Goal: Task Accomplishment & Management: Manage account settings

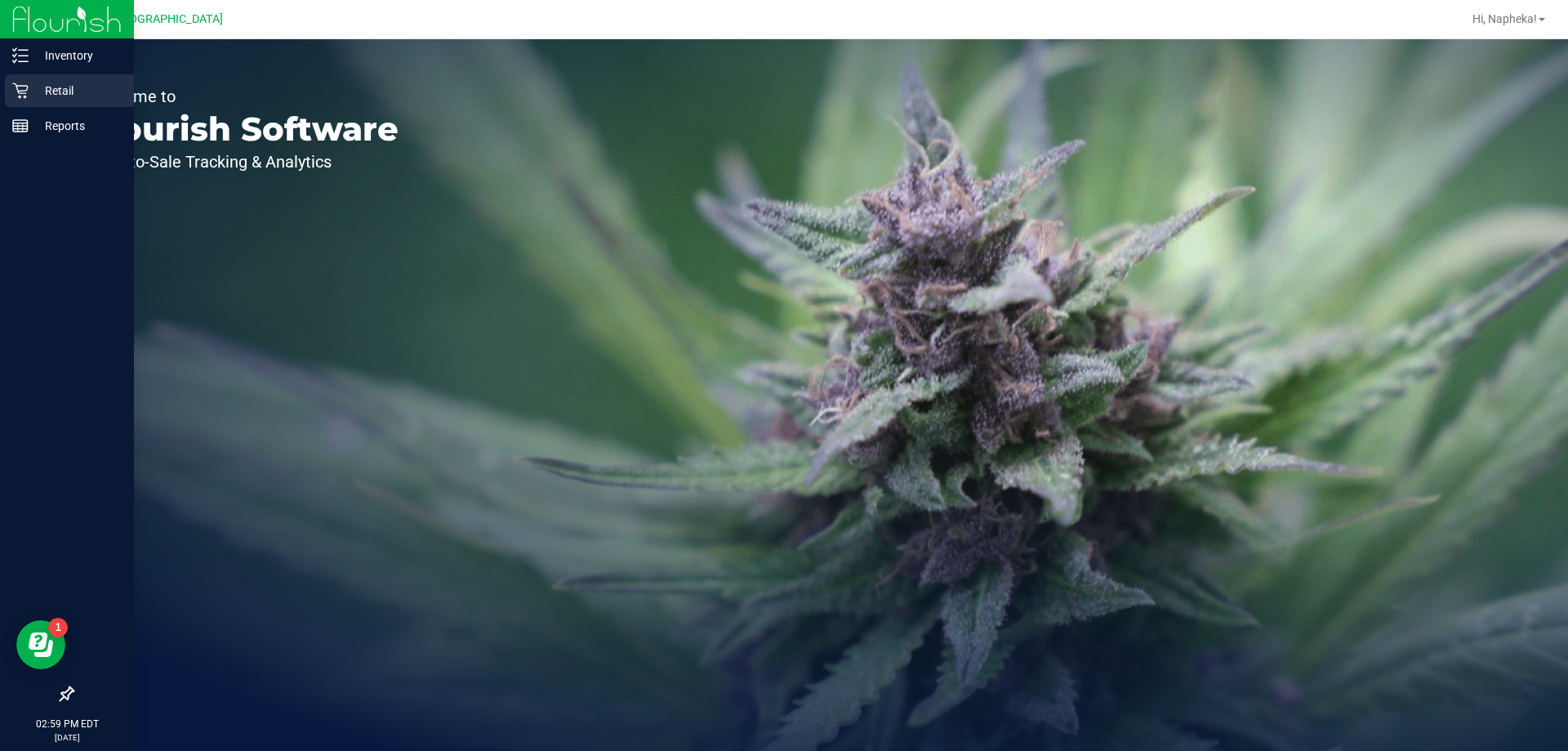
click at [20, 90] on icon at bounding box center [20, 91] width 16 height 16
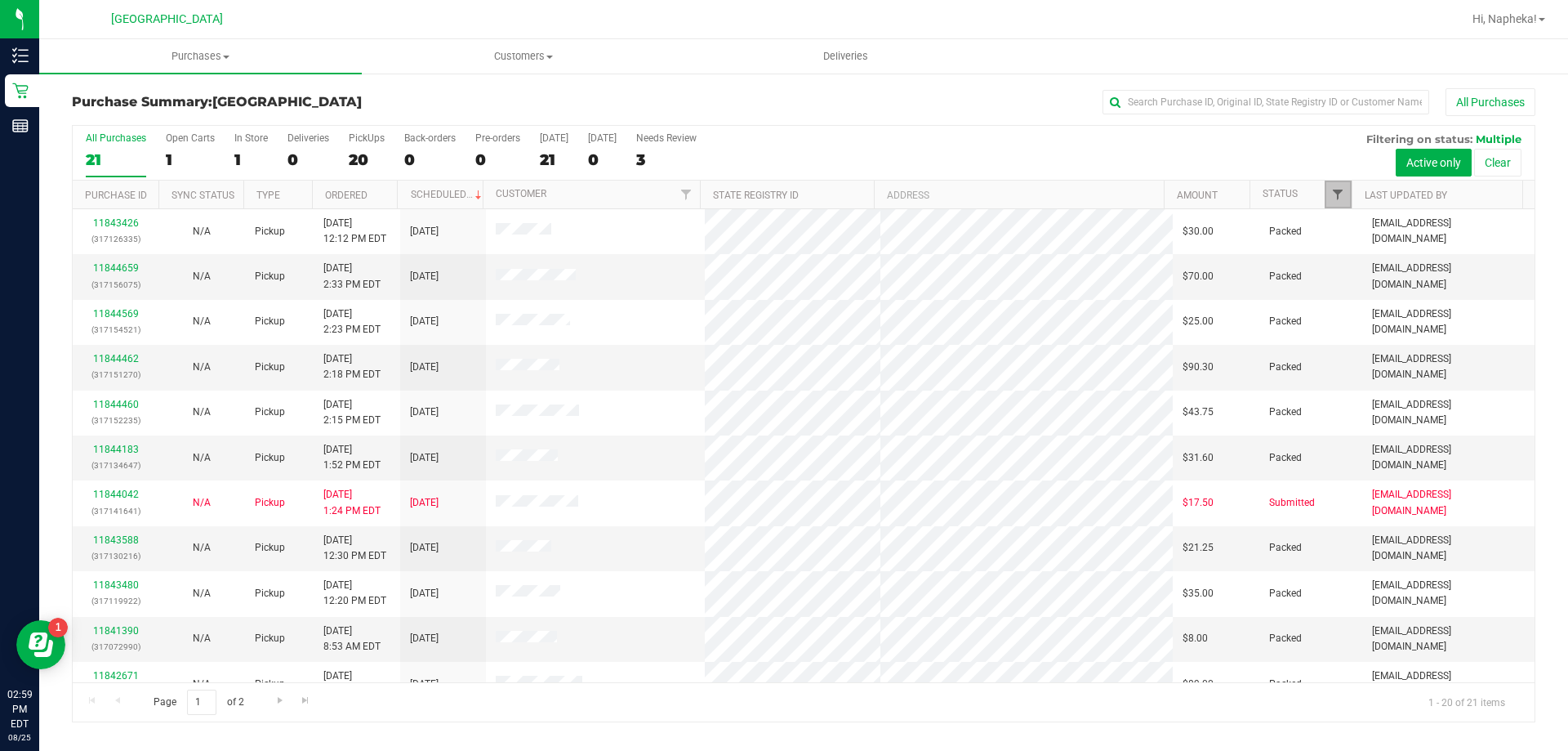
click at [1338, 196] on span "Filter" at bounding box center [1338, 194] width 13 height 13
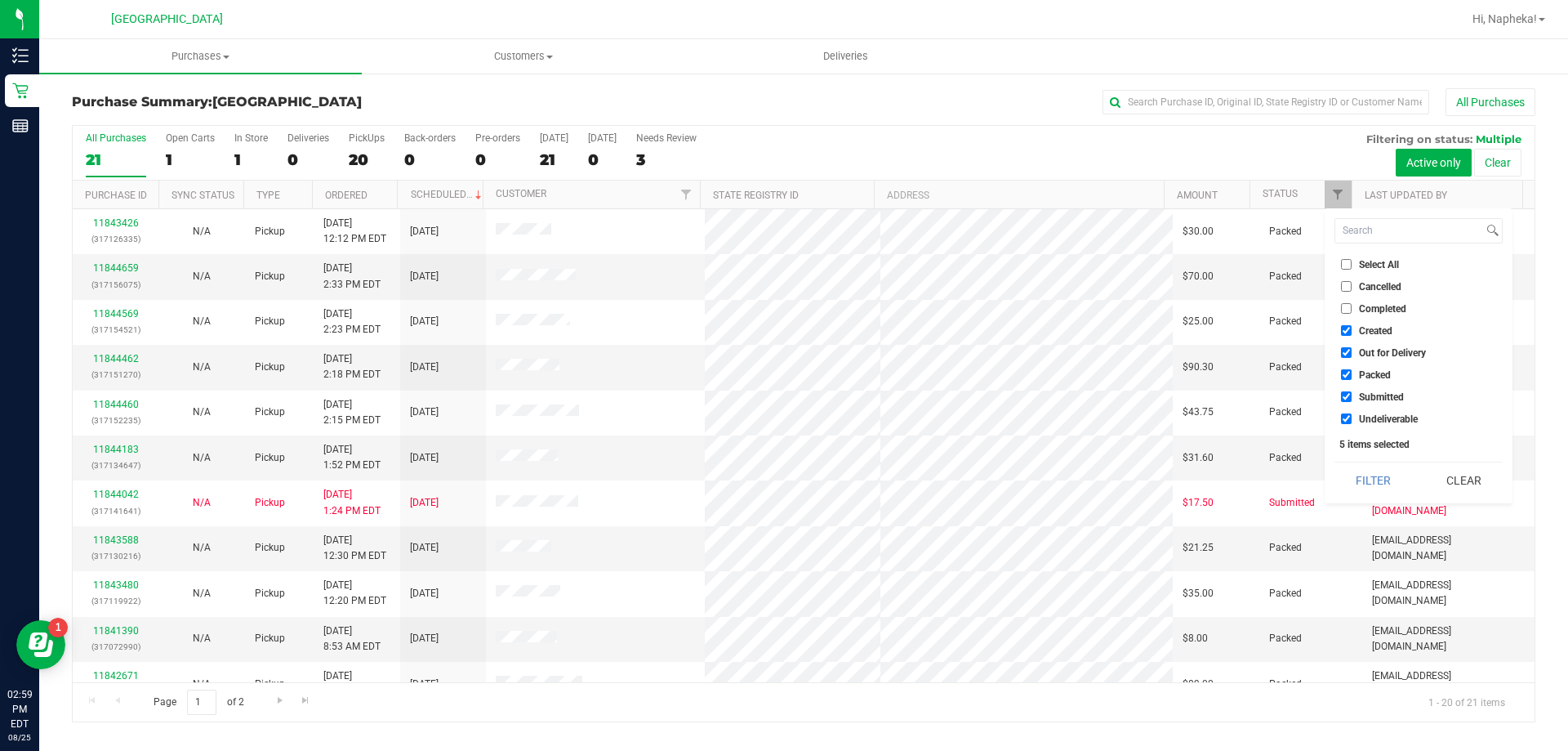
click at [1366, 329] on span "Created" at bounding box center [1375, 330] width 34 height 10
click at [1351, 329] on input "Created" at bounding box center [1347, 330] width 11 height 11
checkbox input "false"
click at [1366, 356] on span "Out for Delivery" at bounding box center [1392, 353] width 67 height 10
click at [1351, 356] on input "Out for Delivery" at bounding box center [1347, 353] width 11 height 11
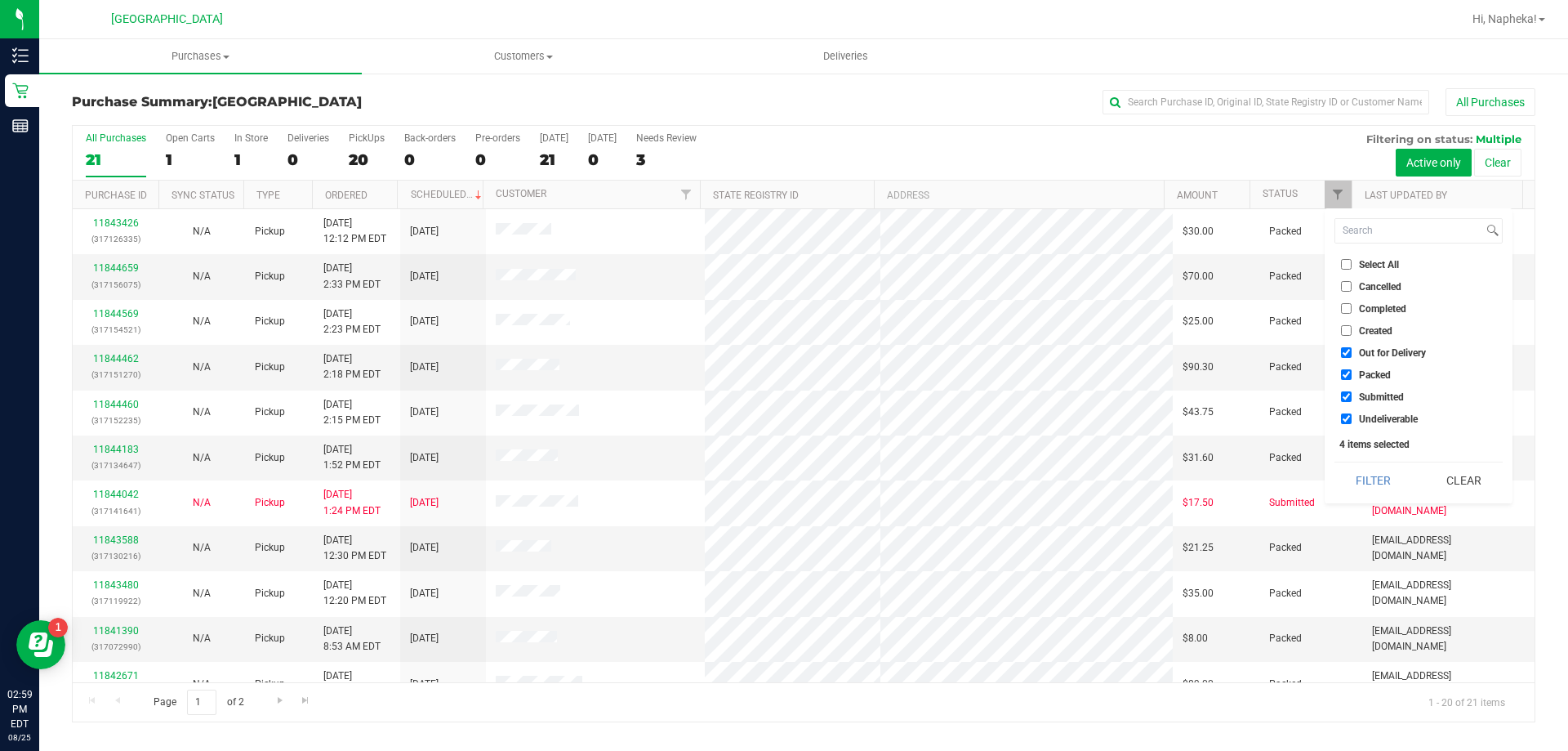
checkbox input "false"
click at [1362, 375] on span "Packed" at bounding box center [1374, 375] width 32 height 10
click at [1351, 375] on input "Packed" at bounding box center [1347, 375] width 11 height 11
checkbox input "false"
click at [1366, 426] on li "Undeliverable" at bounding box center [1419, 418] width 168 height 17
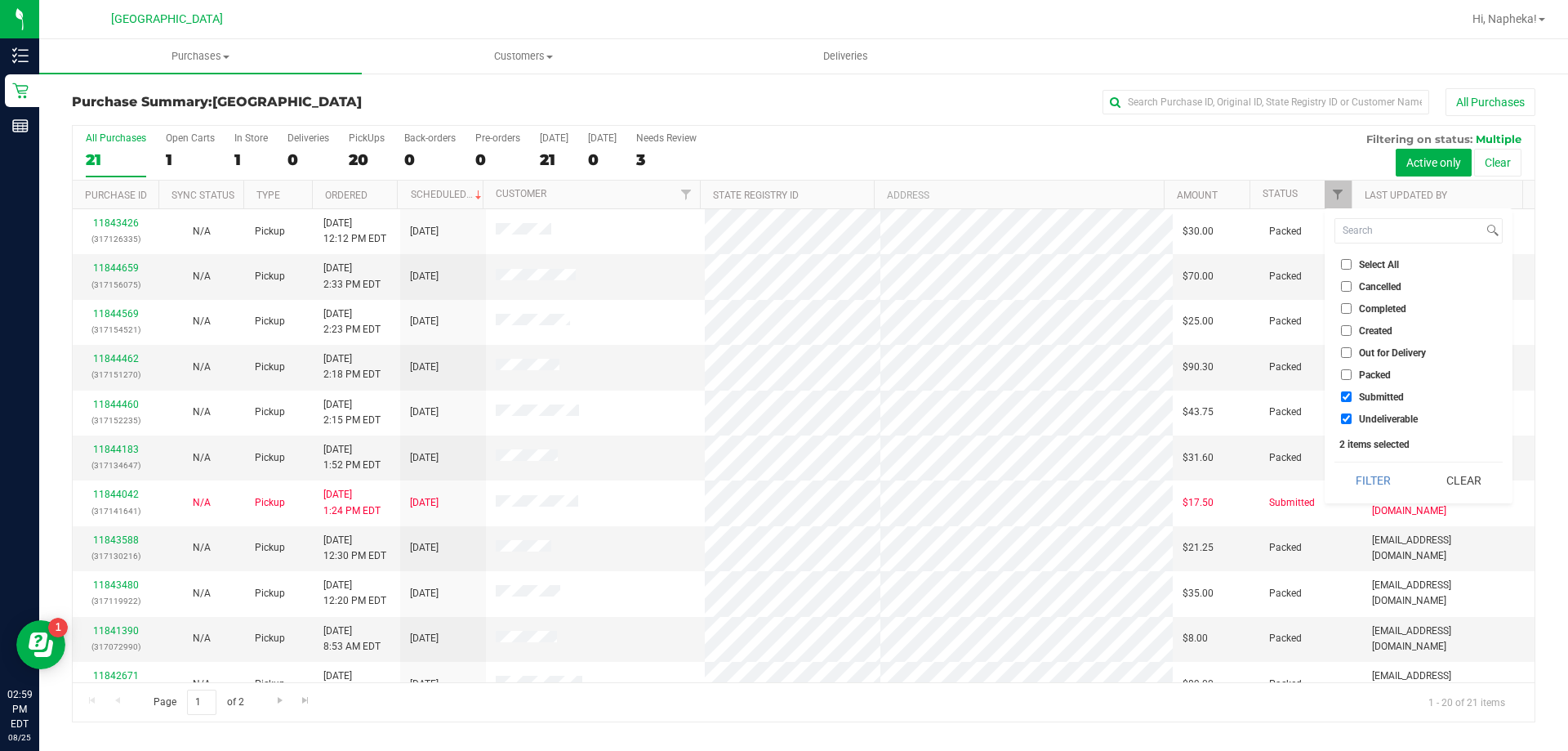
click at [1365, 418] on span "Undeliverable" at bounding box center [1388, 419] width 59 height 10
click at [1351, 418] on input "Undeliverable" at bounding box center [1347, 419] width 11 height 11
checkbox input "false"
click at [1366, 470] on button "Filter" at bounding box center [1374, 480] width 79 height 36
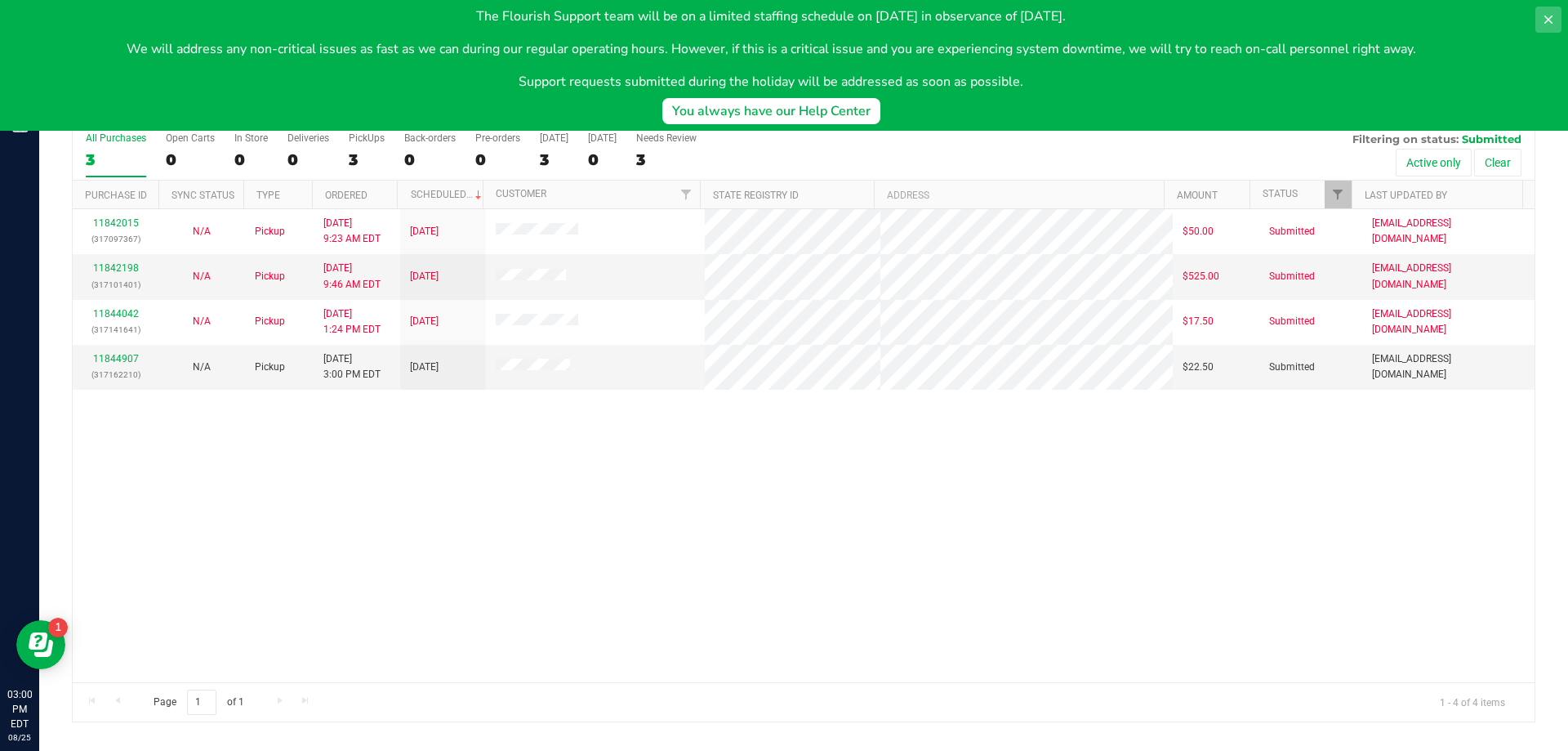
click at [1549, 7] on button at bounding box center [1548, 19] width 27 height 27
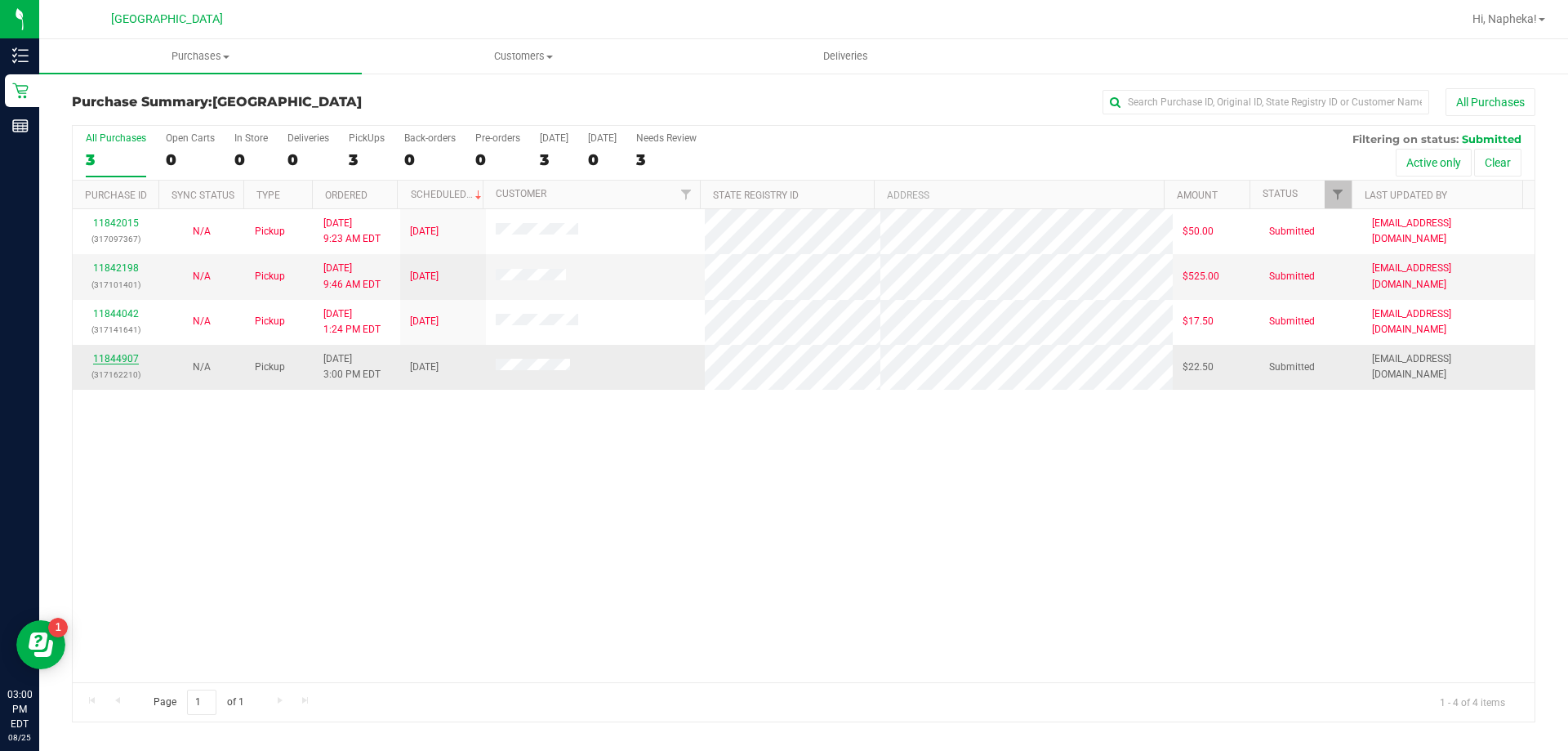
click at [111, 357] on link "11844907" at bounding box center [116, 359] width 46 height 12
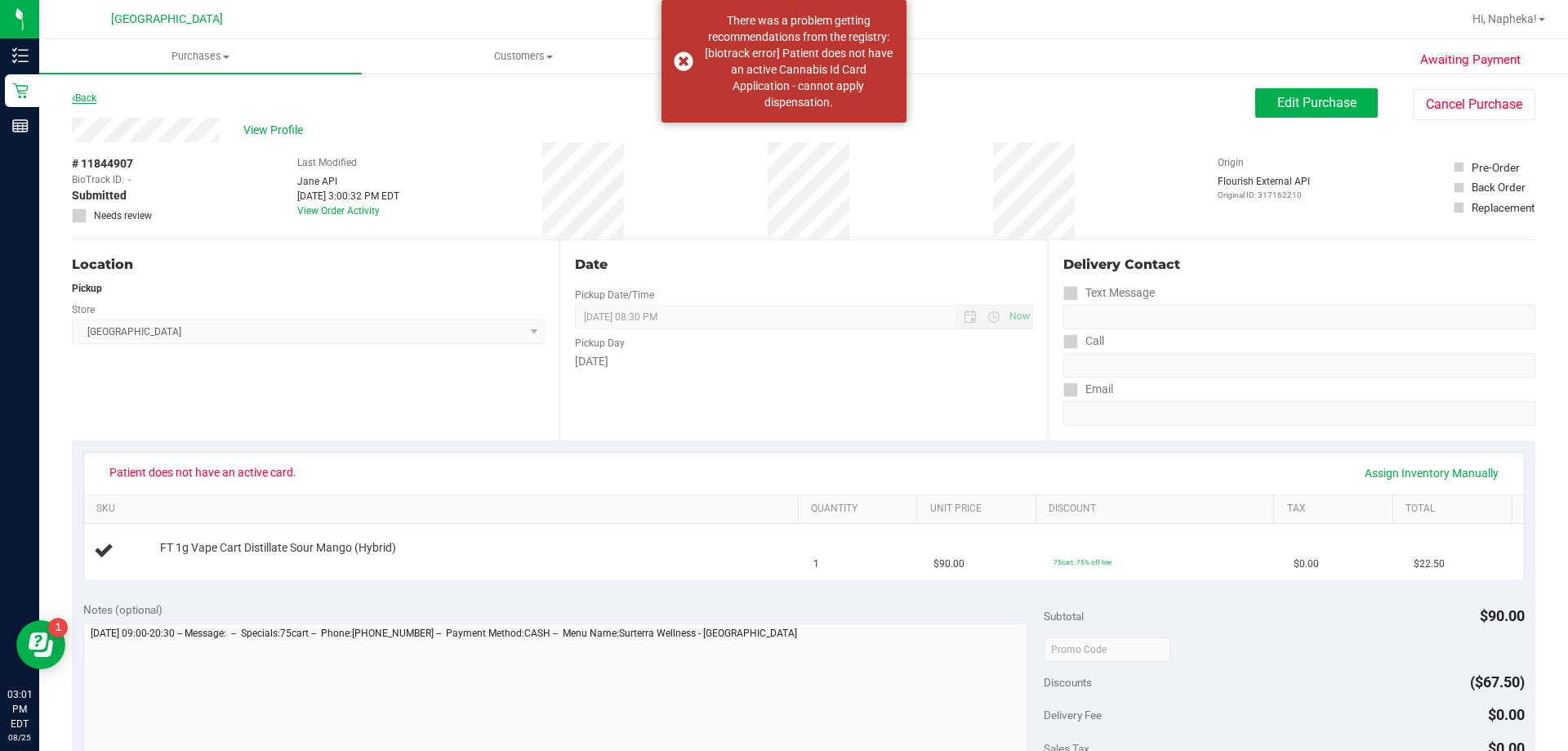
click at [85, 100] on link "Back" at bounding box center [84, 98] width 25 height 12
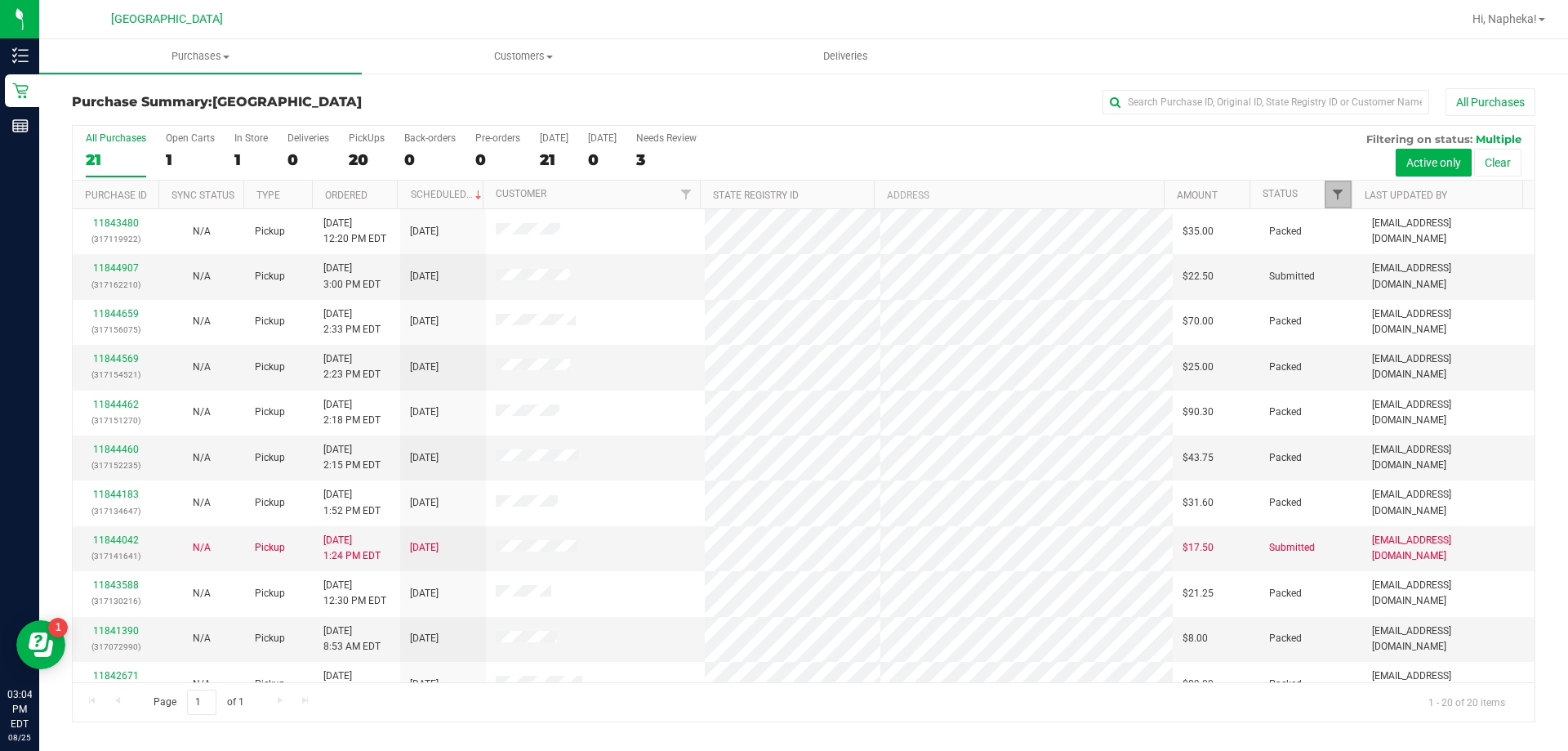
click at [1333, 194] on span "Filter" at bounding box center [1338, 194] width 13 height 13
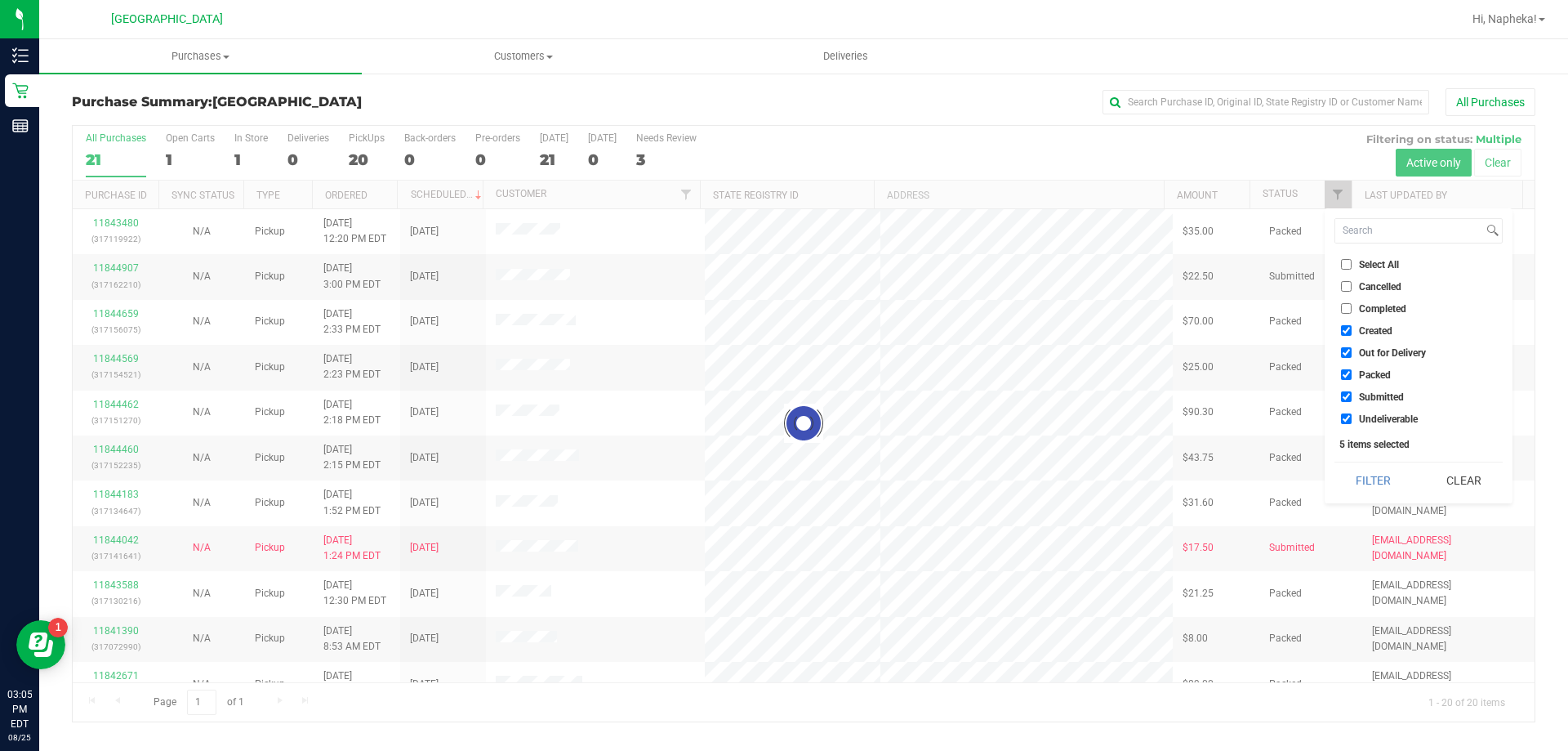
click at [1373, 327] on span "Created" at bounding box center [1375, 330] width 34 height 10
click at [1351, 327] on input "Created" at bounding box center [1347, 330] width 11 height 11
click at [1372, 345] on li "Out for Delivery" at bounding box center [1419, 352] width 168 height 17
checkbox input "true"
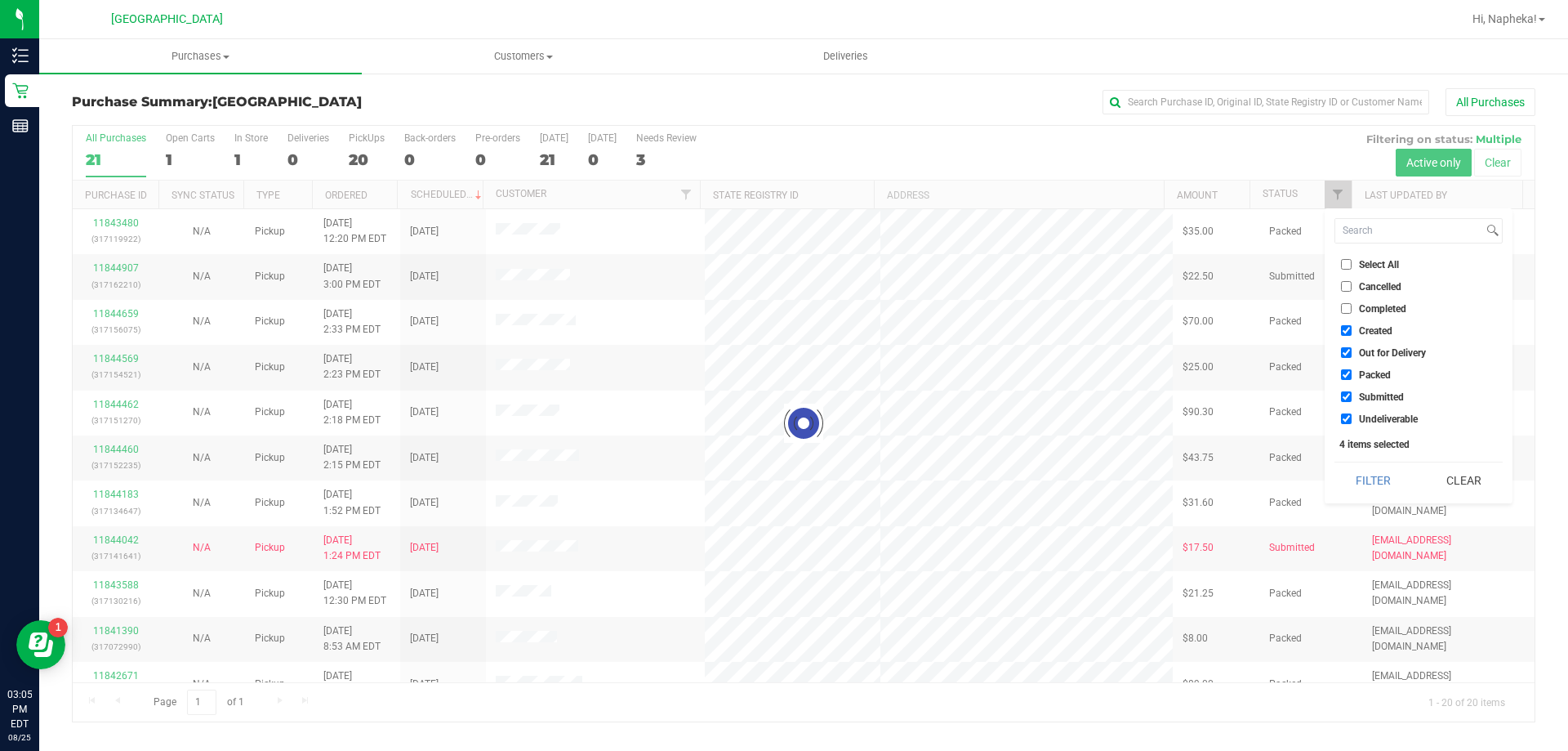
checkbox input "true"
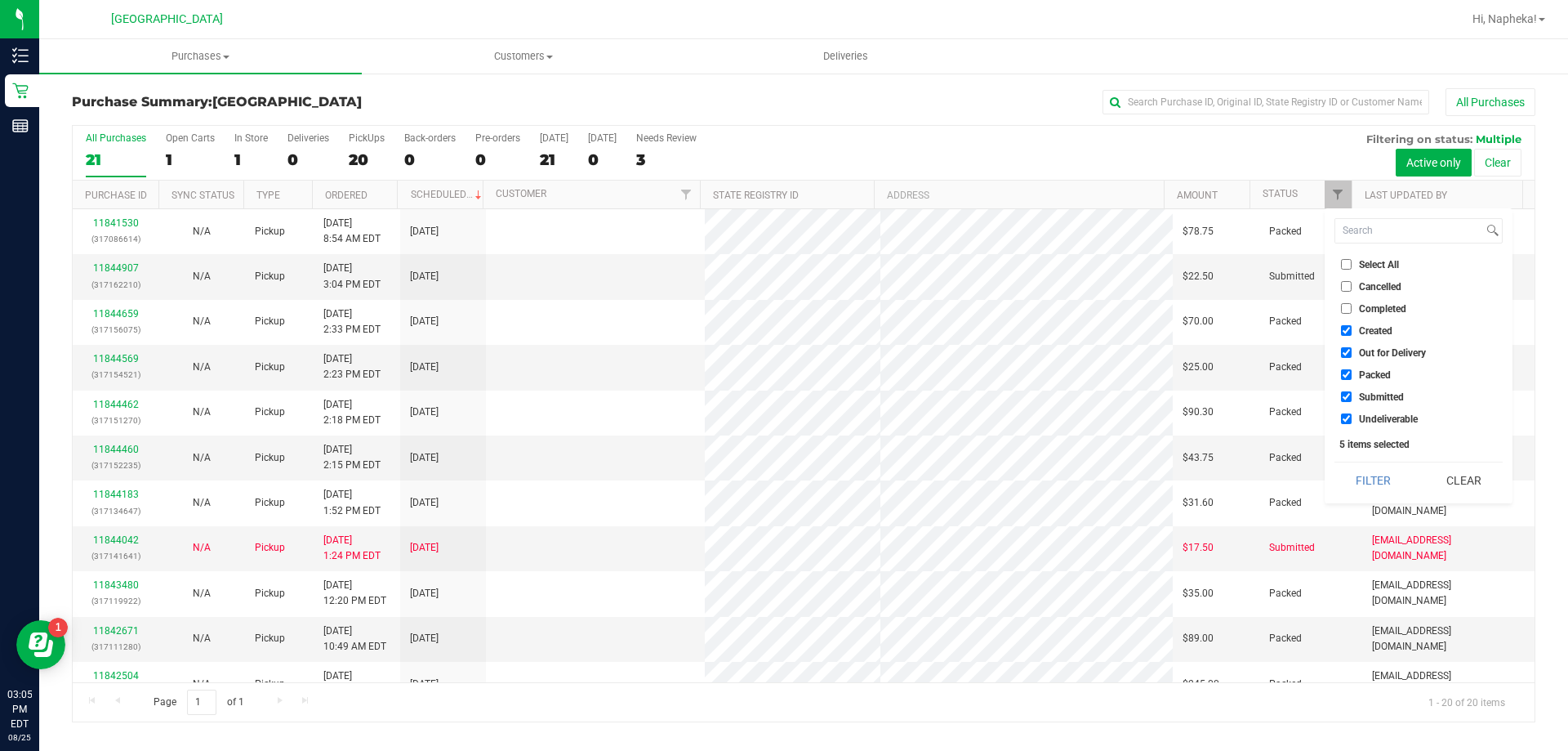
click at [1372, 349] on span "Out for Delivery" at bounding box center [1392, 353] width 67 height 10
click at [1351, 348] on input "Out for Delivery" at bounding box center [1347, 353] width 11 height 11
checkbox input "false"
click at [1365, 332] on span "Created" at bounding box center [1375, 330] width 34 height 10
click at [1351, 332] on input "Created" at bounding box center [1347, 330] width 11 height 11
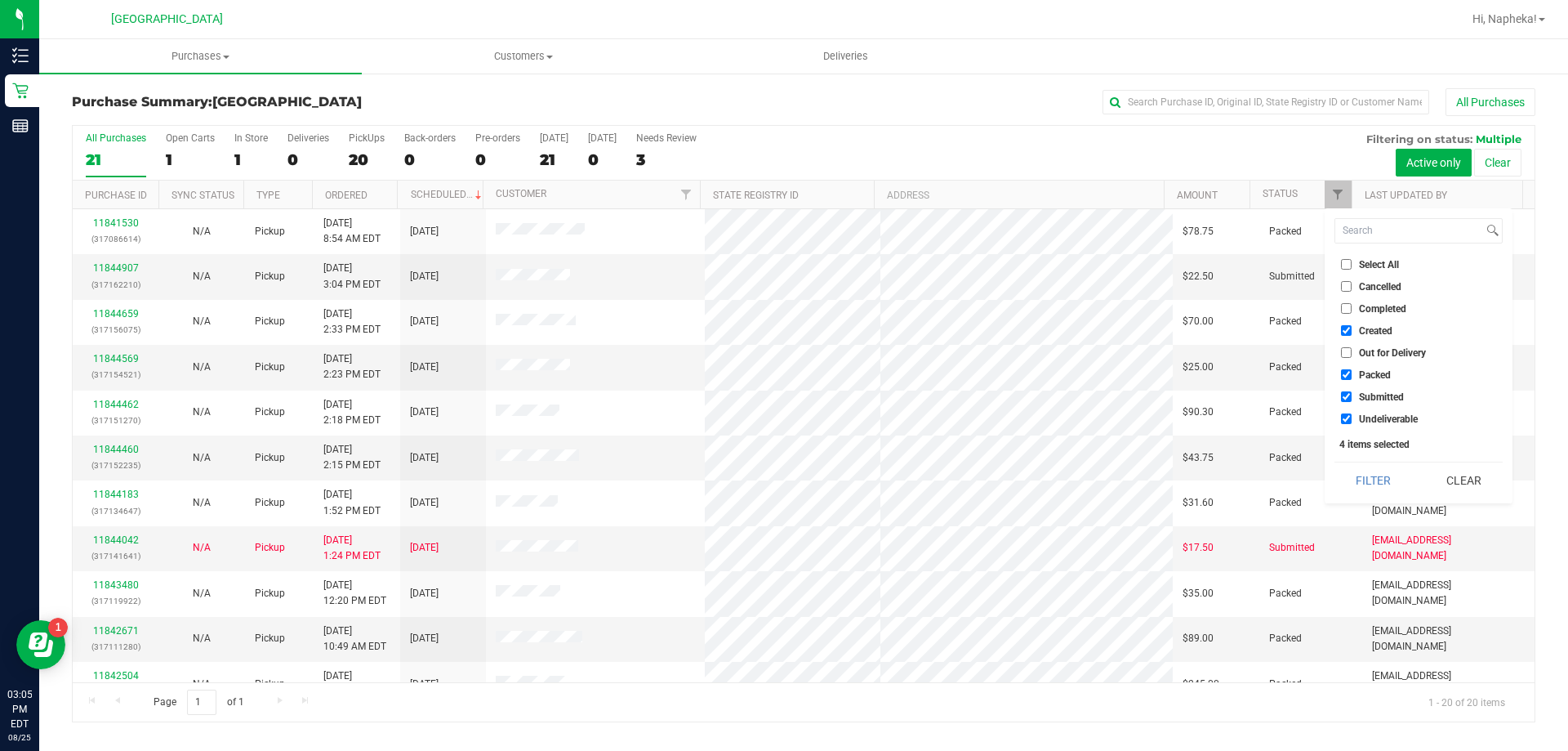
checkbox input "false"
click at [1360, 367] on li "Packed" at bounding box center [1419, 374] width 168 height 17
click at [1359, 373] on span "Packed" at bounding box center [1374, 375] width 32 height 10
click at [1351, 373] on input "Packed" at bounding box center [1347, 375] width 11 height 11
checkbox input "false"
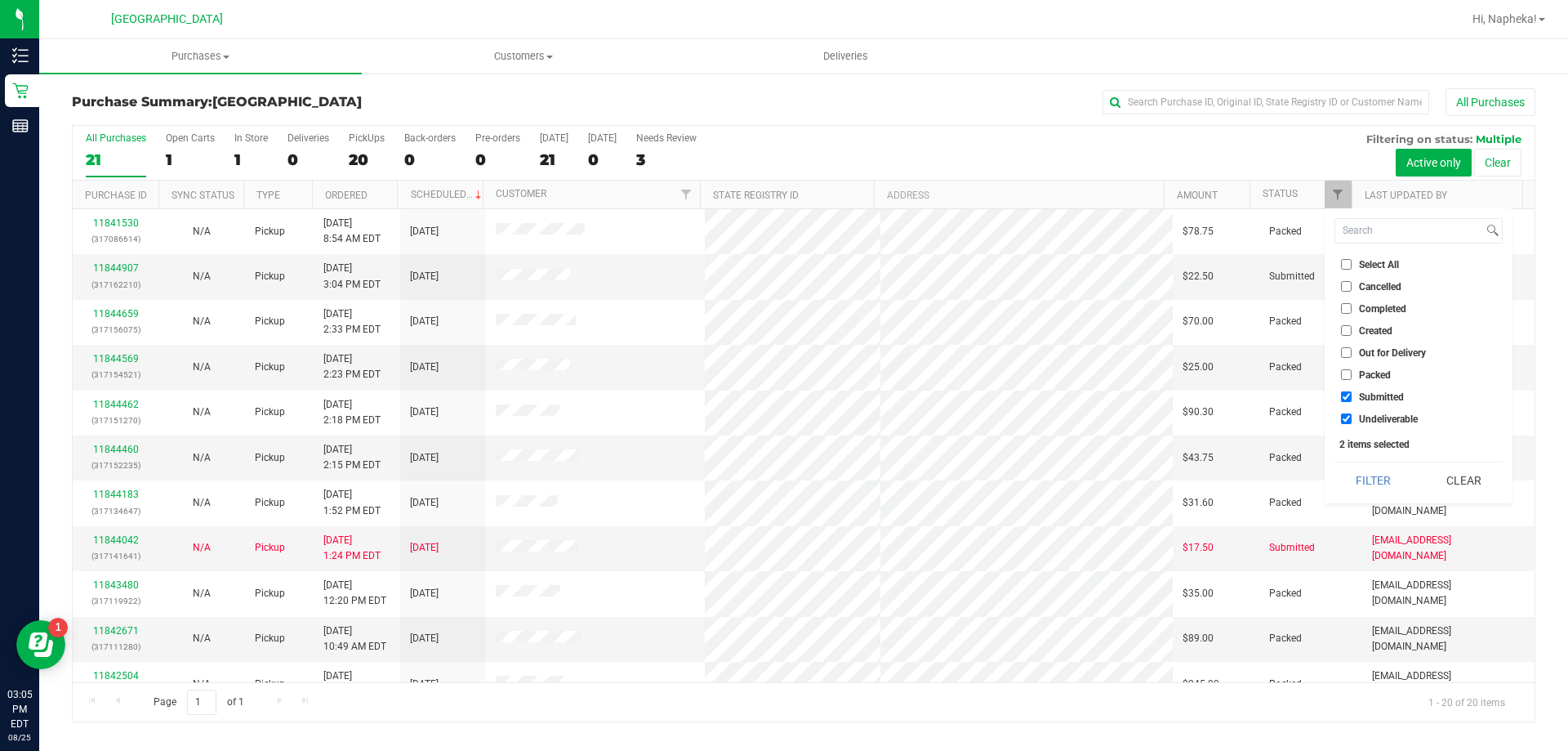
click at [1363, 415] on span "Undeliverable" at bounding box center [1388, 419] width 59 height 10
click at [1351, 415] on input "Undeliverable" at bounding box center [1347, 419] width 11 height 11
checkbox input "false"
click at [1359, 466] on button "Filter" at bounding box center [1374, 480] width 79 height 36
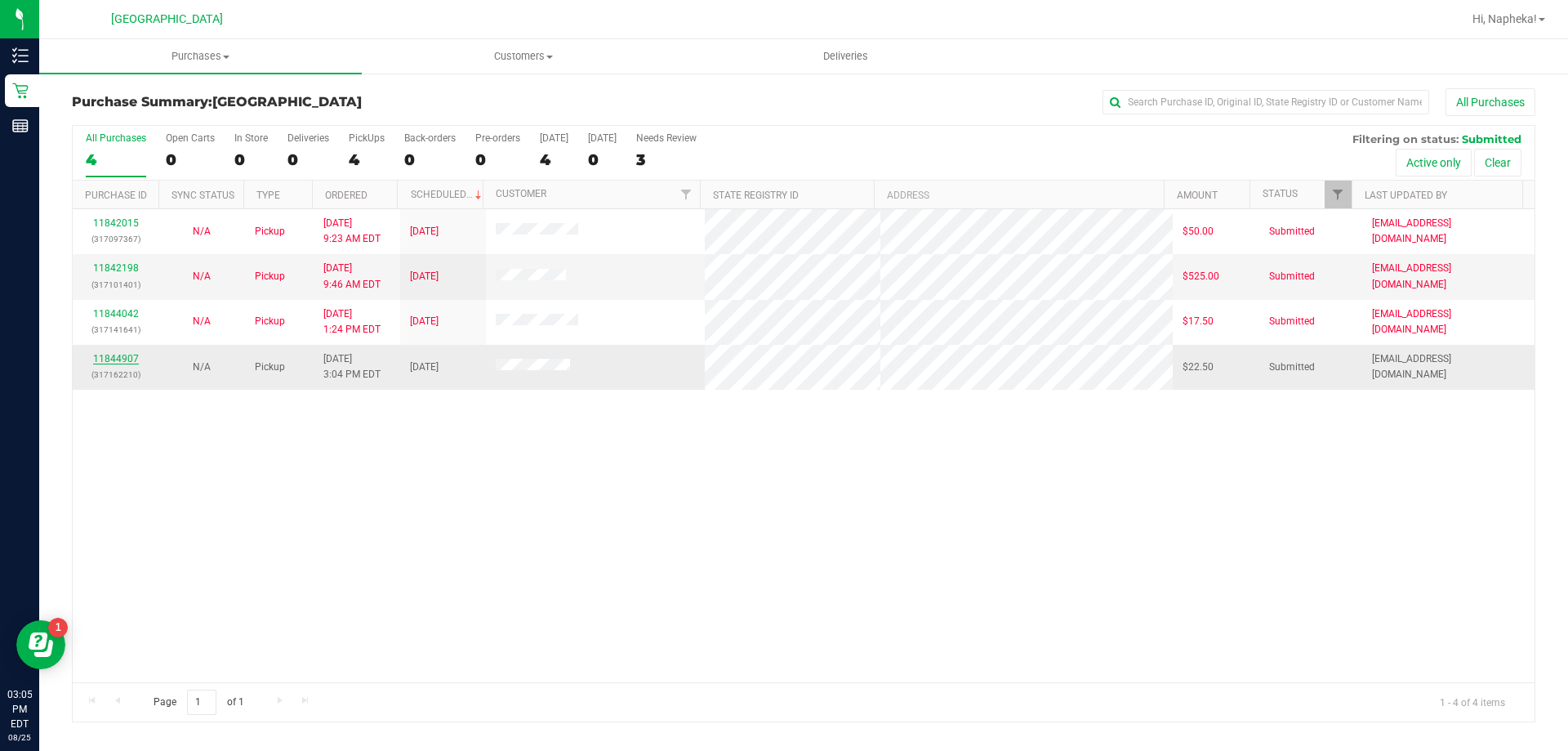
click at [108, 359] on link "11844907" at bounding box center [116, 359] width 46 height 12
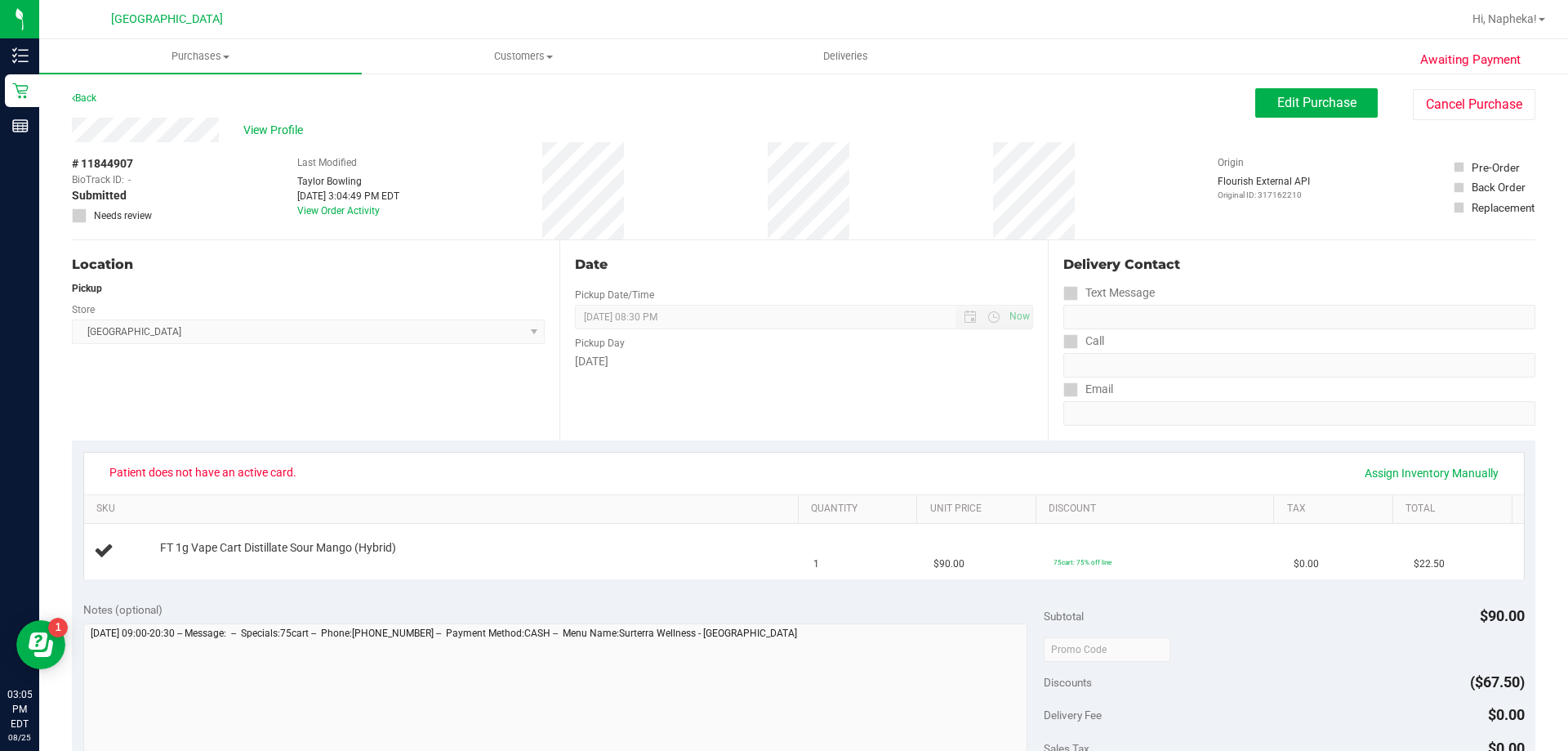
click at [93, 103] on div "Back" at bounding box center [84, 97] width 25 height 19
click at [91, 93] on link "Back" at bounding box center [84, 98] width 25 height 12
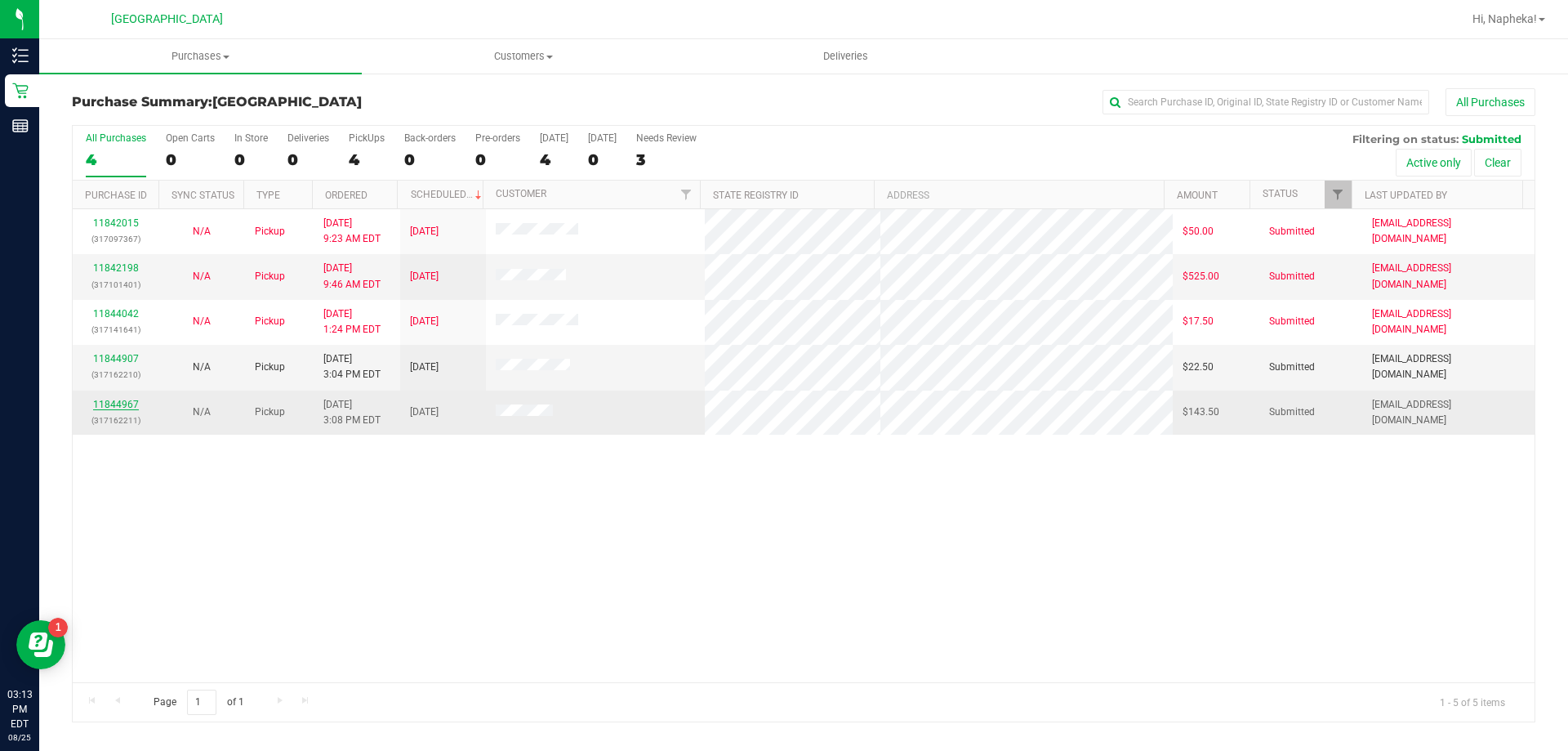
click at [125, 405] on link "11844967" at bounding box center [116, 404] width 46 height 12
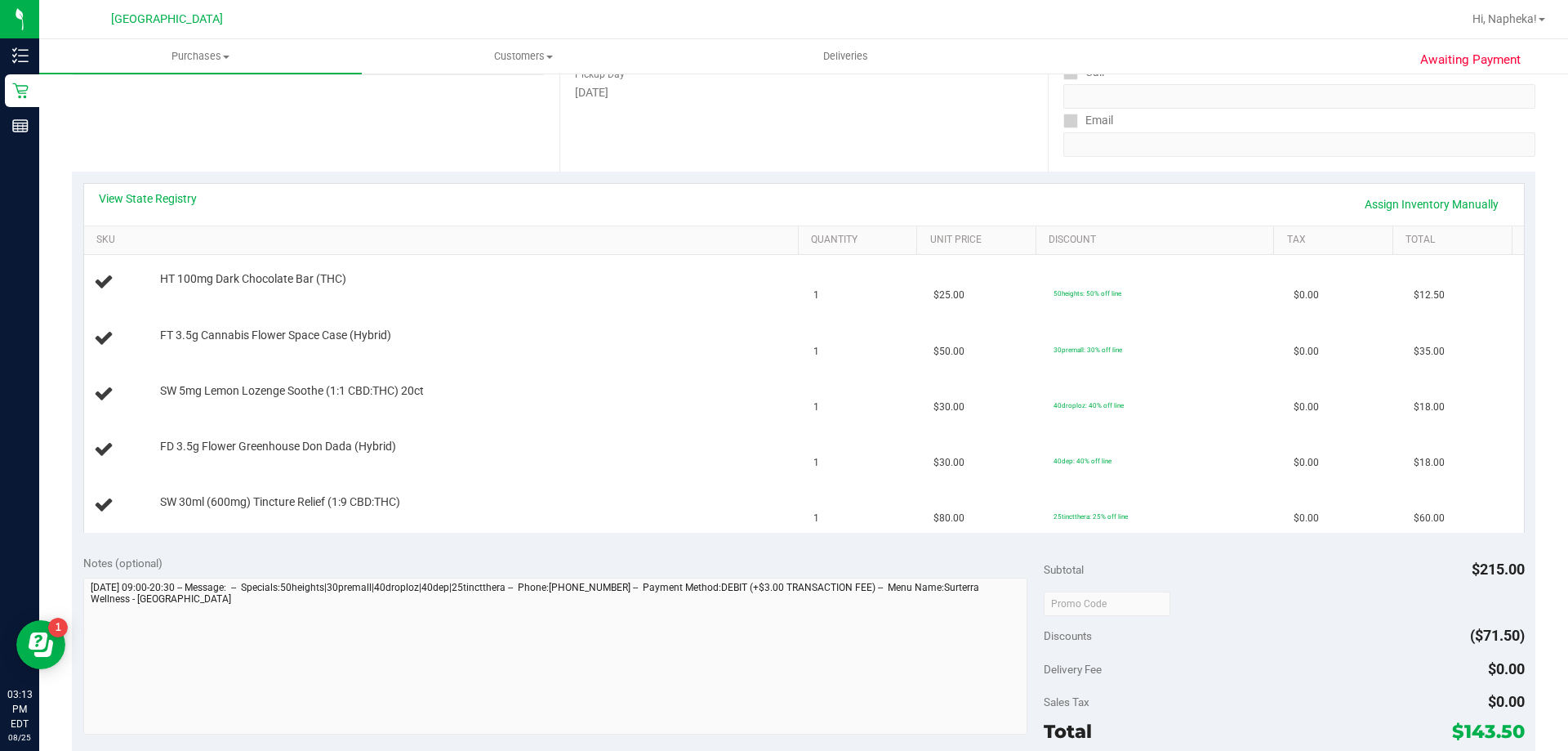
scroll to position [327, 0]
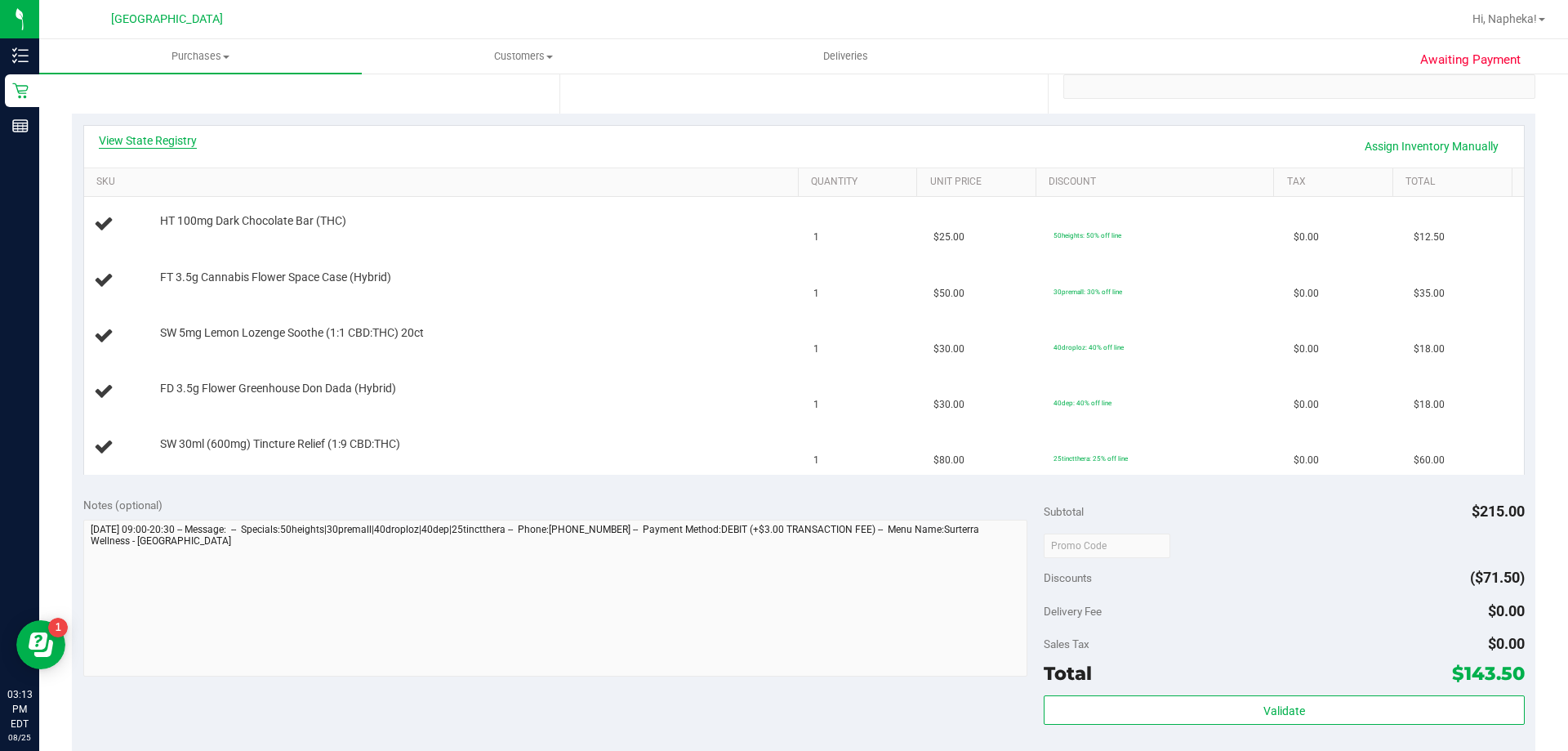
click at [167, 134] on link "View State Registry" at bounding box center [147, 141] width 98 height 16
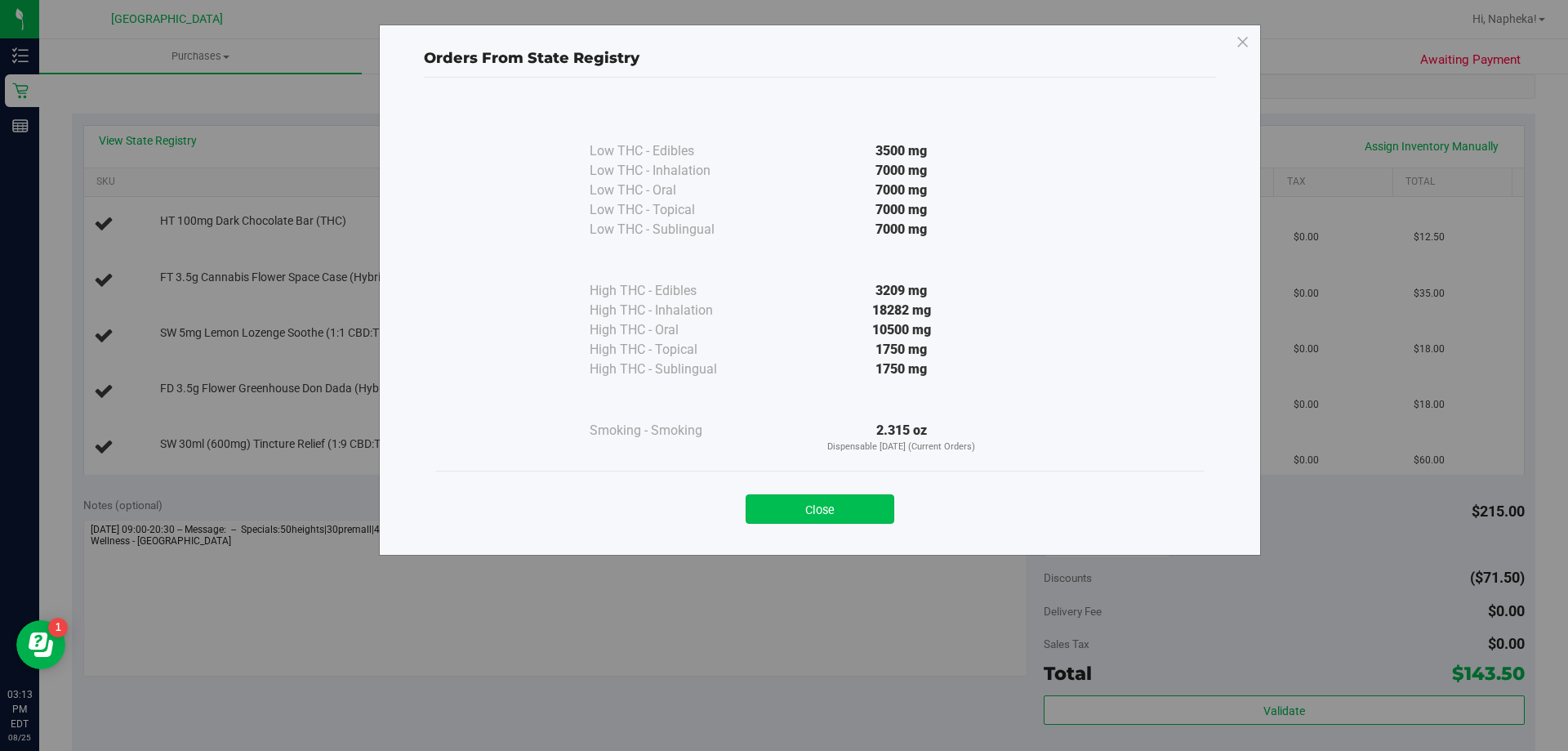
click at [800, 498] on button "Close" at bounding box center [820, 509] width 149 height 29
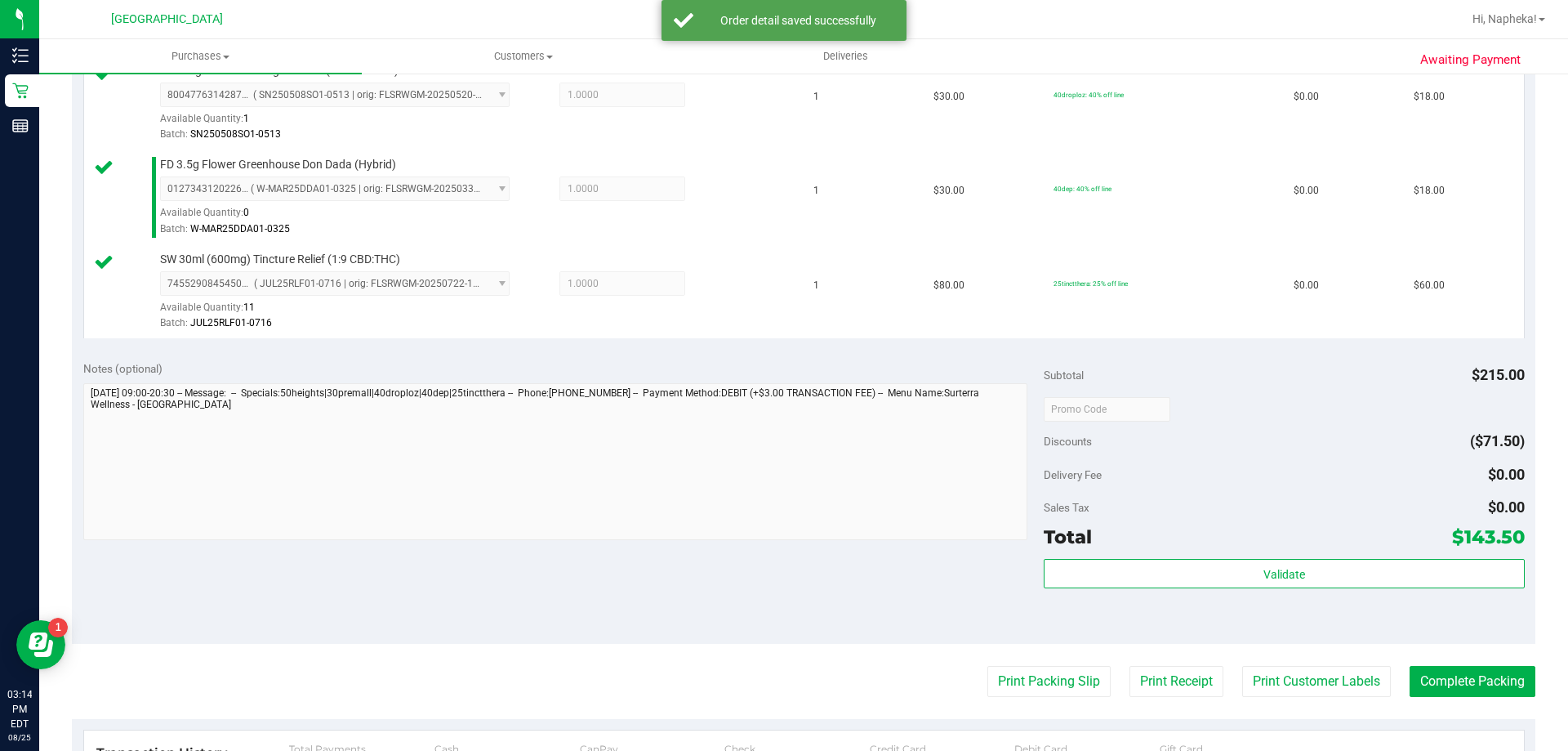
scroll to position [735, 0]
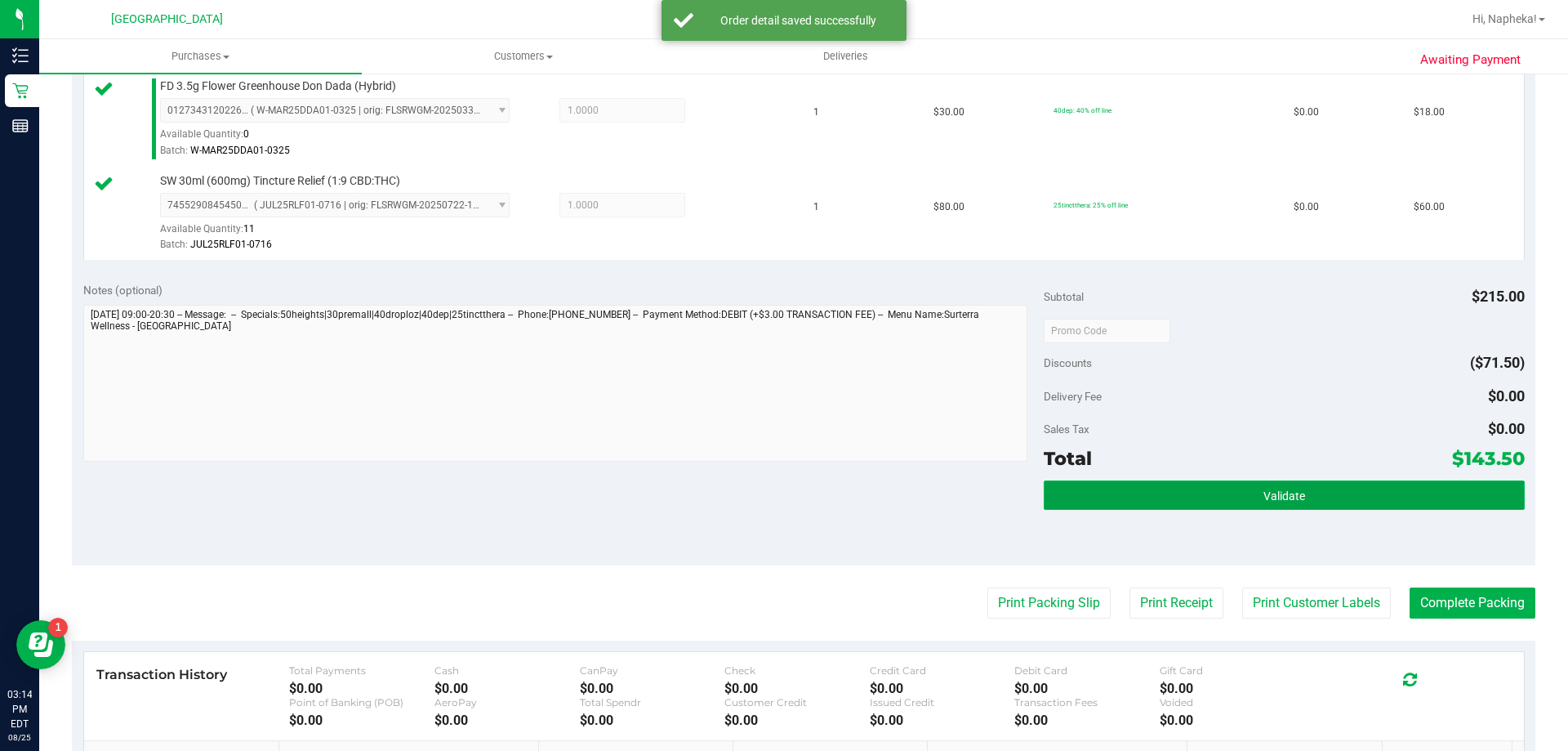
click at [1158, 493] on button "Validate" at bounding box center [1284, 495] width 480 height 29
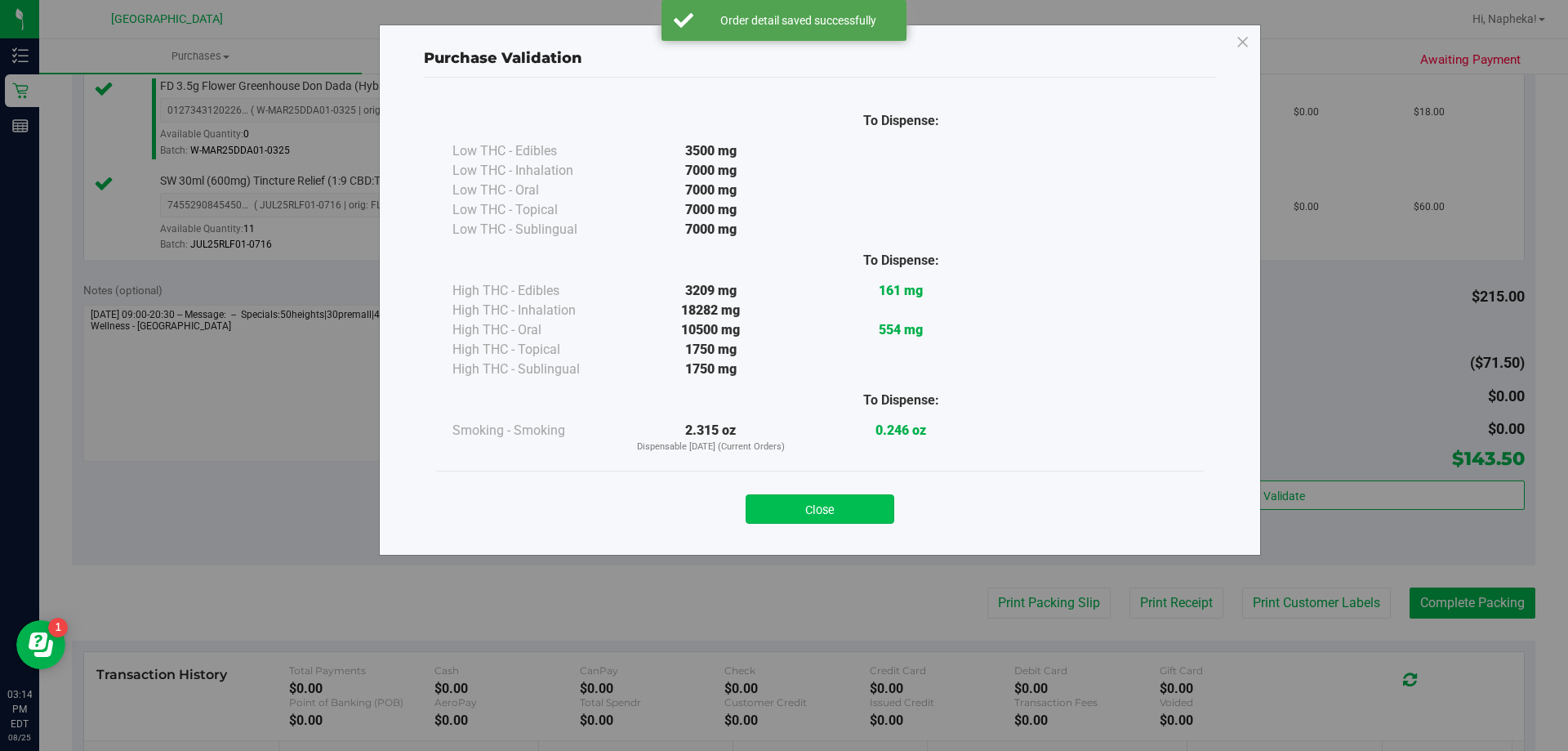
click at [805, 506] on button "Close" at bounding box center [820, 509] width 149 height 29
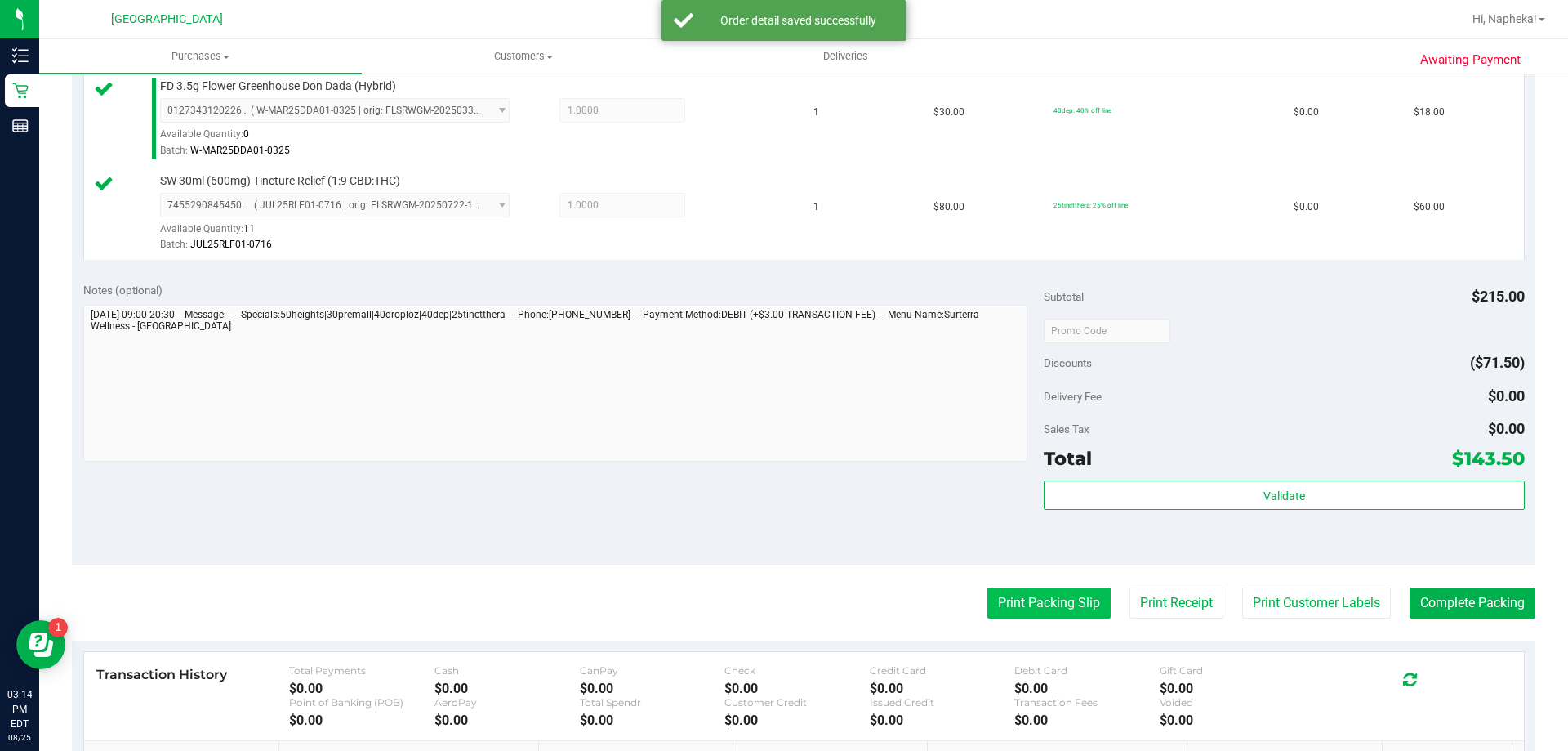
click at [1002, 597] on button "Print Packing Slip" at bounding box center [1049, 603] width 123 height 31
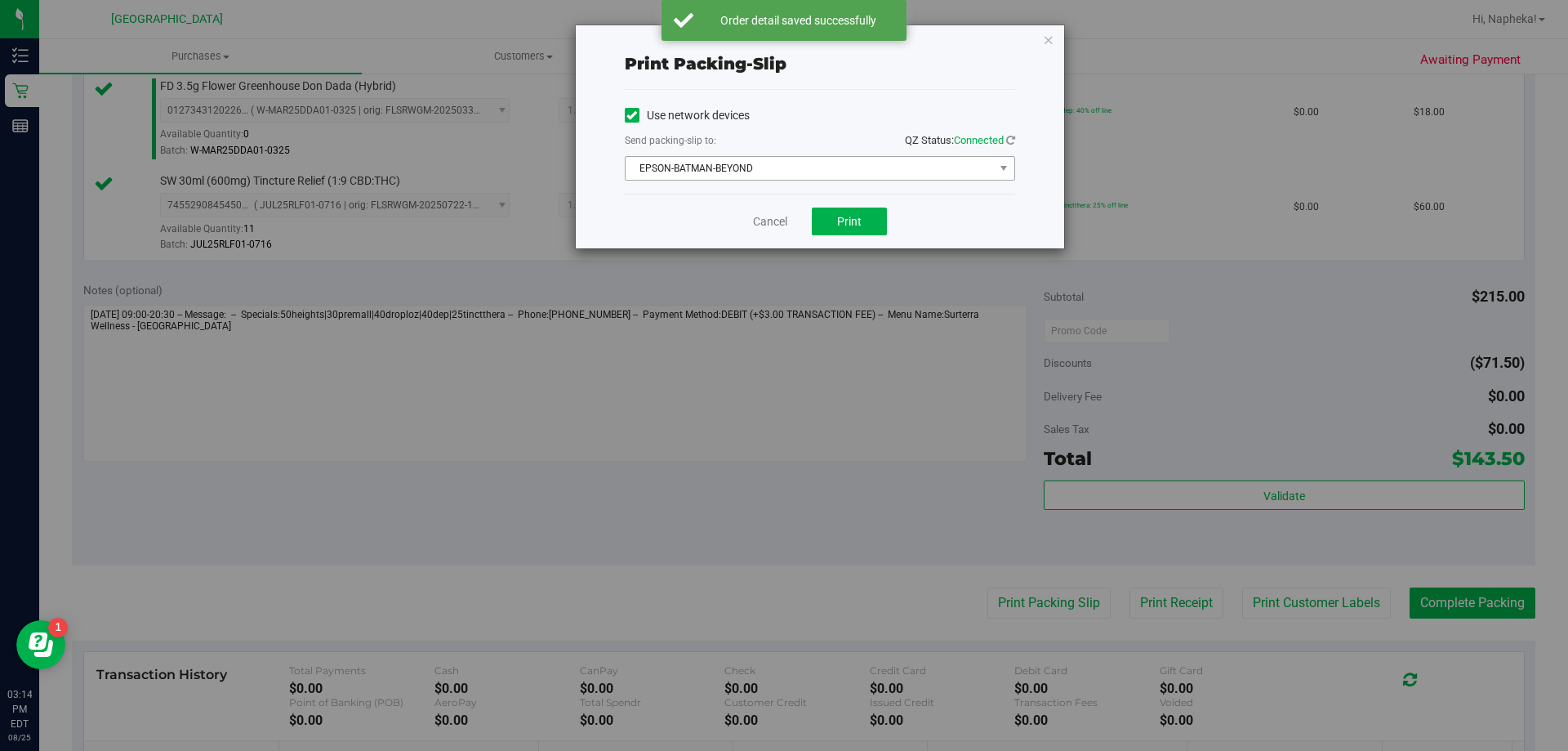
click at [827, 171] on span "EPSON-BATMAN-BEYOND" at bounding box center [809, 167] width 368 height 23
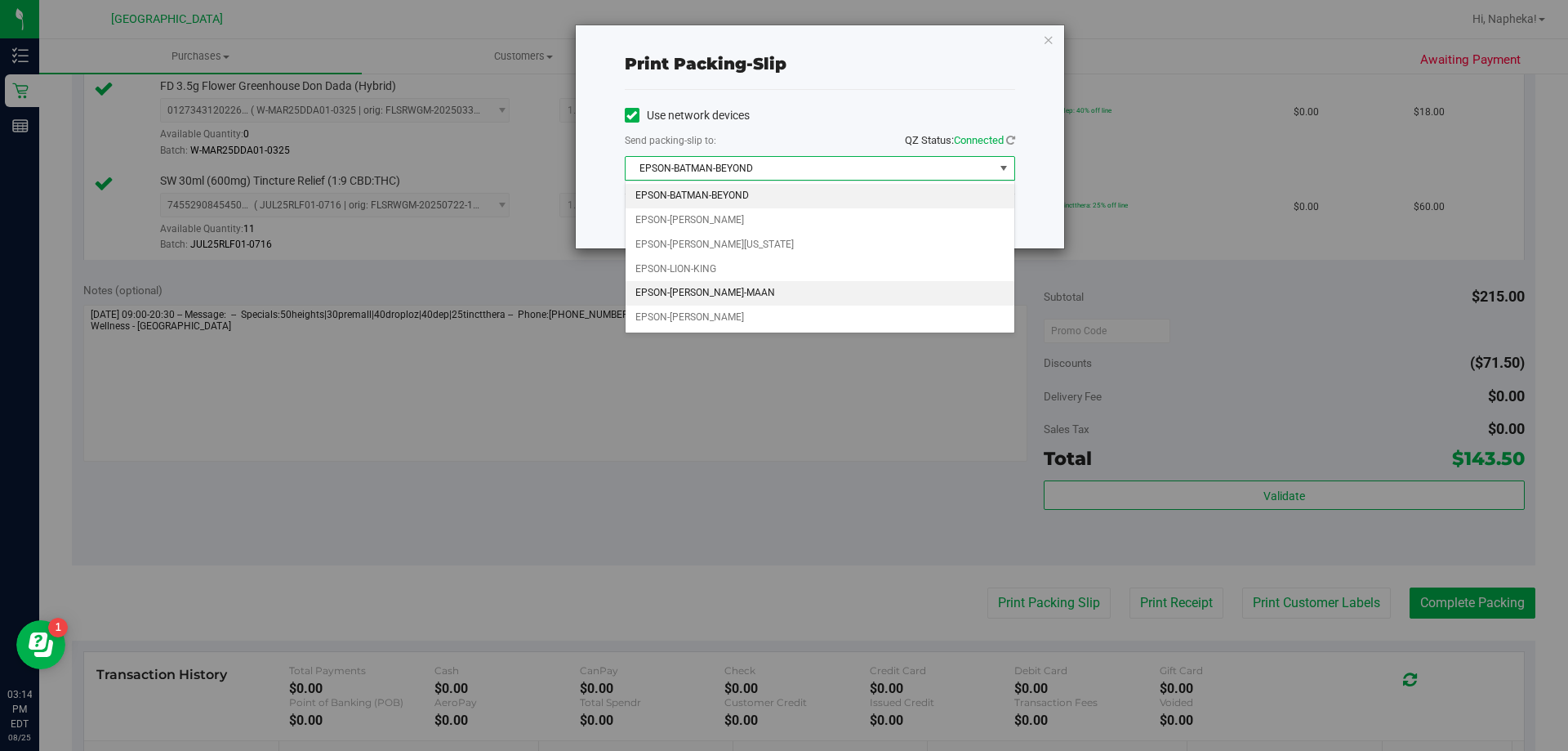
click at [795, 295] on li "EPSON-MEGHA-MAAN" at bounding box center [819, 293] width 389 height 25
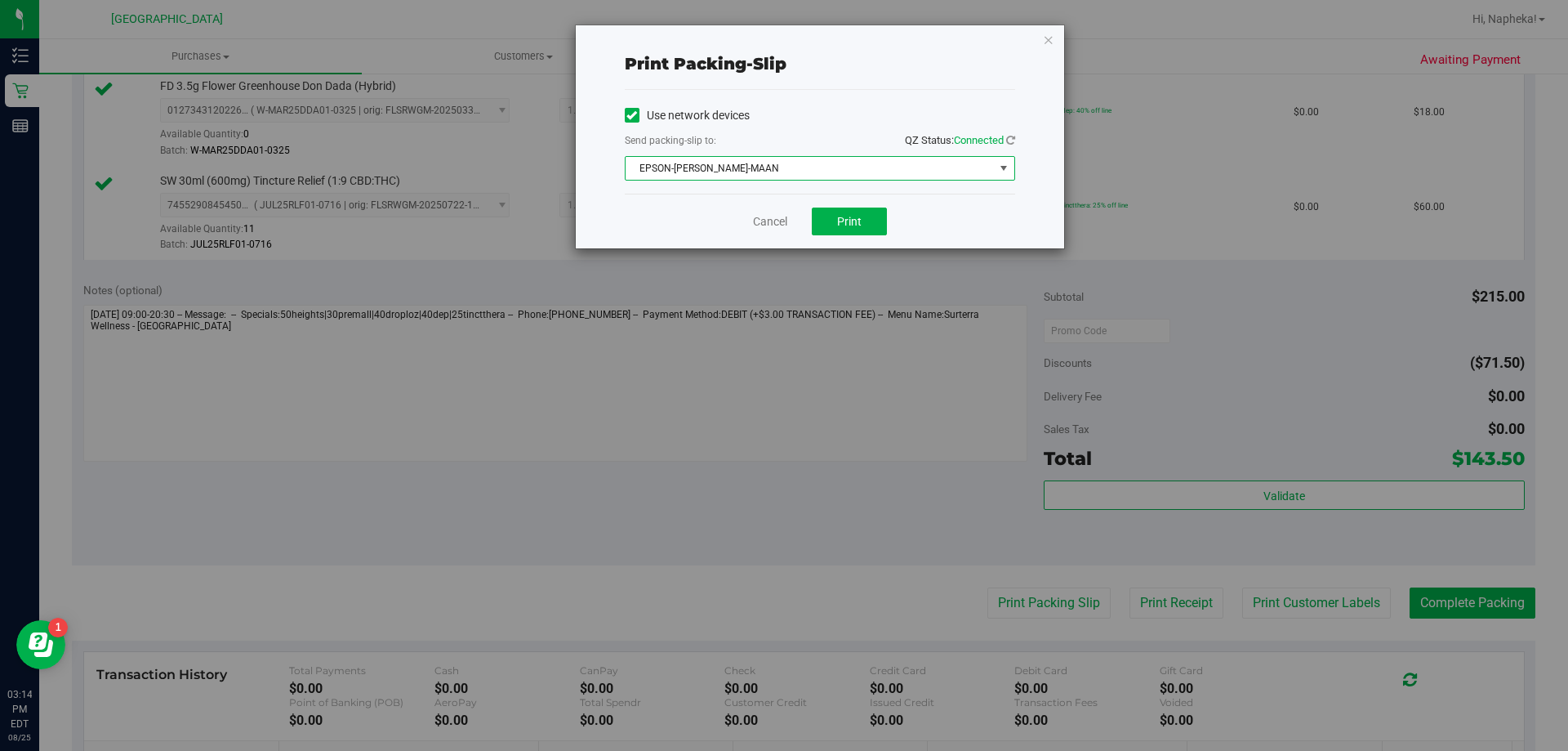
click at [845, 172] on span "EPSON-MEGHA-MAAN" at bounding box center [809, 167] width 368 height 23
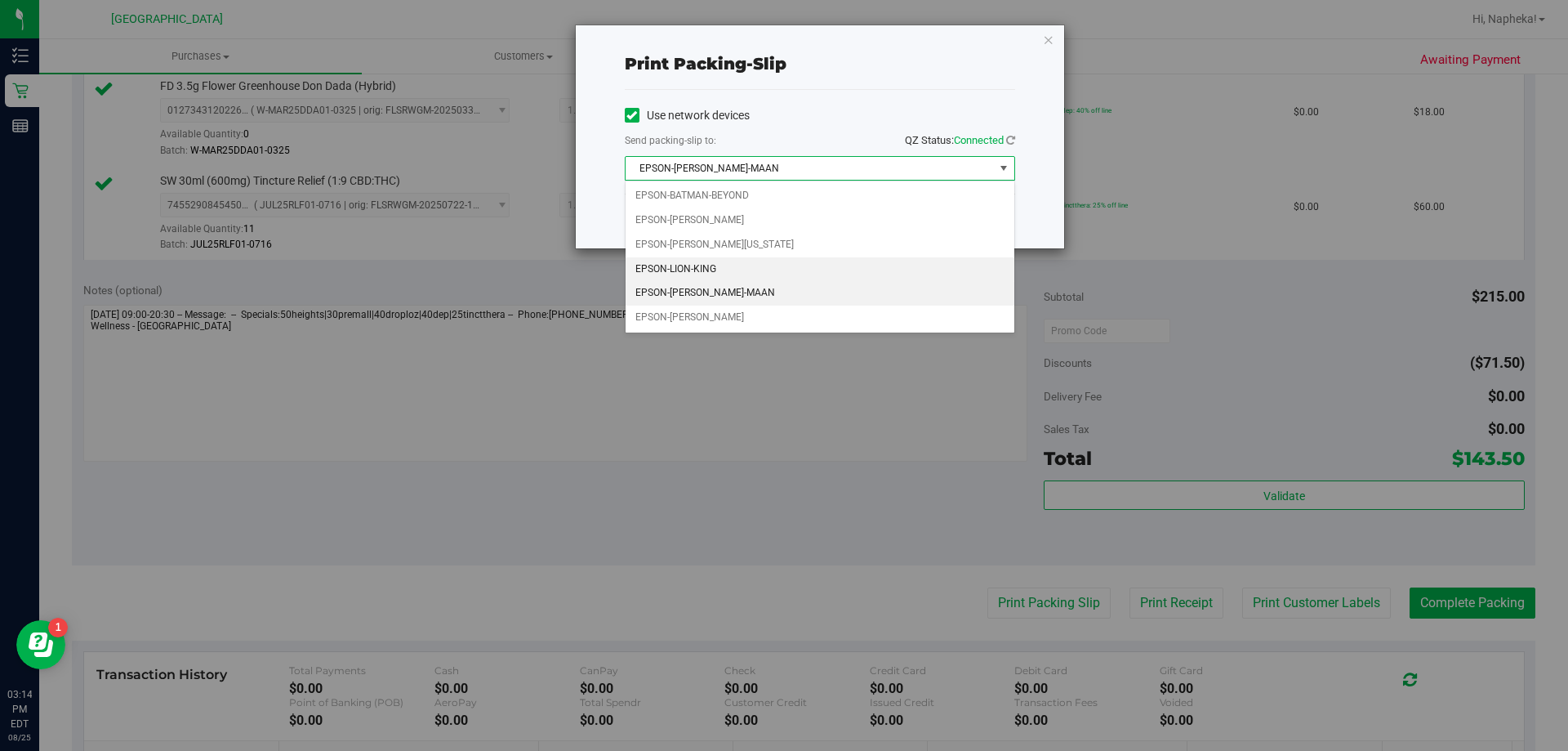
click at [792, 268] on li "EPSON-LION-KING" at bounding box center [819, 269] width 389 height 25
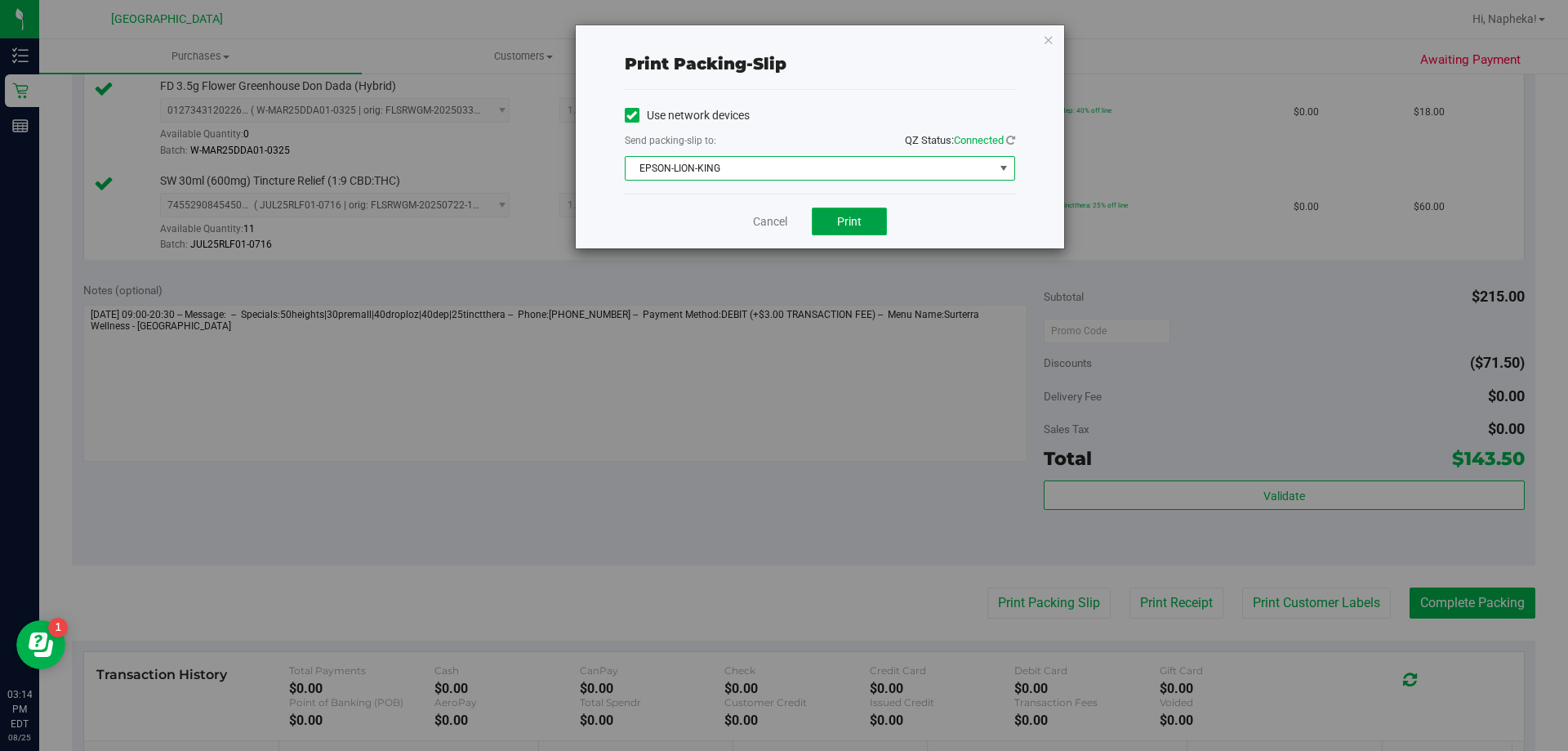
click at [850, 220] on span "Print" at bounding box center [849, 221] width 25 height 13
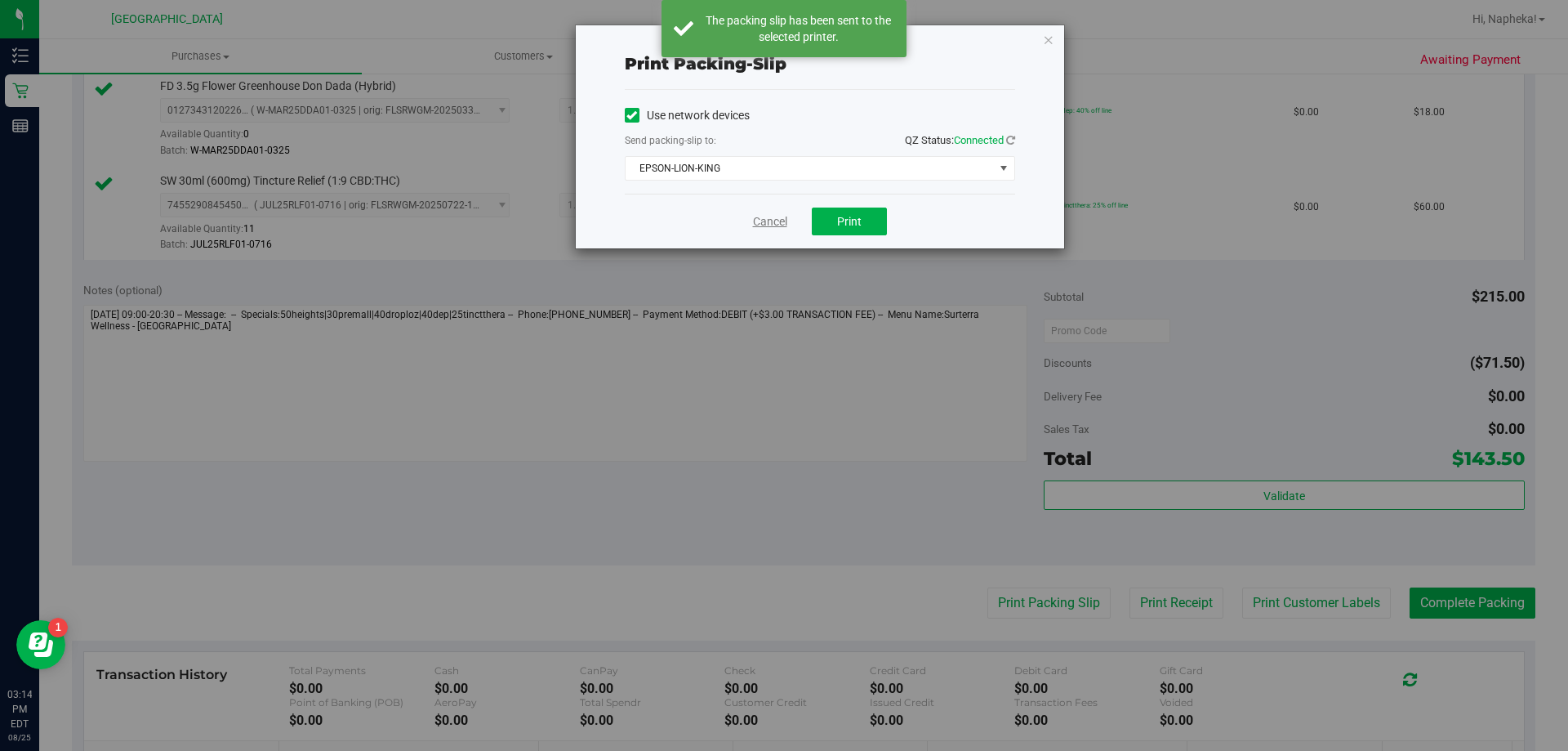
click at [763, 219] on link "Cancel" at bounding box center [771, 221] width 35 height 17
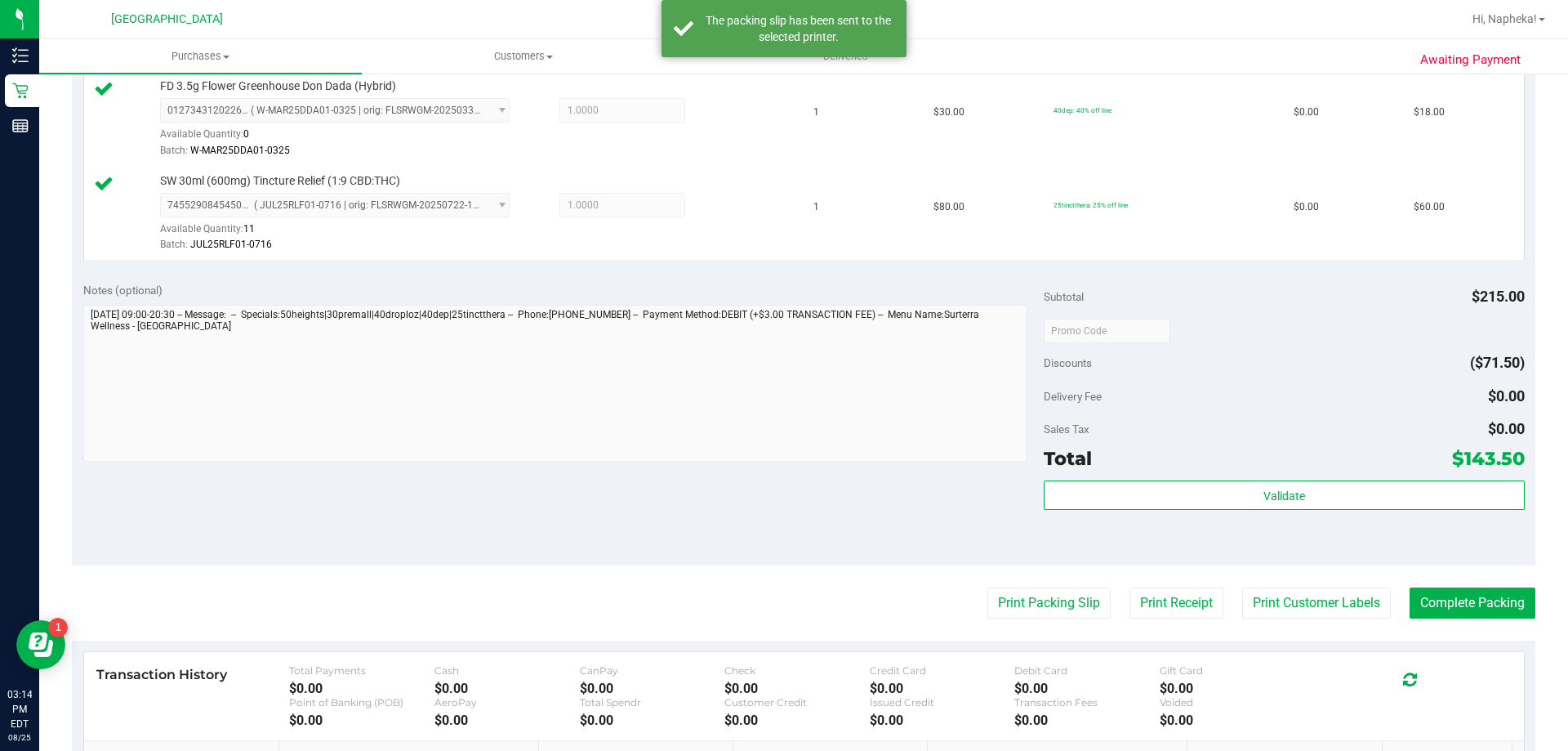
click at [1471, 630] on purchase-details "Back Edit Purchase Cancel Purchase View Profile # 11844967 BioTrack ID: - Submi…" at bounding box center [804, 150] width 1464 height 1593
click at [1477, 610] on button "Complete Packing" at bounding box center [1473, 603] width 126 height 31
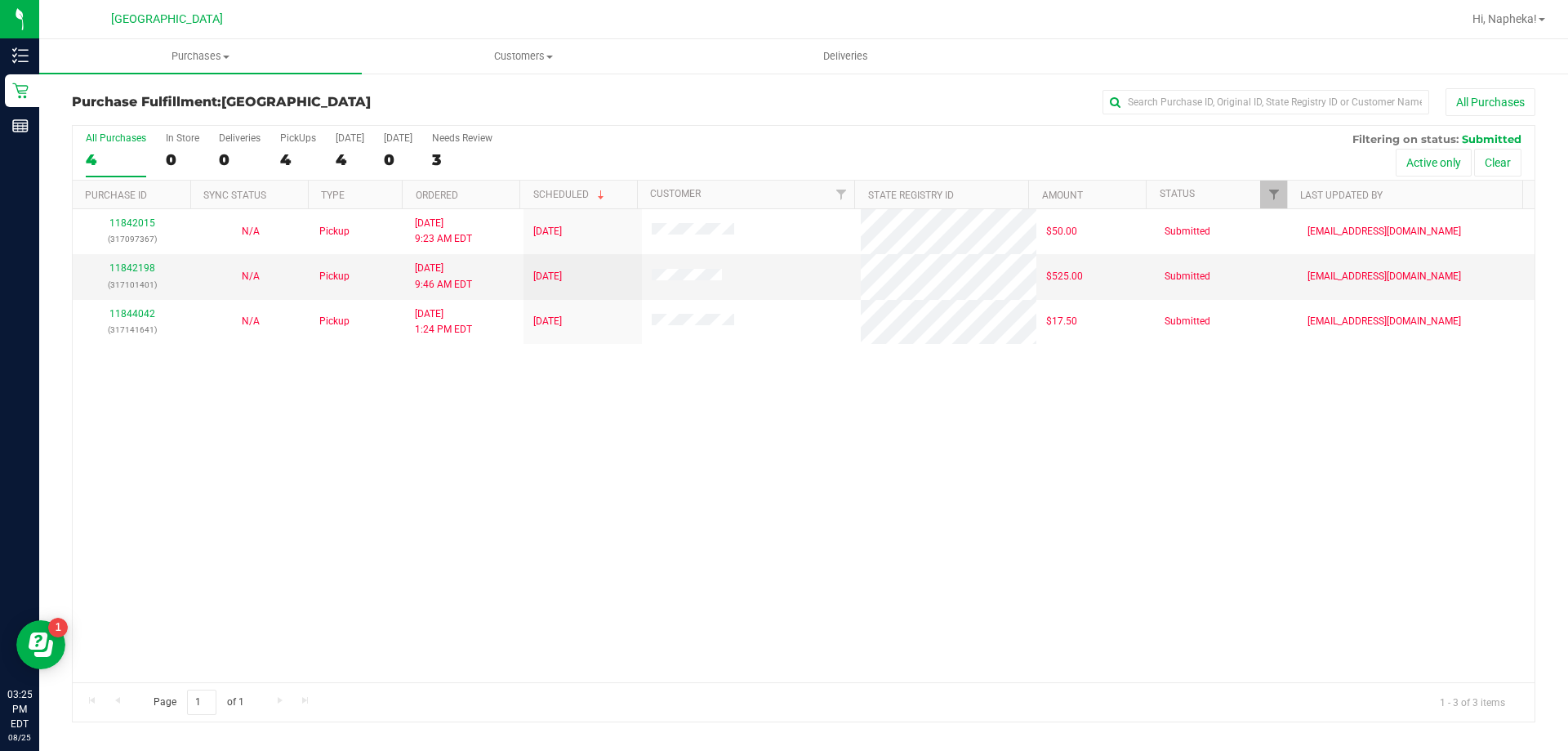
click at [229, 361] on div "11842015 (317097367) N/A Pickup 8/25/2025 9:23 AM EDT 8/25/2025 $50.00 Submitte…" at bounding box center [803, 445] width 1462 height 473
click at [290, 414] on div "11842015 (317097367) N/A Pickup 8/25/2025 9:23 AM EDT 8/25/2025 $50.00 Submitte…" at bounding box center [803, 445] width 1462 height 473
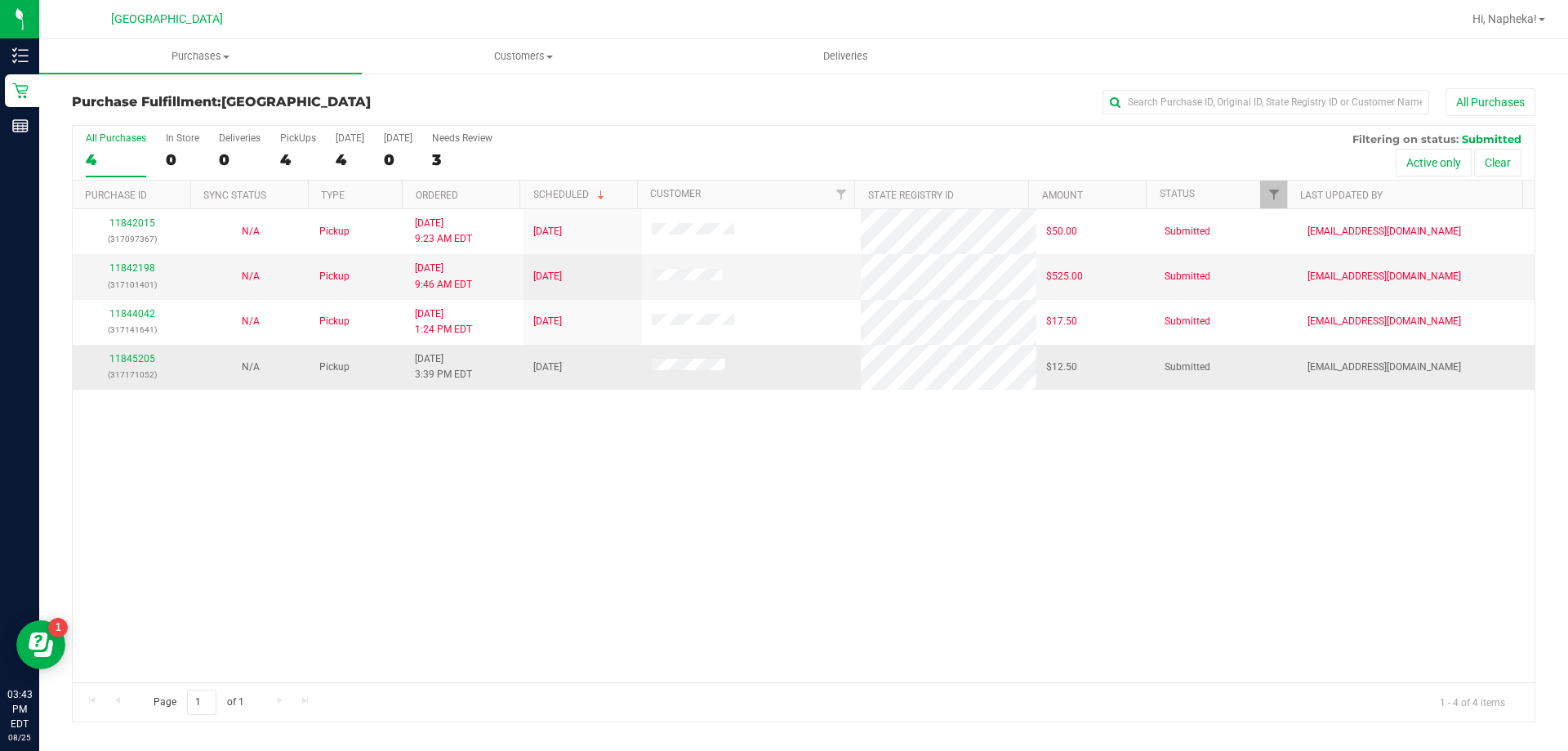
click at [107, 357] on div "11845205 (317171052)" at bounding box center [132, 367] width 99 height 31
click at [114, 357] on link "11845205" at bounding box center [133, 359] width 46 height 12
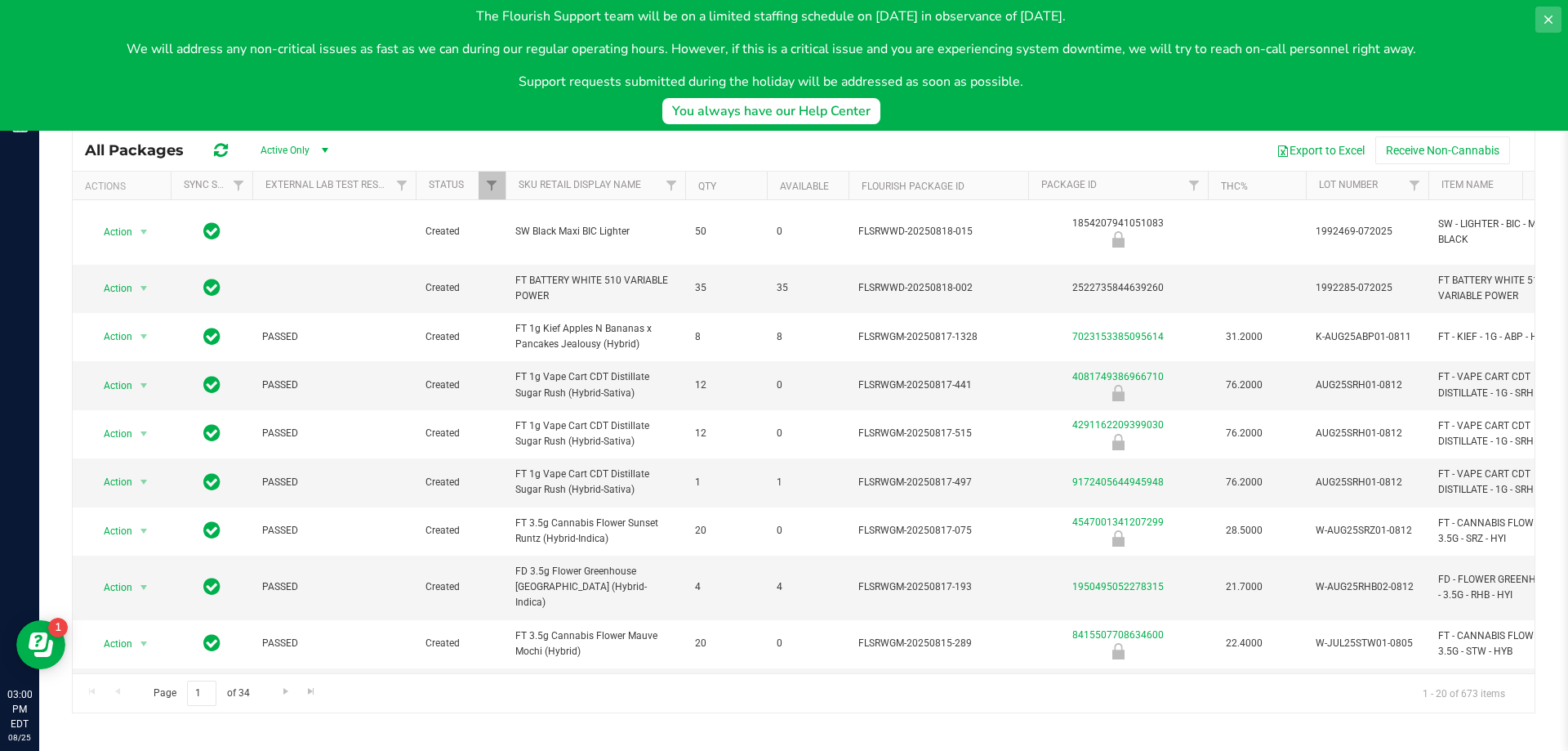
click at [1540, 6] on button at bounding box center [1548, 19] width 27 height 27
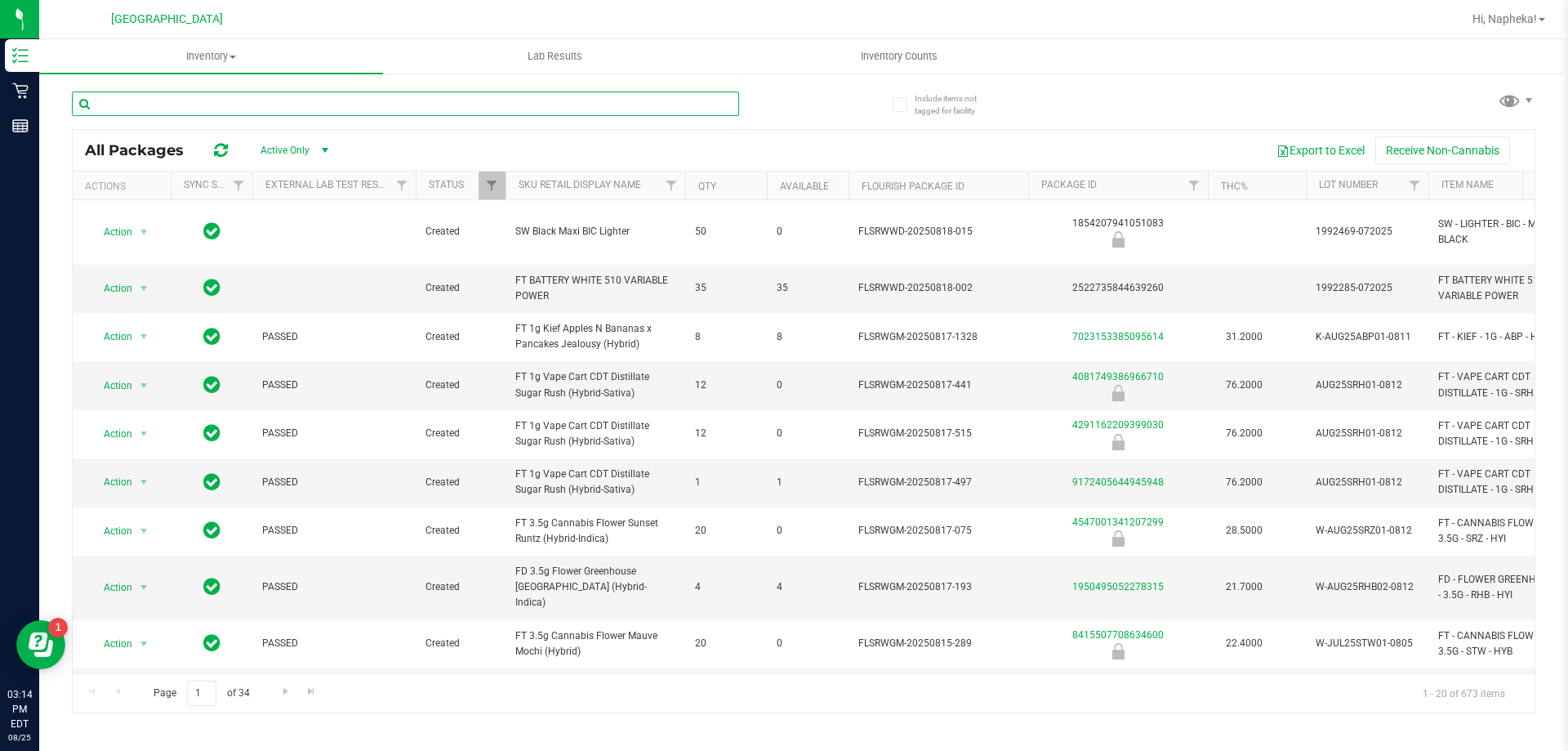
click at [298, 101] on input "text" at bounding box center [406, 103] width 667 height 25
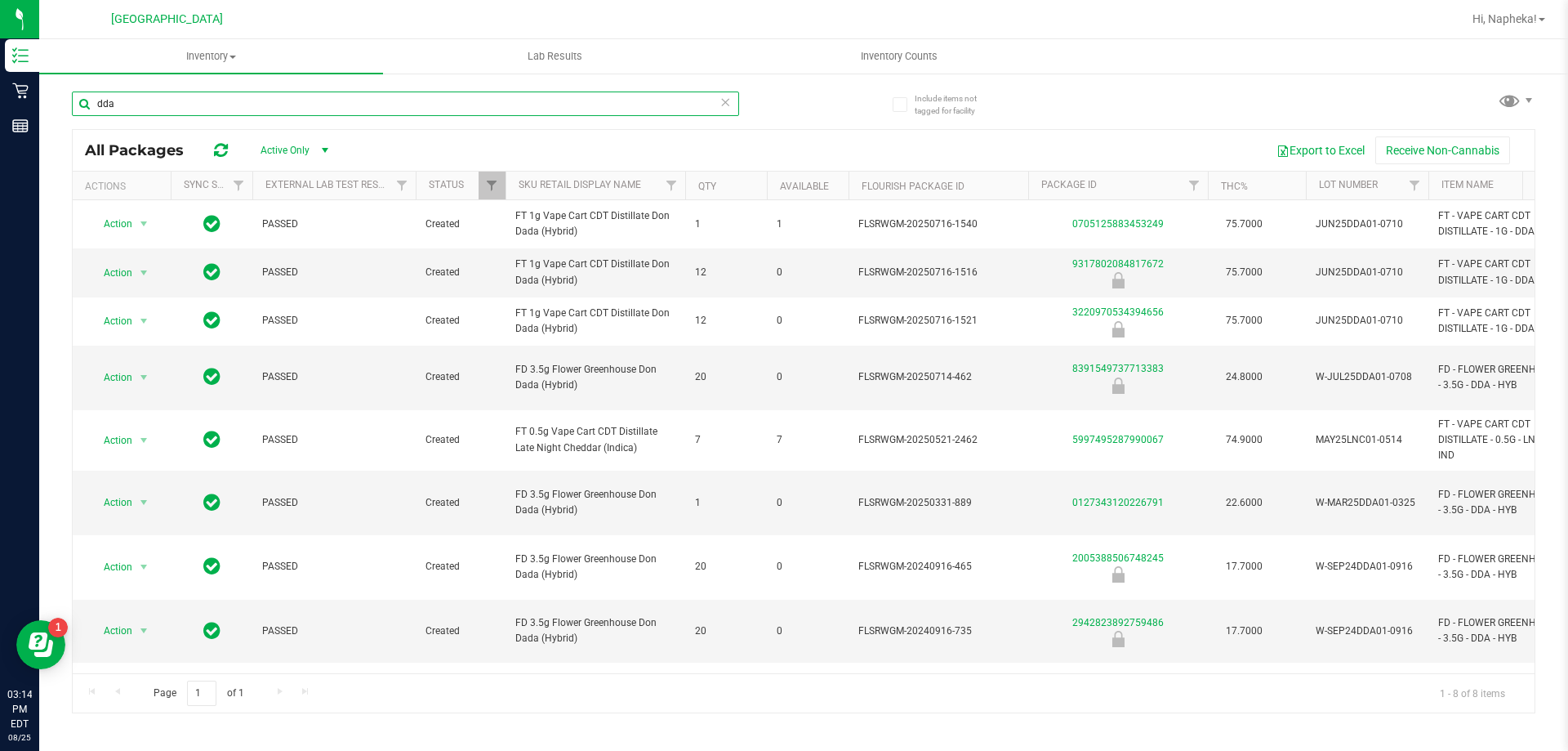
type input "dda"
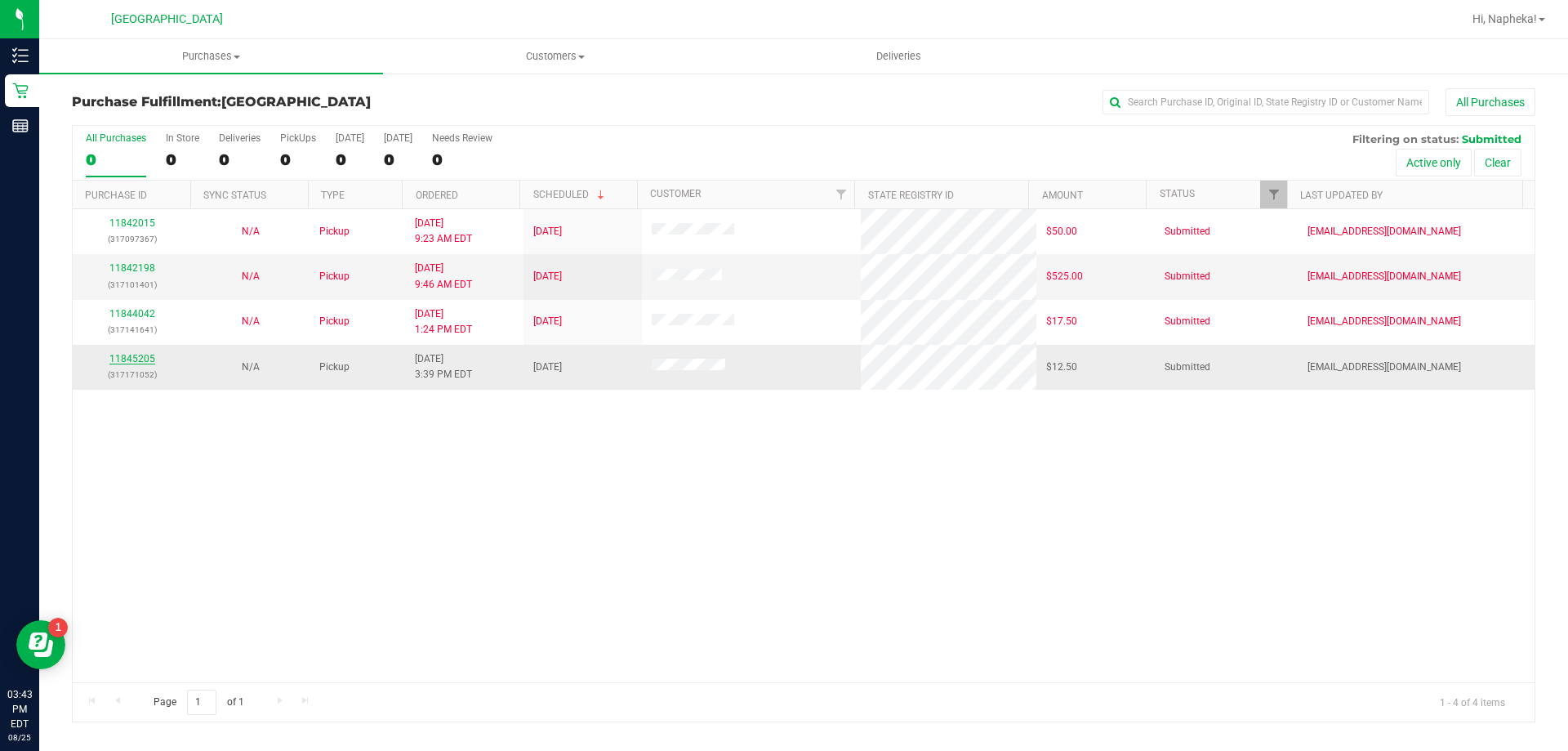
click at [144, 357] on link "11845205" at bounding box center [133, 359] width 46 height 12
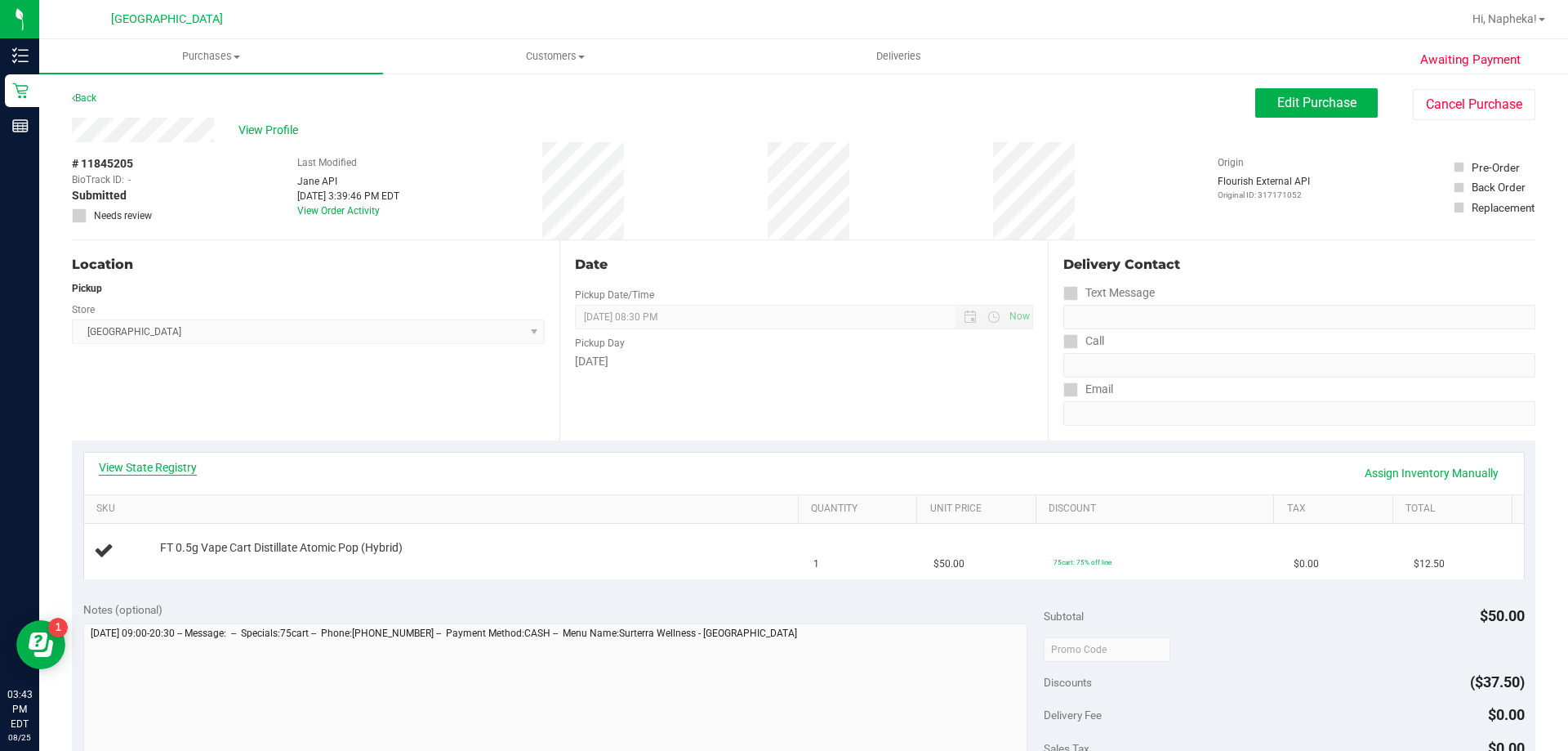
click at [134, 463] on link "View State Registry" at bounding box center [147, 467] width 98 height 16
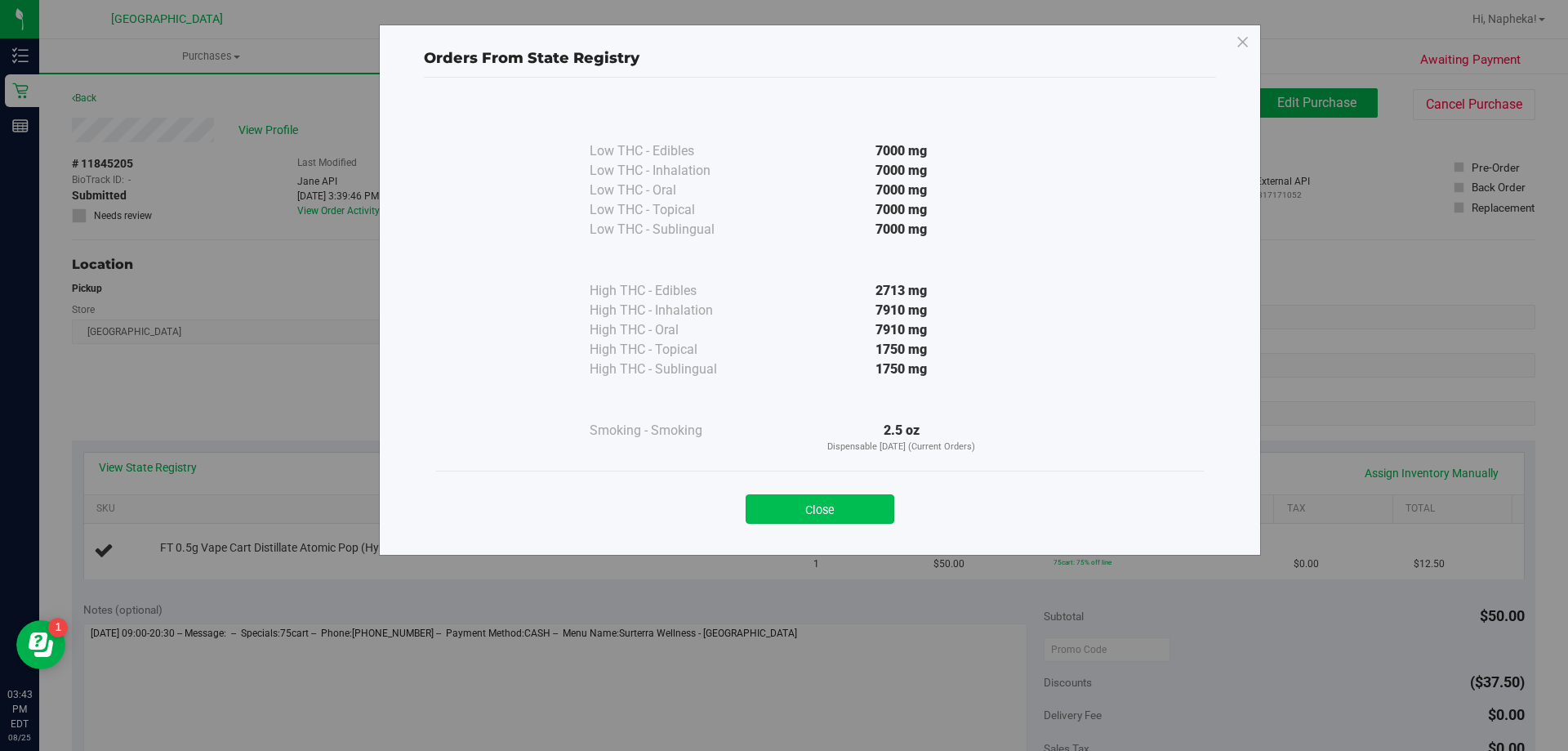
click at [830, 497] on button "Close" at bounding box center [820, 509] width 149 height 29
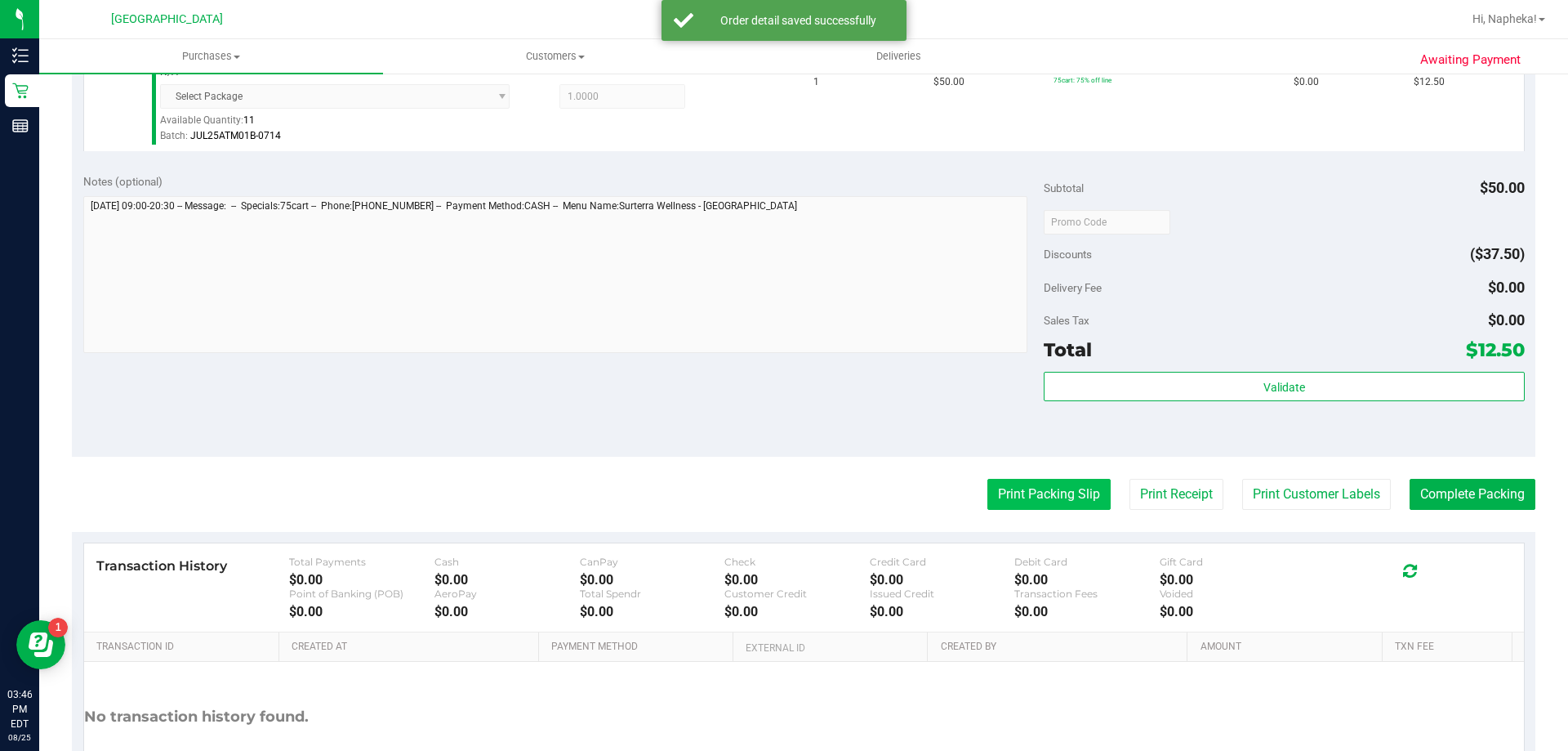
scroll to position [601, 0]
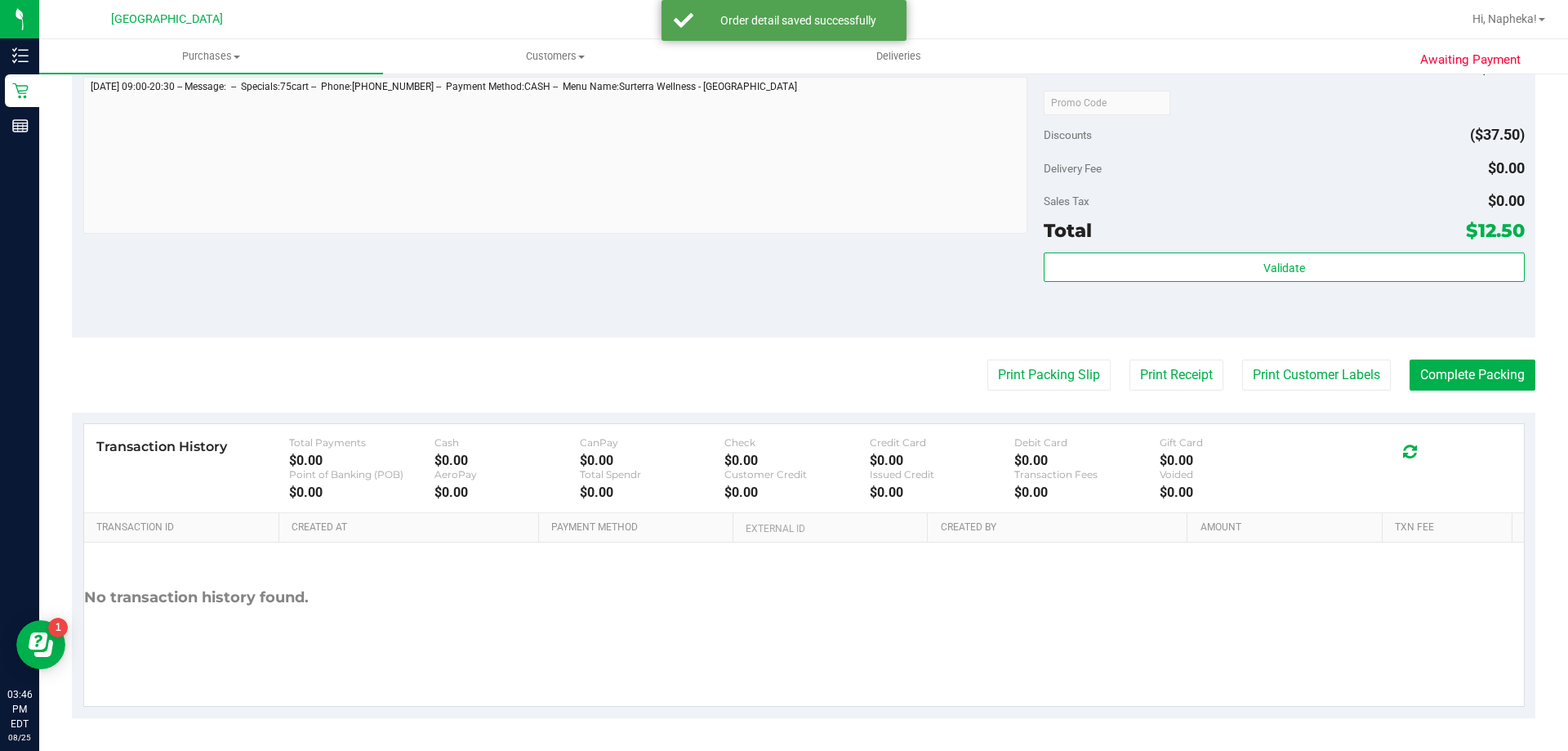
click at [1166, 291] on div "Validate" at bounding box center [1284, 289] width 480 height 73
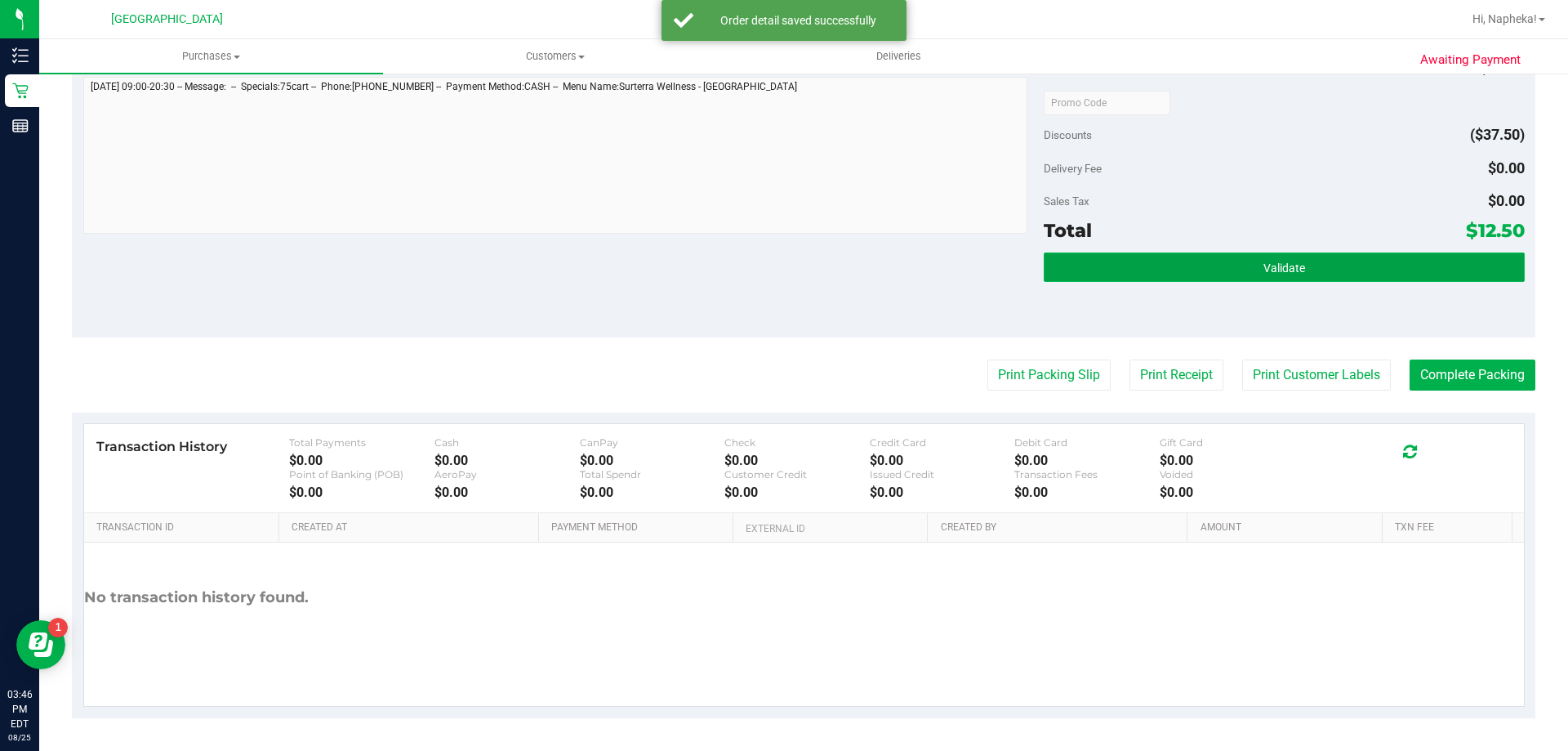
click at [1172, 279] on button "Validate" at bounding box center [1284, 267] width 480 height 29
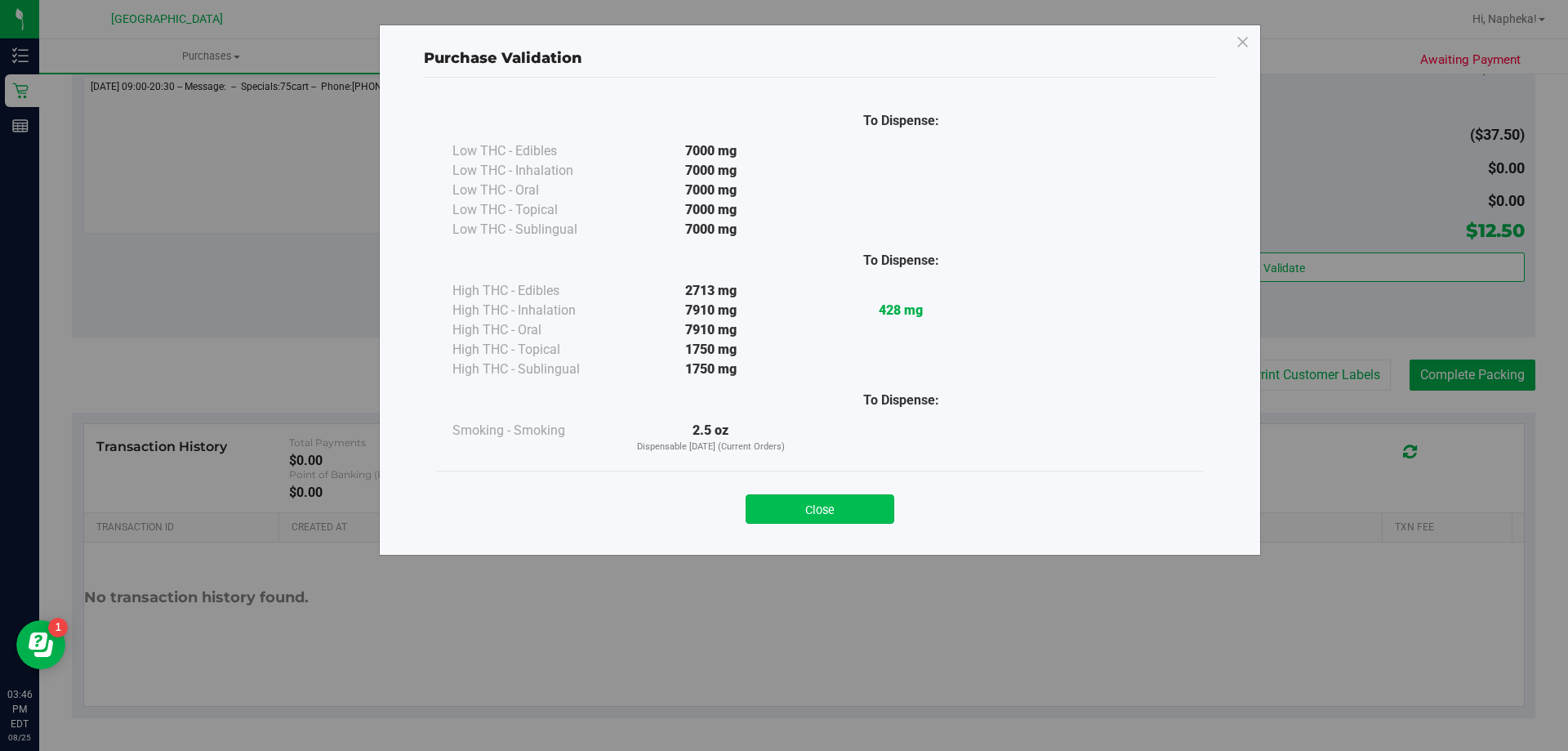
click at [810, 512] on button "Close" at bounding box center [820, 509] width 149 height 29
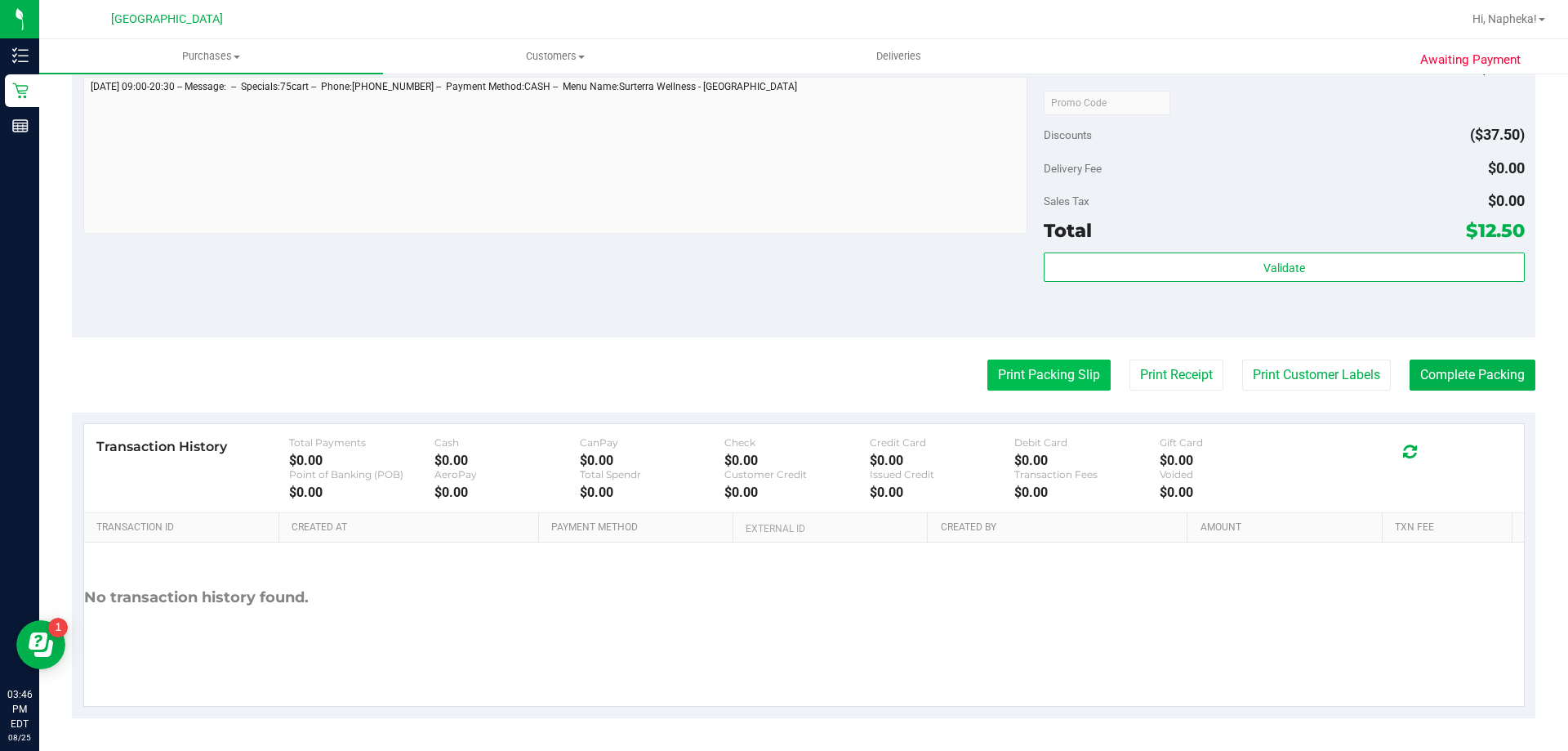
click at [1017, 370] on button "Print Packing Slip" at bounding box center [1049, 375] width 123 height 31
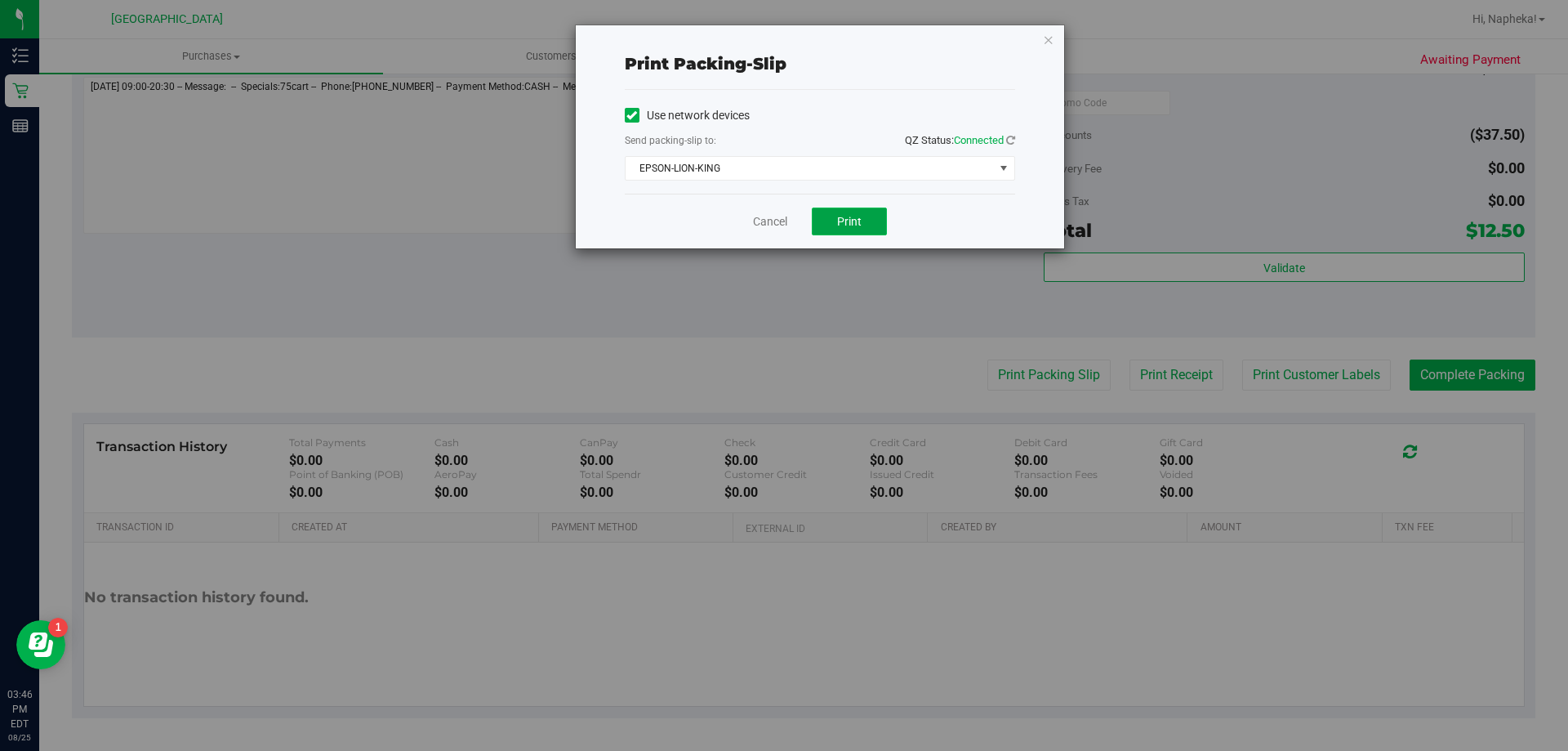
click at [843, 209] on button "Print" at bounding box center [849, 221] width 75 height 27
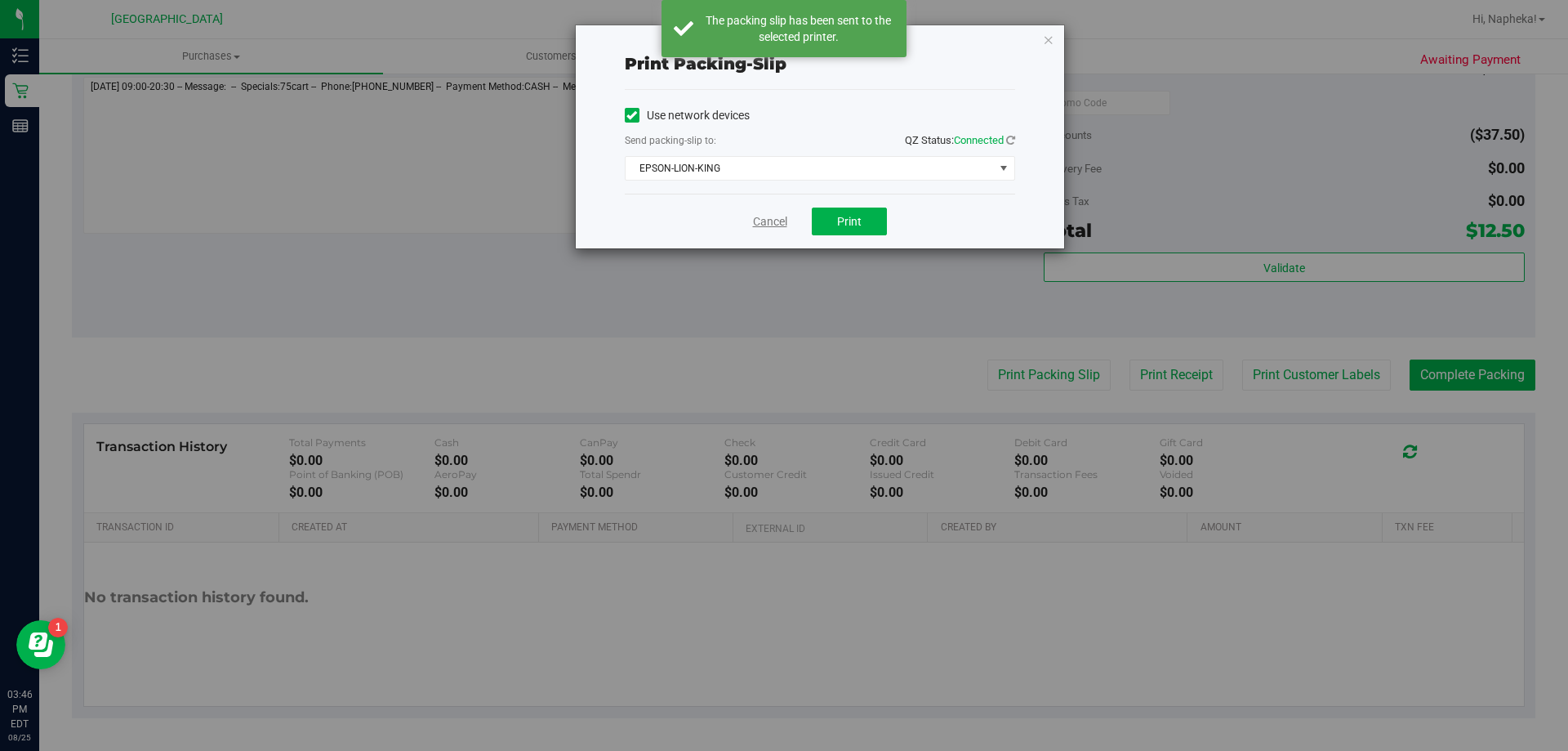
click at [761, 224] on link "Cancel" at bounding box center [771, 221] width 35 height 17
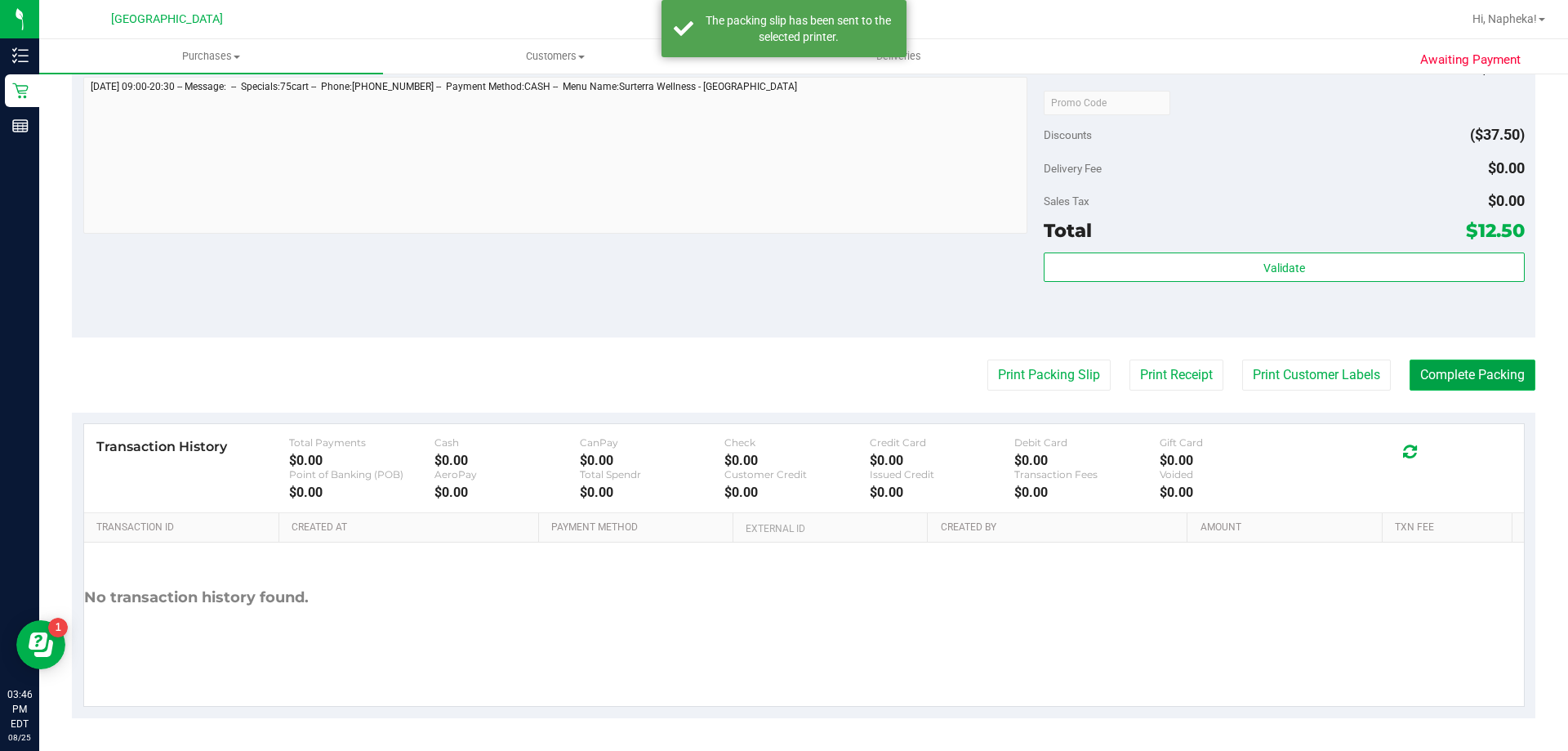
click at [1490, 381] on button "Complete Packing" at bounding box center [1473, 375] width 126 height 31
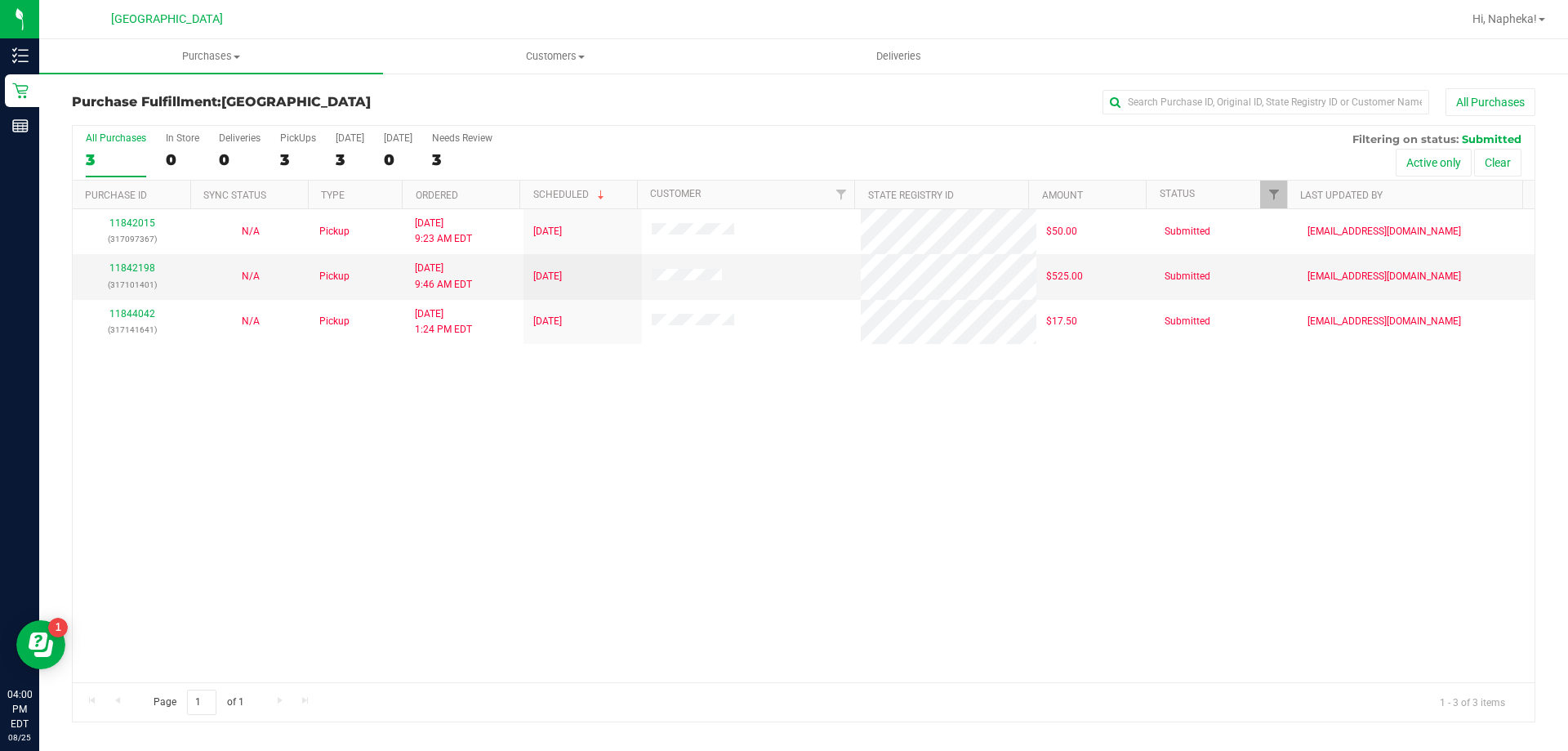
click at [214, 510] on div "11842015 (317097367) N/A Pickup 8/25/2025 9:23 AM EDT 8/25/2025 $50.00 Submitte…" at bounding box center [803, 445] width 1462 height 473
click at [115, 464] on div "11842015 (317097367) N/A Pickup 8/25/2025 9:23 AM EDT 8/25/2025 $50.00 Submitte…" at bounding box center [803, 445] width 1462 height 473
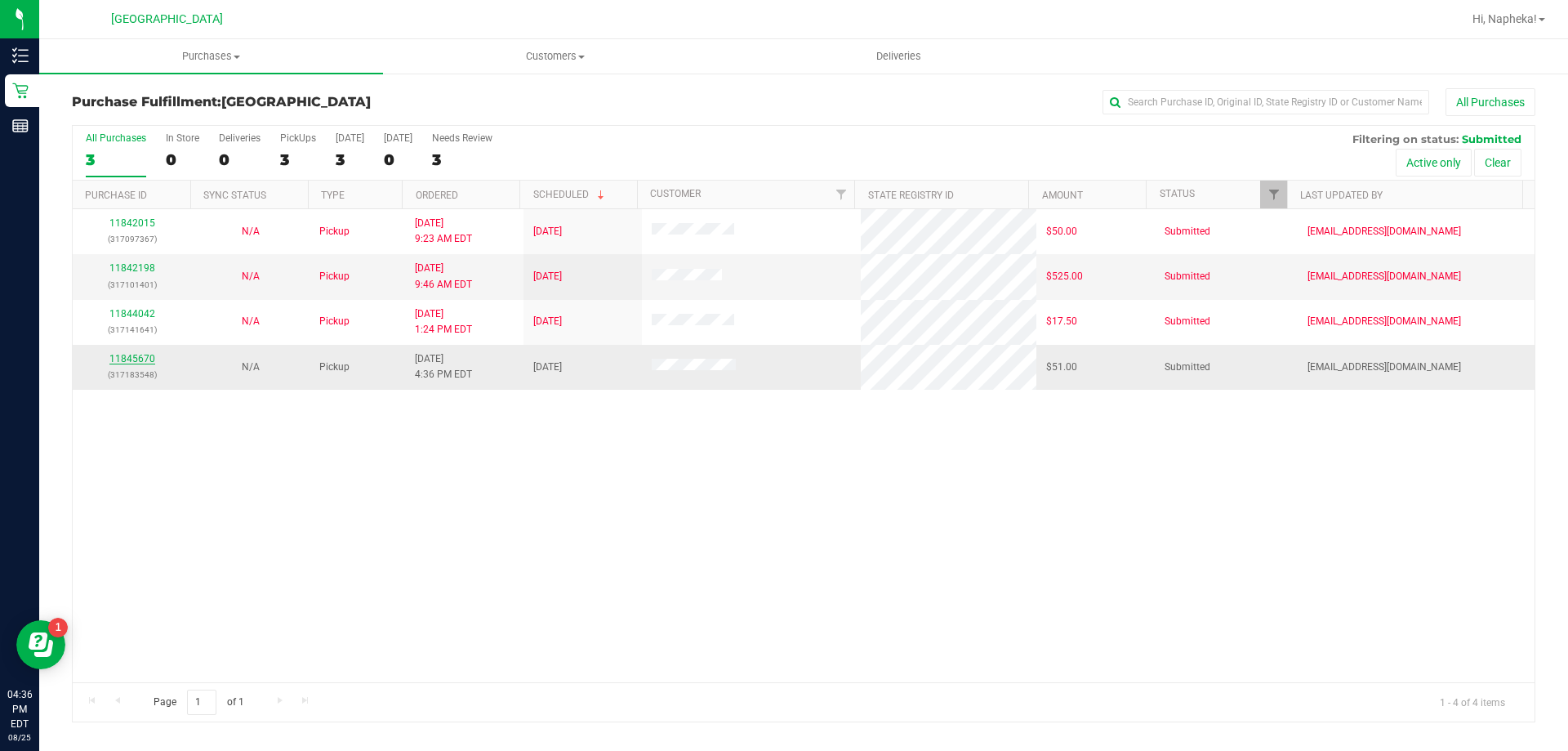
click at [133, 356] on link "11845670" at bounding box center [133, 359] width 46 height 12
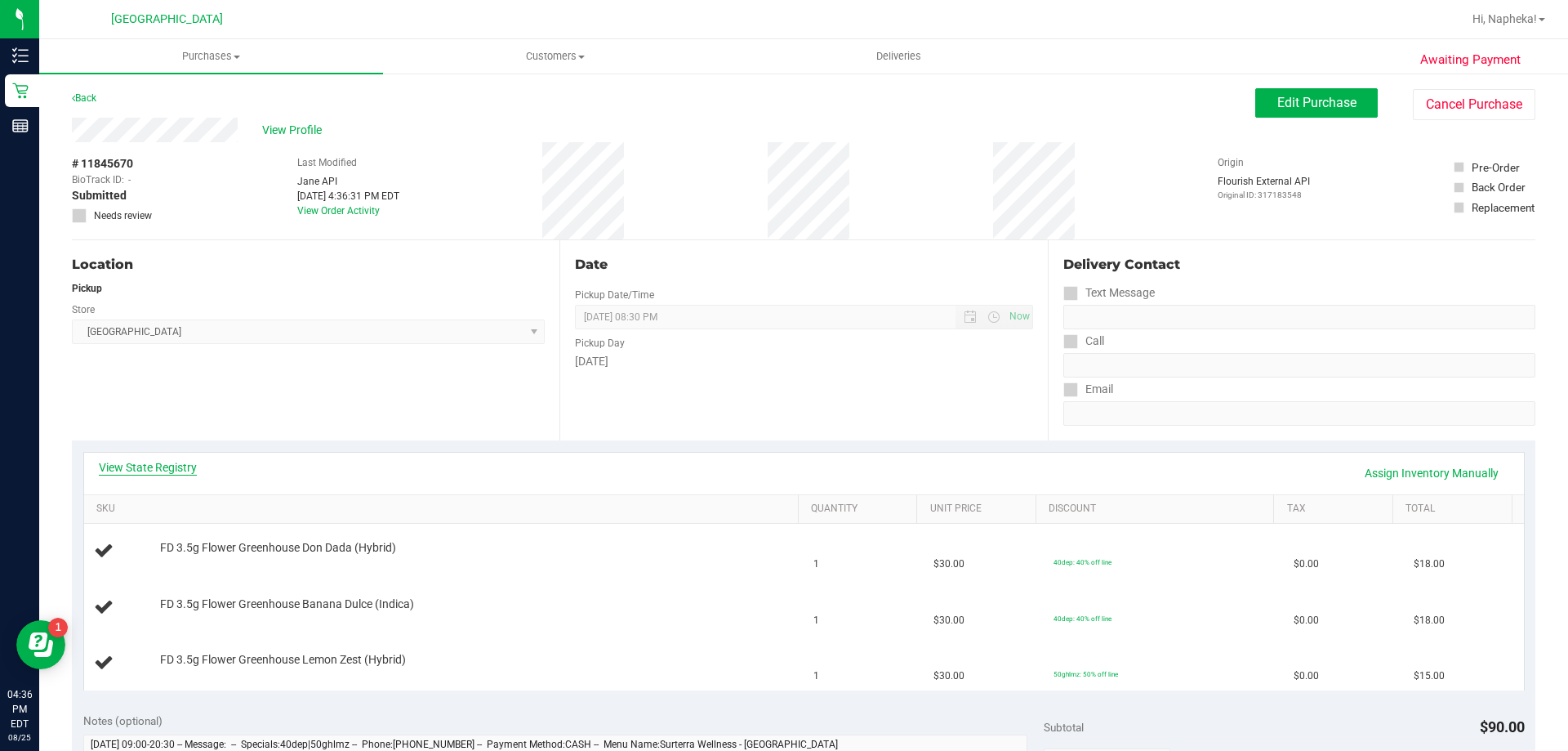
click at [190, 469] on link "View State Registry" at bounding box center [147, 467] width 98 height 16
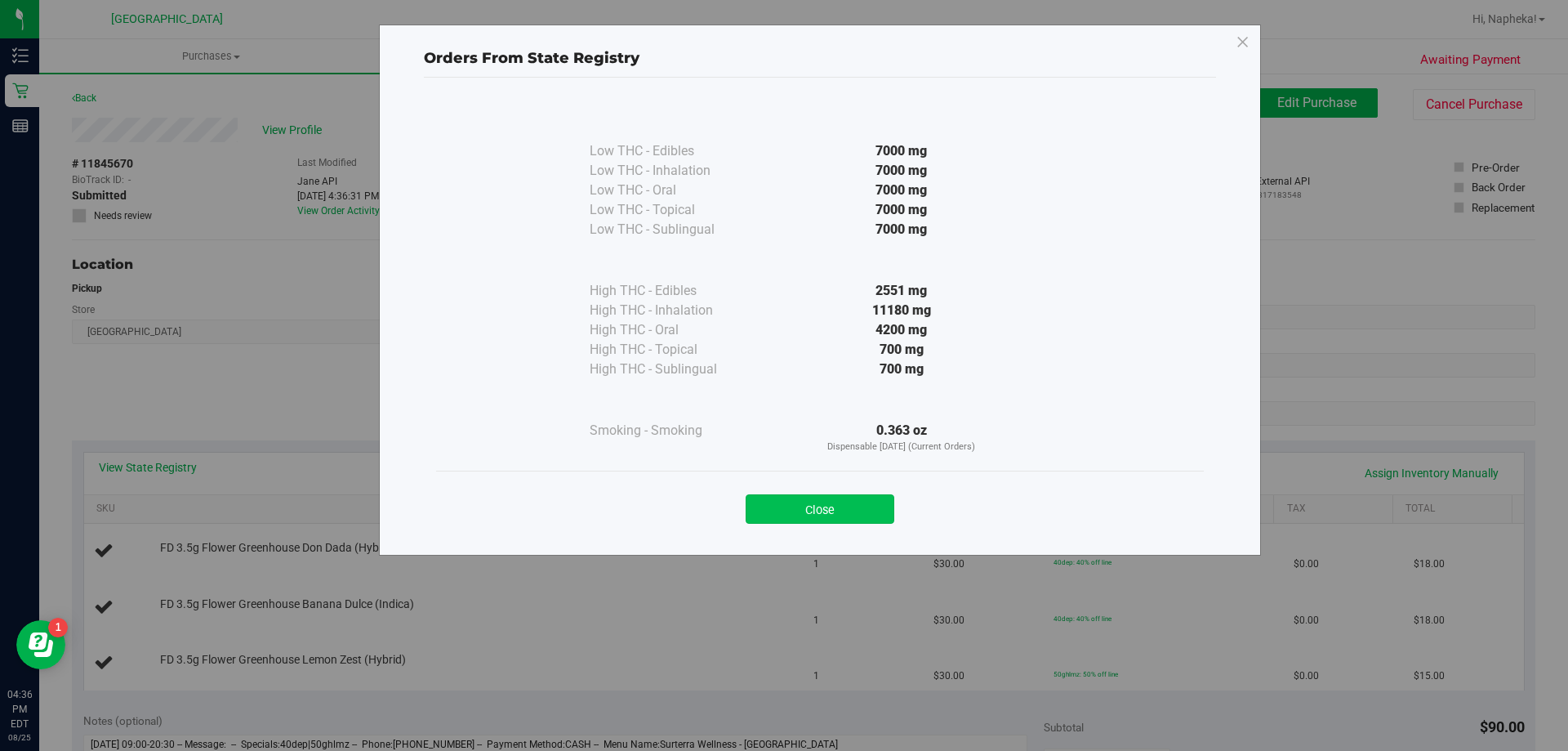
click at [829, 510] on button "Close" at bounding box center [820, 509] width 149 height 29
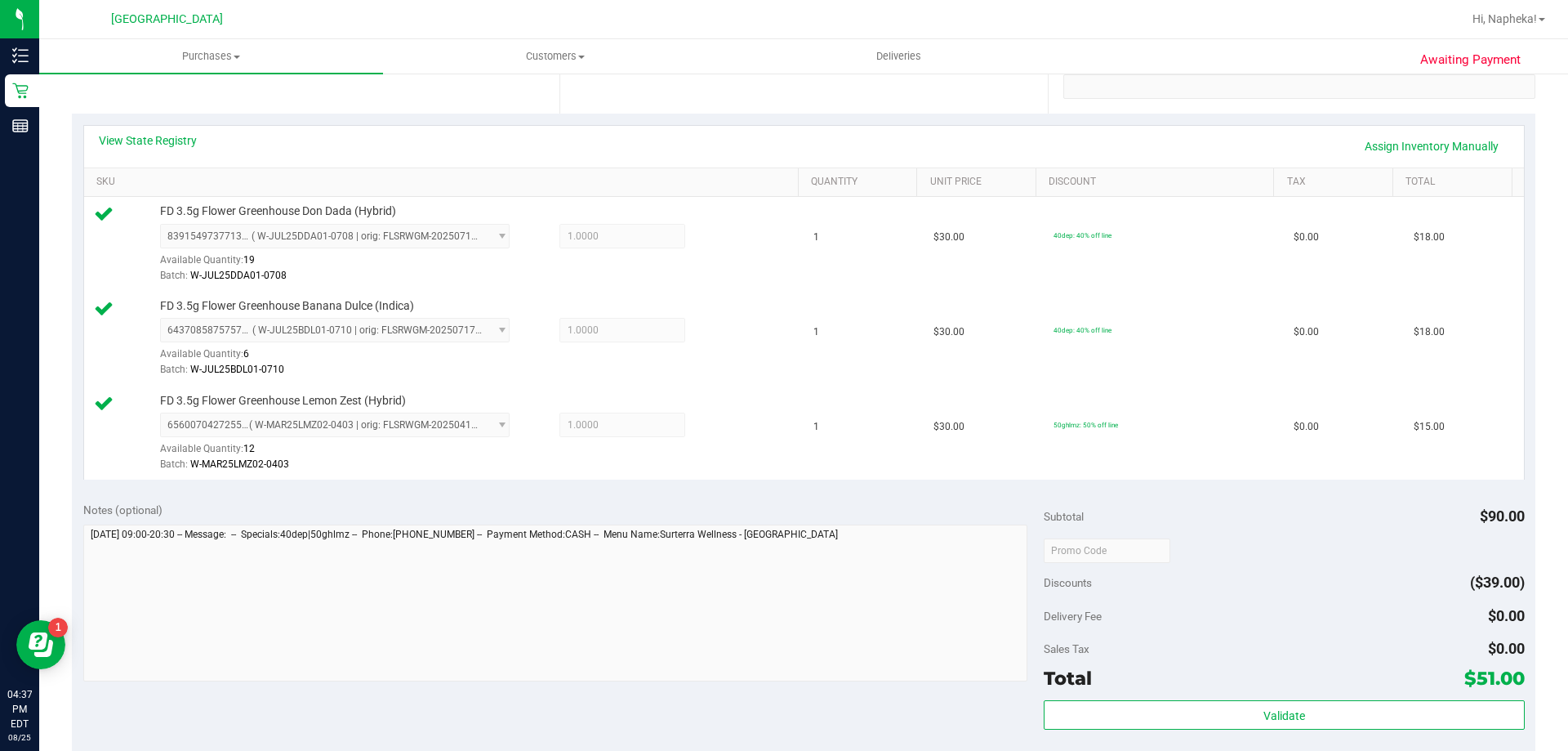
scroll to position [735, 0]
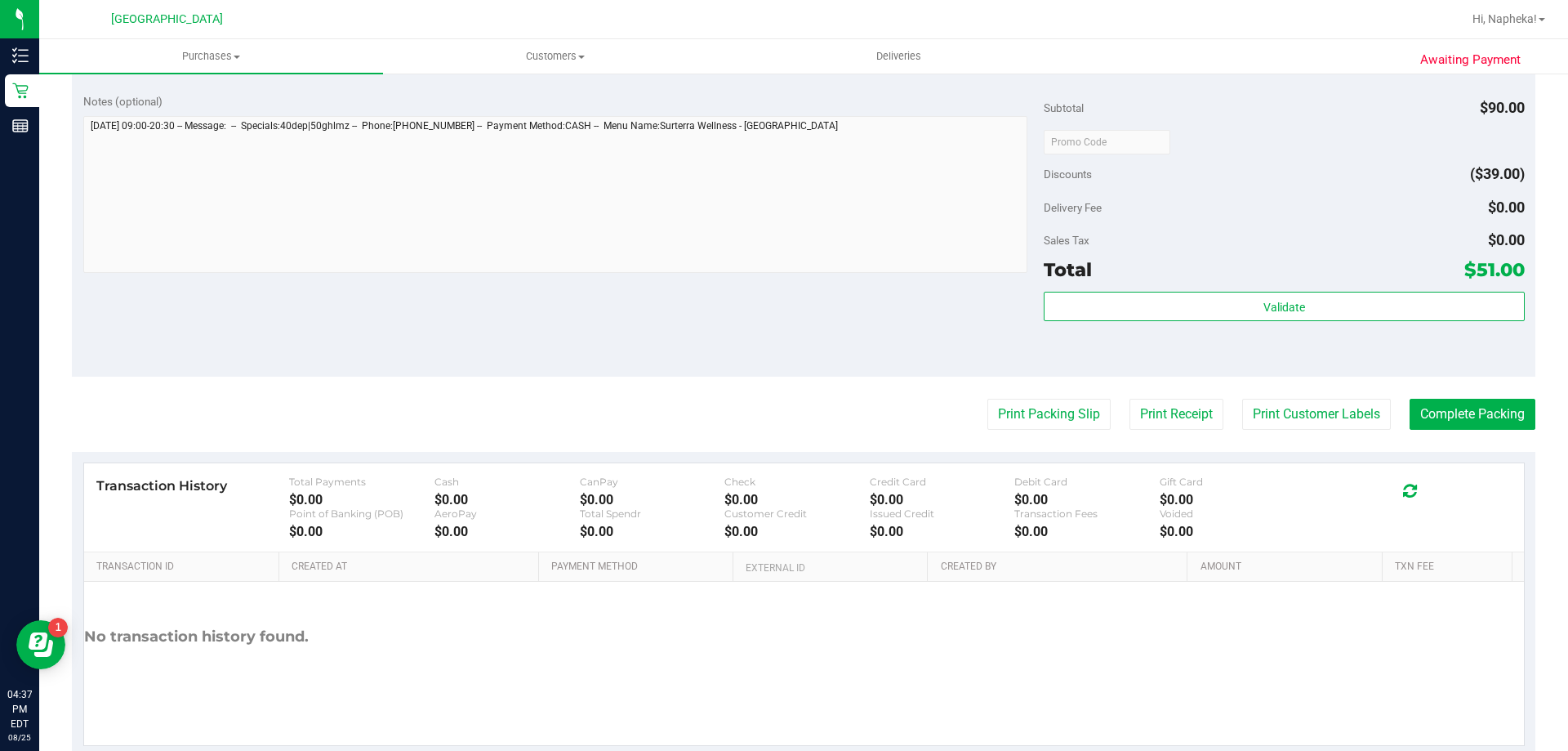
click at [1275, 324] on div "Validate" at bounding box center [1284, 328] width 480 height 73
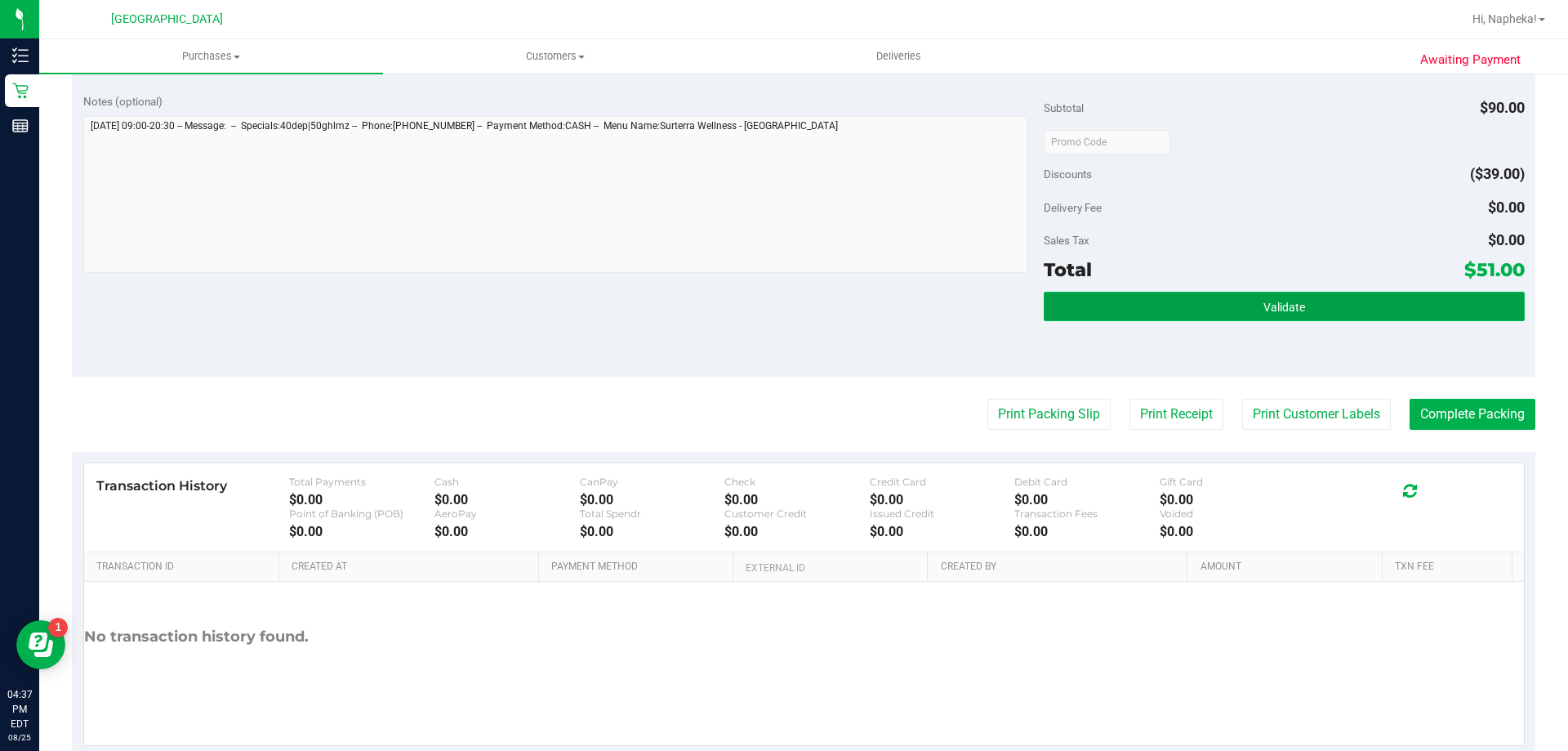
click at [1276, 319] on button "Validate" at bounding box center [1284, 306] width 480 height 29
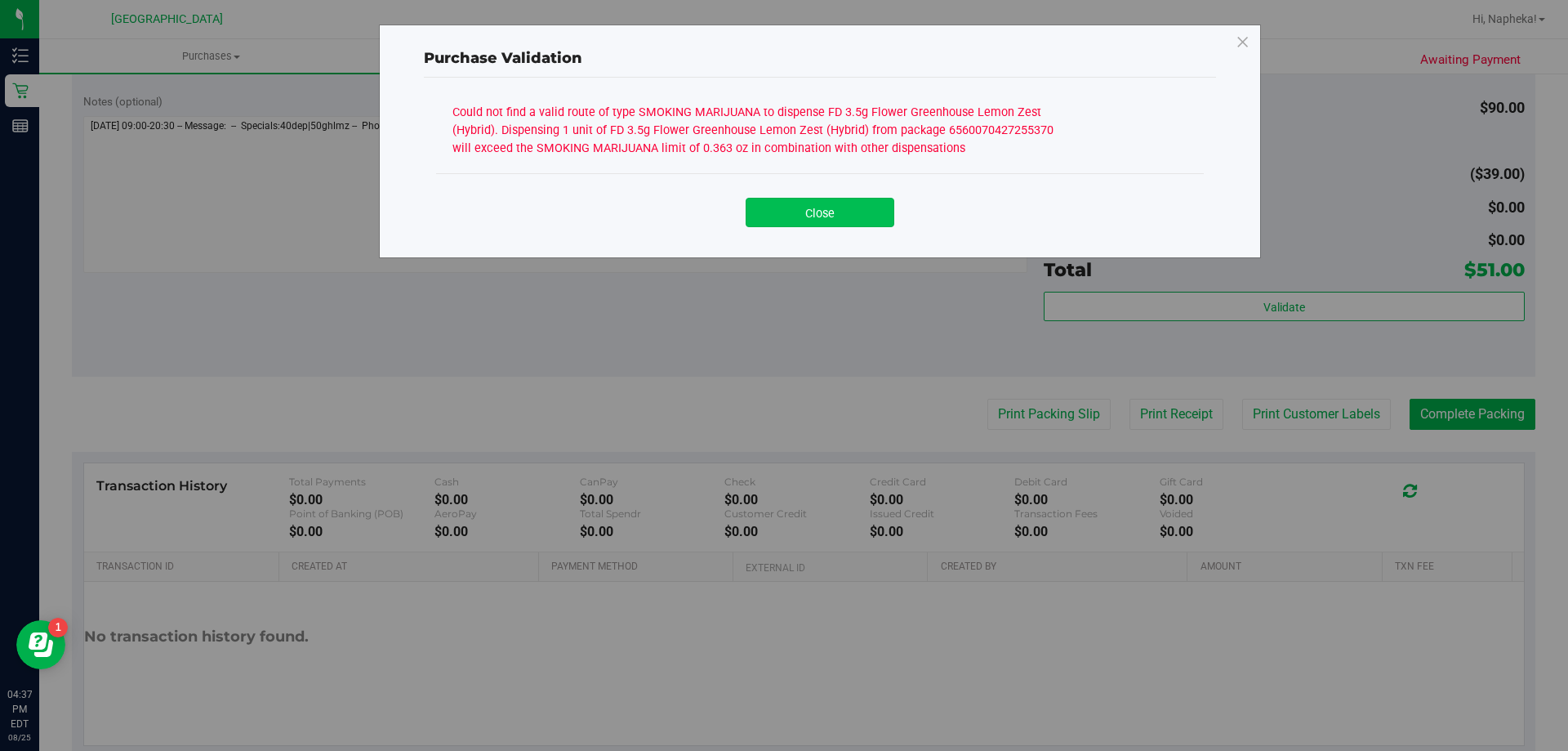
click at [852, 214] on button "Close" at bounding box center [820, 212] width 149 height 29
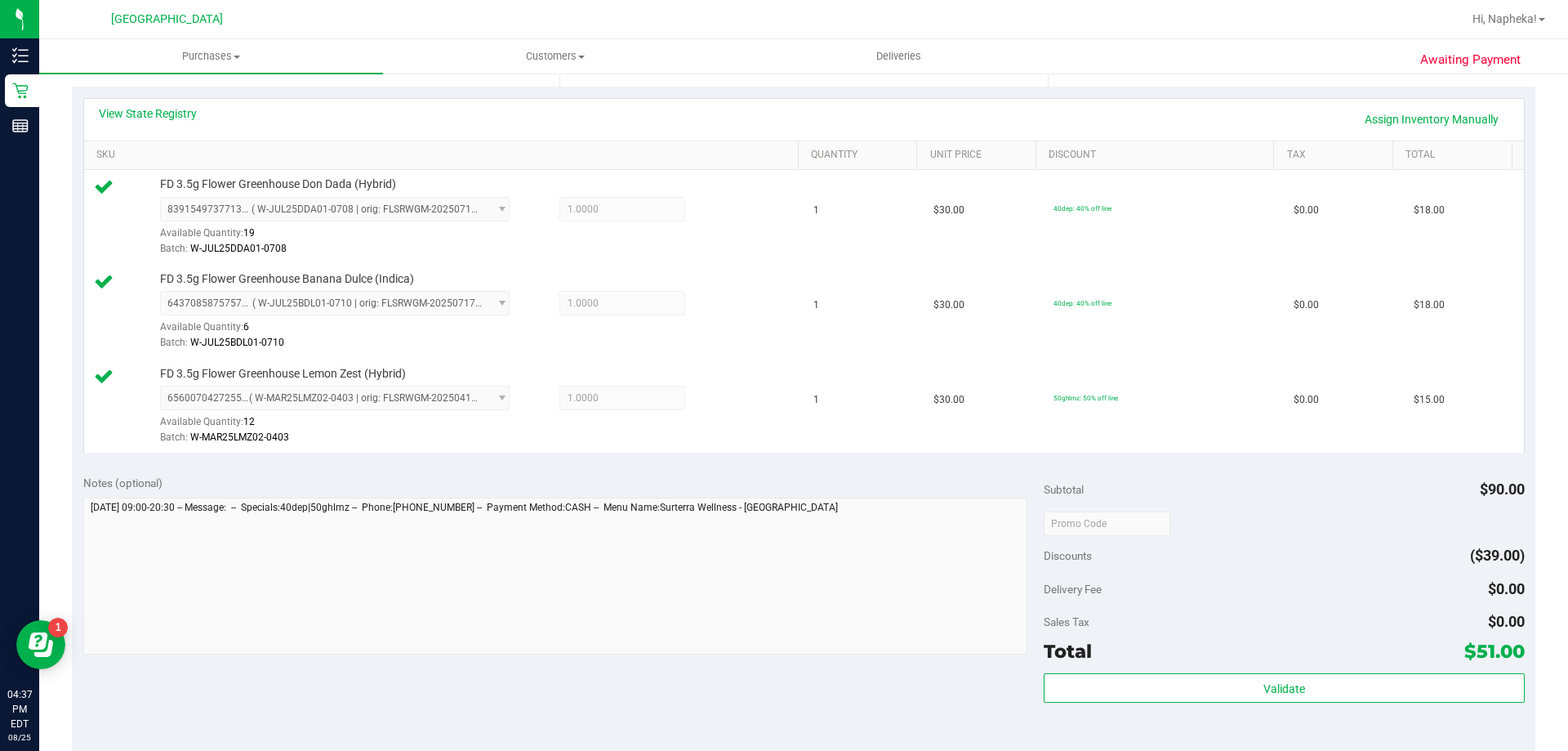
scroll to position [245, 0]
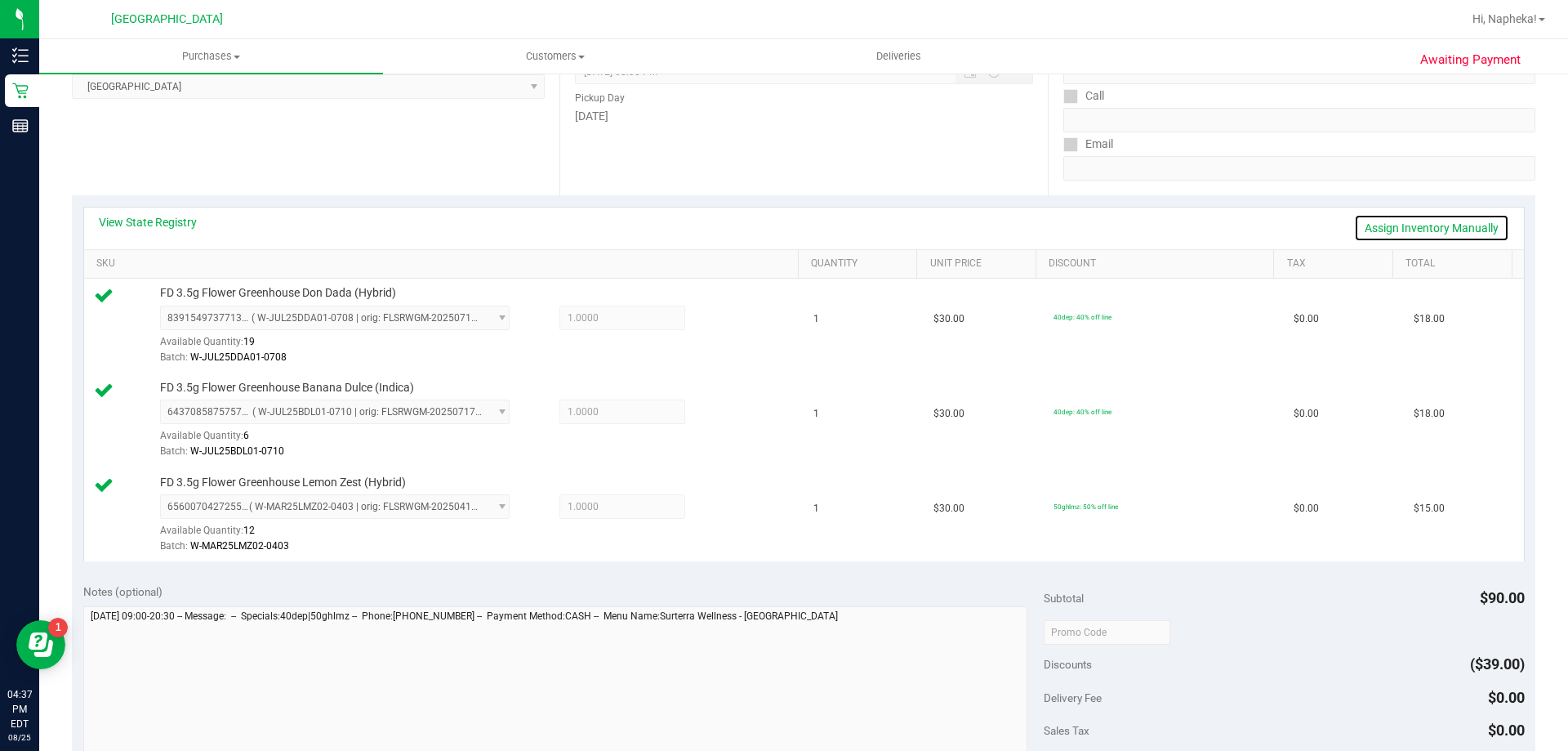
click at [1423, 218] on link "Assign Inventory Manually" at bounding box center [1432, 228] width 155 height 27
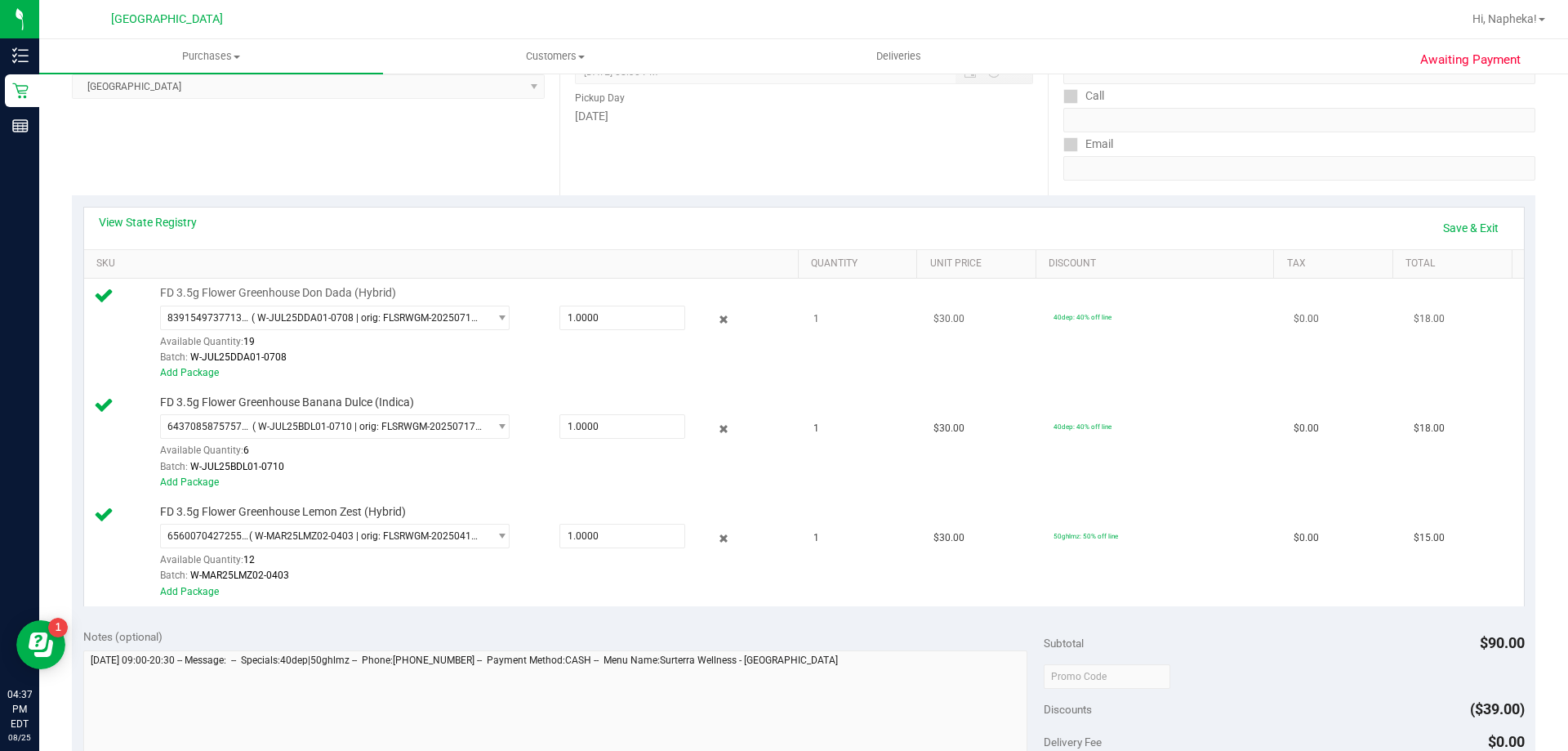
click at [697, 318] on div at bounding box center [710, 319] width 52 height 19
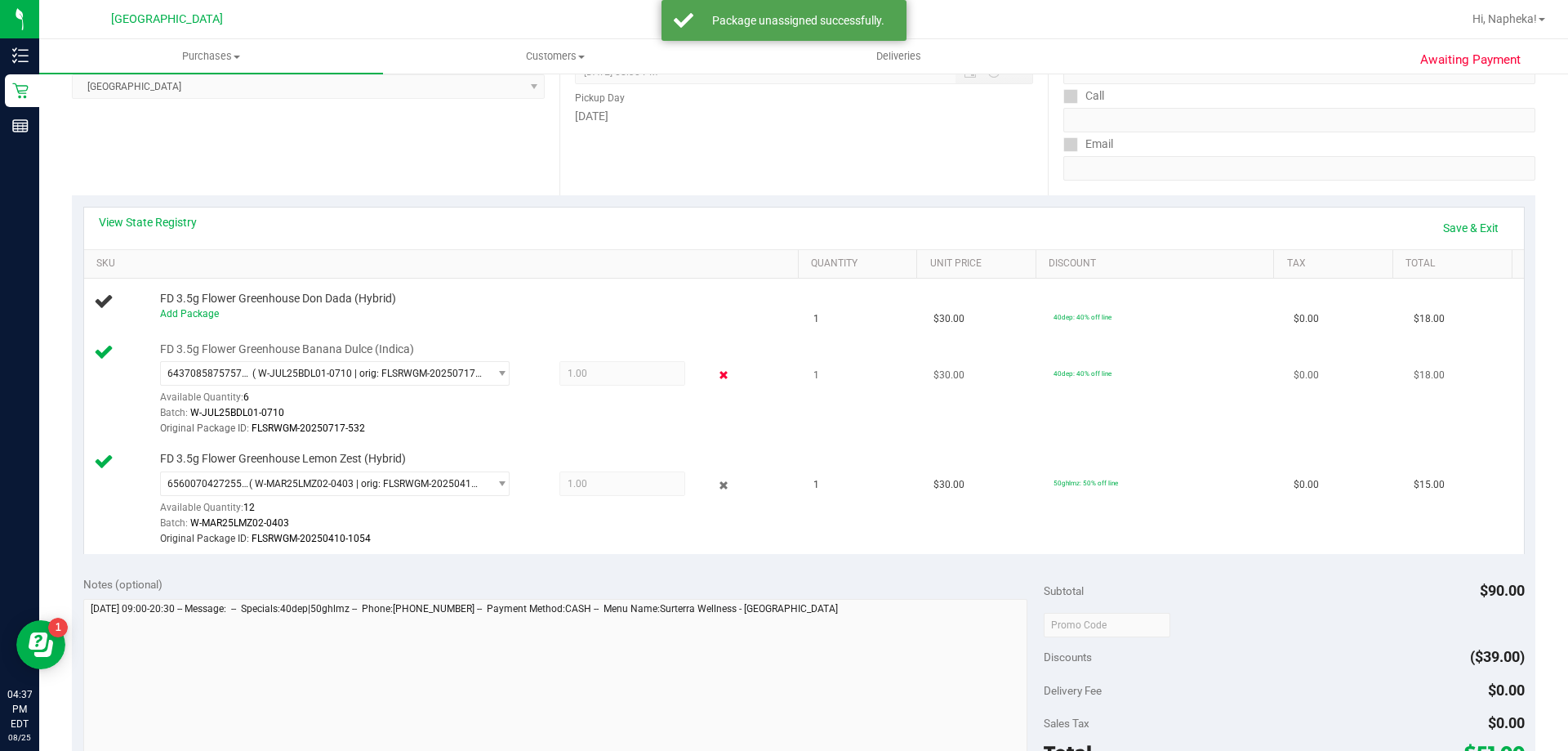
click at [715, 370] on icon at bounding box center [723, 375] width 17 height 19
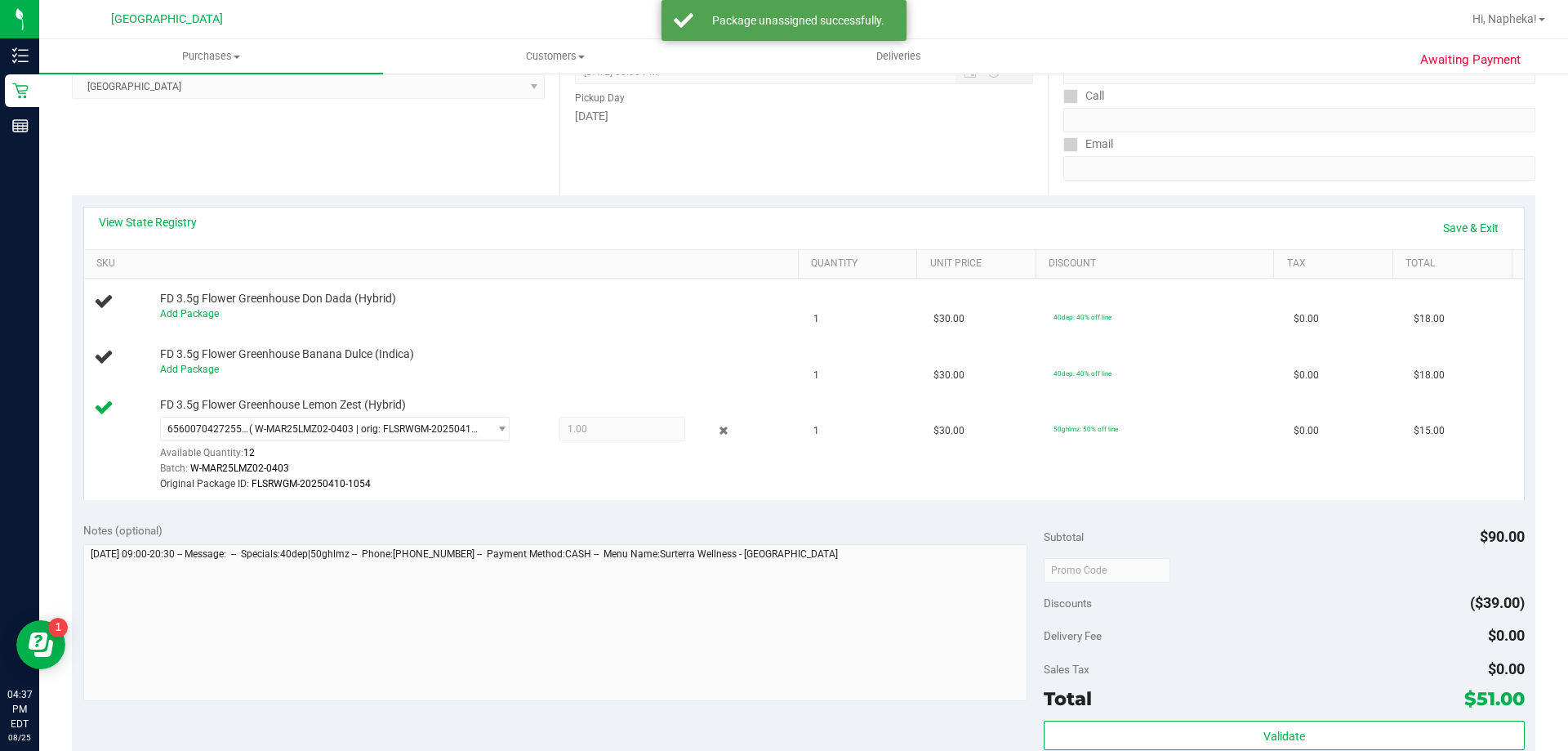
click at [715, 426] on icon at bounding box center [723, 431] width 17 height 19
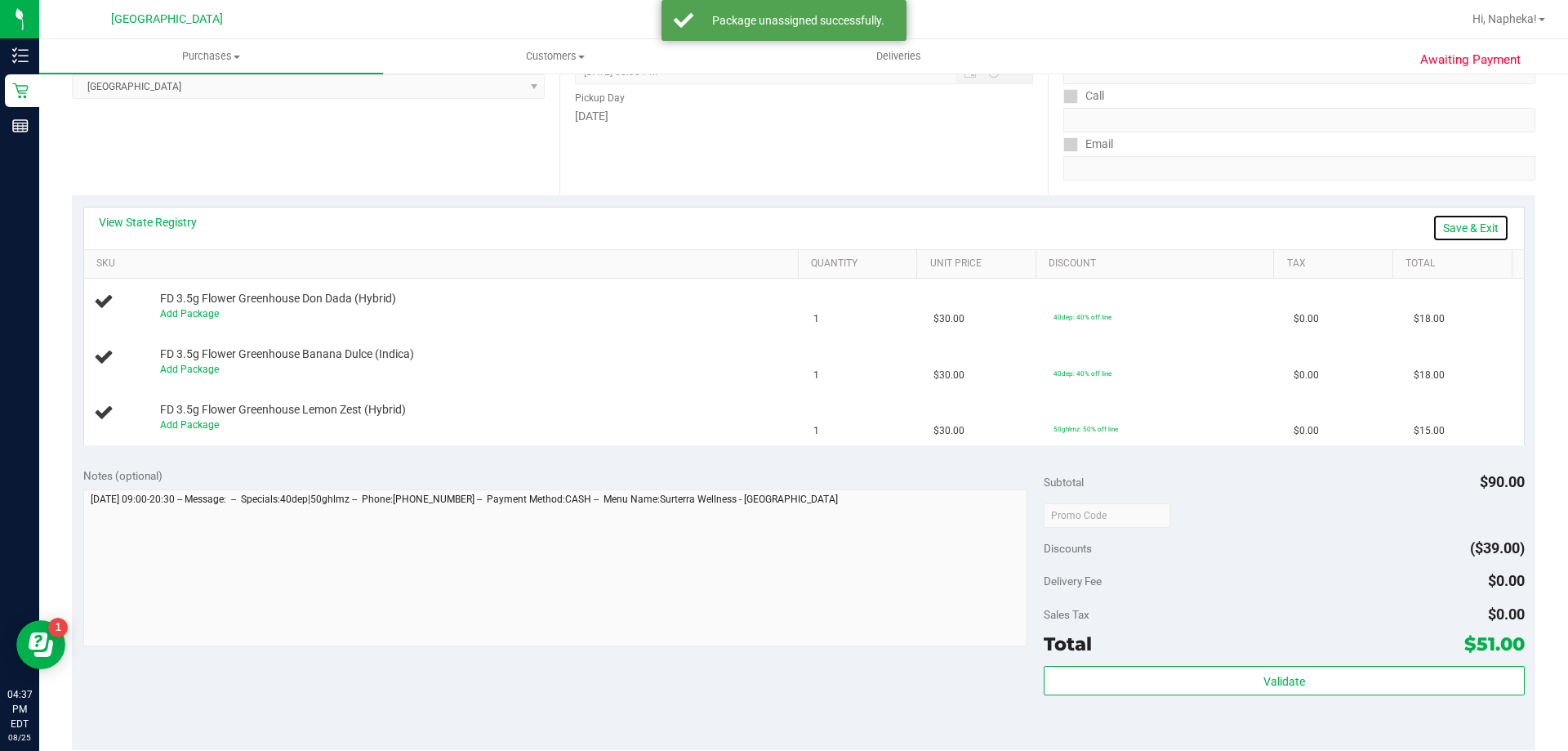
click at [1445, 220] on link "Save & Exit" at bounding box center [1471, 228] width 77 height 27
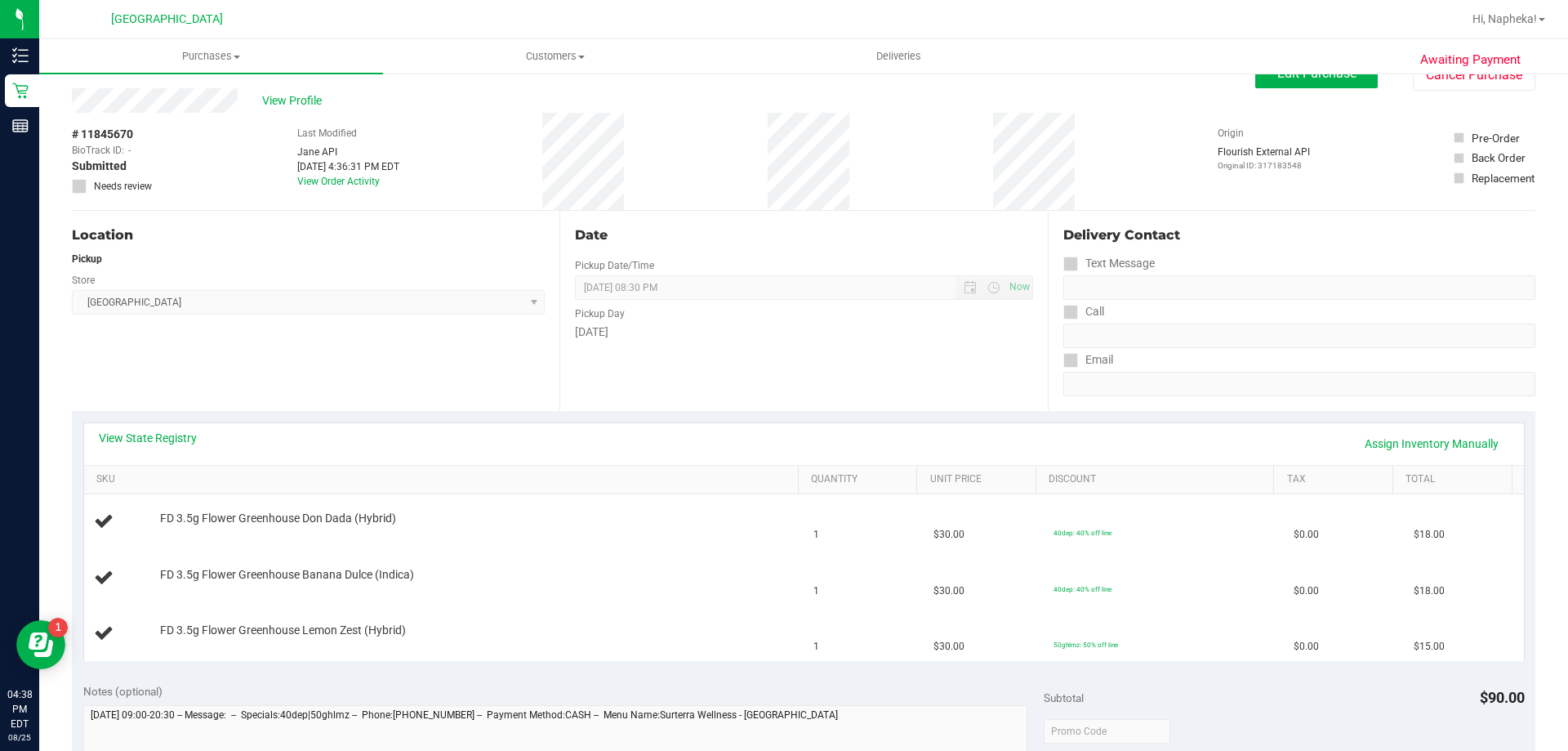
scroll to position [0, 0]
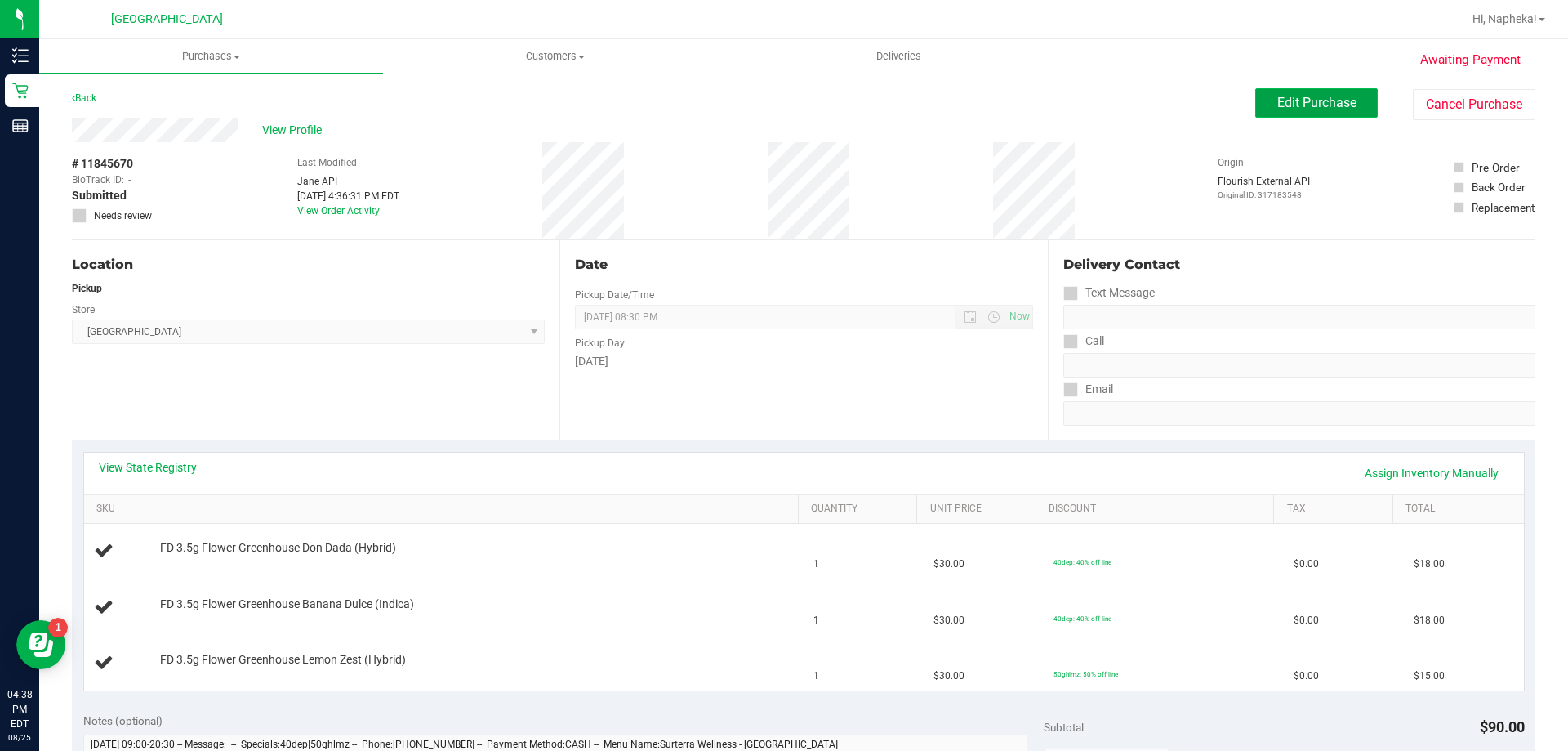
click at [1321, 91] on button "Edit Purchase" at bounding box center [1317, 102] width 123 height 29
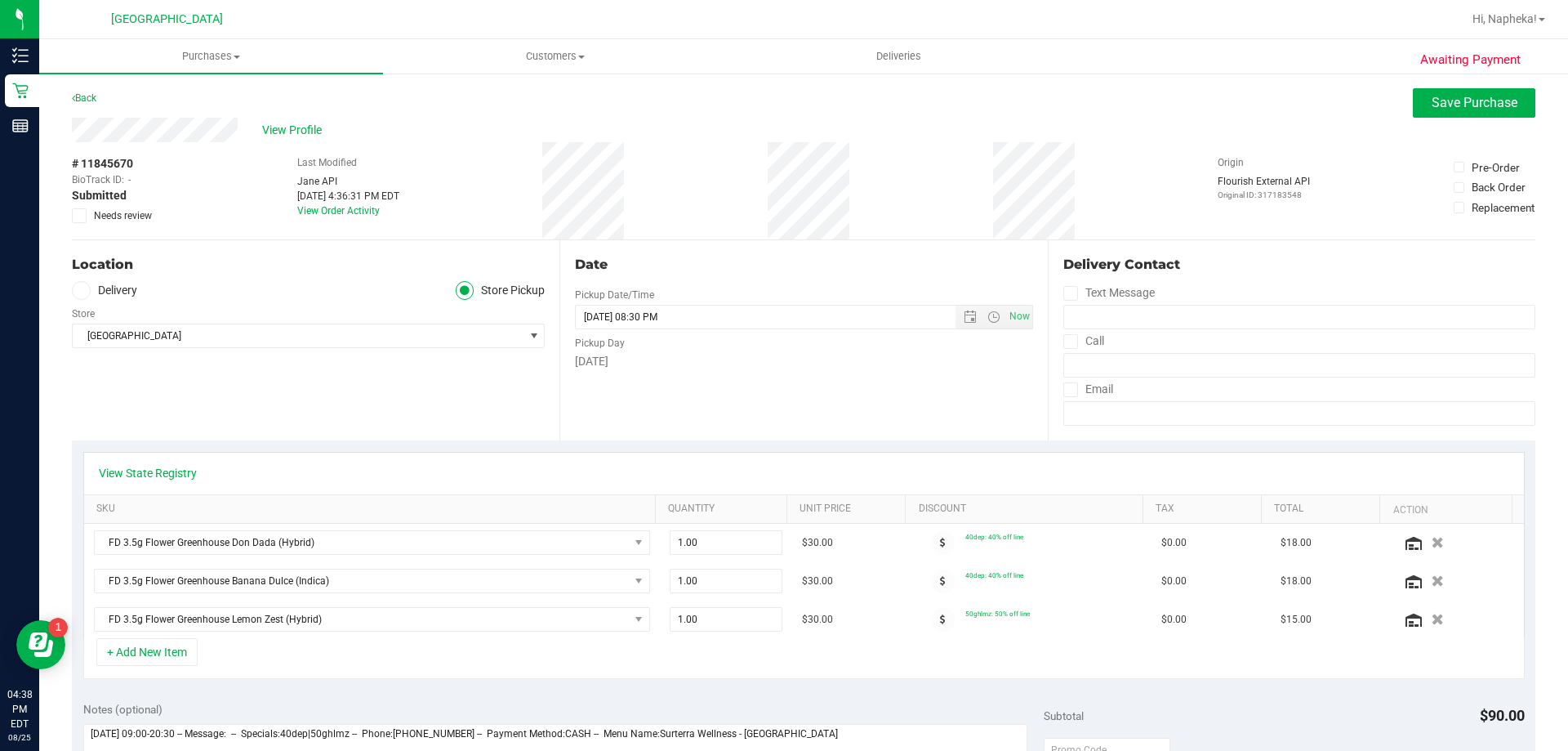
click at [83, 222] on span at bounding box center [80, 216] width 15 height 15
click at [0, 0] on input "Needs review" at bounding box center [0, 0] width 0 height 0
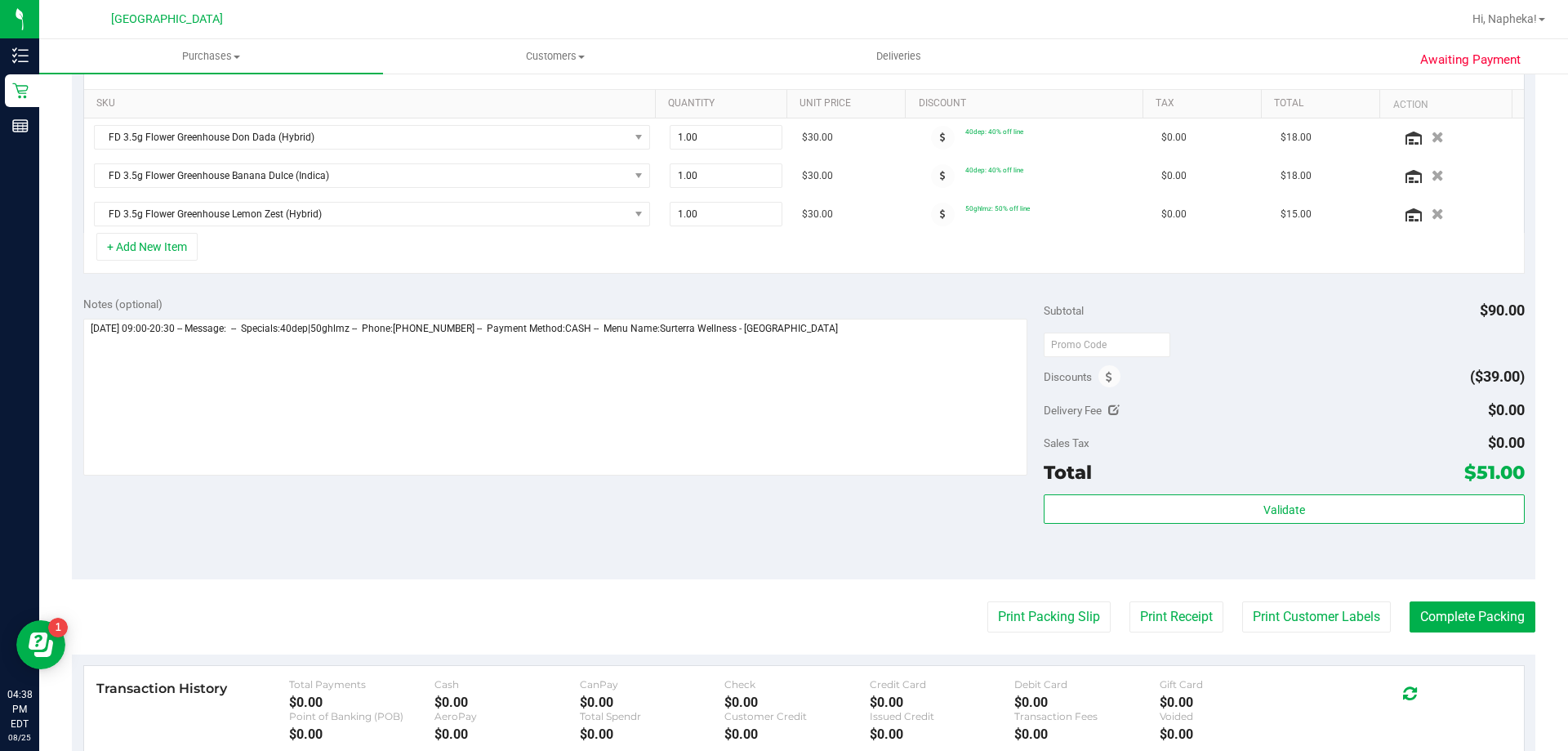
scroll to position [409, 0]
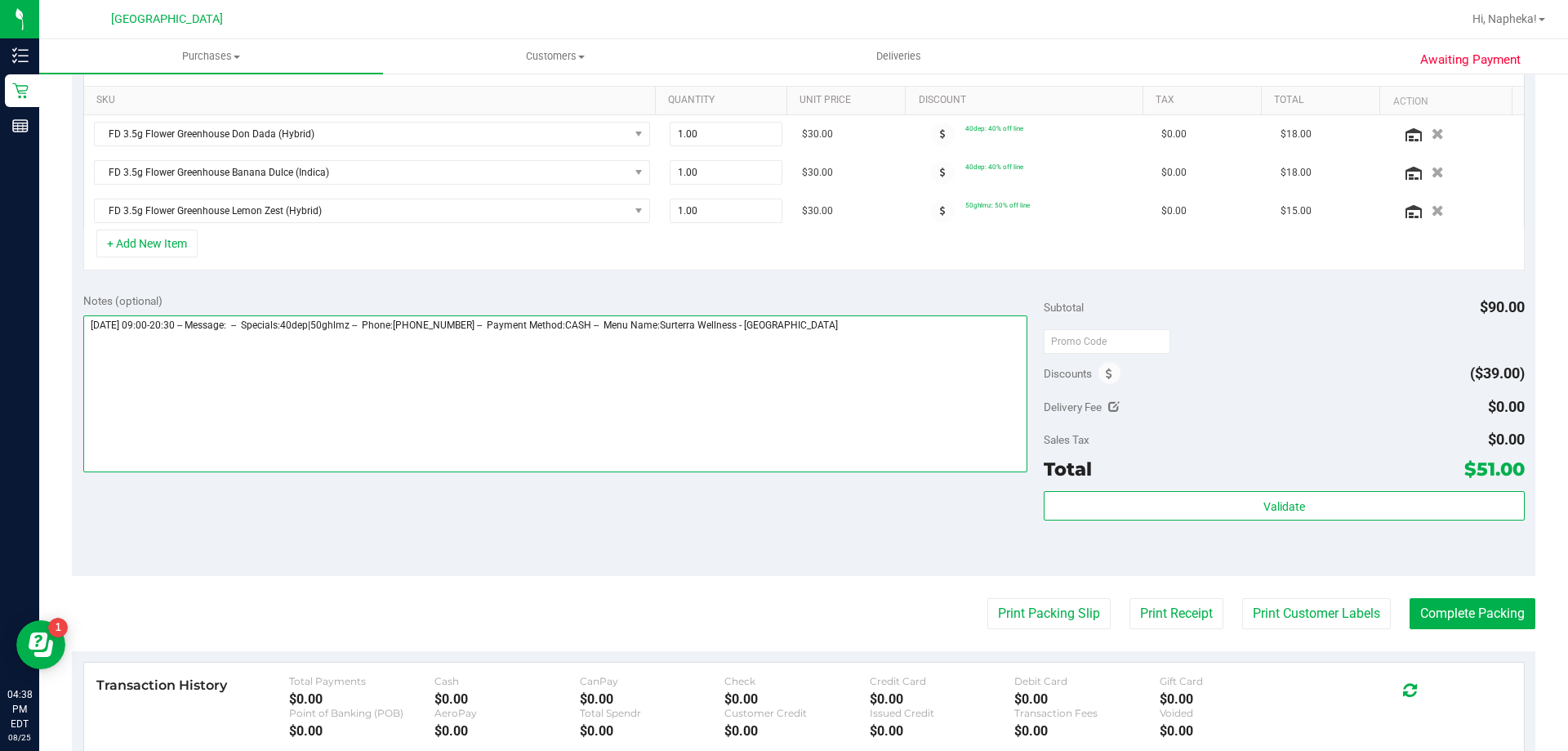
click at [876, 347] on textarea at bounding box center [555, 393] width 944 height 156
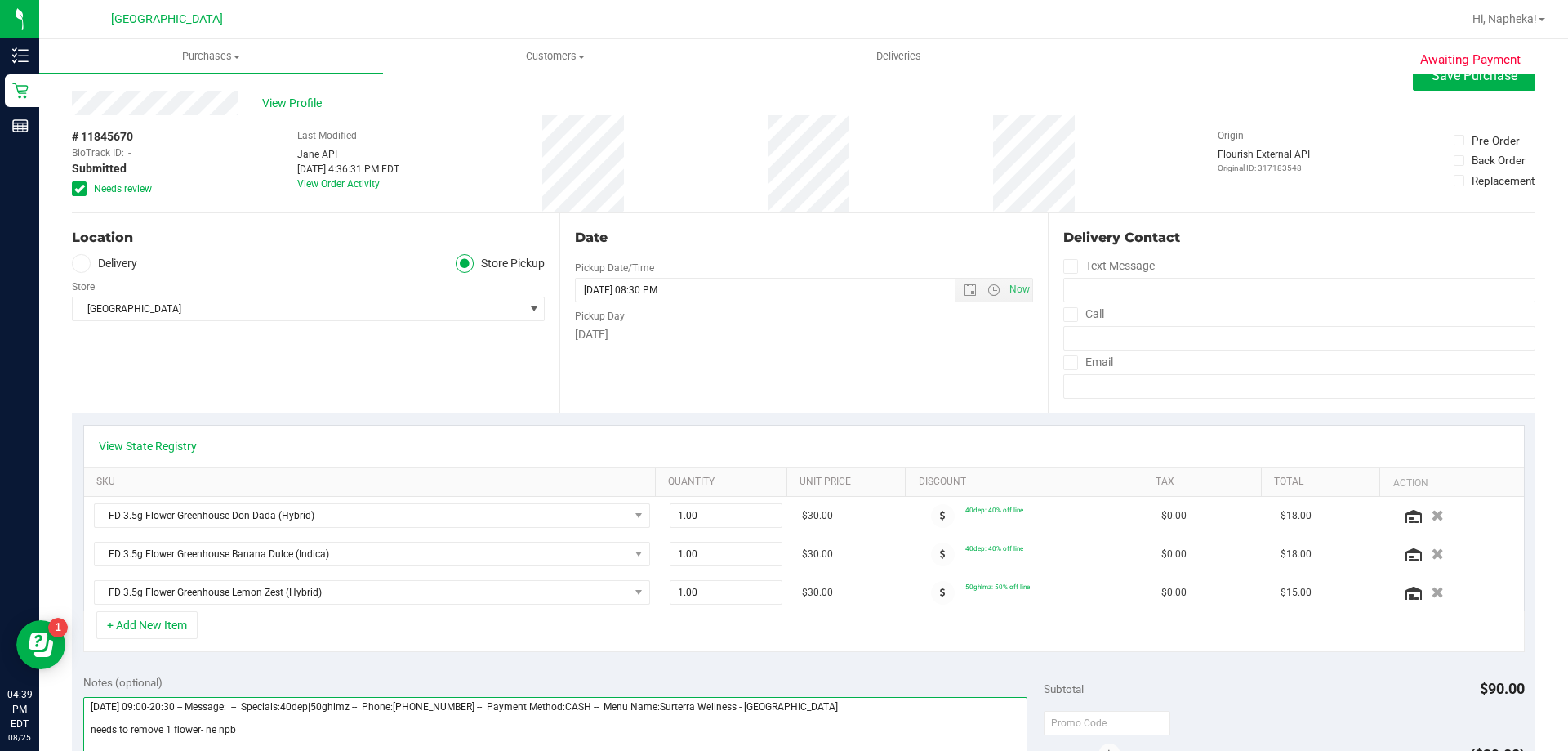
scroll to position [0, 0]
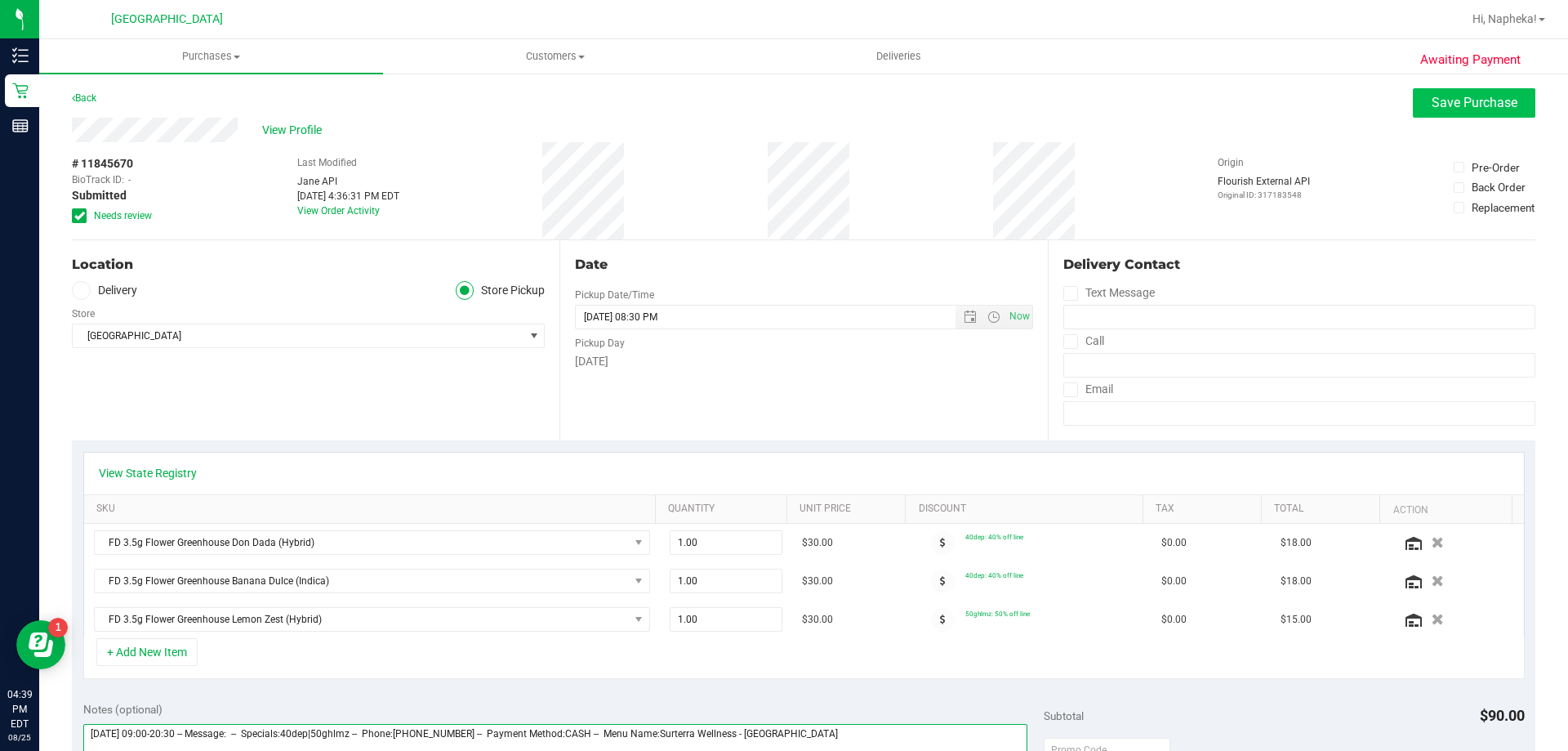
type textarea "Monday 08/25/2025 09:00-20:30 -- Message: -- Specials:40dep|50ghlmz -- Phone:50…"
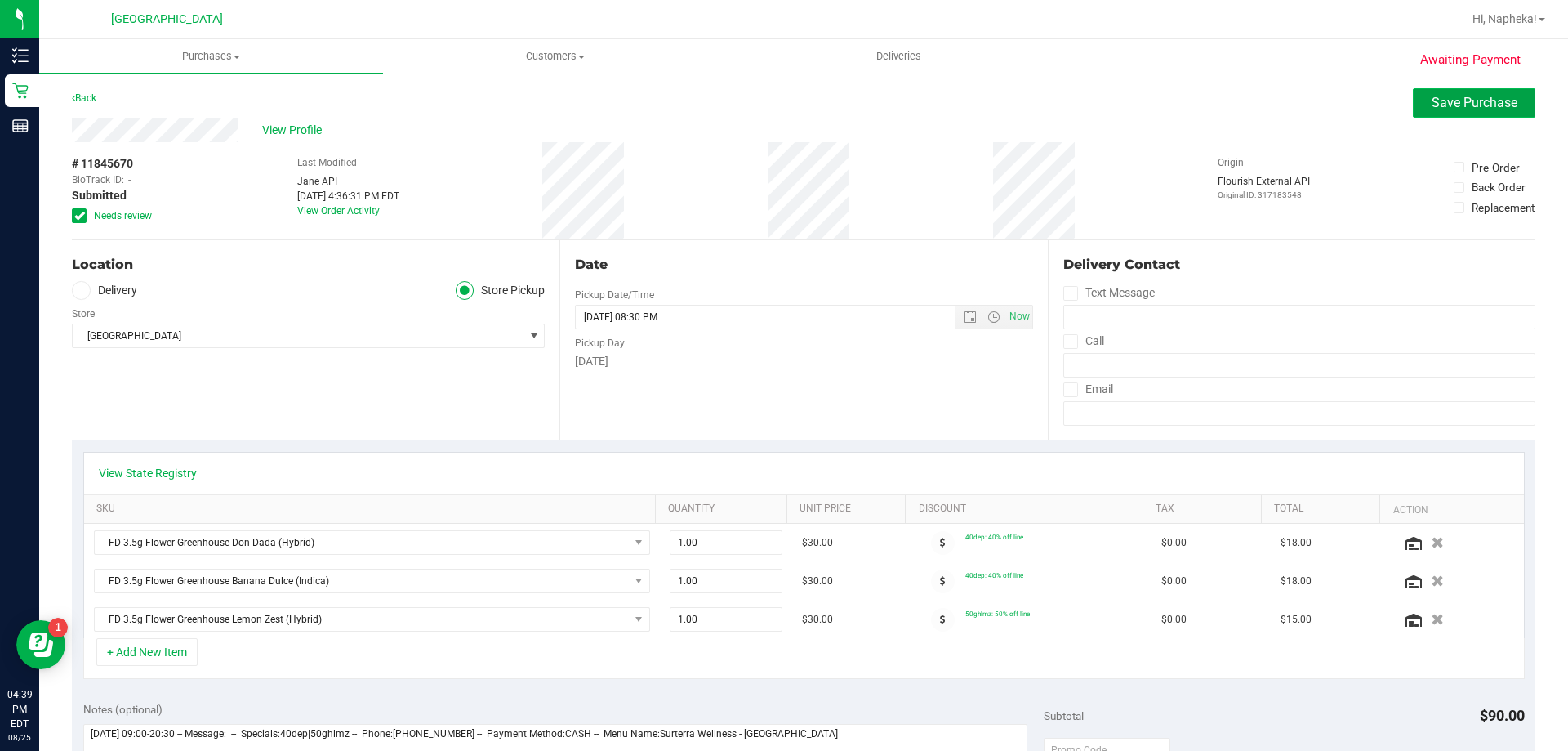
click at [1441, 112] on button "Save Purchase" at bounding box center [1474, 102] width 123 height 29
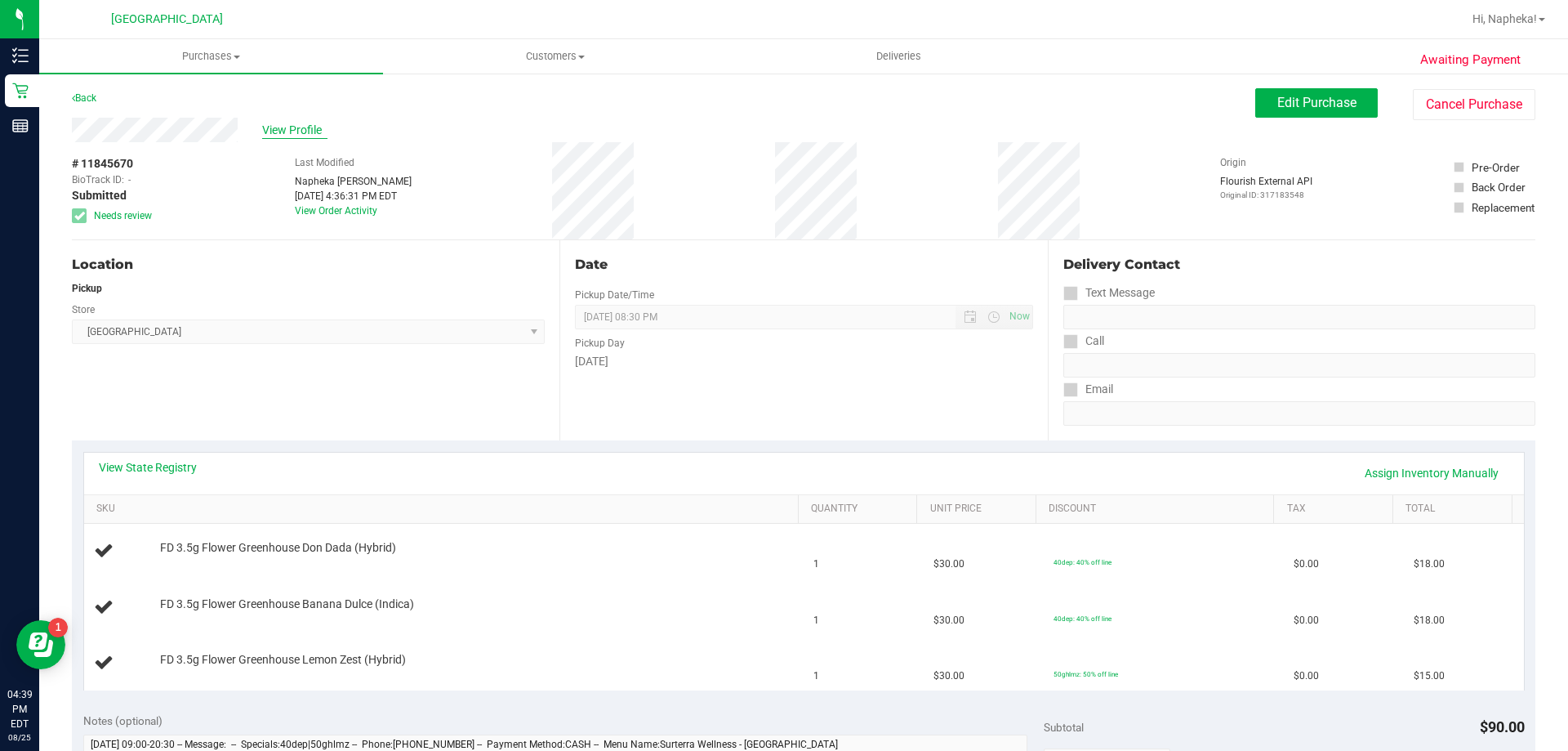
click at [294, 123] on span "View Profile" at bounding box center [294, 130] width 65 height 17
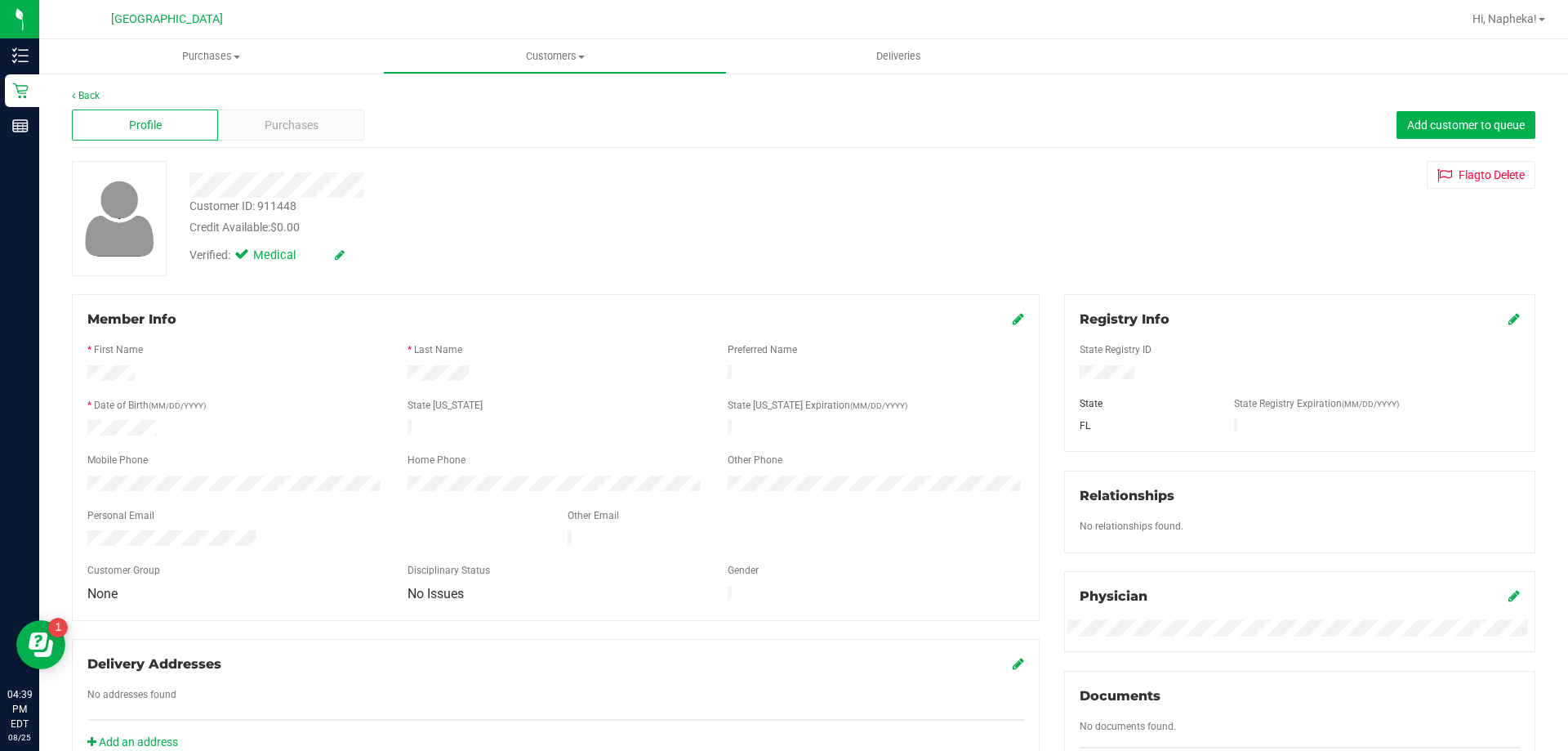
click at [290, 201] on div "Customer ID: 911448" at bounding box center [242, 206] width 107 height 17
copy div "911448"
click at [347, 272] on div "Verified: Medical" at bounding box center [302, 260] width 249 height 26
click at [379, 248] on div "Verified: Medical" at bounding box center [301, 256] width 224 height 18
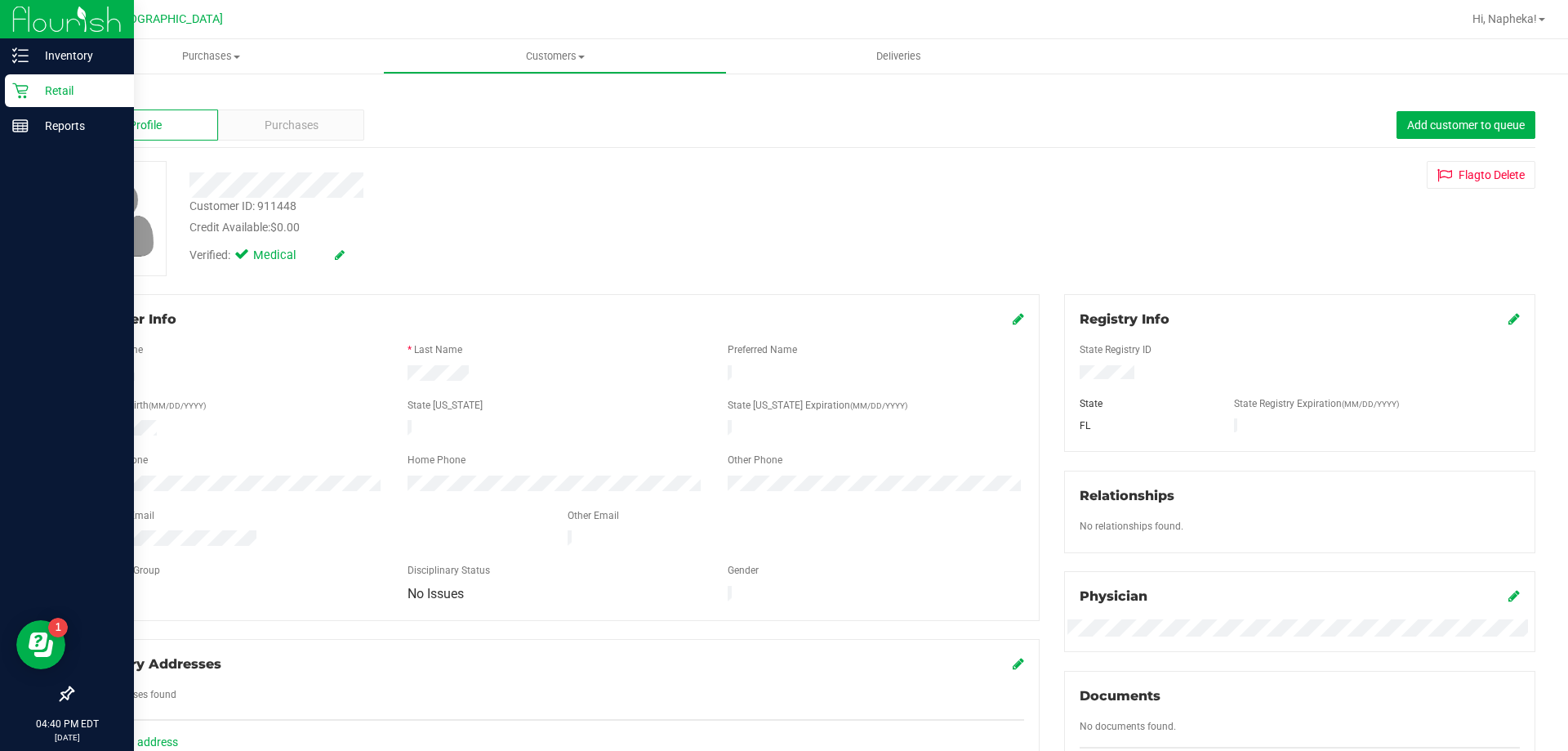
click at [27, 84] on icon at bounding box center [20, 91] width 16 height 16
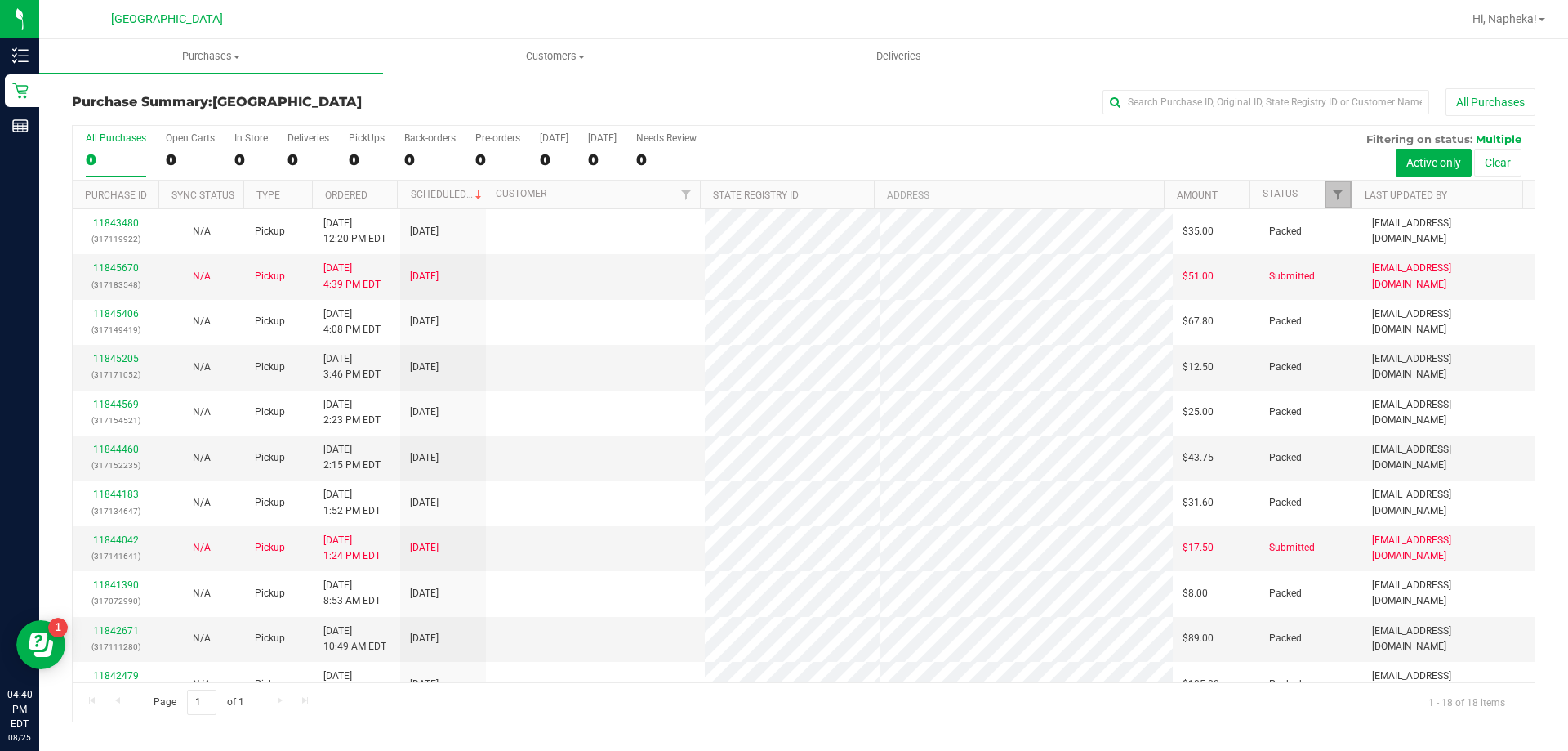
click at [1339, 206] on link "Filter" at bounding box center [1338, 194] width 27 height 27
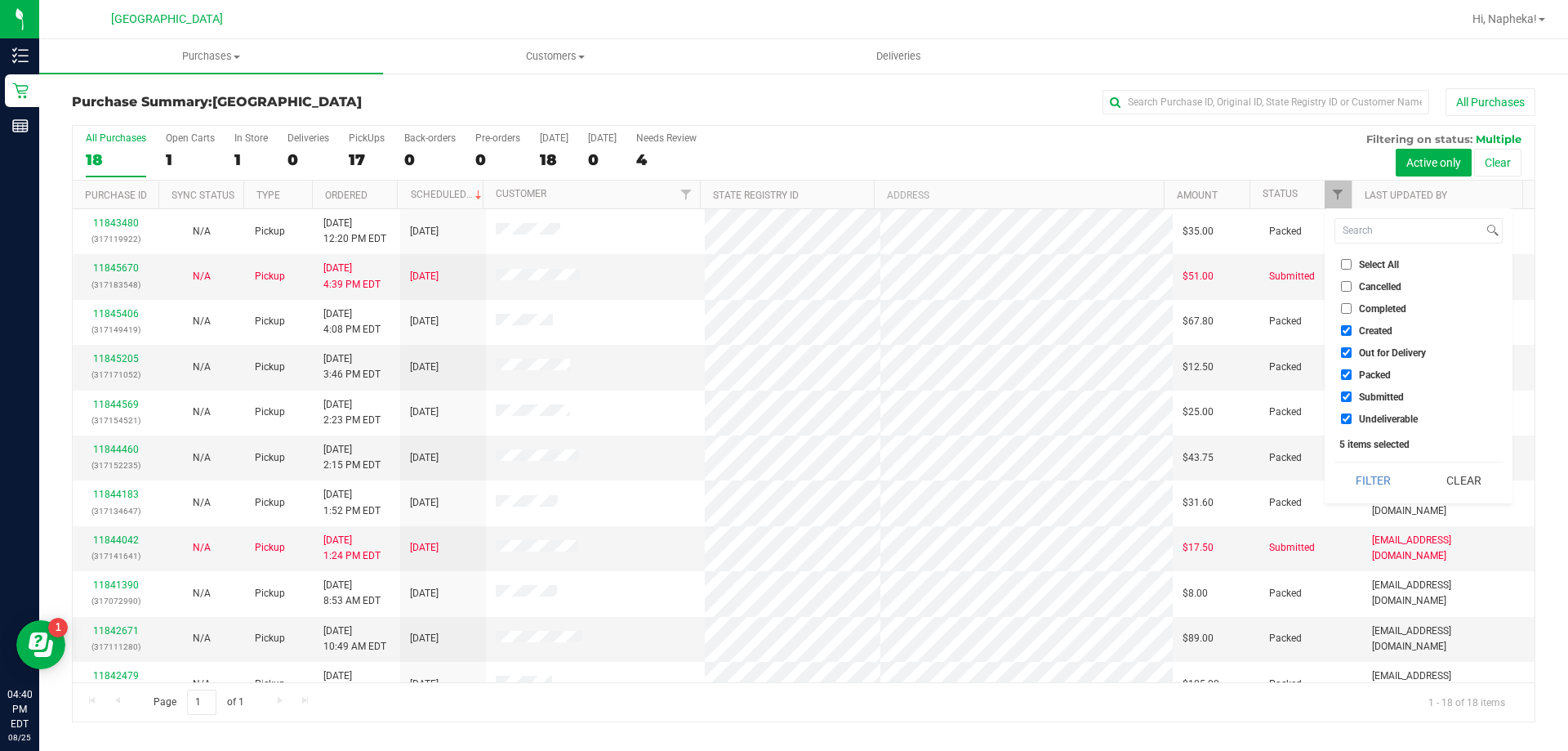
click at [1364, 332] on span "Created" at bounding box center [1375, 330] width 34 height 10
click at [1351, 332] on input "Created" at bounding box center [1347, 330] width 11 height 11
checkbox input "false"
click at [1364, 357] on span "Out for Delivery" at bounding box center [1392, 353] width 67 height 10
click at [1351, 357] on input "Out for Delivery" at bounding box center [1347, 353] width 11 height 11
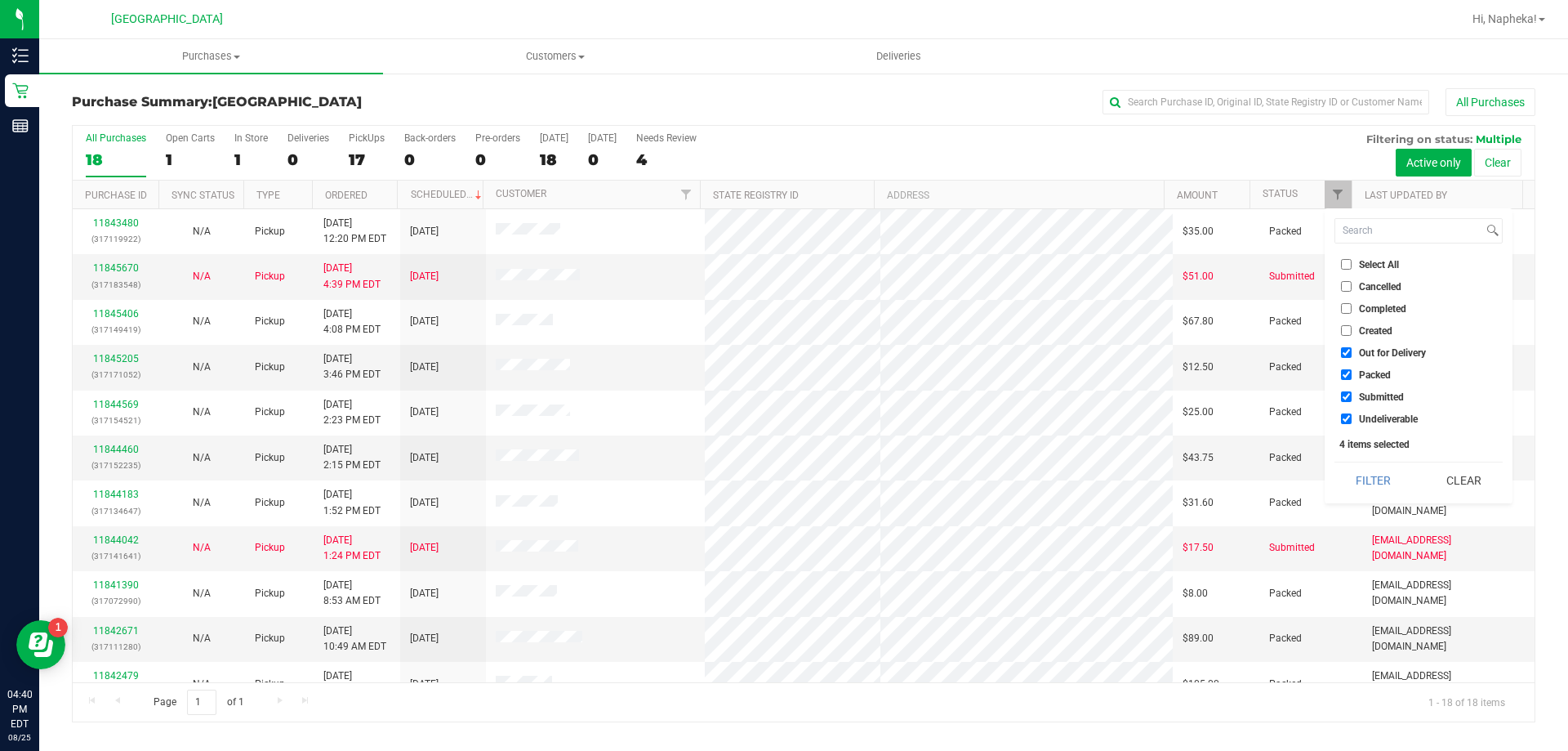
checkbox input "false"
click at [1364, 371] on span "Packed" at bounding box center [1374, 375] width 32 height 10
click at [1351, 371] on input "Packed" at bounding box center [1347, 375] width 11 height 11
checkbox input "false"
click at [1366, 417] on span "Undeliverable" at bounding box center [1388, 419] width 59 height 10
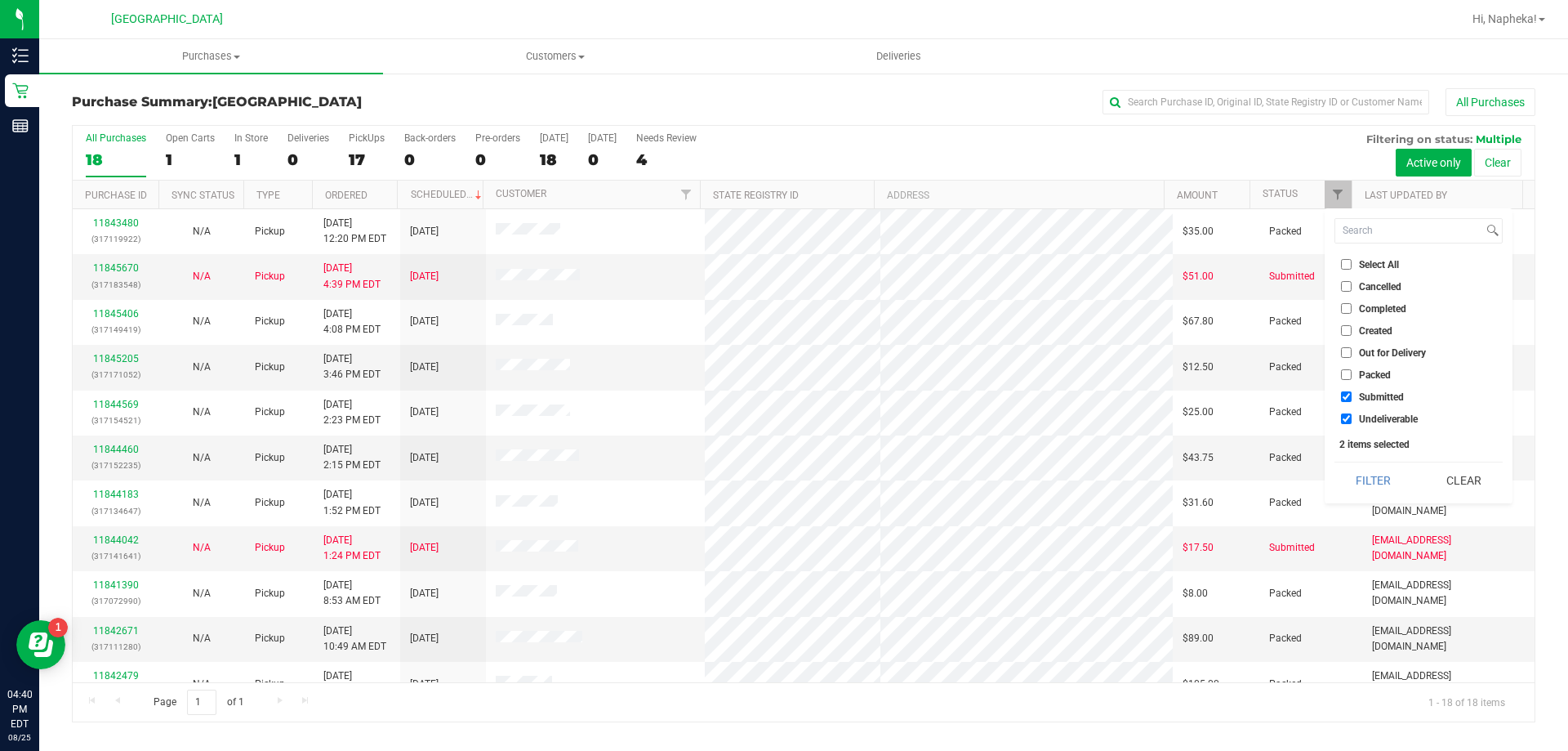
click at [1351, 417] on input "Undeliverable" at bounding box center [1347, 419] width 11 height 11
checkbox input "false"
click at [1355, 487] on button "Filter" at bounding box center [1374, 480] width 79 height 36
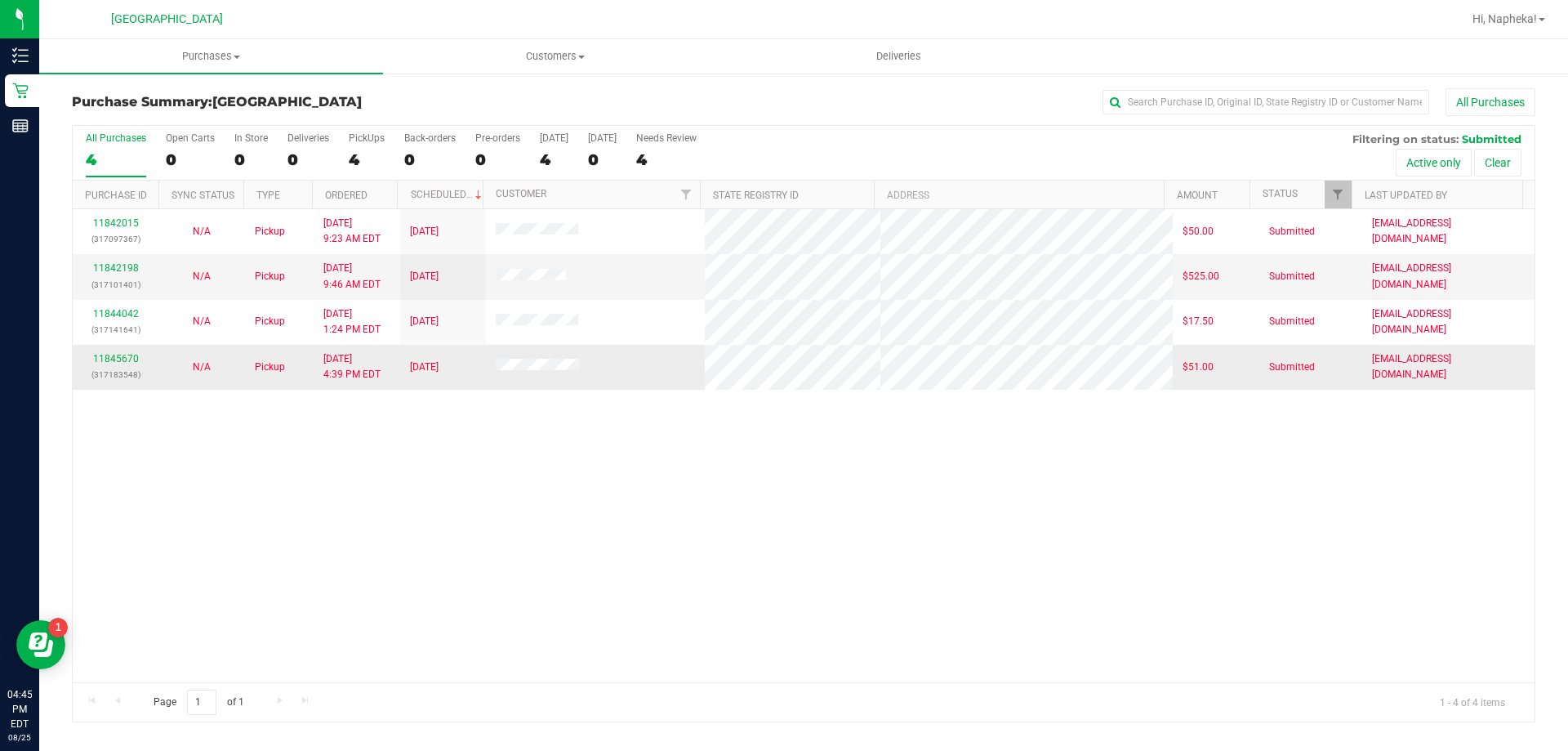
drag, startPoint x: 223, startPoint y: 459, endPoint x: 142, endPoint y: 374, distance: 117.4
click at [223, 459] on div "11842015 (317097367) N/A Pickup 8/25/2025 9:23 AM EDT 8/25/2025 $50.00 Submitte…" at bounding box center [803, 445] width 1462 height 473
click at [119, 363] on link "11845670" at bounding box center [116, 359] width 46 height 12
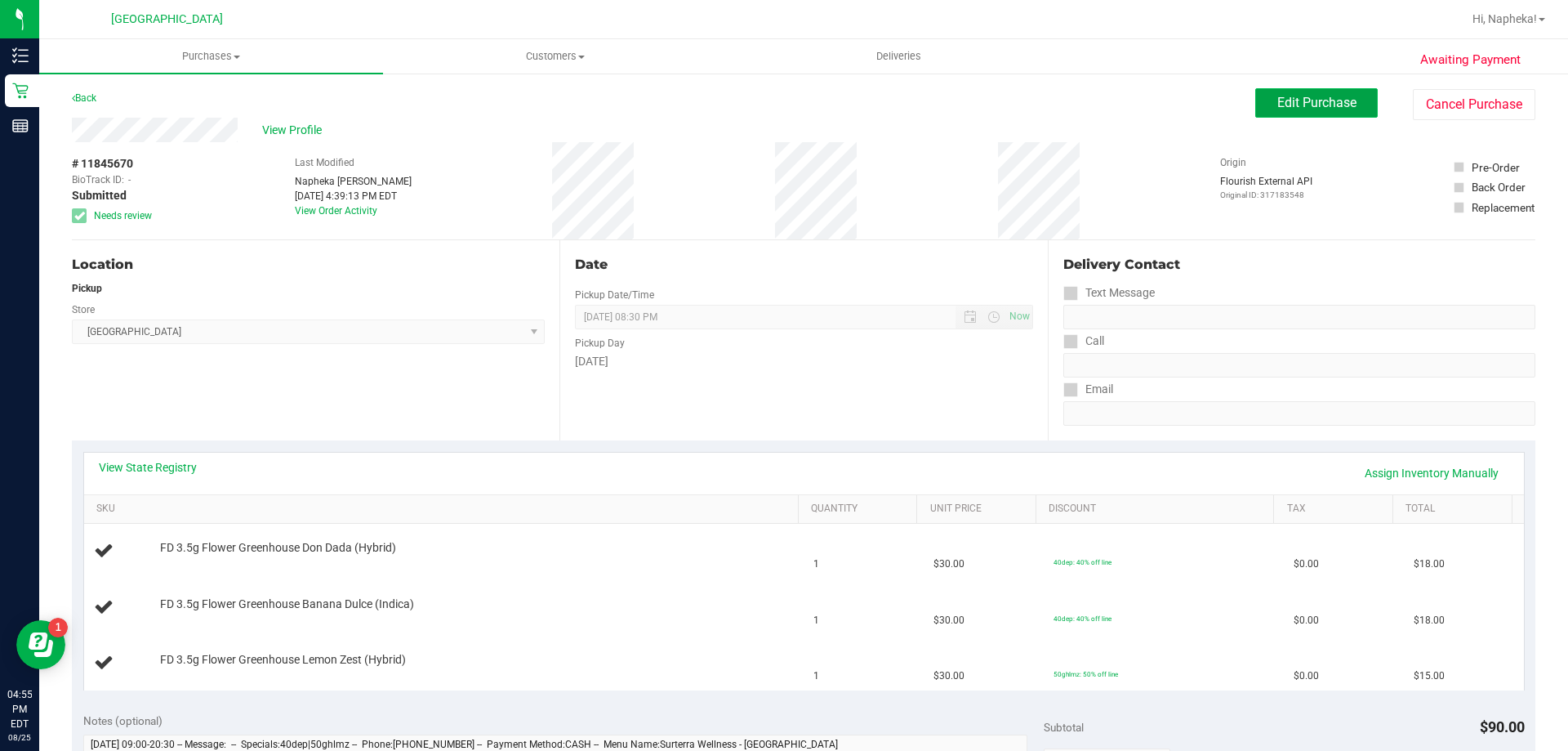
click at [1290, 110] on span "Edit Purchase" at bounding box center [1317, 102] width 80 height 16
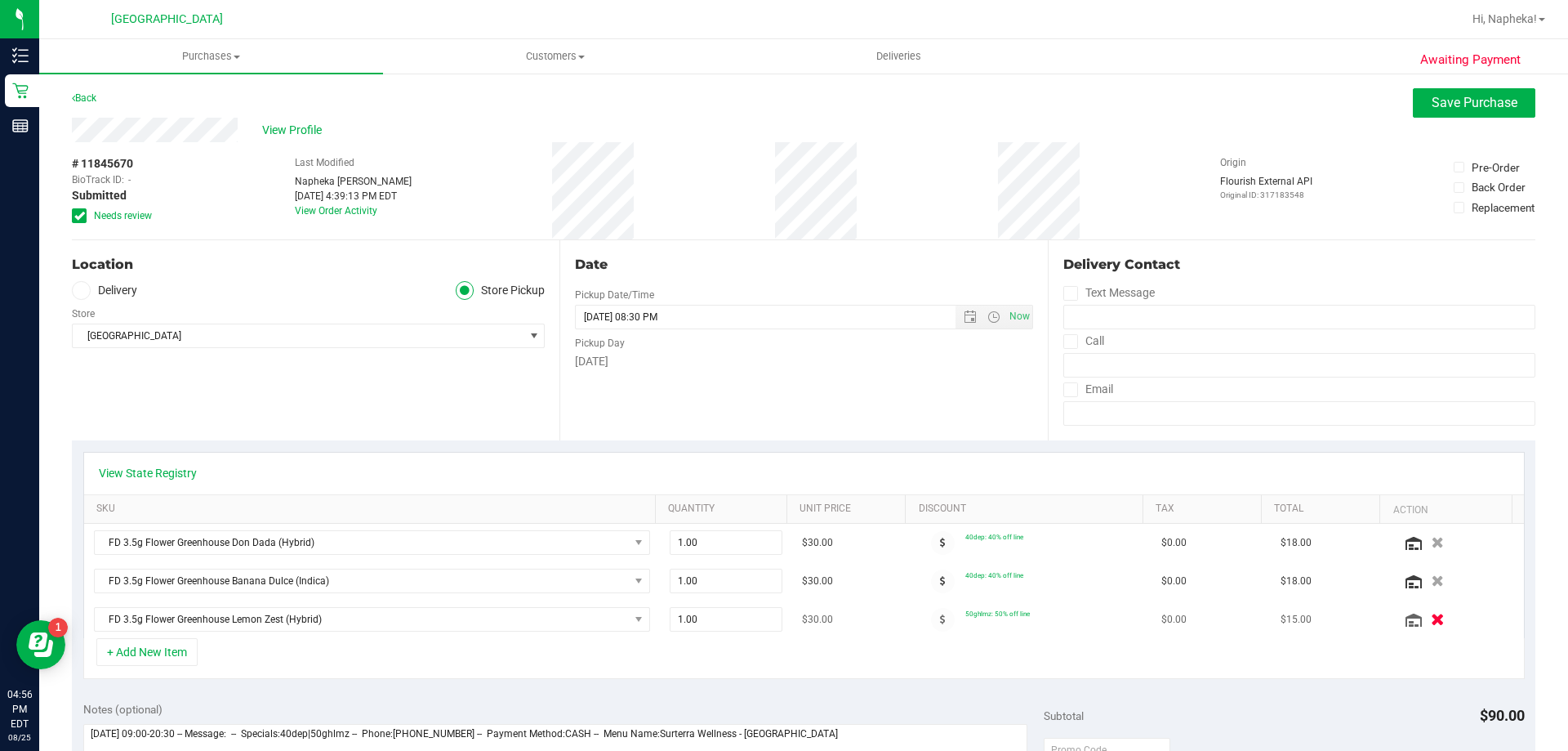
click at [1424, 619] on button "button" at bounding box center [1437, 618] width 27 height 17
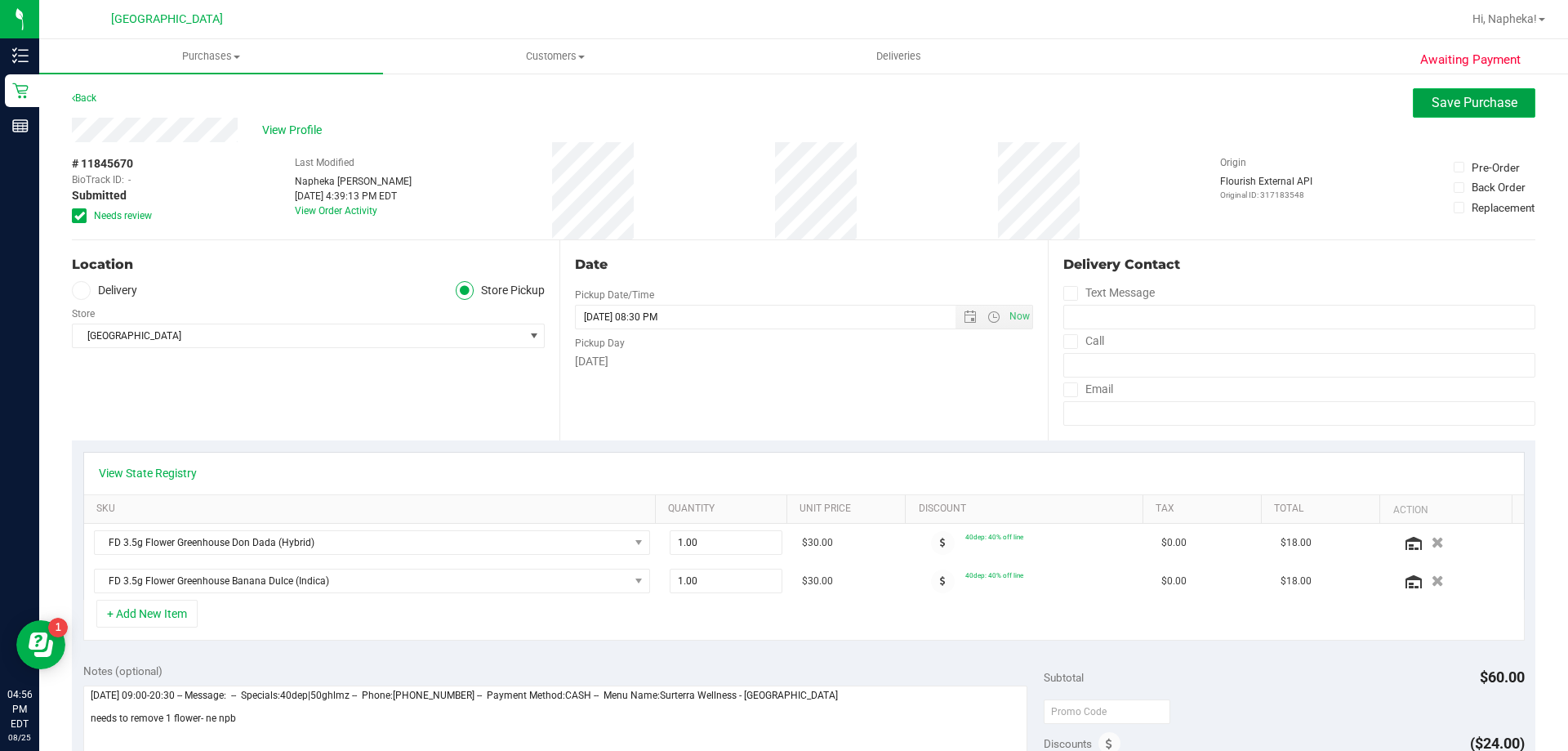
click at [1442, 94] on button "Save Purchase" at bounding box center [1474, 102] width 123 height 29
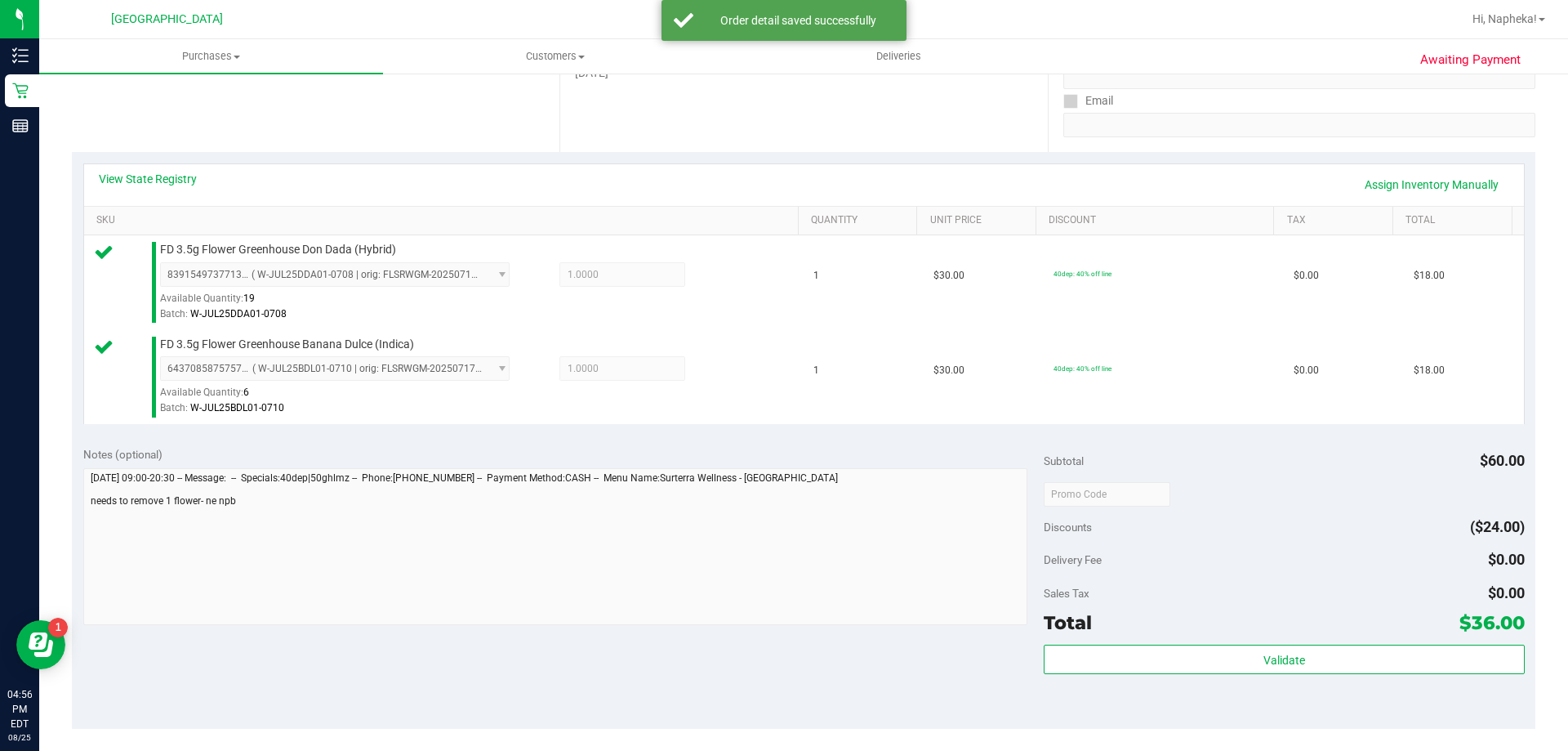
scroll to position [409, 0]
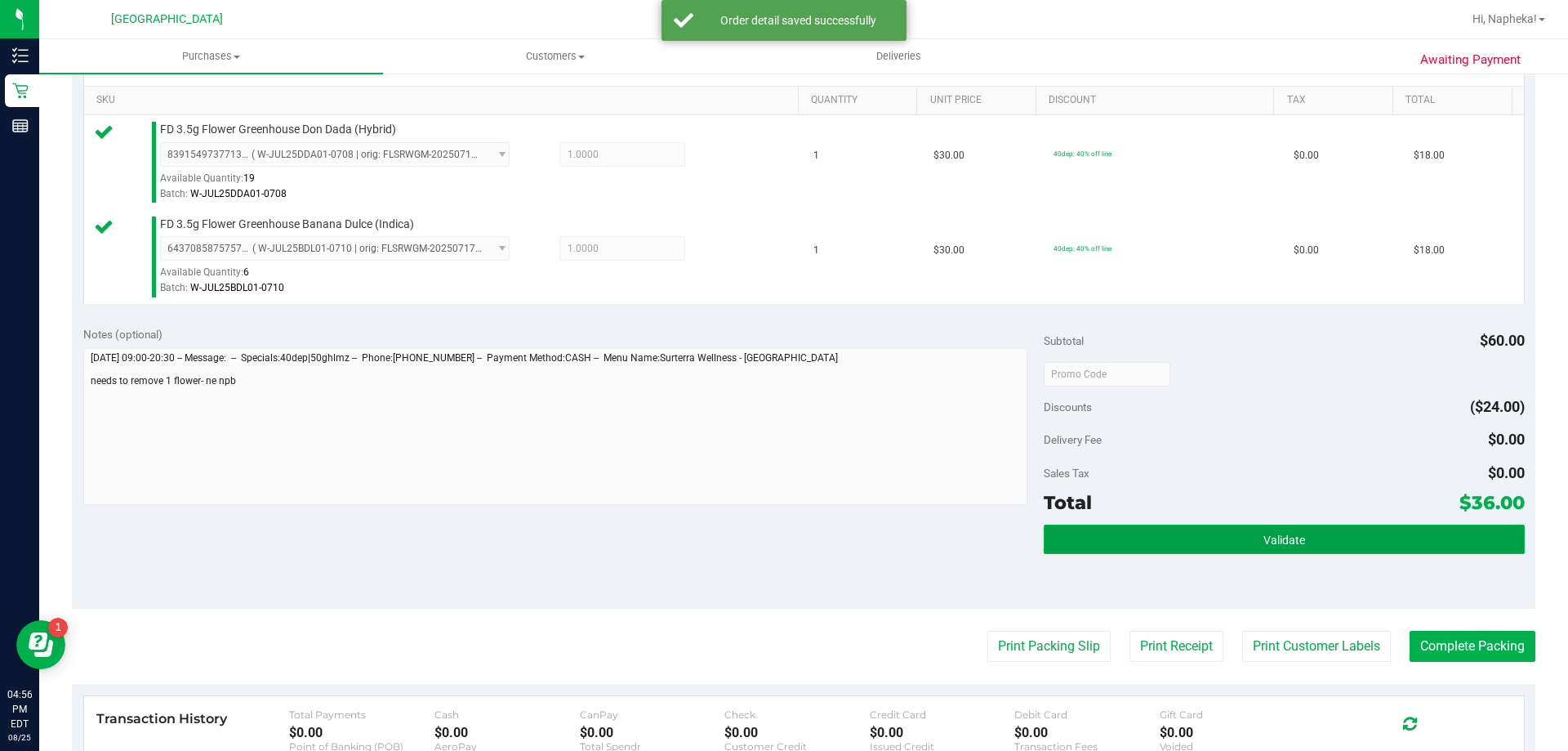
click at [1175, 530] on button "Validate" at bounding box center [1284, 539] width 480 height 29
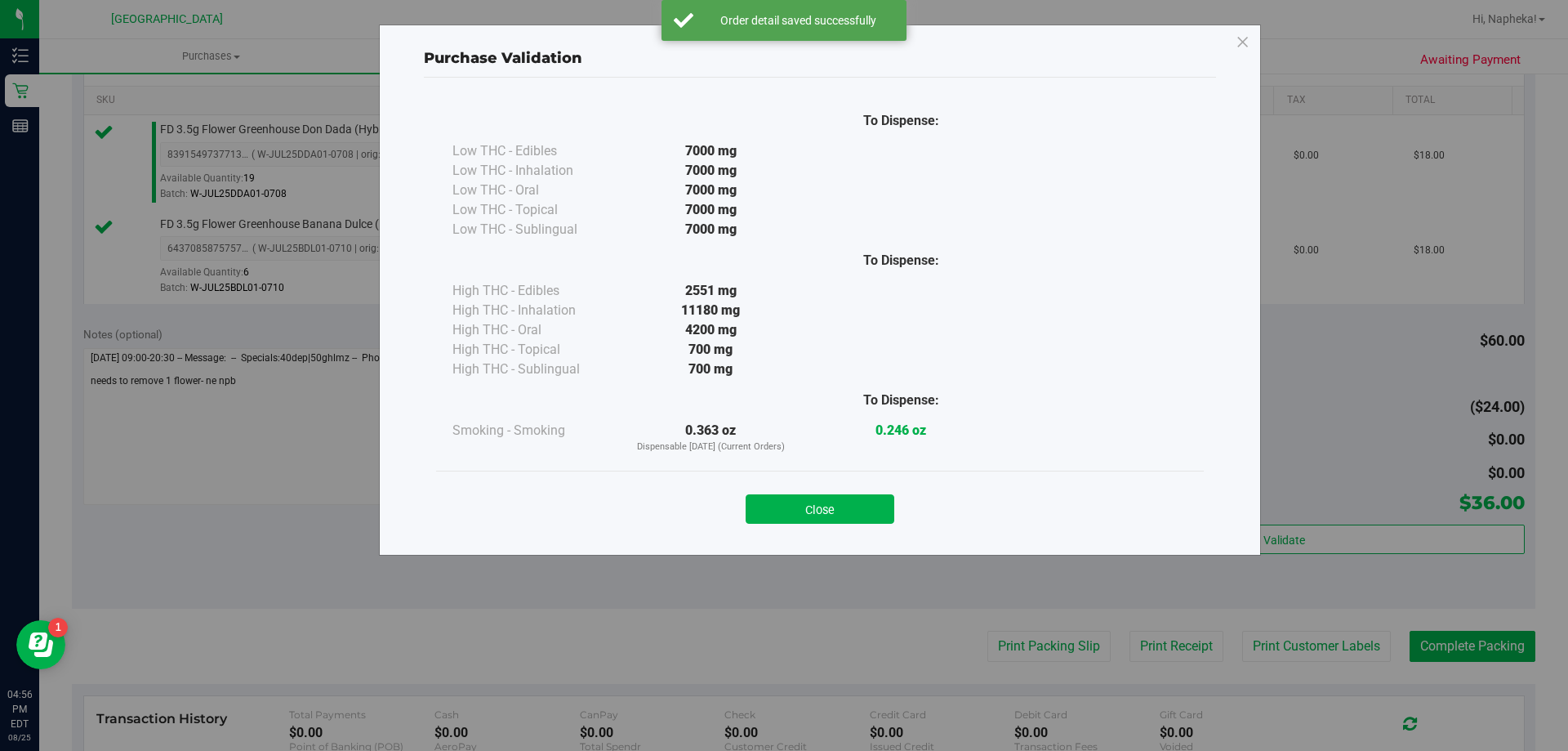
click at [874, 524] on div "Close" at bounding box center [820, 503] width 768 height 66
drag, startPoint x: 882, startPoint y: 511, endPoint x: 925, endPoint y: 517, distance: 43.4
click at [881, 509] on button "Close" at bounding box center [820, 509] width 149 height 29
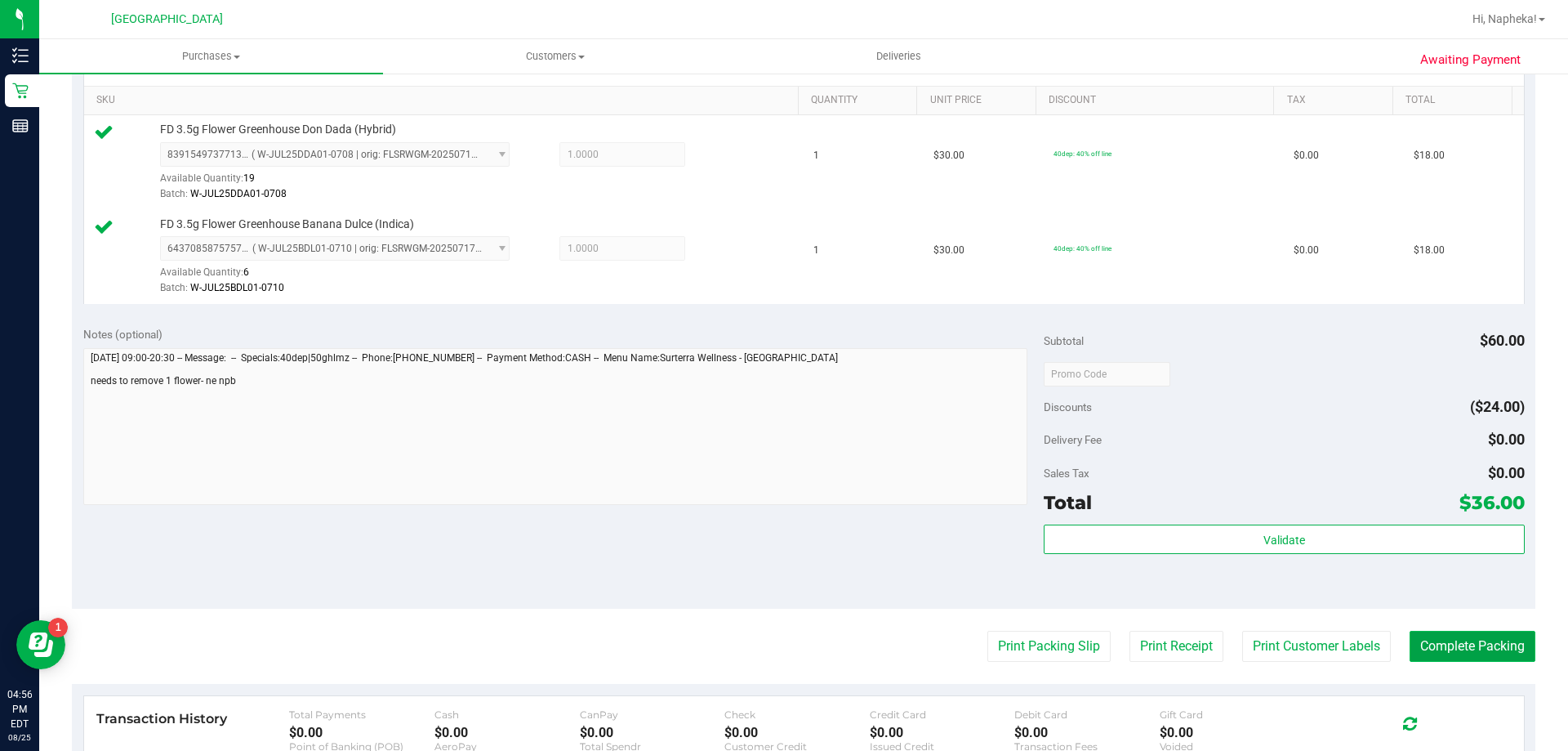
click at [1488, 641] on button "Complete Packing" at bounding box center [1473, 647] width 126 height 31
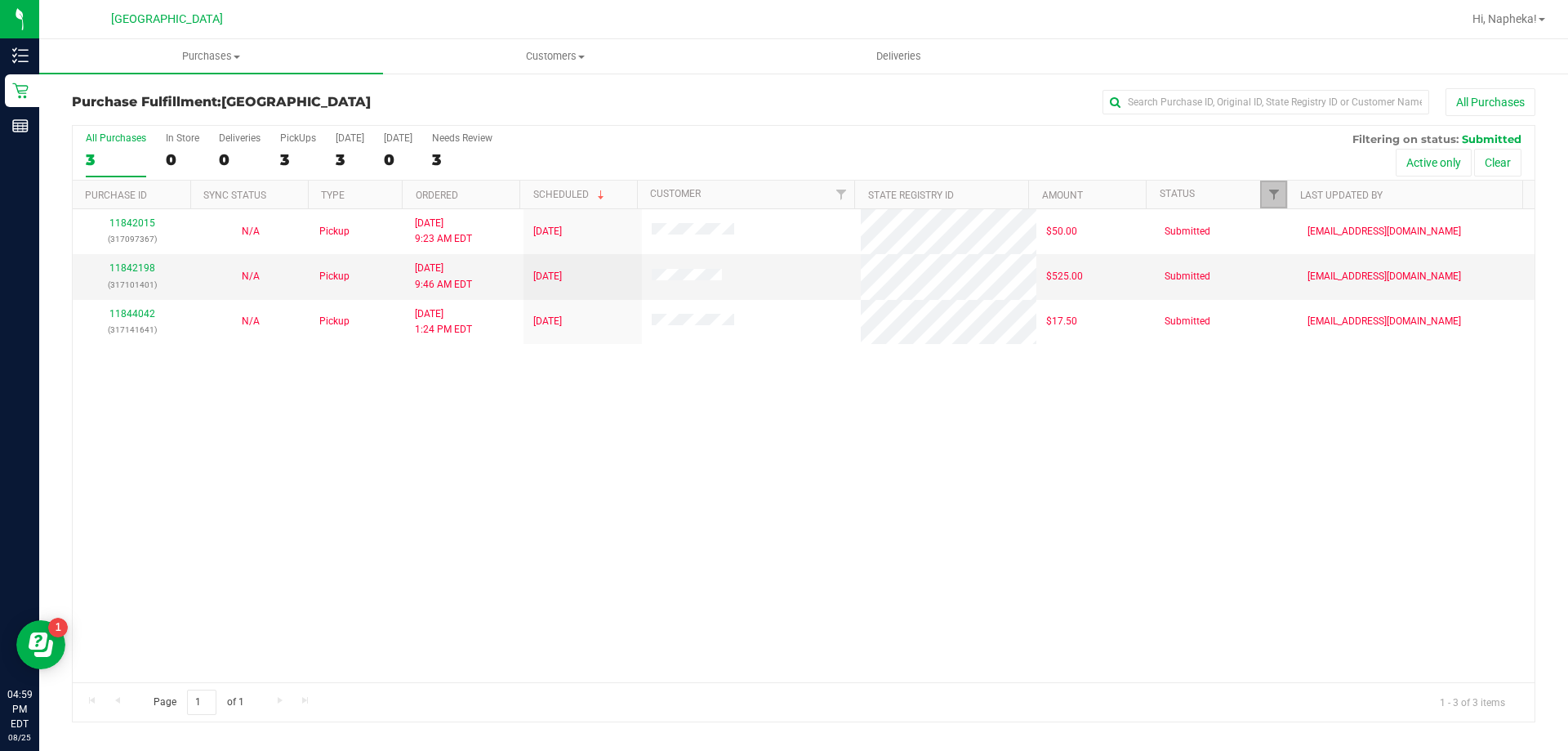
click at [1281, 187] on link "Filter" at bounding box center [1273, 194] width 27 height 27
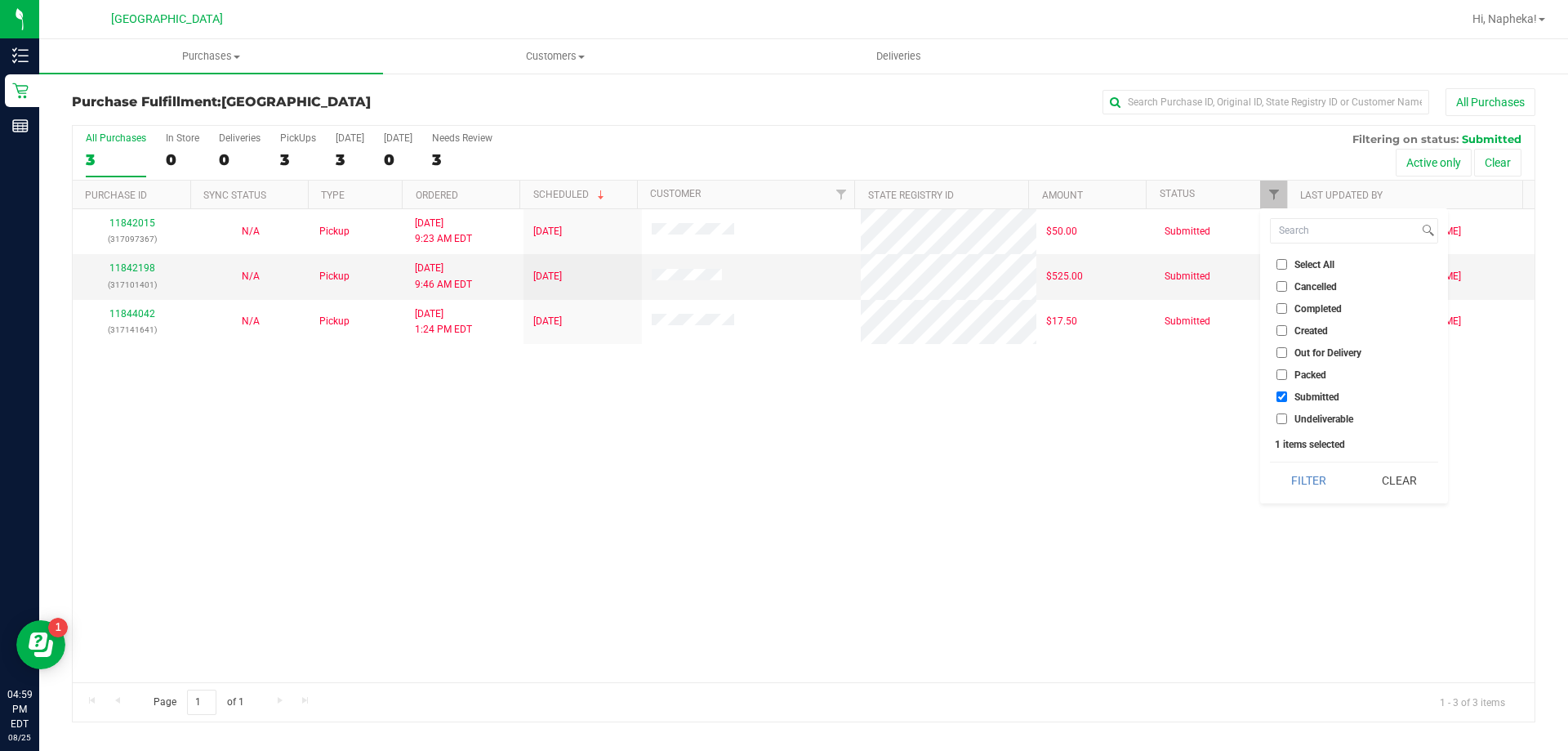
click at [1311, 373] on span "Packed" at bounding box center [1310, 375] width 32 height 10
click at [1287, 373] on input "Packed" at bounding box center [1282, 375] width 11 height 11
checkbox input "true"
click at [1304, 470] on button "Filter" at bounding box center [1309, 480] width 79 height 36
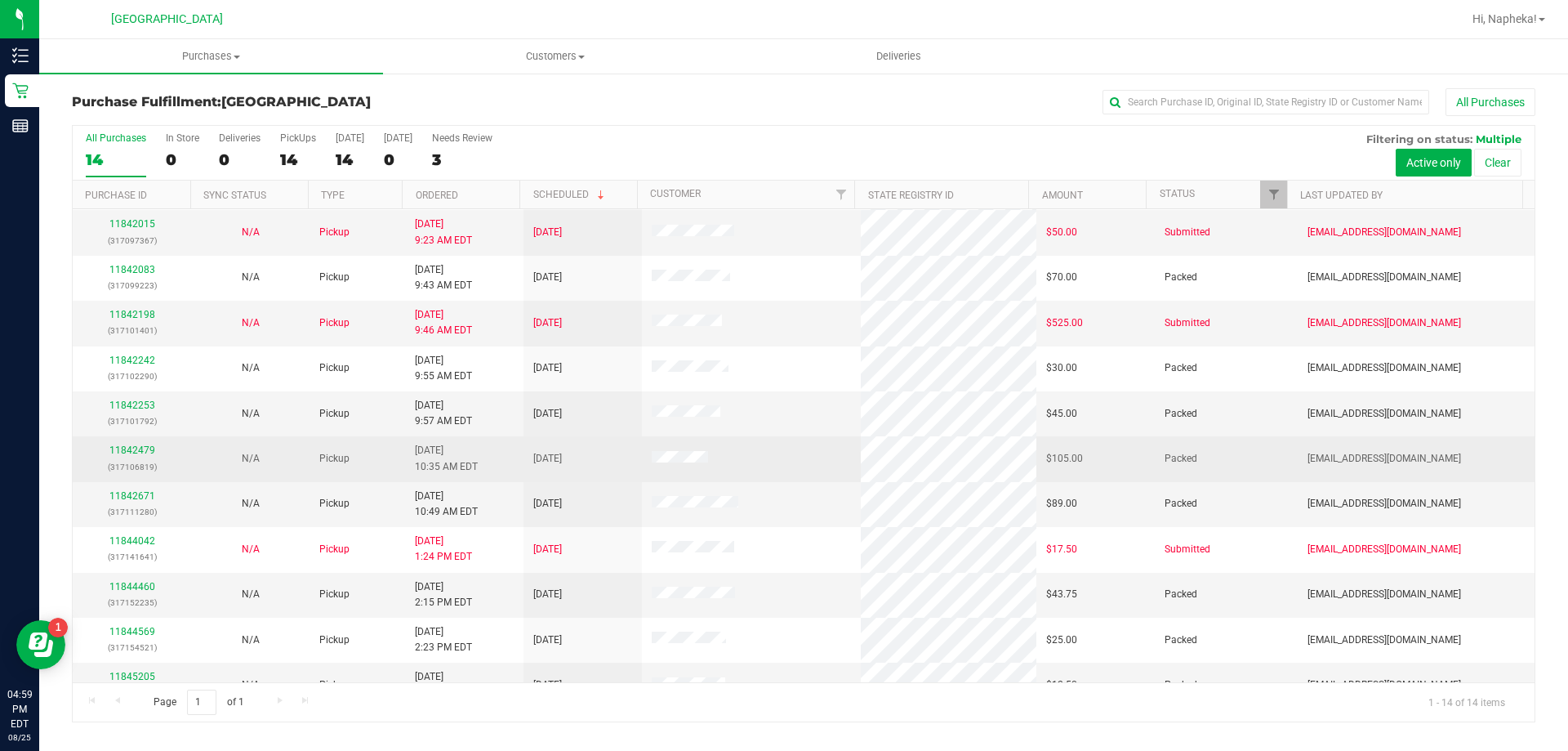
scroll to position [81, 0]
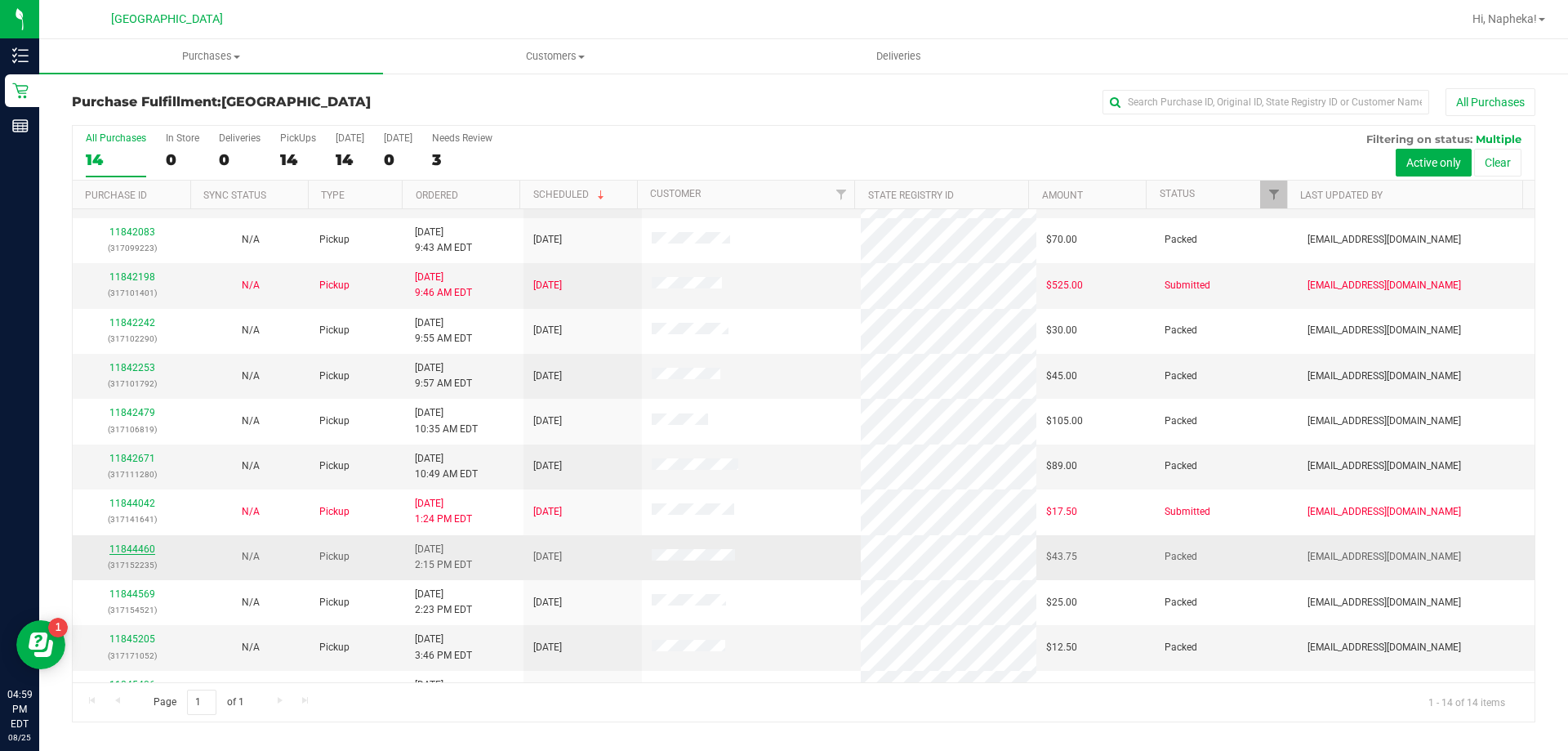
click at [147, 550] on link "11844460" at bounding box center [133, 549] width 46 height 12
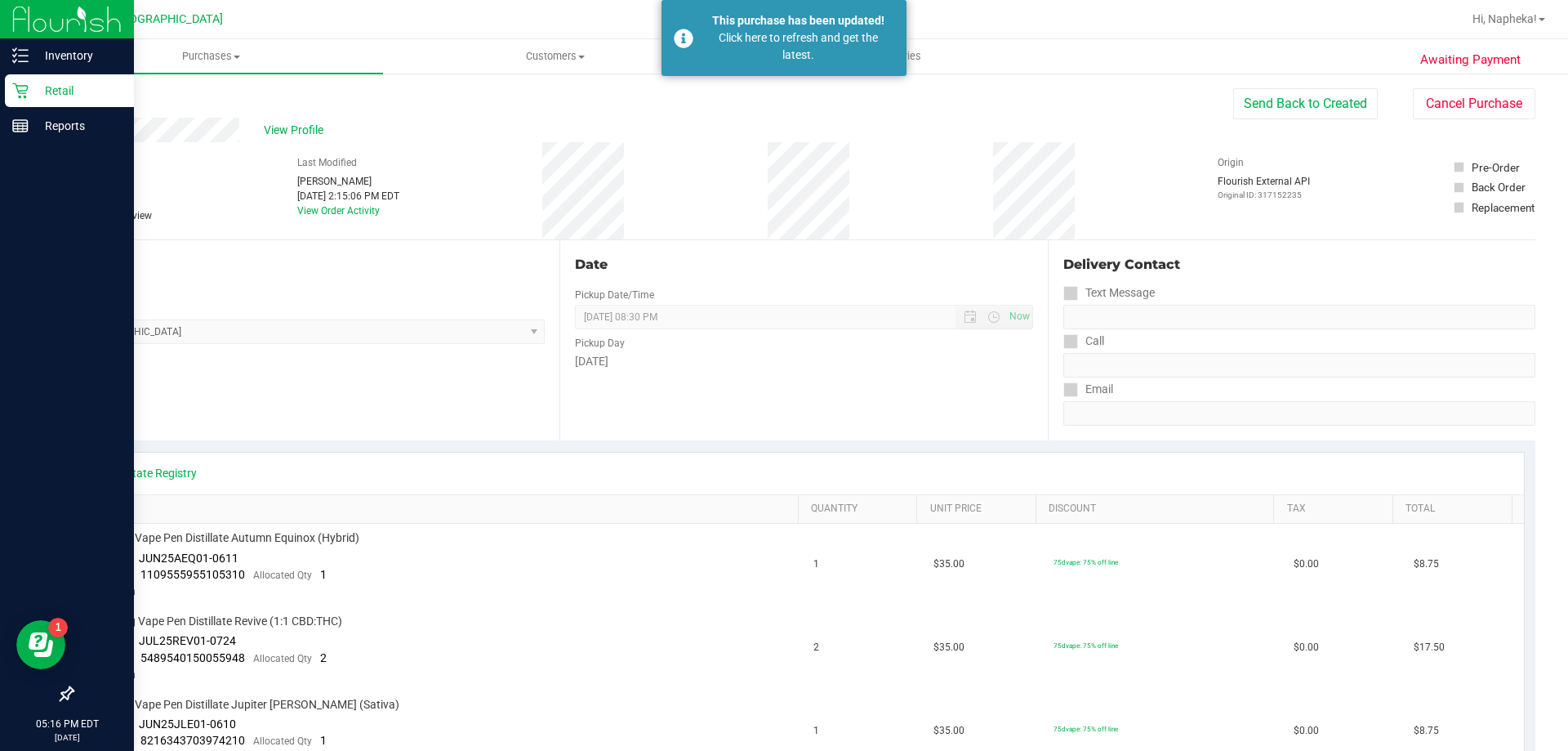
click at [21, 87] on icon at bounding box center [20, 91] width 16 height 16
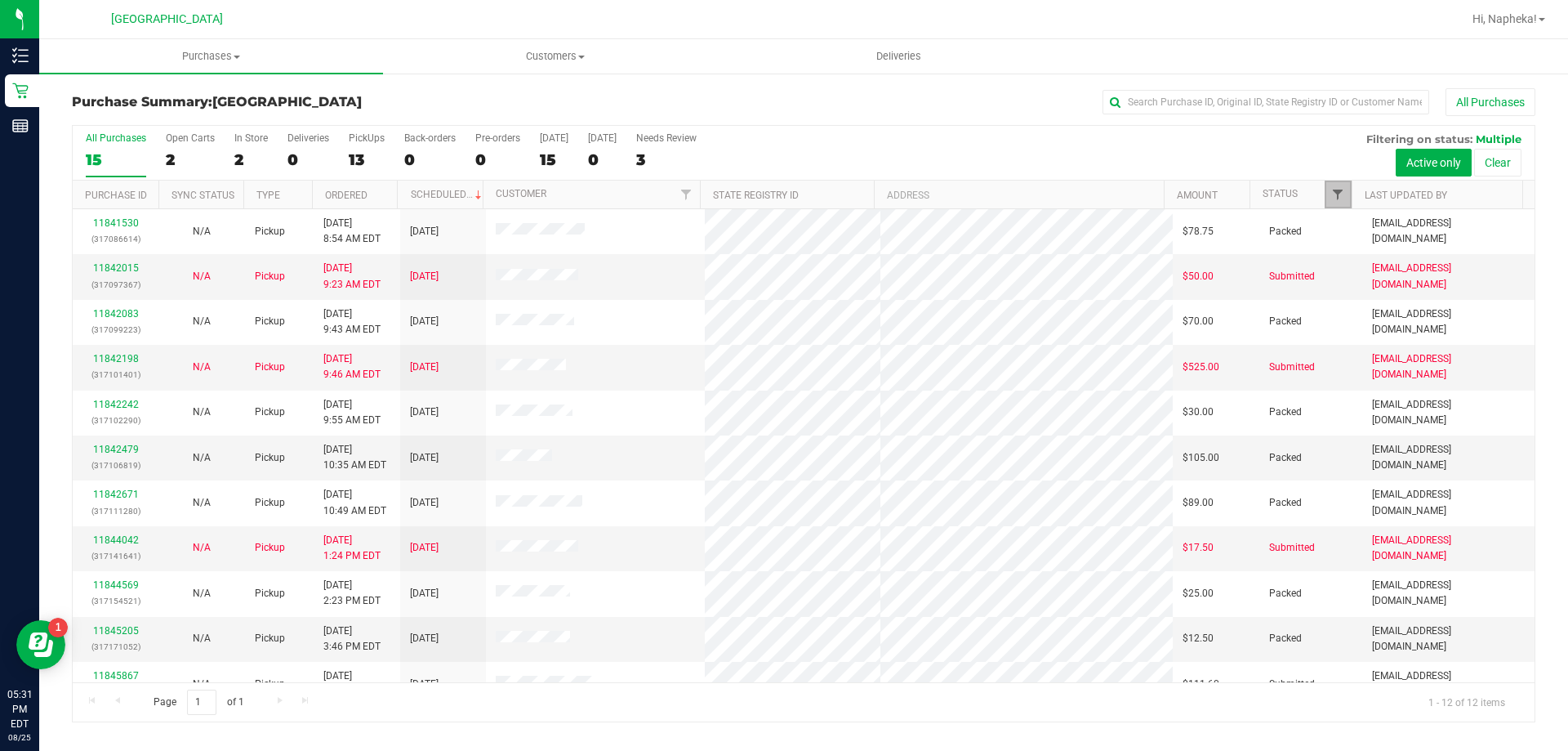
click at [1343, 196] on span "Filter" at bounding box center [1338, 194] width 13 height 13
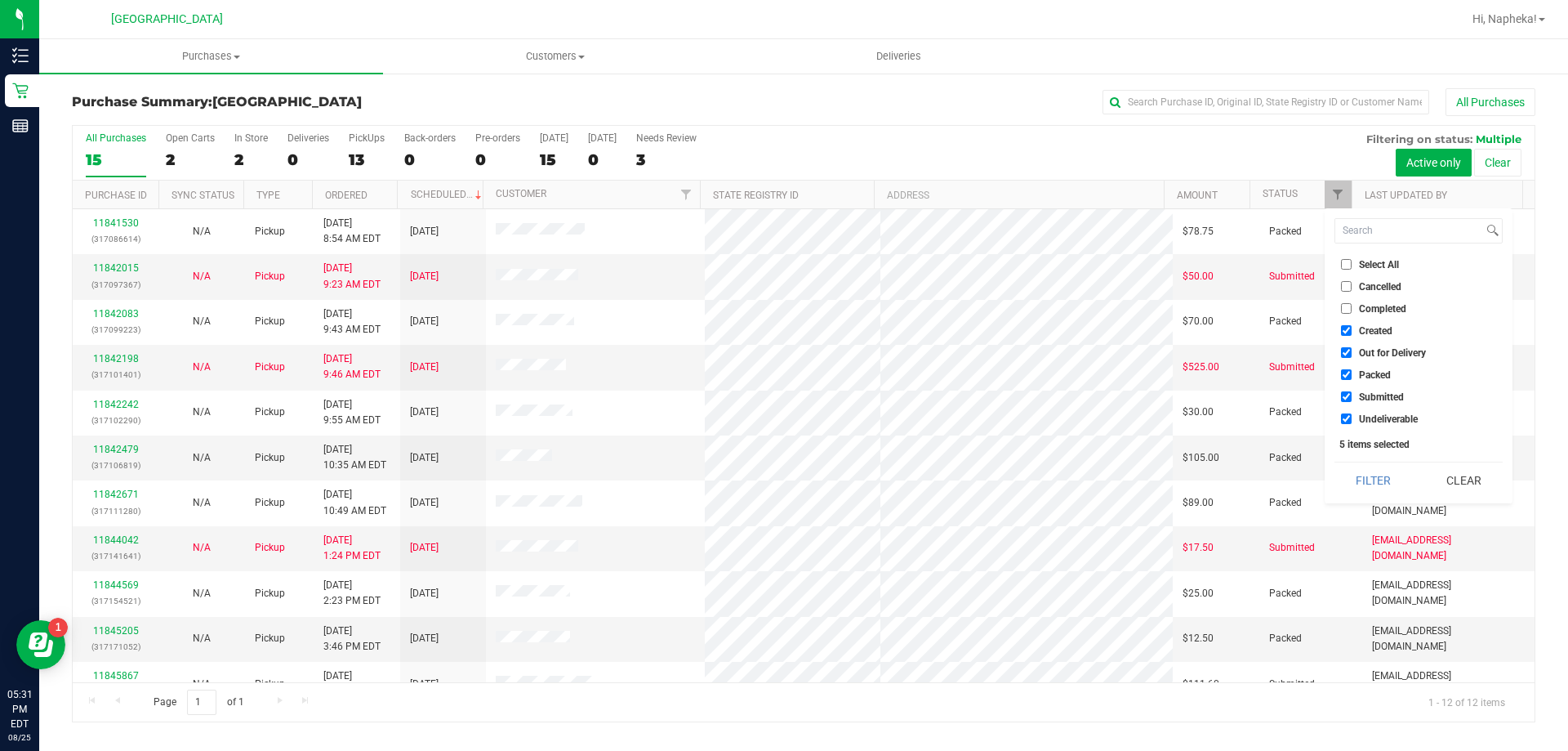
click at [1349, 323] on li "Created" at bounding box center [1419, 330] width 168 height 17
click at [1349, 333] on input "Created" at bounding box center [1347, 330] width 11 height 11
checkbox input "false"
click at [1349, 352] on input "Out for Delivery" at bounding box center [1347, 353] width 11 height 11
checkbox input "false"
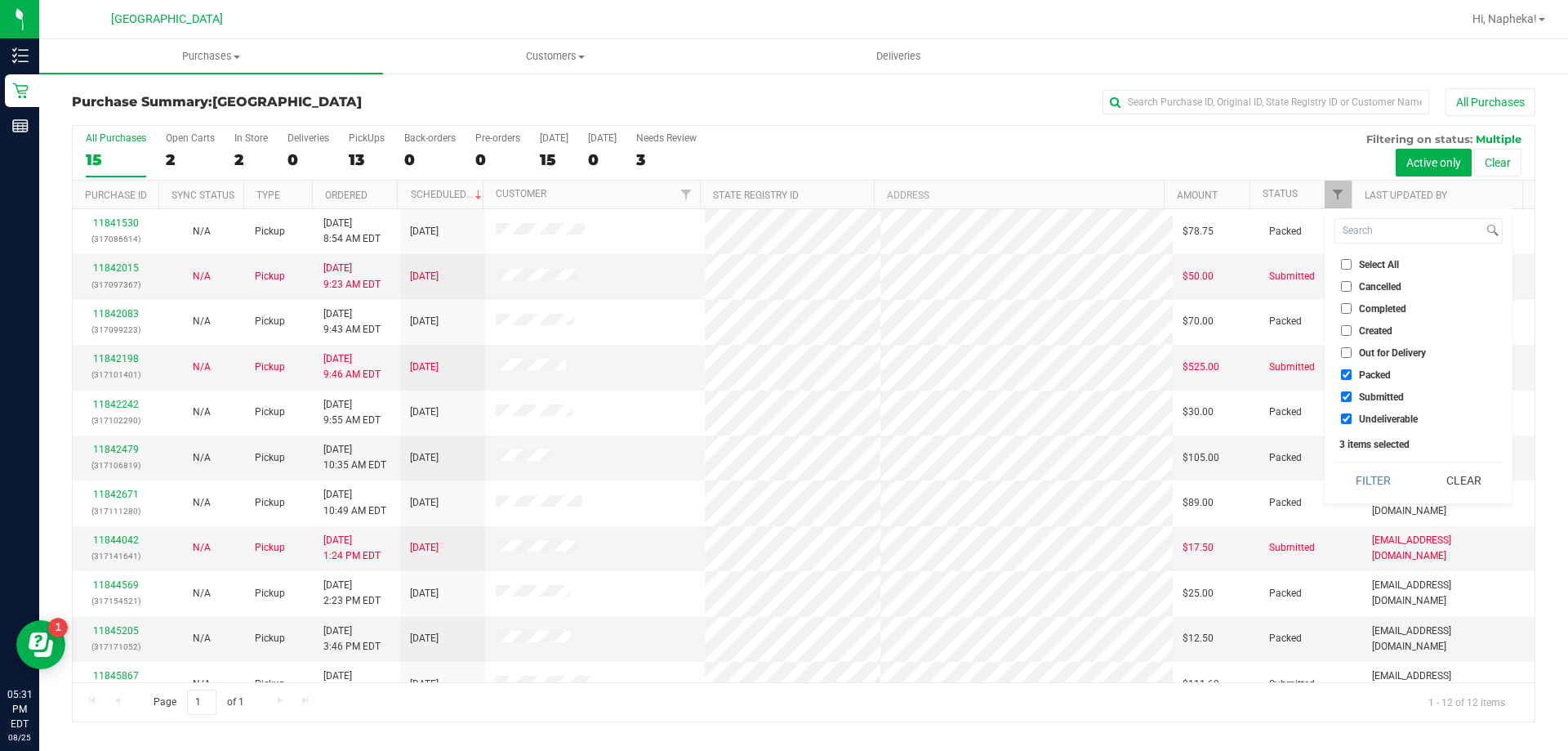
click at [1345, 377] on input "Packed" at bounding box center [1347, 375] width 11 height 11
checkbox input "false"
click at [1342, 420] on input "Undeliverable" at bounding box center [1347, 419] width 11 height 11
checkbox input "false"
click at [1357, 474] on button "Filter" at bounding box center [1374, 480] width 79 height 36
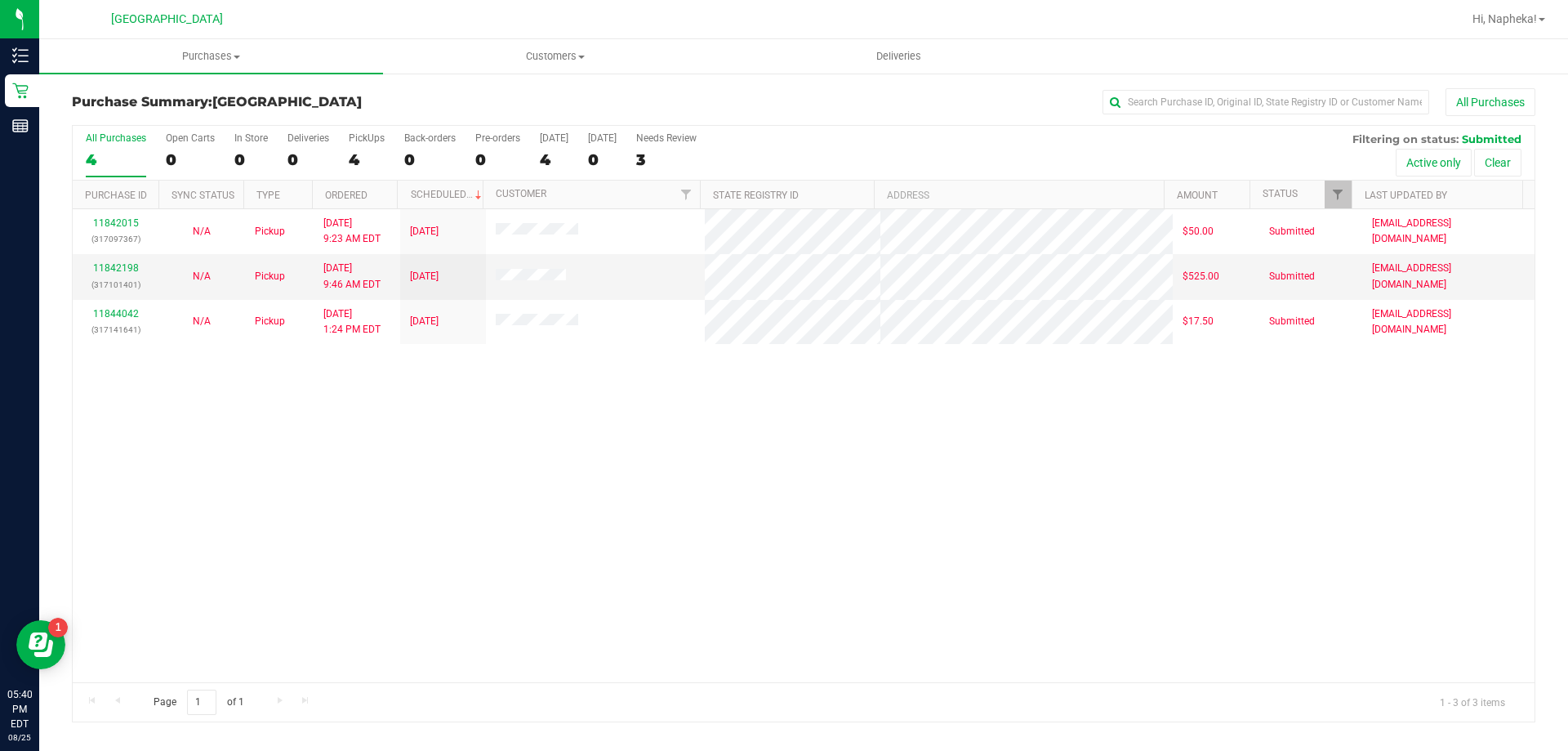
click at [1490, 398] on div "11842015 (317097367) N/A Pickup 8/25/2025 9:23 AM EDT 8/25/2025 $50.00 Submitte…" at bounding box center [803, 445] width 1462 height 473
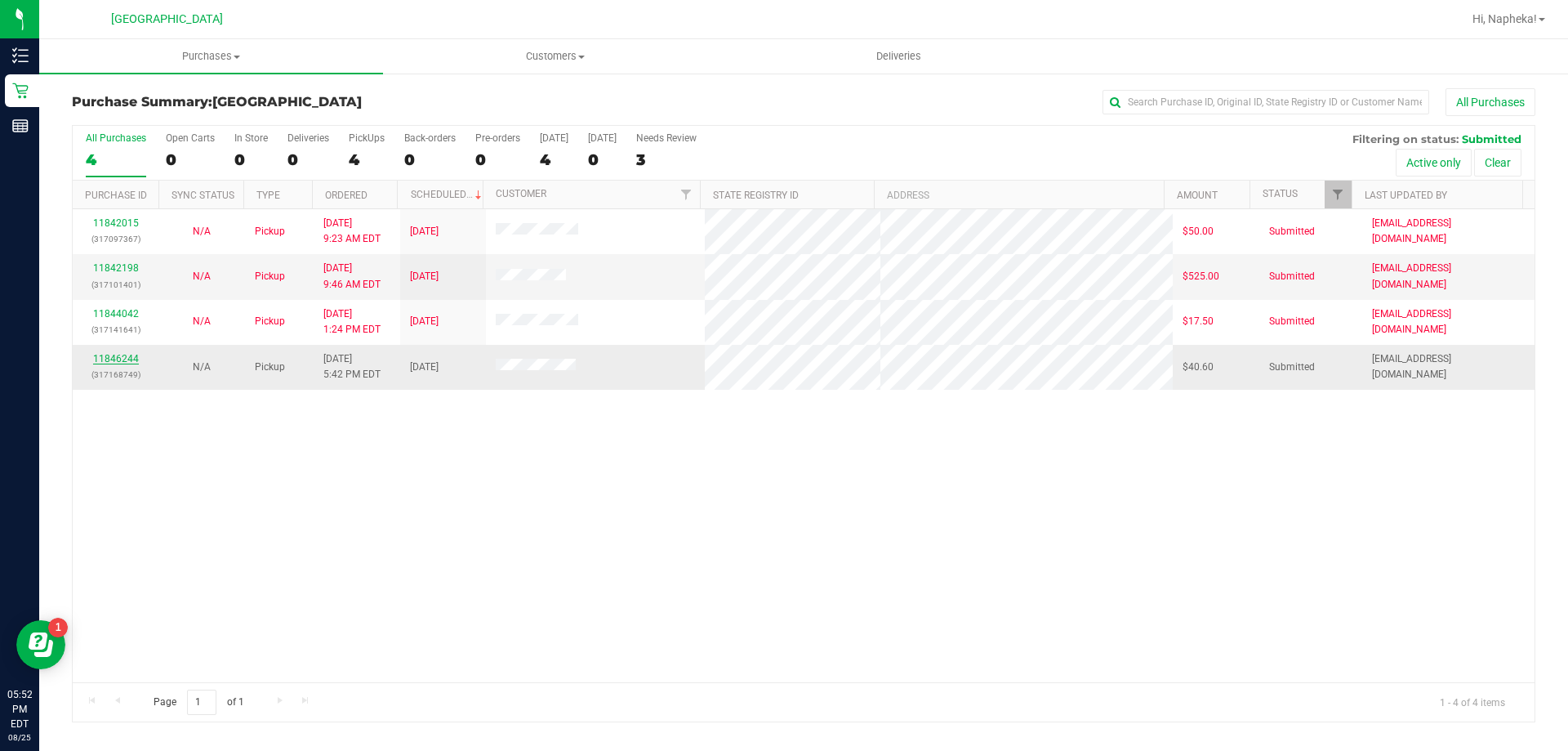
click at [121, 356] on link "11846244" at bounding box center [116, 359] width 46 height 12
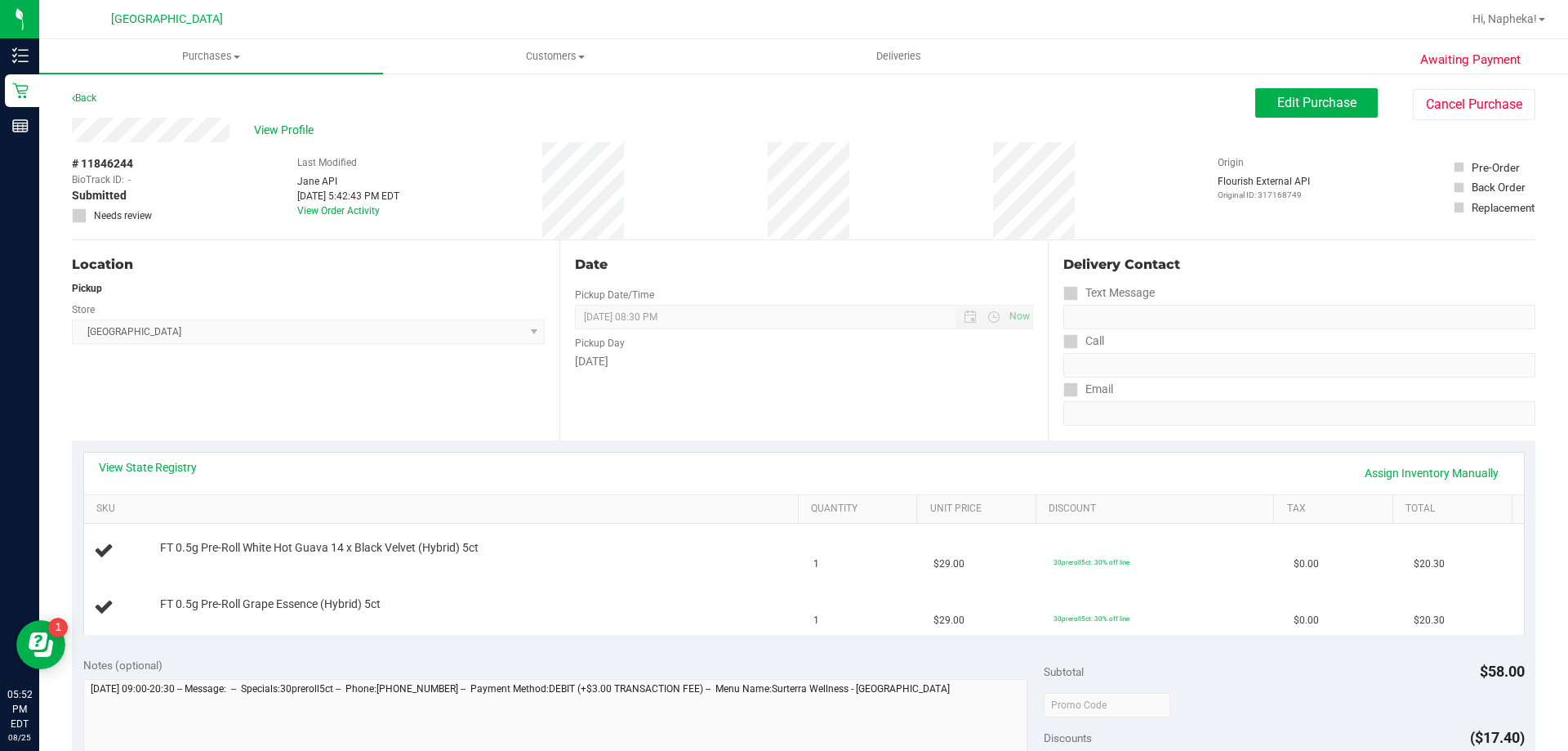
click at [180, 481] on div "View State Registry Assign Inventory Manually" at bounding box center [804, 473] width 1411 height 27
click at [179, 458] on div "View State Registry Assign Inventory Manually" at bounding box center [804, 474] width 1440 height 42
click at [171, 467] on link "View State Registry" at bounding box center [147, 467] width 98 height 16
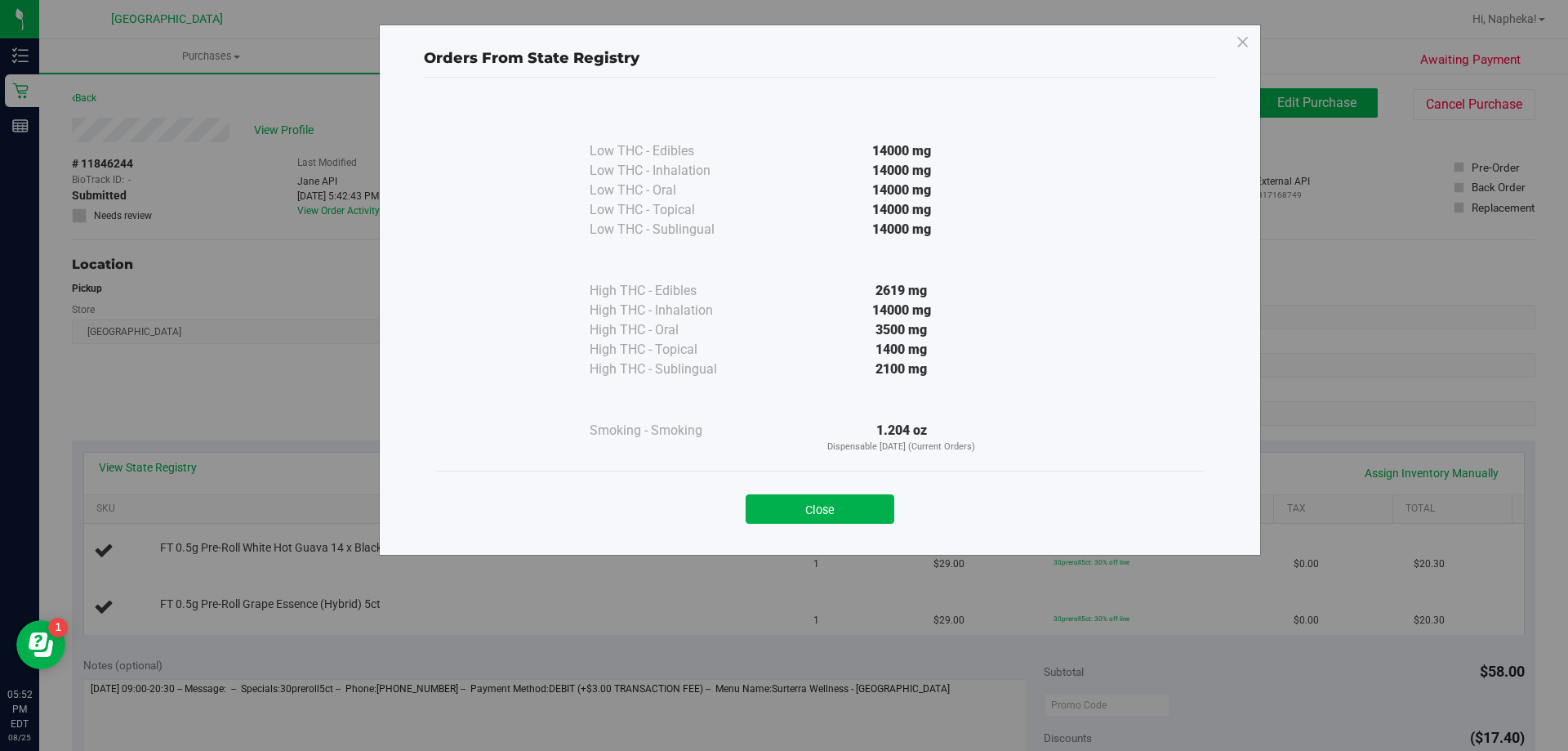
click at [872, 524] on div "Close" at bounding box center [820, 503] width 768 height 66
click at [872, 523] on button "Close" at bounding box center [820, 509] width 149 height 29
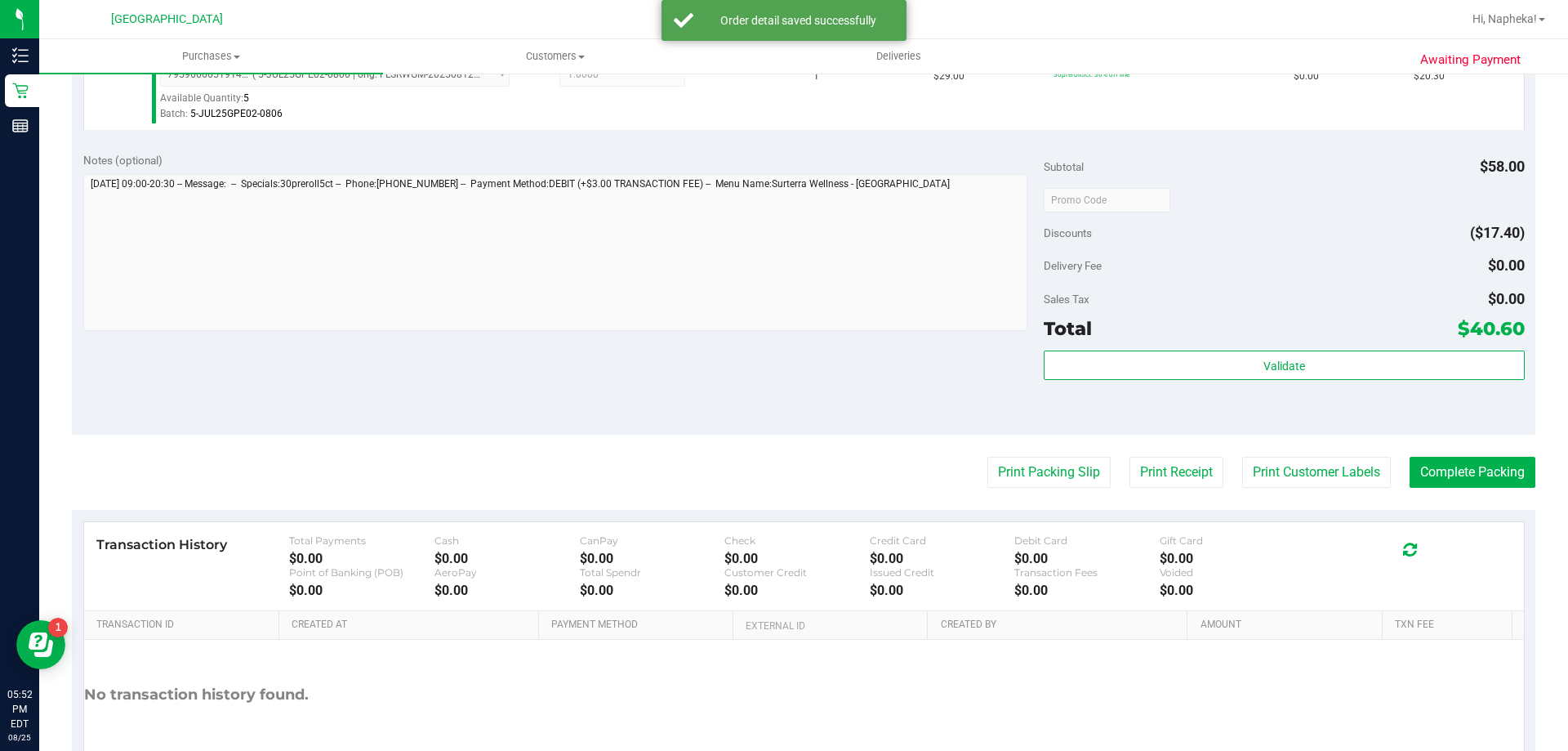
scroll to position [662, 0]
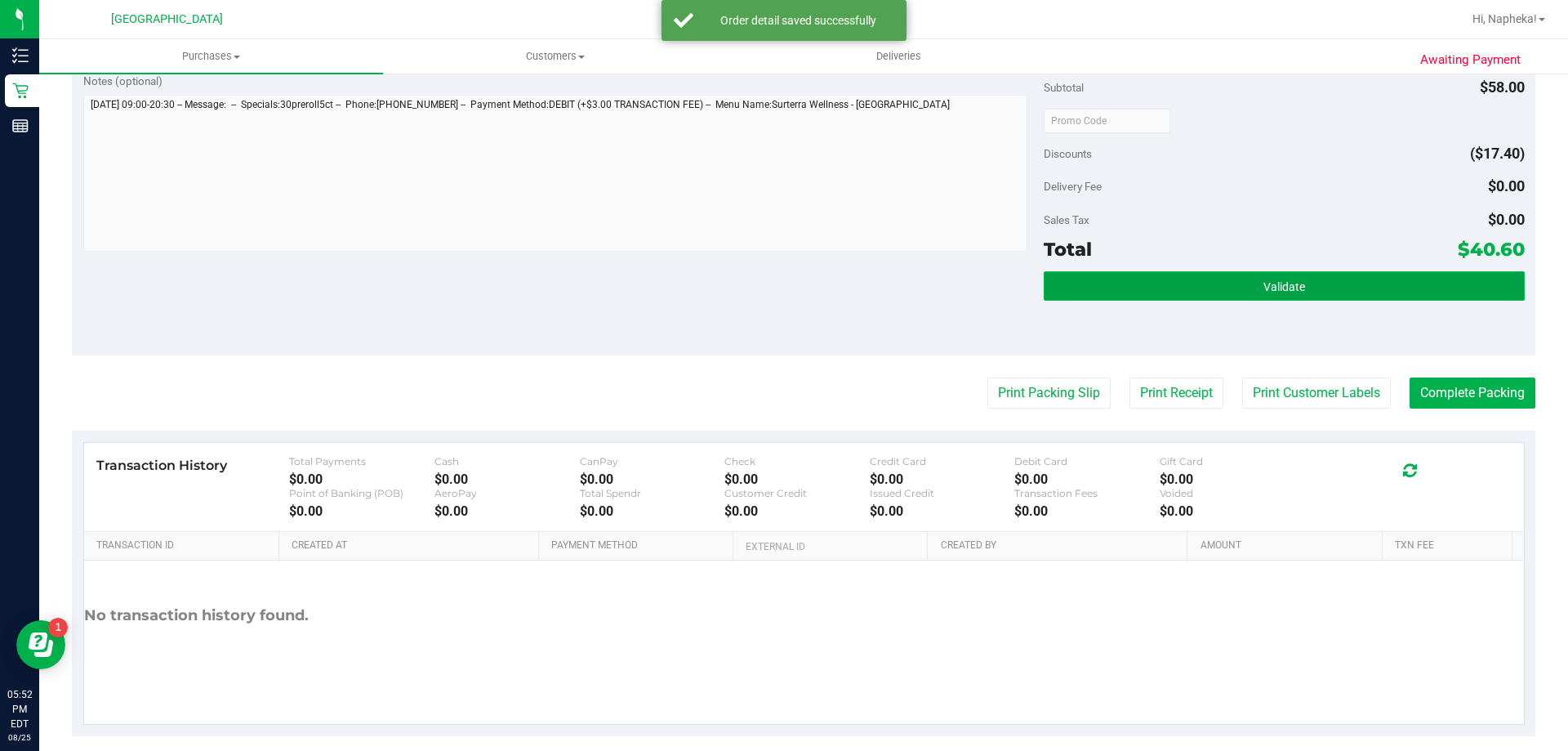
click at [1303, 275] on button "Validate" at bounding box center [1284, 286] width 480 height 29
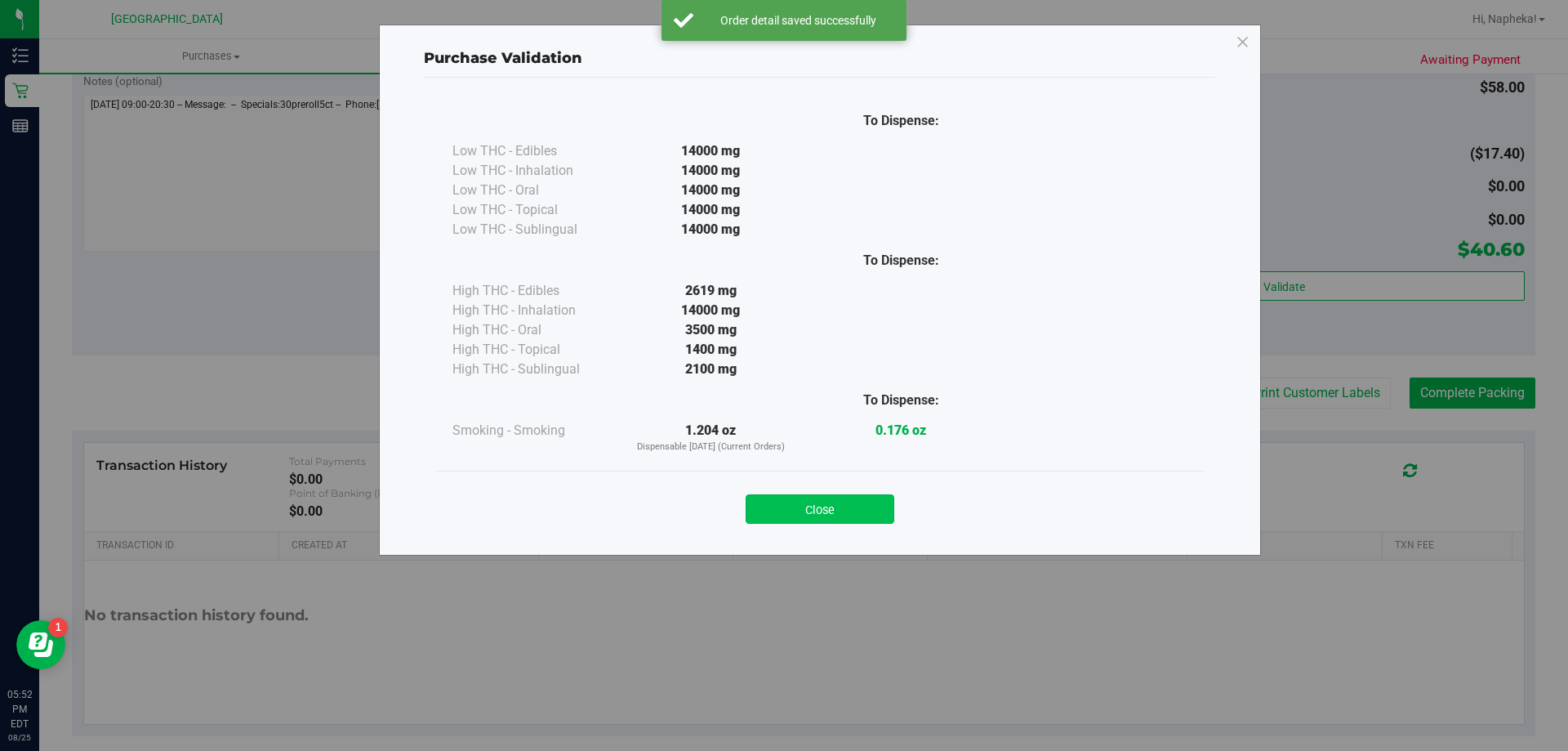
click at [830, 497] on button "Close" at bounding box center [820, 509] width 149 height 29
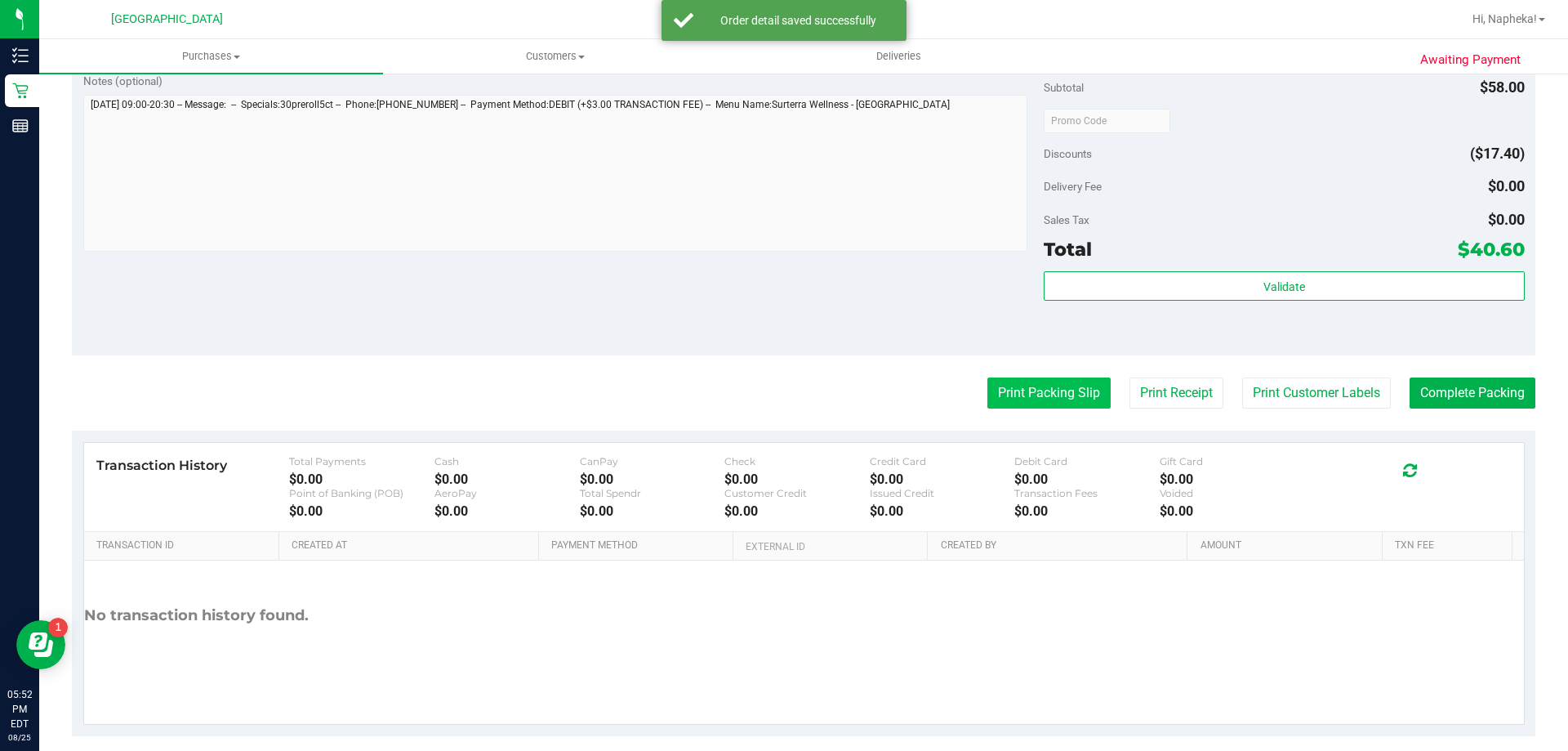
click at [1029, 398] on button "Print Packing Slip" at bounding box center [1049, 393] width 123 height 31
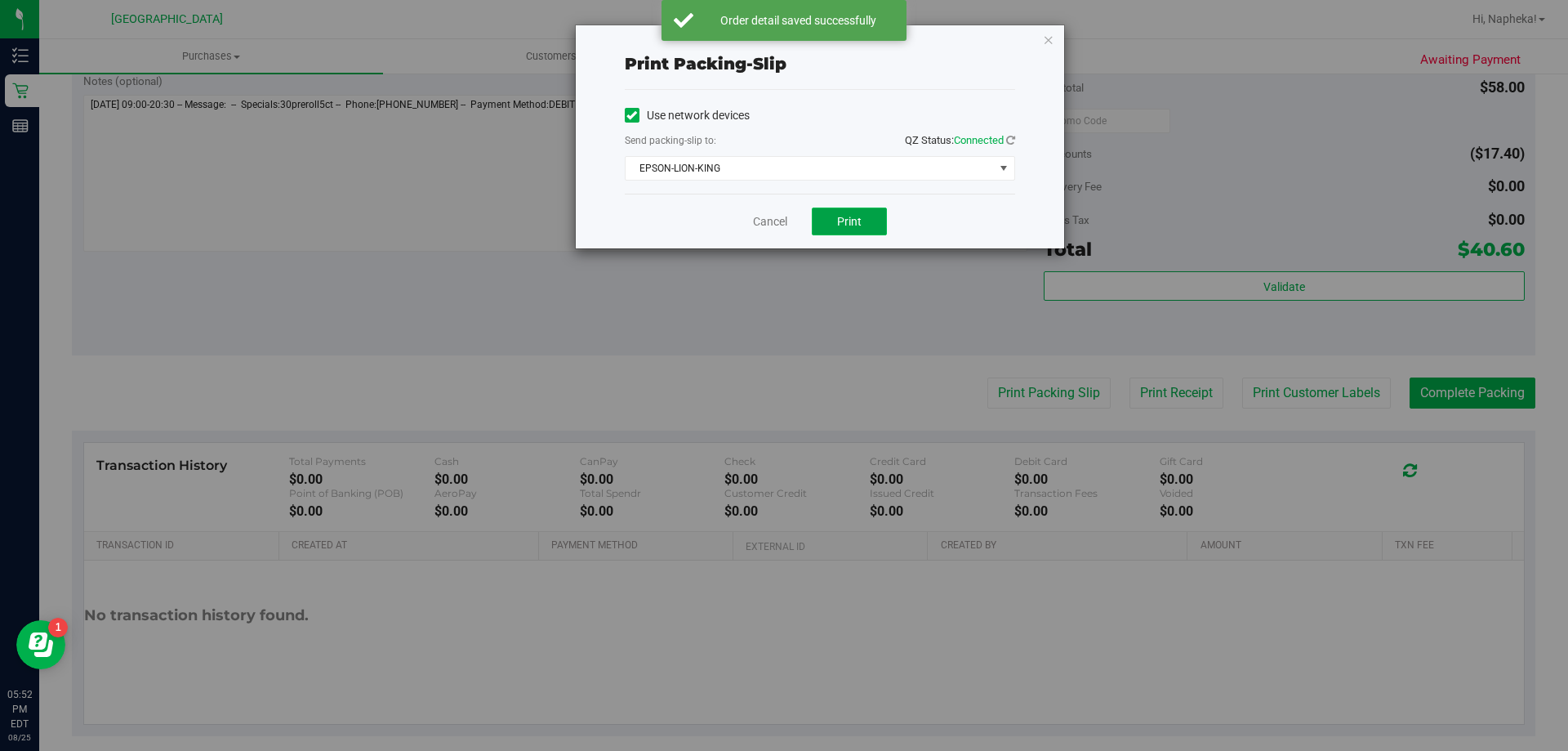
click at [845, 210] on button "Print" at bounding box center [849, 221] width 75 height 27
click at [781, 243] on div "Cancel Print" at bounding box center [819, 221] width 390 height 55
click at [753, 199] on div "Cancel Print" at bounding box center [819, 221] width 390 height 55
click at [767, 223] on link "Cancel" at bounding box center [771, 221] width 35 height 17
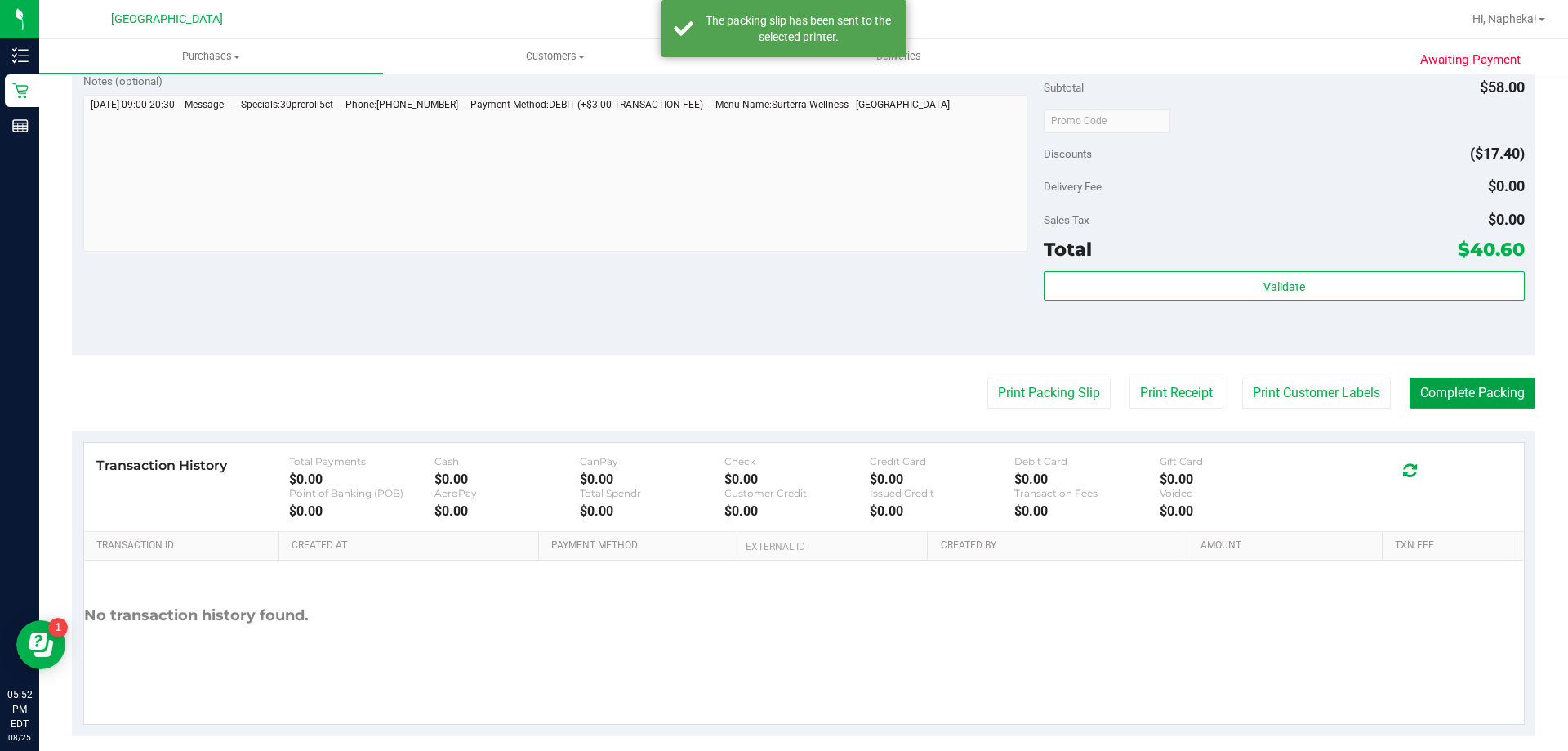
click at [1465, 399] on button "Complete Packing" at bounding box center [1473, 393] width 126 height 31
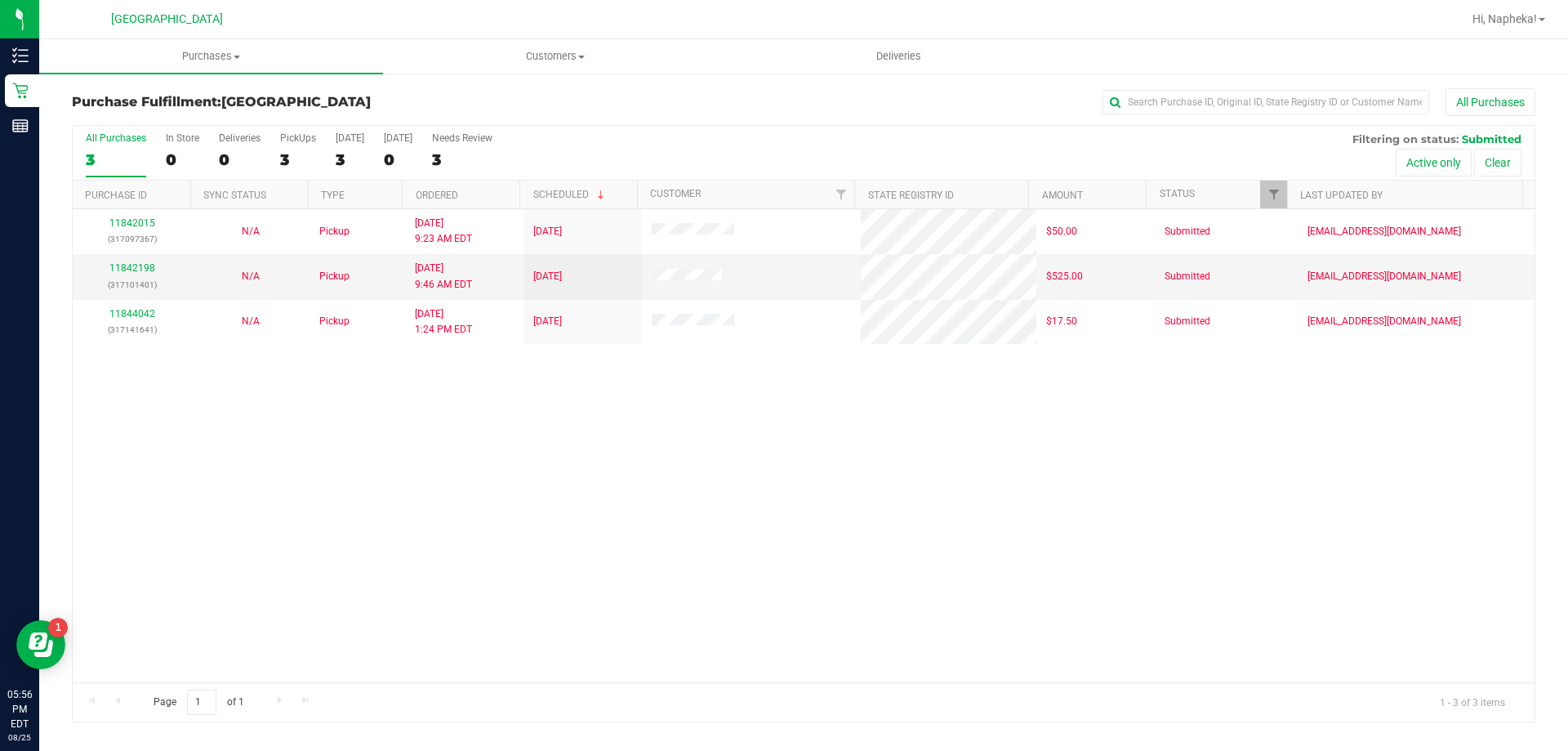
drag, startPoint x: 251, startPoint y: 468, endPoint x: 222, endPoint y: 415, distance: 60.4
click at [251, 465] on div "11842015 (317097367) N/A Pickup 8/25/2025 9:23 AM EDT 8/25/2025 $50.00 Submitte…" at bounding box center [803, 445] width 1462 height 473
click at [470, 746] on div "Purchases Summary of purchases Fulfillment All purchases Customers All customer…" at bounding box center [804, 395] width 1529 height 712
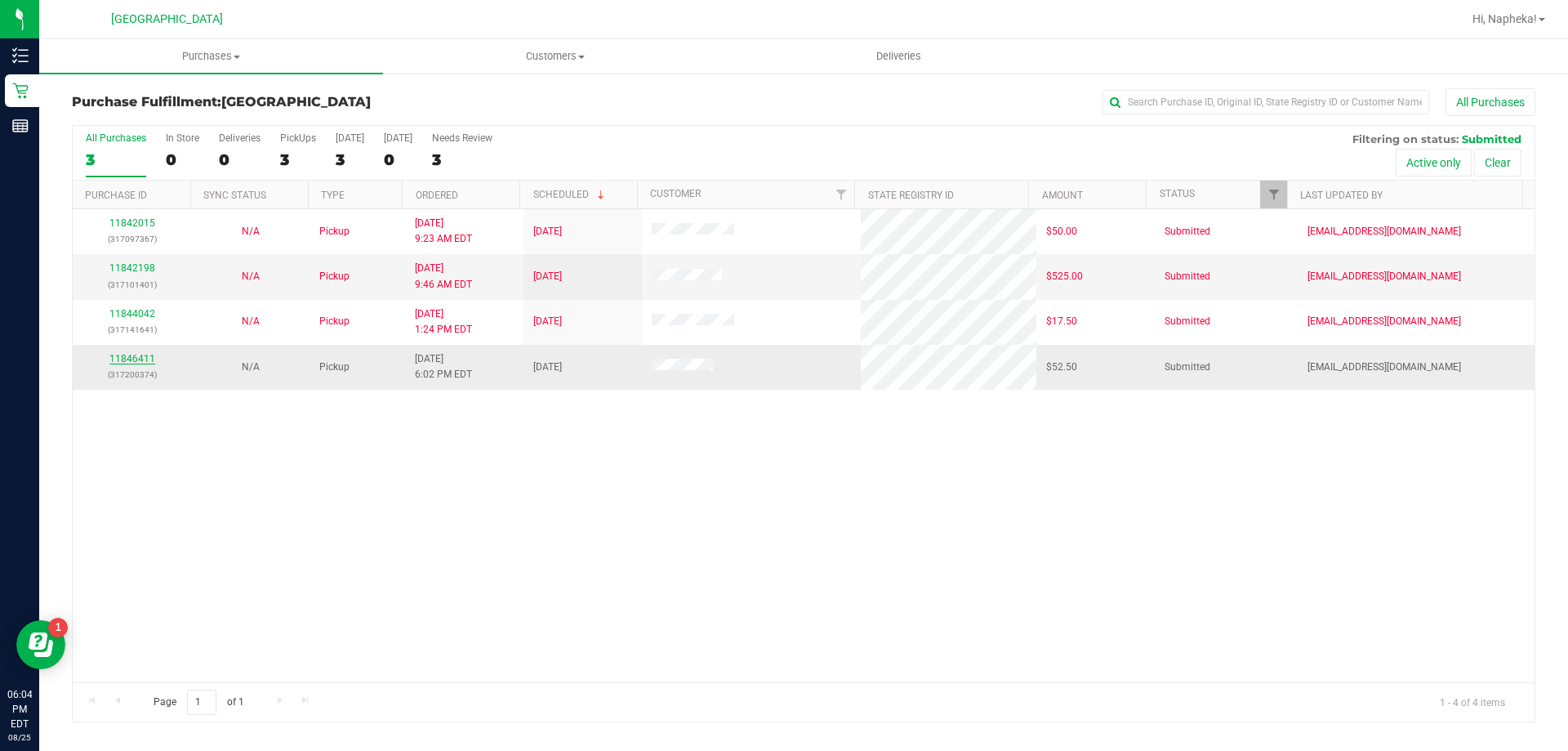
click at [144, 356] on link "11846411" at bounding box center [133, 359] width 46 height 12
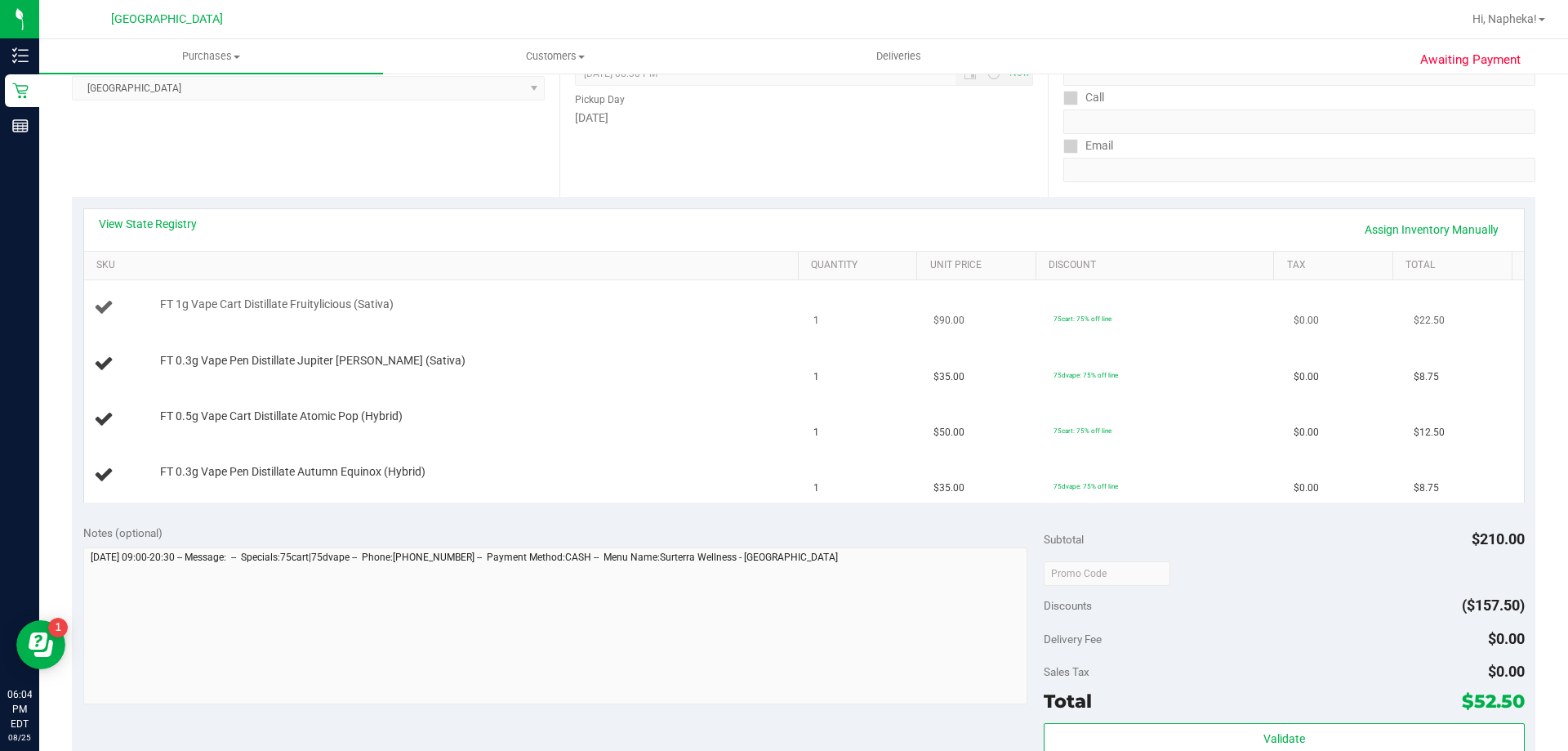
scroll to position [327, 0]
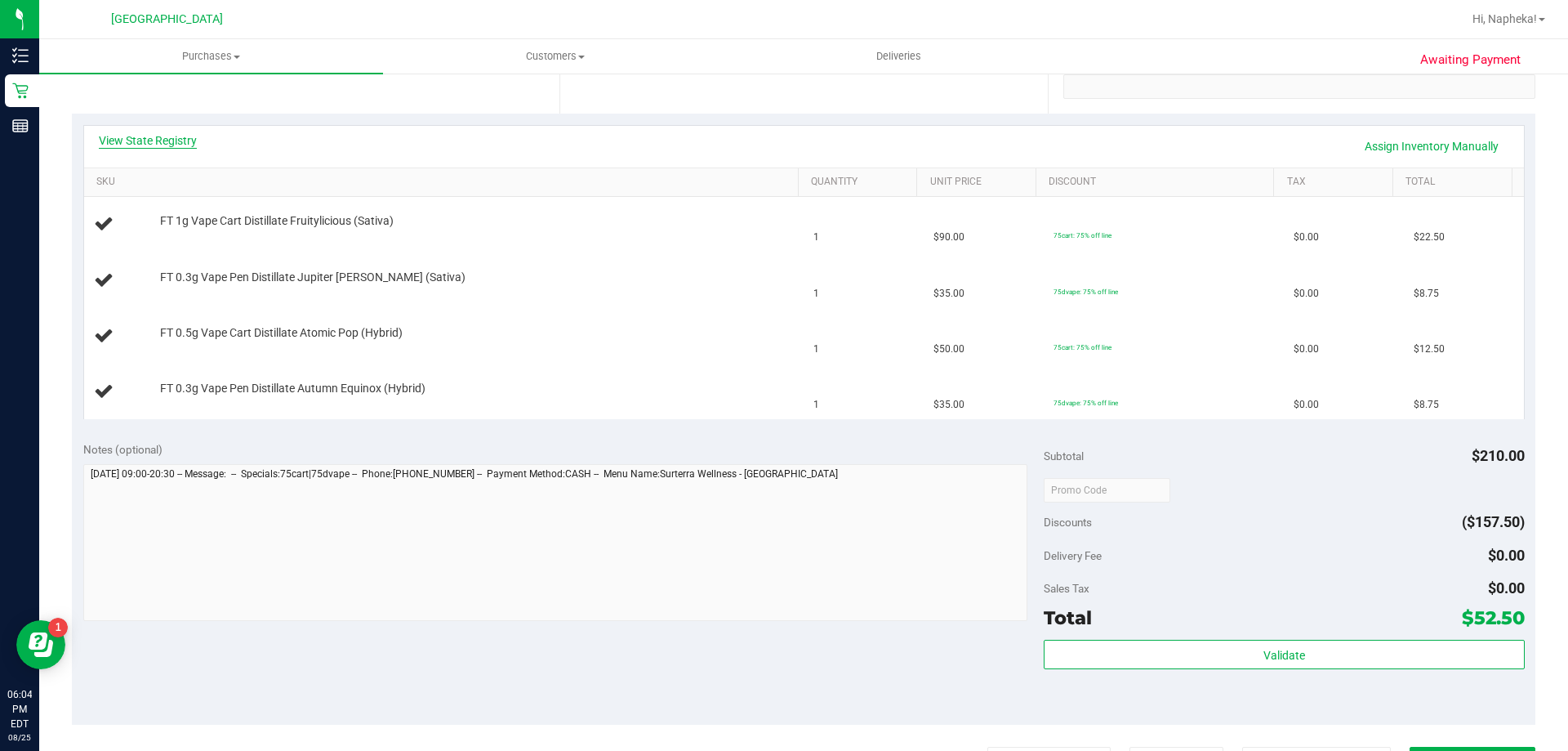
click at [164, 139] on link "View State Registry" at bounding box center [147, 141] width 98 height 16
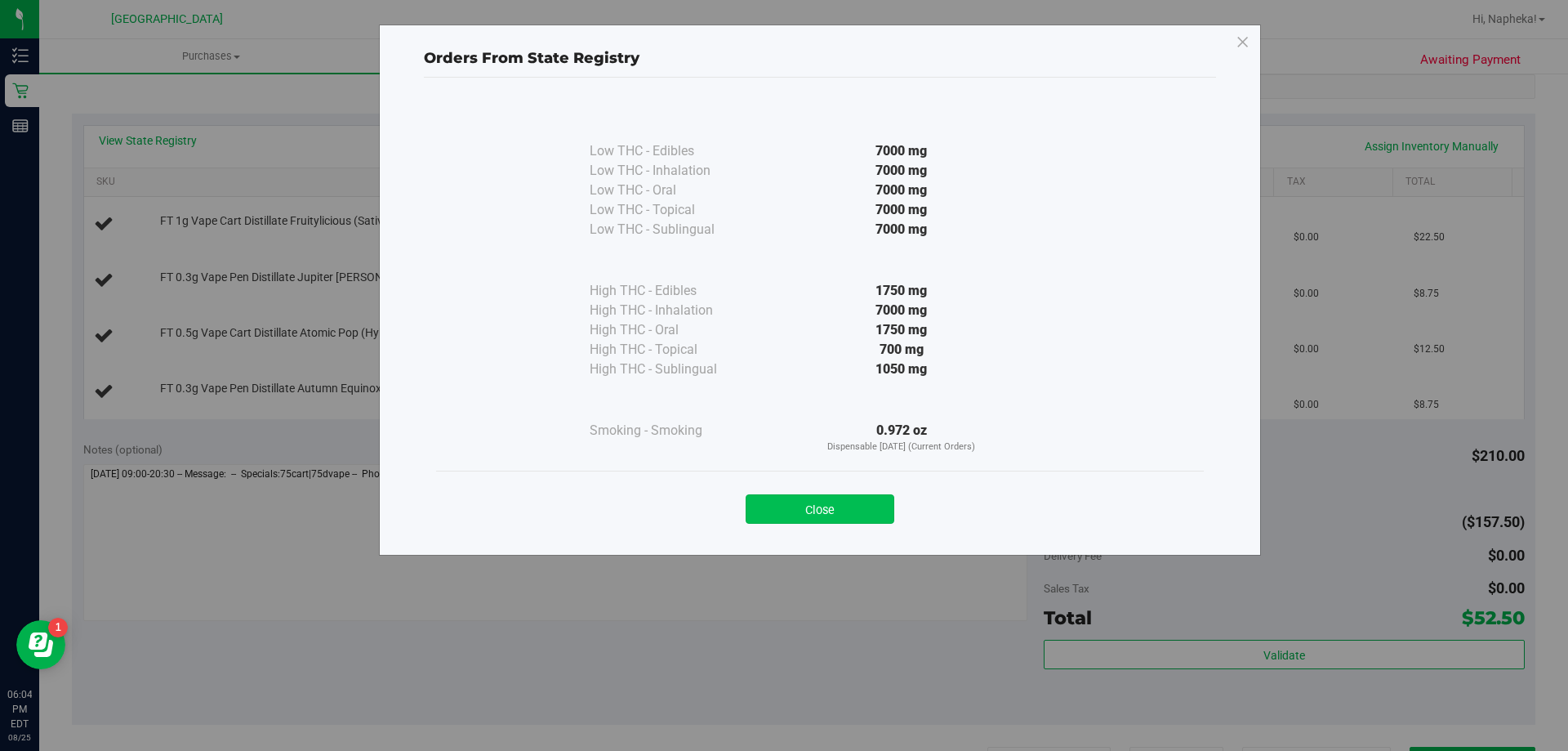
click at [842, 499] on button "Close" at bounding box center [820, 509] width 149 height 29
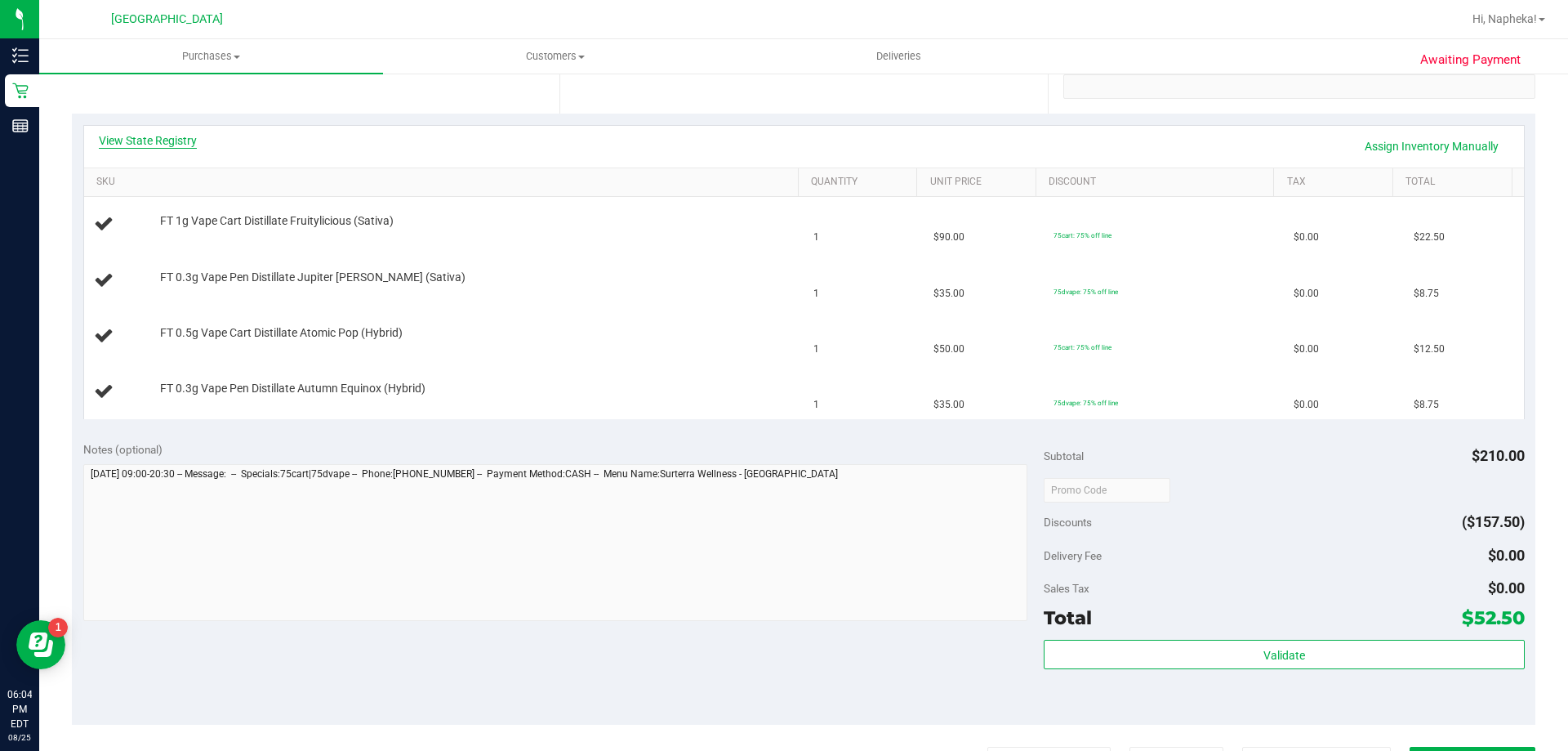
click at [186, 144] on link "View State Registry" at bounding box center [147, 141] width 98 height 16
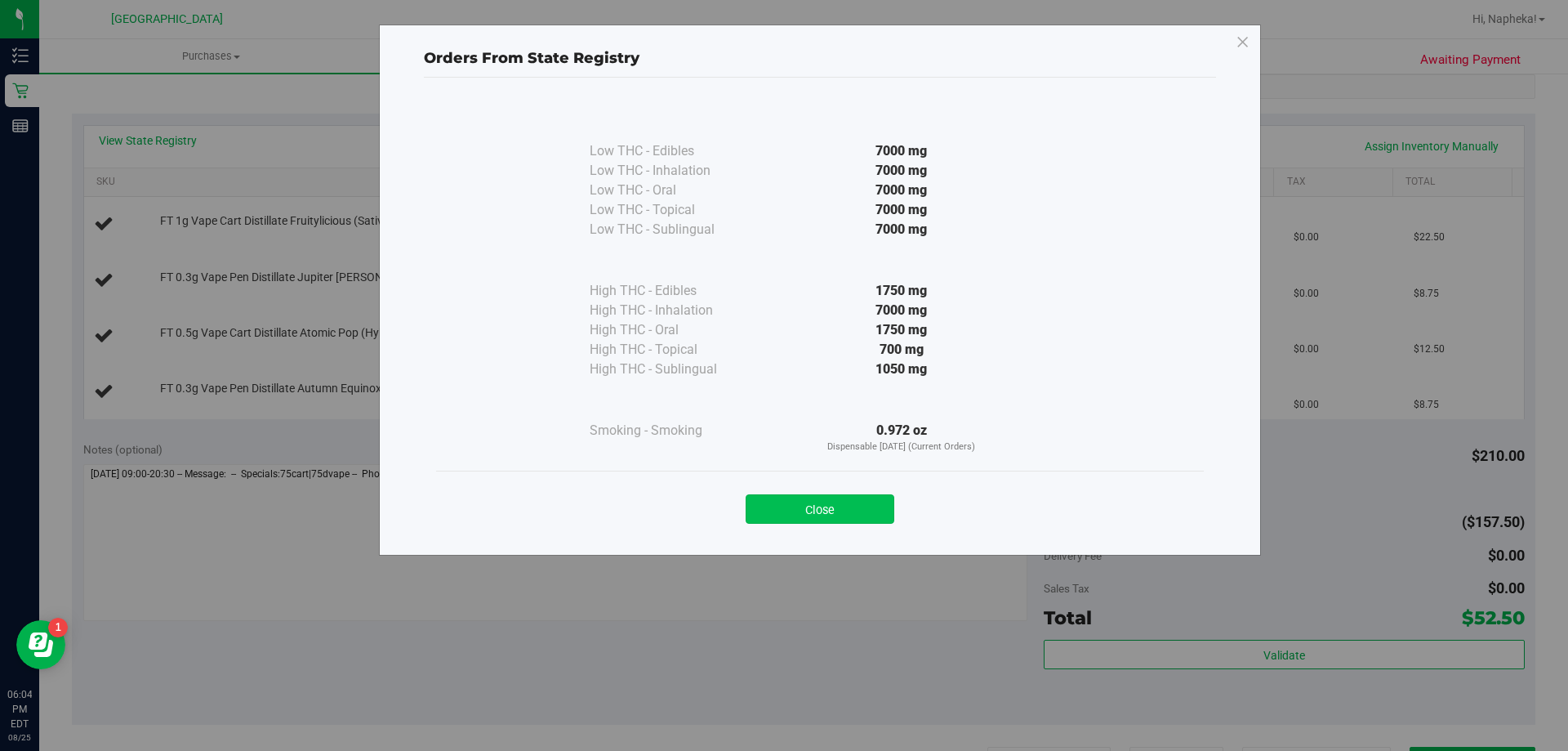
click at [839, 498] on button "Close" at bounding box center [820, 509] width 149 height 29
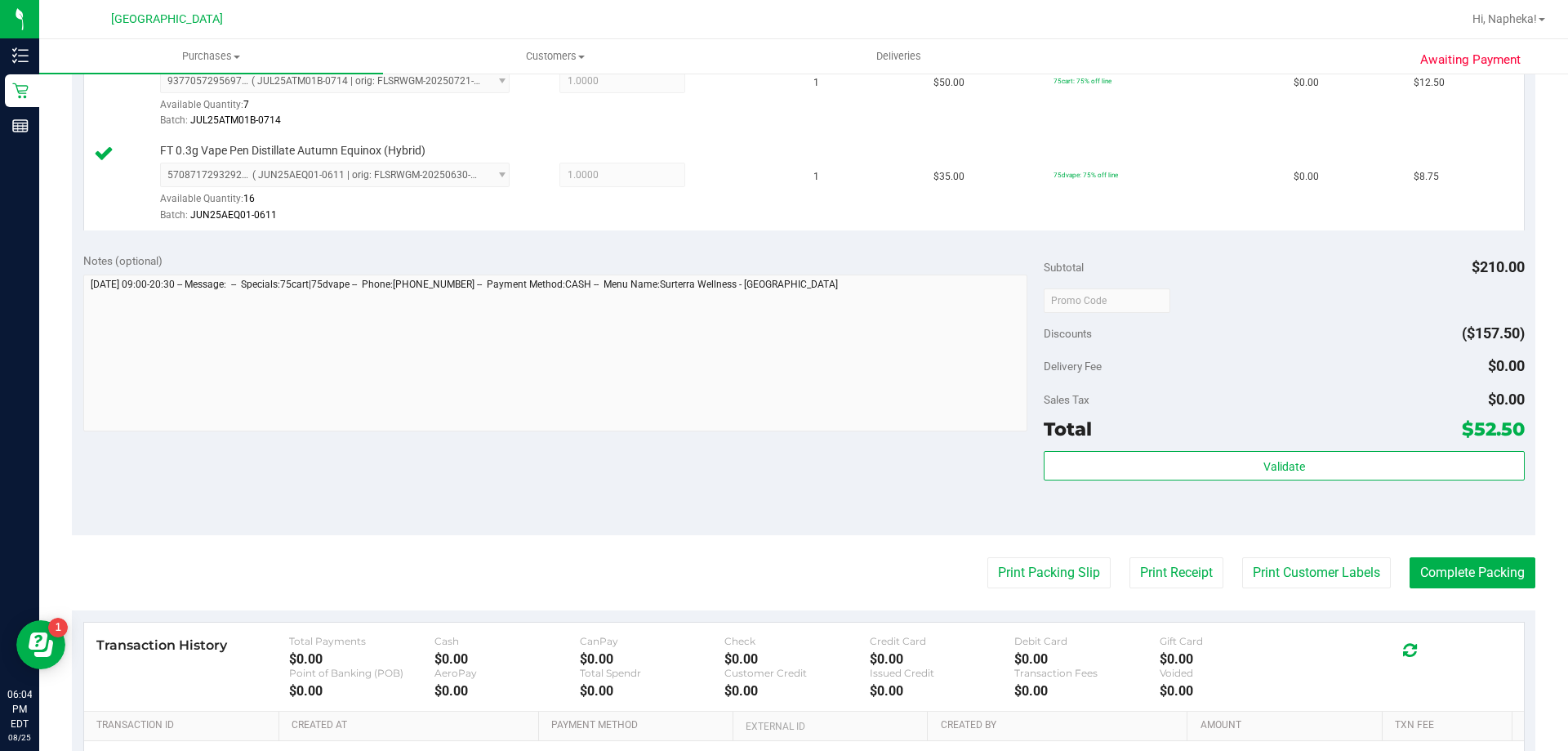
scroll to position [861, 0]
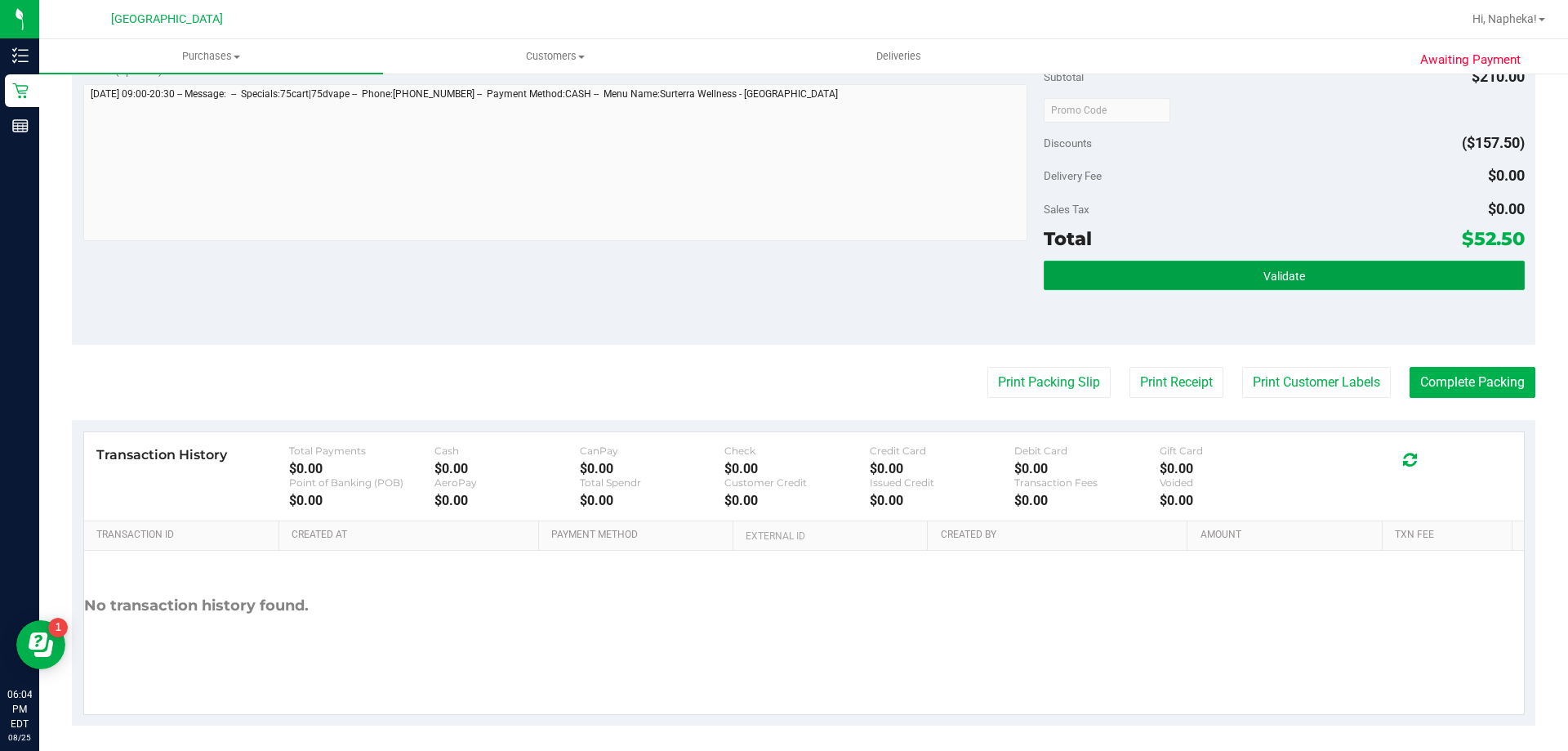
click at [1365, 278] on button "Validate" at bounding box center [1284, 275] width 480 height 29
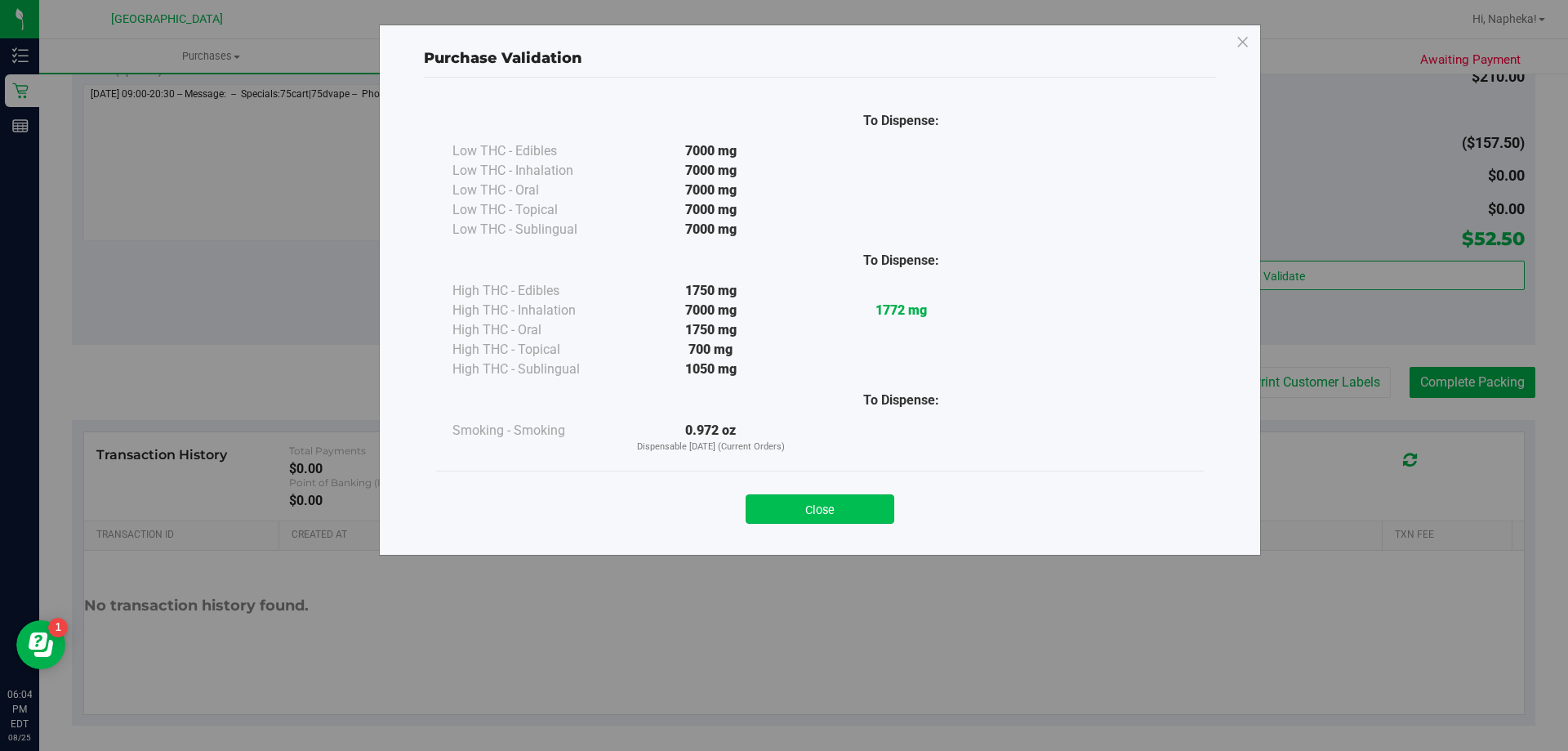
click at [848, 519] on button "Close" at bounding box center [820, 509] width 149 height 29
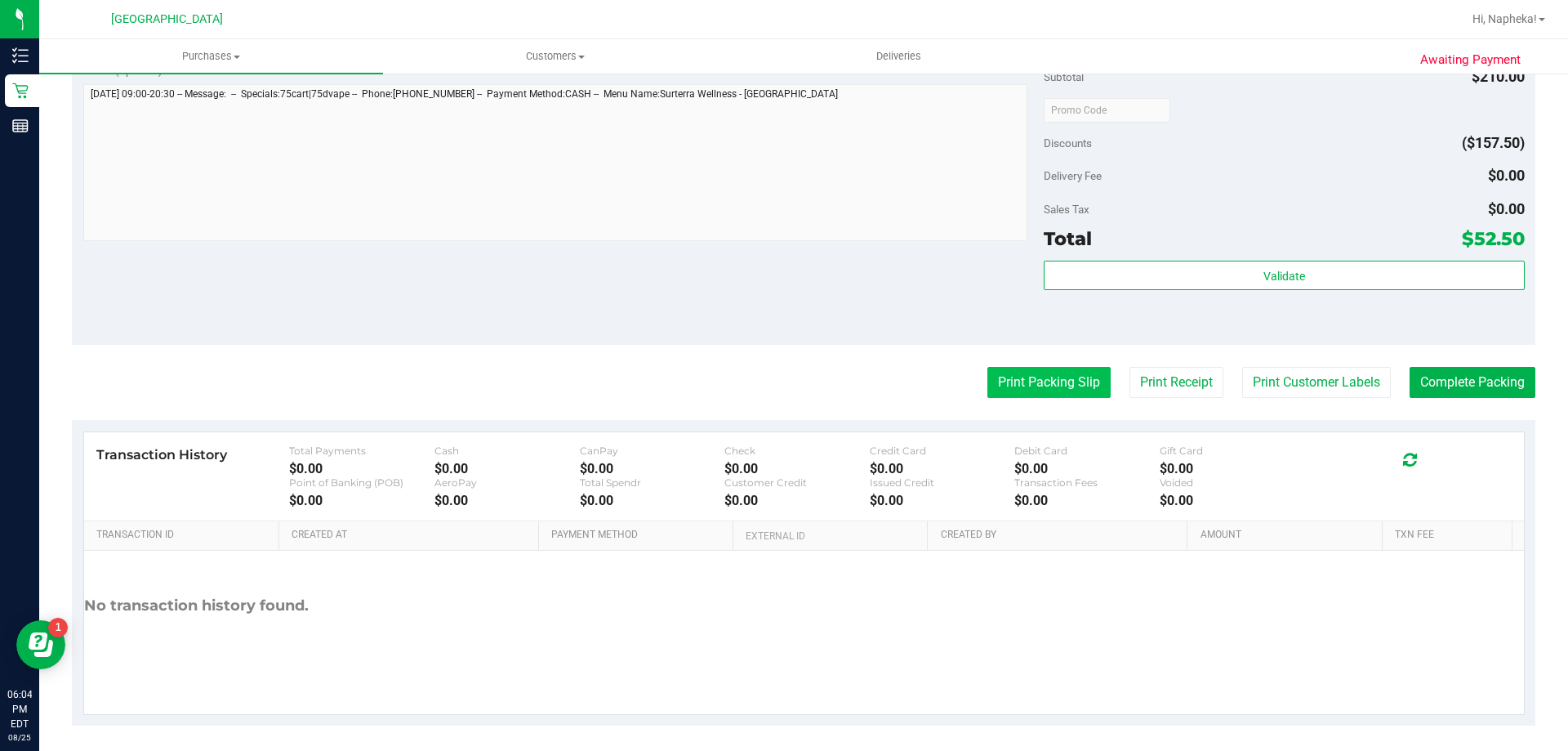
click at [1054, 379] on button "Print Packing Slip" at bounding box center [1049, 382] width 123 height 31
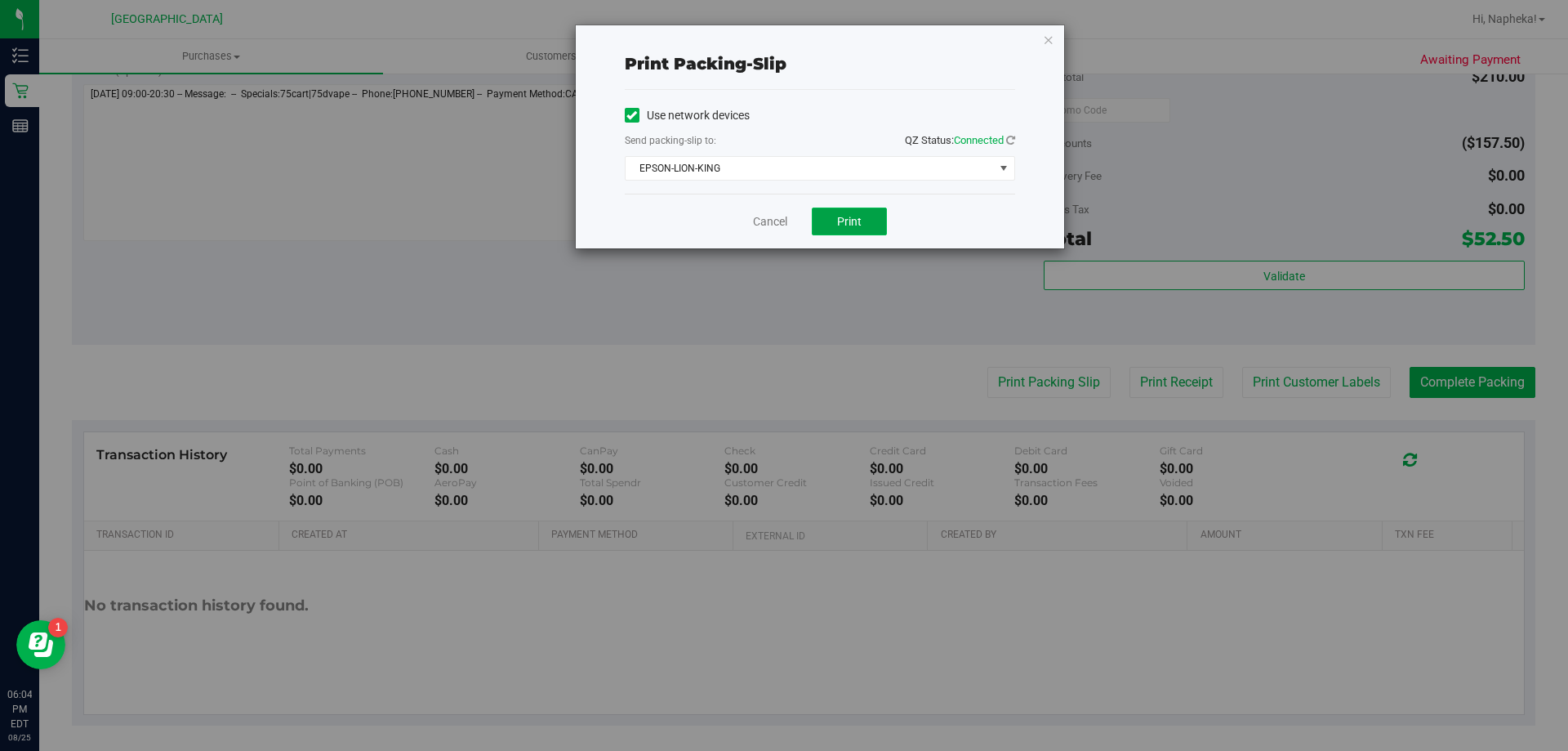
click at [836, 209] on button "Print" at bounding box center [849, 221] width 75 height 27
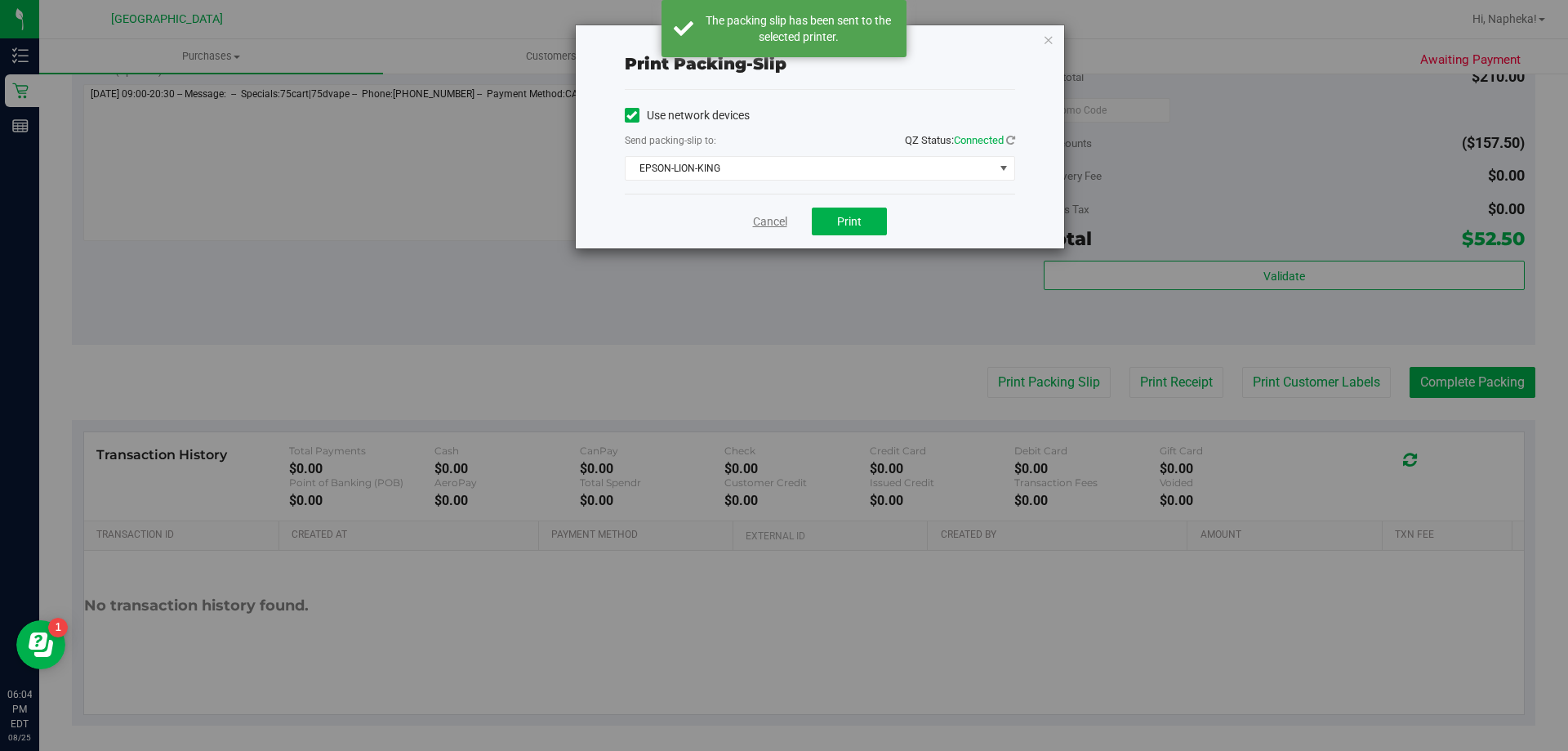
click at [755, 221] on link "Cancel" at bounding box center [771, 221] width 35 height 17
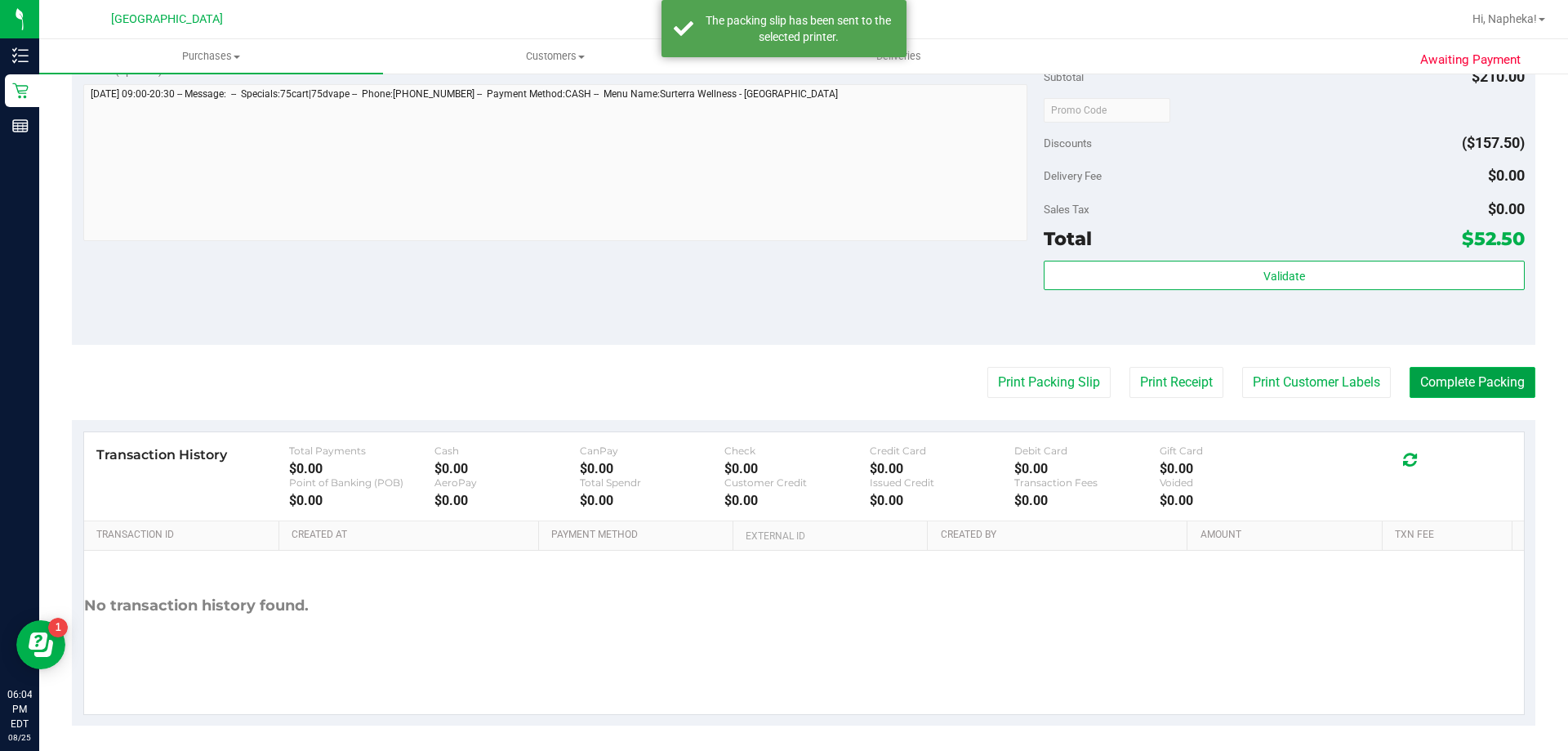
click at [1460, 388] on button "Complete Packing" at bounding box center [1473, 382] width 126 height 31
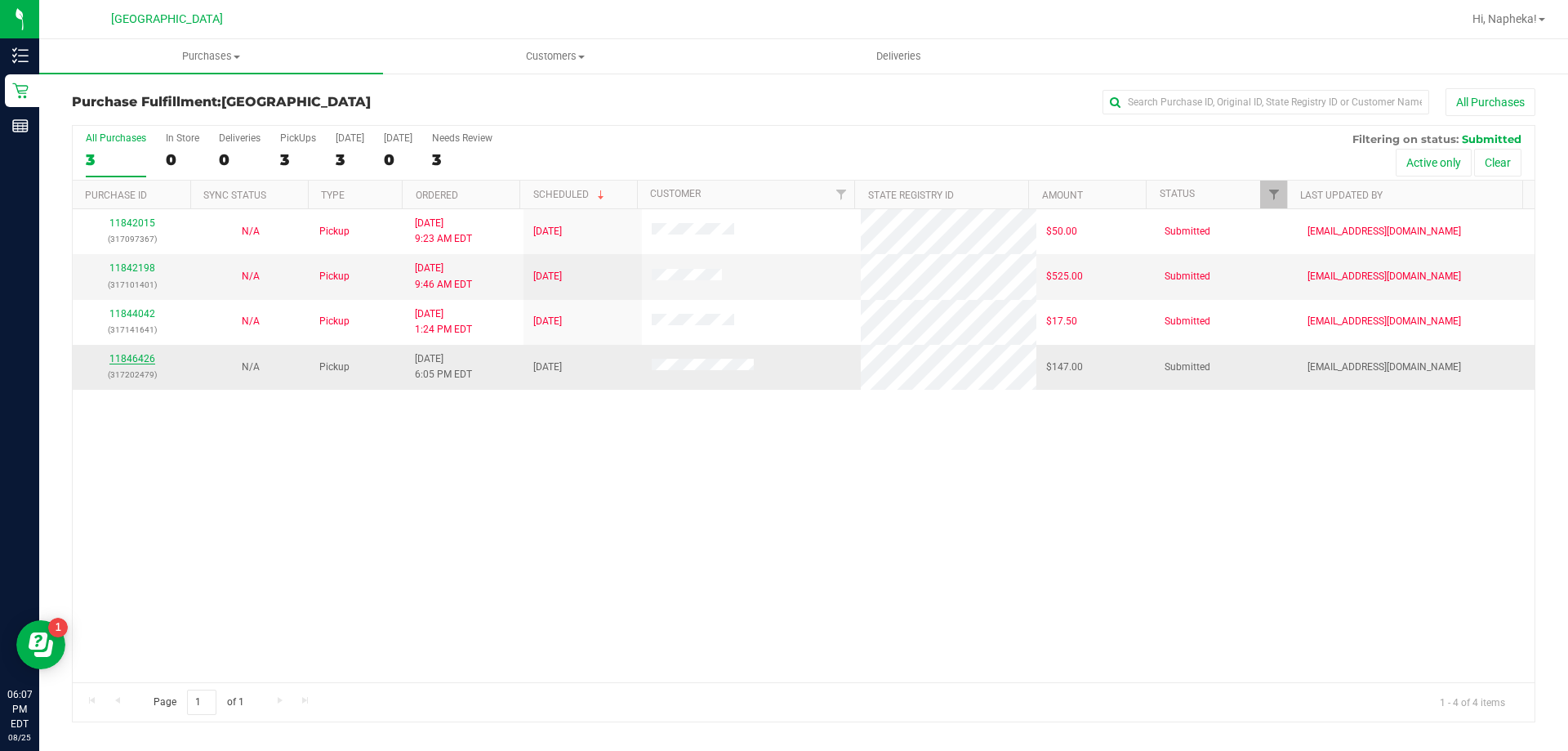
click at [144, 359] on link "11846426" at bounding box center [133, 359] width 46 height 12
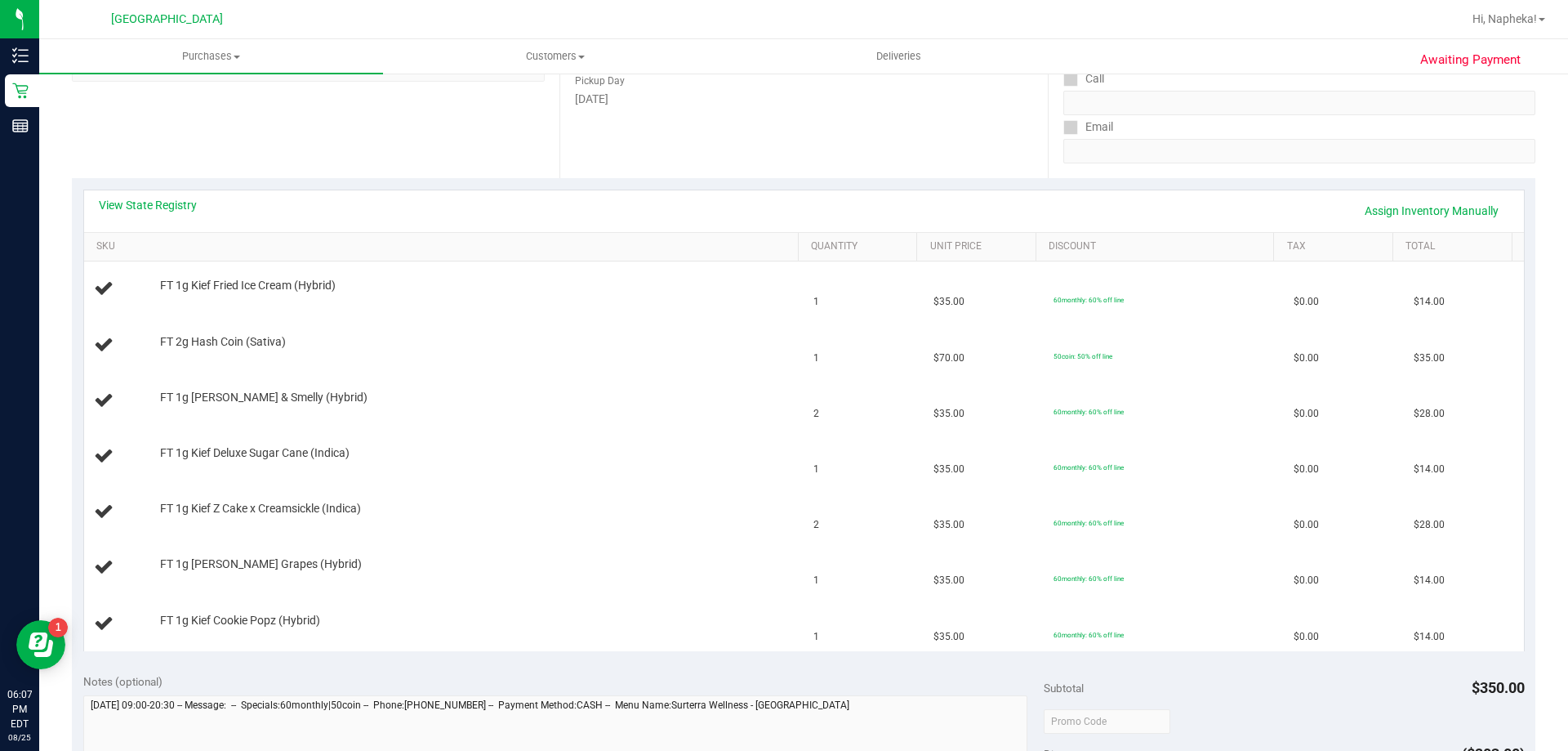
scroll to position [265, 0]
click at [175, 195] on link "View State Registry" at bounding box center [147, 202] width 98 height 16
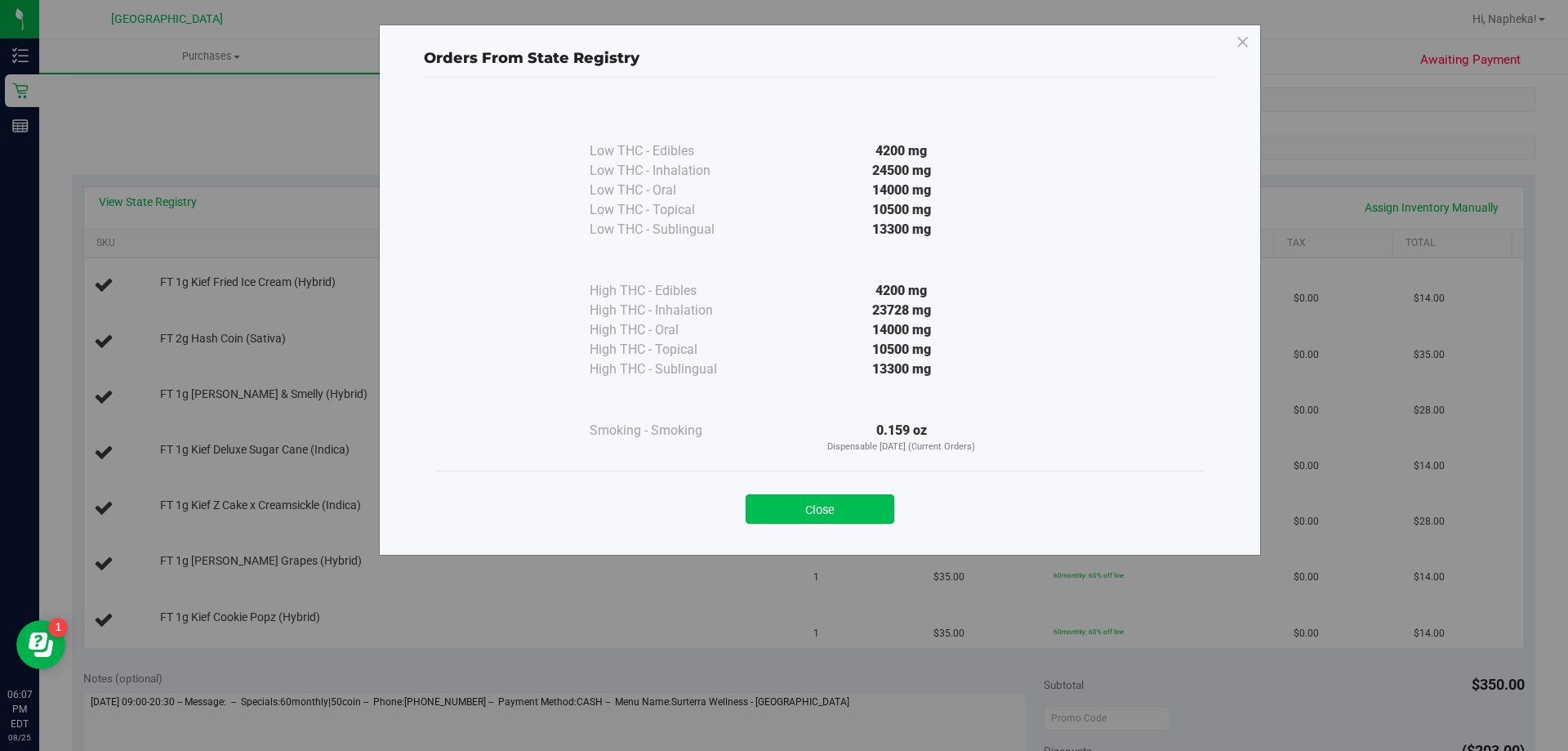
click at [810, 519] on button "Close" at bounding box center [820, 509] width 149 height 29
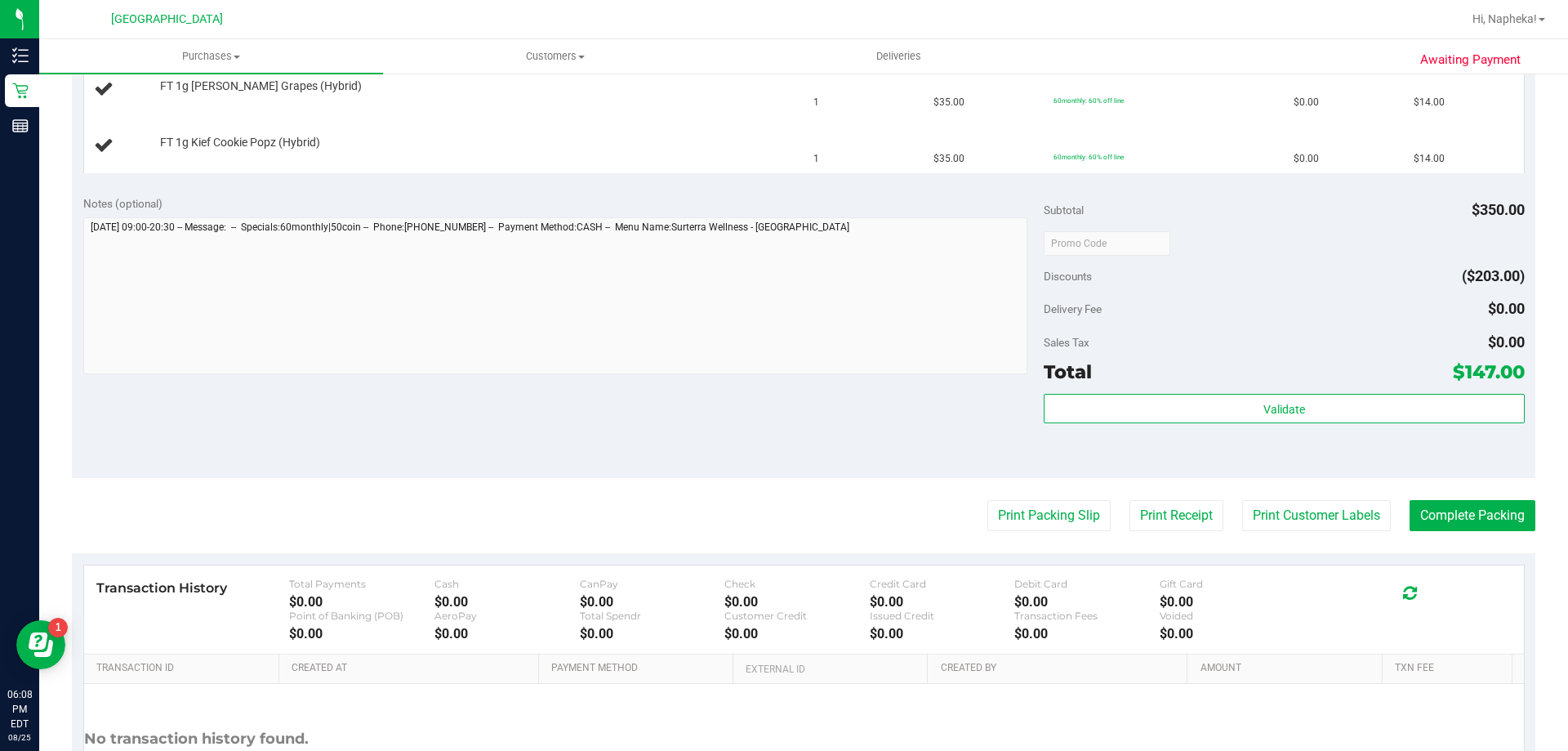
scroll to position [802, 0]
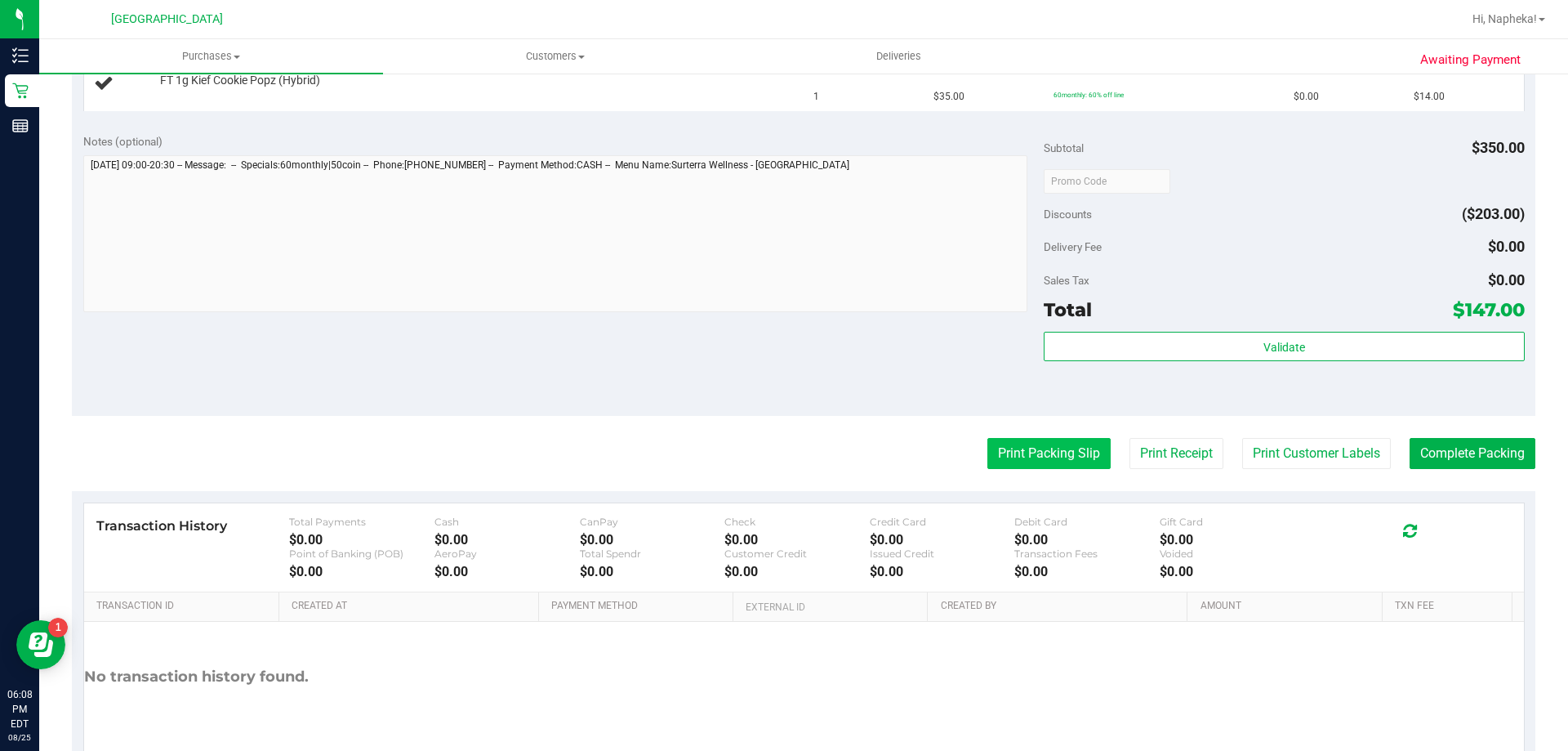
click at [1083, 456] on button "Print Packing Slip" at bounding box center [1049, 454] width 123 height 31
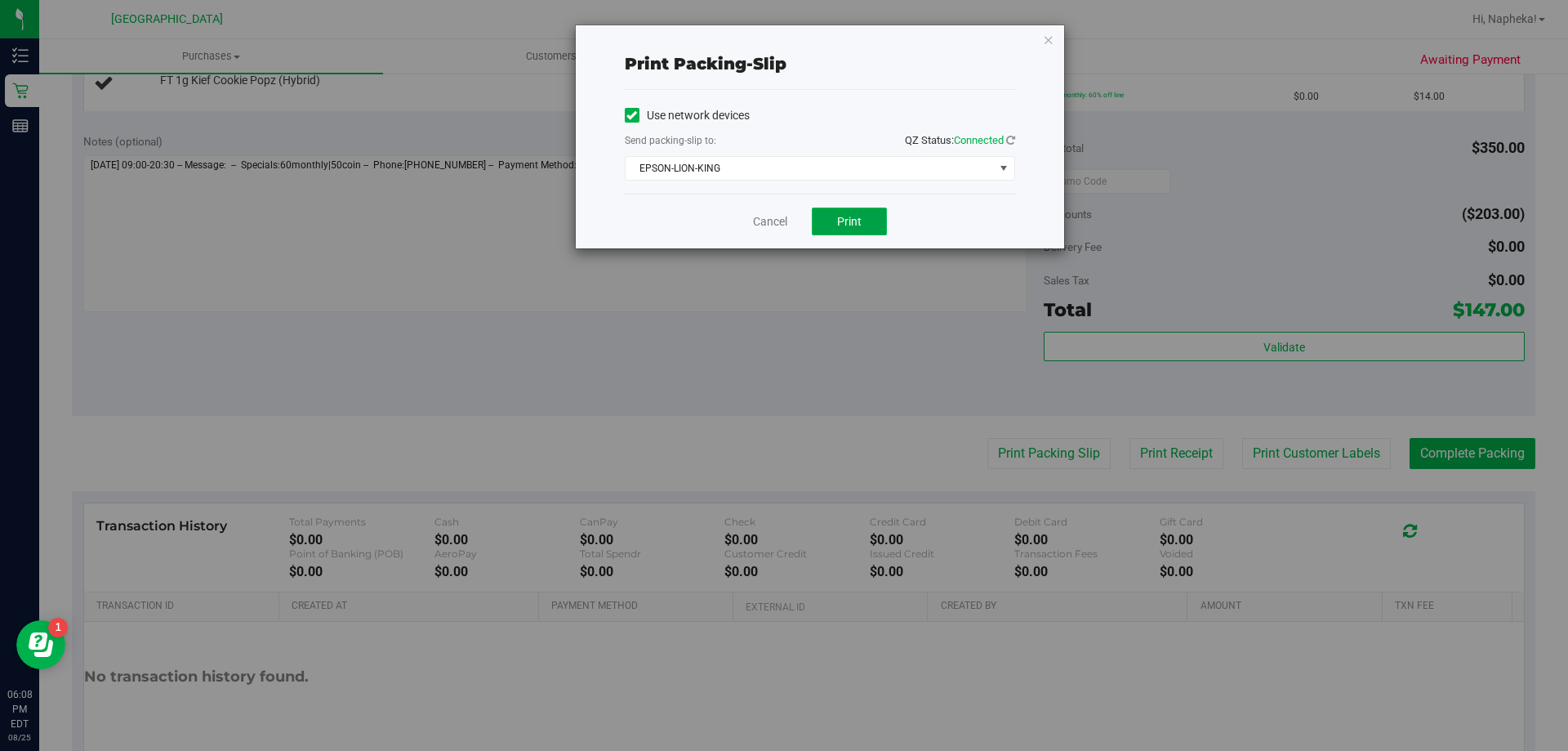
click at [864, 230] on button "Print" at bounding box center [849, 221] width 75 height 27
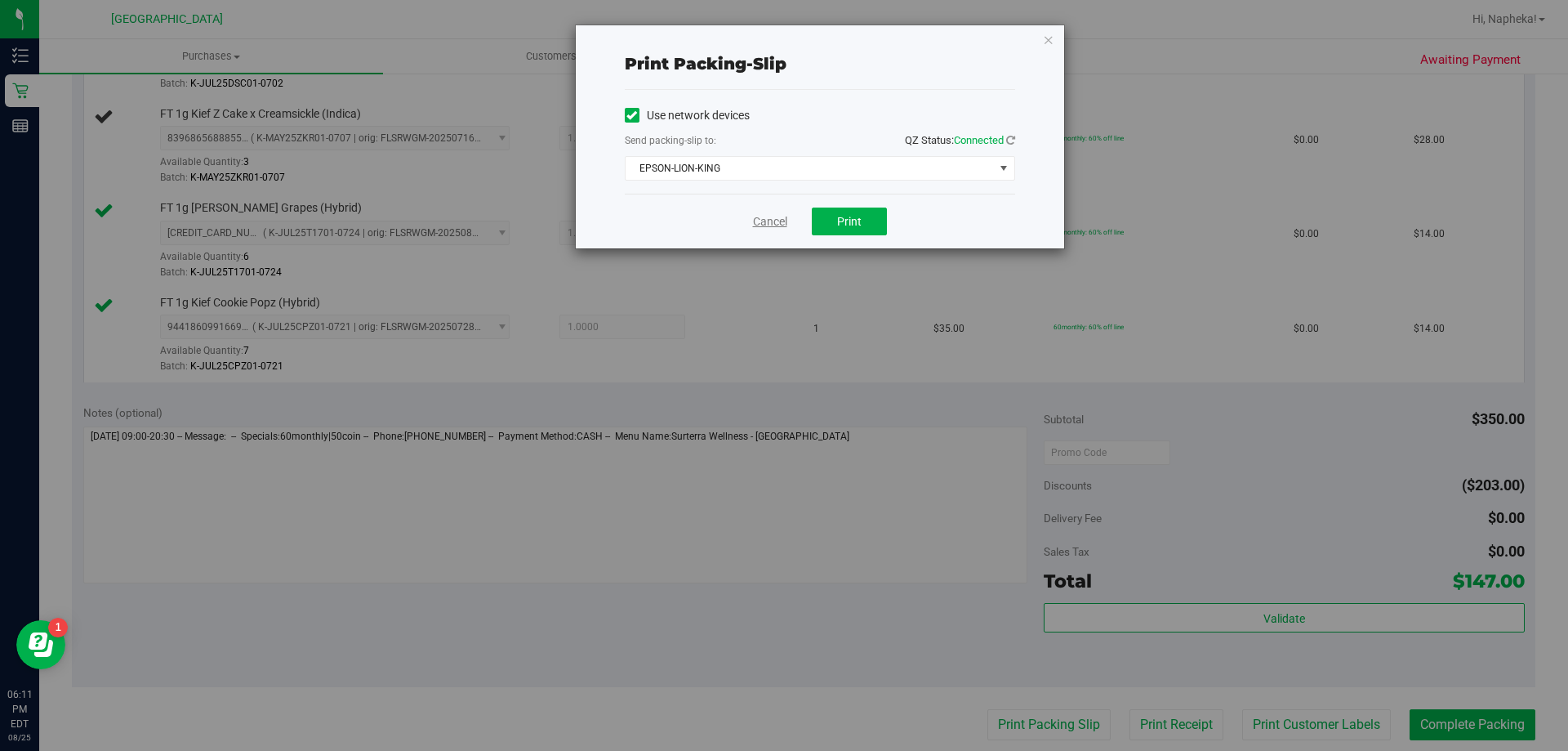
click at [760, 226] on link "Cancel" at bounding box center [771, 221] width 35 height 17
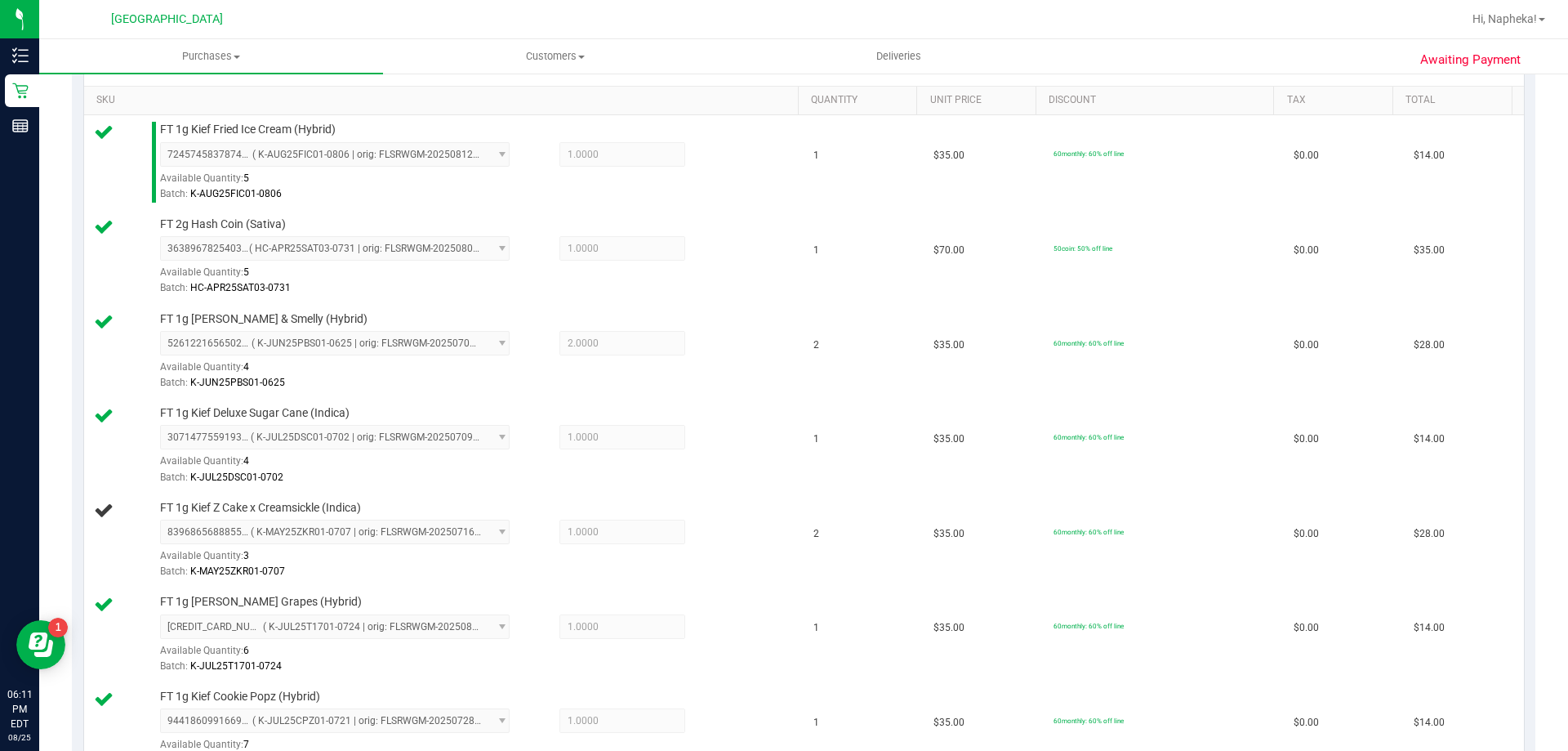
scroll to position [470, 0]
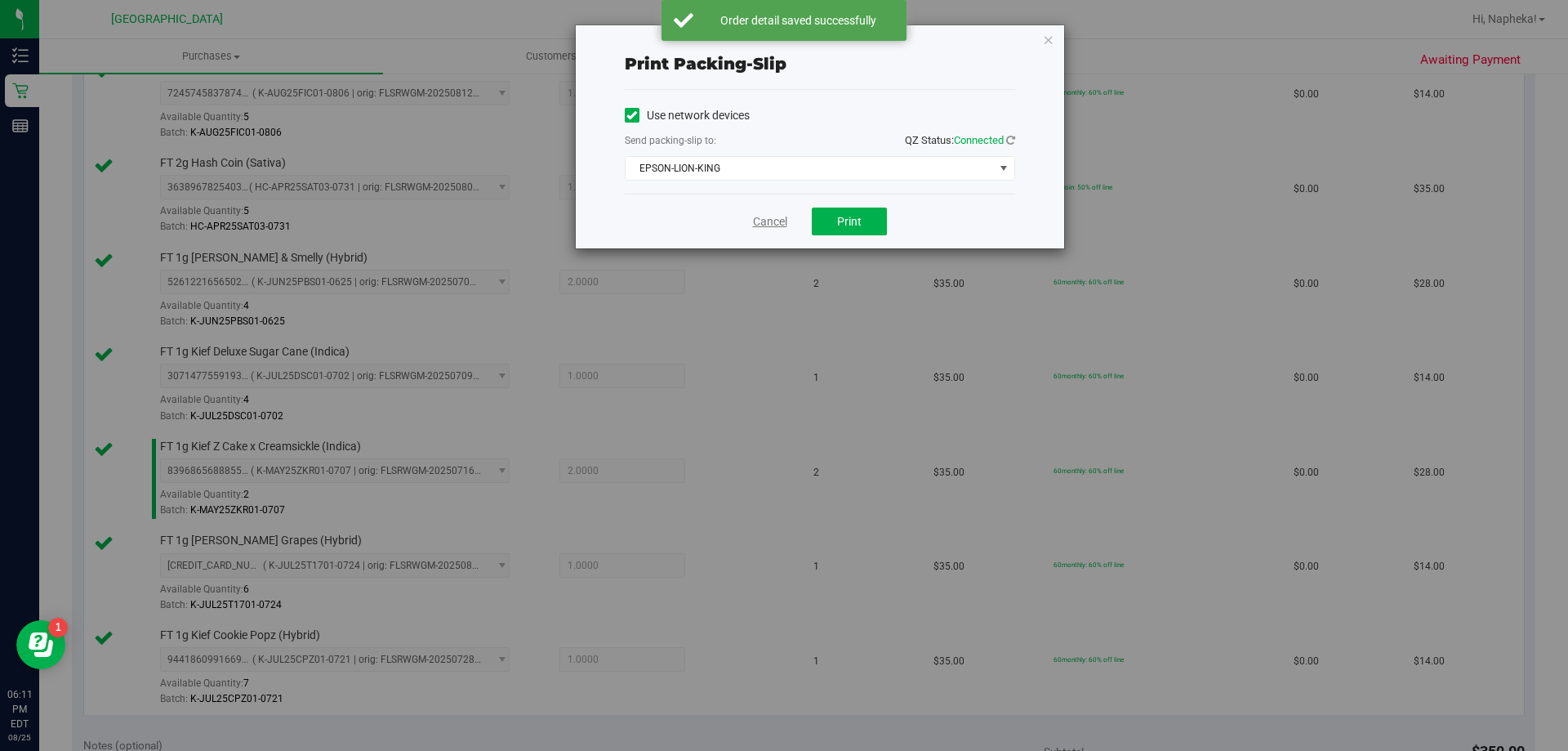
click at [776, 219] on link "Cancel" at bounding box center [771, 221] width 35 height 17
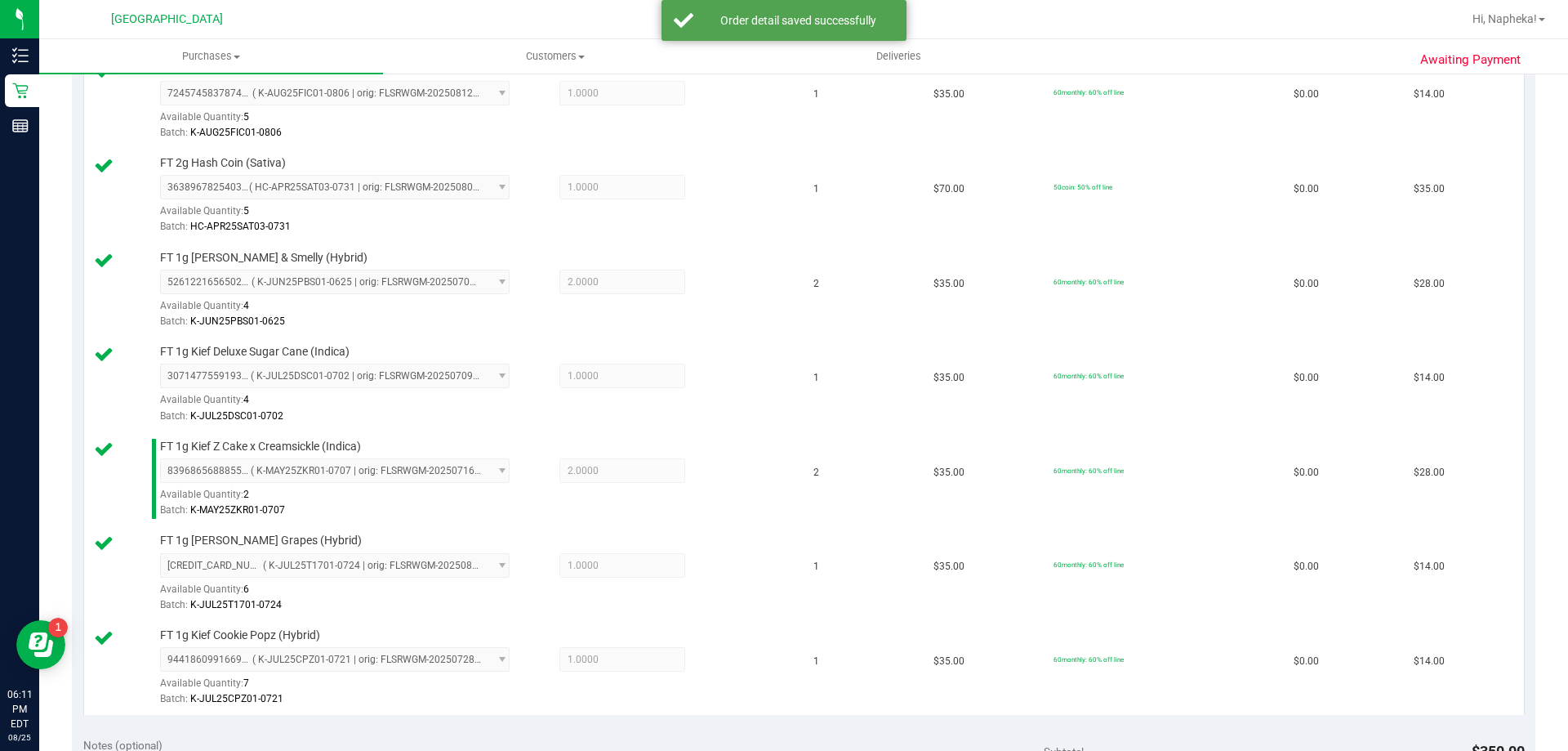
scroll to position [1132, 0]
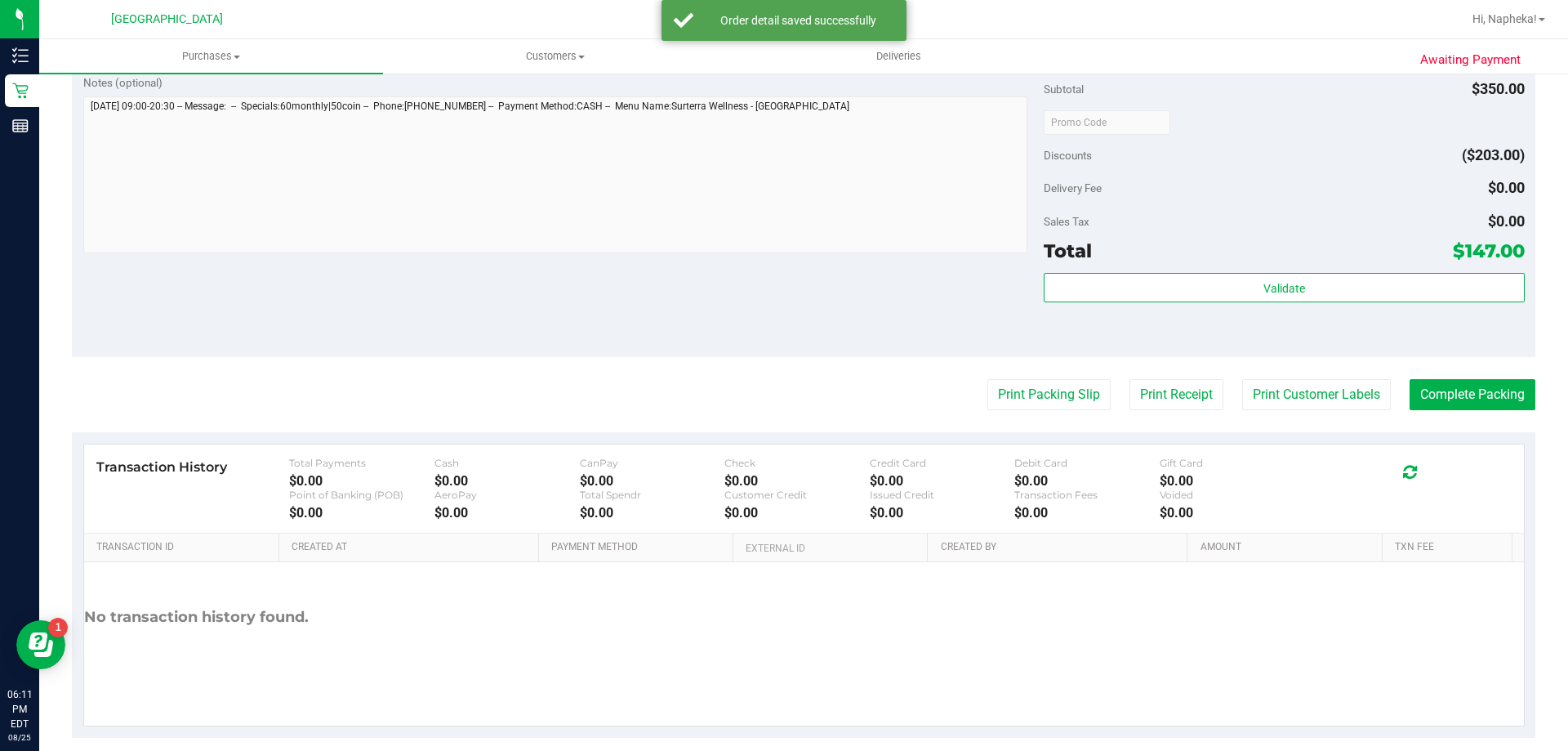
drag, startPoint x: 1445, startPoint y: 327, endPoint x: 1446, endPoint y: 317, distance: 10.0
click at [1445, 326] on div "Validate" at bounding box center [1284, 309] width 480 height 73
click at [1446, 306] on div "Validate" at bounding box center [1284, 309] width 480 height 73
click at [1448, 302] on div "Validate" at bounding box center [1284, 288] width 480 height 31
click at [1434, 302] on div "Validate" at bounding box center [1284, 288] width 480 height 31
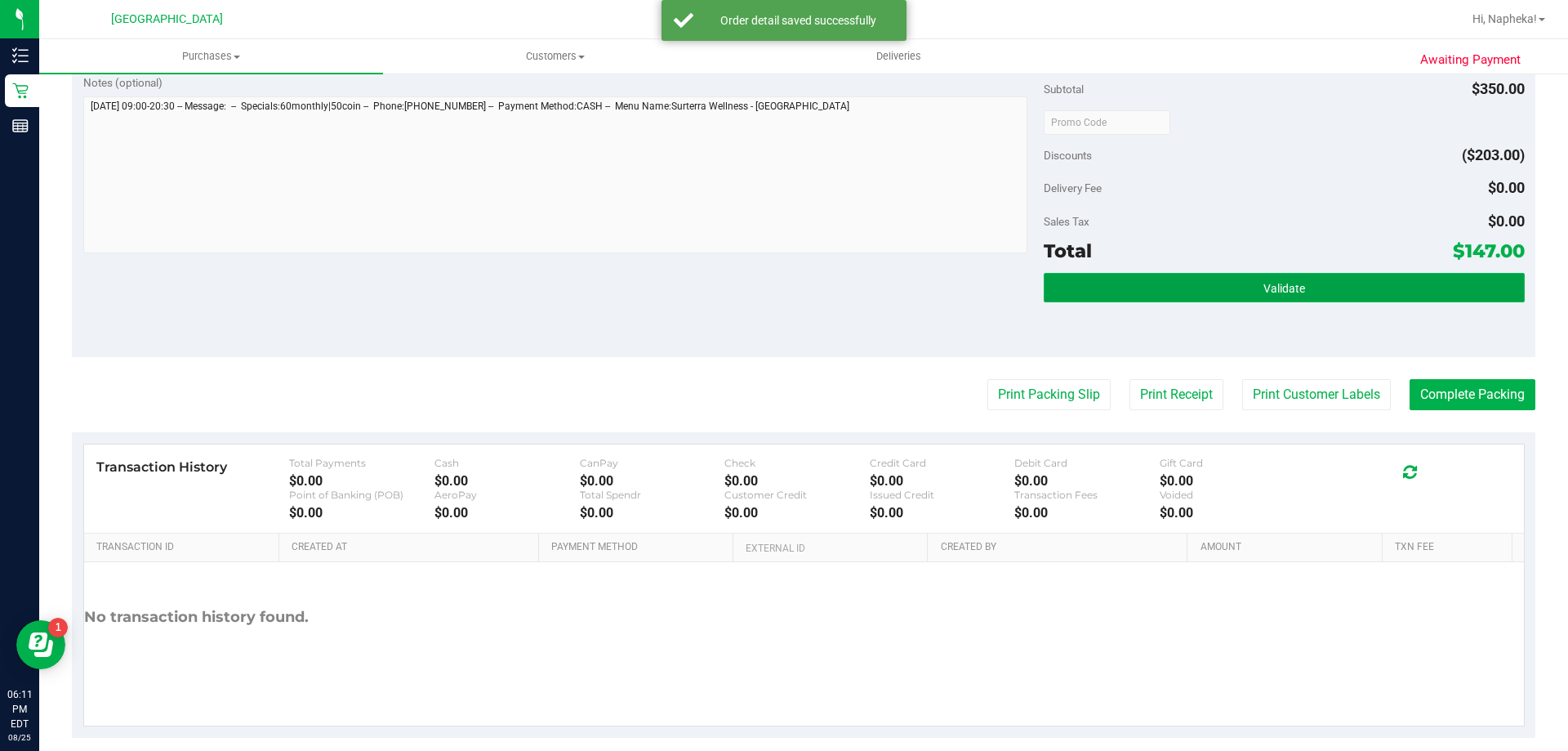
click at [1435, 294] on button "Validate" at bounding box center [1284, 287] width 480 height 29
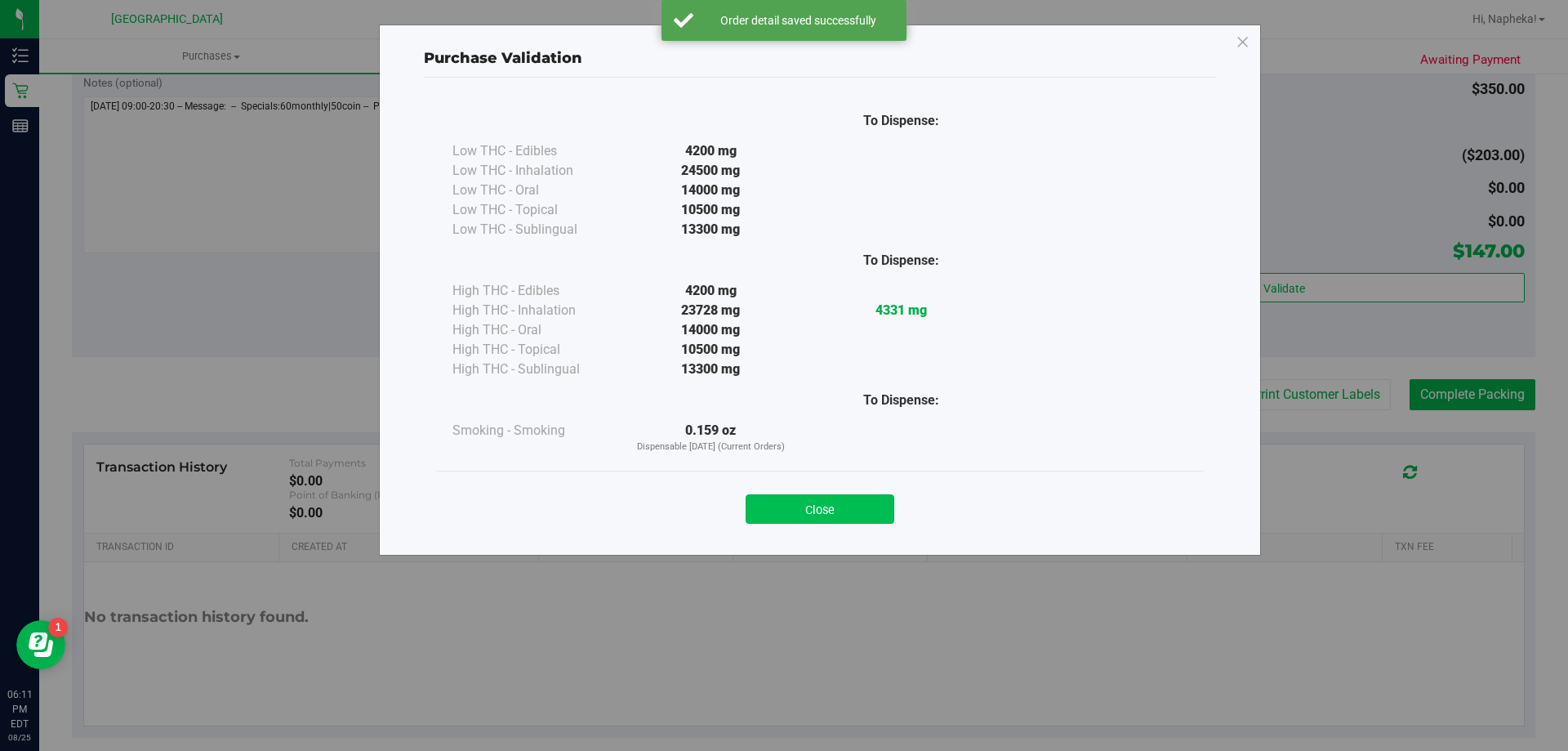
click at [799, 499] on button "Close" at bounding box center [820, 509] width 149 height 29
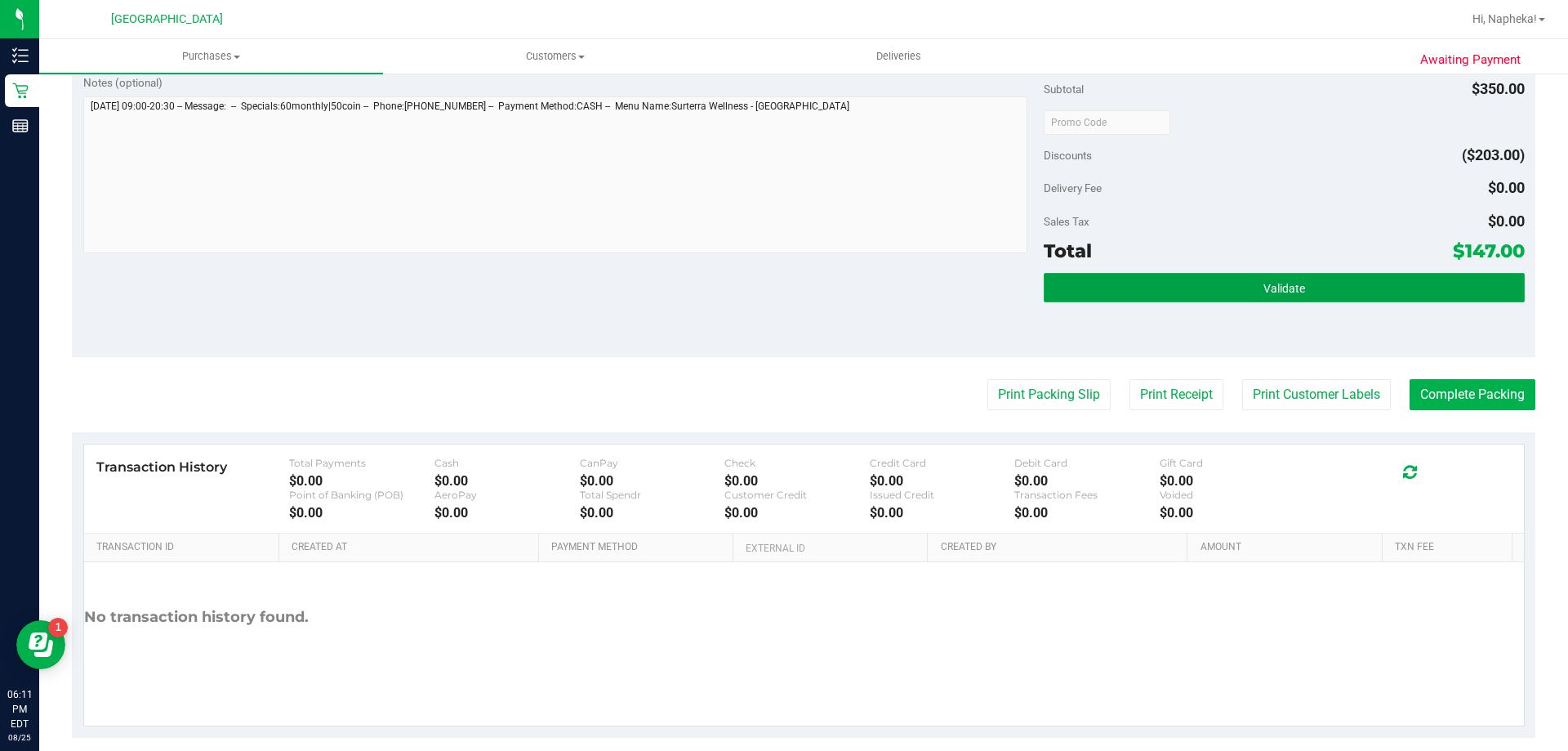
click at [1388, 286] on button "Validate" at bounding box center [1284, 287] width 480 height 29
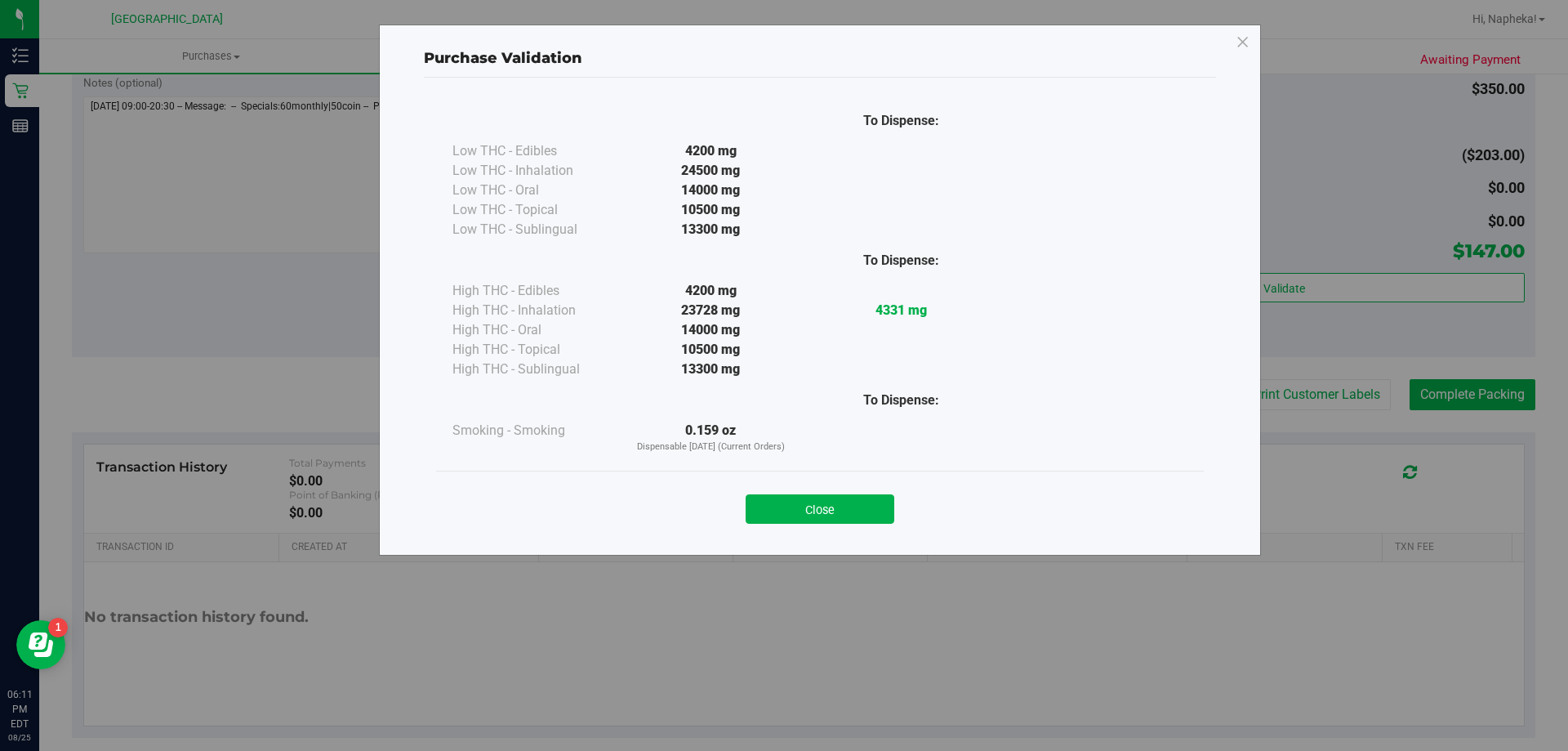
click at [816, 489] on div "Close" at bounding box center [819, 504] width 743 height 41
click at [809, 513] on button "Close" at bounding box center [820, 509] width 149 height 29
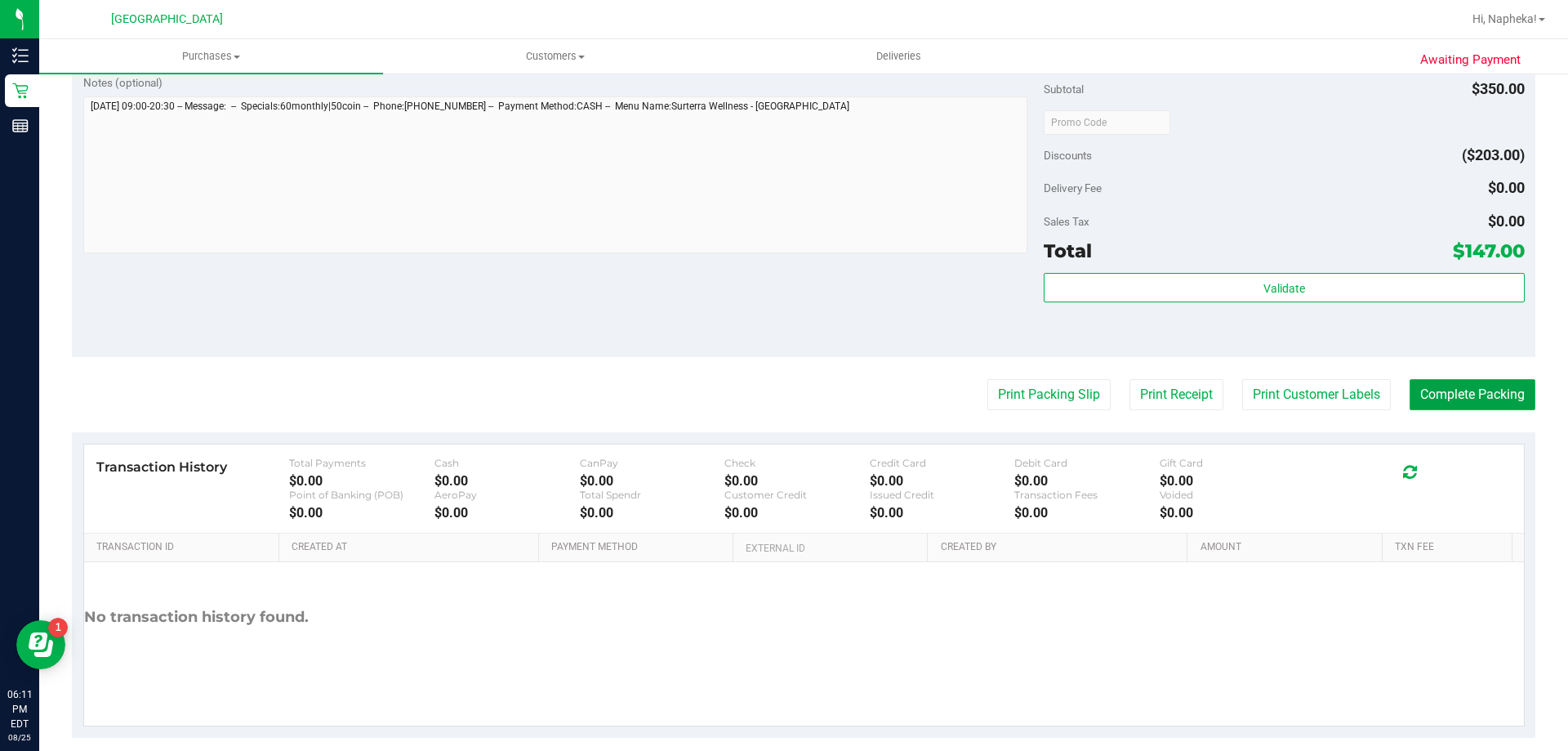
click at [1426, 391] on button "Complete Packing" at bounding box center [1473, 394] width 126 height 31
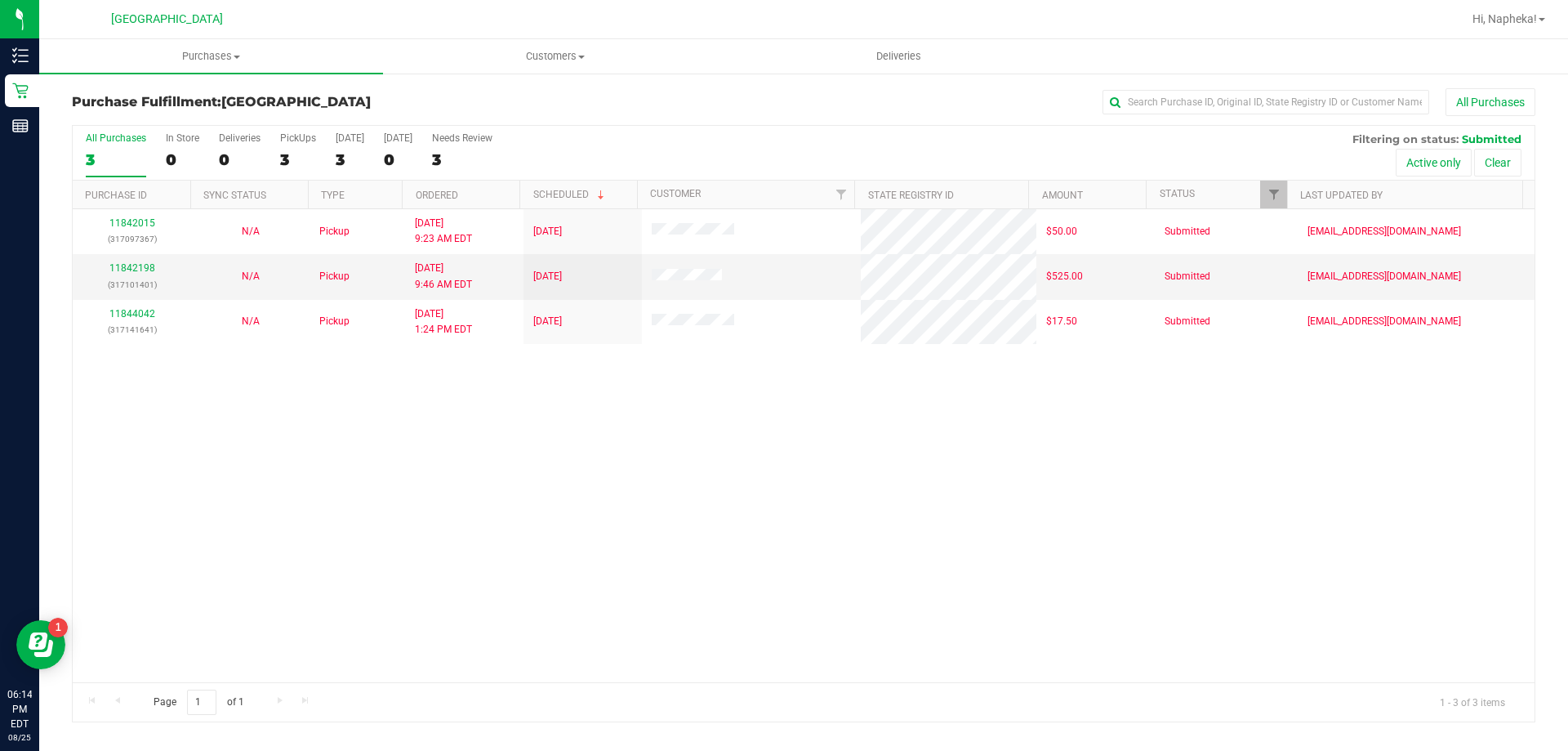
drag, startPoint x: 1471, startPoint y: 409, endPoint x: 1452, endPoint y: 402, distance: 20.2
click at [1472, 409] on div "11842015 (317097367) N/A Pickup 8/25/2025 9:23 AM EDT 8/25/2025 $50.00 Submitte…" at bounding box center [803, 445] width 1462 height 473
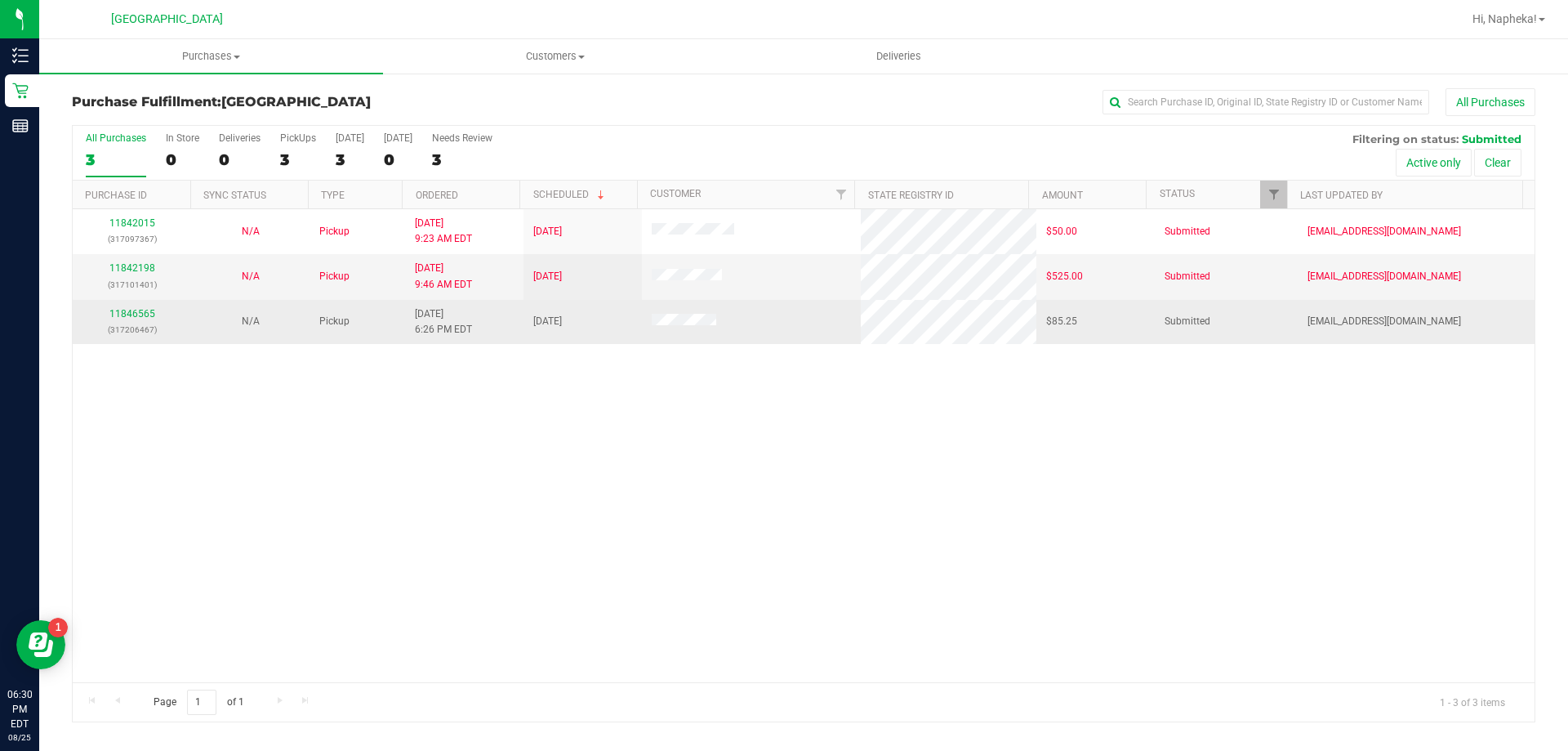
click at [131, 323] on p "(317206467)" at bounding box center [132, 329] width 99 height 16
click at [129, 316] on link "11846565" at bounding box center [133, 314] width 46 height 12
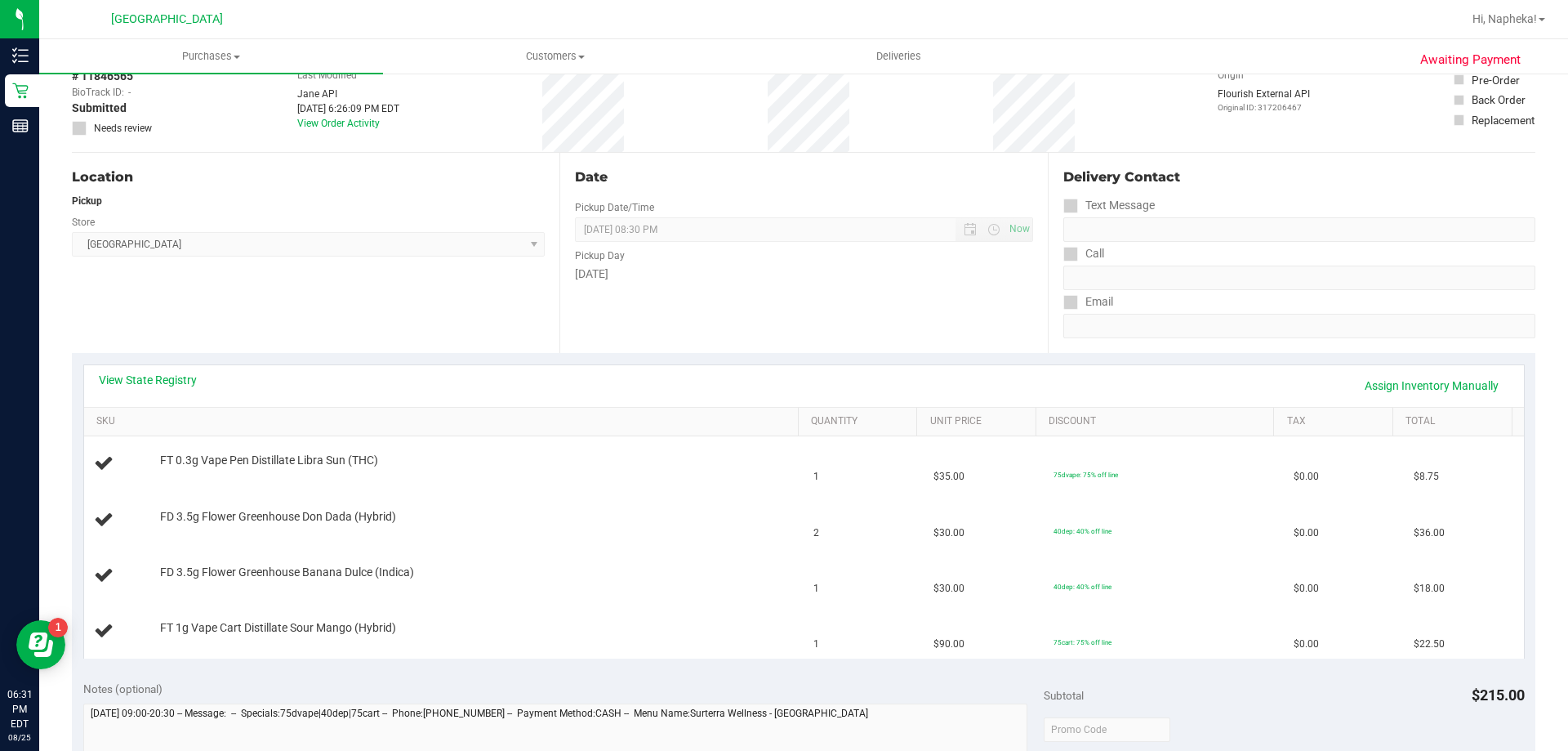
scroll to position [327, 0]
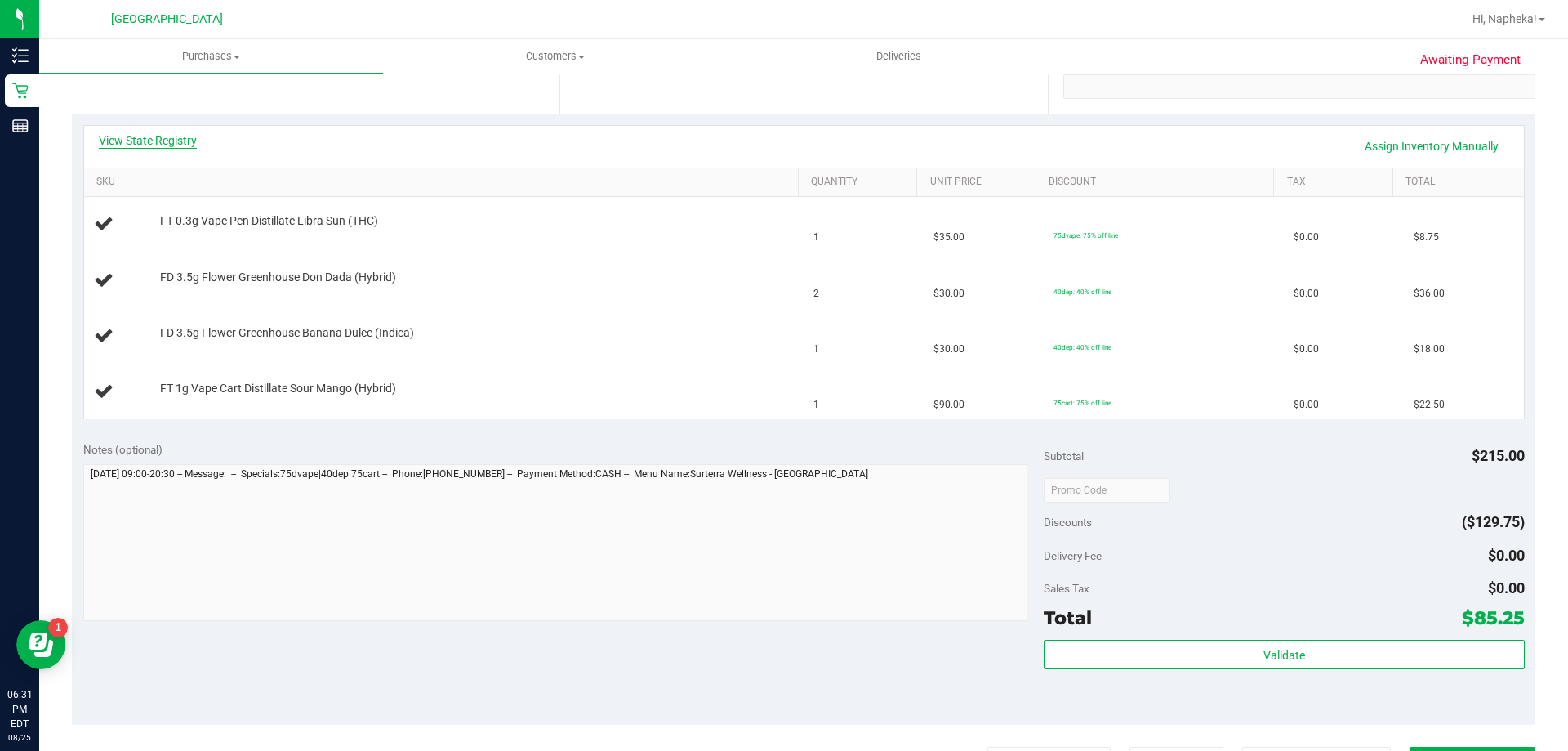
click at [185, 143] on link "View State Registry" at bounding box center [147, 141] width 98 height 16
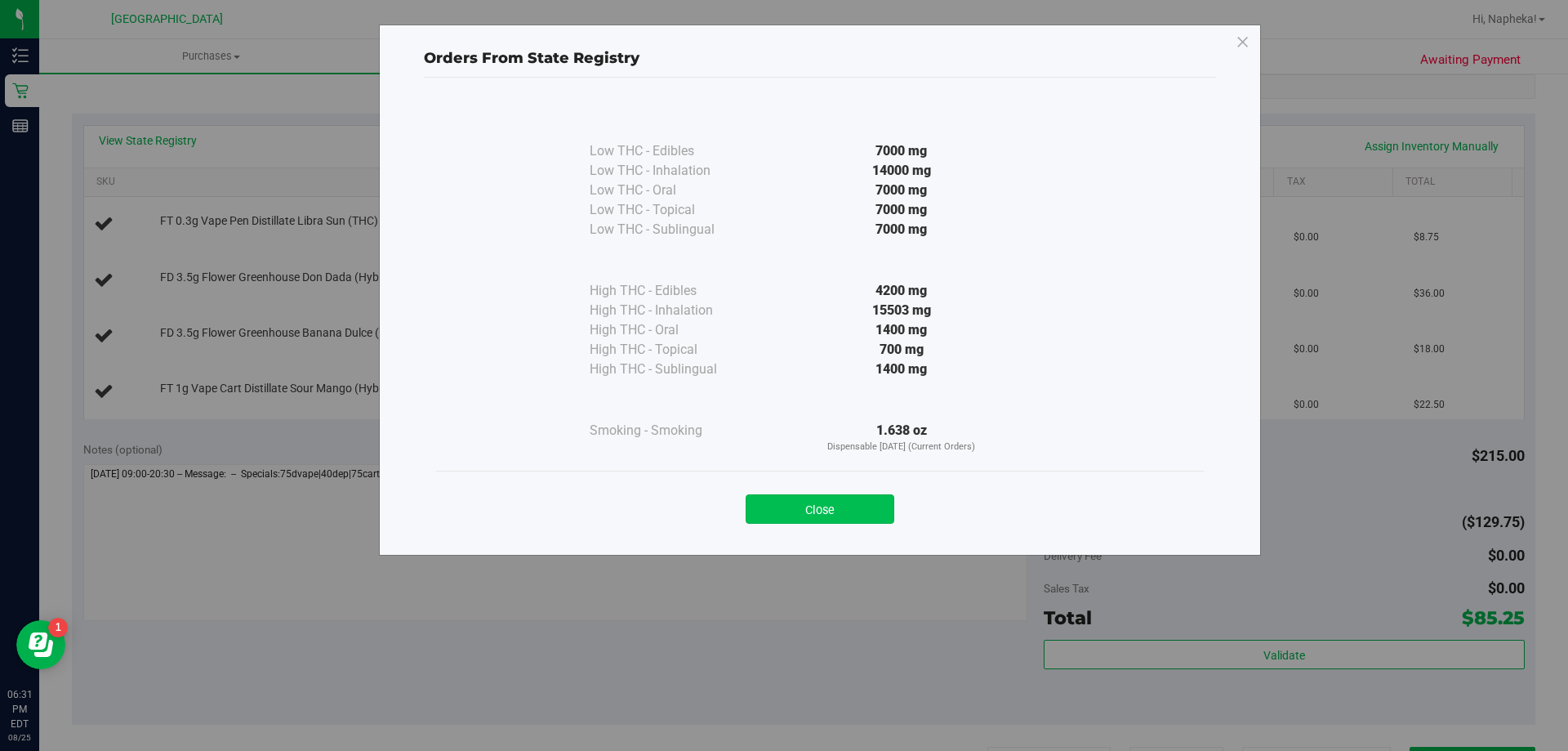
click at [869, 513] on button "Close" at bounding box center [820, 509] width 149 height 29
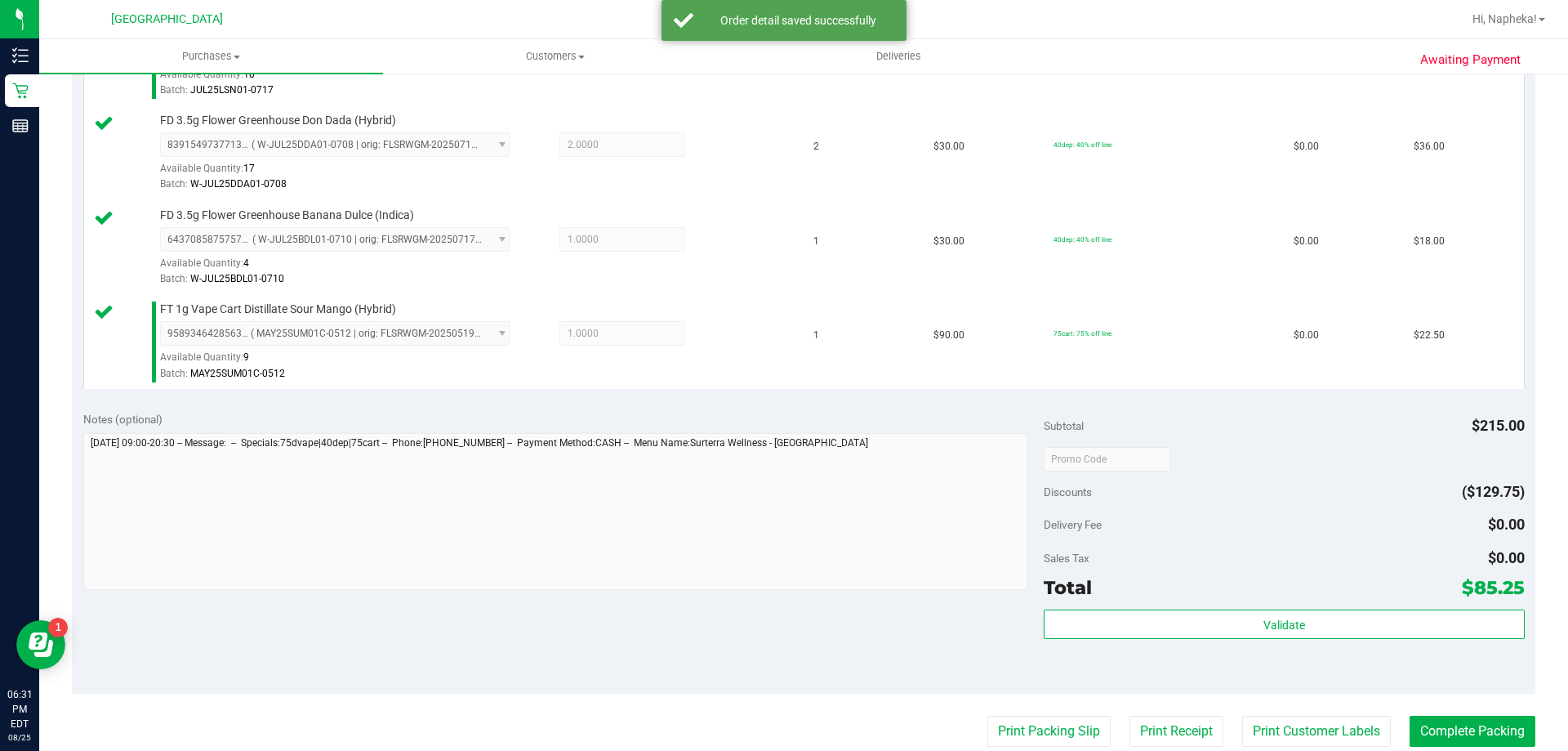
scroll to position [817, 0]
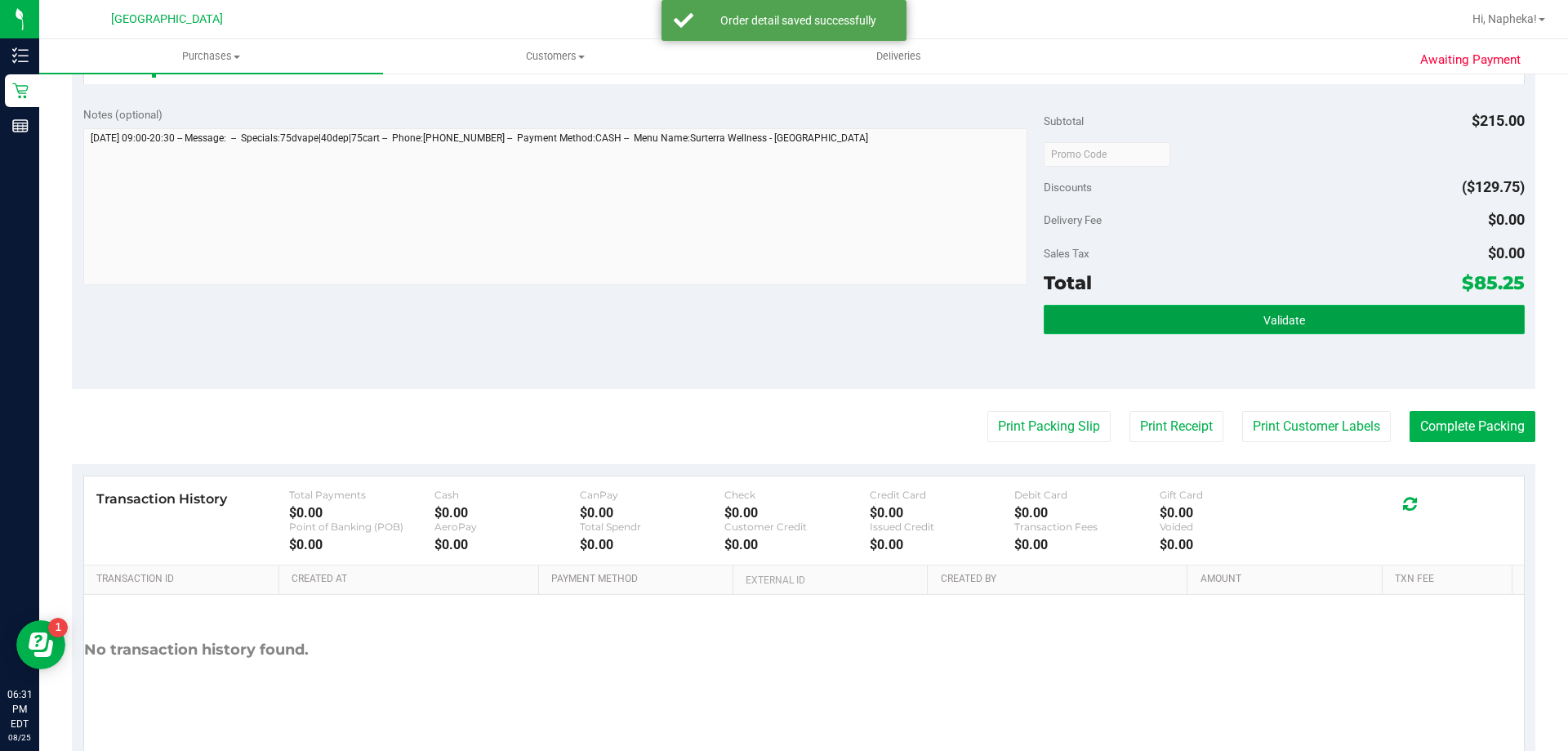
click at [1275, 325] on span "Validate" at bounding box center [1285, 320] width 42 height 13
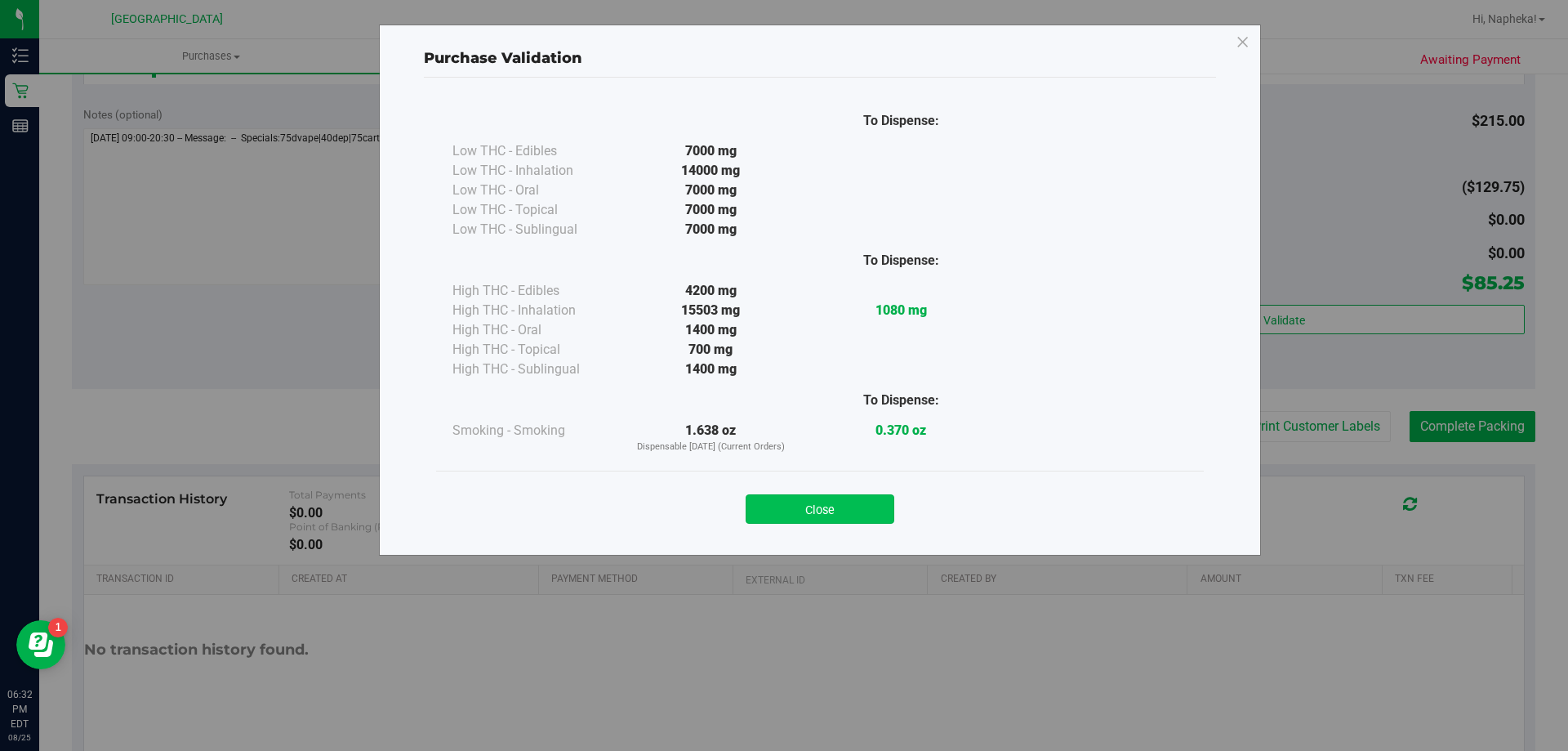
click at [815, 510] on button "Close" at bounding box center [820, 509] width 149 height 29
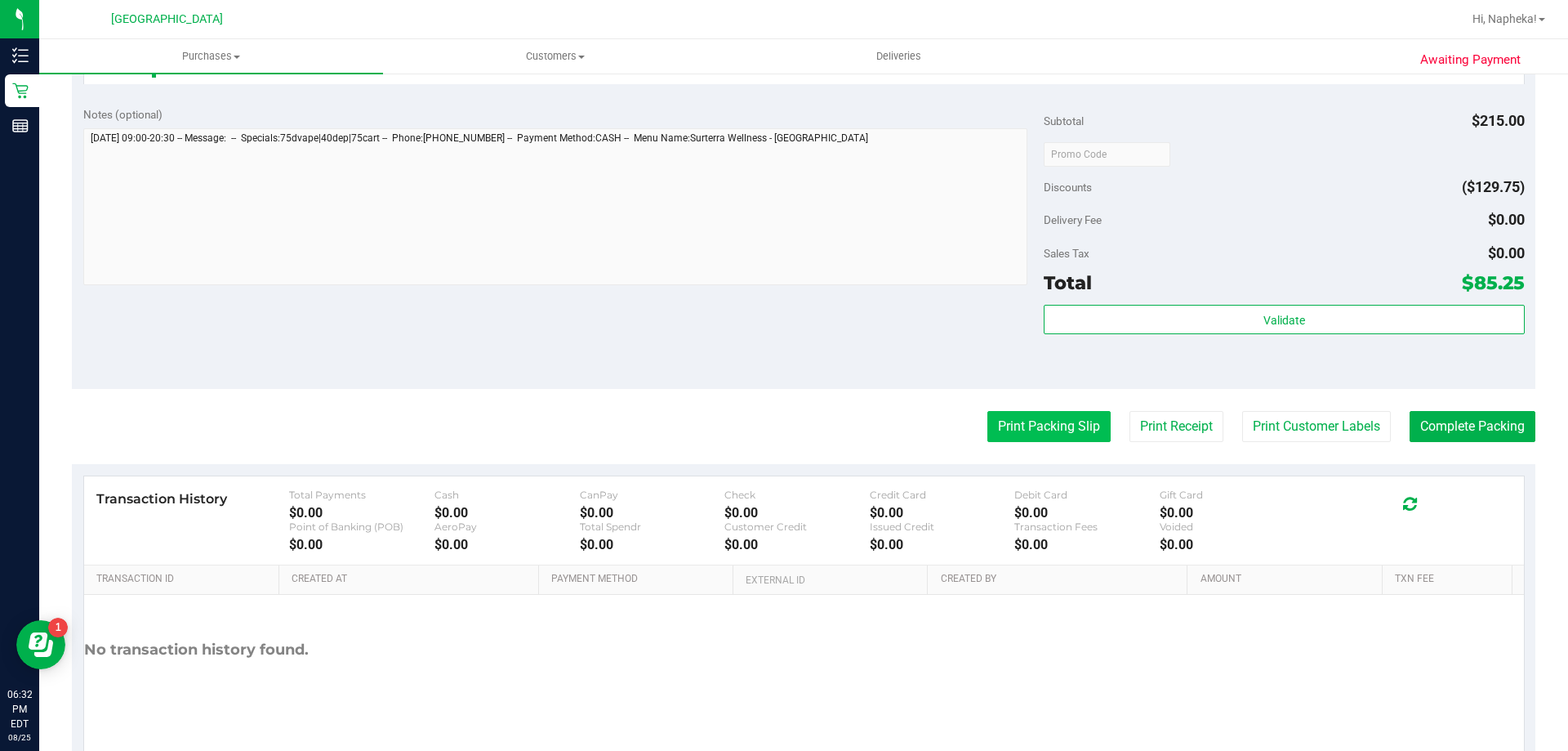
click at [1036, 435] on button "Print Packing Slip" at bounding box center [1049, 426] width 123 height 31
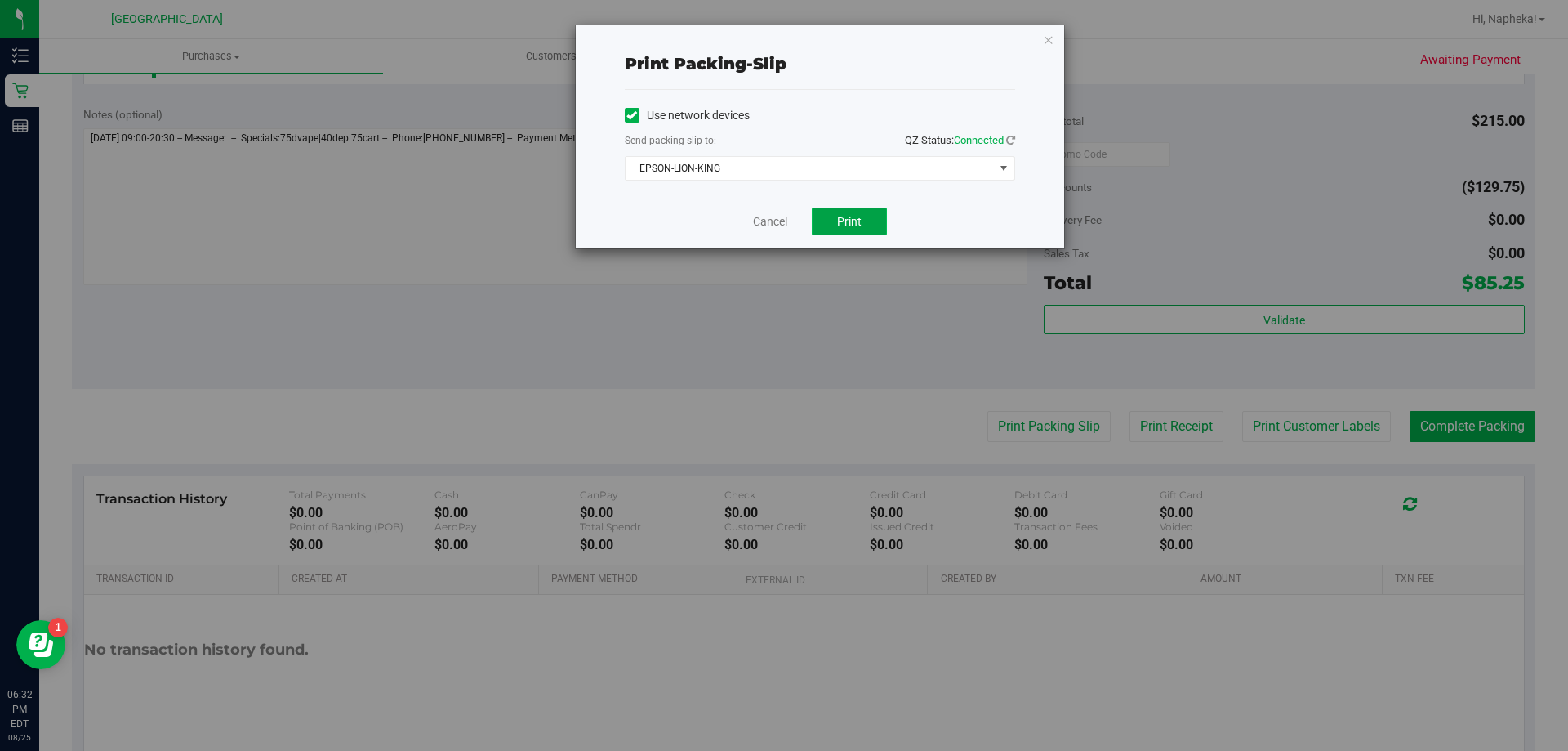
click at [853, 226] on span "Print" at bounding box center [849, 221] width 25 height 13
click at [769, 226] on link "Cancel" at bounding box center [771, 221] width 35 height 17
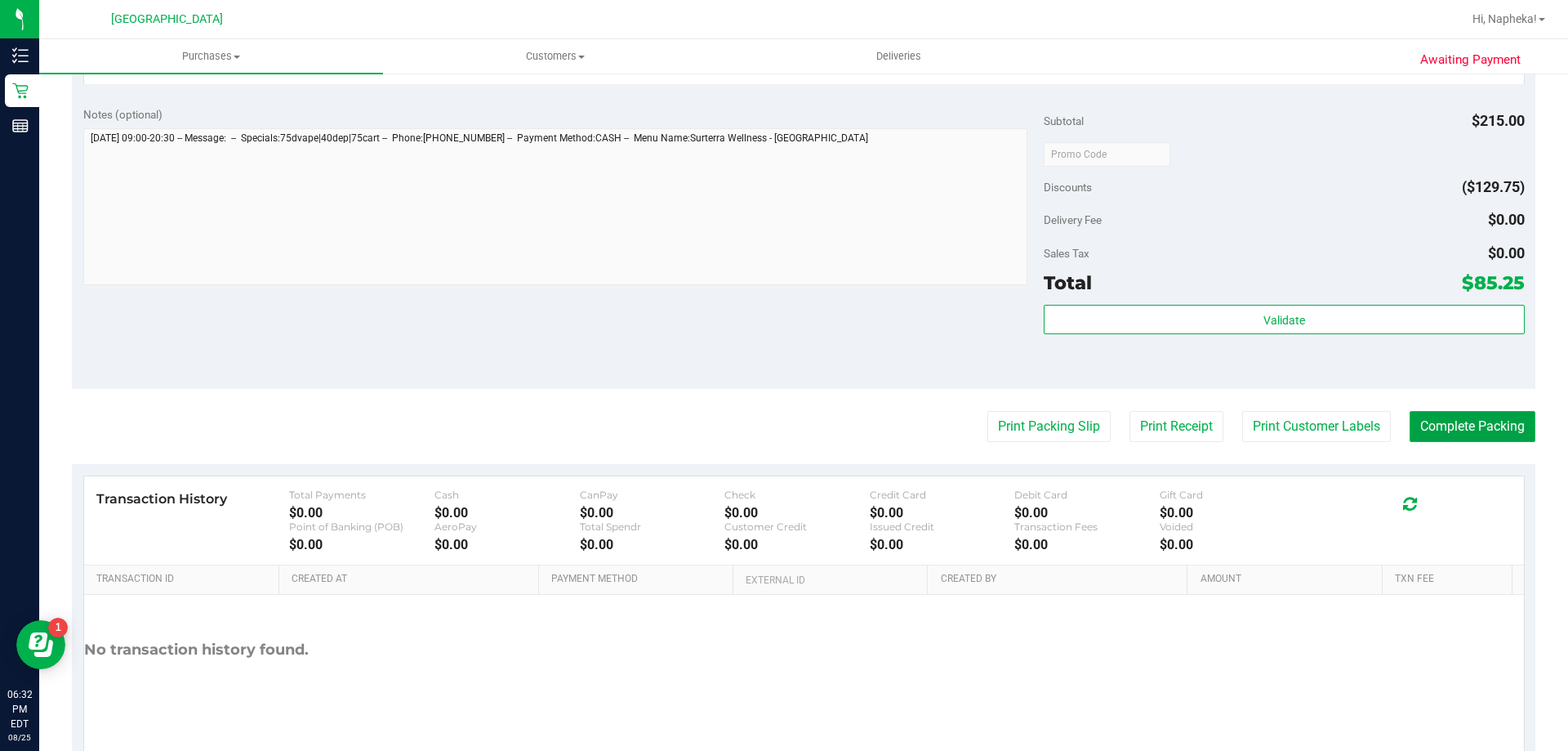
click at [1443, 438] on button "Complete Packing" at bounding box center [1473, 426] width 126 height 31
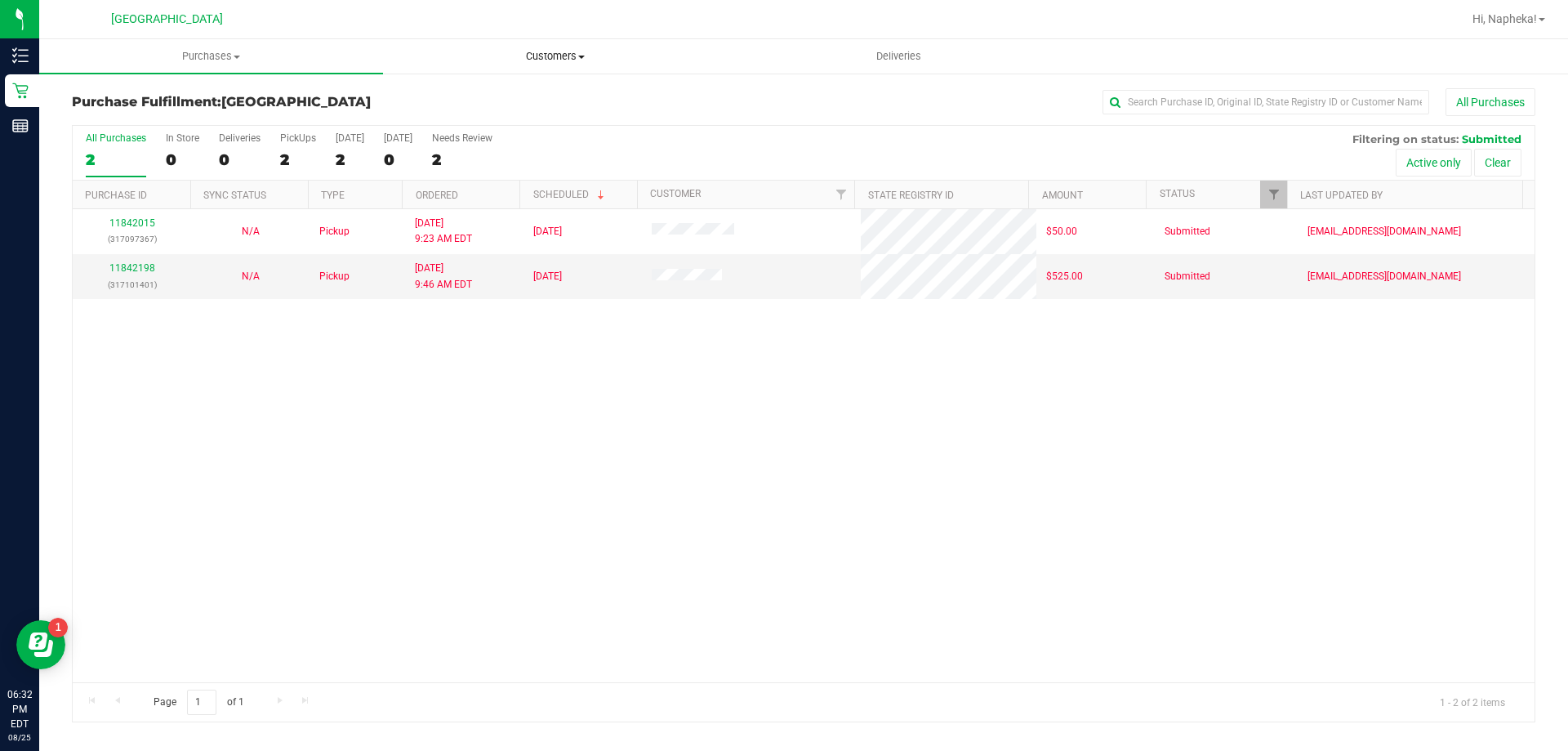
click at [582, 57] on span at bounding box center [581, 58] width 6 height 4
click at [468, 92] on span "All customers" at bounding box center [442, 98] width 118 height 14
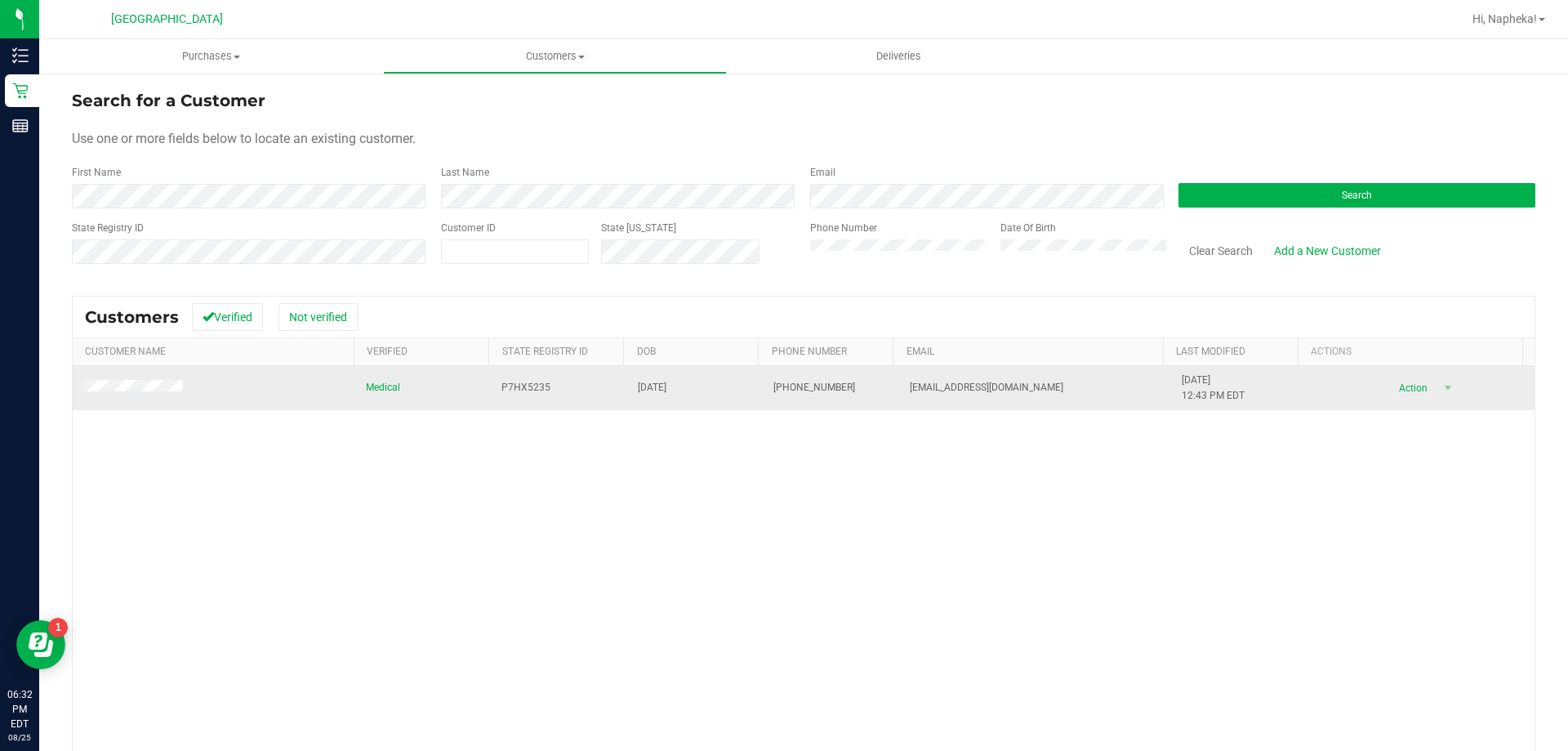
click at [117, 400] on td at bounding box center [214, 388] width 283 height 44
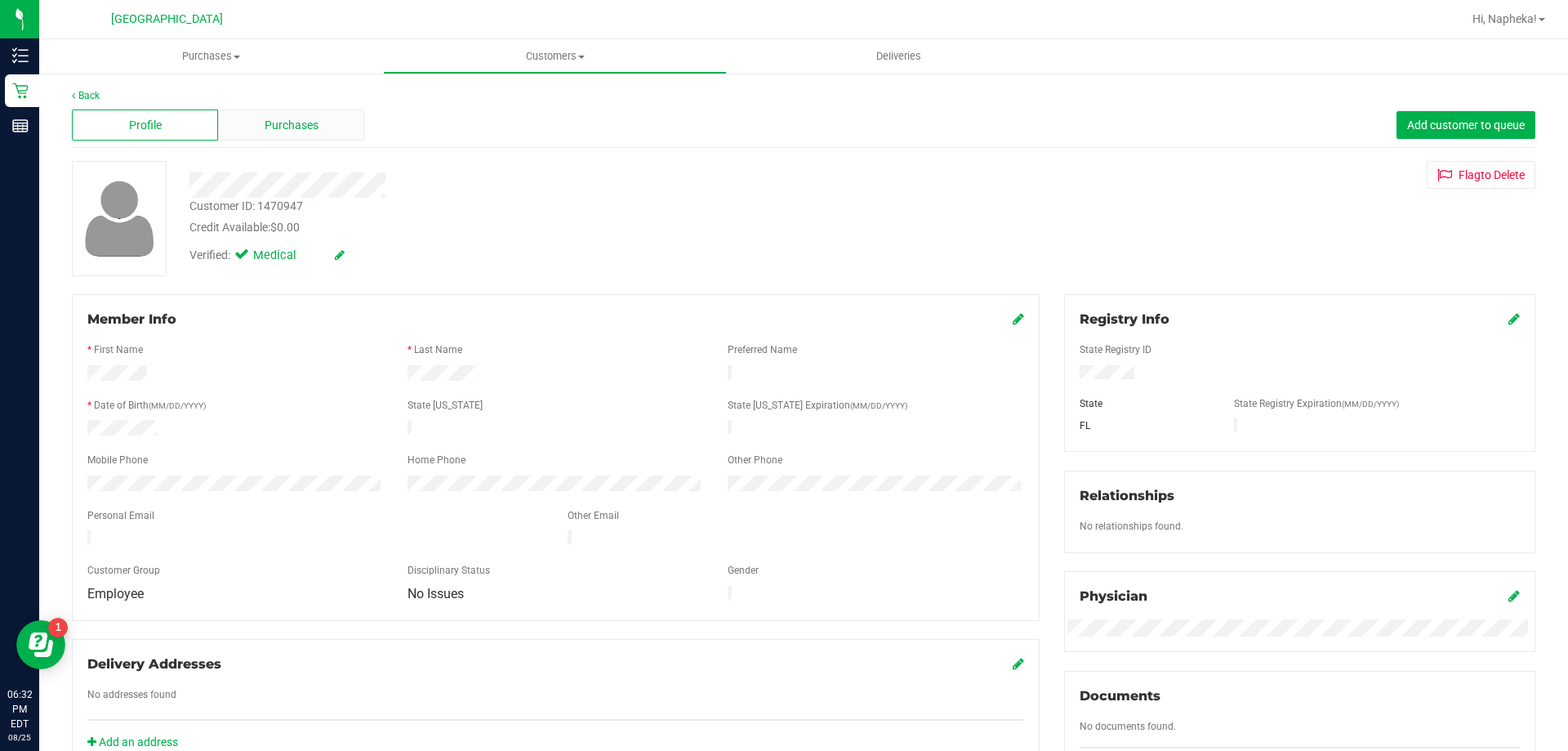
click at [276, 133] on span "Purchases" at bounding box center [291, 125] width 54 height 17
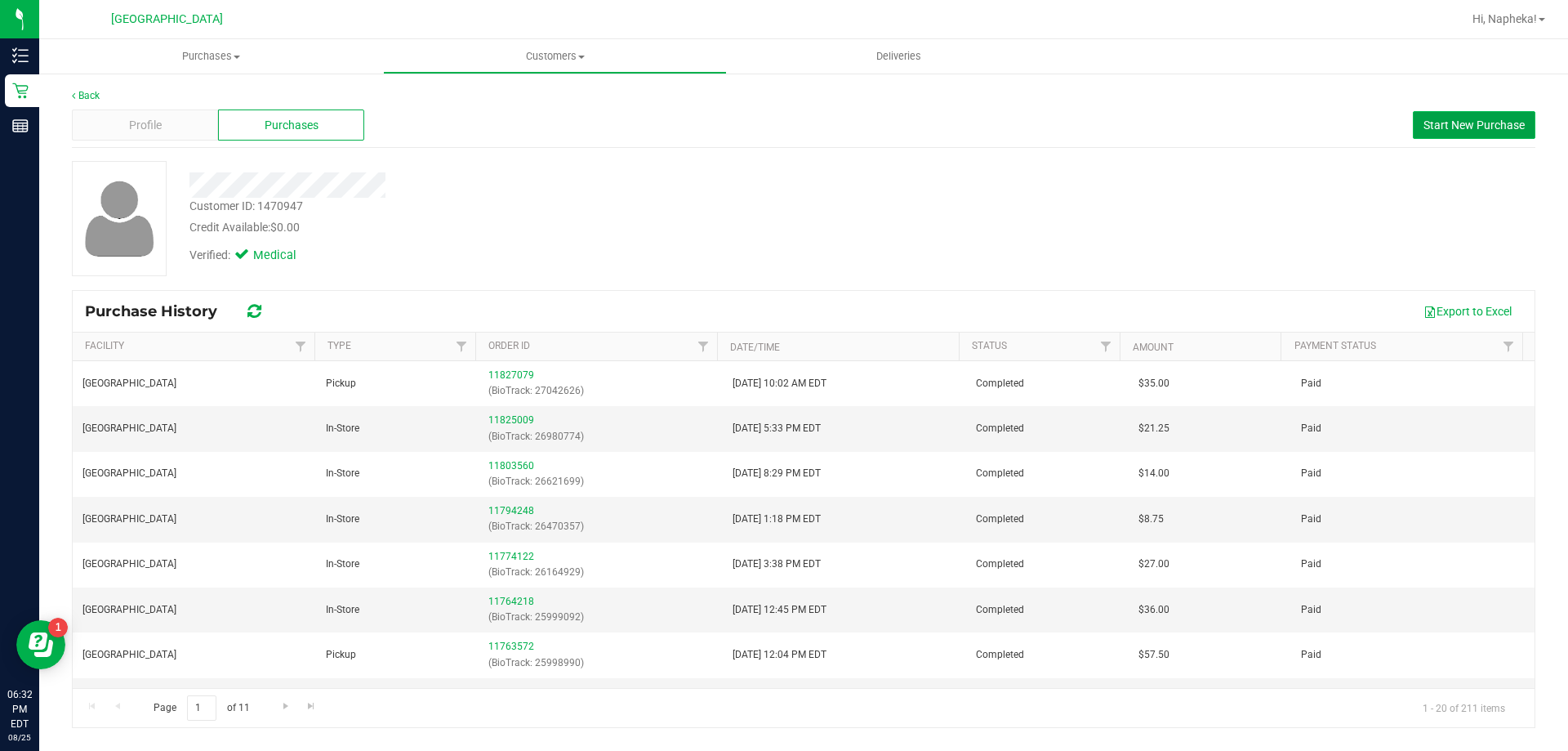
click at [1486, 122] on span "Start New Purchase" at bounding box center [1474, 125] width 101 height 13
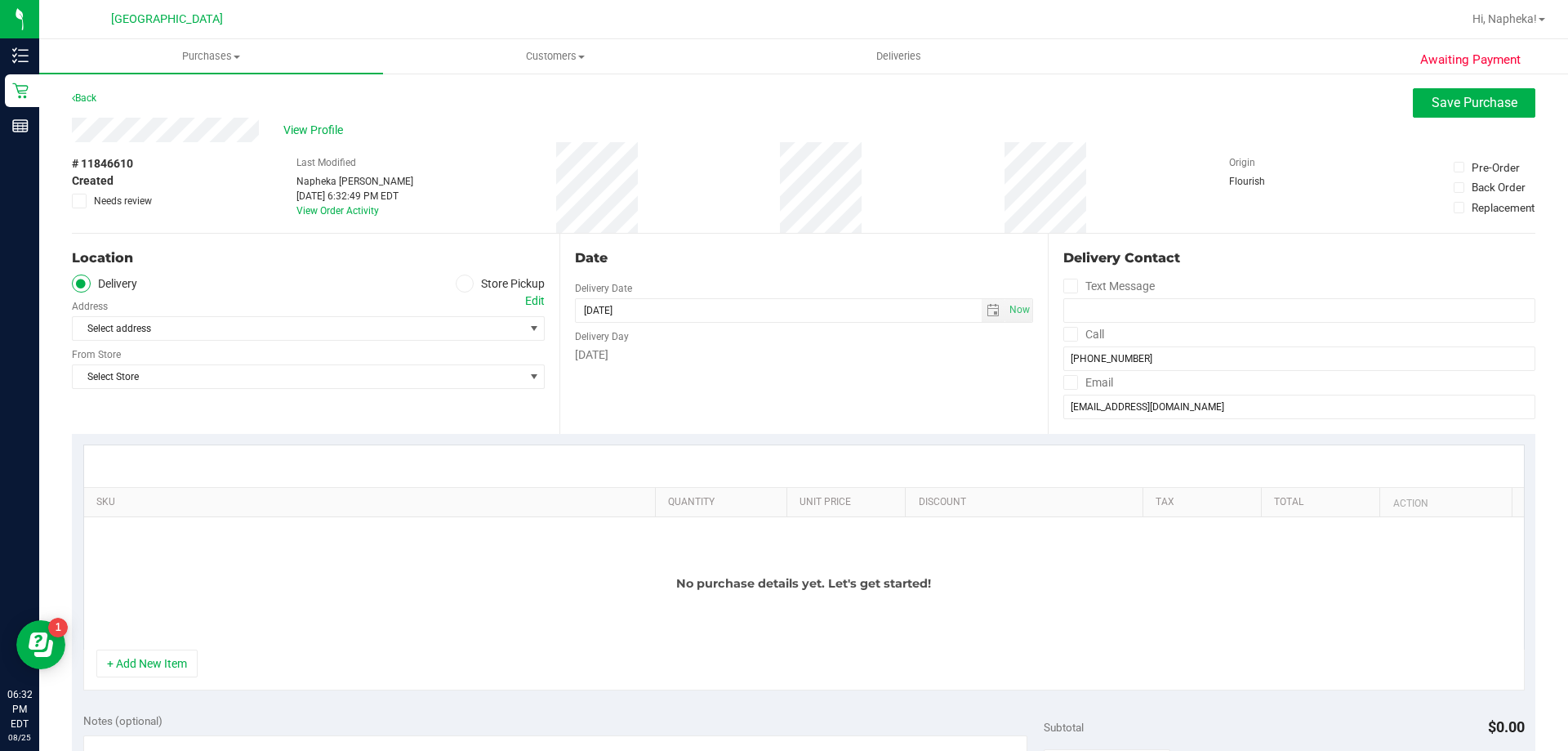
click at [470, 282] on label "Store Pickup" at bounding box center [500, 284] width 90 height 19
click at [0, 0] on input "Store Pickup" at bounding box center [0, 0] width 0 height 0
click at [348, 311] on div "Store" at bounding box center [308, 305] width 473 height 24
click at [328, 330] on span "Select Store" at bounding box center [297, 328] width 451 height 23
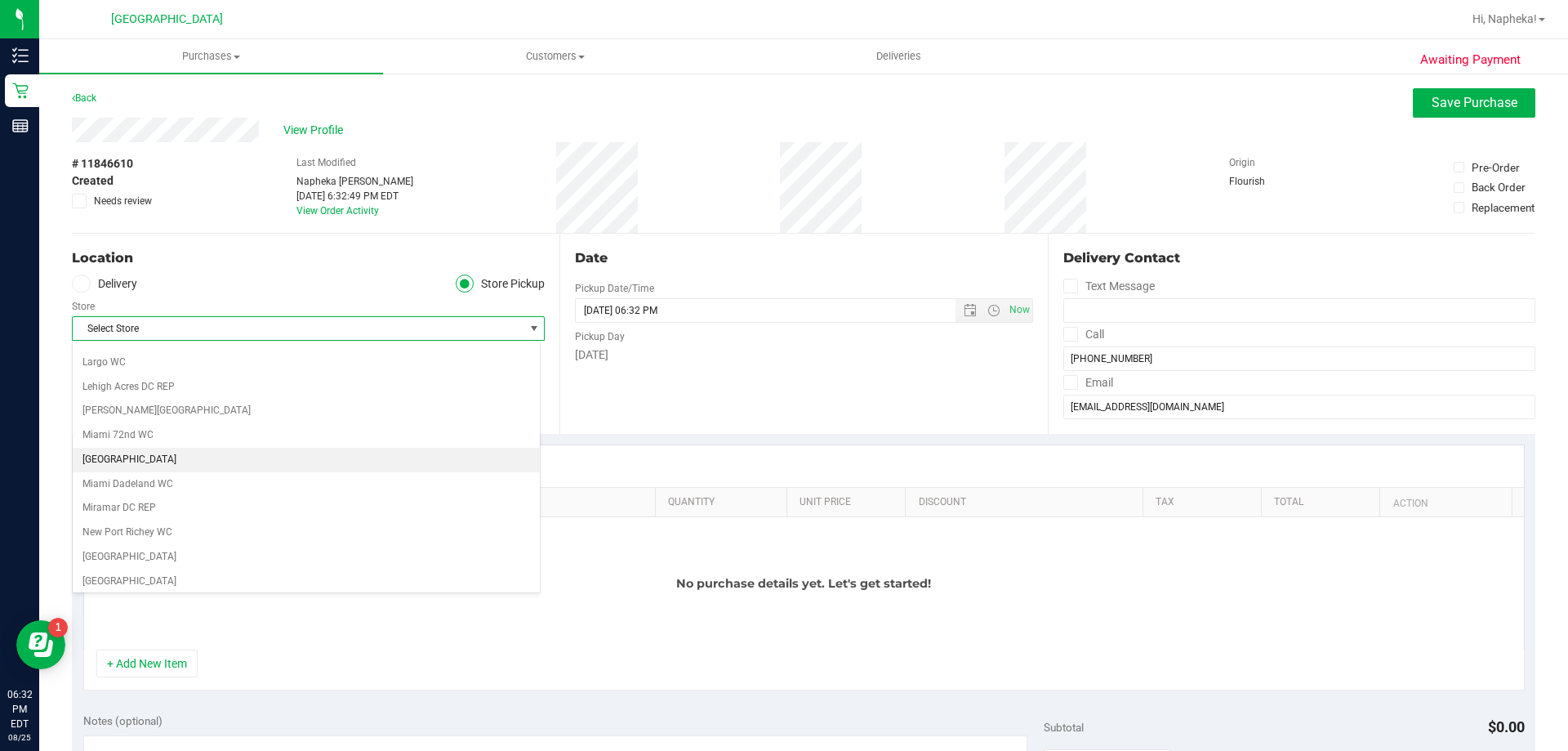
scroll to position [572, 0]
click at [264, 456] on li "[GEOGRAPHIC_DATA]" at bounding box center [305, 465] width 467 height 25
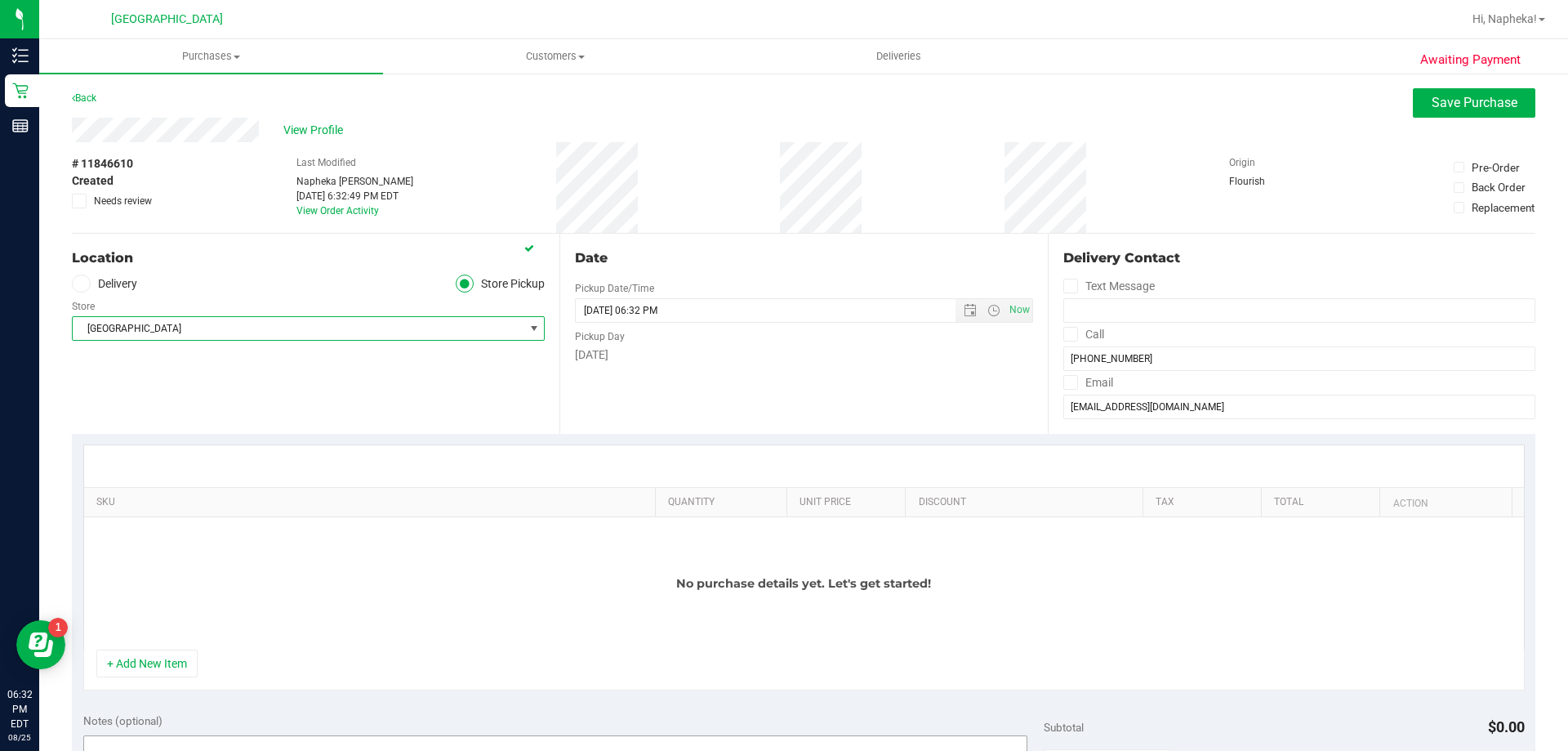
drag, startPoint x: 143, startPoint y: 667, endPoint x: 142, endPoint y: 653, distance: 14.0
click at [142, 662] on button "+ Add New Item" at bounding box center [146, 663] width 101 height 27
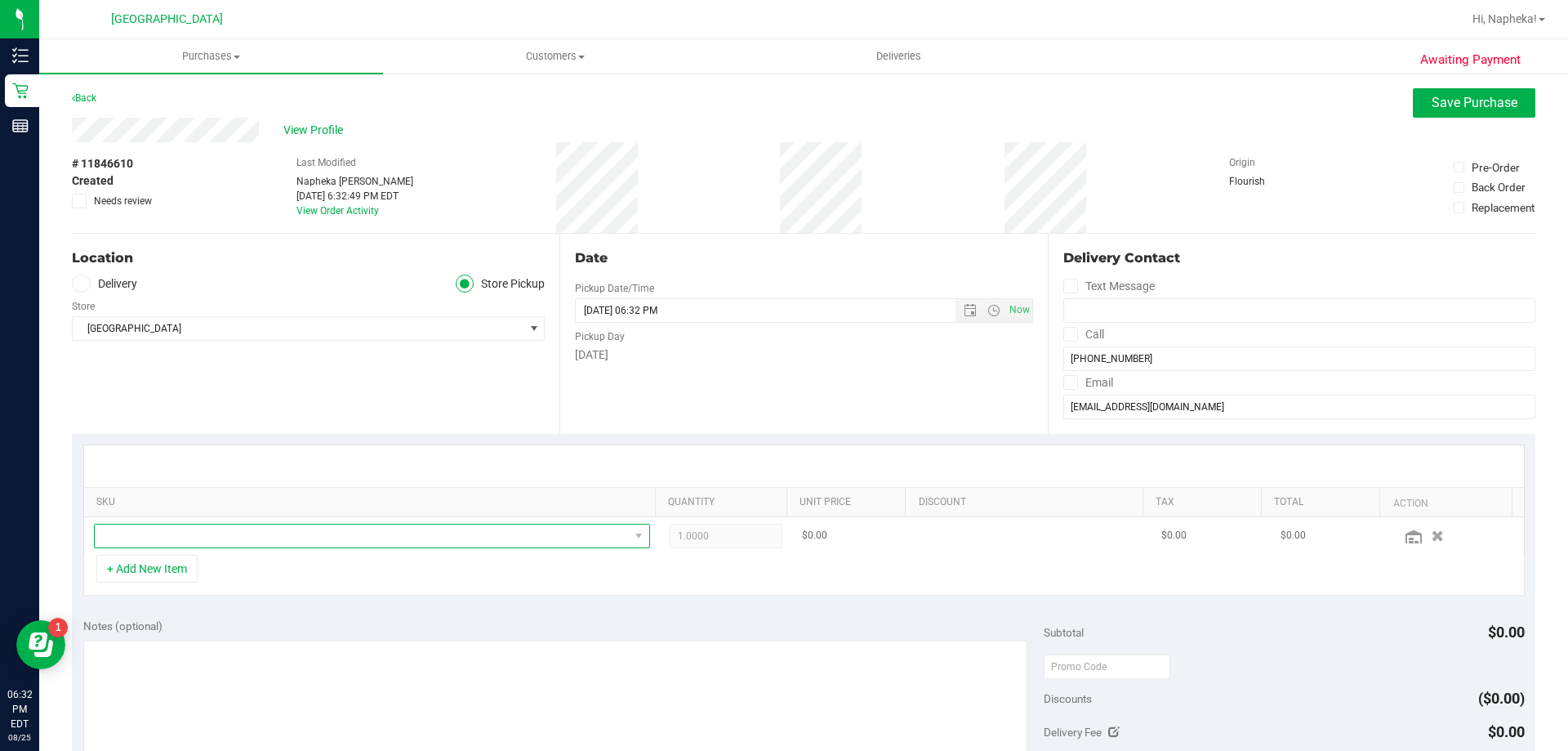
click at [356, 539] on span "NO DATA FOUND" at bounding box center [362, 535] width 534 height 23
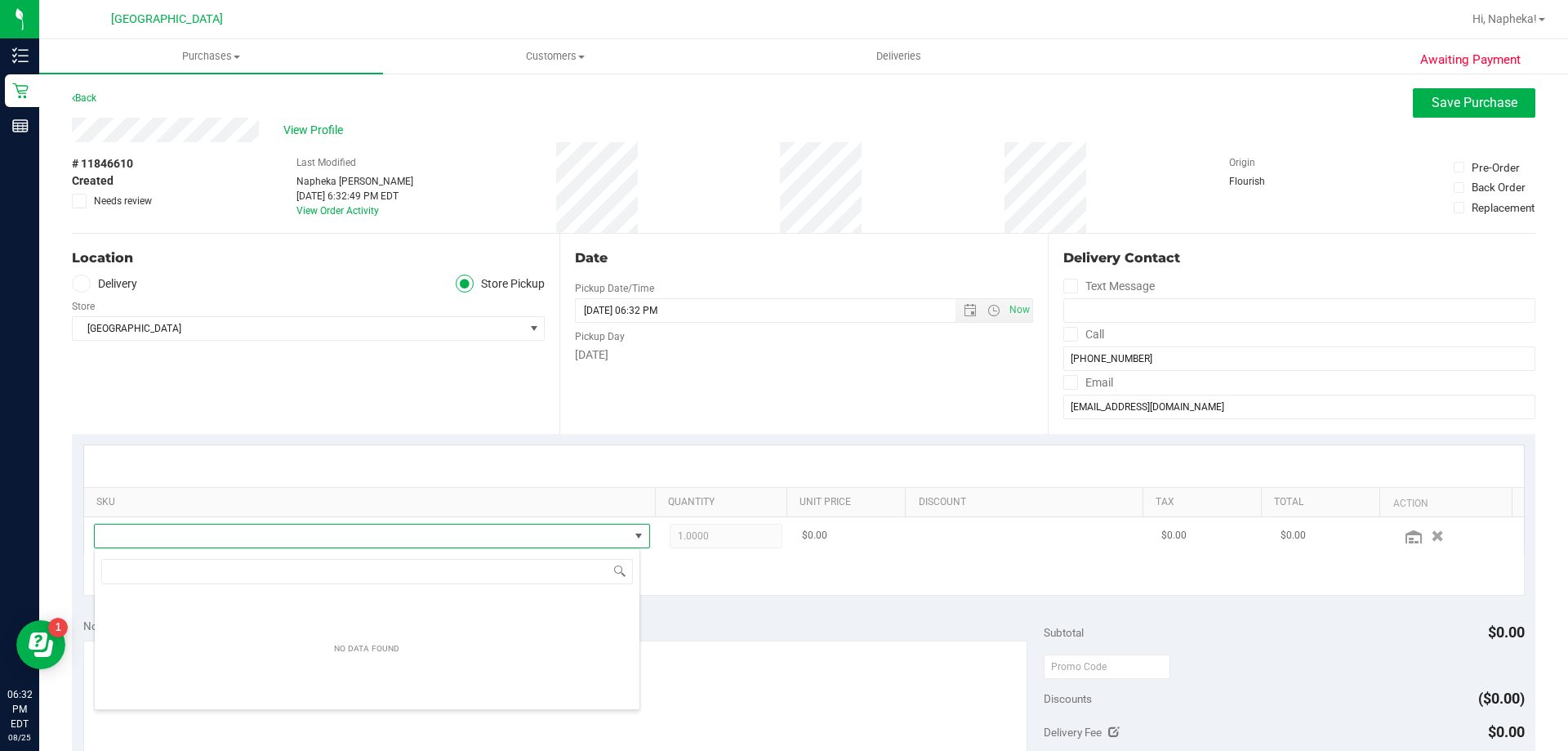
scroll to position [25, 541]
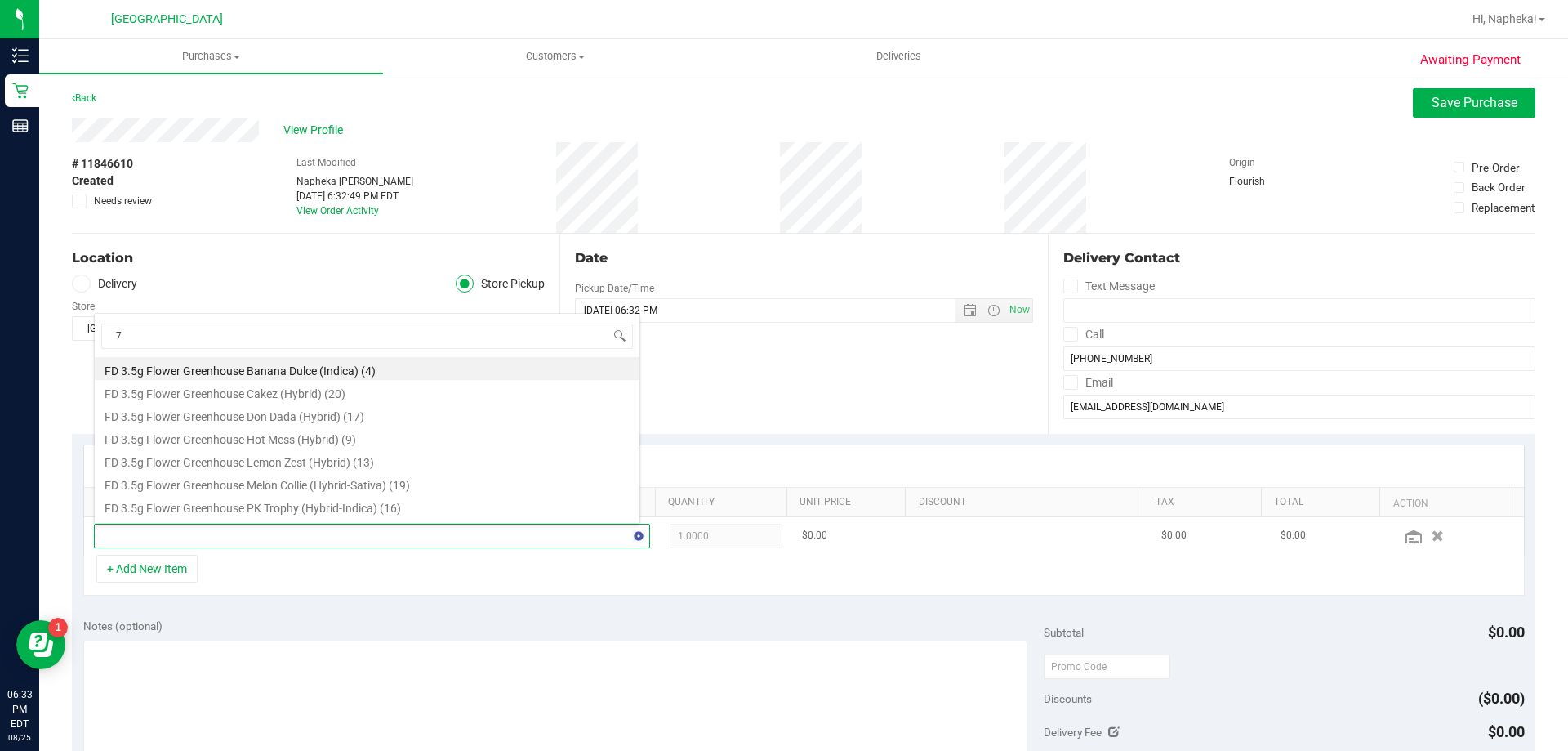
type input "7g"
click at [279, 442] on li "FT 7g Ground Flower (Hybrid) (15)" at bounding box center [368, 440] width 545 height 23
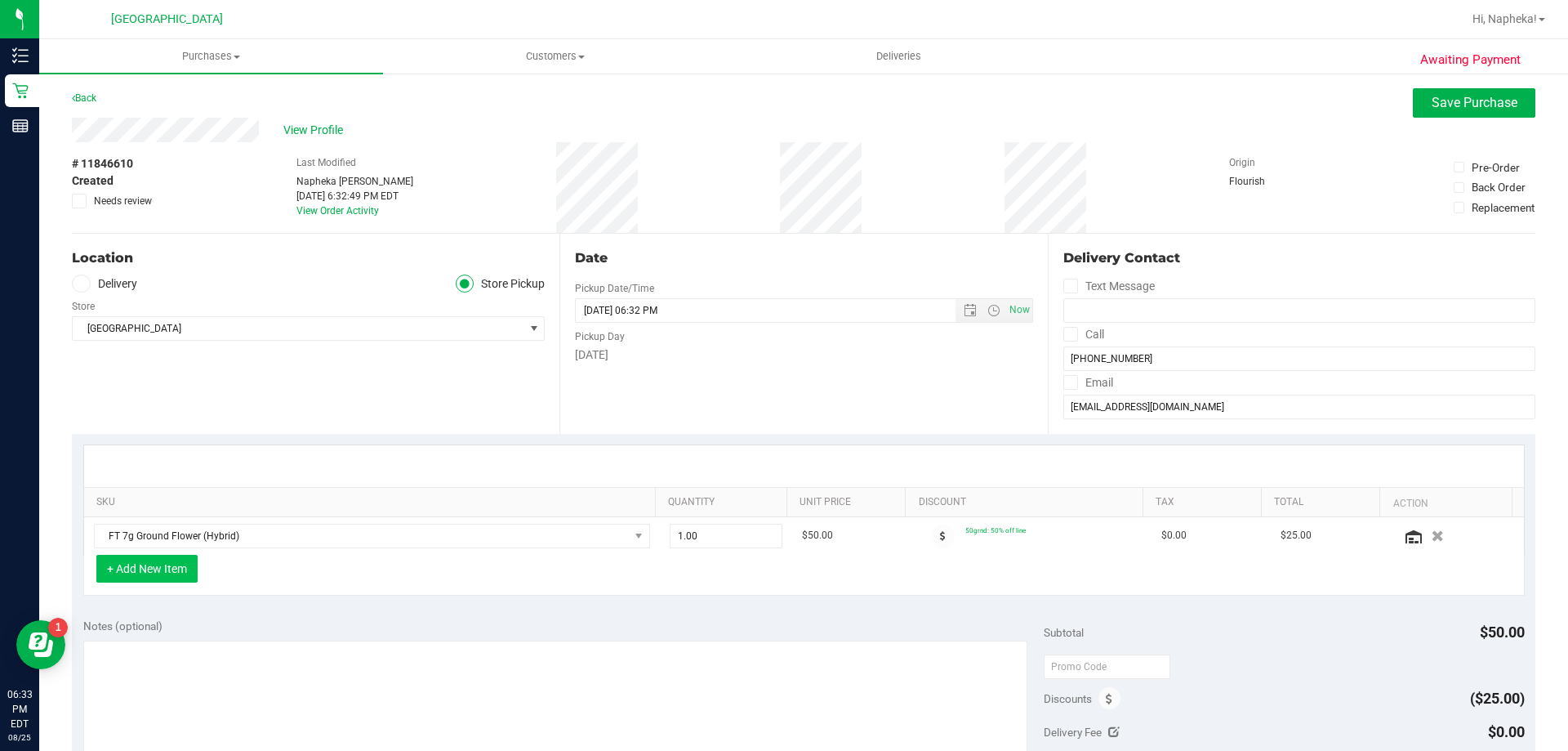
click at [169, 570] on button "+ Add New Item" at bounding box center [146, 568] width 101 height 27
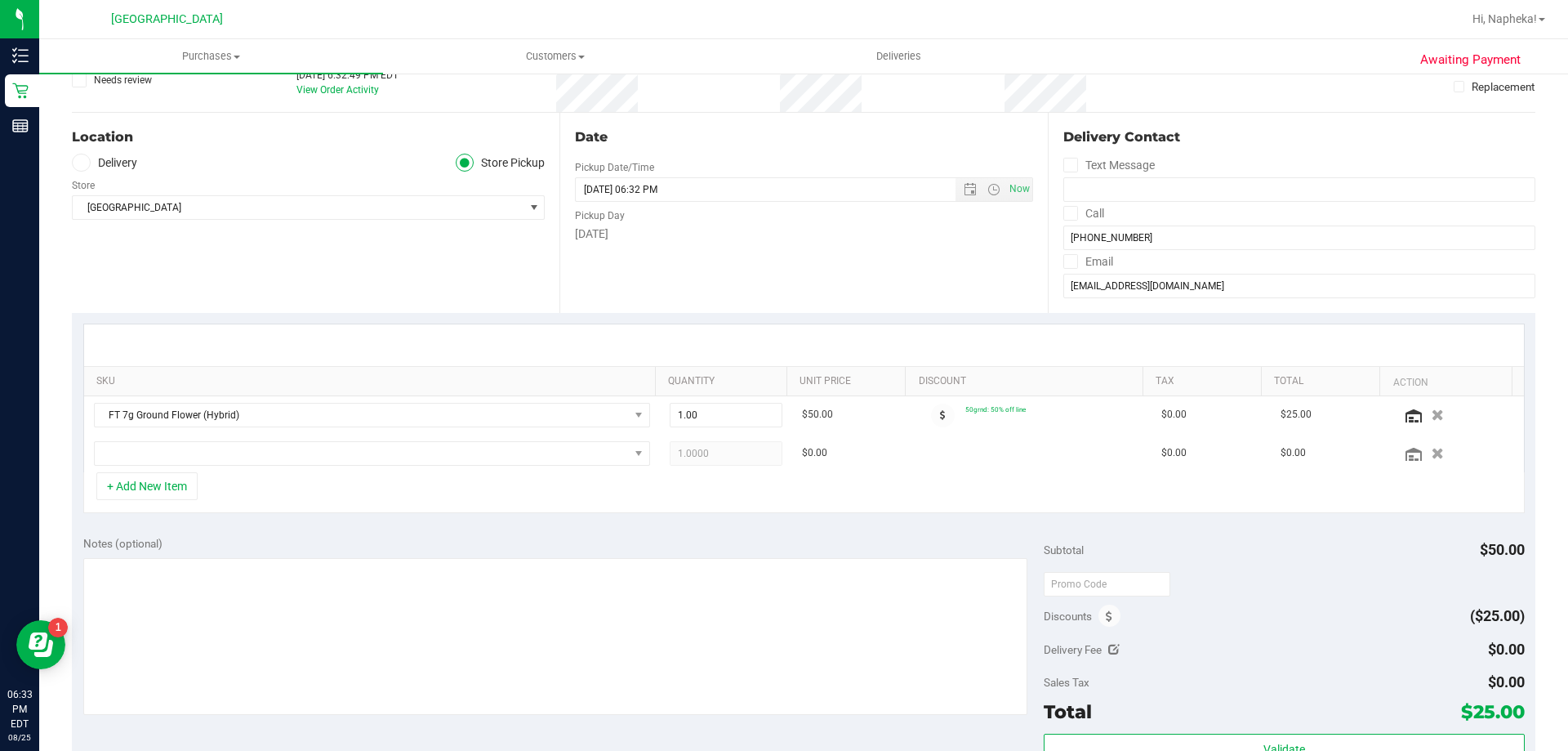
scroll to position [245, 0]
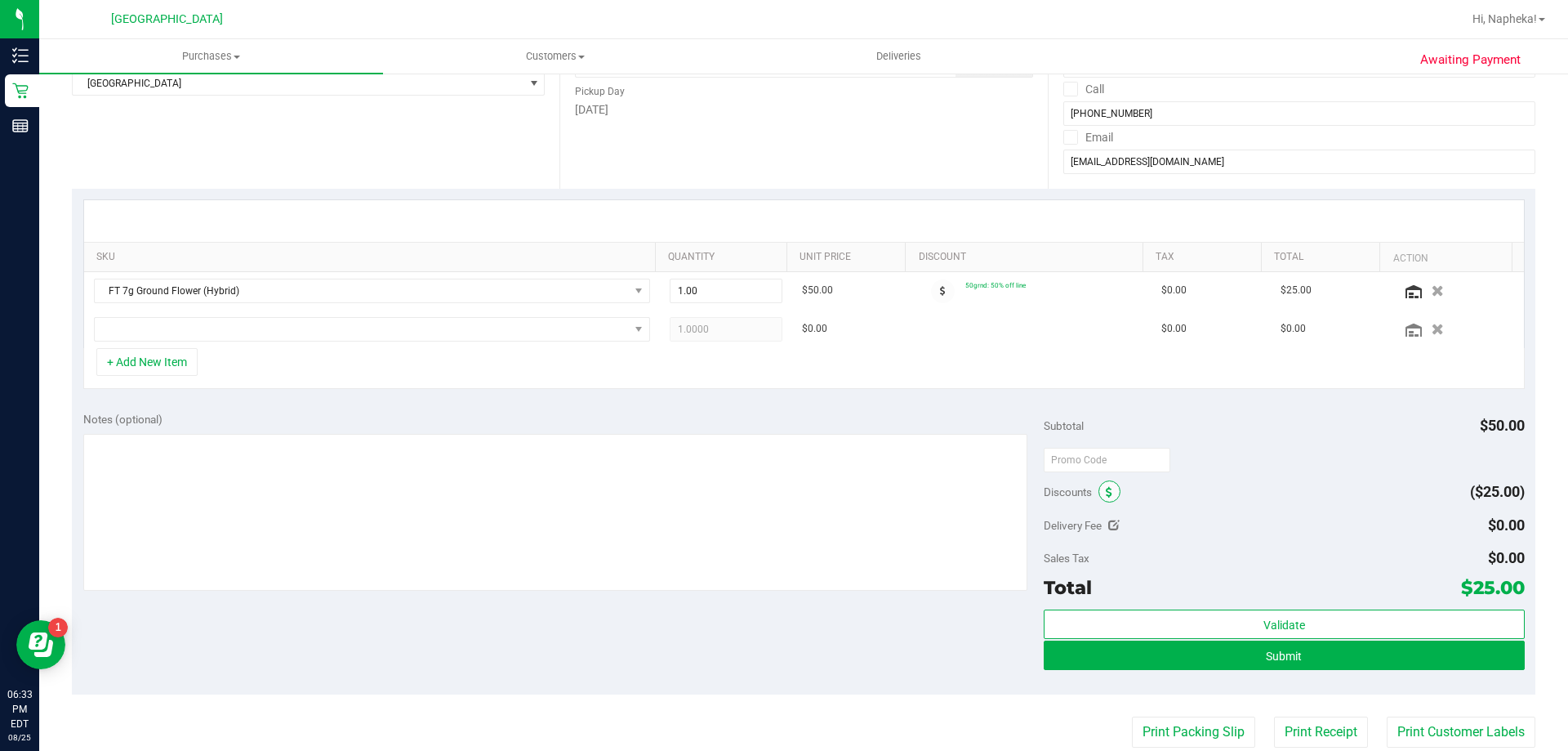
click at [1109, 493] on span at bounding box center [1109, 491] width 22 height 22
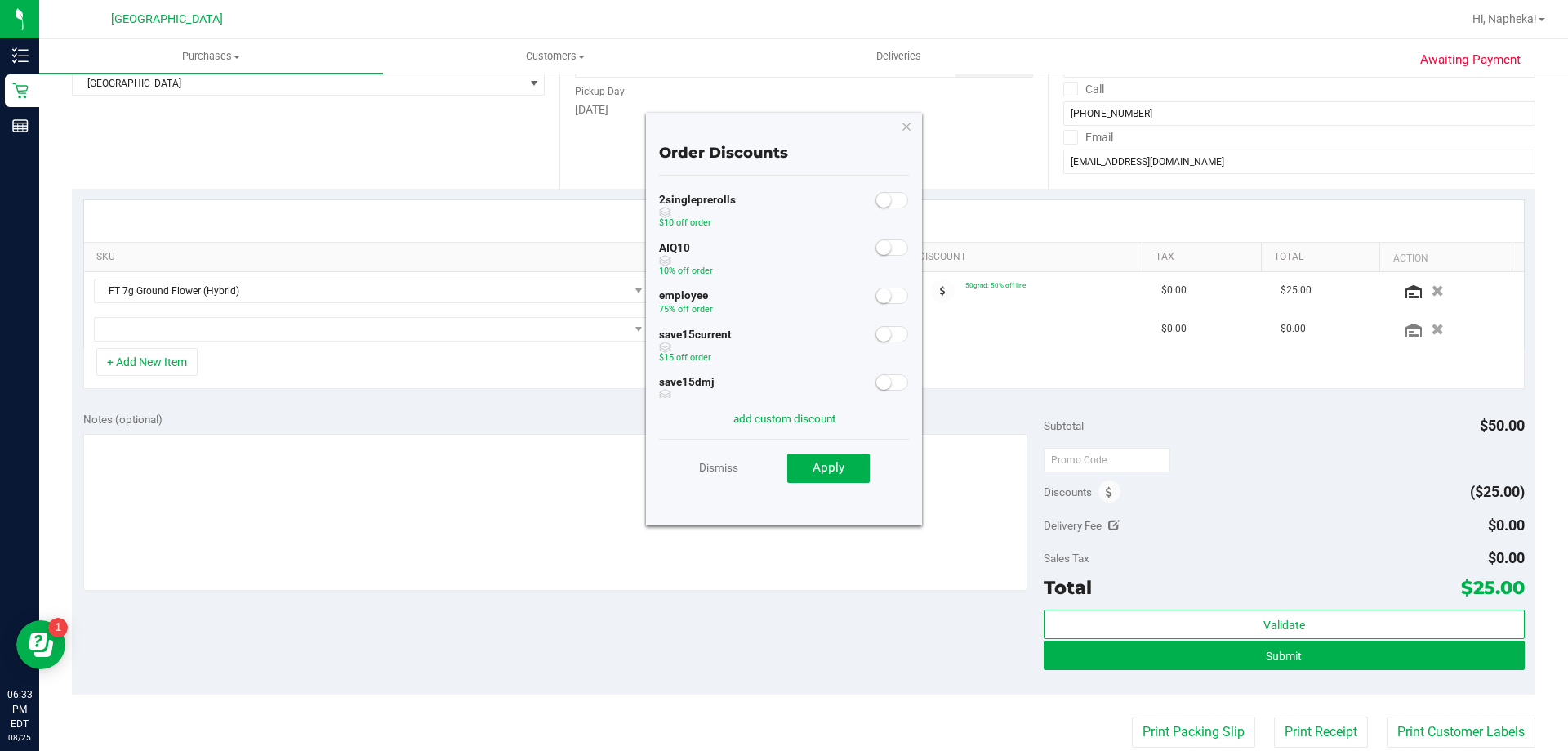
click at [876, 249] on small at bounding box center [883, 248] width 15 height 15
click at [848, 468] on button "Apply" at bounding box center [828, 468] width 82 height 29
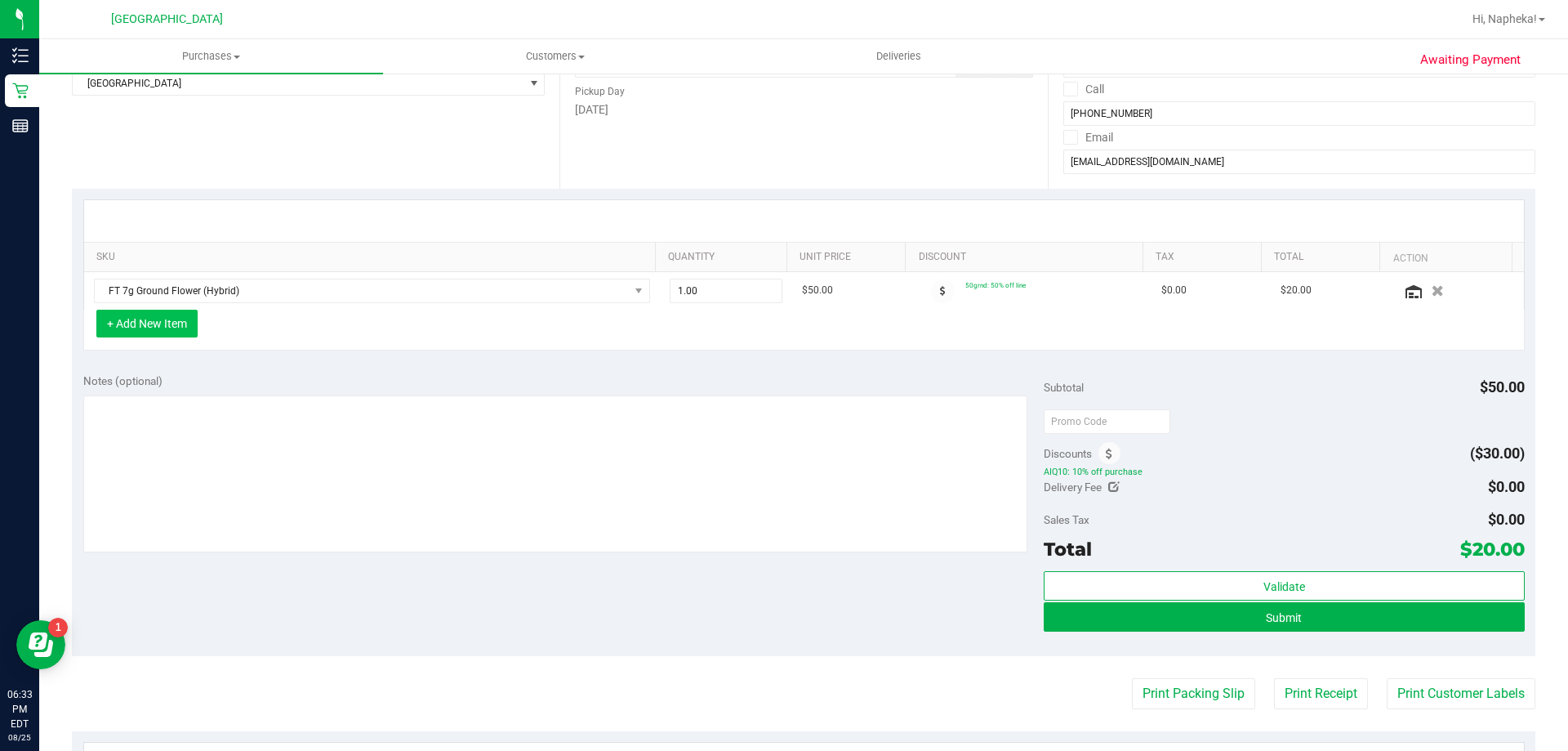
click at [172, 325] on button "+ Add New Item" at bounding box center [146, 324] width 101 height 27
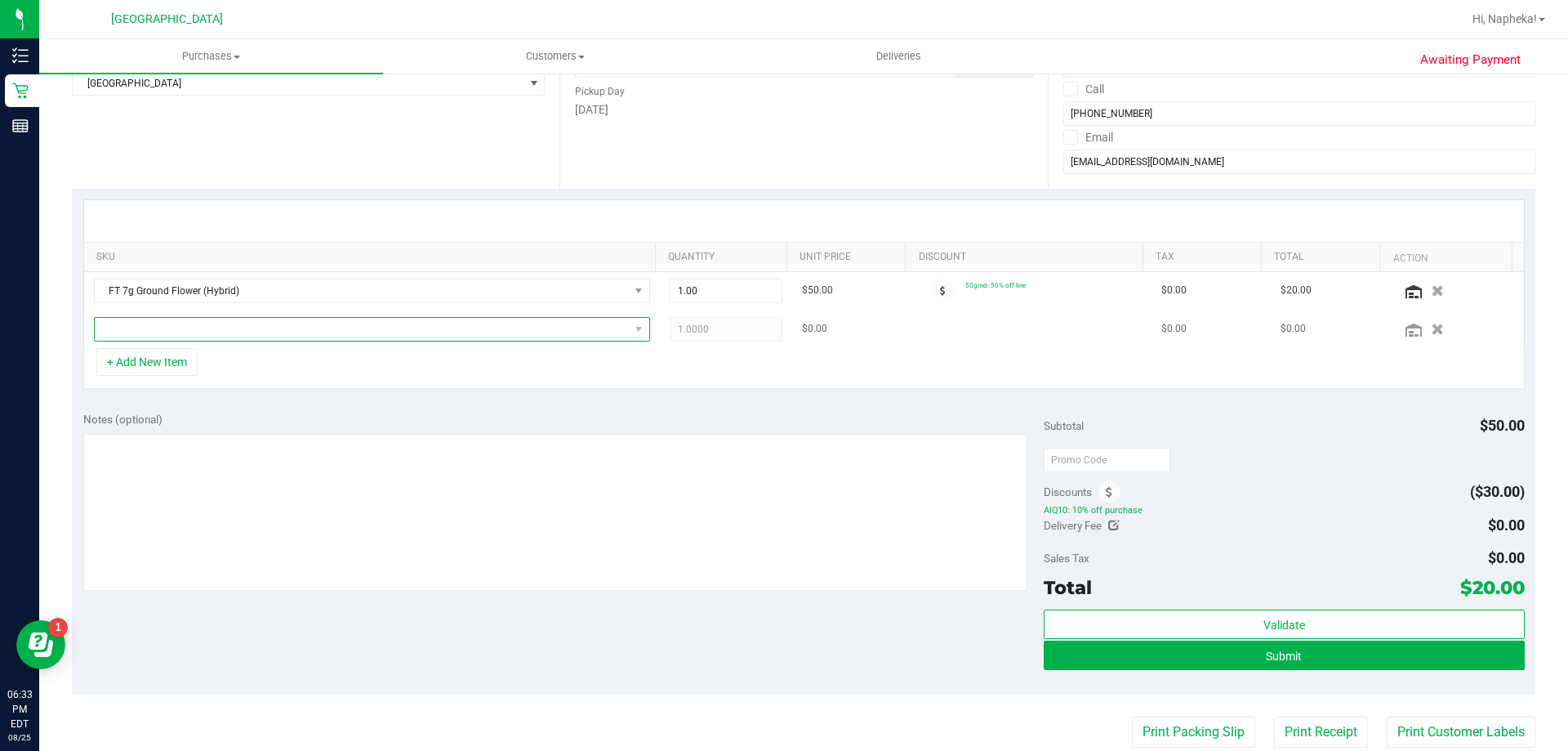
click at [249, 325] on span "NO DATA FOUND" at bounding box center [362, 328] width 534 height 23
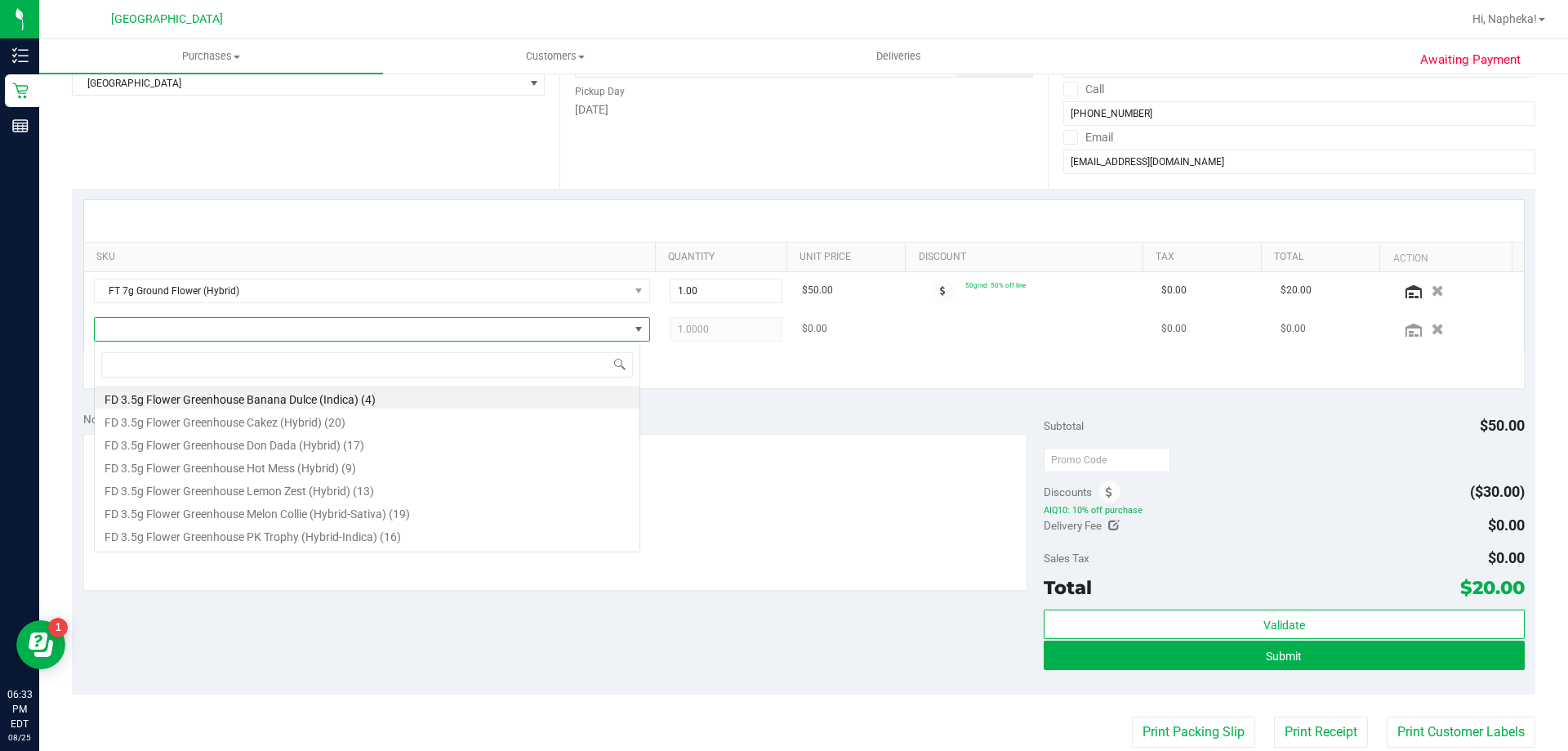
scroll to position [25, 547]
type input "hash"
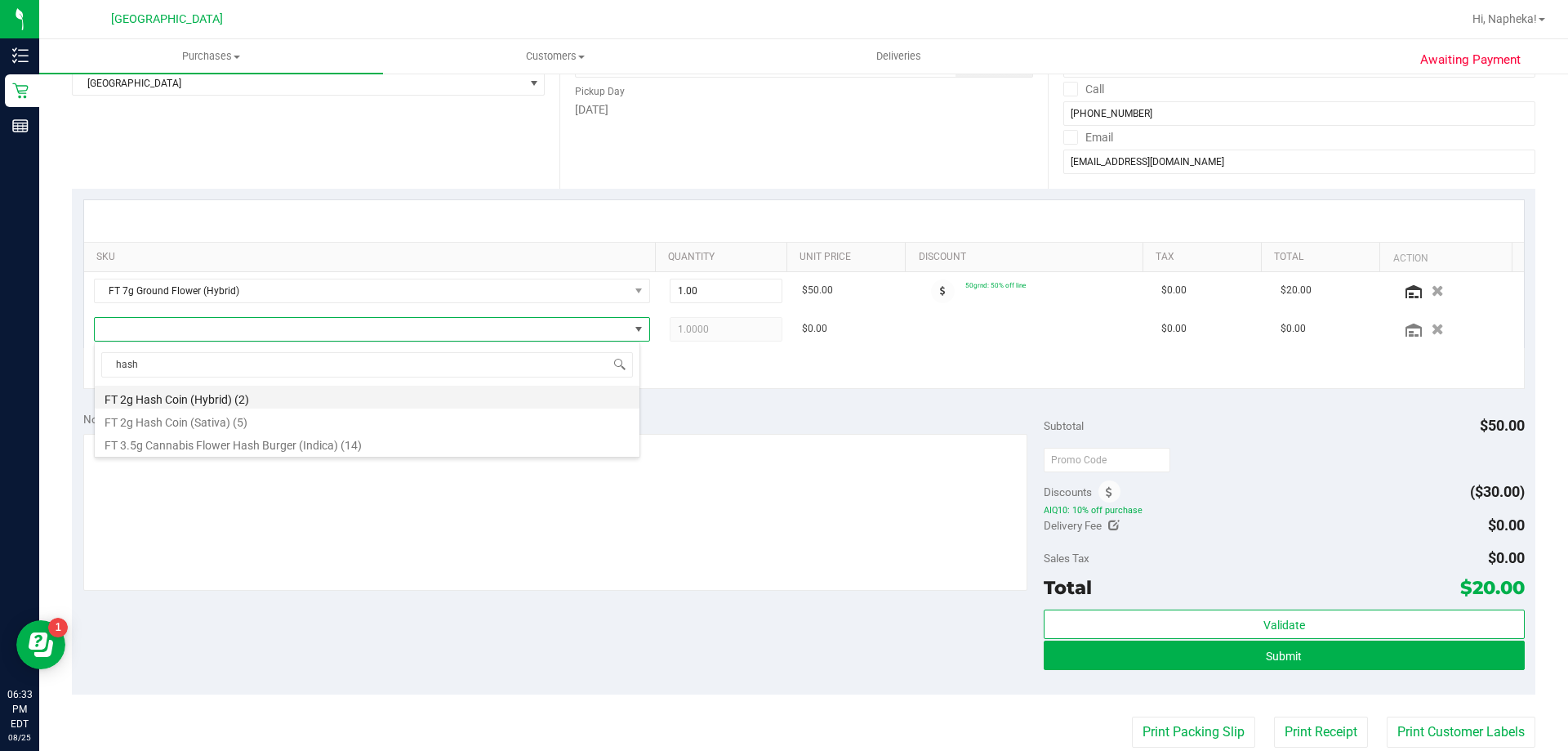
click at [259, 392] on li "FT 2g Hash Coin (Hybrid) (2)" at bounding box center [368, 397] width 545 height 23
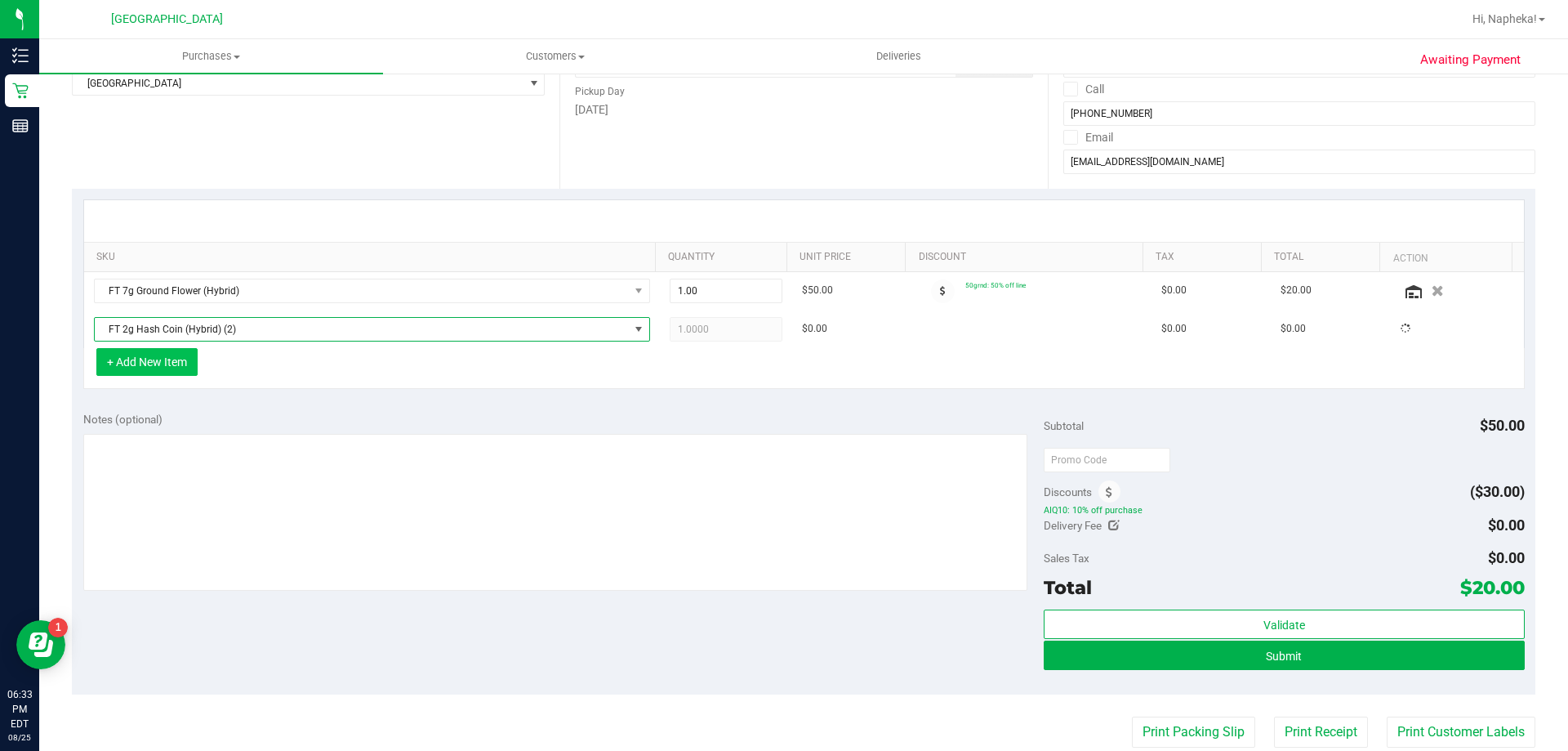
click at [176, 357] on button "+ Add New Item" at bounding box center [146, 362] width 101 height 27
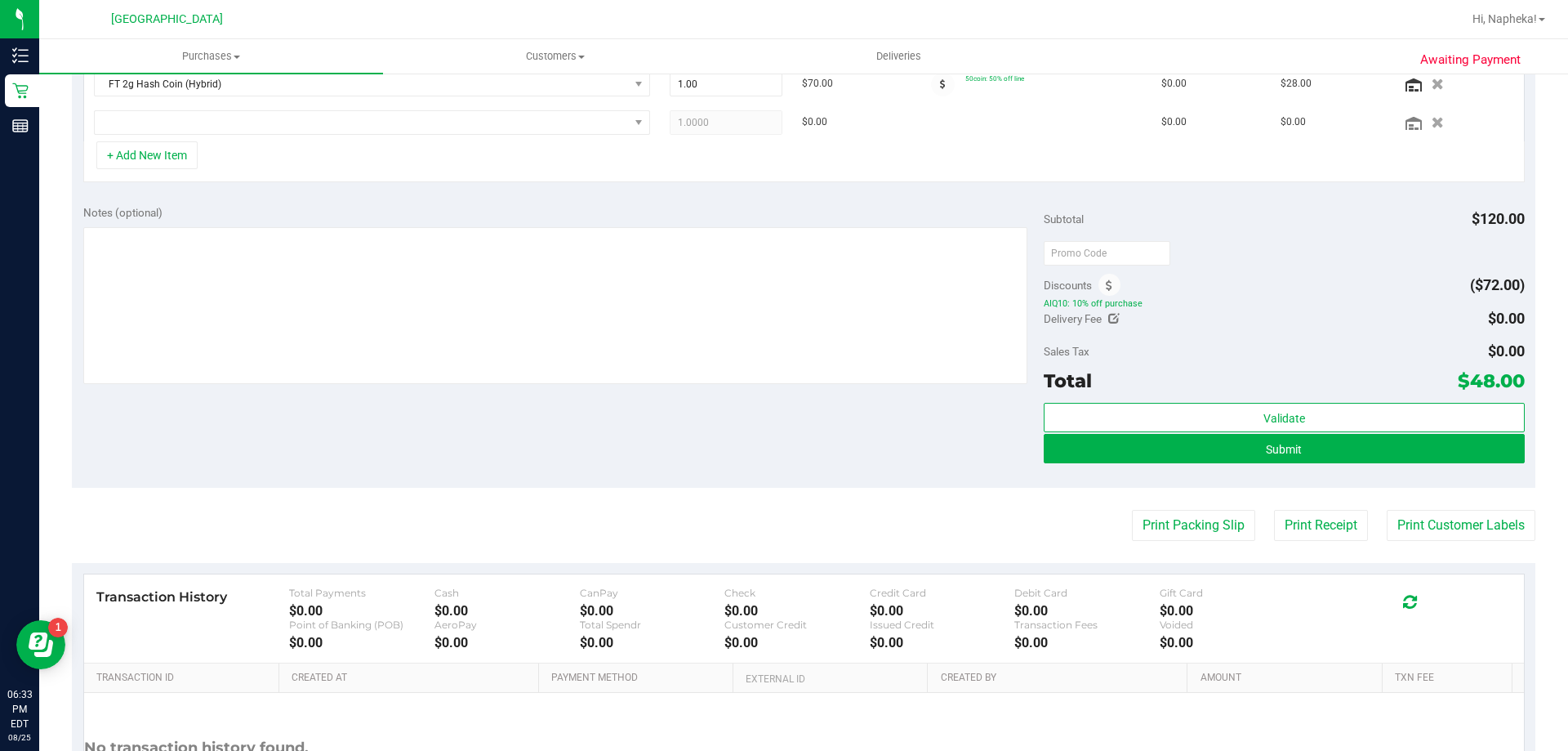
scroll to position [245, 0]
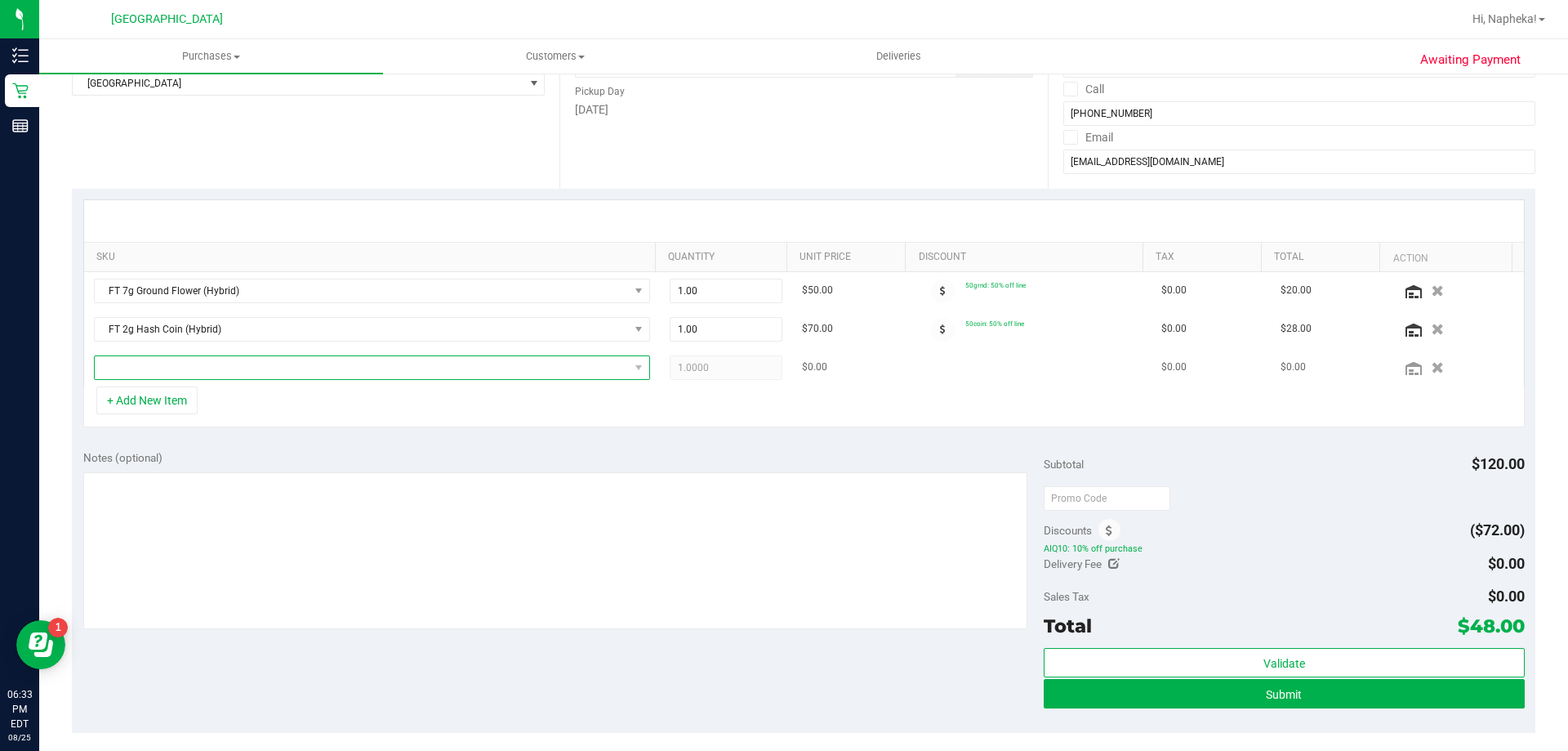
click at [175, 371] on span "NO DATA FOUND" at bounding box center [362, 367] width 534 height 23
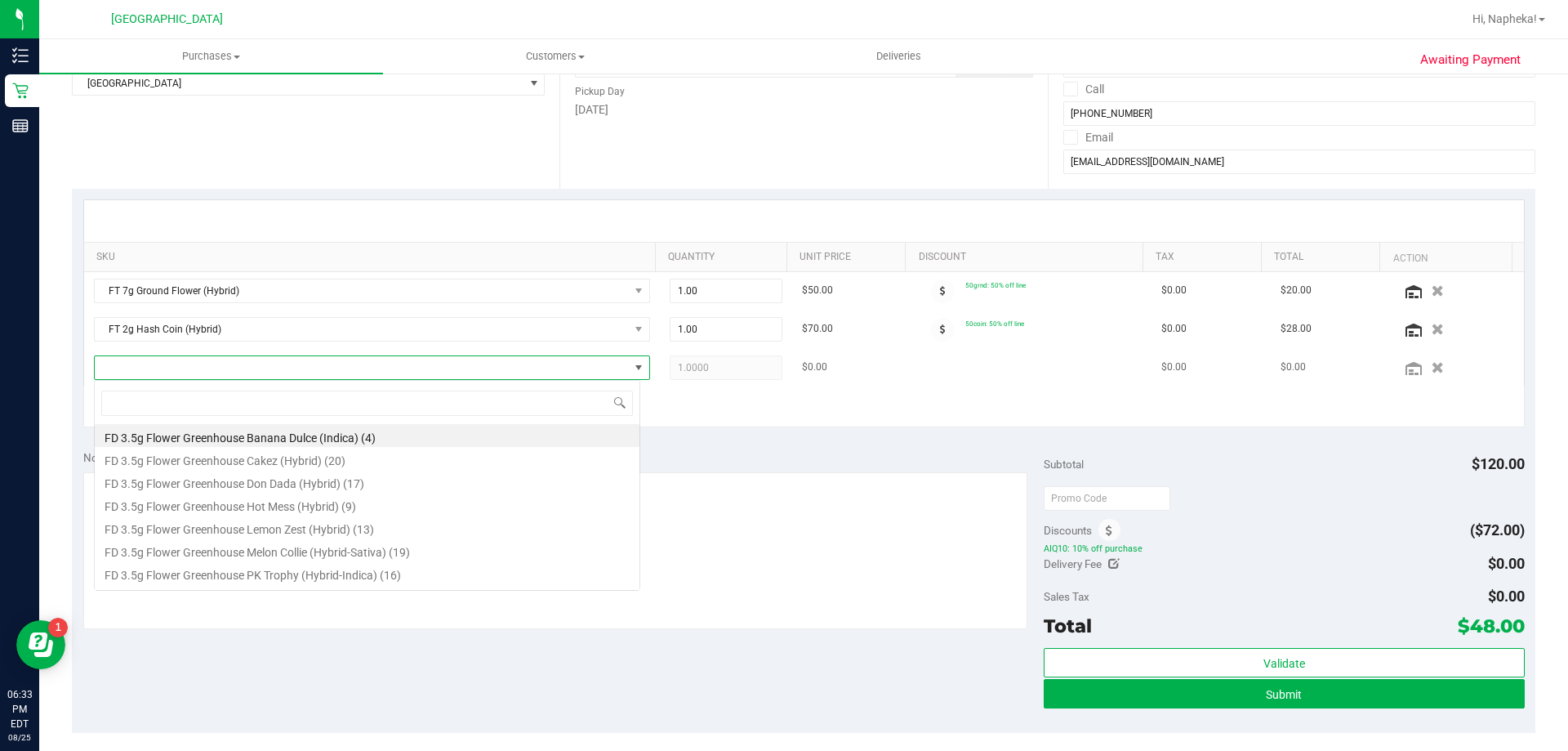
scroll to position [25, 547]
type input "aml"
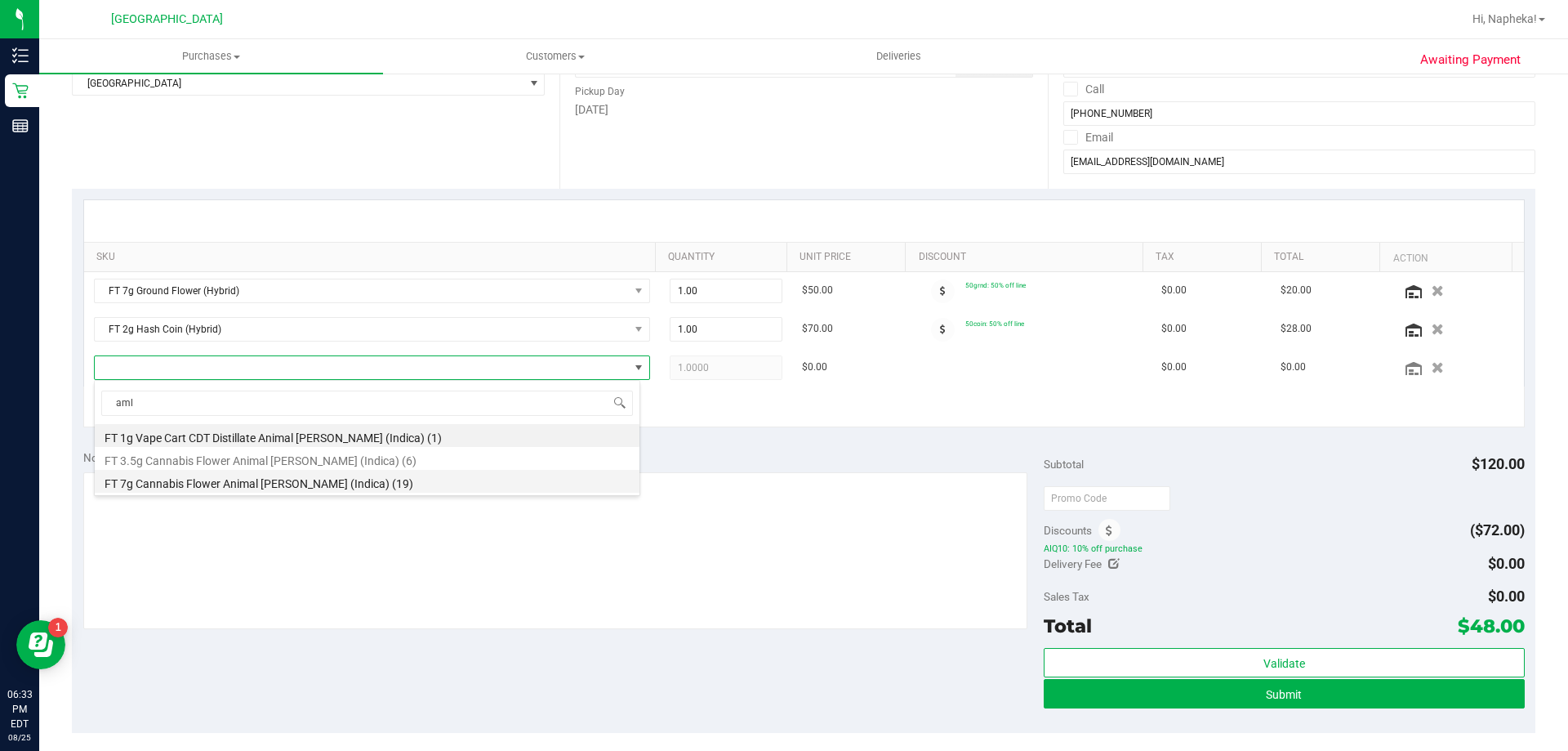
click at [356, 483] on li "FT 7g Cannabis Flower Animal Larry (Indica) (19)" at bounding box center [368, 481] width 545 height 23
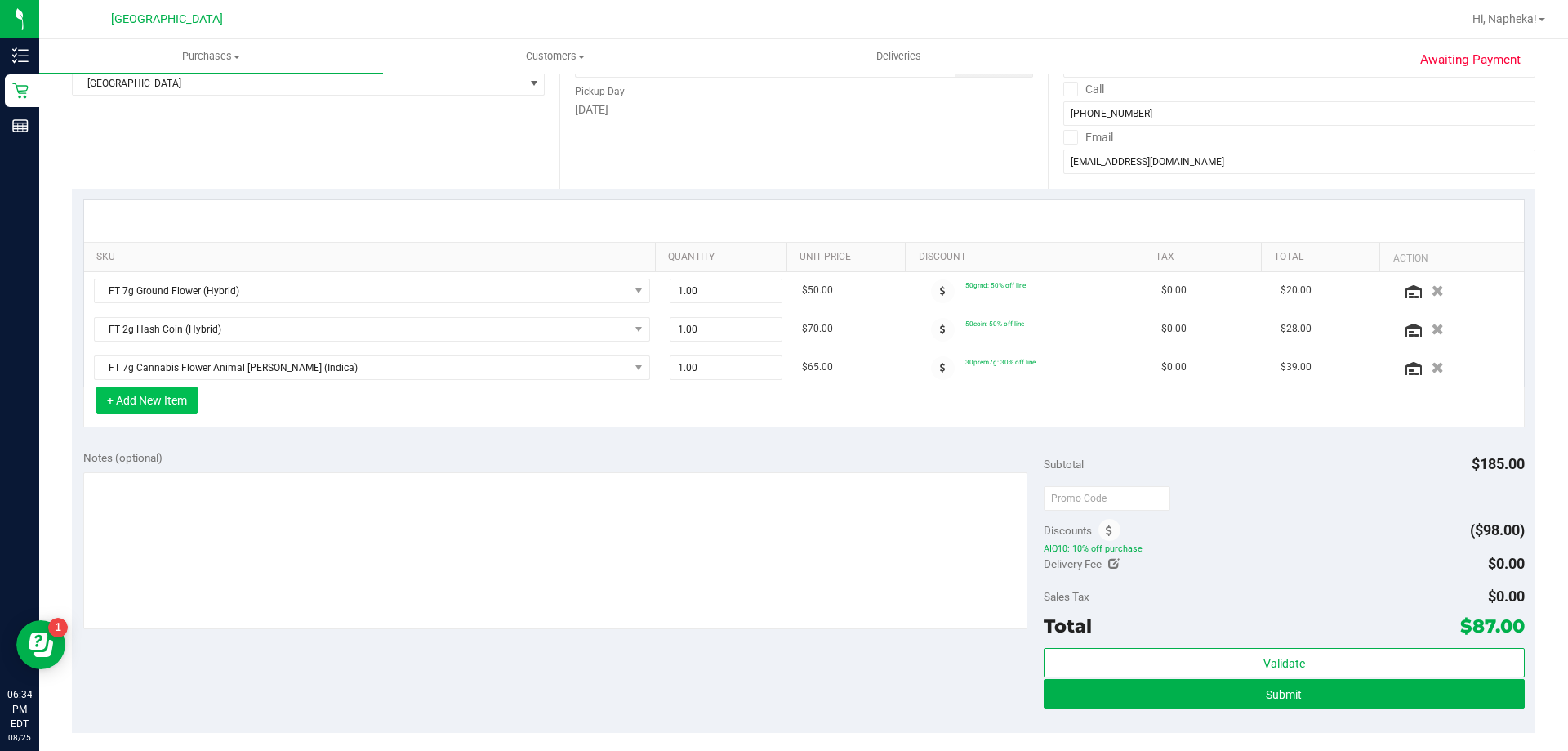
click at [156, 392] on button "+ Add New Item" at bounding box center [146, 400] width 101 height 27
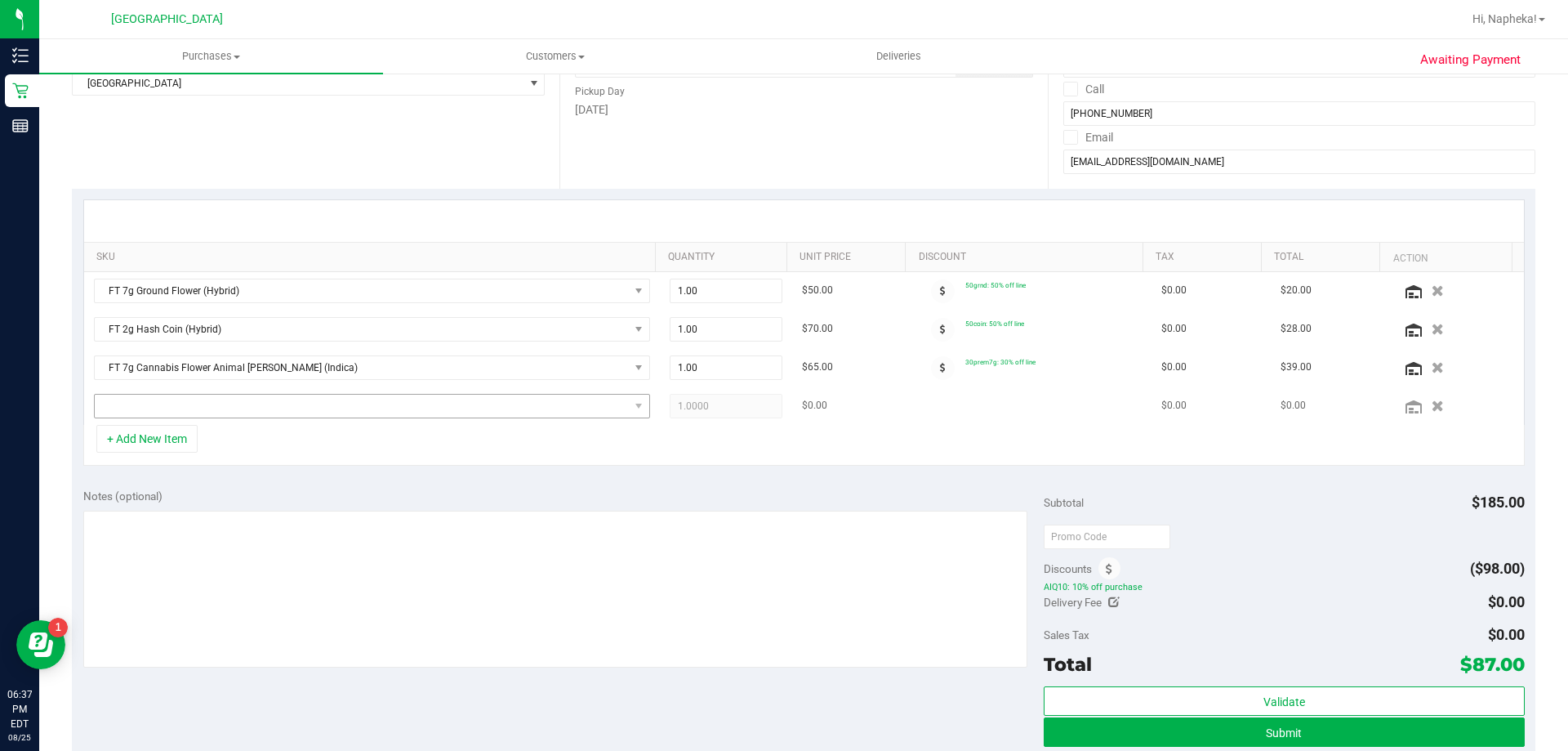
drag, startPoint x: 240, startPoint y: 388, endPoint x: 240, endPoint y: 402, distance: 14.0
click at [240, 394] on td at bounding box center [372, 405] width 576 height 38
click at [240, 402] on span "NO DATA FOUND" at bounding box center [362, 405] width 534 height 23
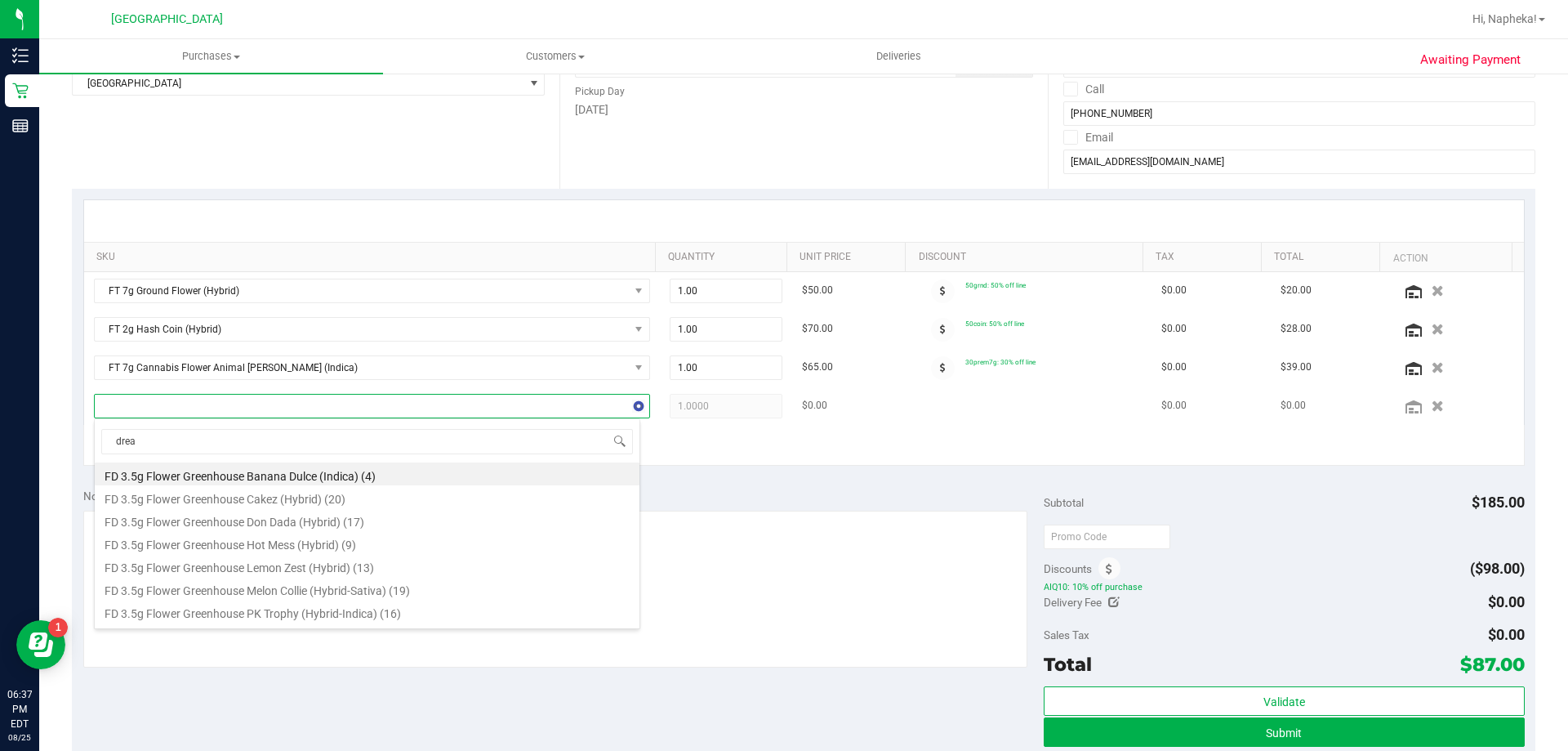
type input "dream"
click at [260, 563] on li "SW 0.3g Vape Pen Distillate Dream (1:9 CBD:THC) (11)" at bounding box center [368, 565] width 545 height 23
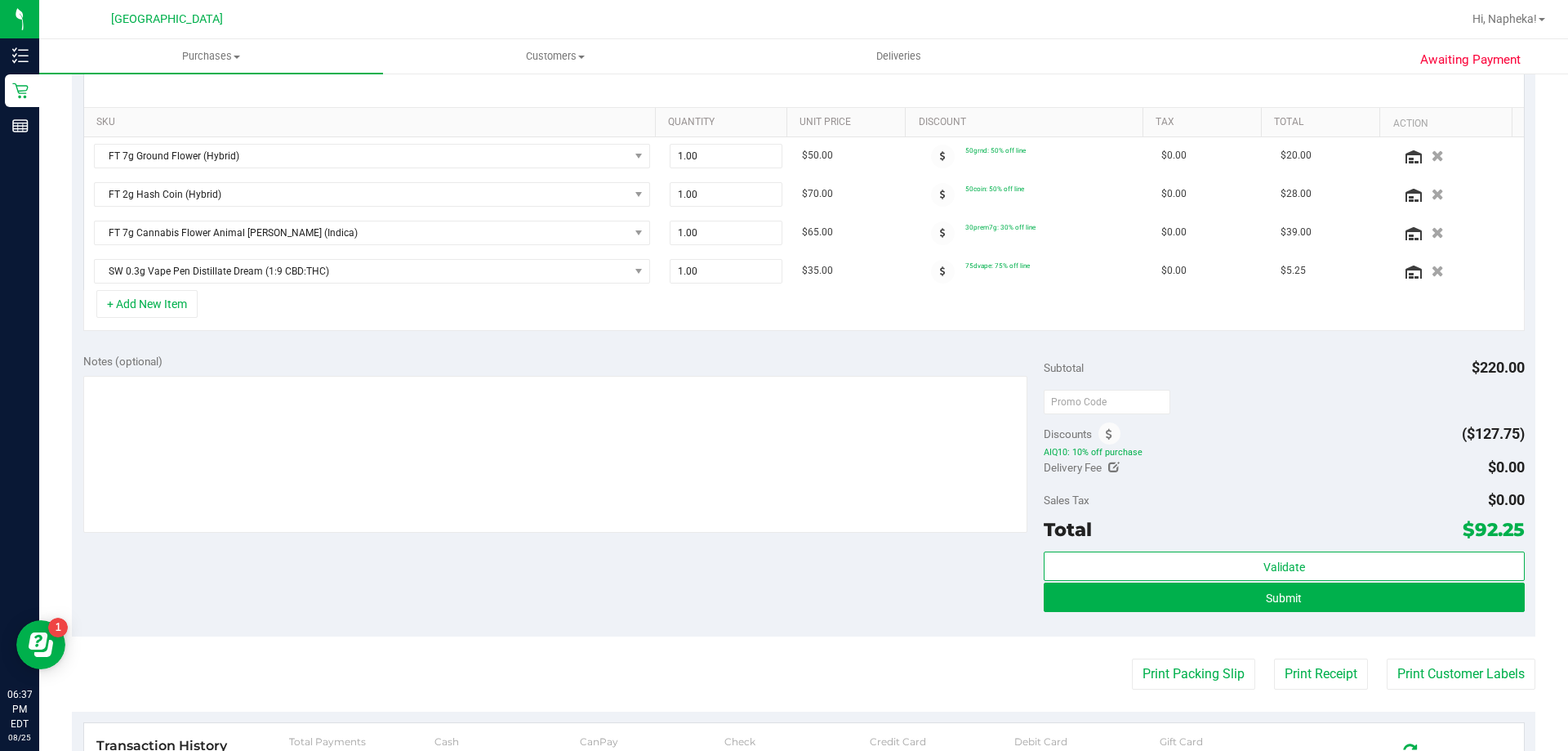
scroll to position [409, 0]
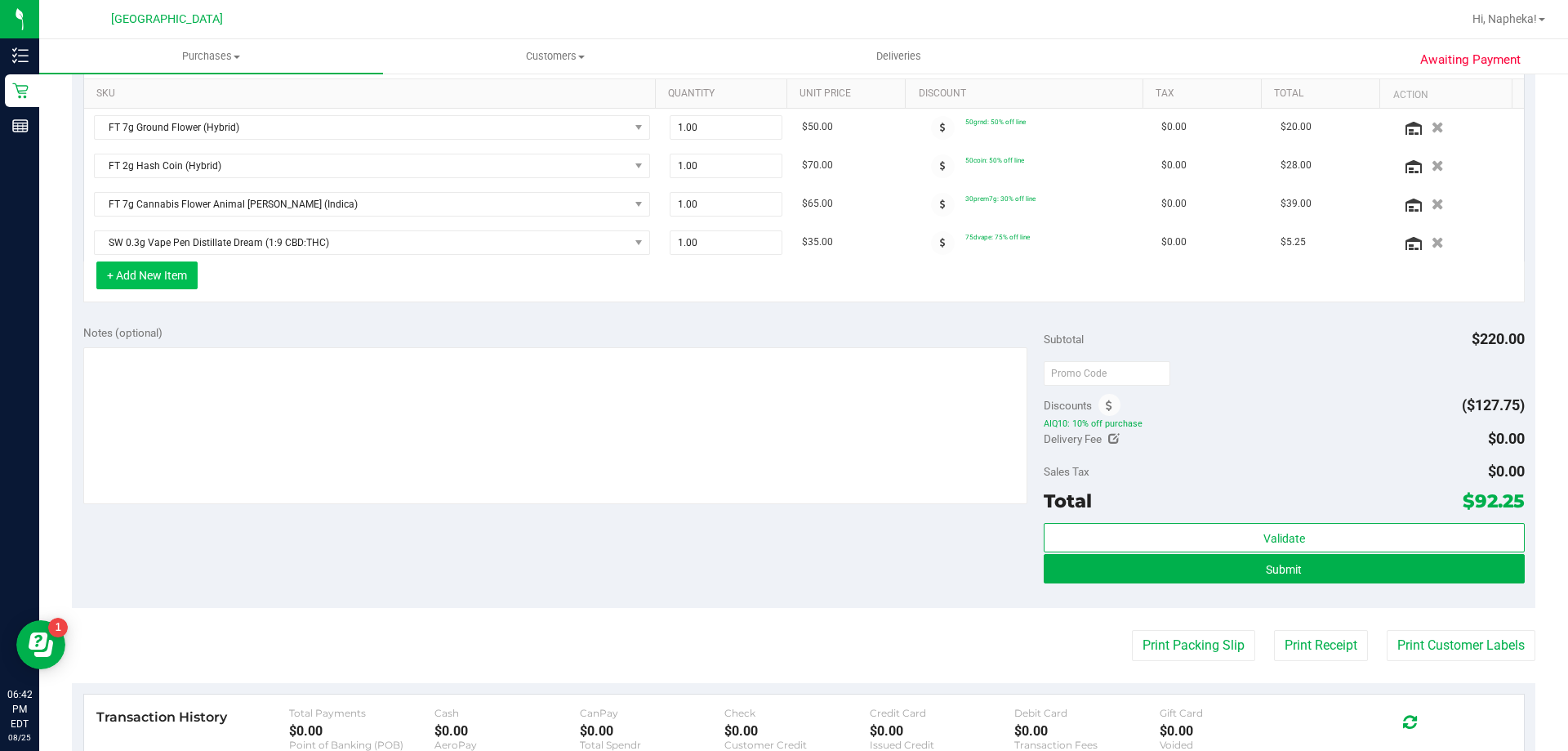
click at [157, 264] on button "+ Add New Item" at bounding box center [146, 275] width 101 height 27
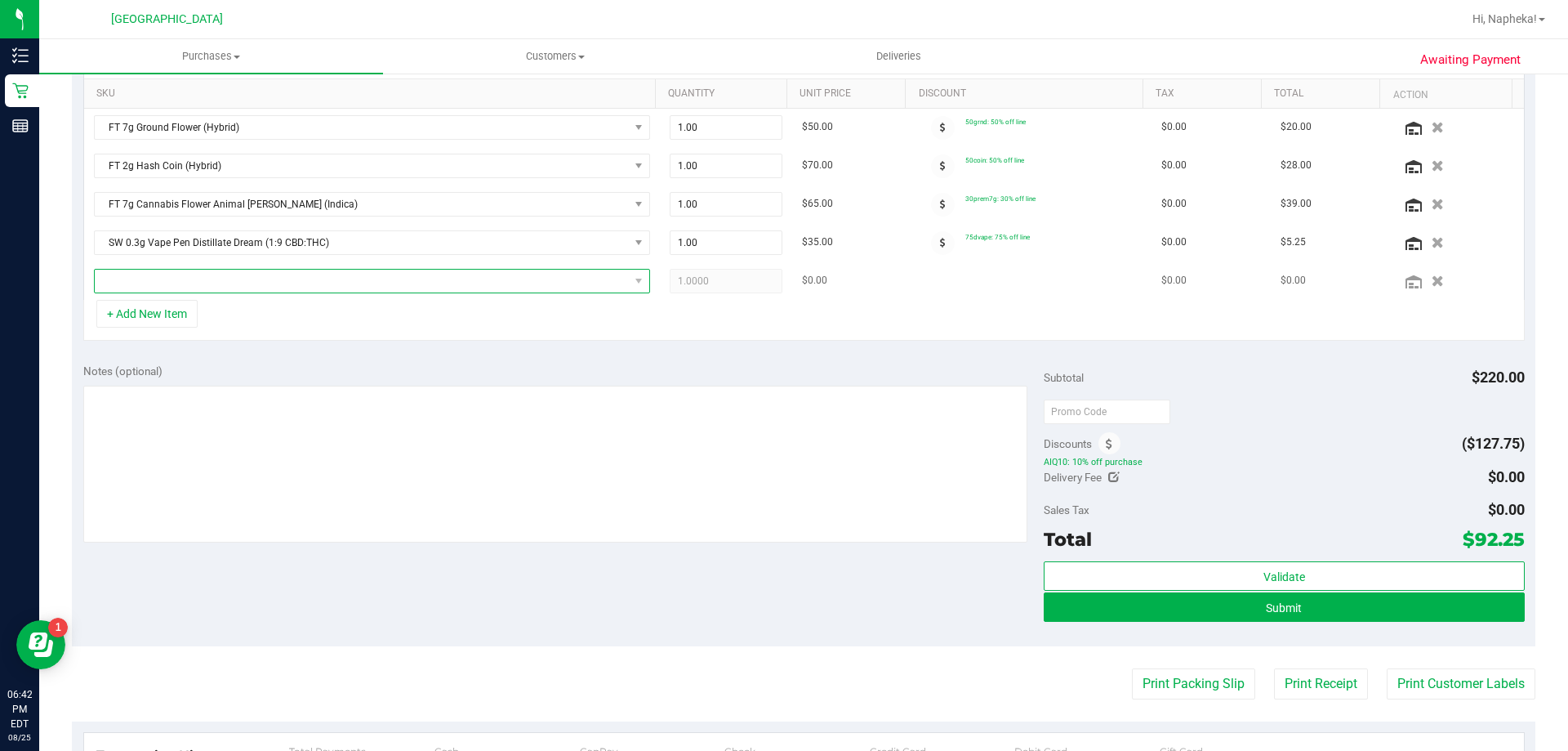
click at [239, 286] on span "NO DATA FOUND" at bounding box center [362, 281] width 534 height 23
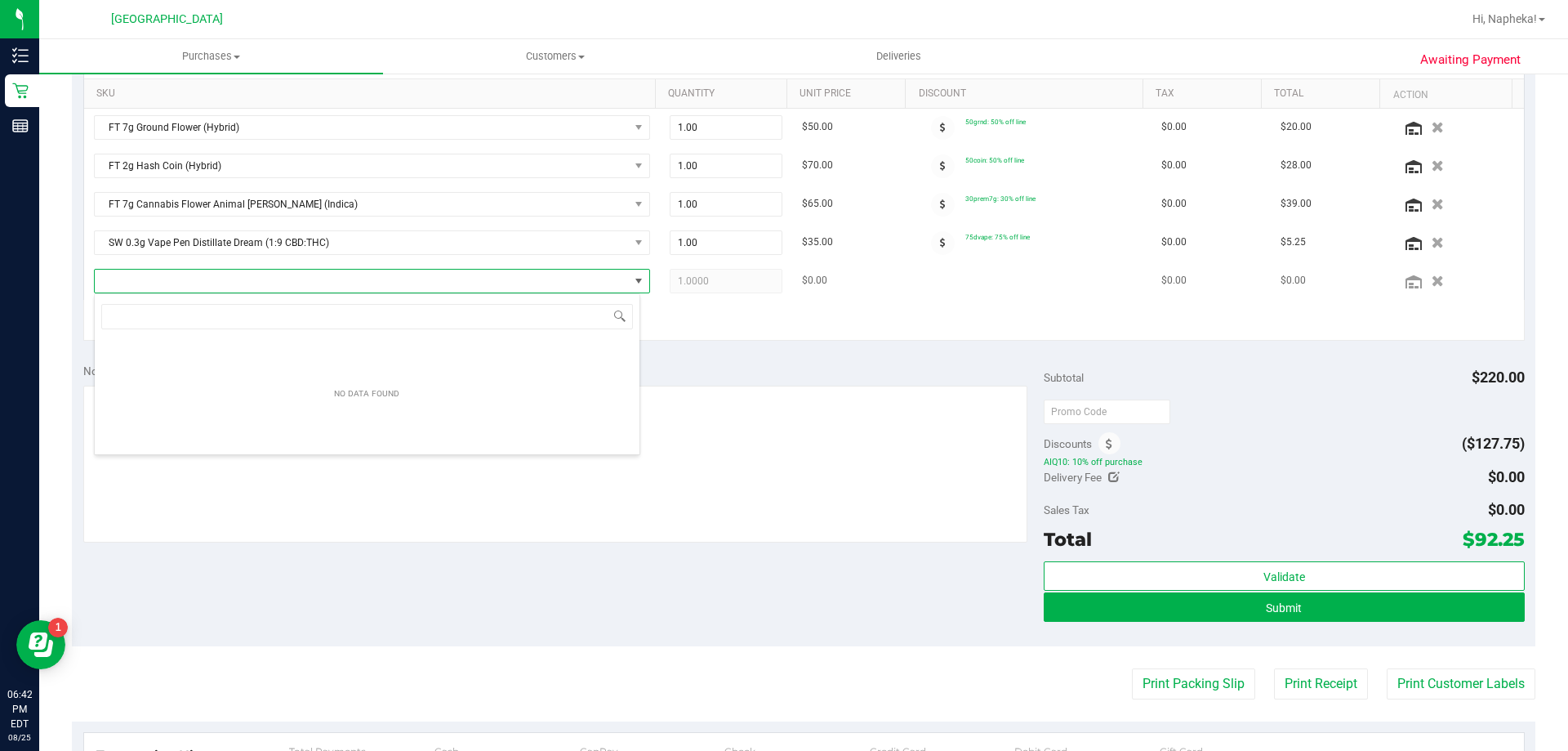
scroll to position [25, 547]
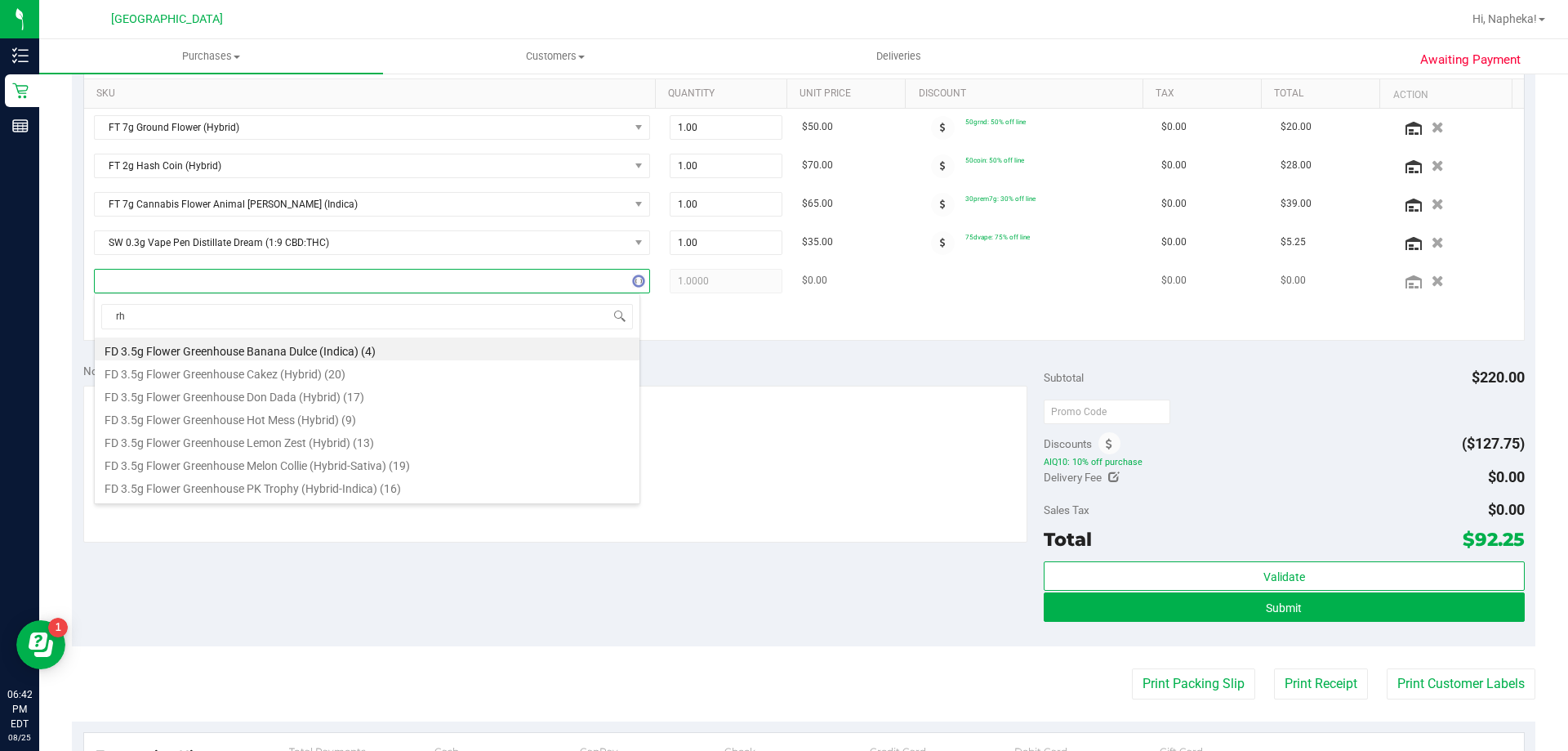
type input "rhb"
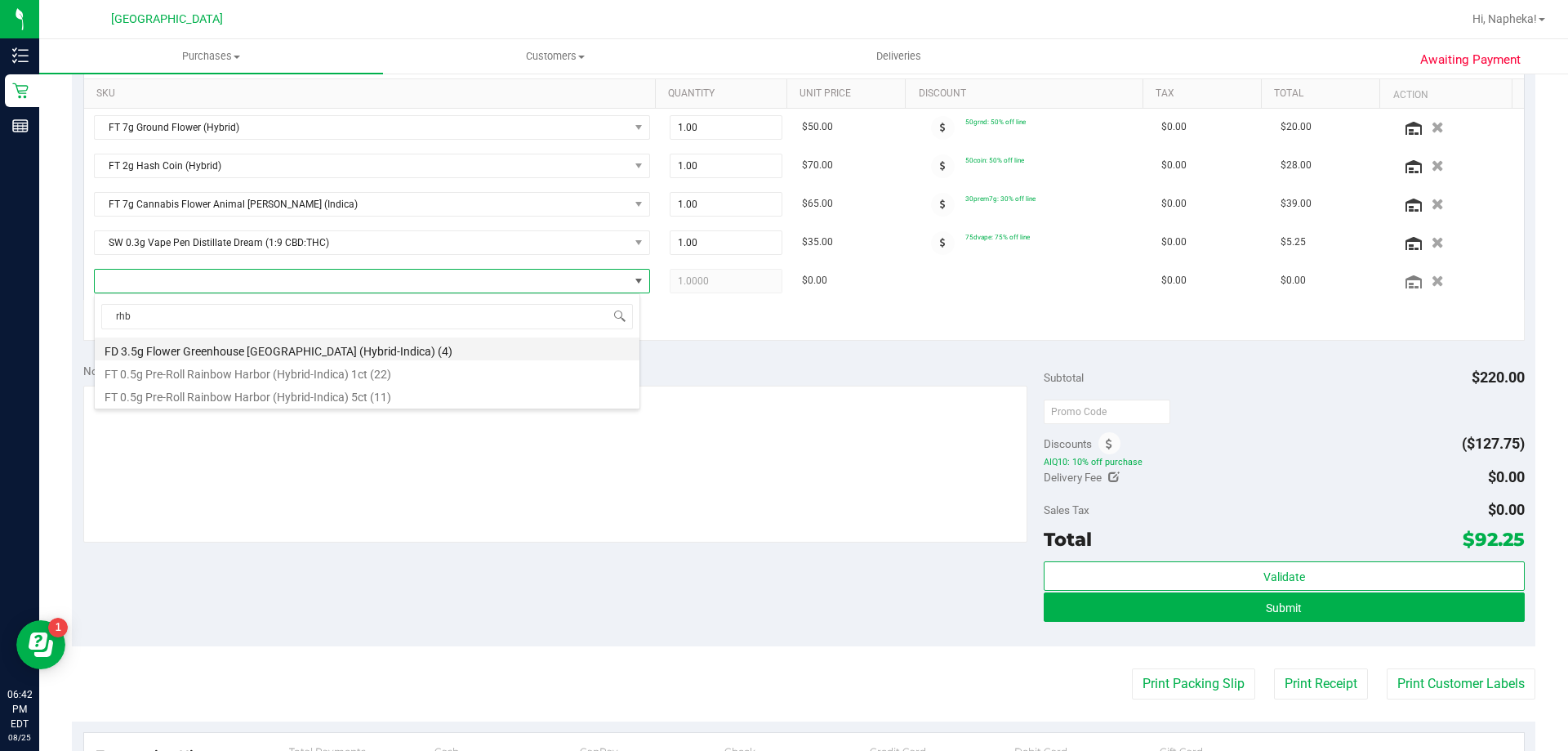
click at [402, 352] on li "FD 3.5g Flower Greenhouse Rainbow Harbor (Hybrid-Indica) (4)" at bounding box center [368, 349] width 545 height 23
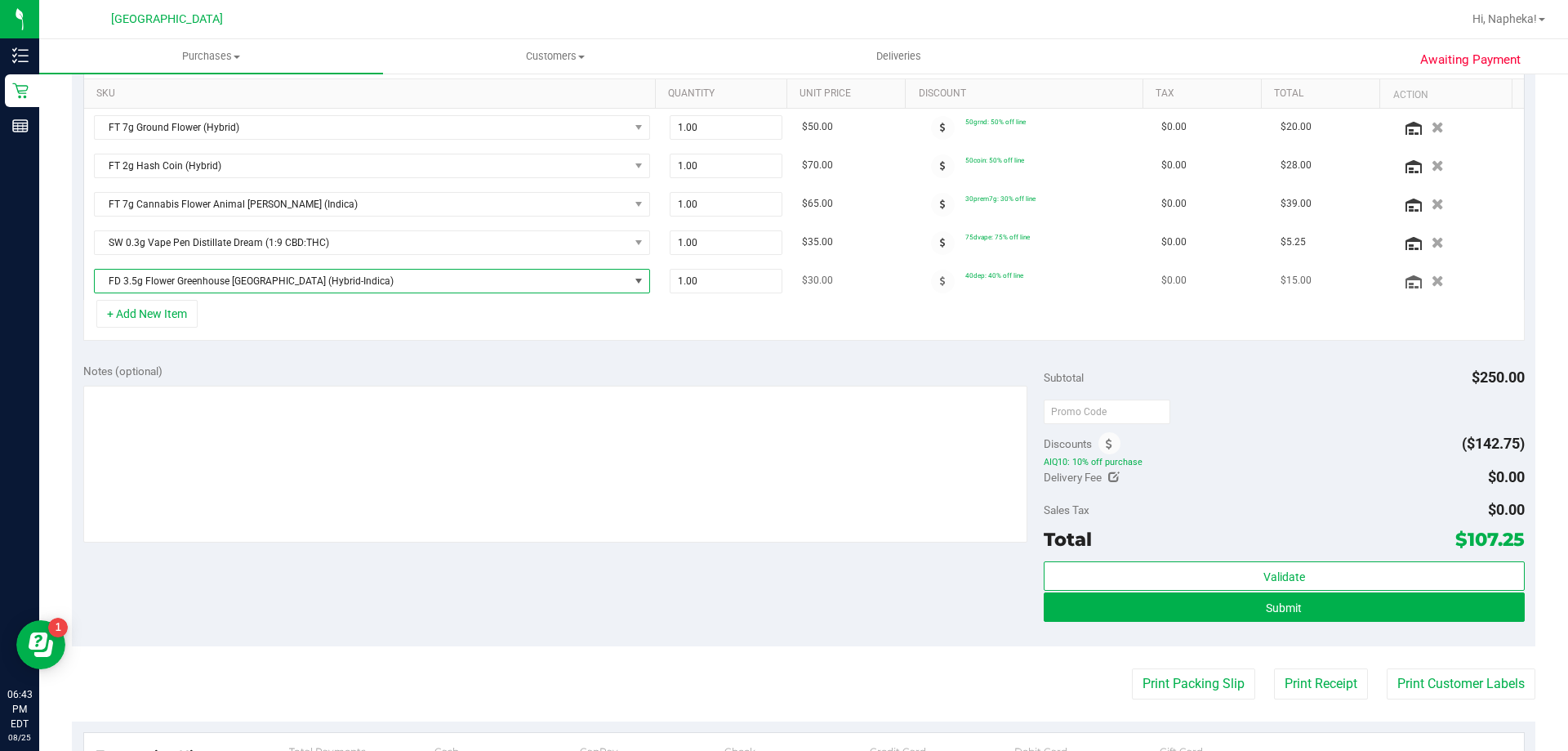
click at [229, 276] on span "FD 3.5g Flower Greenhouse [GEOGRAPHIC_DATA] (Hybrid-Indica)" at bounding box center [362, 281] width 534 height 23
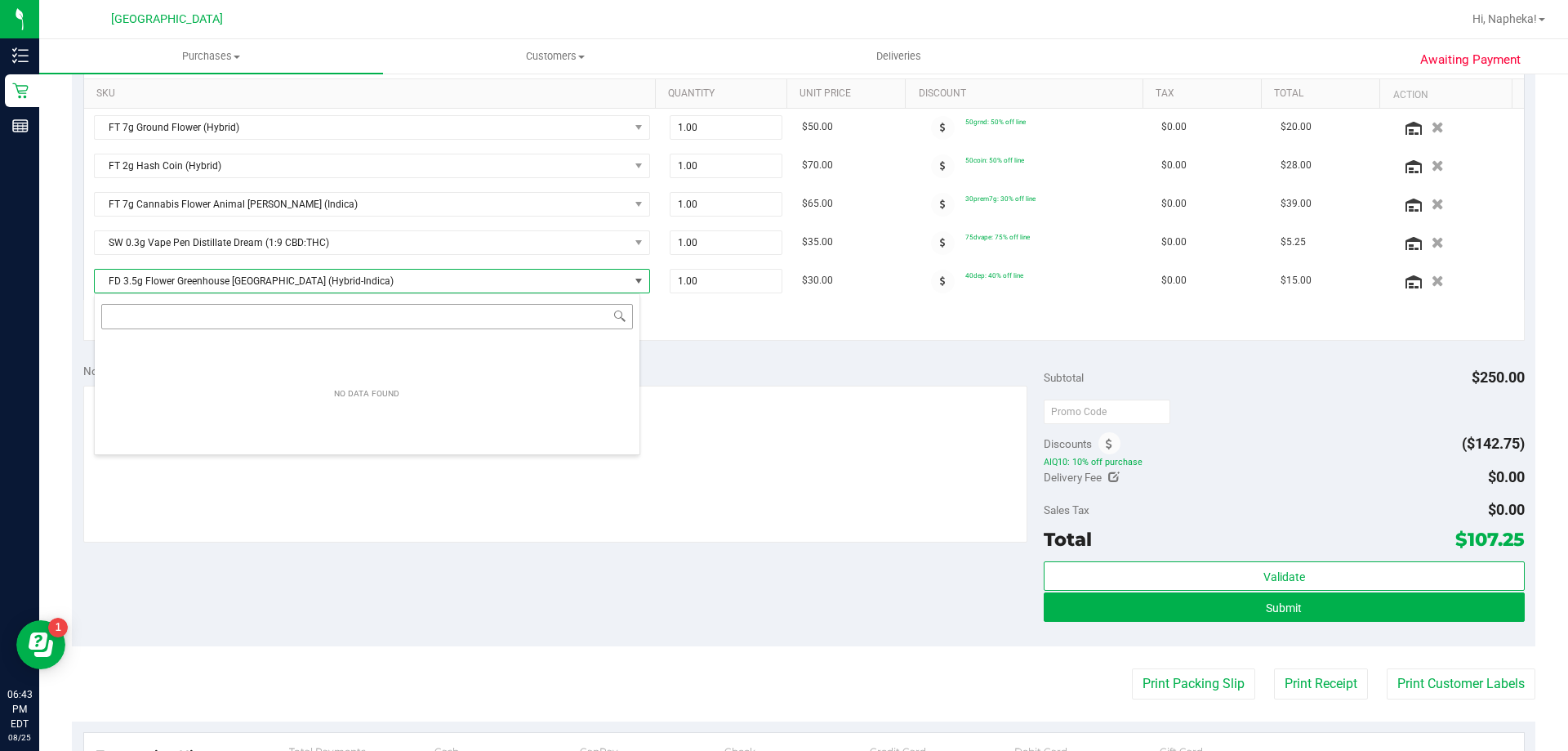
scroll to position [19, 0]
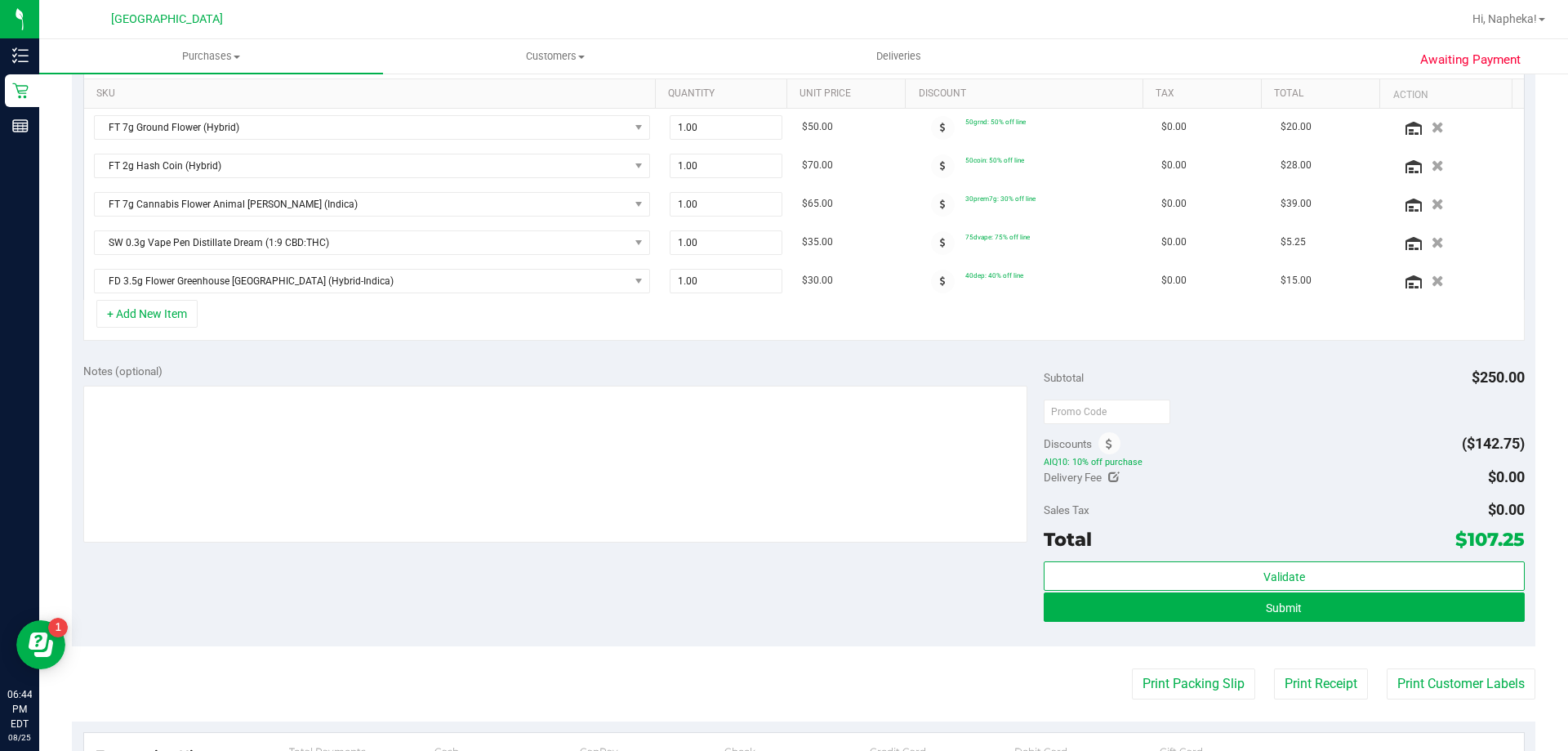
click at [741, 349] on div "SKU Quantity Unit Price Discount Tax Total Action FT 7g Ground Flower (Hybrid) …" at bounding box center [804, 188] width 1464 height 327
click at [1105, 447] on icon at bounding box center [1108, 445] width 6 height 12
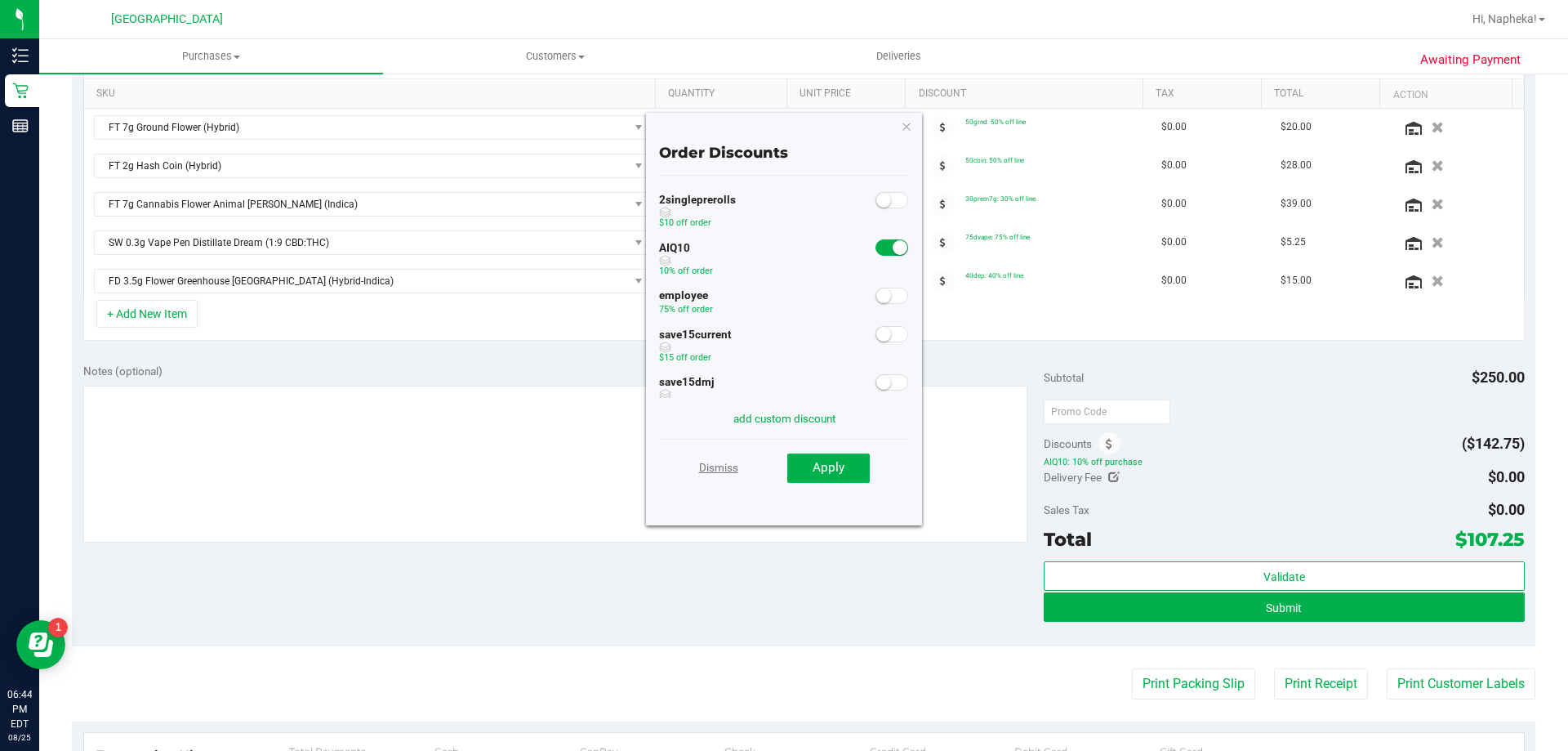
click at [721, 458] on link "Dismiss" at bounding box center [719, 467] width 39 height 29
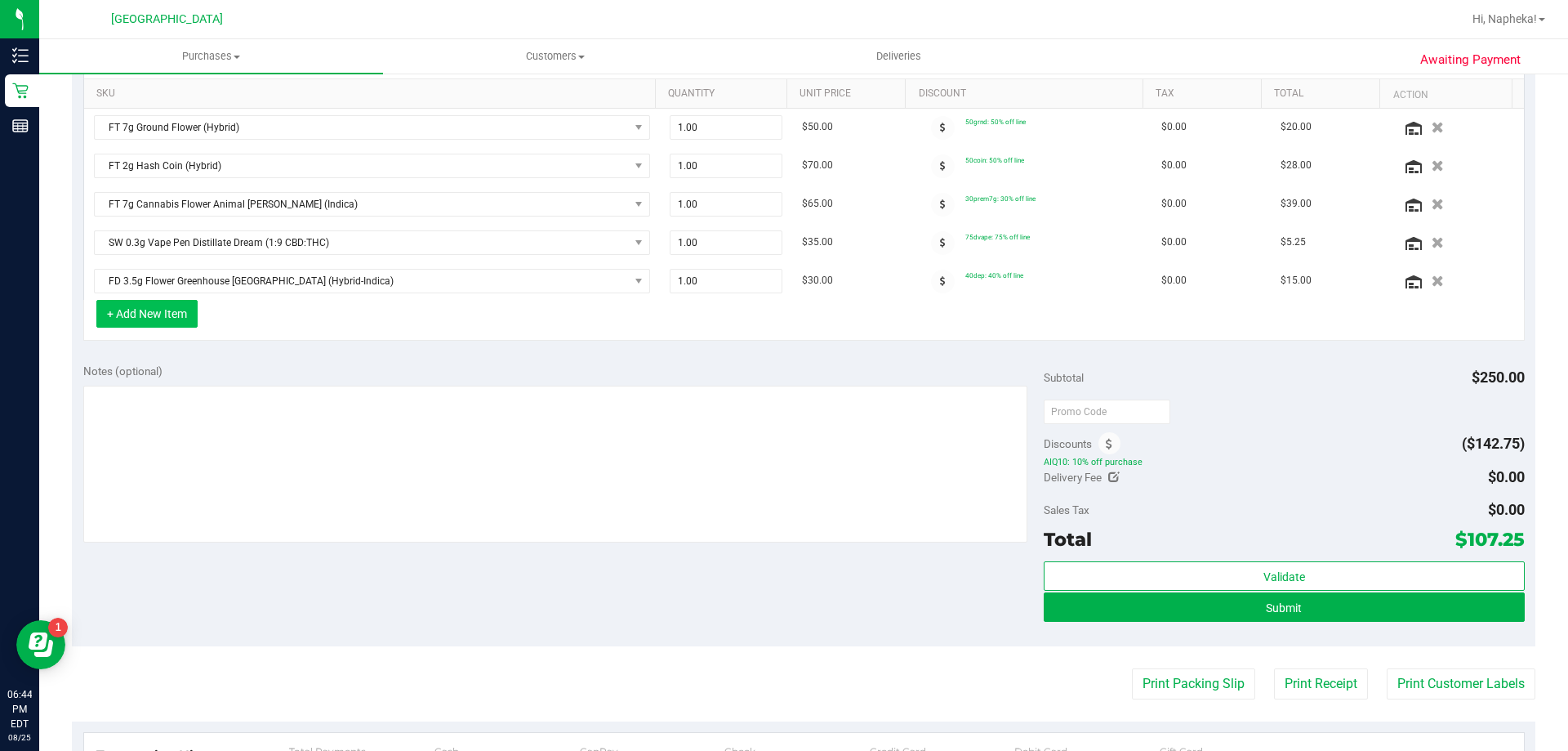
click at [142, 302] on button "+ Add New Item" at bounding box center [146, 314] width 101 height 27
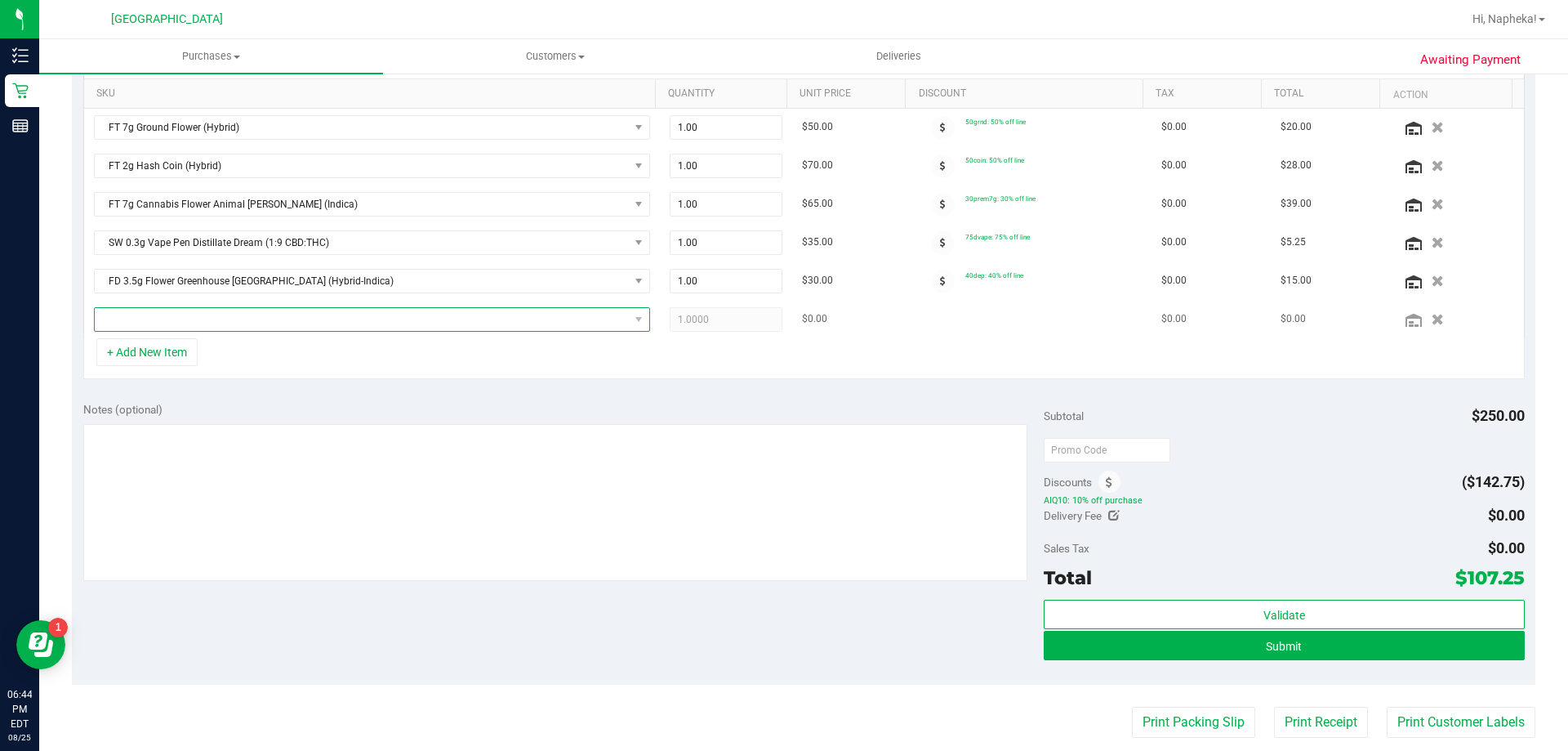
click at [231, 313] on span "NO DATA FOUND" at bounding box center [362, 319] width 534 height 23
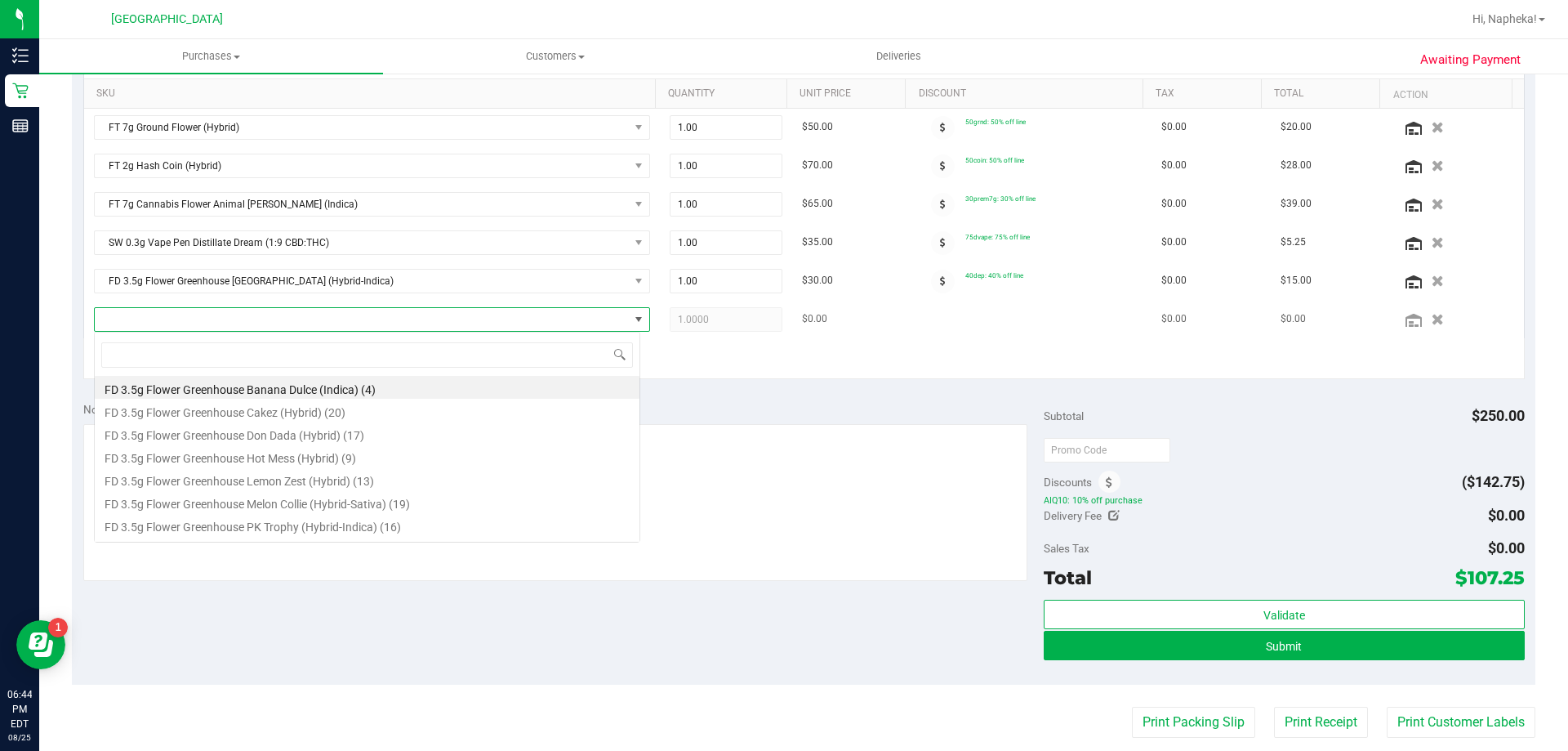
scroll to position [25, 547]
type input "jcw"
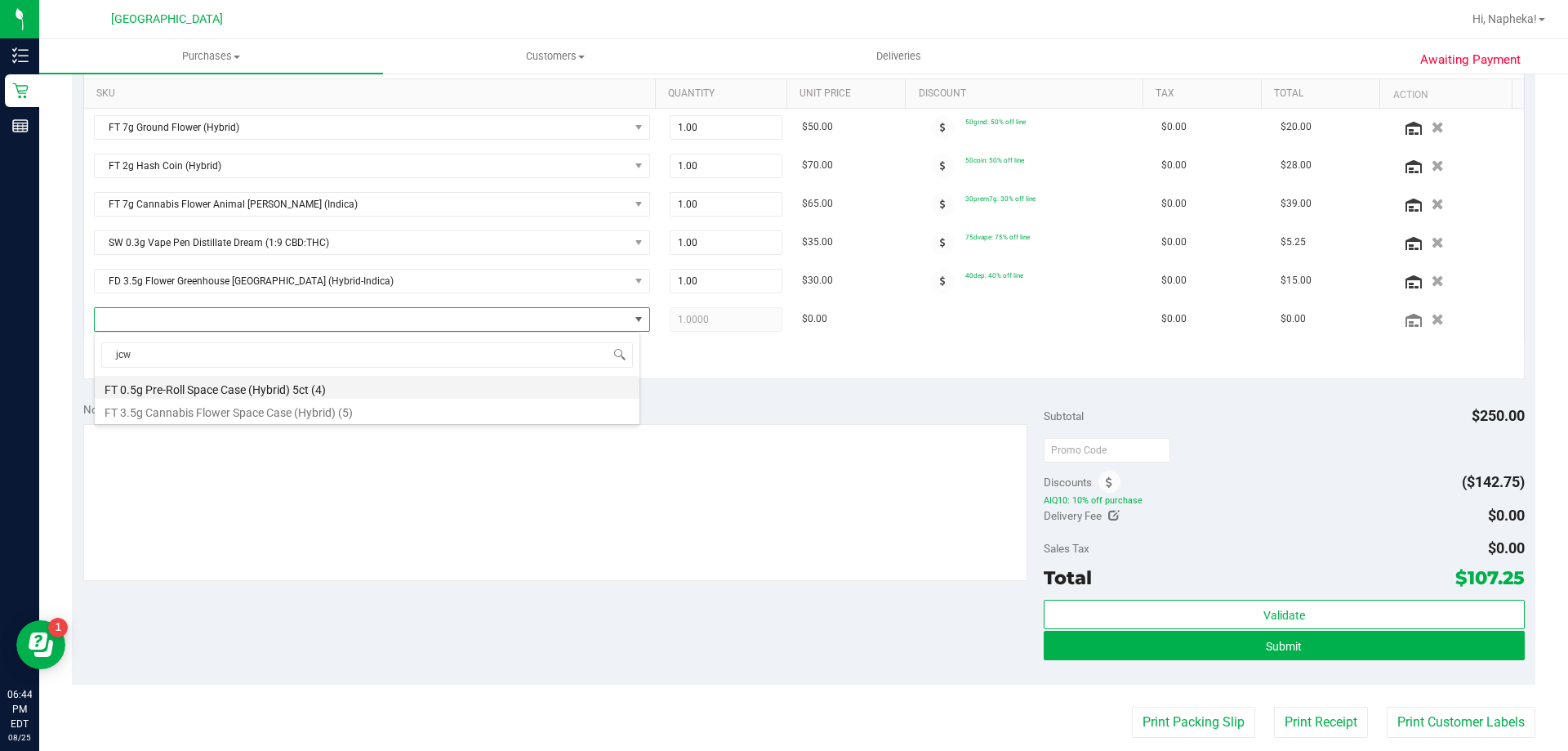
click at [315, 392] on li "FT 0.5g Pre-Roll Space Case (Hybrid) 5ct (4)" at bounding box center [368, 387] width 545 height 23
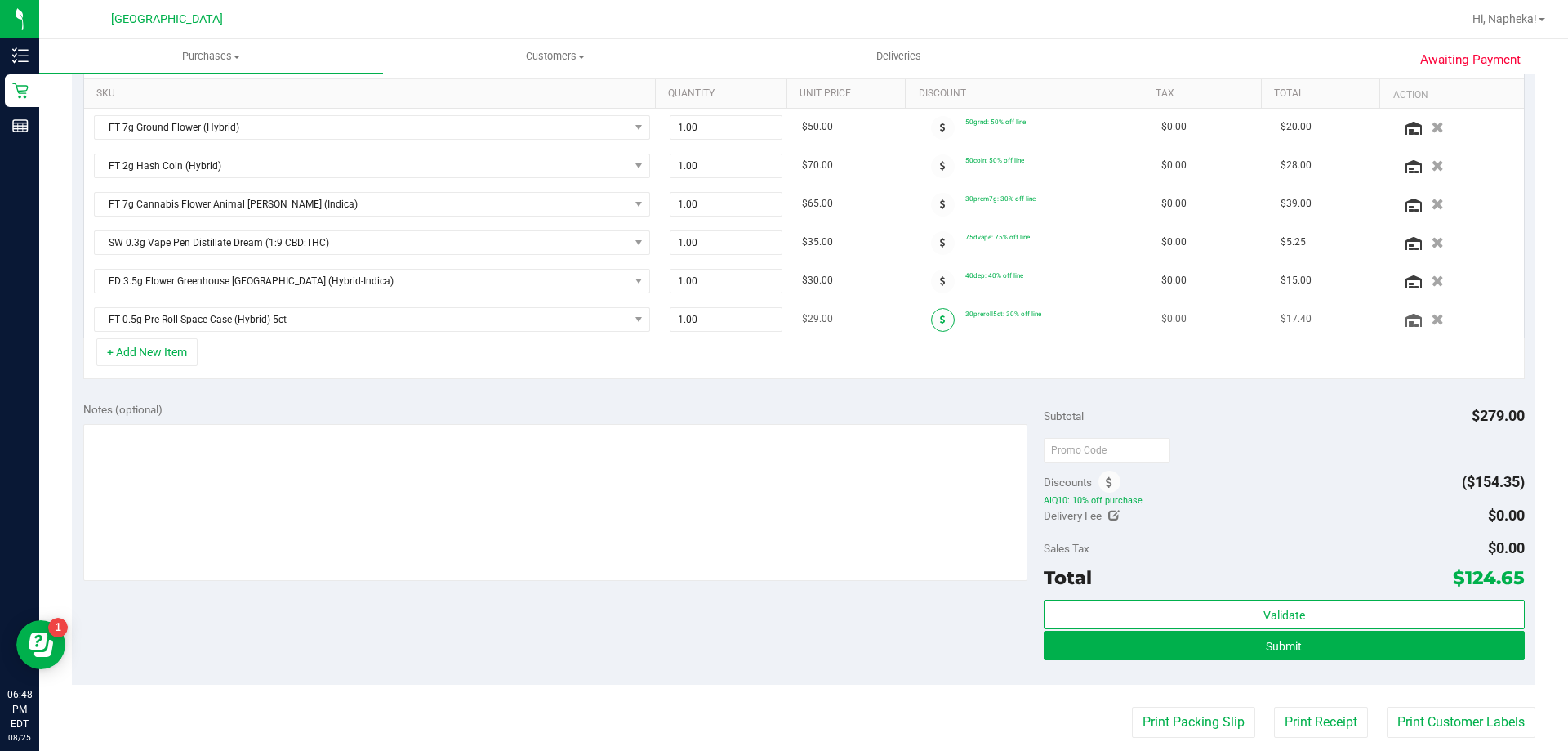
click at [937, 325] on span at bounding box center [943, 320] width 24 height 24
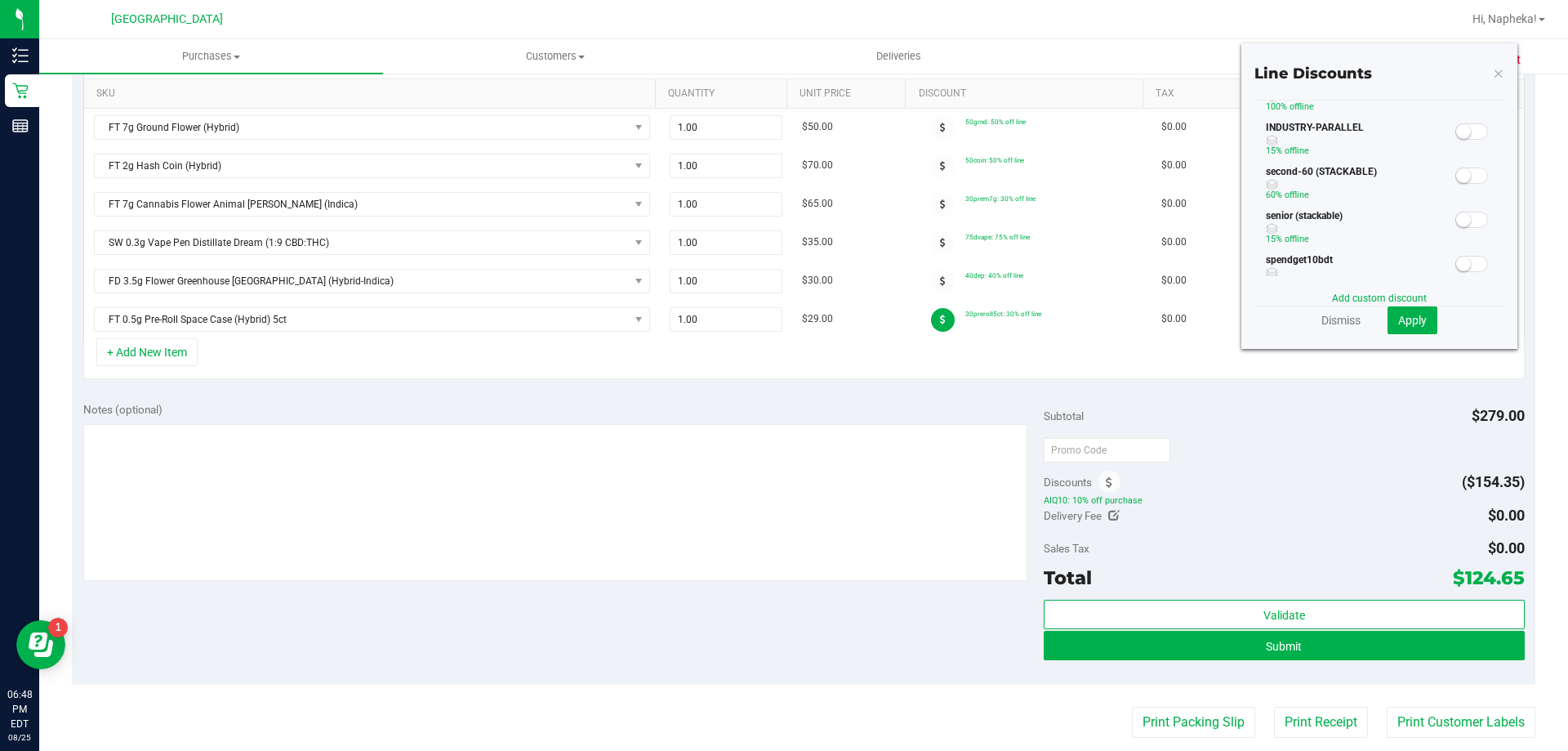
scroll to position [327, 0]
click at [1461, 224] on span at bounding box center [1472, 226] width 33 height 16
click at [1399, 325] on span "Apply" at bounding box center [1412, 320] width 28 height 13
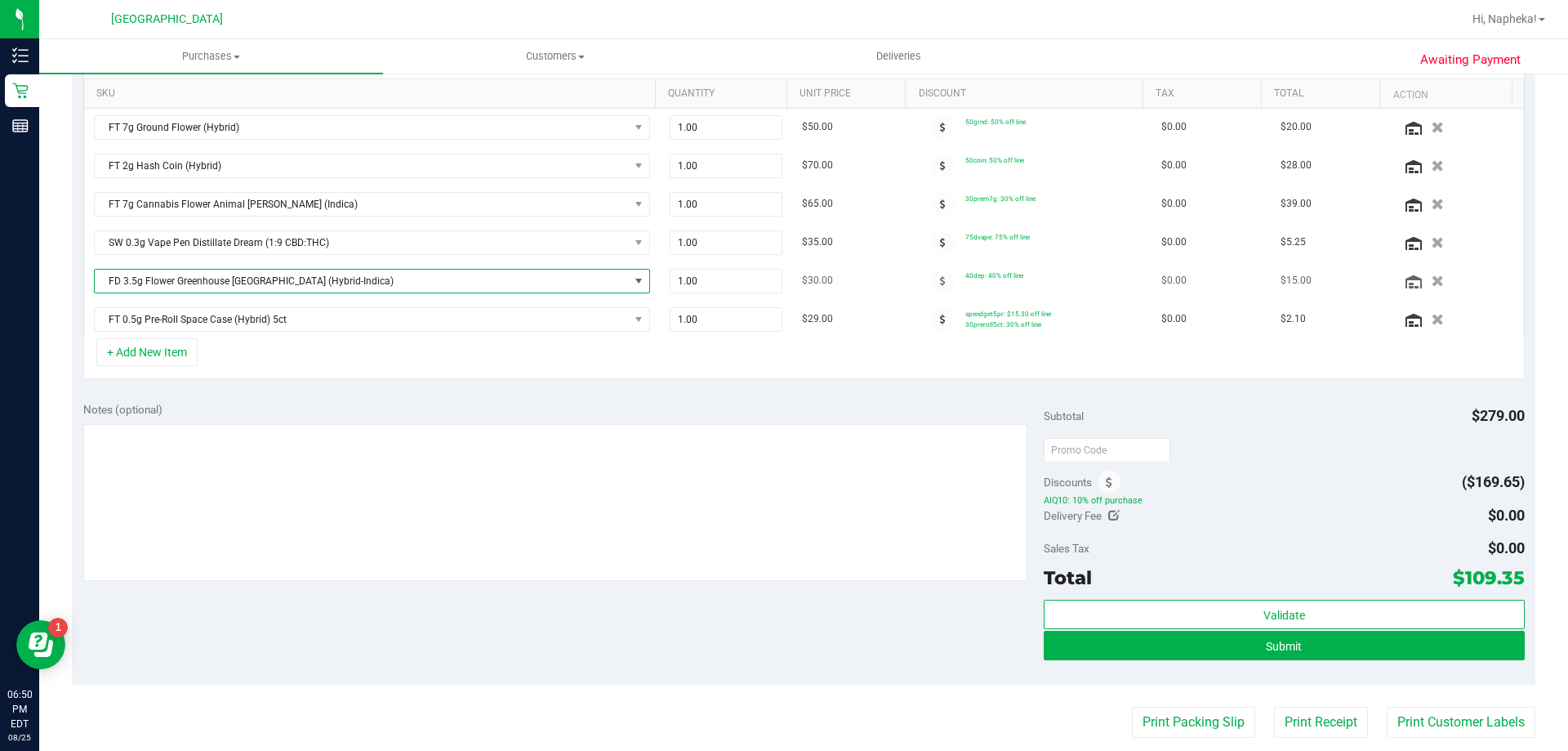
click at [261, 276] on span "FD 3.5g Flower Greenhouse [GEOGRAPHIC_DATA] (Hybrid-Indica)" at bounding box center [362, 281] width 534 height 23
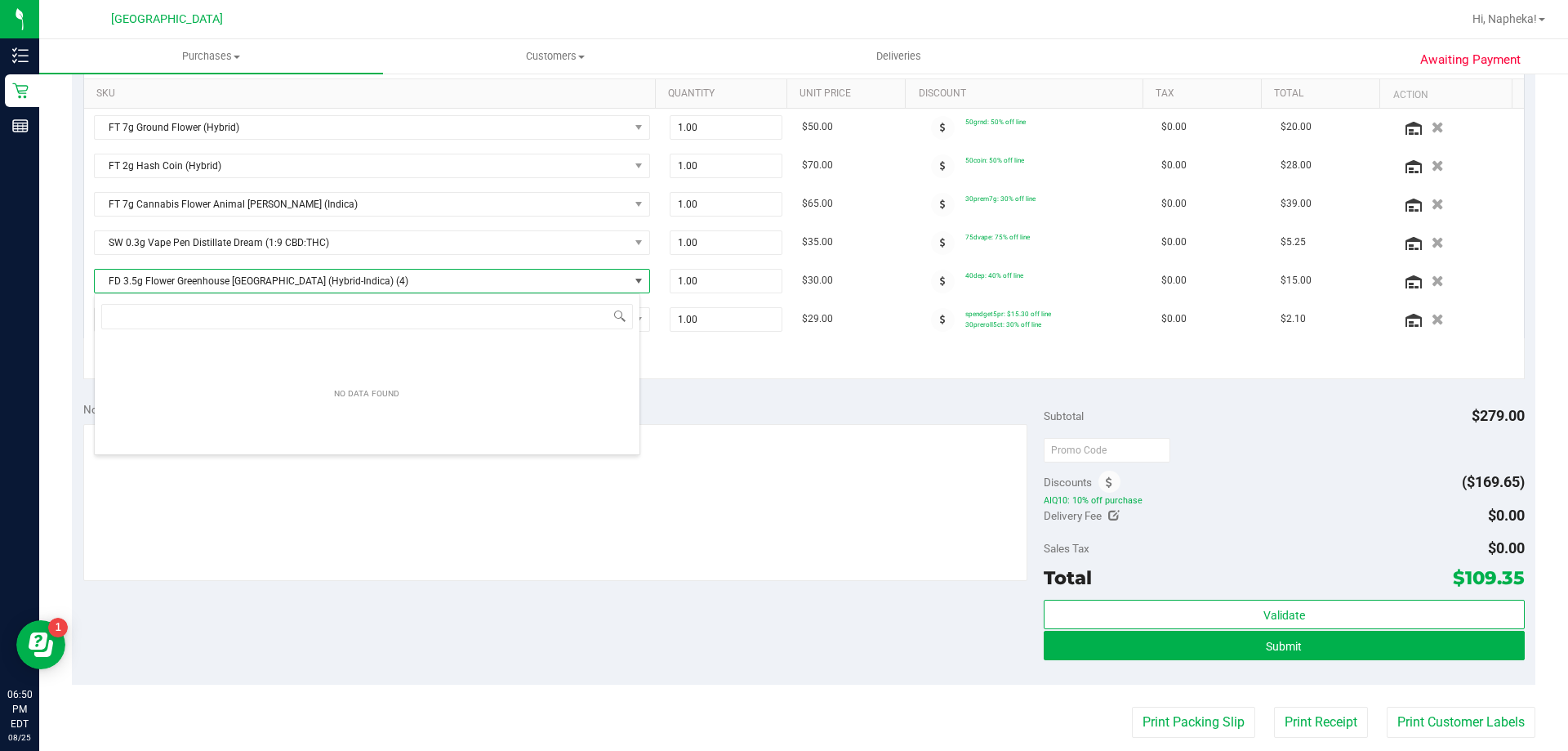
scroll to position [19, 0]
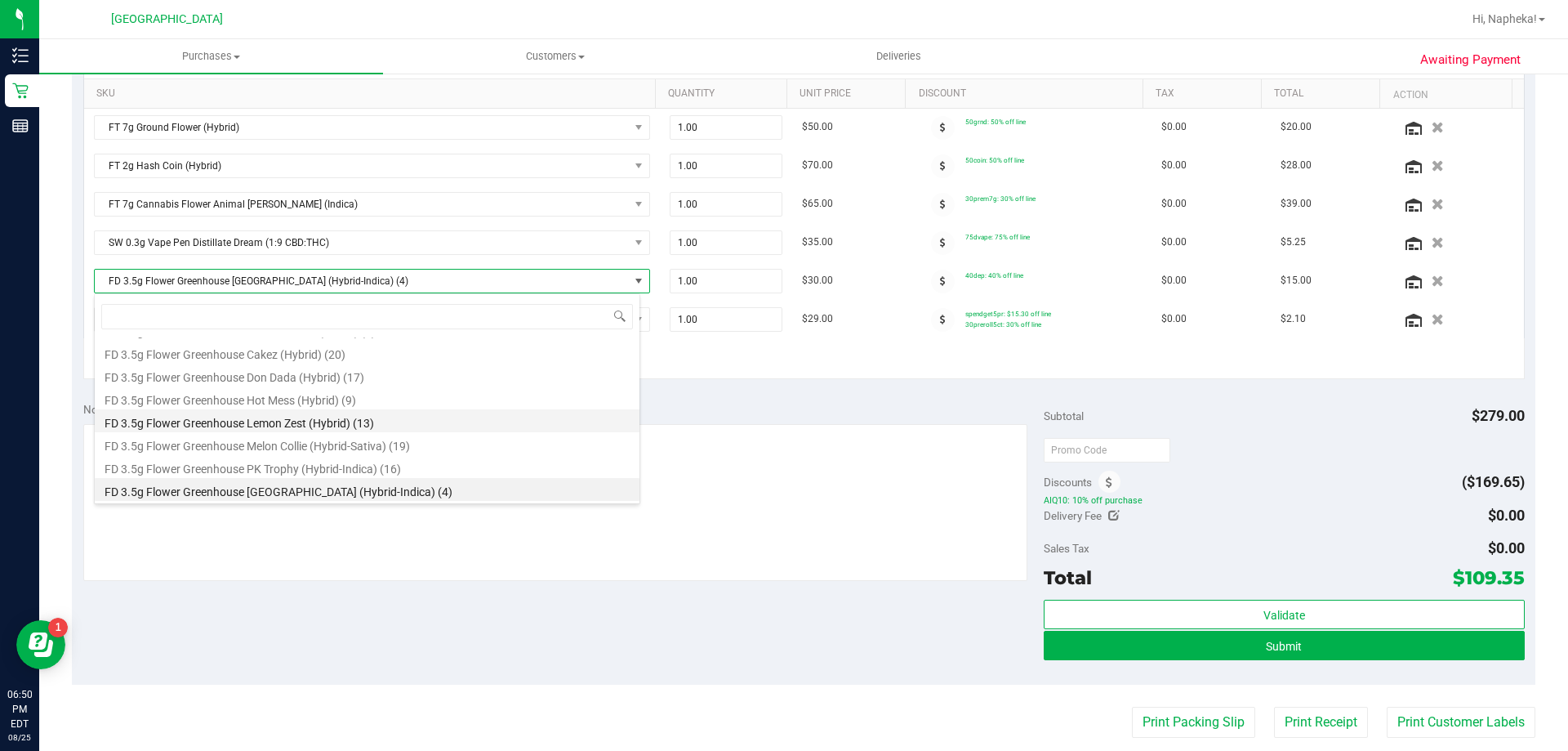
click at [364, 423] on li "FD 3.5g Flower Greenhouse Lemon Zest (Hybrid) (13)" at bounding box center [368, 420] width 545 height 23
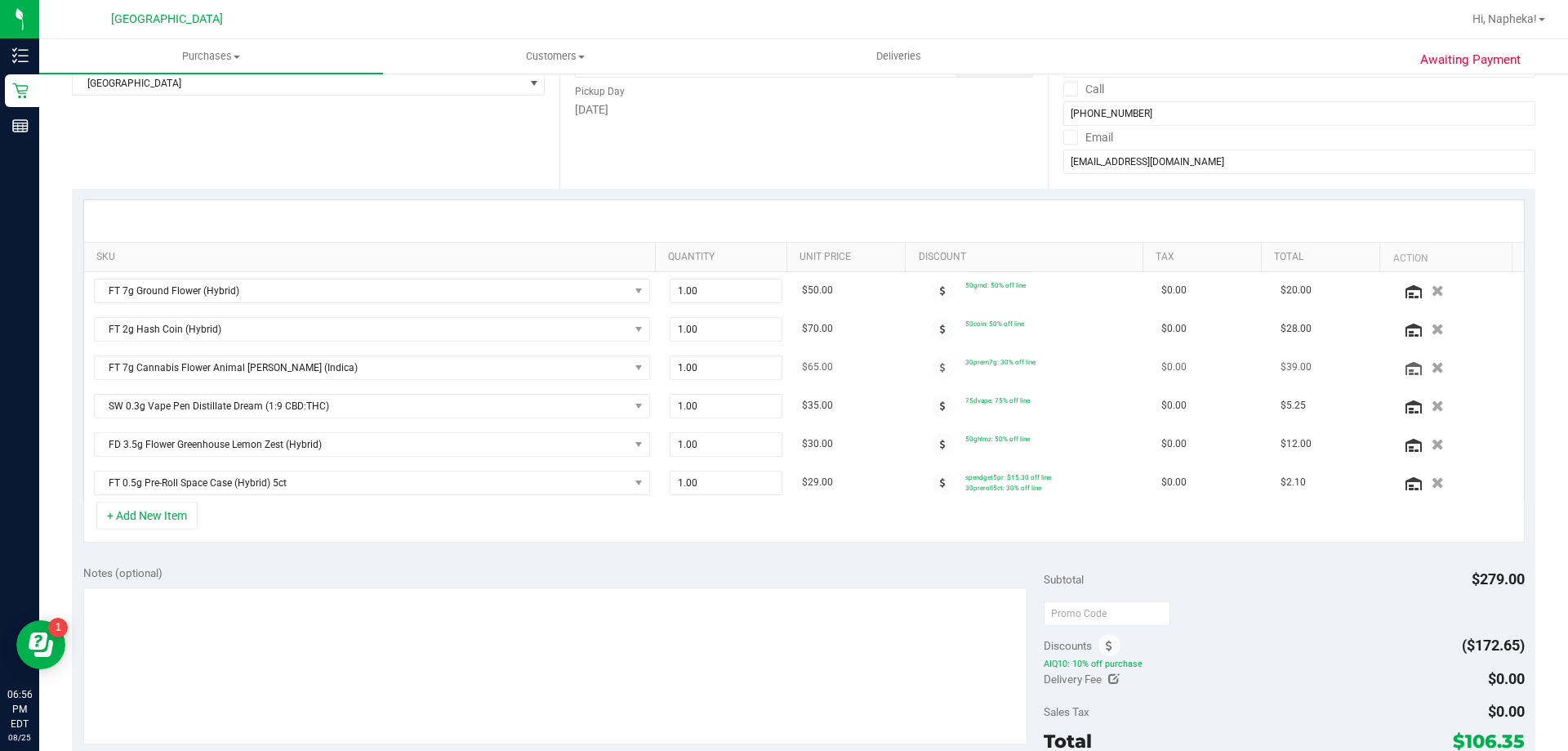
scroll to position [327, 0]
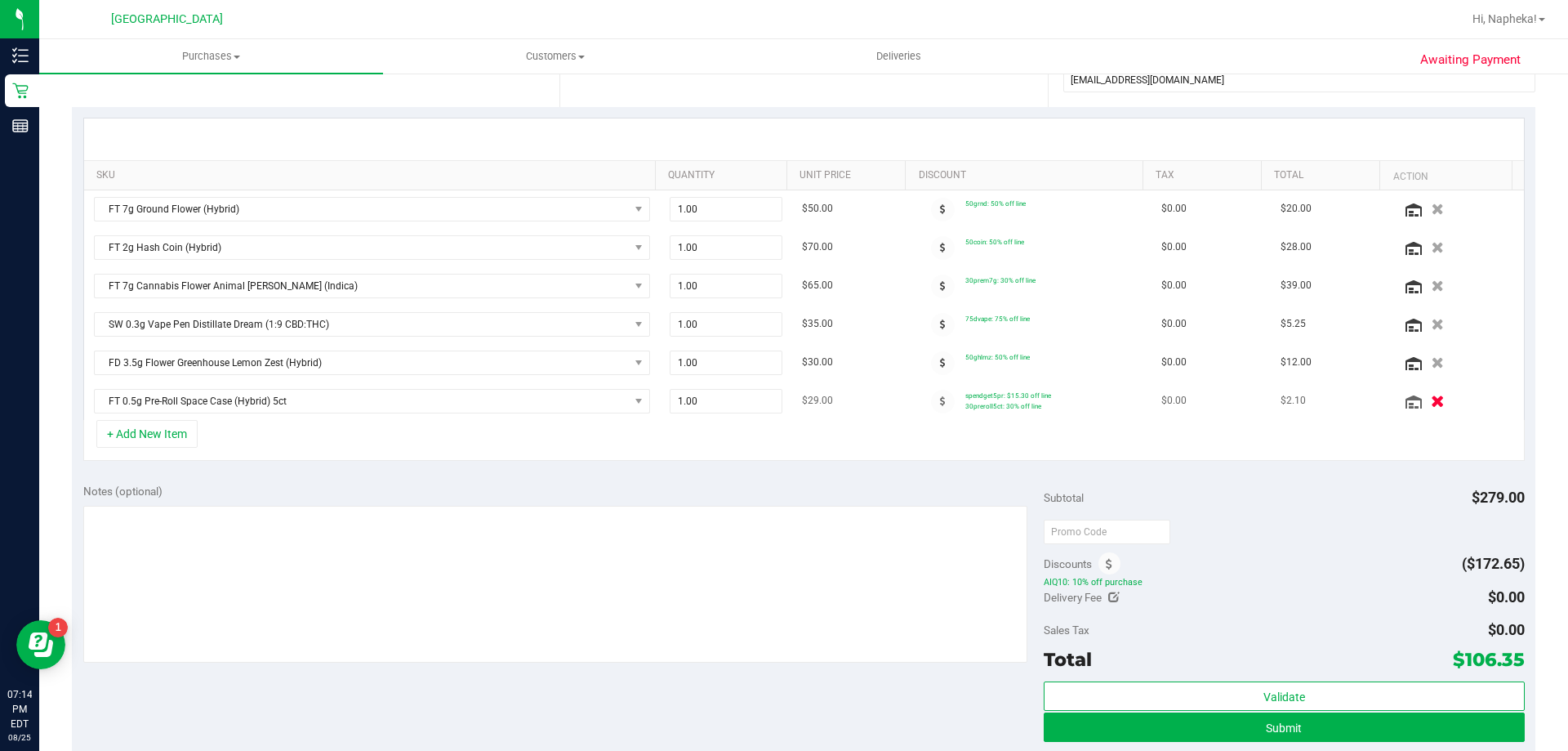
click at [1431, 403] on icon "button" at bounding box center [1437, 400] width 14 height 12
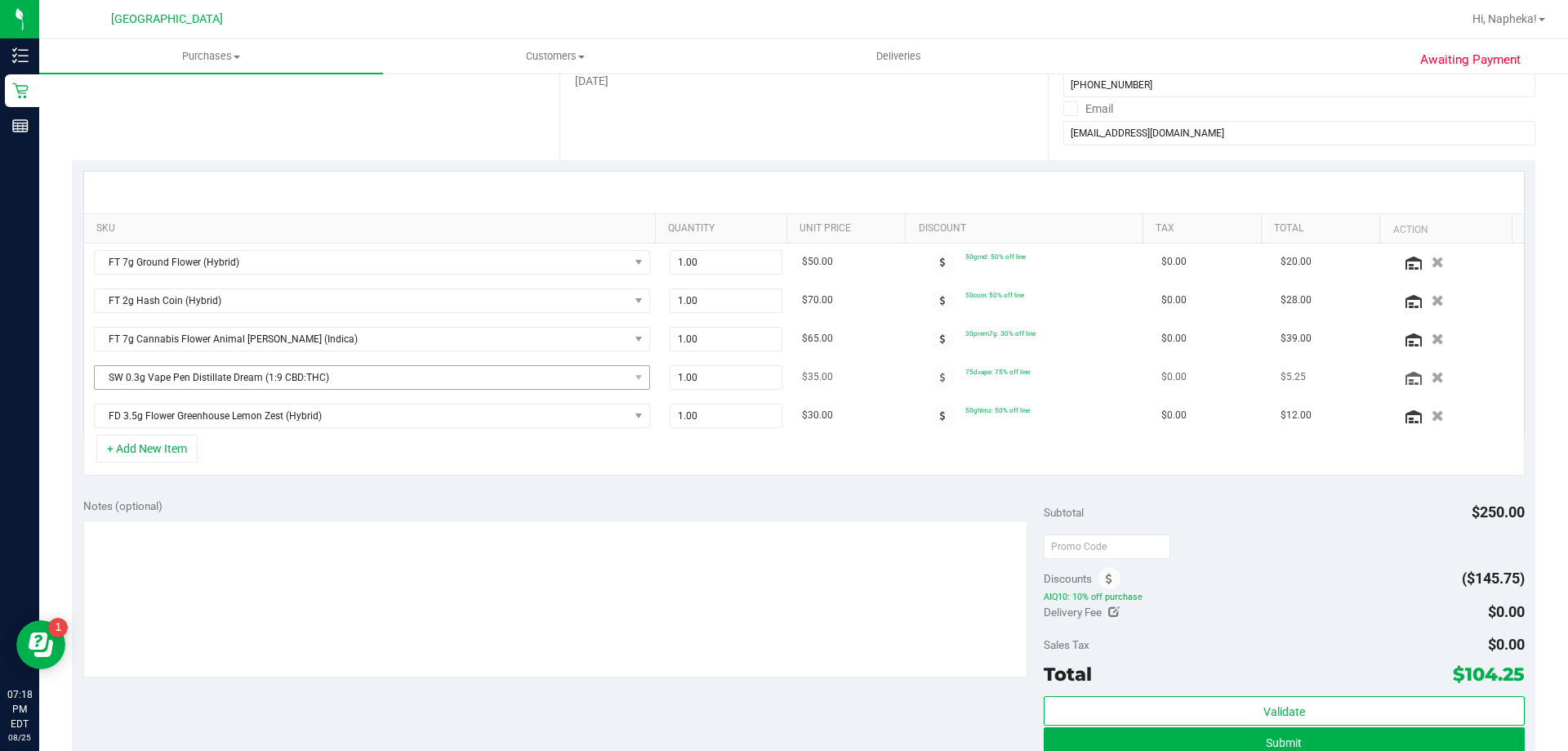
scroll to position [245, 0]
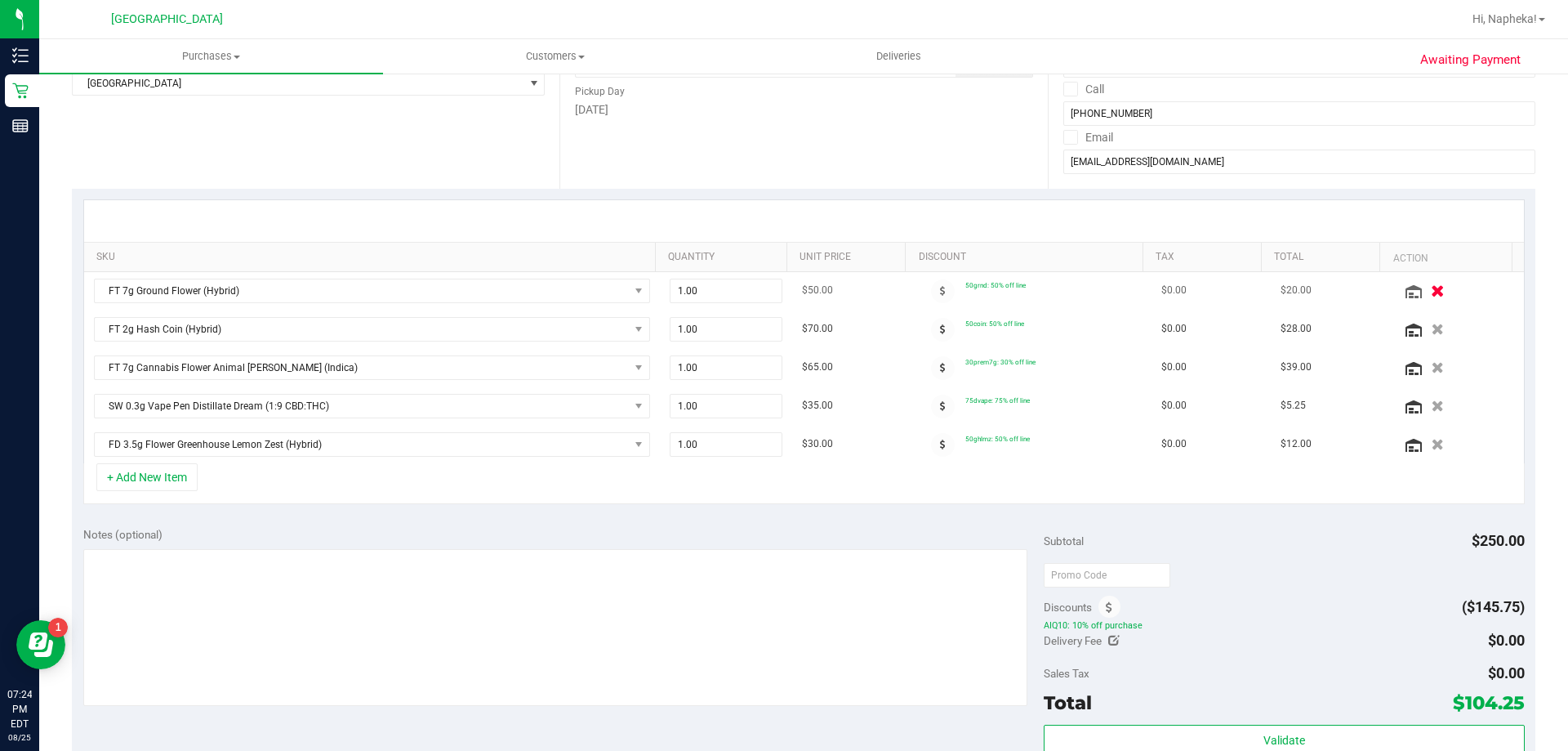
click at [1431, 289] on icon "button" at bounding box center [1437, 290] width 14 height 12
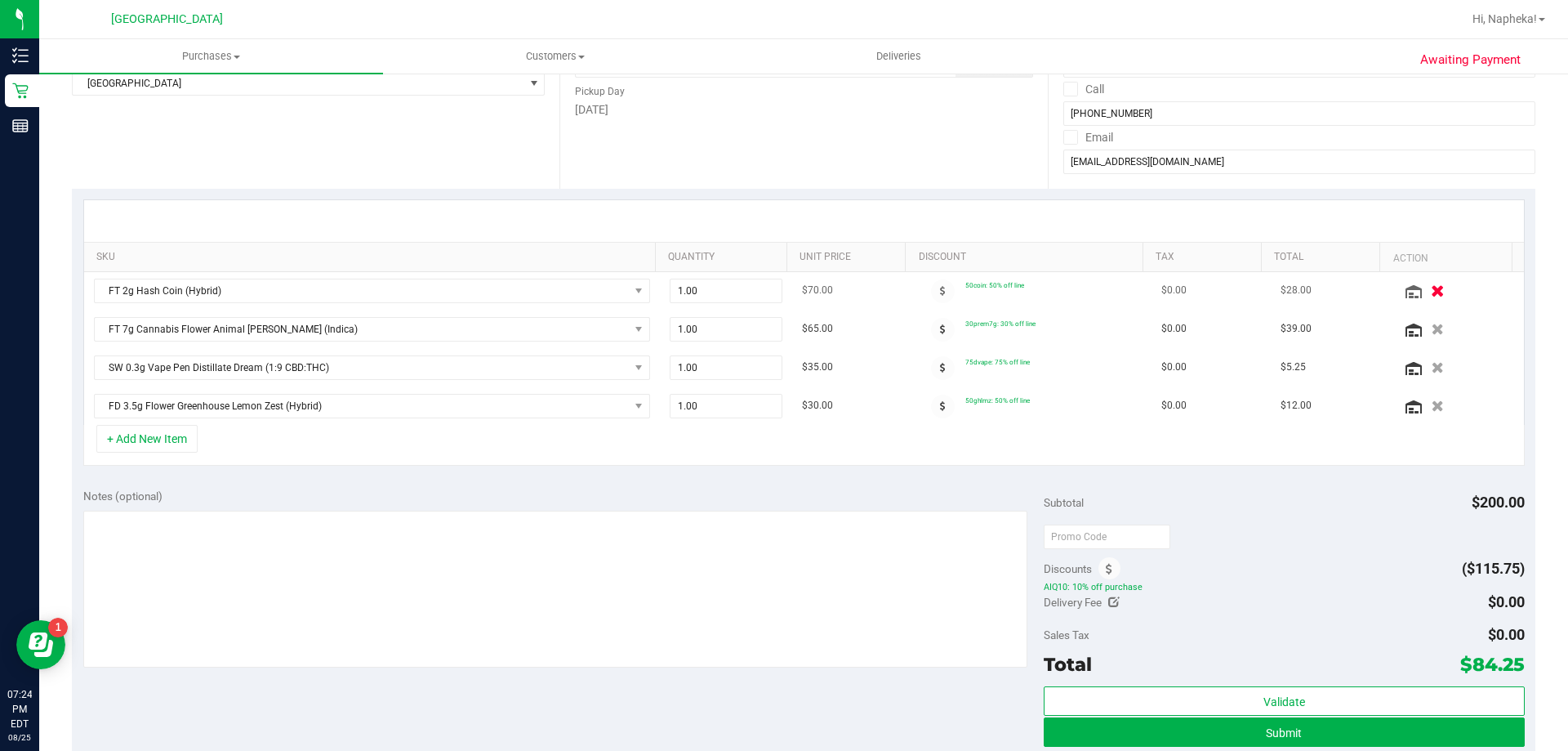
click at [1431, 291] on icon "button" at bounding box center [1437, 290] width 14 height 12
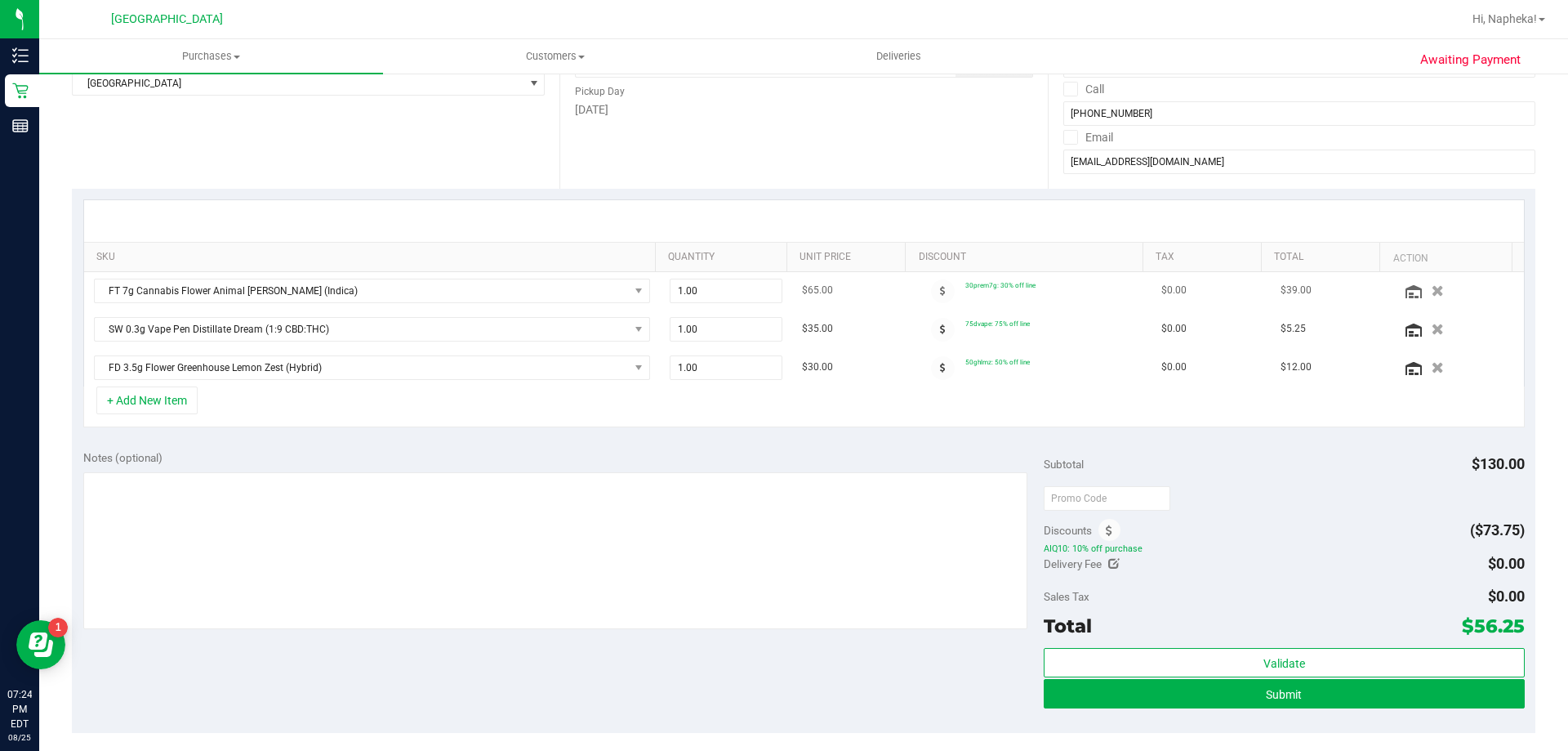
click at [1417, 301] on td at bounding box center [1457, 291] width 133 height 38
click at [1431, 295] on icon "button" at bounding box center [1437, 290] width 14 height 12
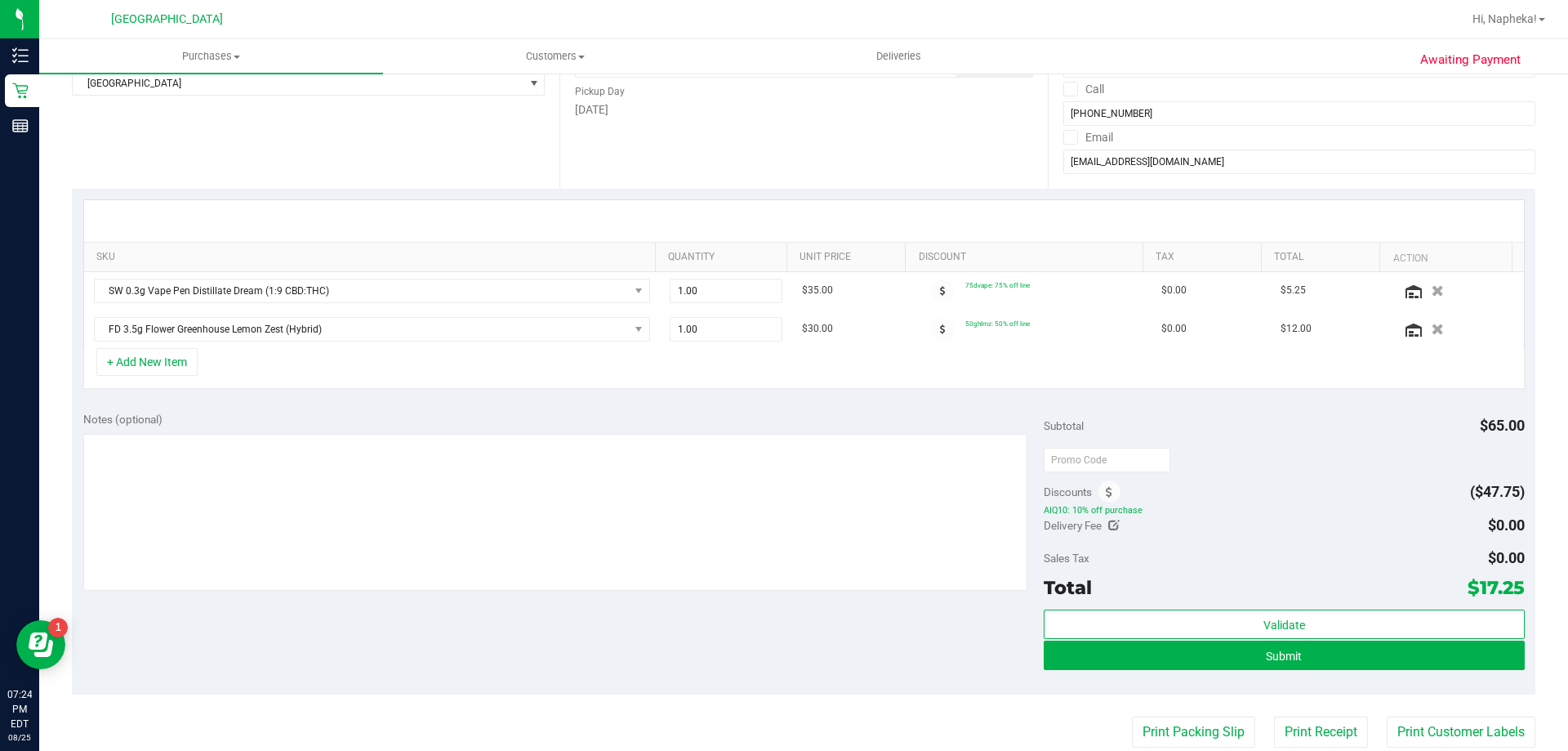
click at [1432, 295] on icon "button" at bounding box center [1437, 291] width 12 height 12
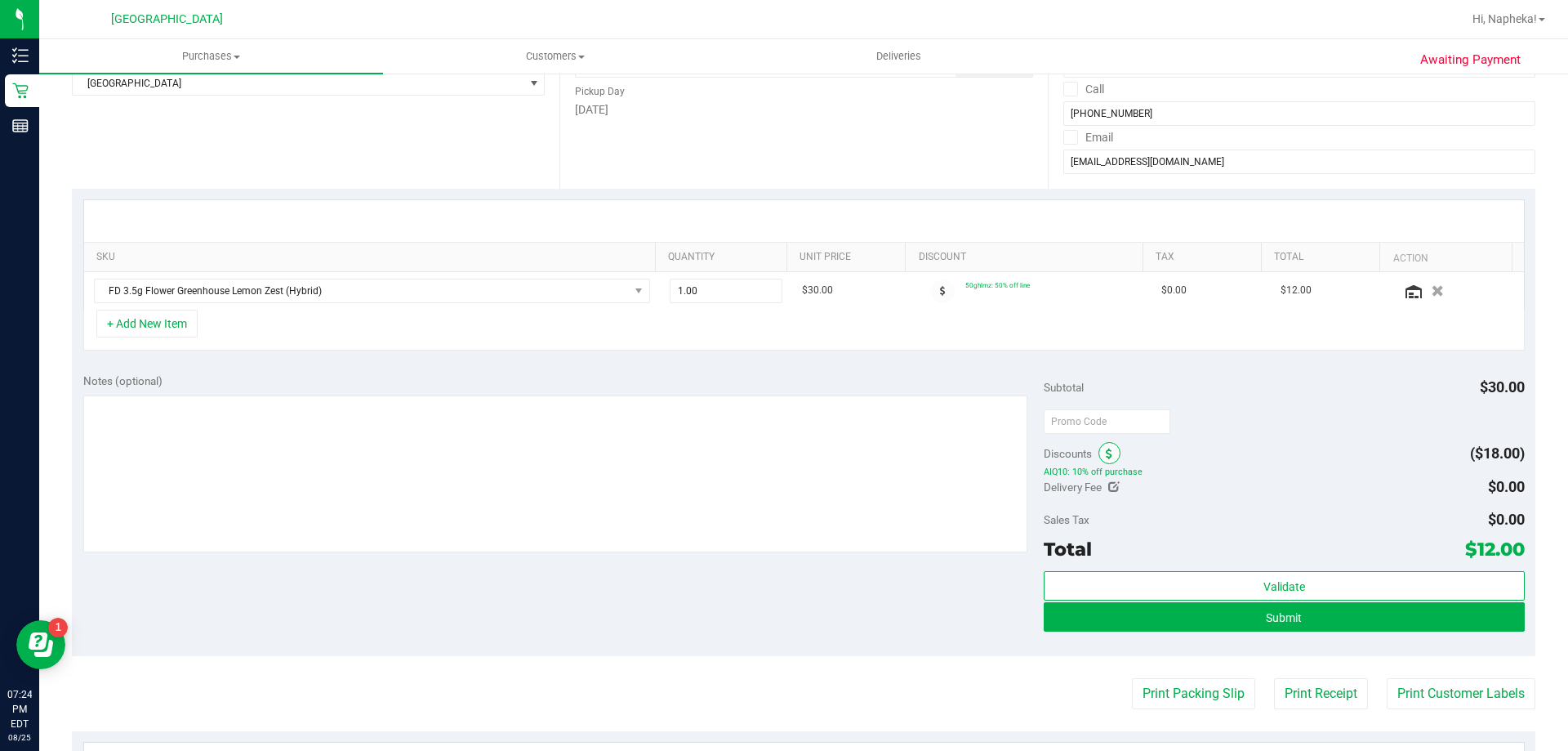
click at [1105, 456] on icon at bounding box center [1108, 454] width 6 height 12
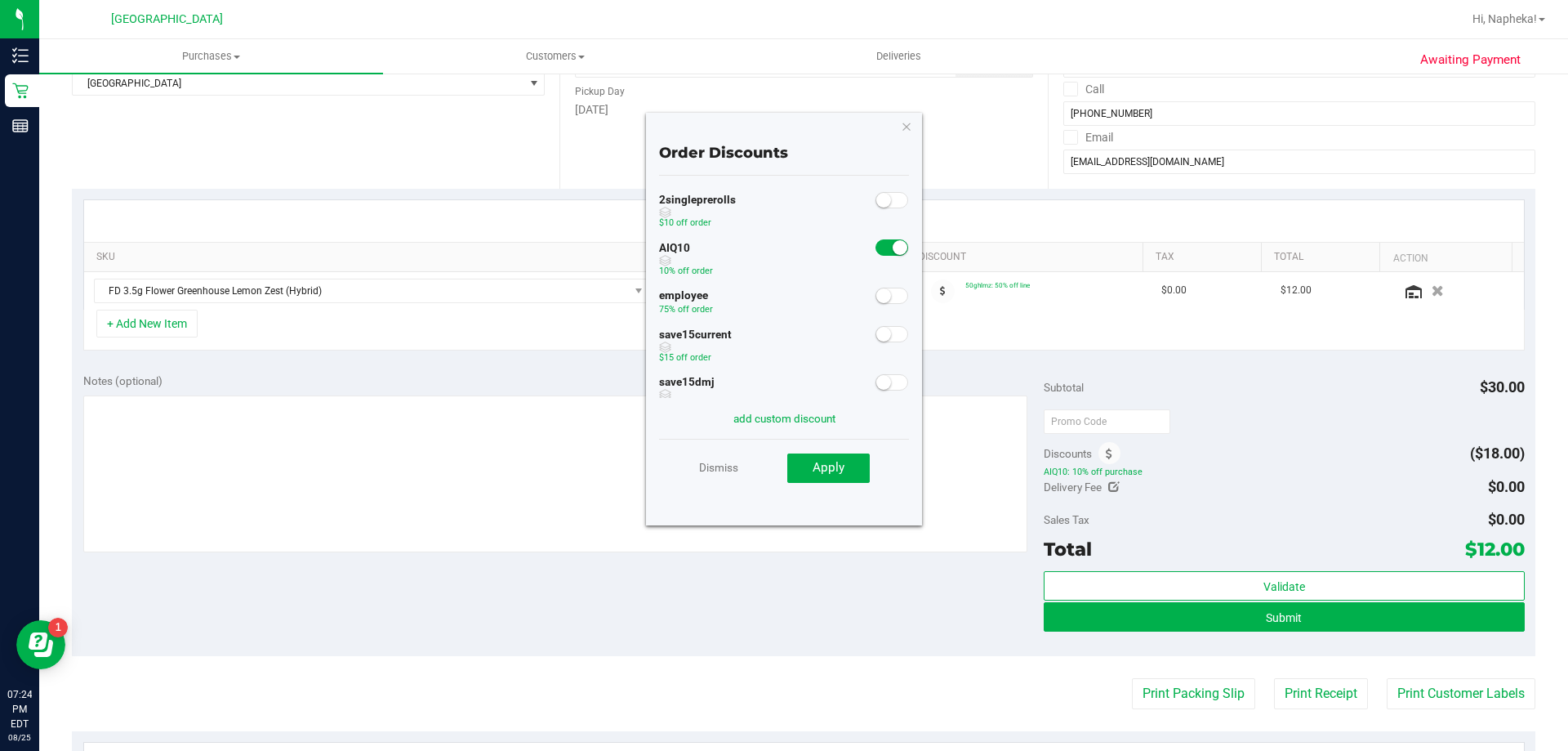
click at [876, 244] on span at bounding box center [892, 248] width 33 height 16
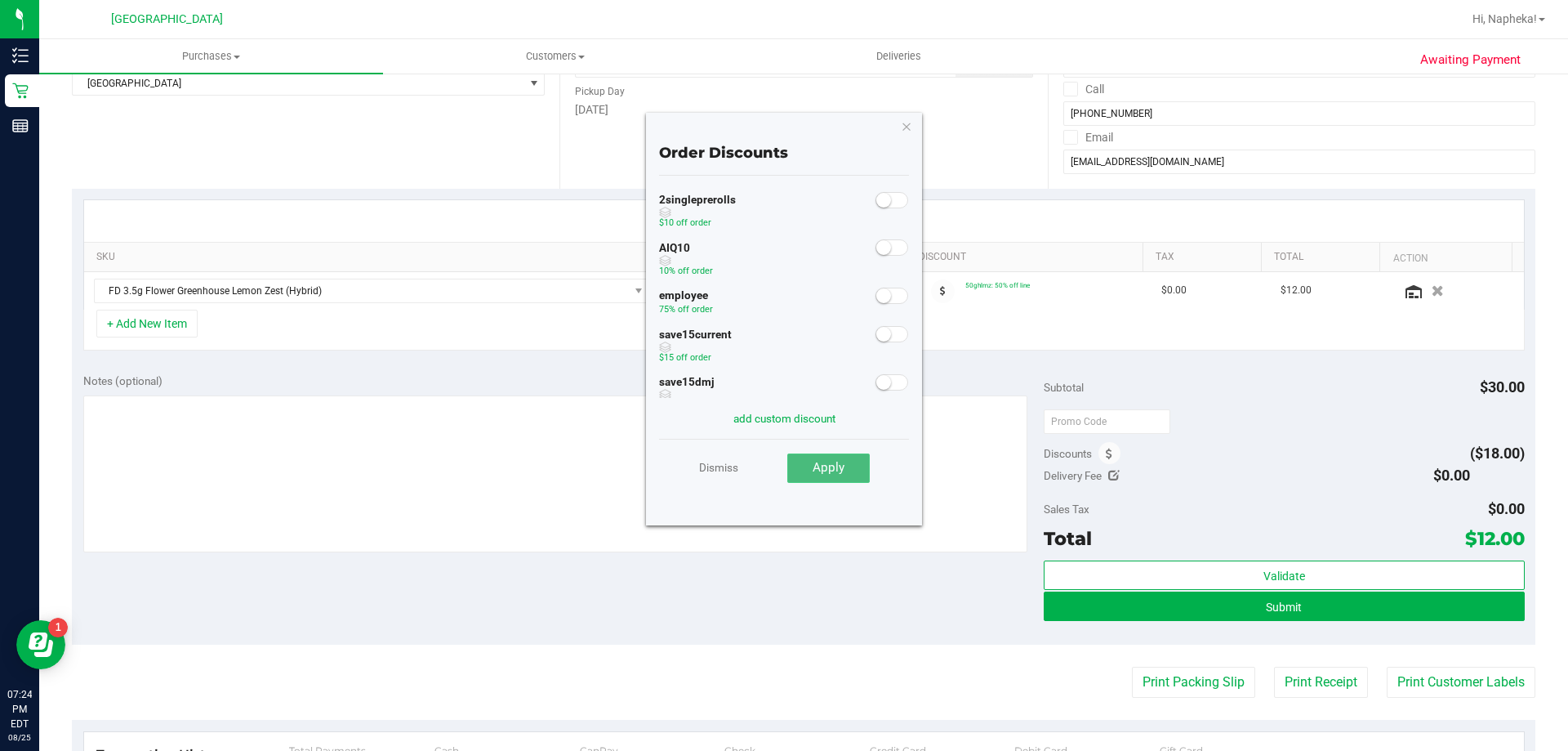
click at [844, 458] on button "Apply" at bounding box center [828, 468] width 82 height 29
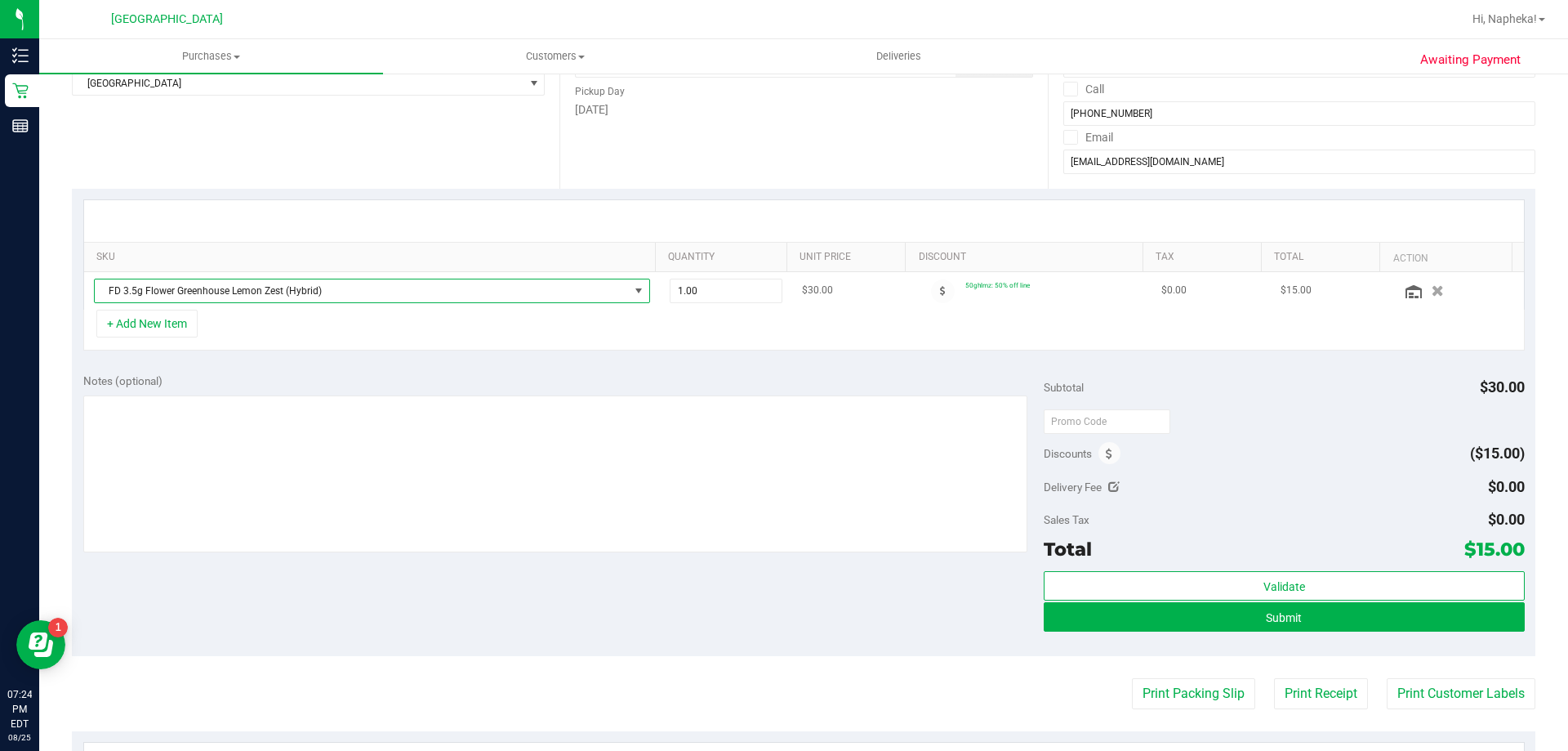
click at [385, 292] on span "FD 3.5g Flower Greenhouse Lemon Zest (Hybrid)" at bounding box center [362, 290] width 534 height 23
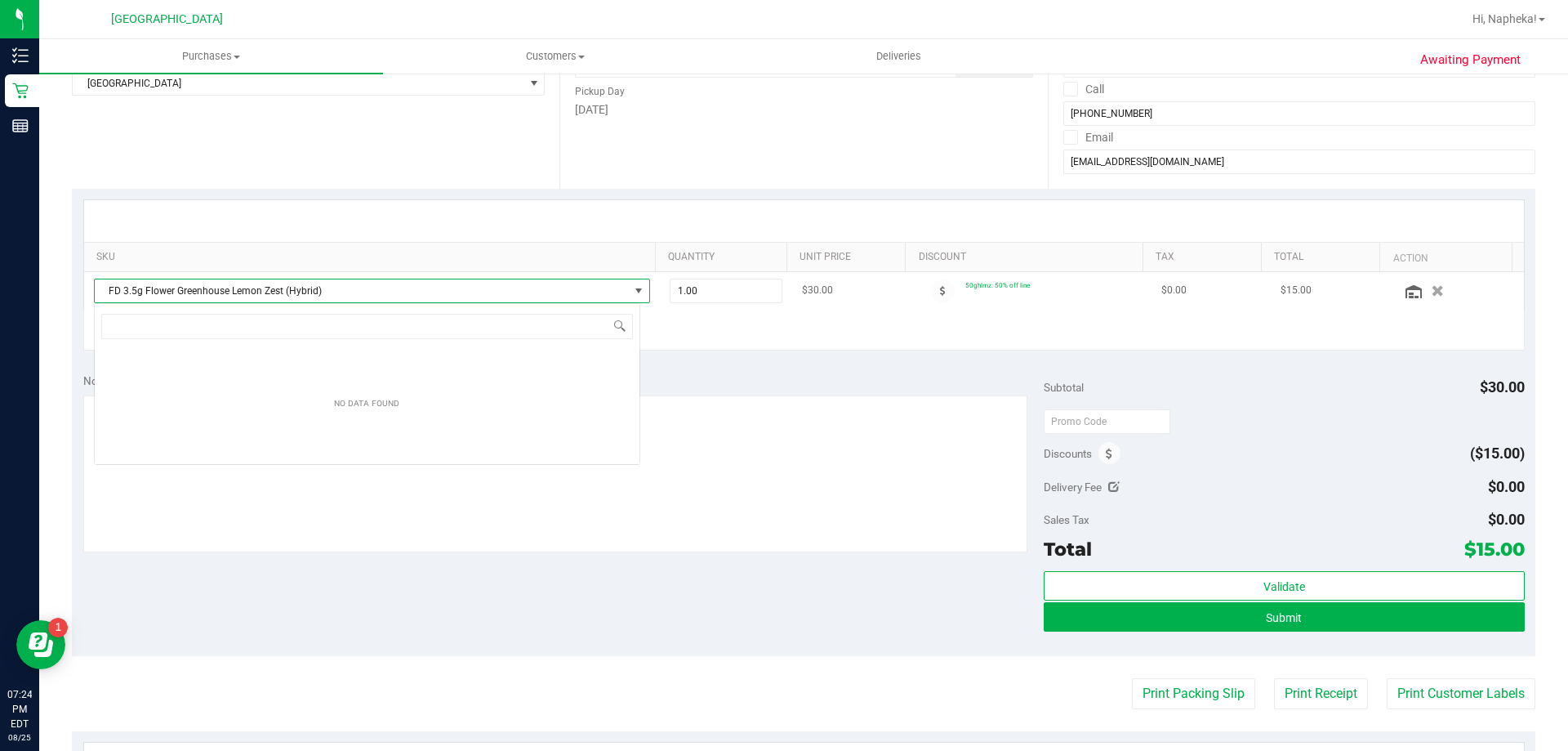
scroll to position [25, 547]
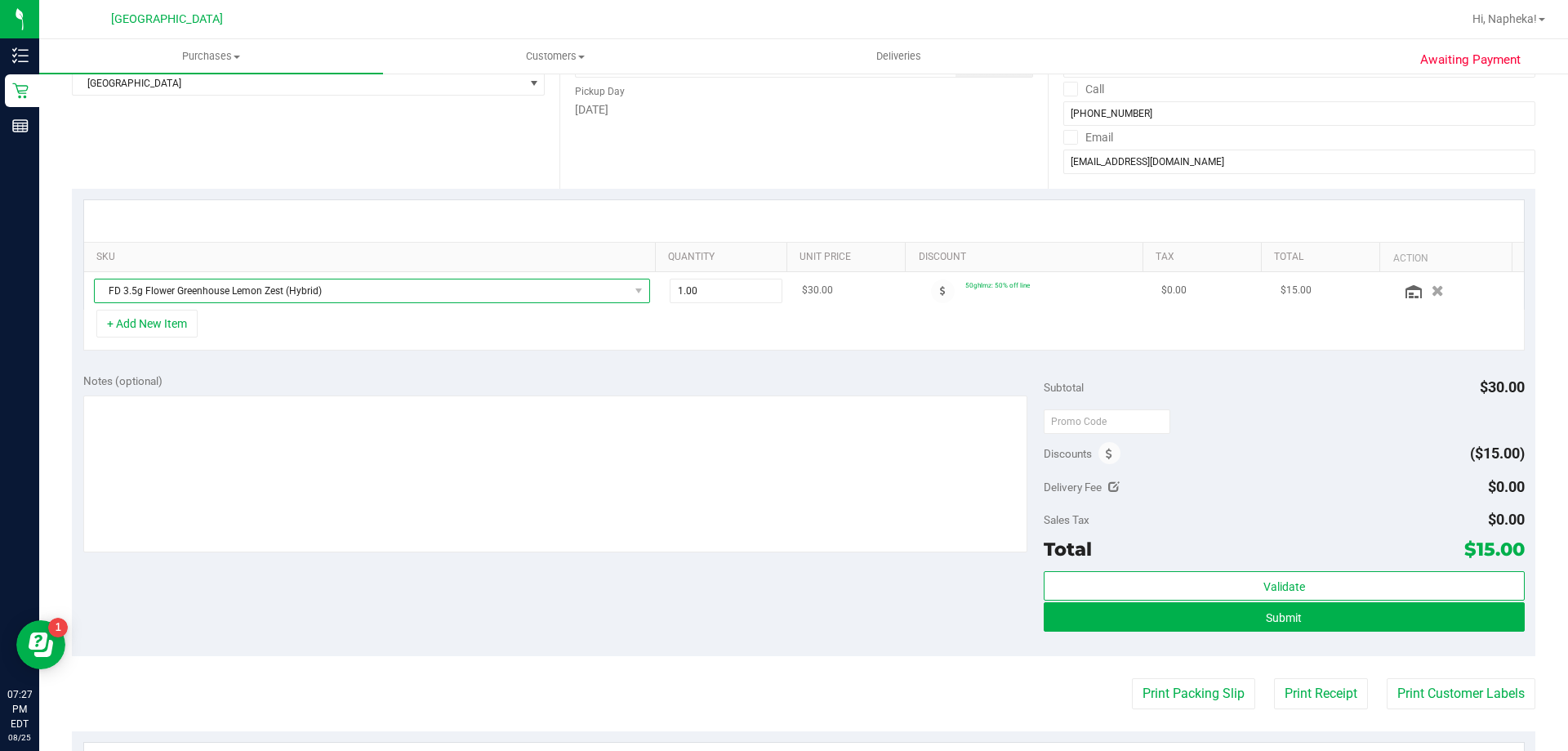
click at [371, 302] on span "FD 3.5g Flower Greenhouse Lemon Zest (Hybrid)" at bounding box center [362, 290] width 534 height 23
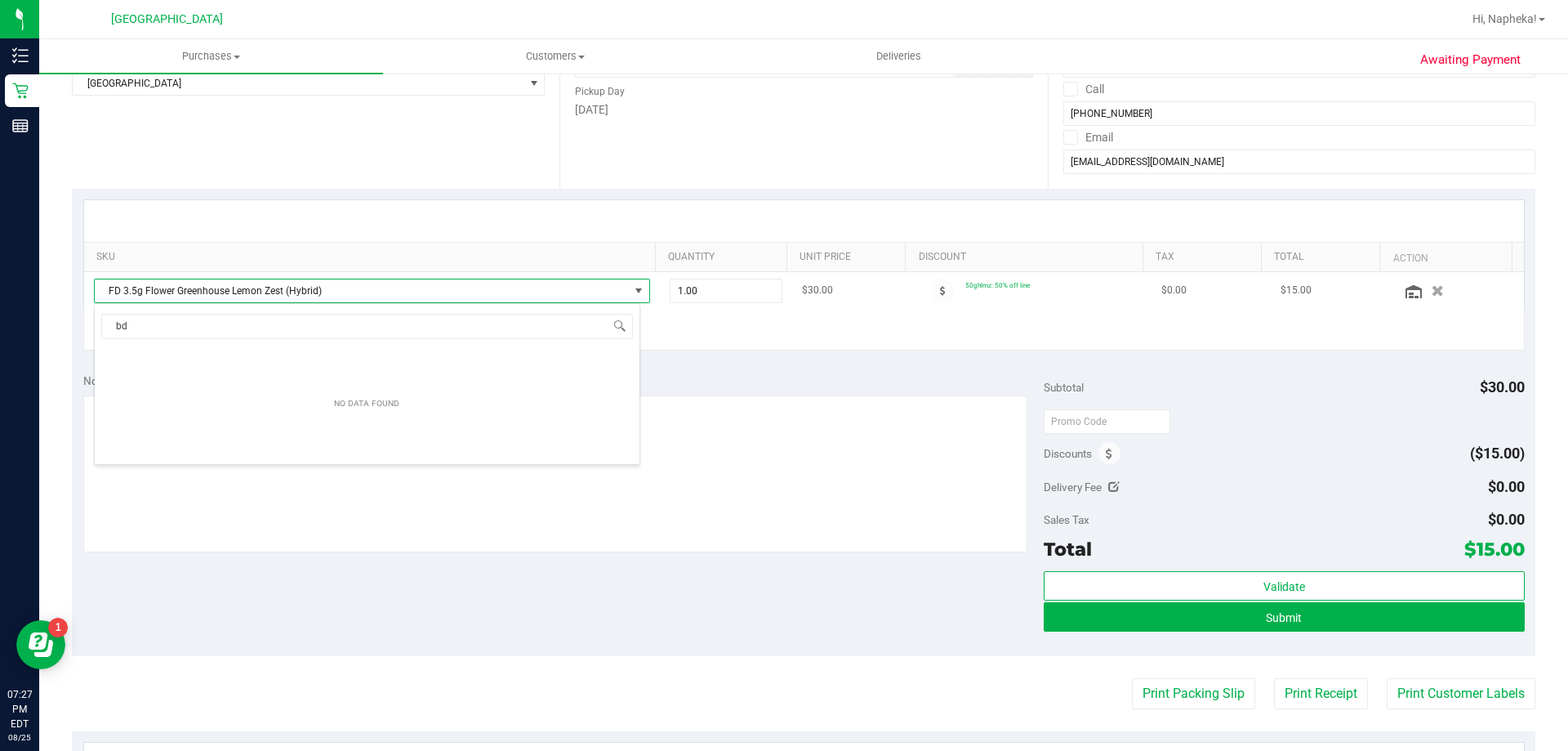
type input "bdl"
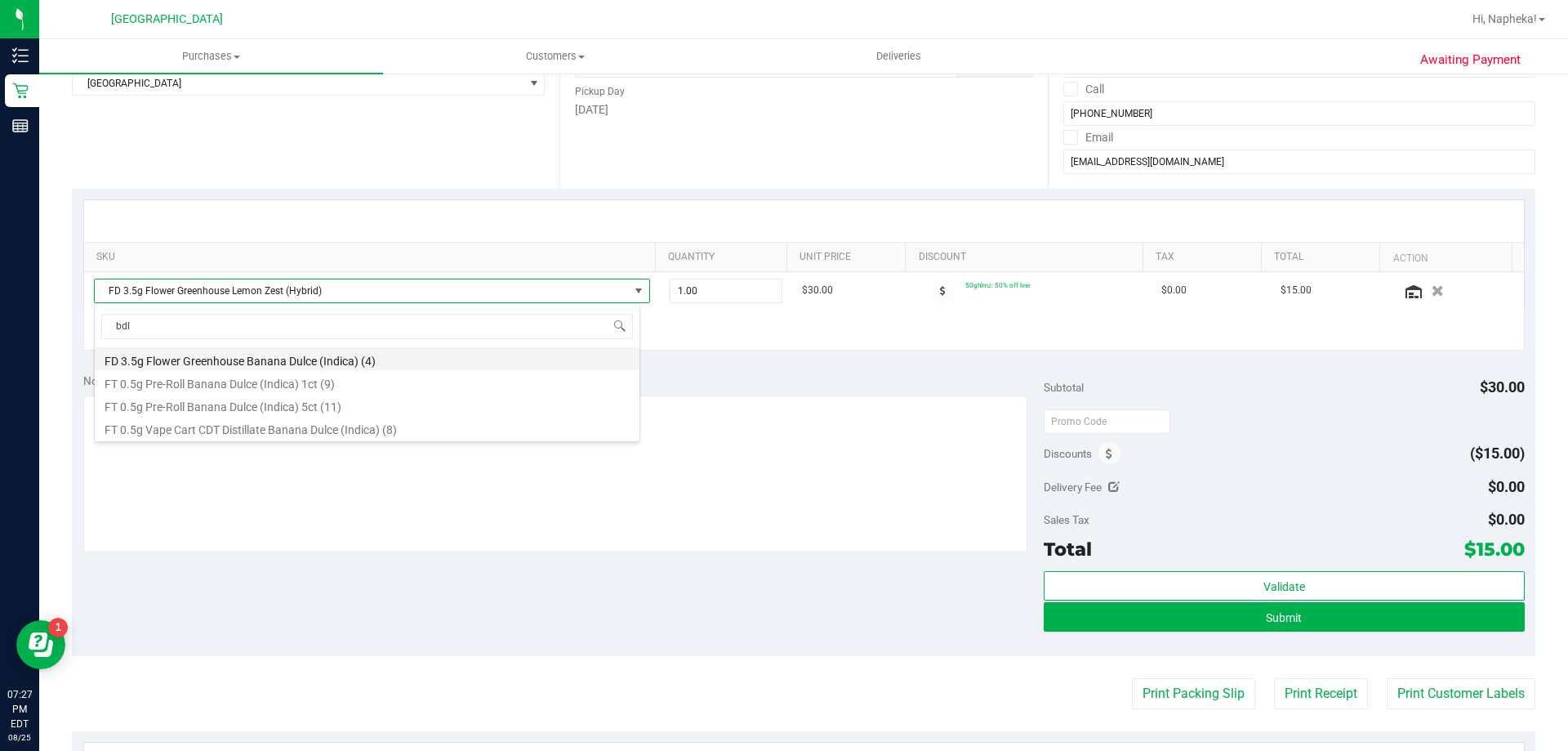
click at [377, 363] on li "FD 3.5g Flower Greenhouse Banana Dulce (Indica) (4)" at bounding box center [368, 359] width 545 height 23
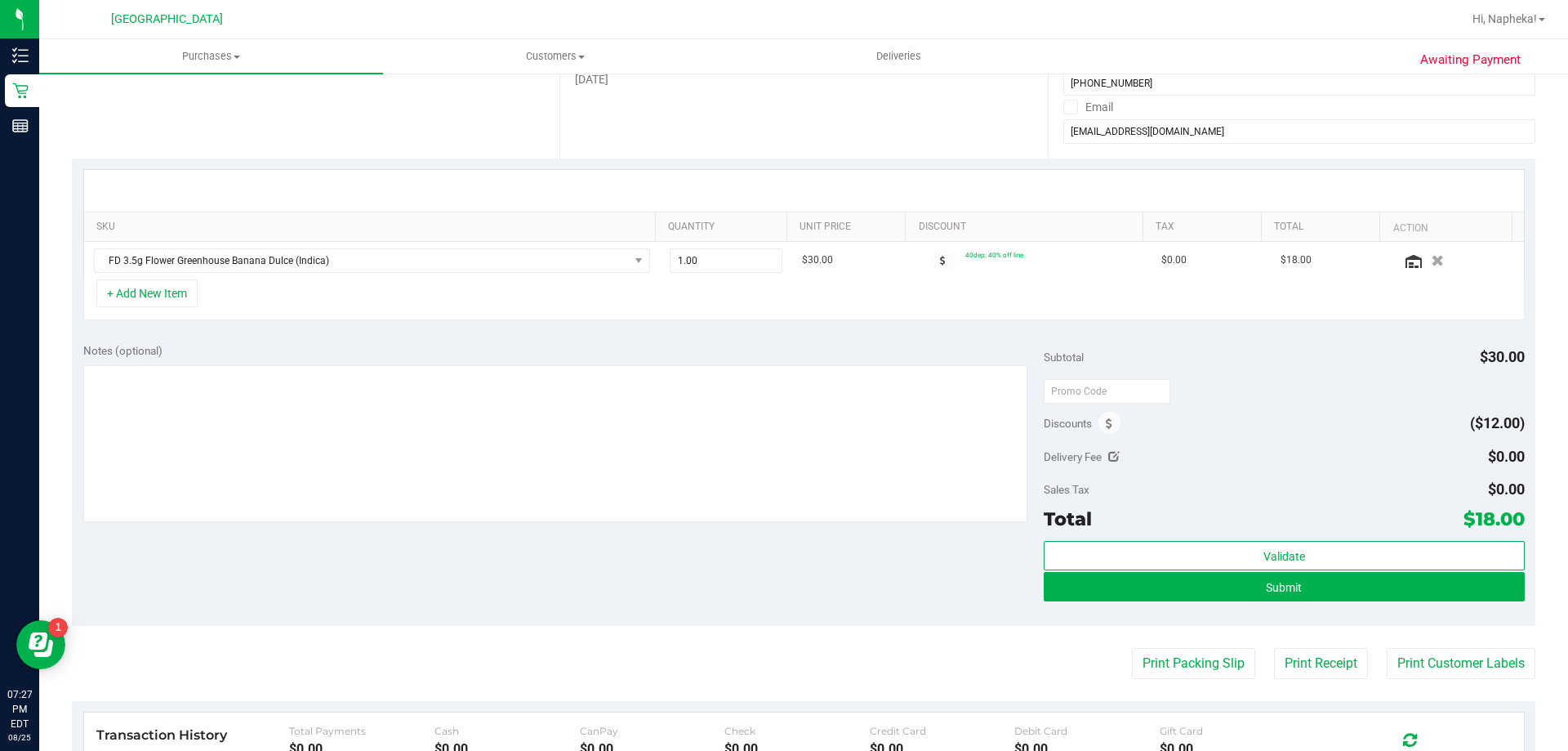
scroll to position [327, 0]
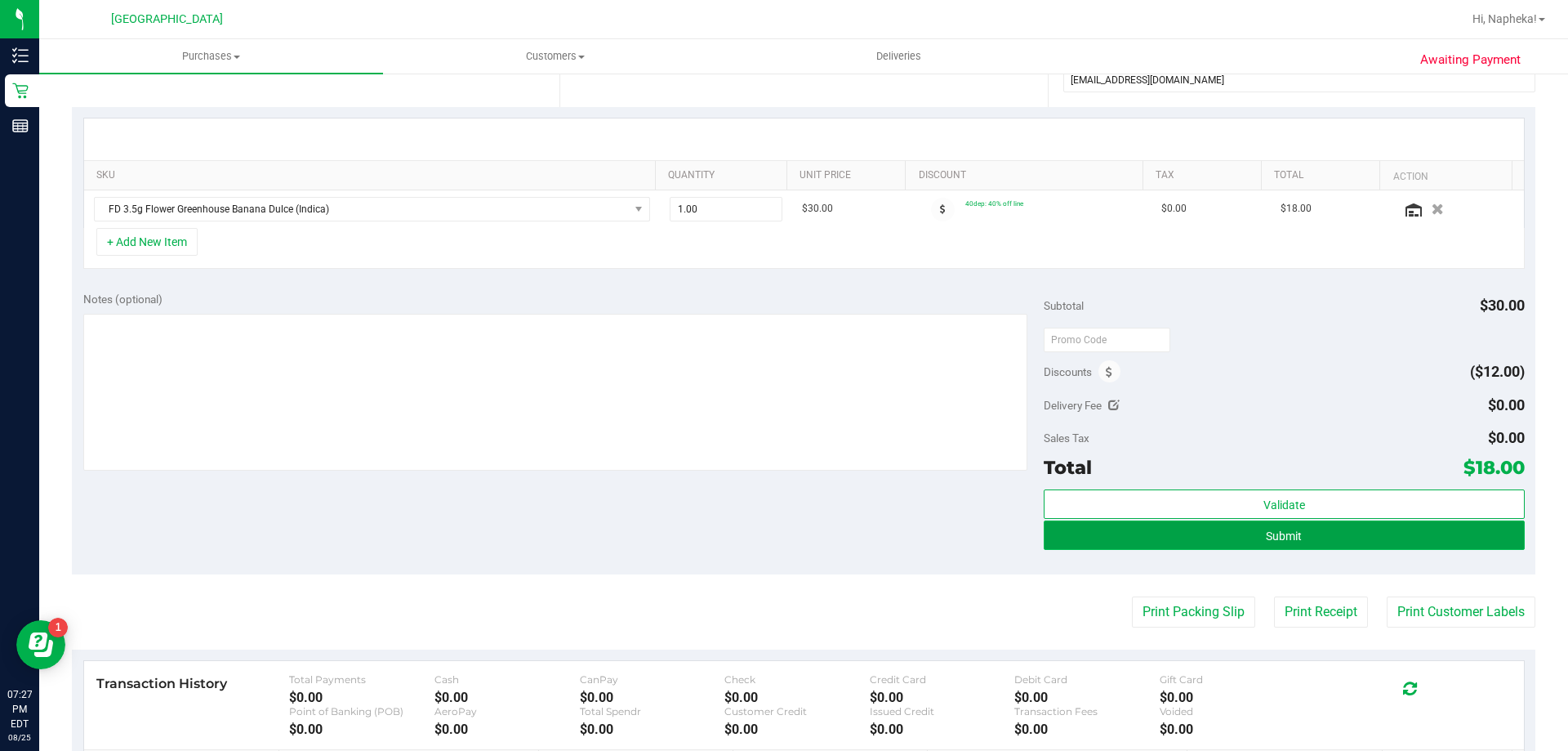
click at [1300, 541] on button "Submit" at bounding box center [1284, 535] width 480 height 29
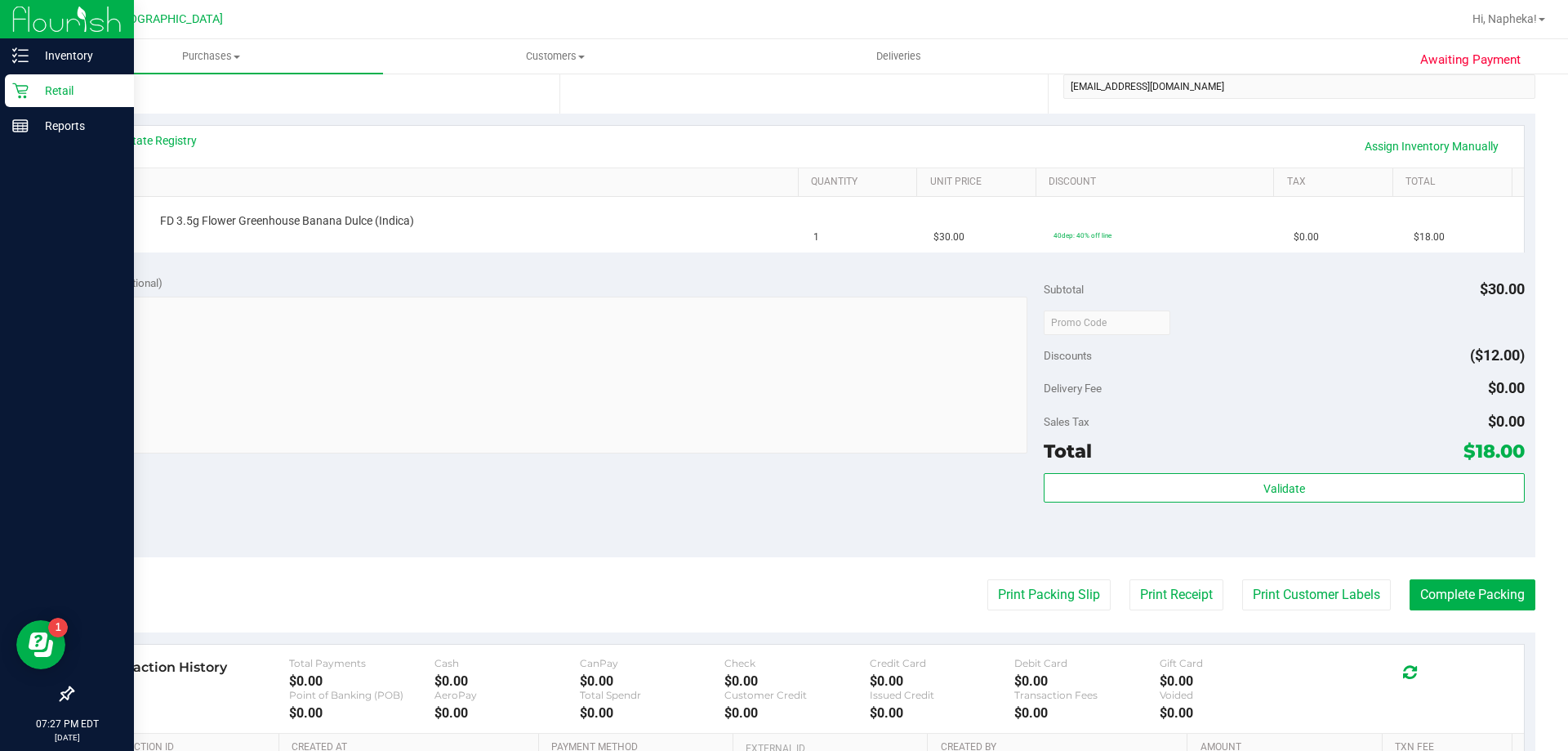
click at [107, 91] on p "Retail" at bounding box center [77, 90] width 98 height 19
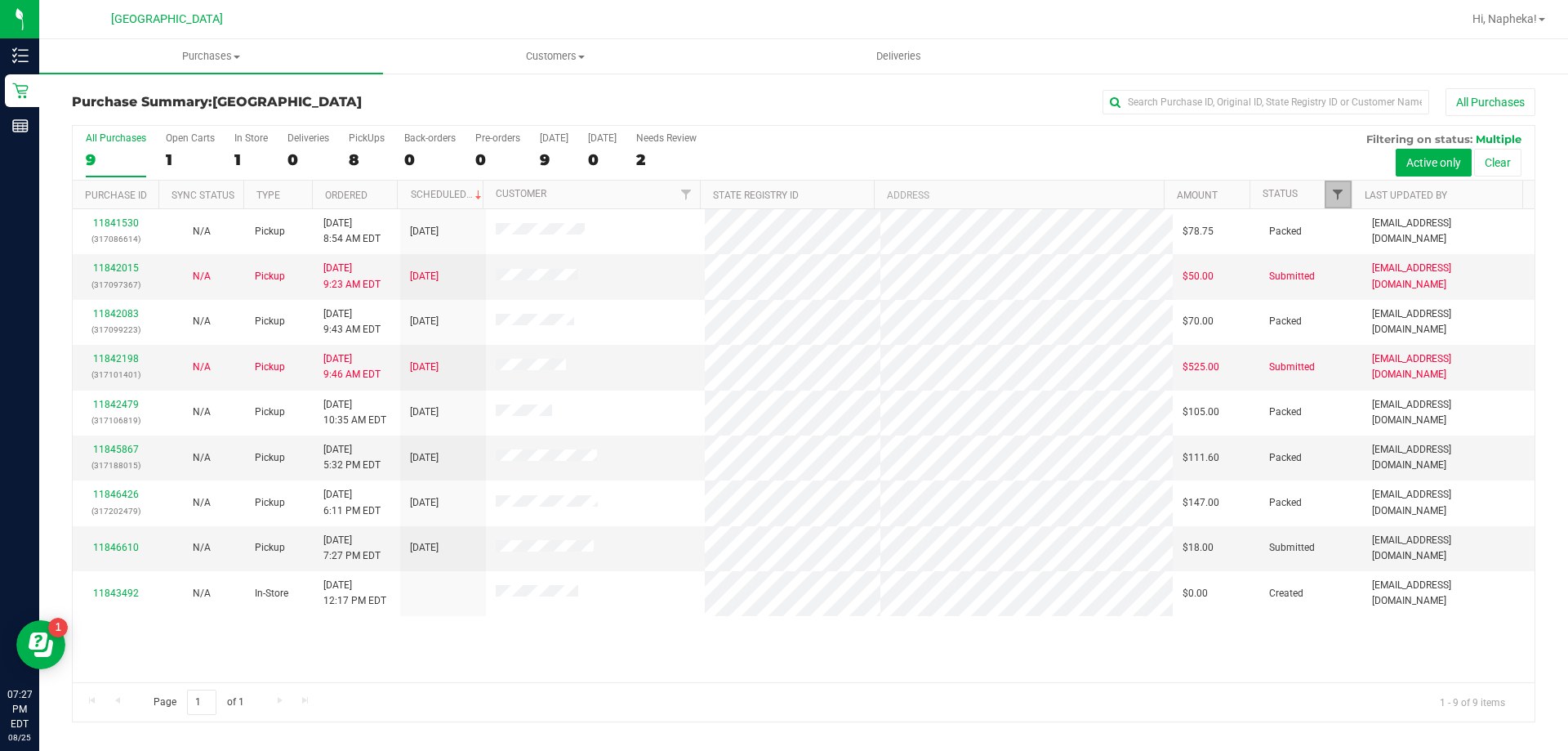
click at [1339, 188] on span "Filter" at bounding box center [1338, 194] width 13 height 13
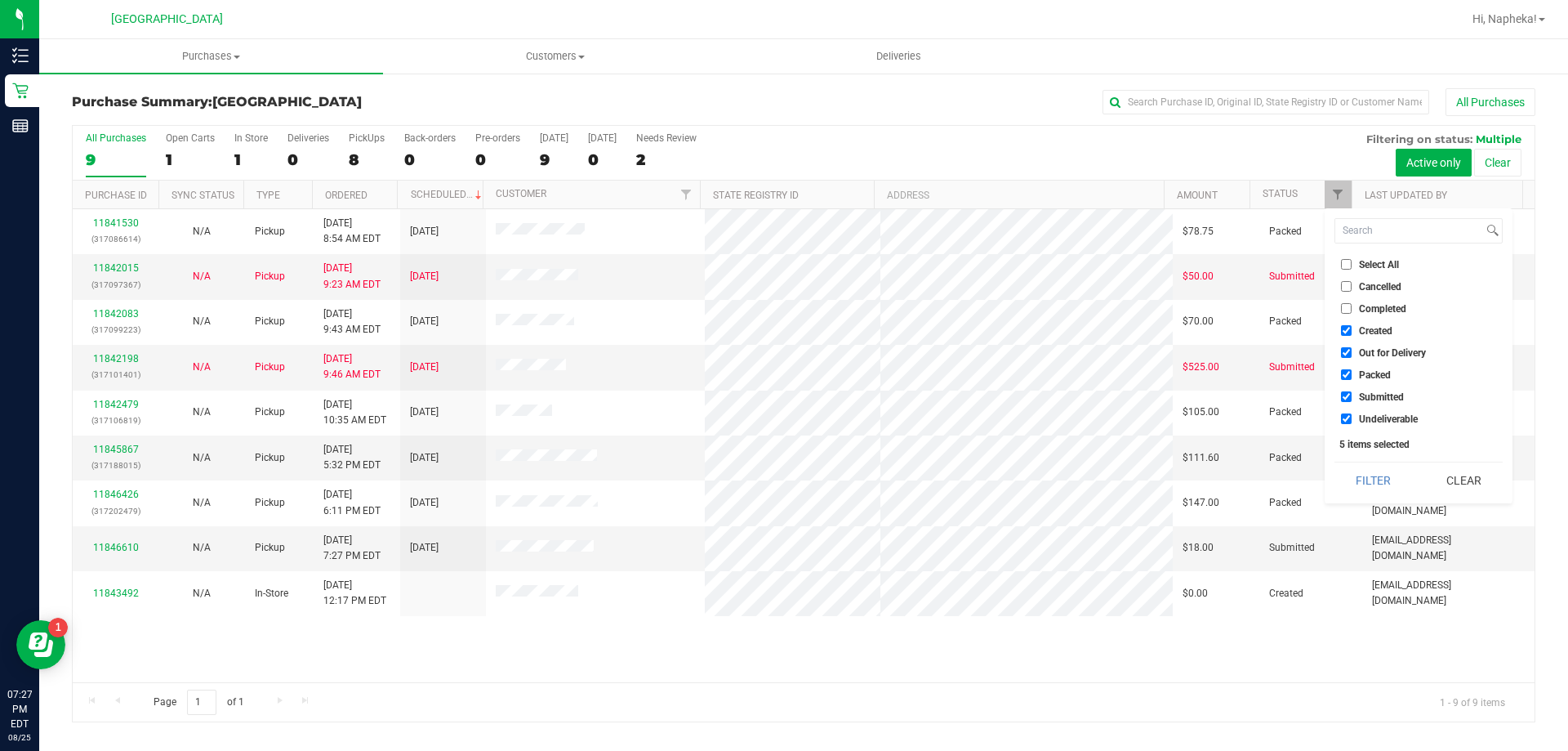
click at [1393, 334] on li "Created" at bounding box center [1419, 330] width 168 height 17
click at [1362, 328] on span "Created" at bounding box center [1375, 330] width 34 height 10
click at [1351, 328] on input "Created" at bounding box center [1347, 330] width 11 height 11
checkbox input "false"
click at [1357, 347] on li "Out for Delivery" at bounding box center [1419, 352] width 168 height 17
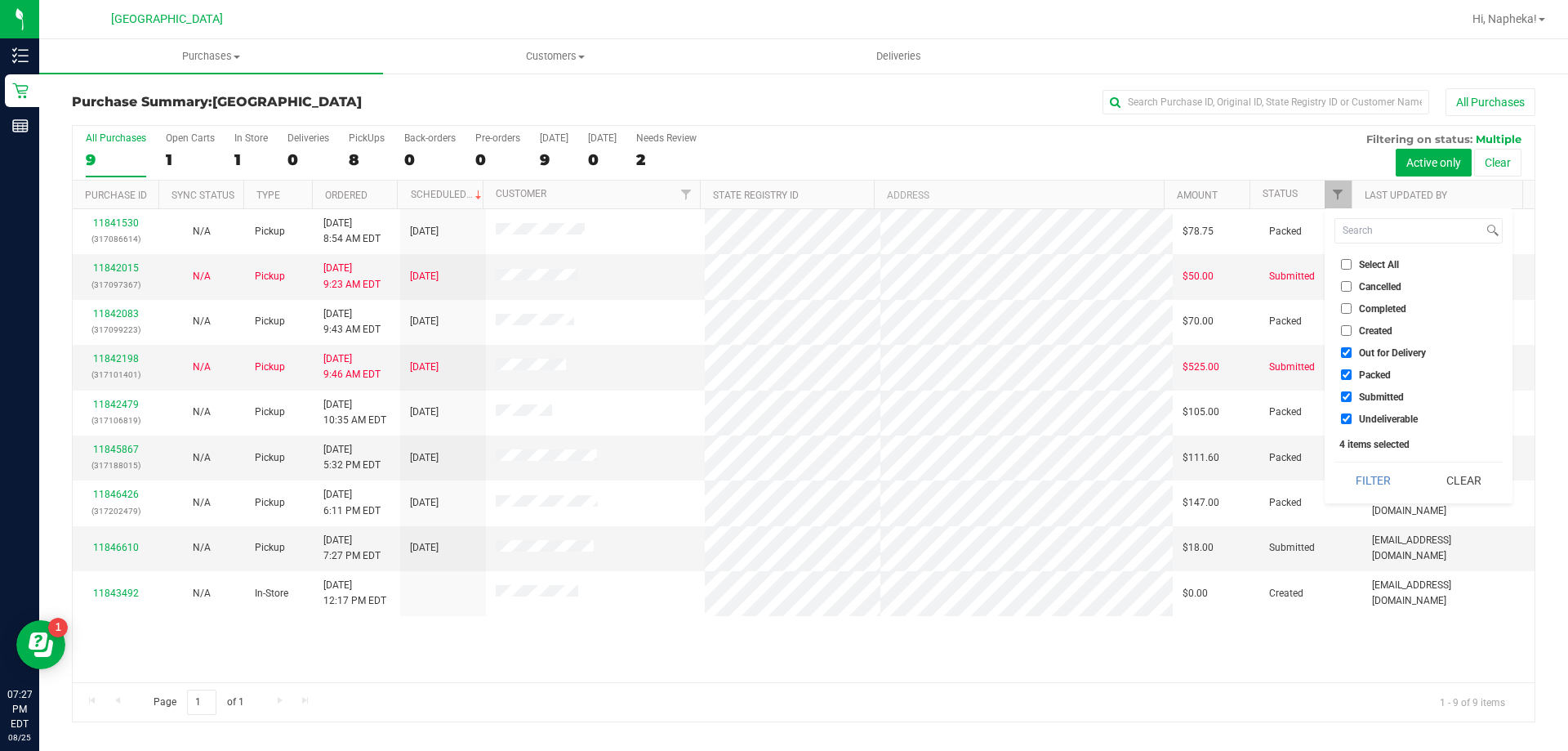
click at [1347, 355] on input "Out for Delivery" at bounding box center [1347, 353] width 11 height 11
checkbox input "false"
click at [1345, 373] on input "Packed" at bounding box center [1347, 375] width 11 height 11
checkbox input "false"
click at [1341, 417] on input "Undeliverable" at bounding box center [1347, 419] width 11 height 11
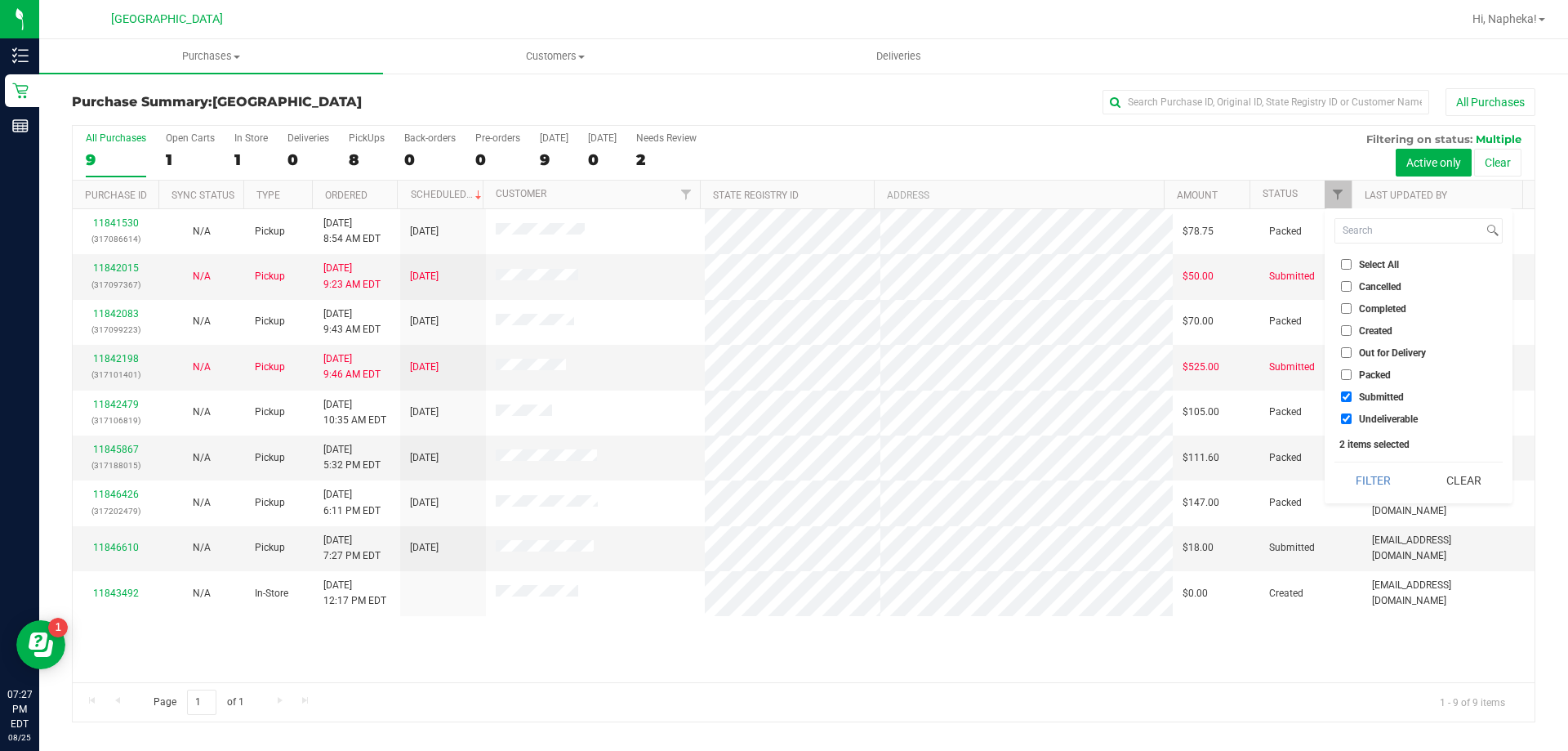
checkbox input "false"
click at [1360, 473] on button "Filter" at bounding box center [1374, 480] width 79 height 36
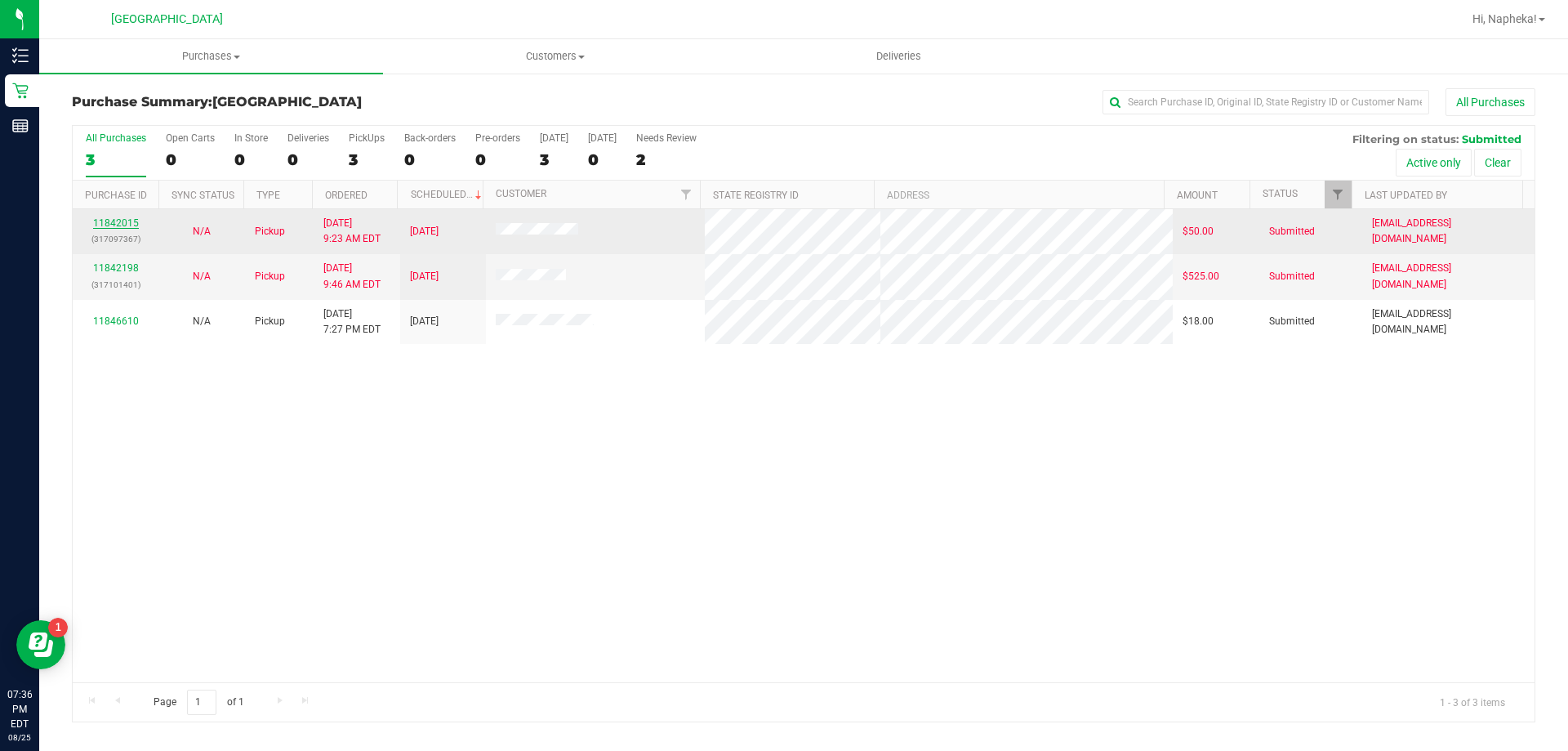
click at [114, 219] on link "11842015" at bounding box center [116, 223] width 46 height 12
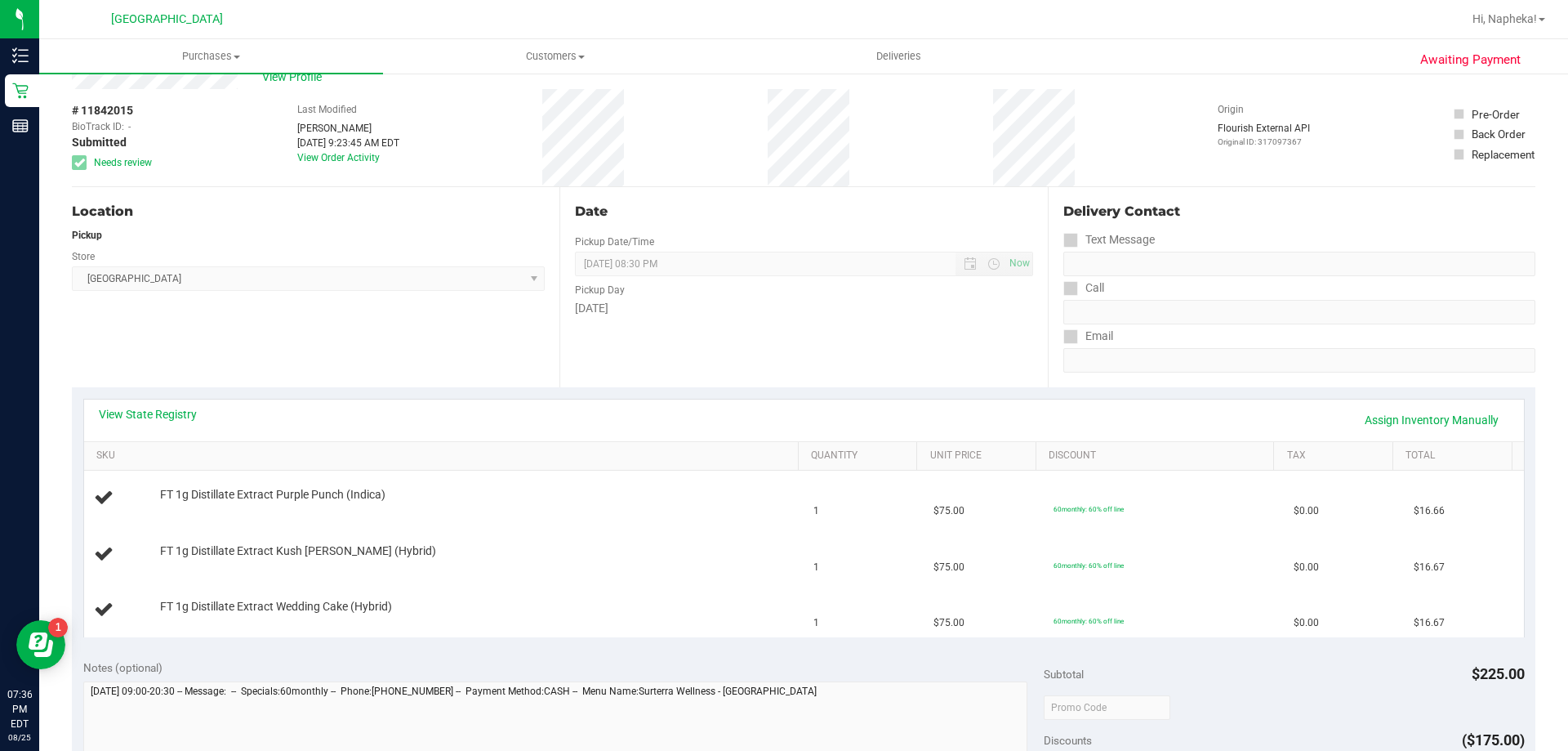
scroll to position [81, 0]
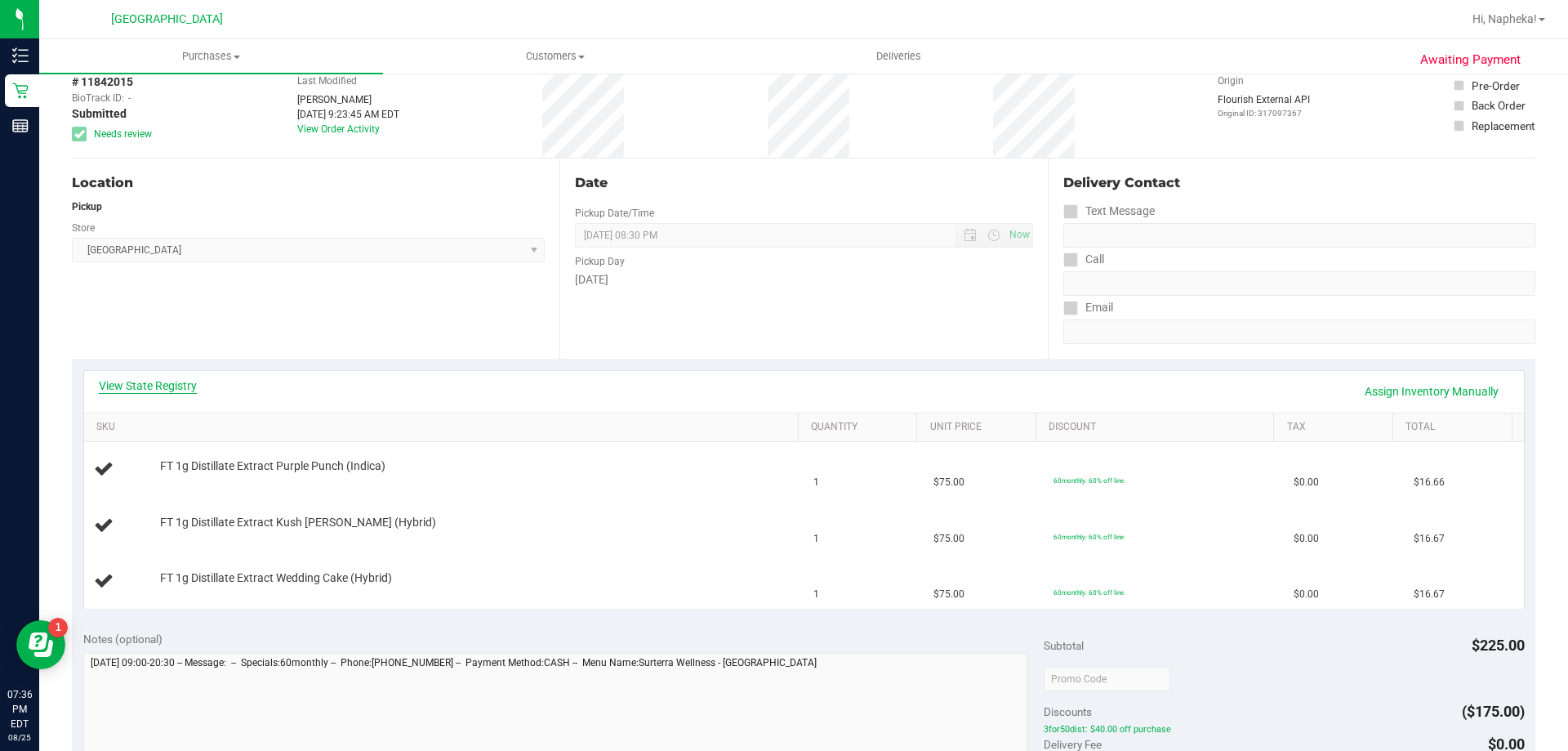
click at [178, 384] on link "View State Registry" at bounding box center [147, 386] width 98 height 16
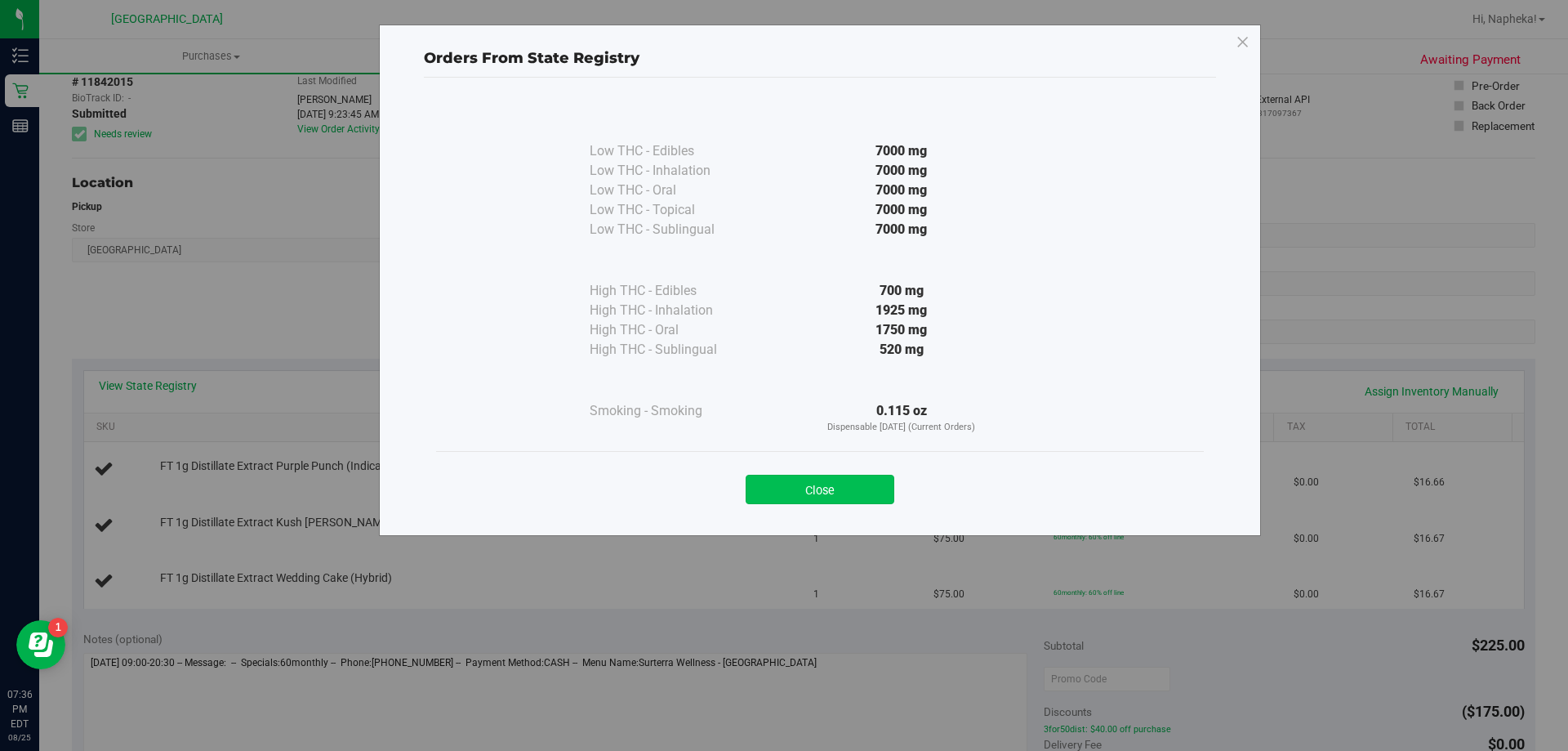
click at [816, 478] on button "Close" at bounding box center [820, 489] width 149 height 29
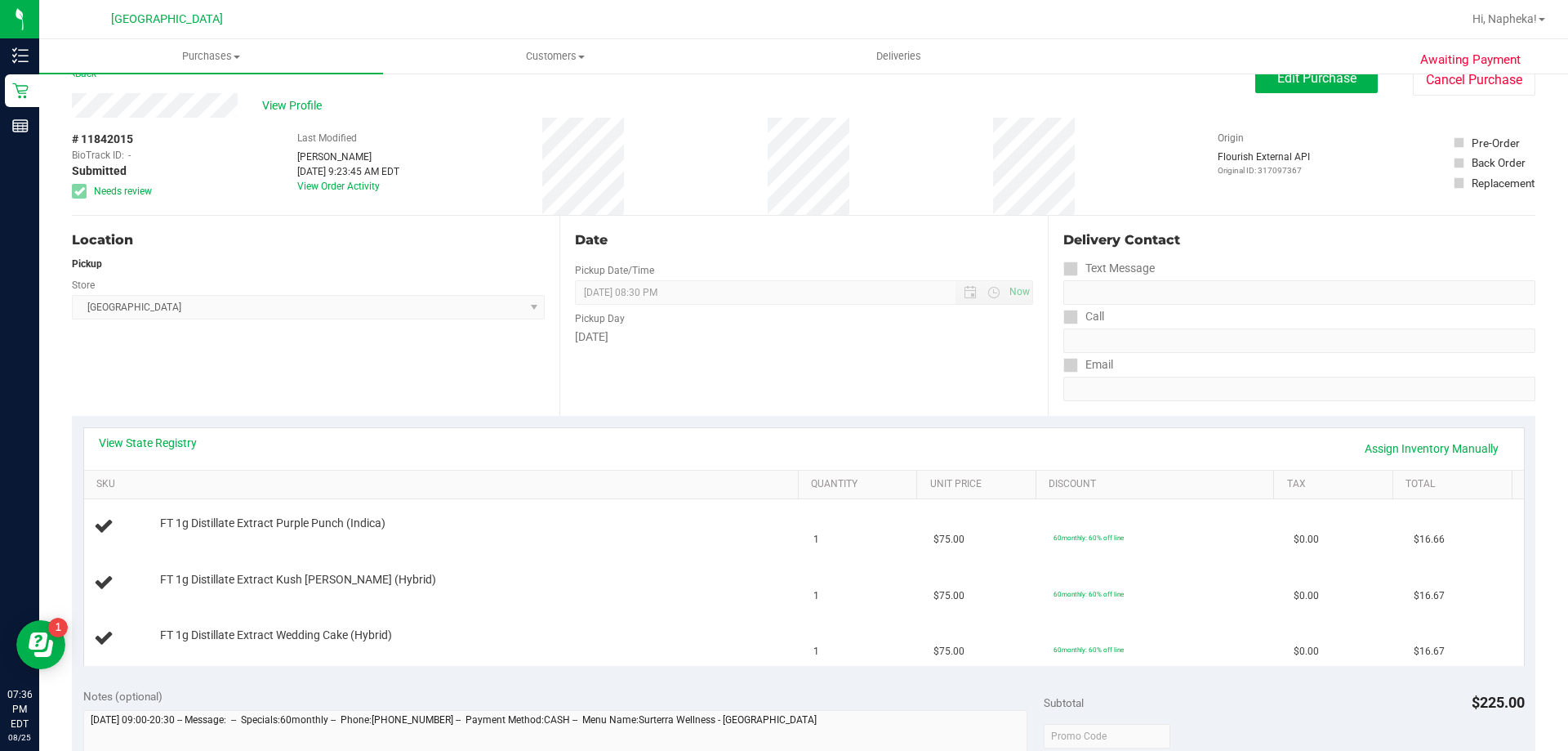
scroll to position [0, 0]
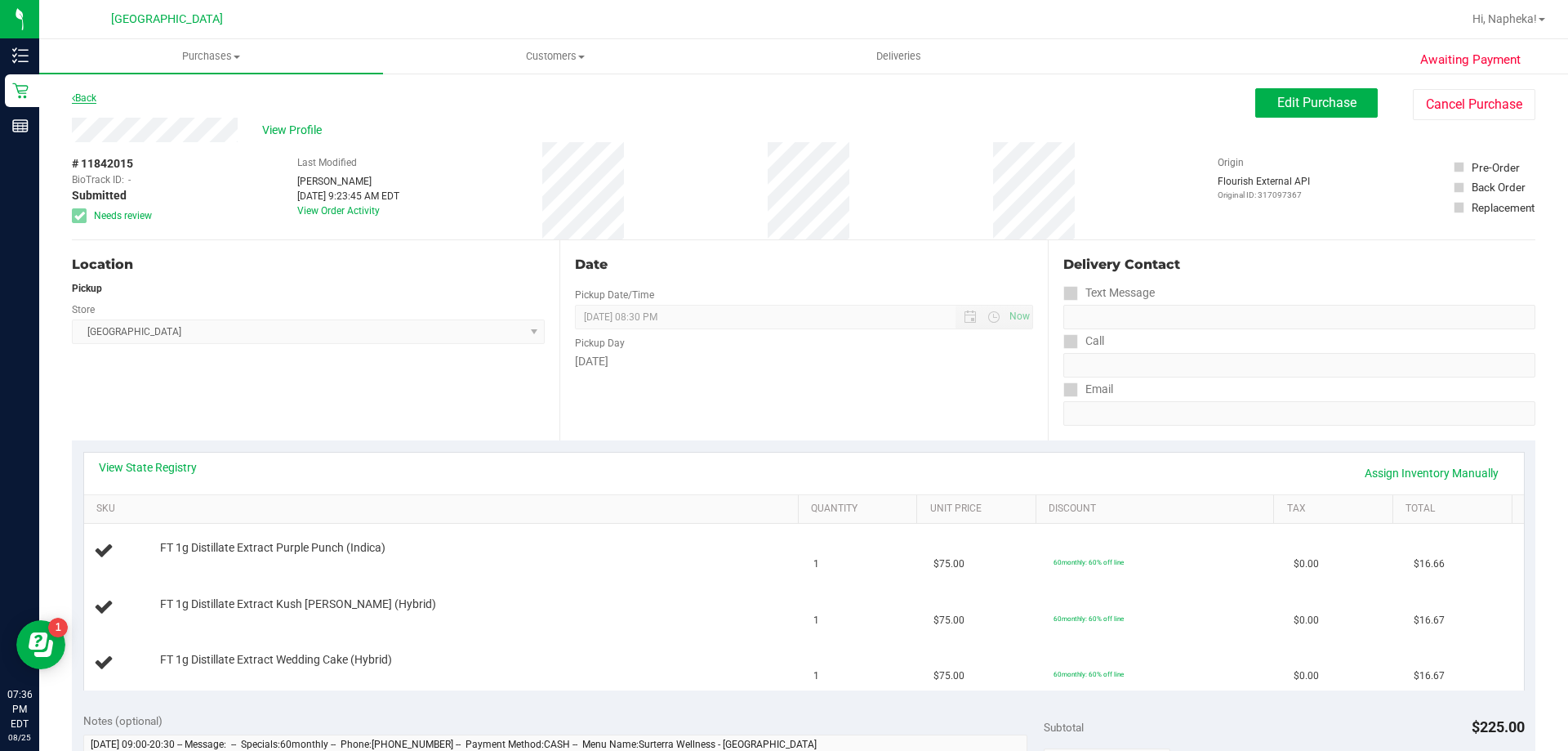
click at [89, 98] on link "Back" at bounding box center [84, 98] width 25 height 12
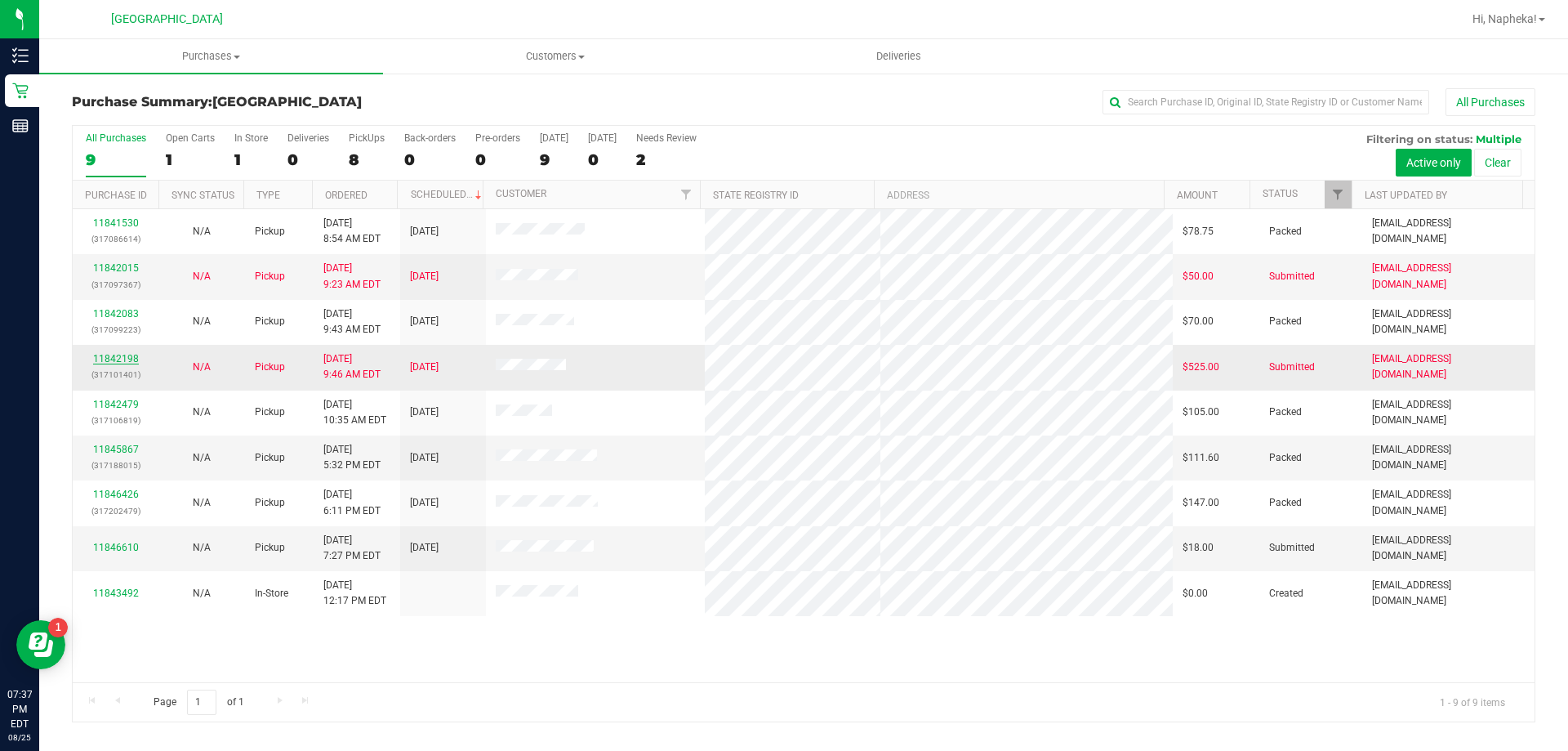
click at [123, 359] on link "11842198" at bounding box center [116, 359] width 46 height 12
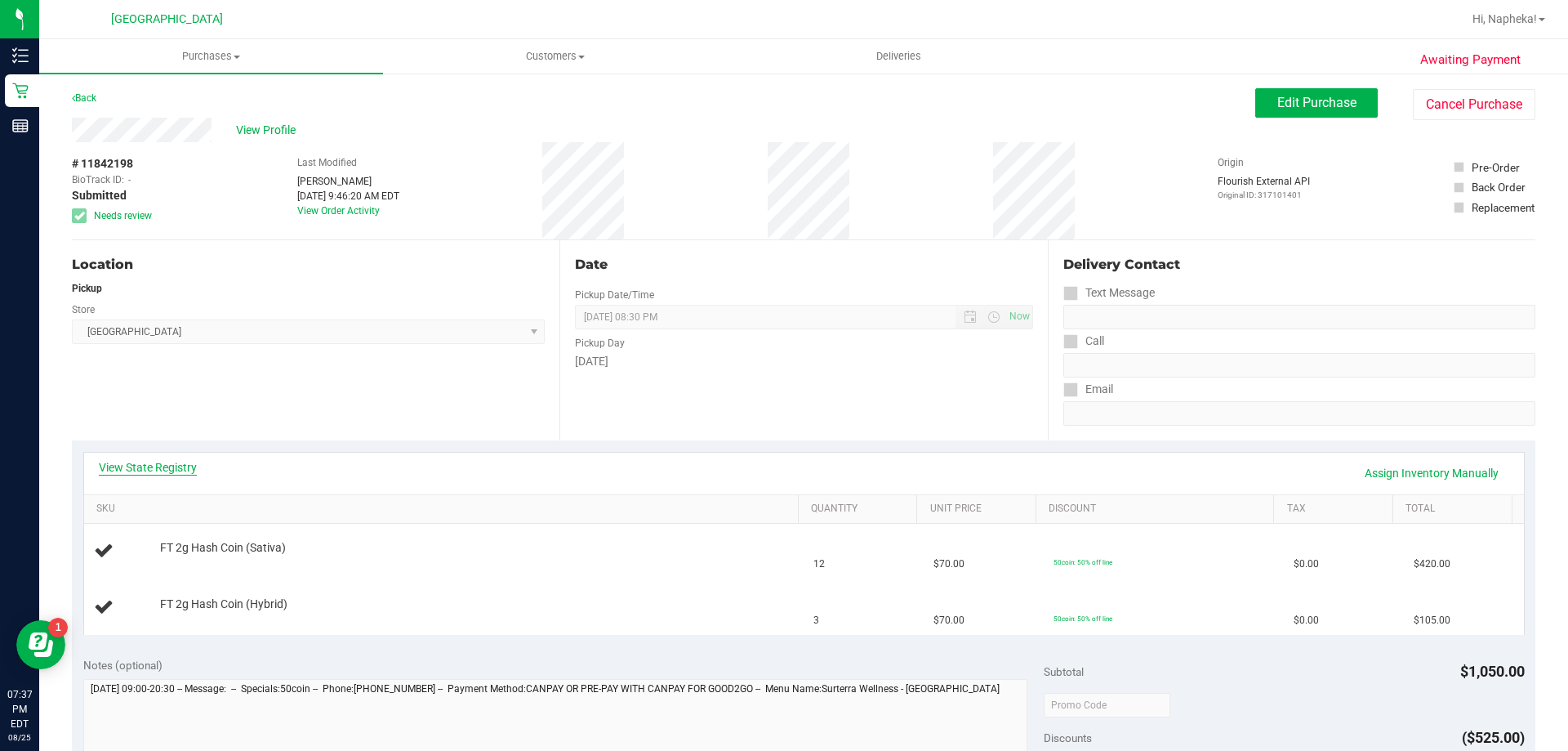
click at [140, 460] on link "View State Registry" at bounding box center [147, 467] width 98 height 16
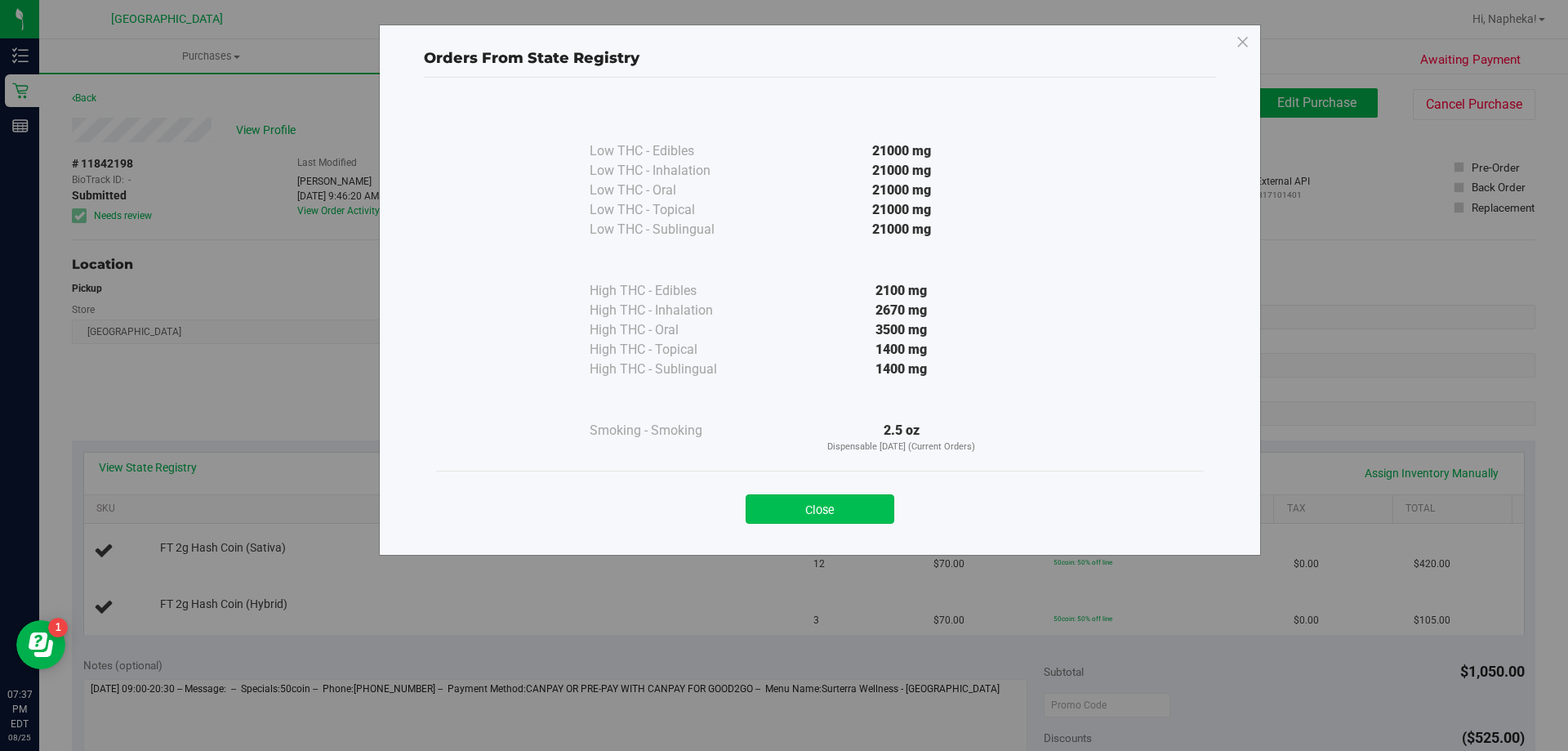
click at [811, 509] on button "Close" at bounding box center [820, 509] width 149 height 29
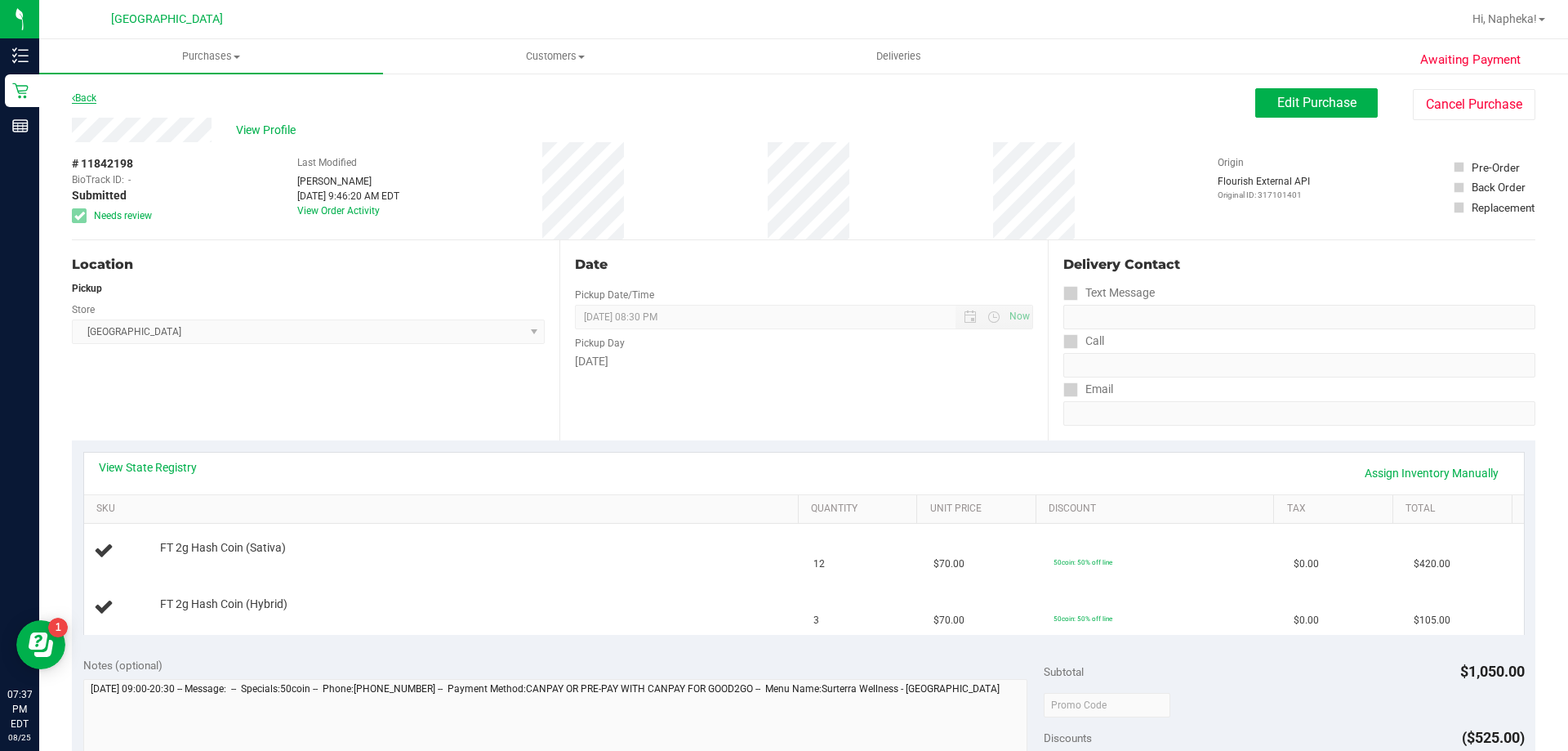
click at [75, 98] on link "Back" at bounding box center [84, 98] width 25 height 12
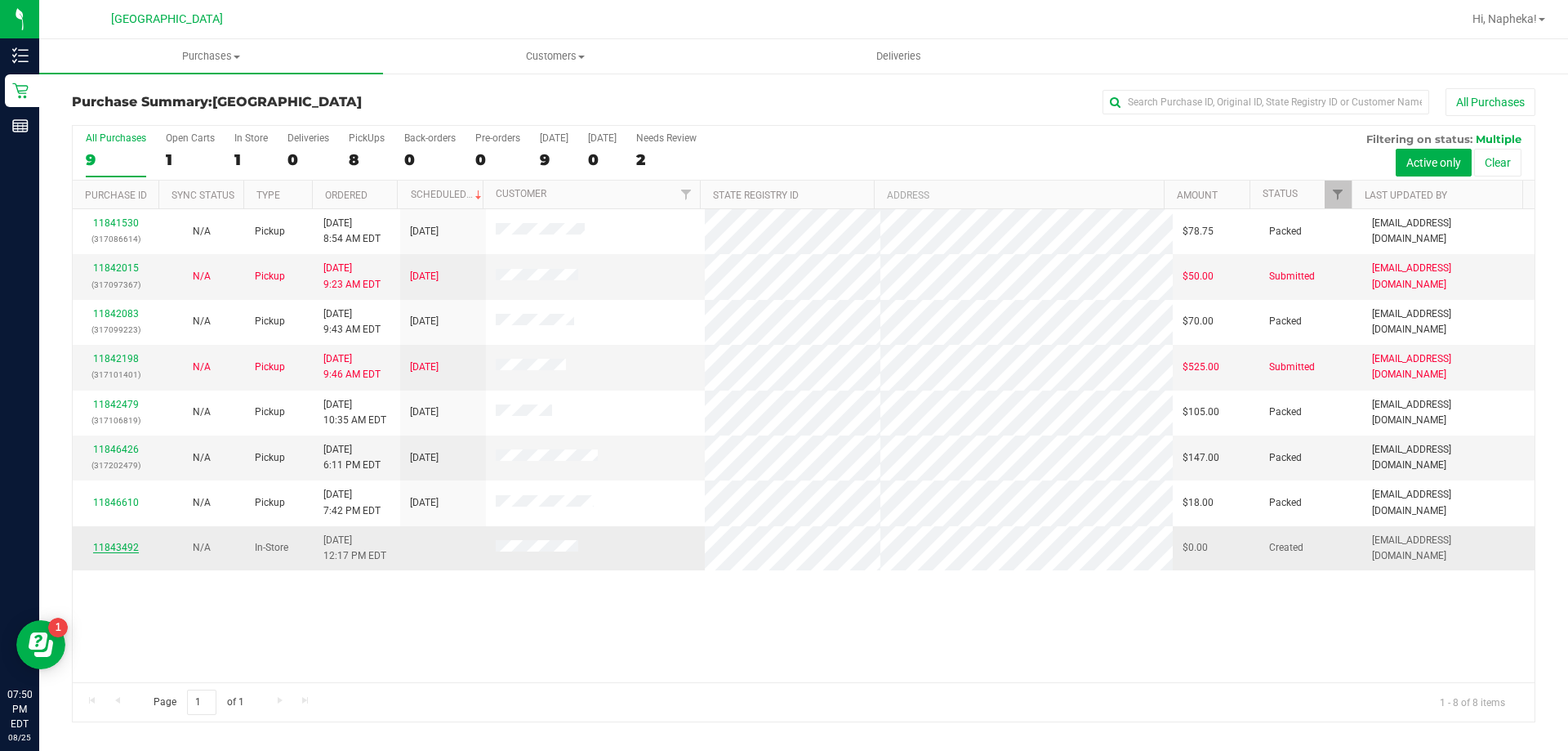
click at [120, 548] on link "11843492" at bounding box center [116, 547] width 46 height 12
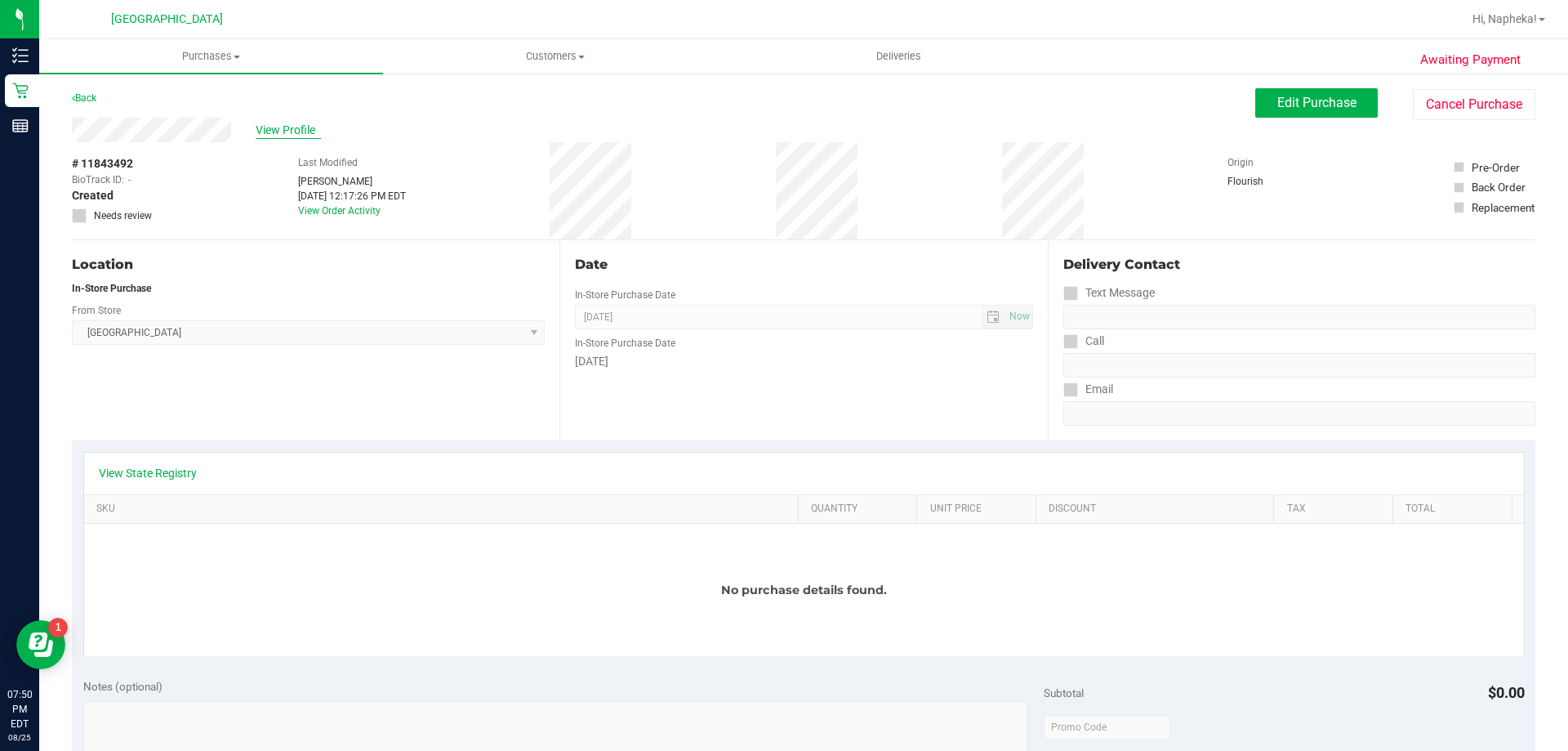
click at [296, 133] on span "View Profile" at bounding box center [288, 130] width 65 height 17
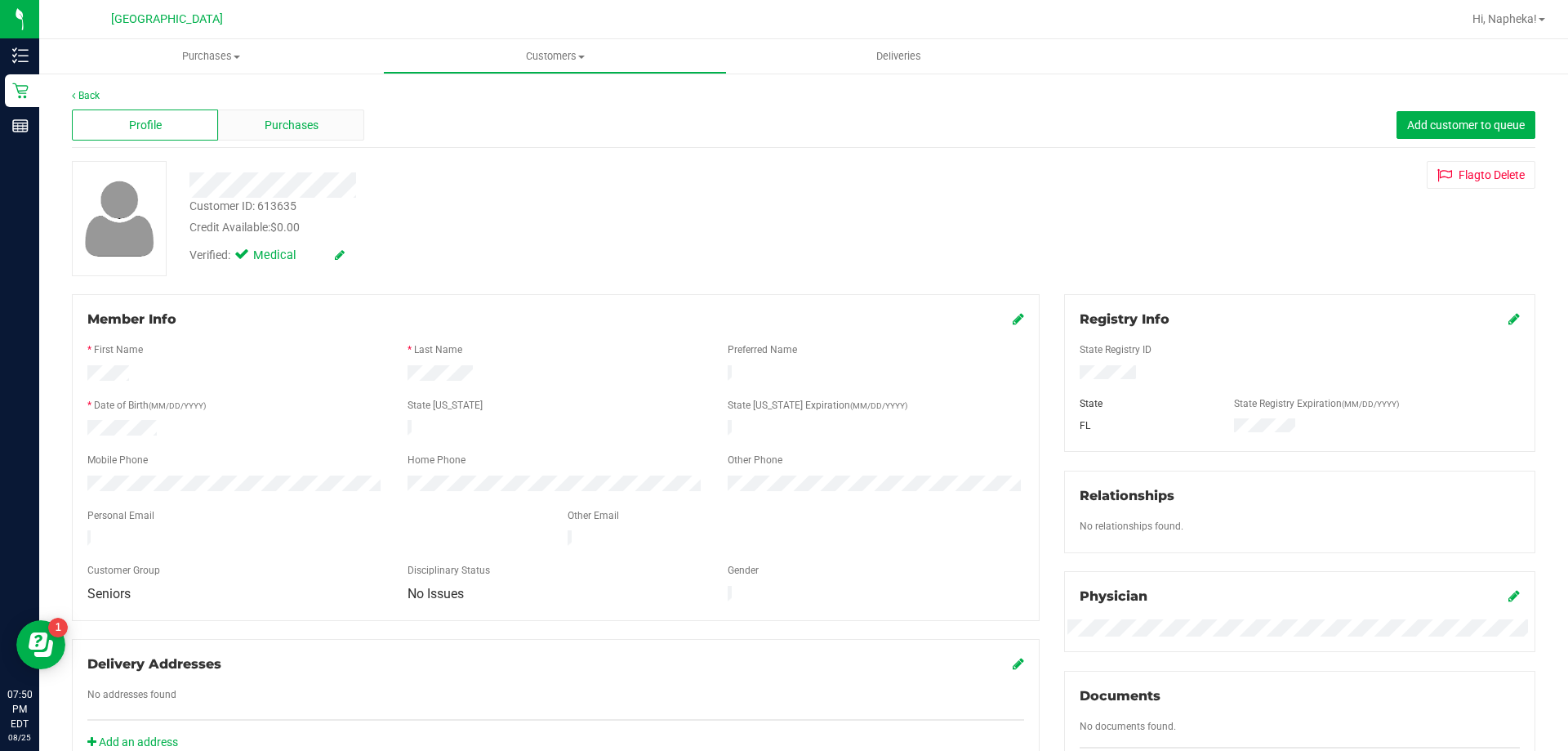
click at [299, 119] on span "Purchases" at bounding box center [291, 125] width 54 height 17
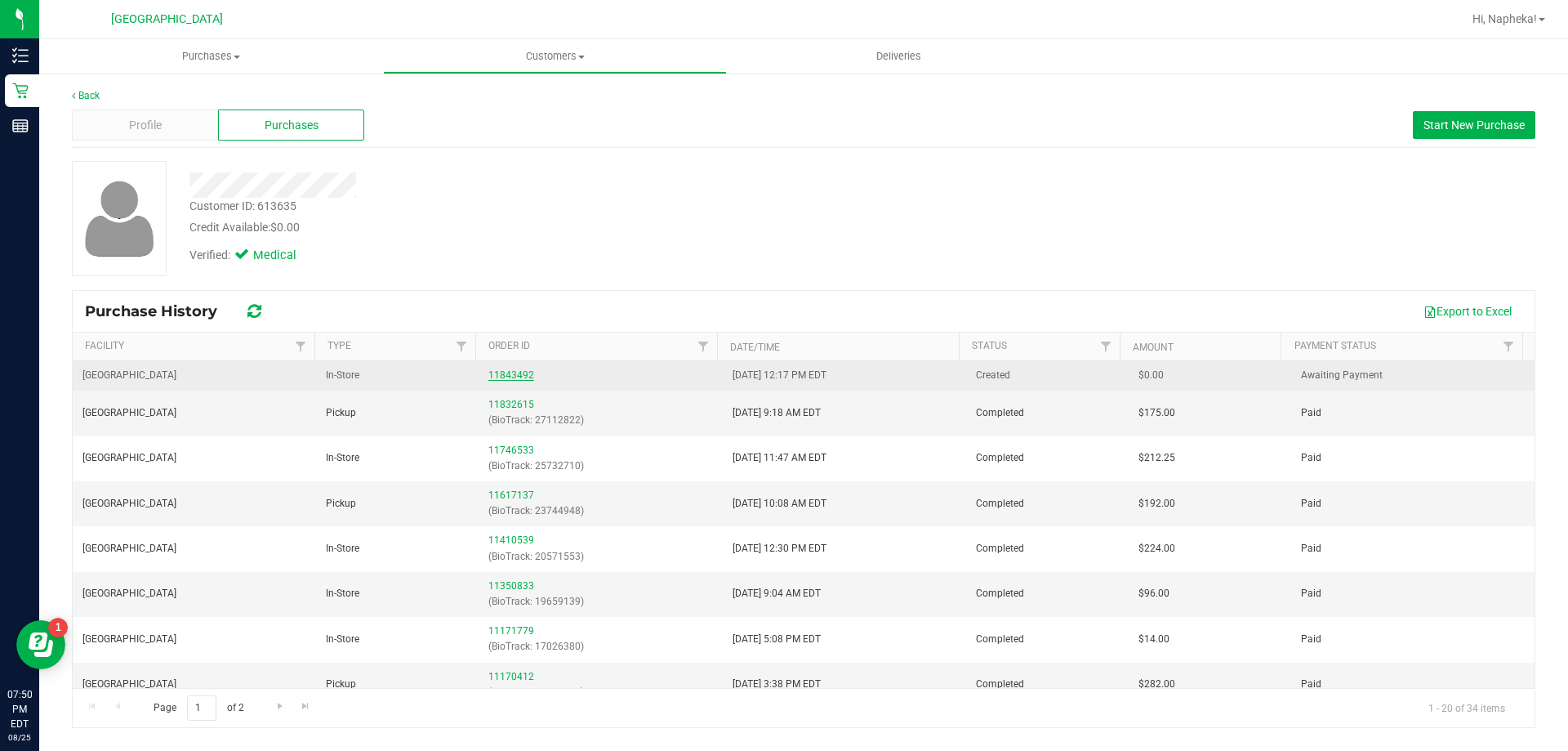
click at [508, 372] on link "11843492" at bounding box center [511, 375] width 46 height 12
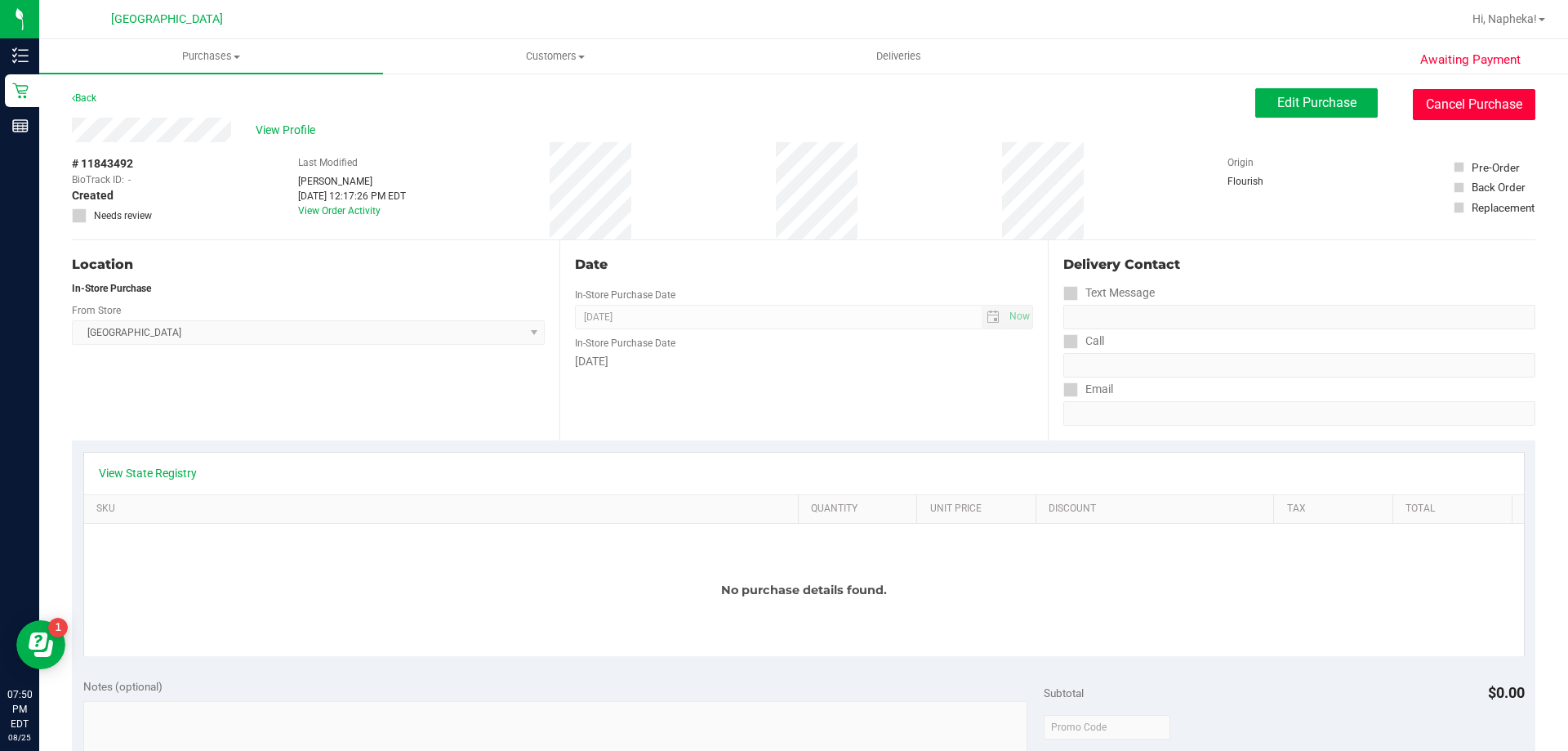
click at [1472, 114] on button "Cancel Purchase" at bounding box center [1474, 104] width 123 height 31
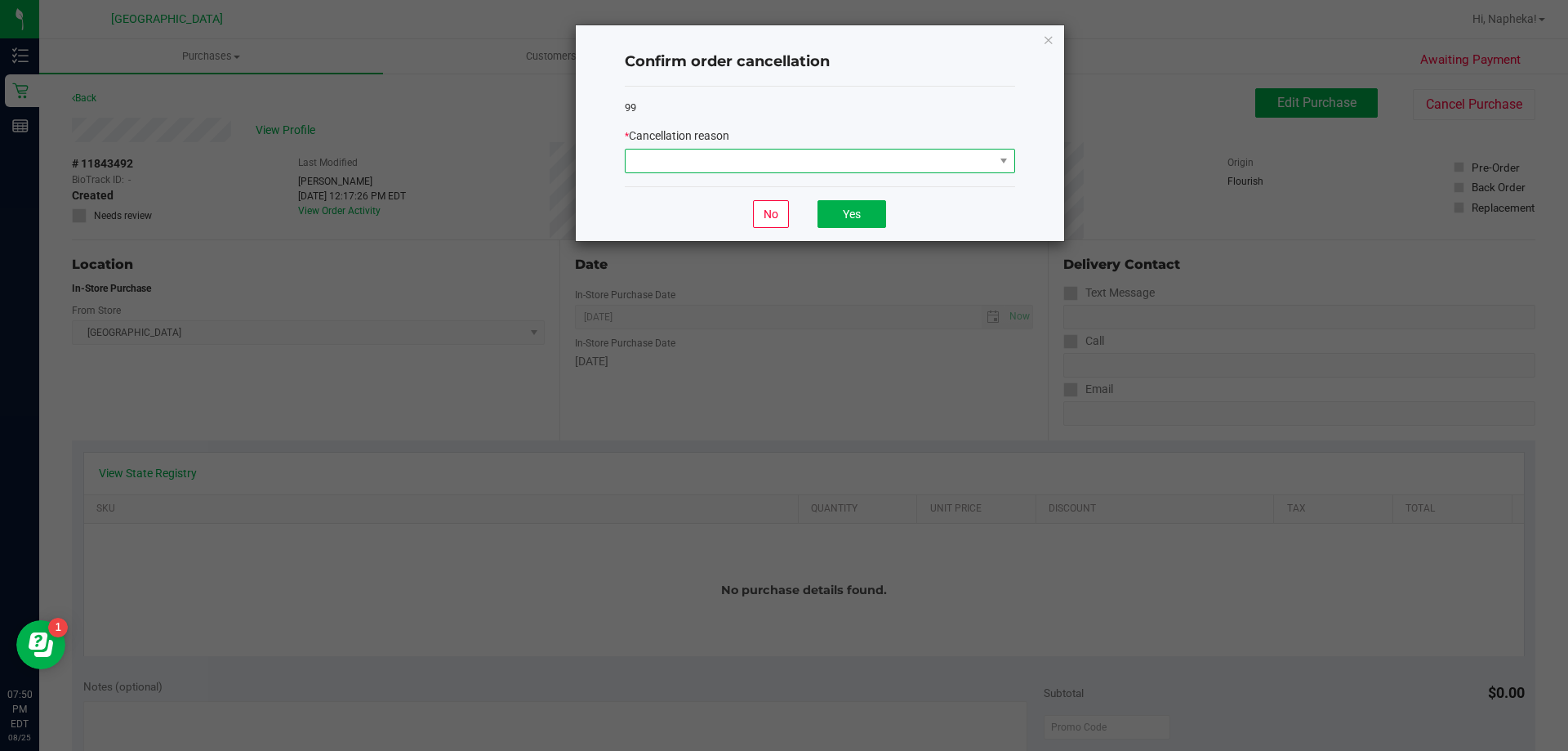
click at [855, 166] on span at bounding box center [809, 160] width 368 height 23
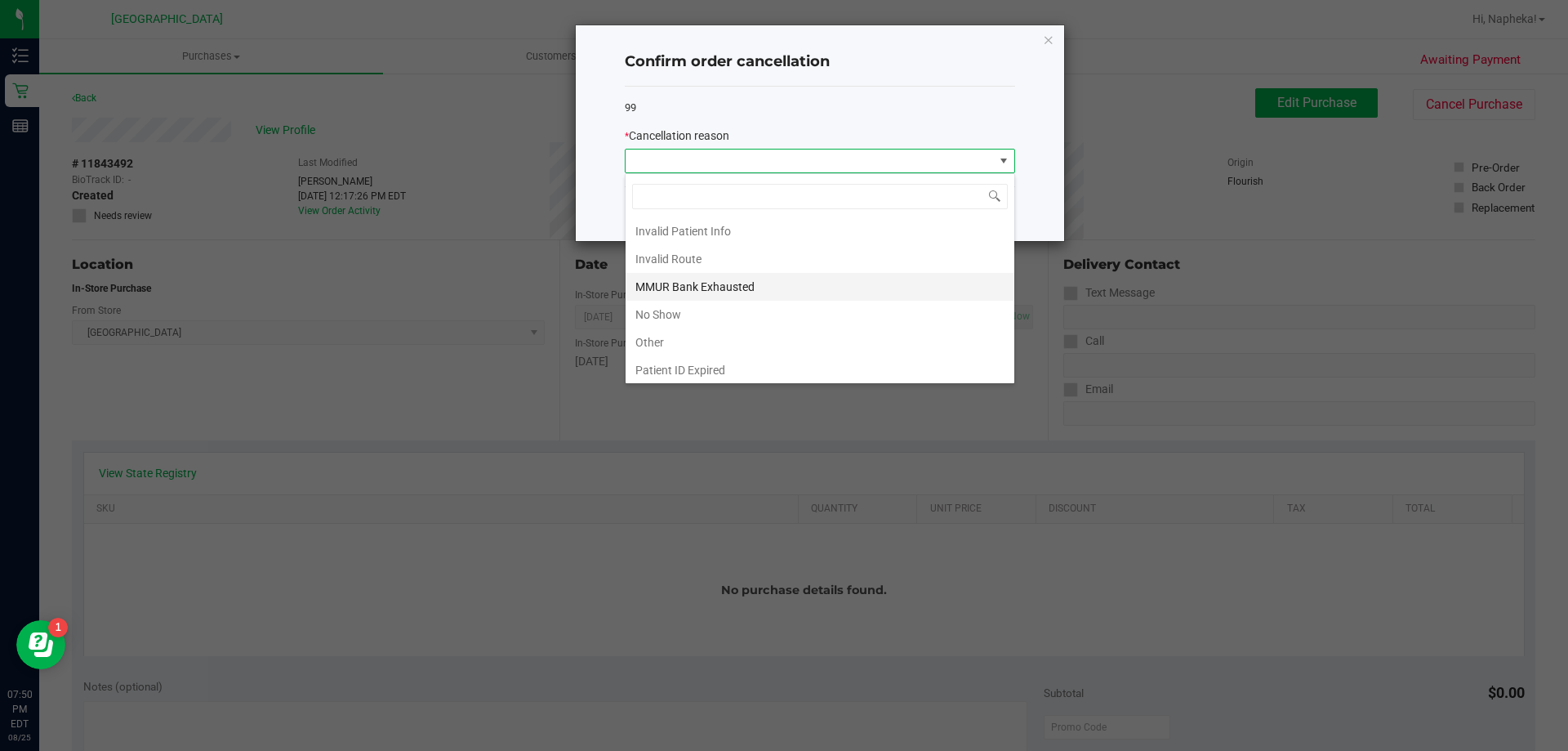
scroll to position [81, 0]
click at [770, 312] on li "Other" at bounding box center [819, 316] width 389 height 27
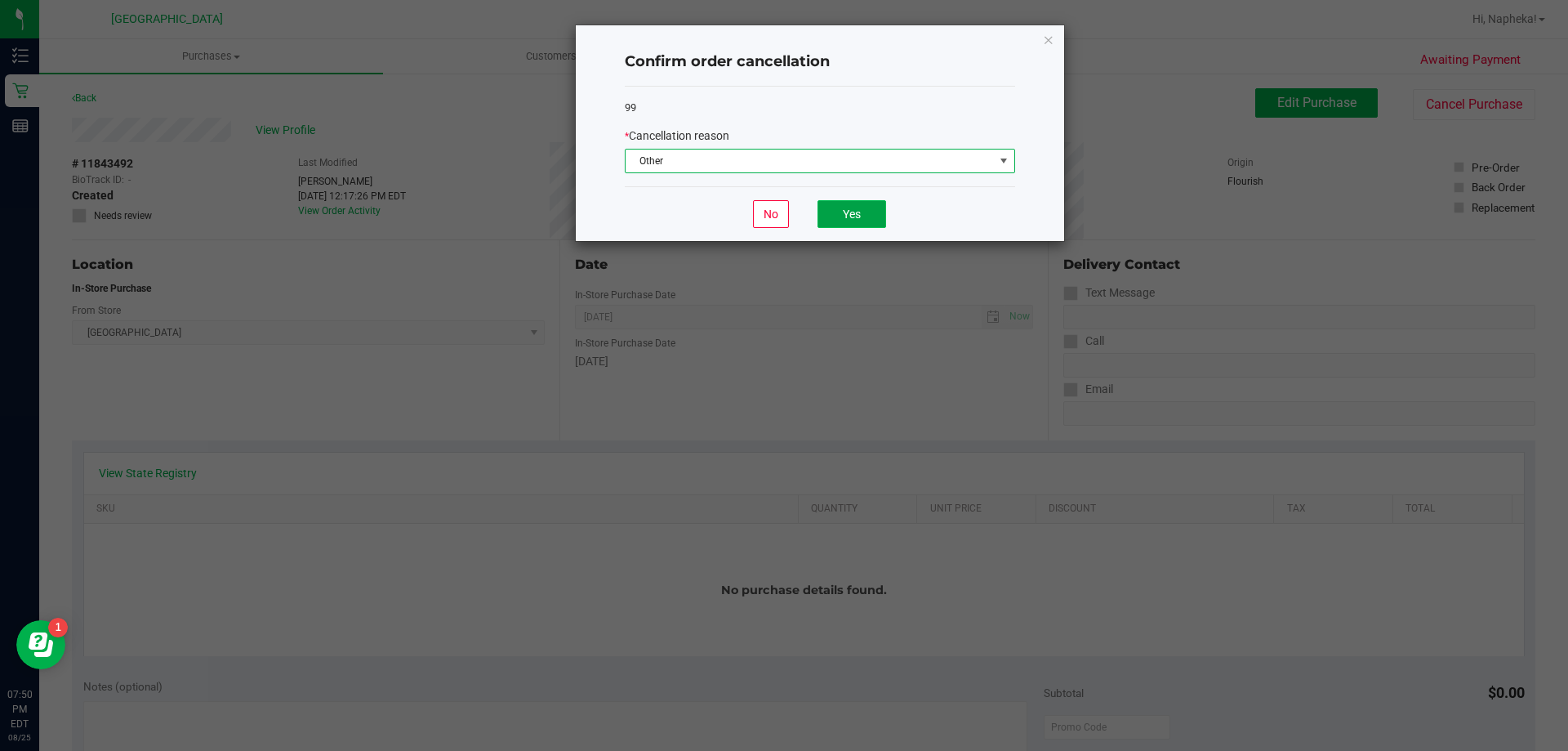
click at [864, 211] on button "Yes" at bounding box center [851, 214] width 69 height 27
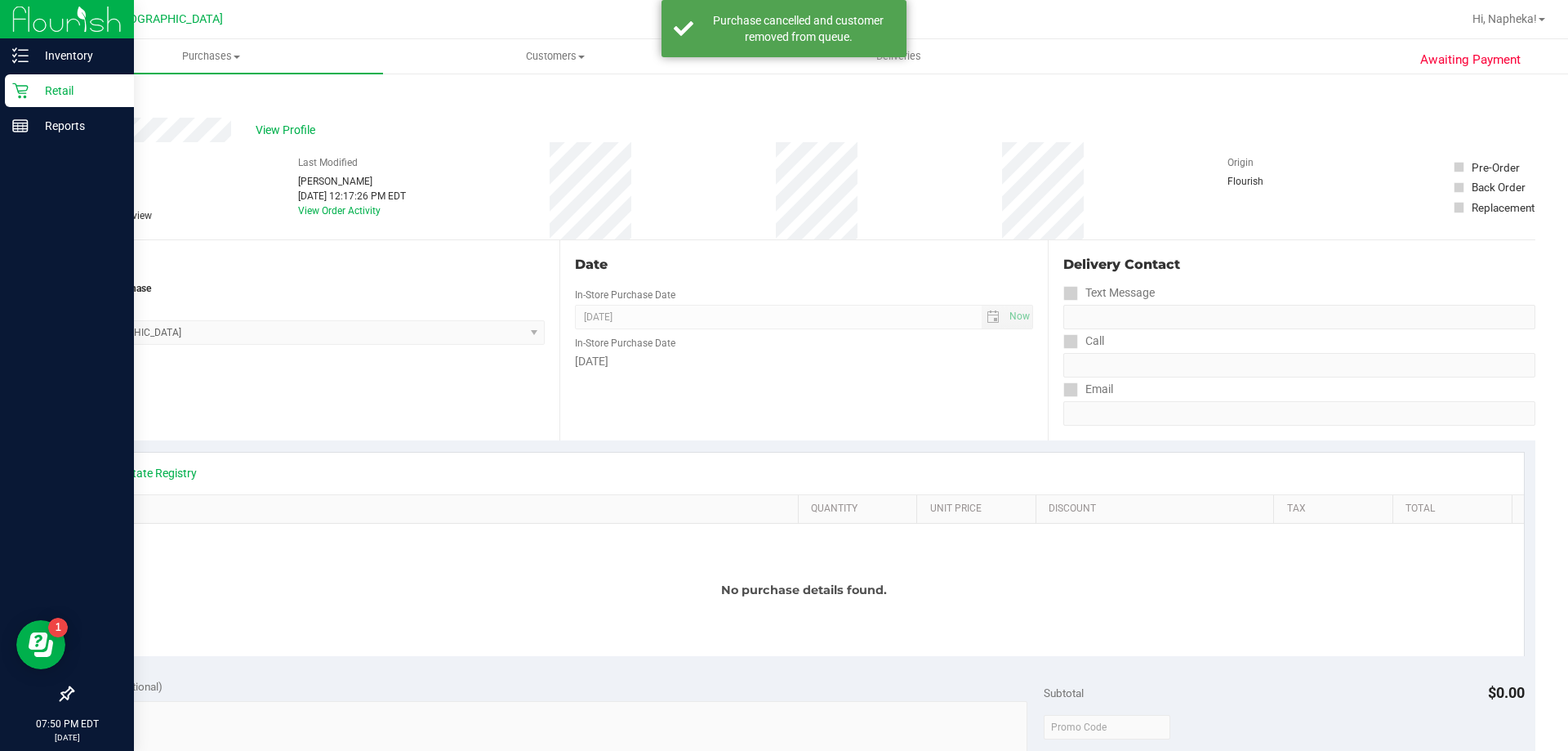
click at [45, 79] on div "Retail" at bounding box center [69, 91] width 129 height 33
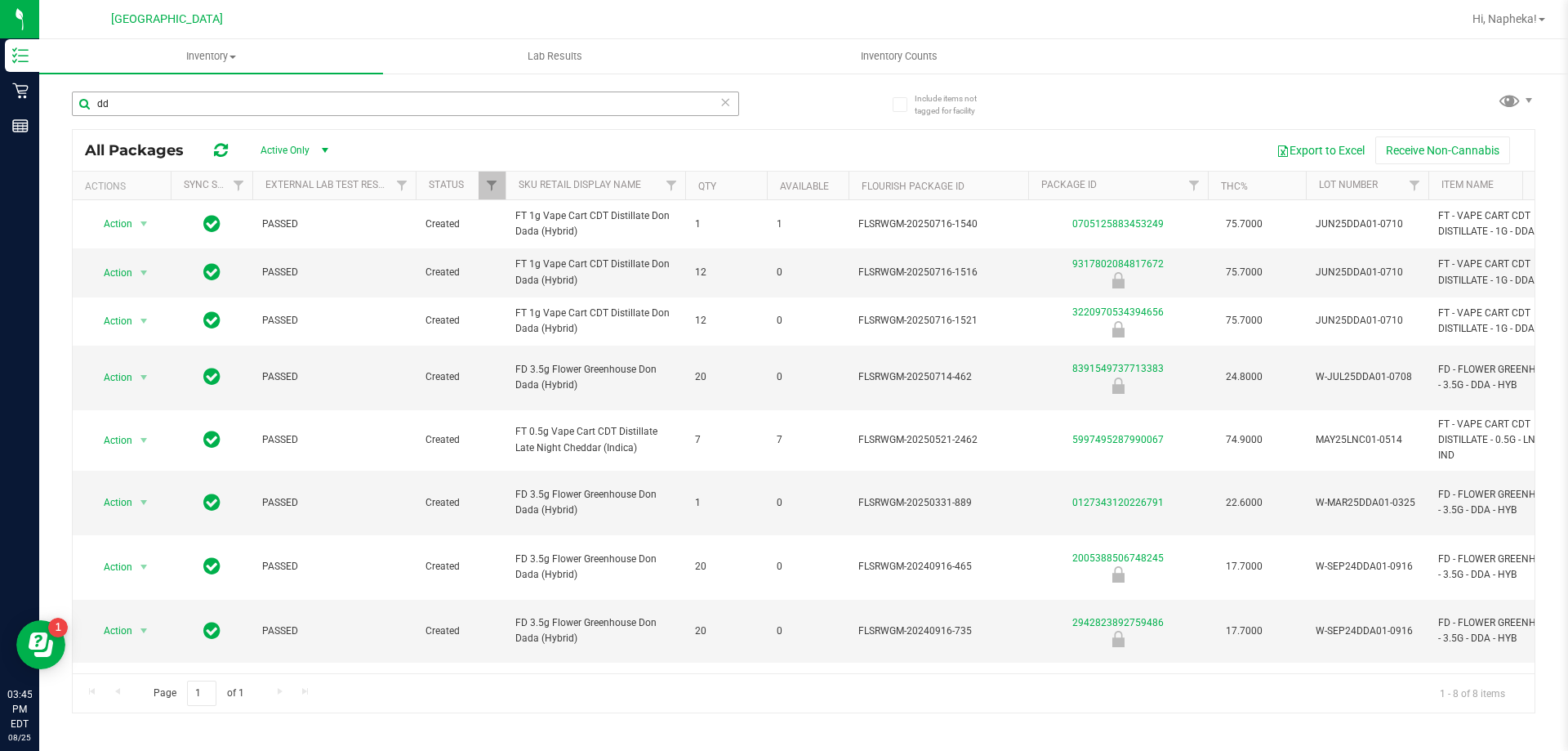
type input "d"
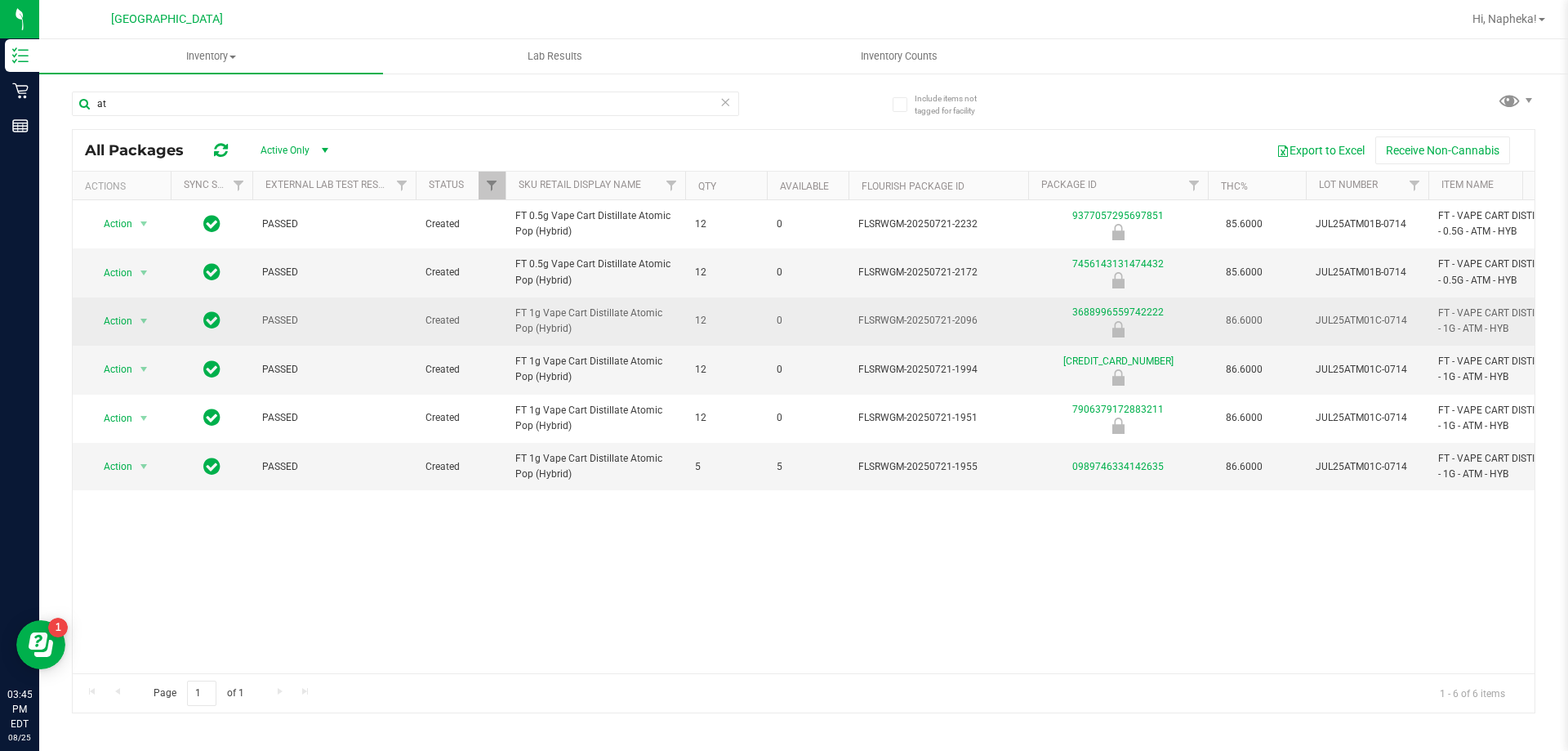
type input "a"
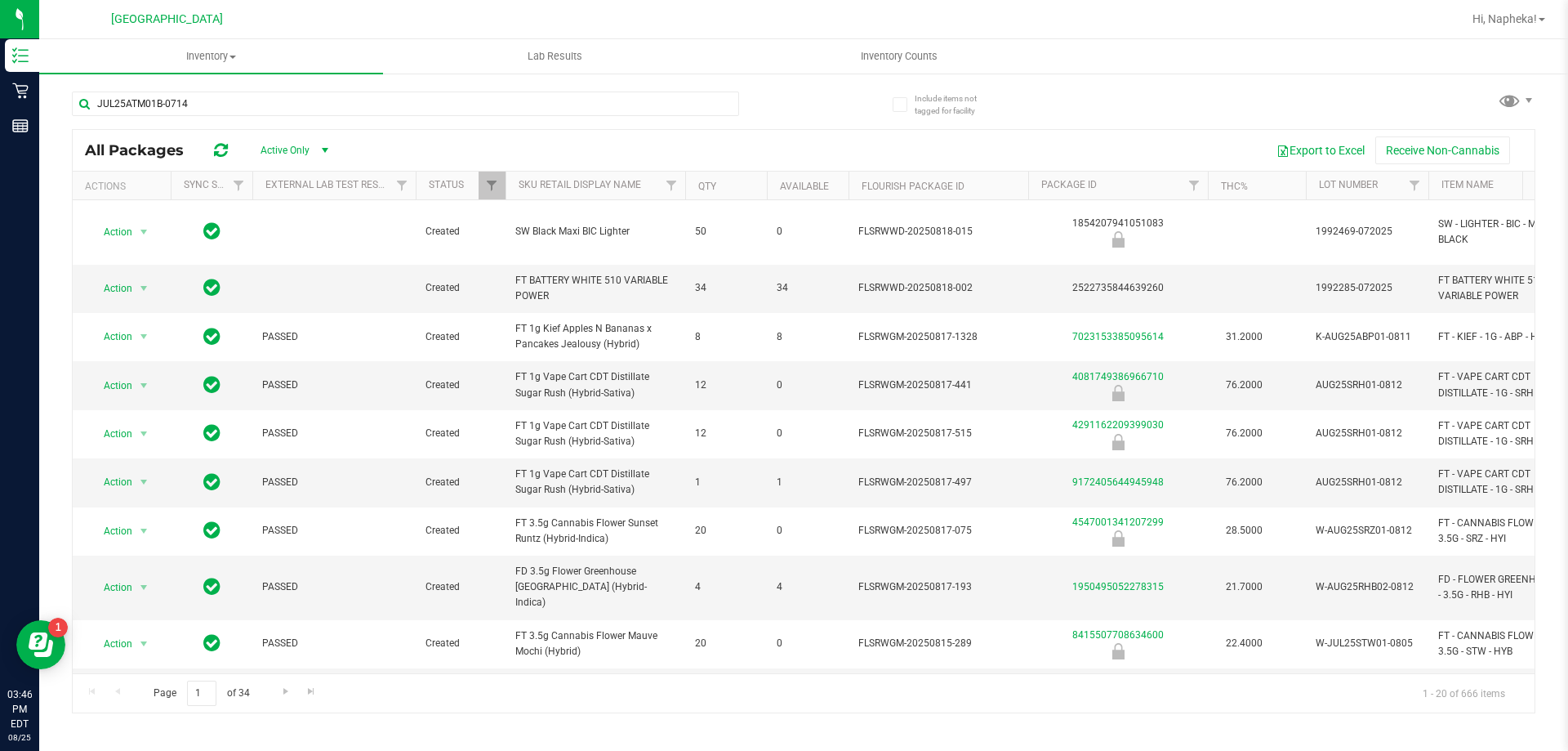
type input "JUL25ATM01B-0714"
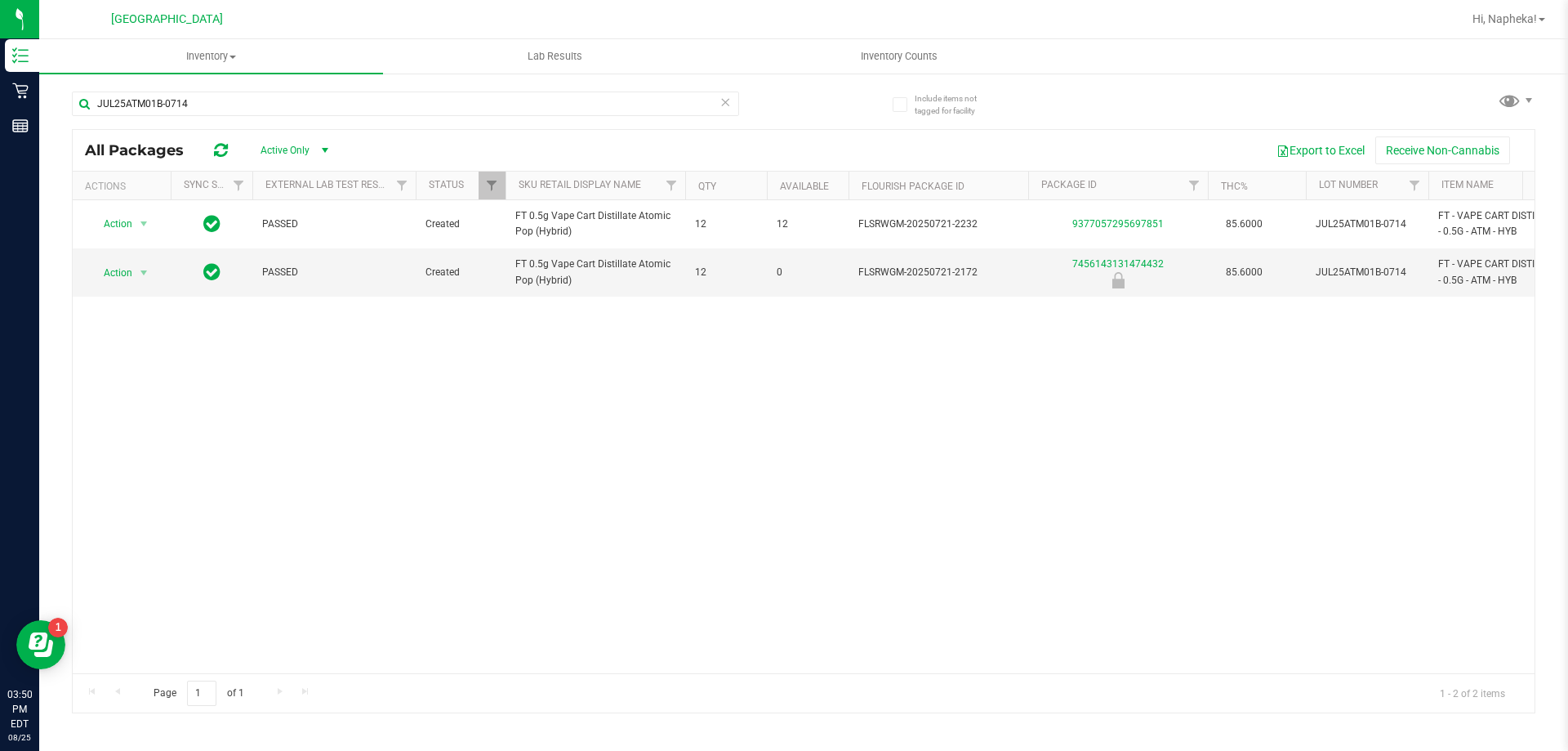
drag, startPoint x: 159, startPoint y: 593, endPoint x: 96, endPoint y: 465, distance: 142.7
click at [156, 583] on div "Action Action Global inventory Package audit log Print package label Print prod…" at bounding box center [803, 436] width 1462 height 473
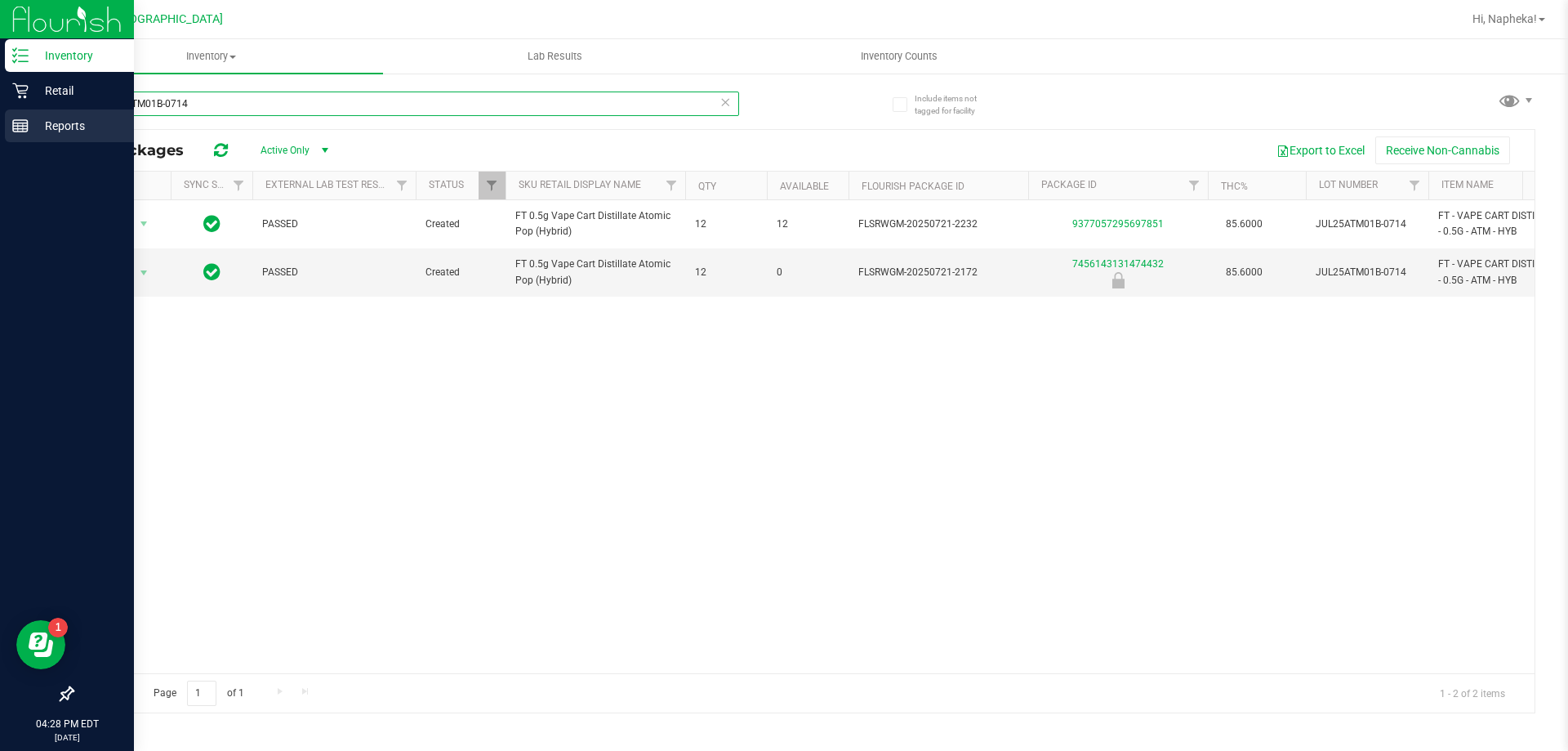
drag, startPoint x: 335, startPoint y: 113, endPoint x: 20, endPoint y: 123, distance: 315.2
click at [27, 123] on div "Inventory Retail Reports 04:28 PM EDT [DATE] 08/[GEOGRAPHIC_DATA], [GEOGRAPHIC_…" at bounding box center [784, 375] width 1568 height 751
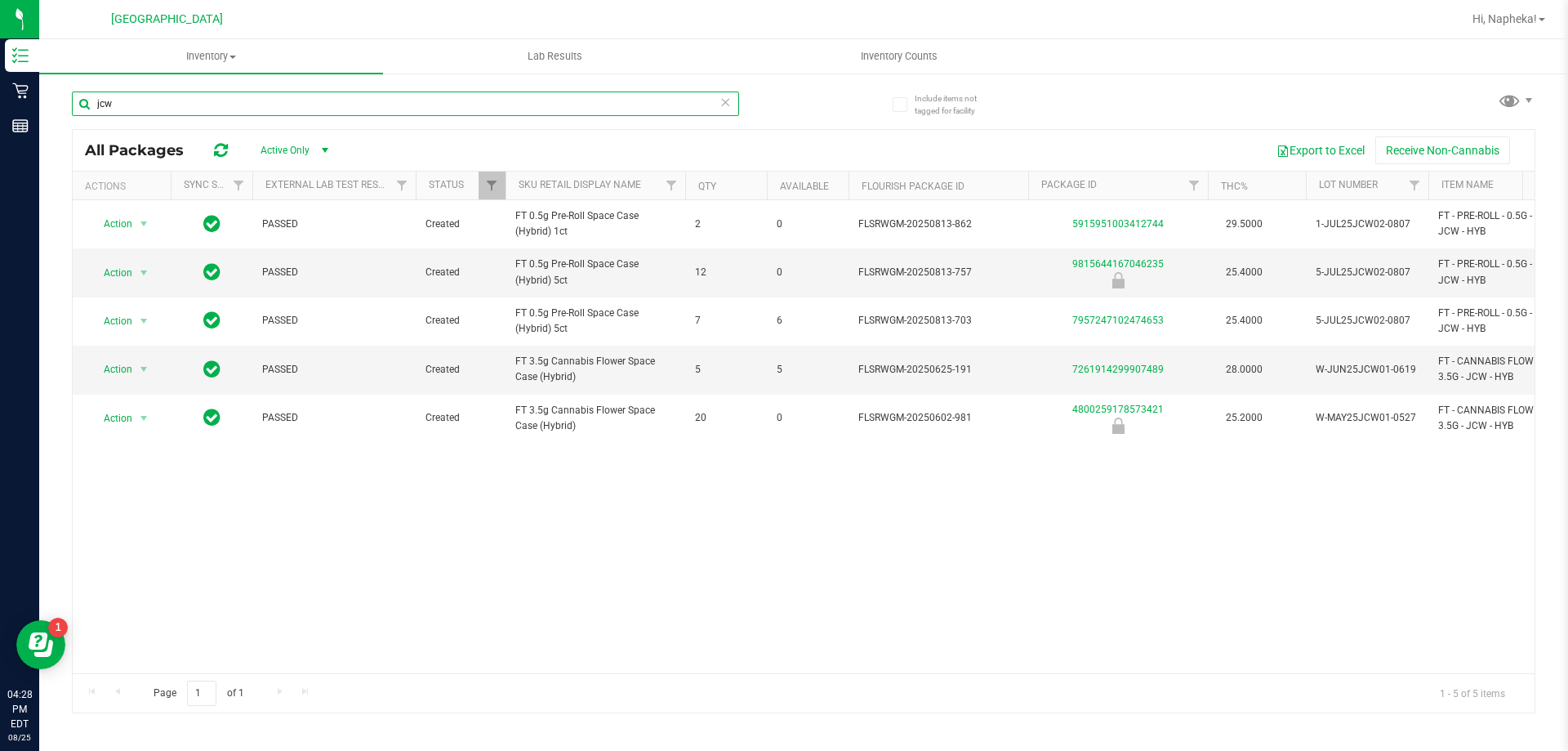
type input "jcw"
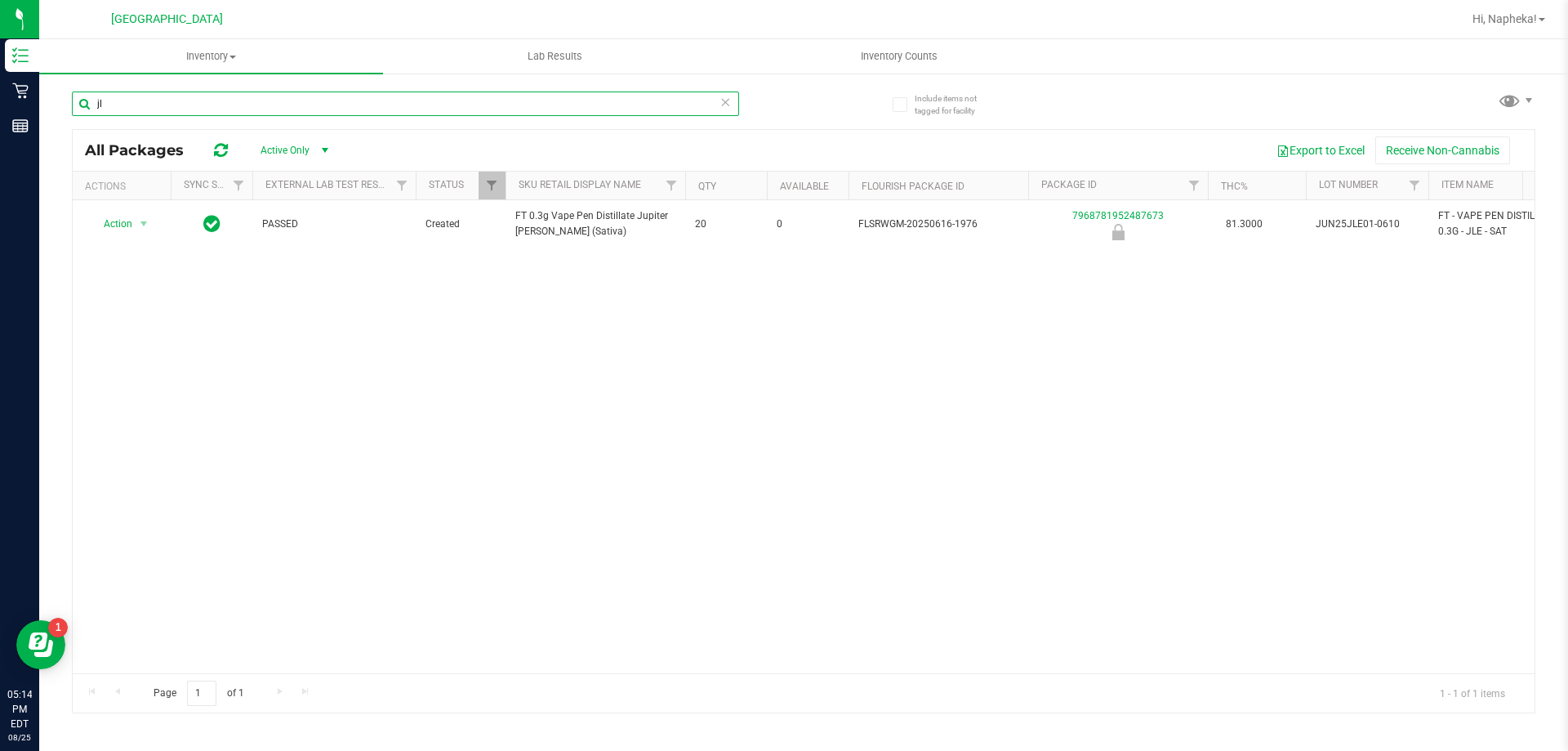
type input "j"
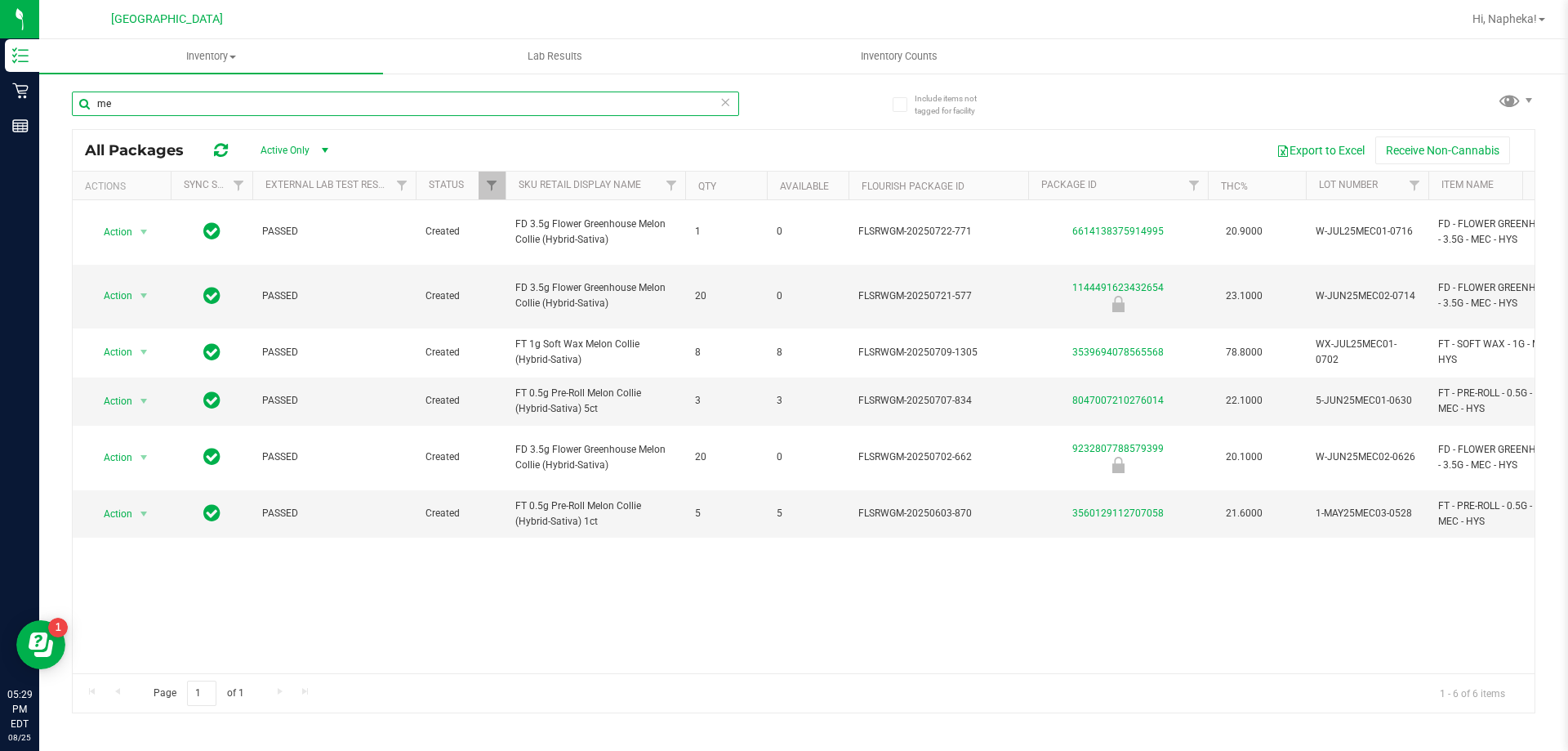
type input "m"
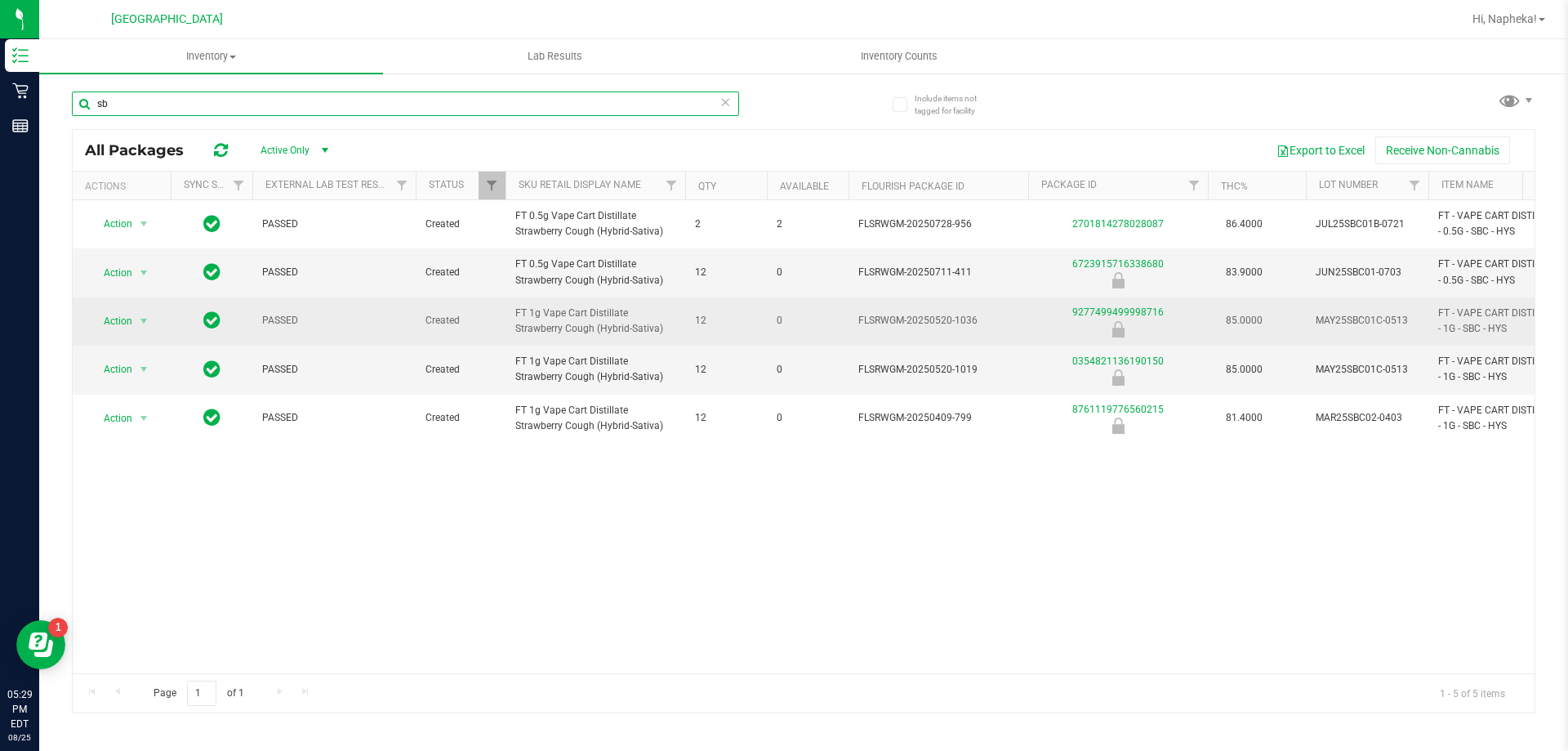
type input "s"
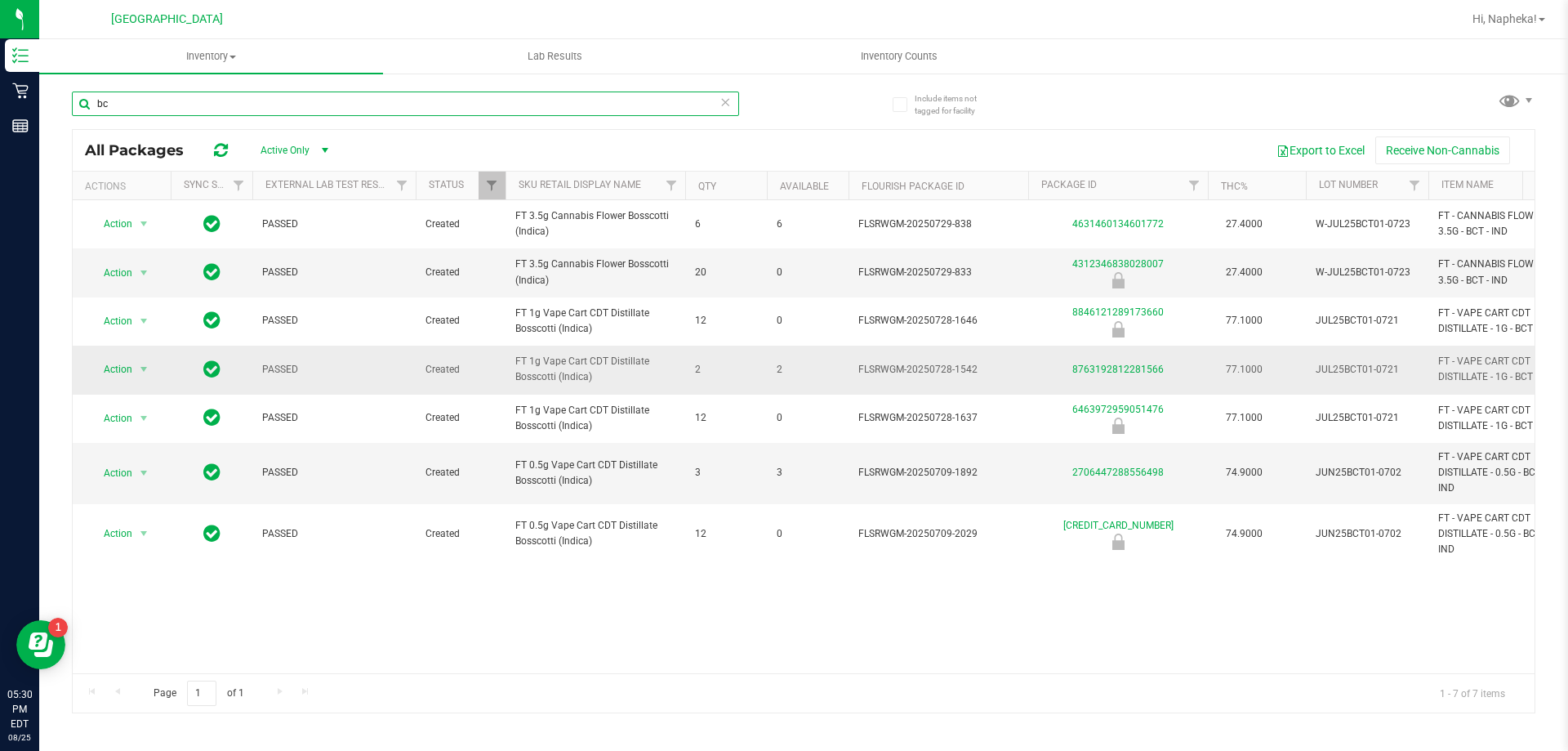
type input "b"
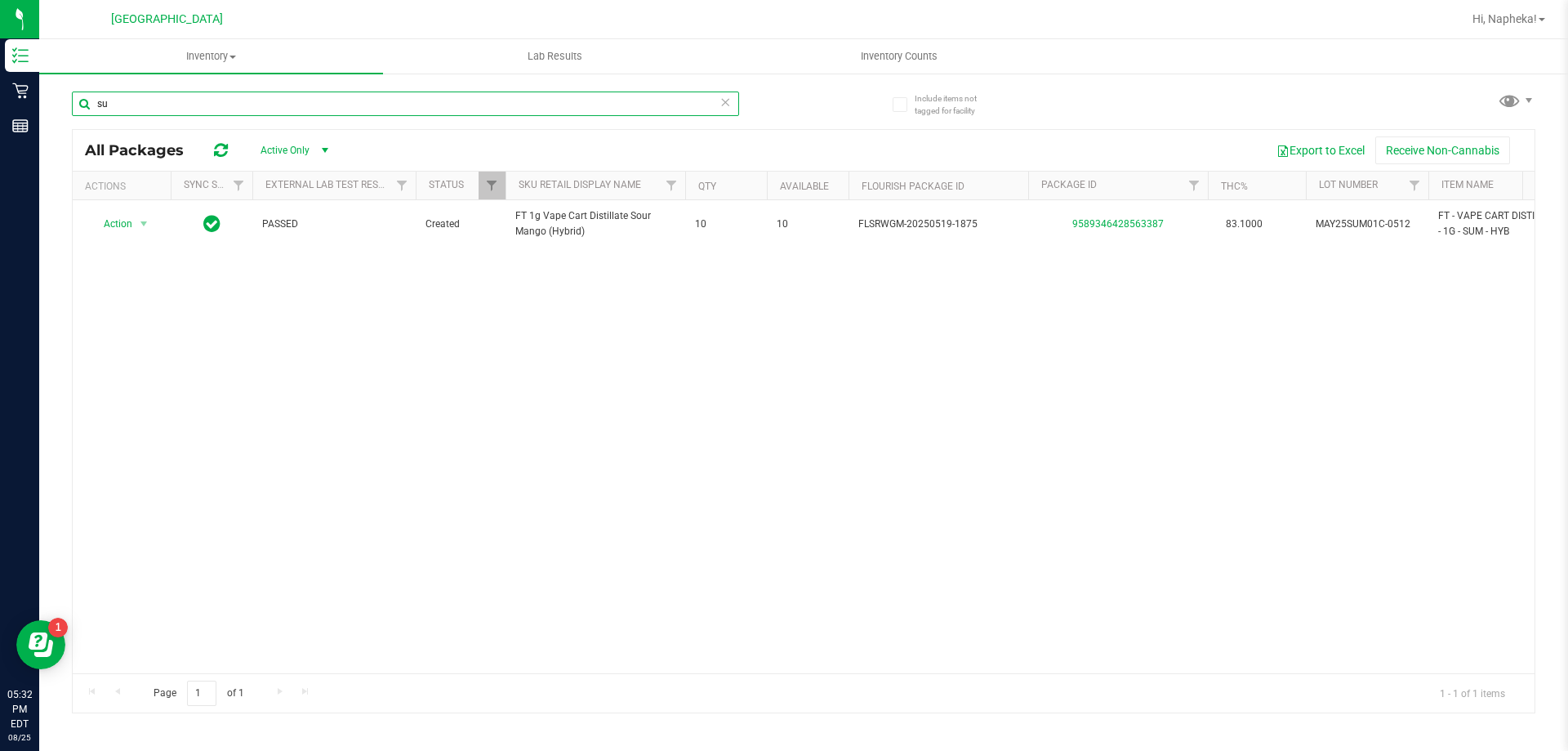
type input "s"
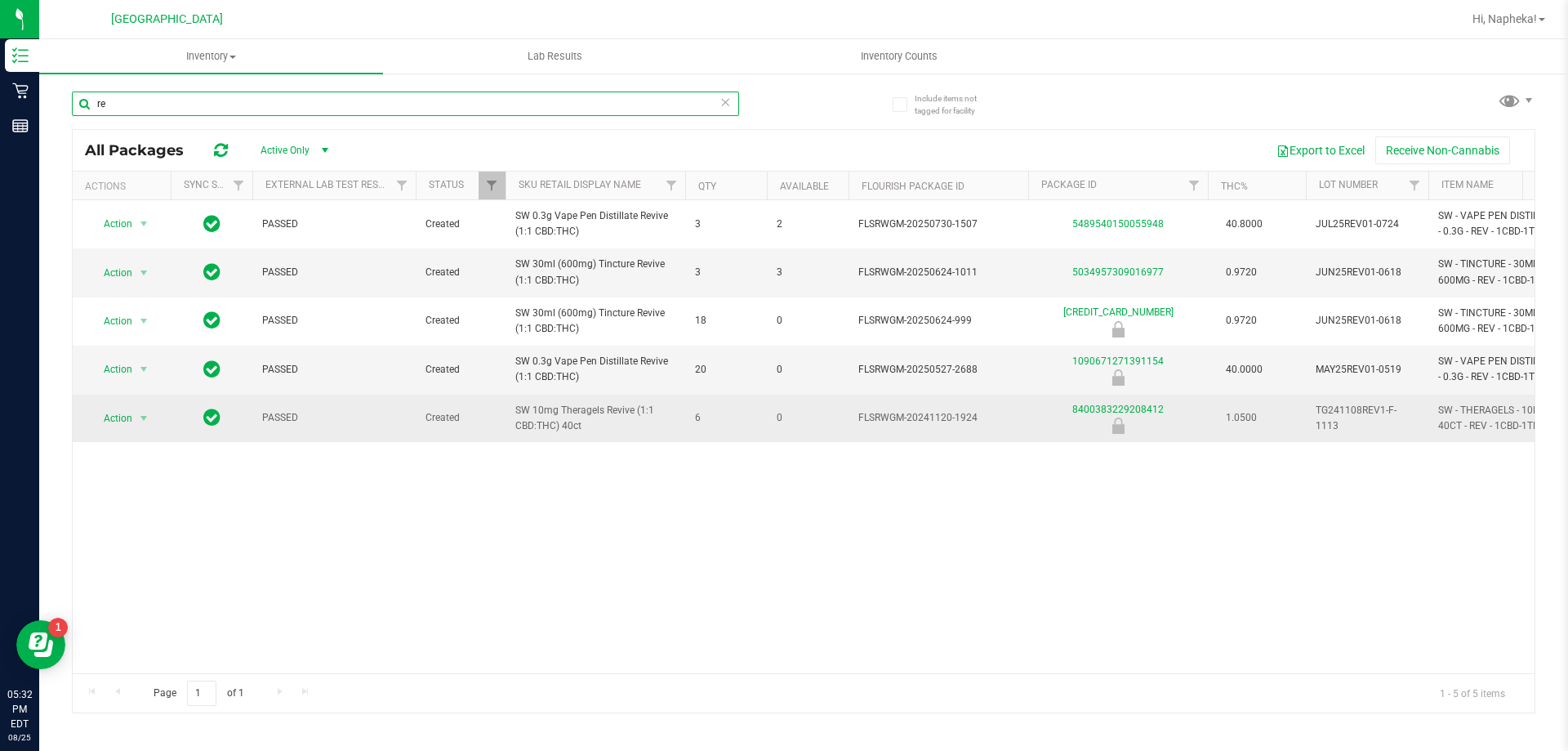
type input "r"
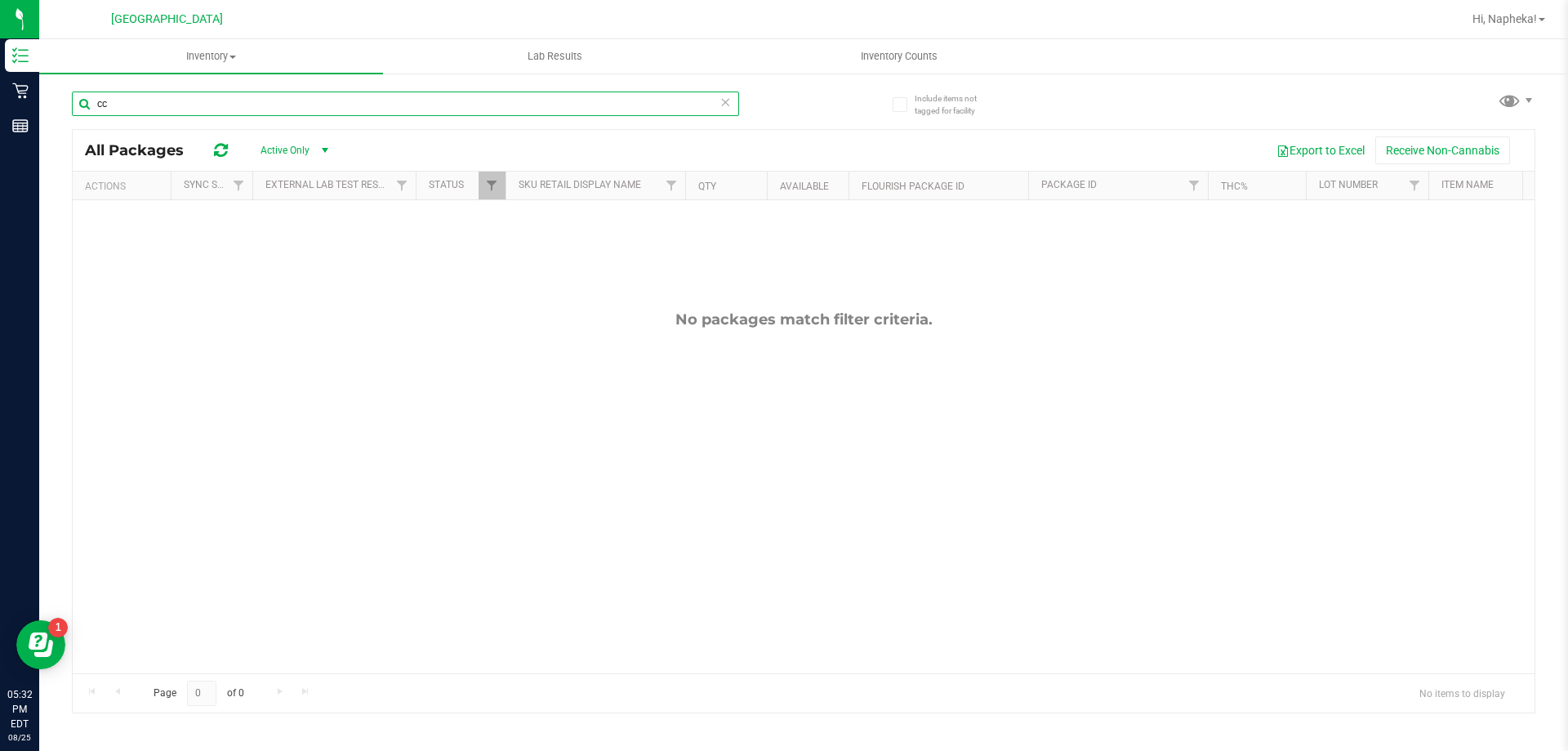
type input "c"
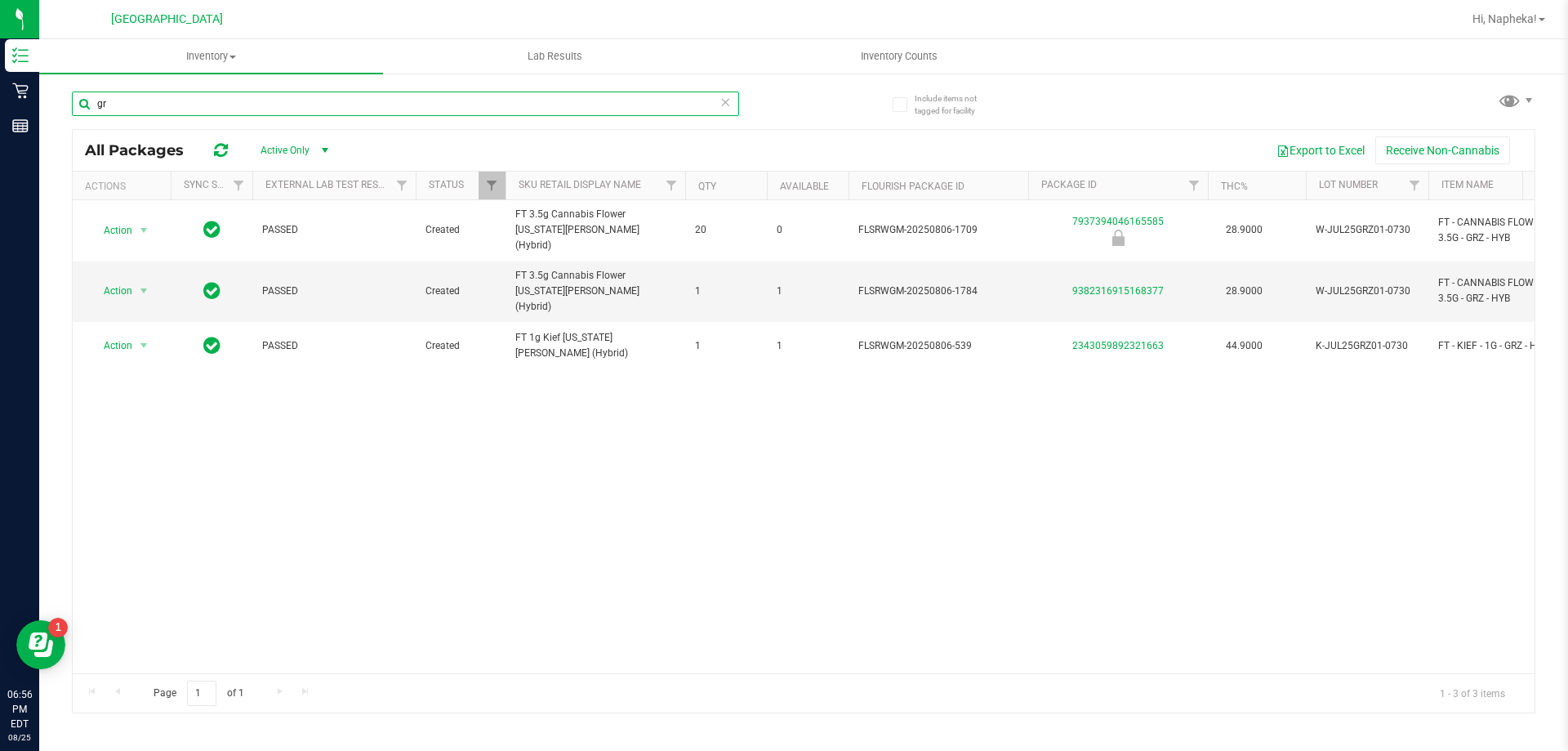
type input "g"
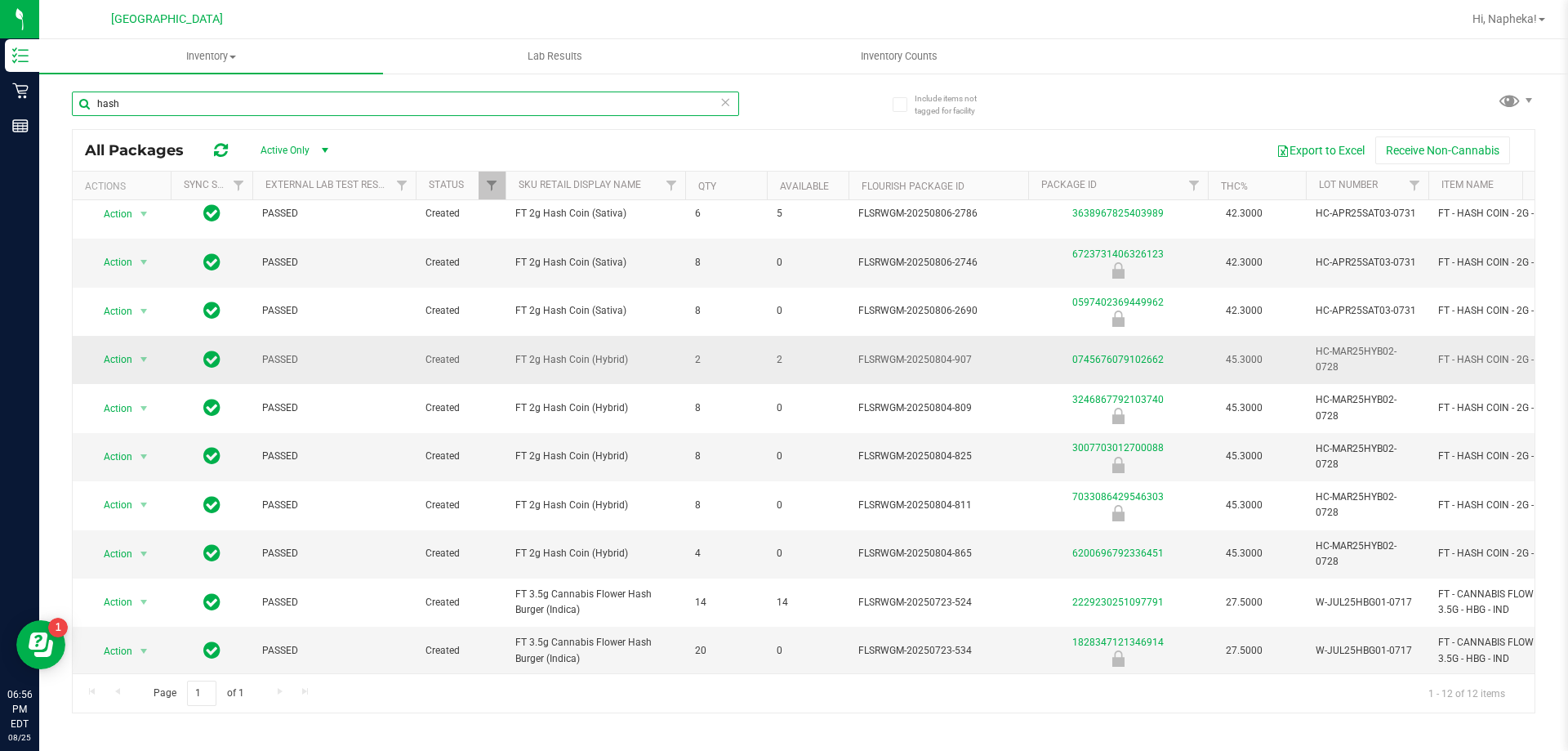
scroll to position [121, 0]
type input "hash"
